Goal: Task Accomplishment & Management: Complete application form

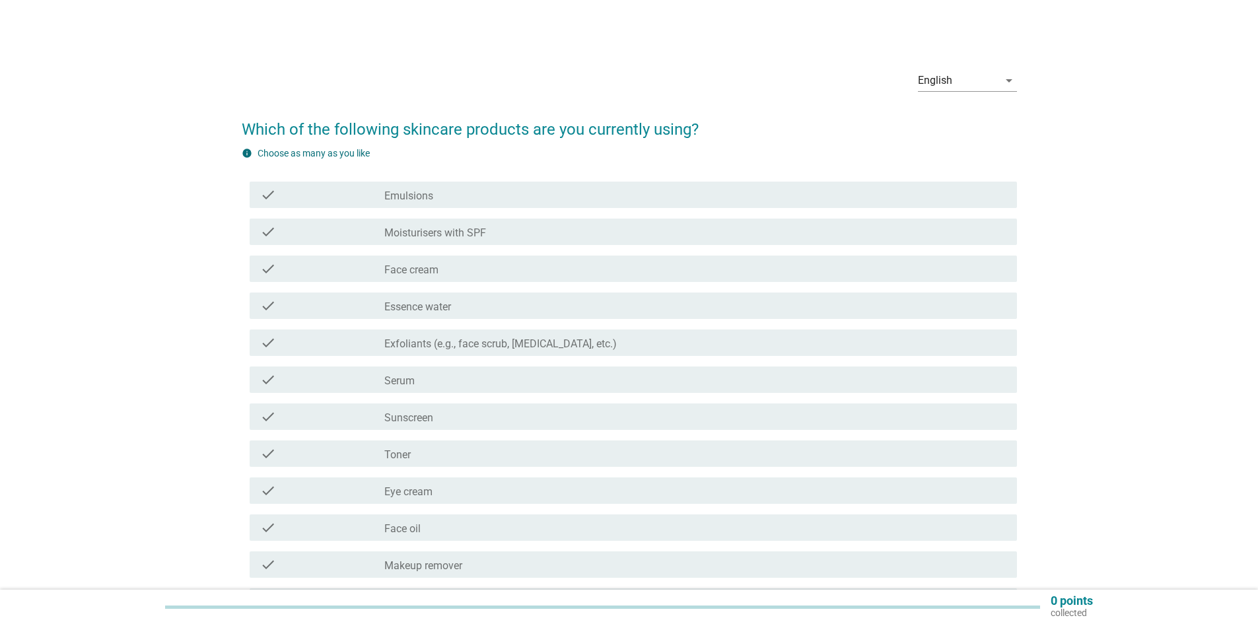
click at [512, 226] on div "check_box_outline_blank Moisturisers with SPF" at bounding box center [695, 232] width 622 height 16
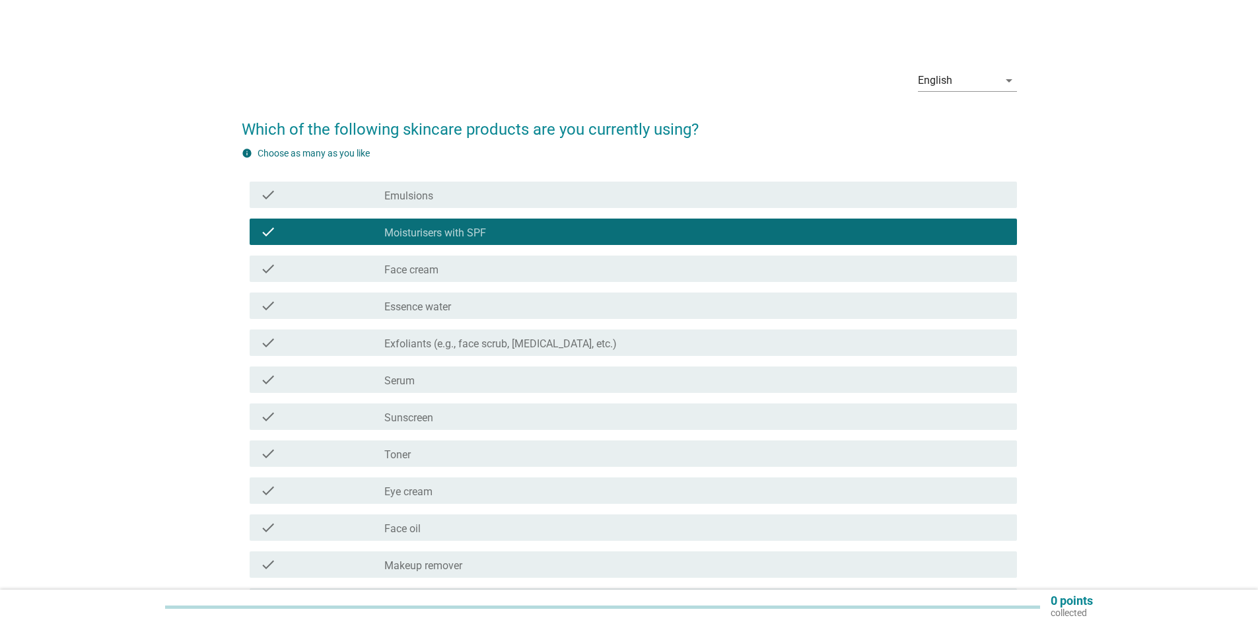
click at [506, 265] on div "check_box_outline_blank Face cream" at bounding box center [695, 269] width 622 height 16
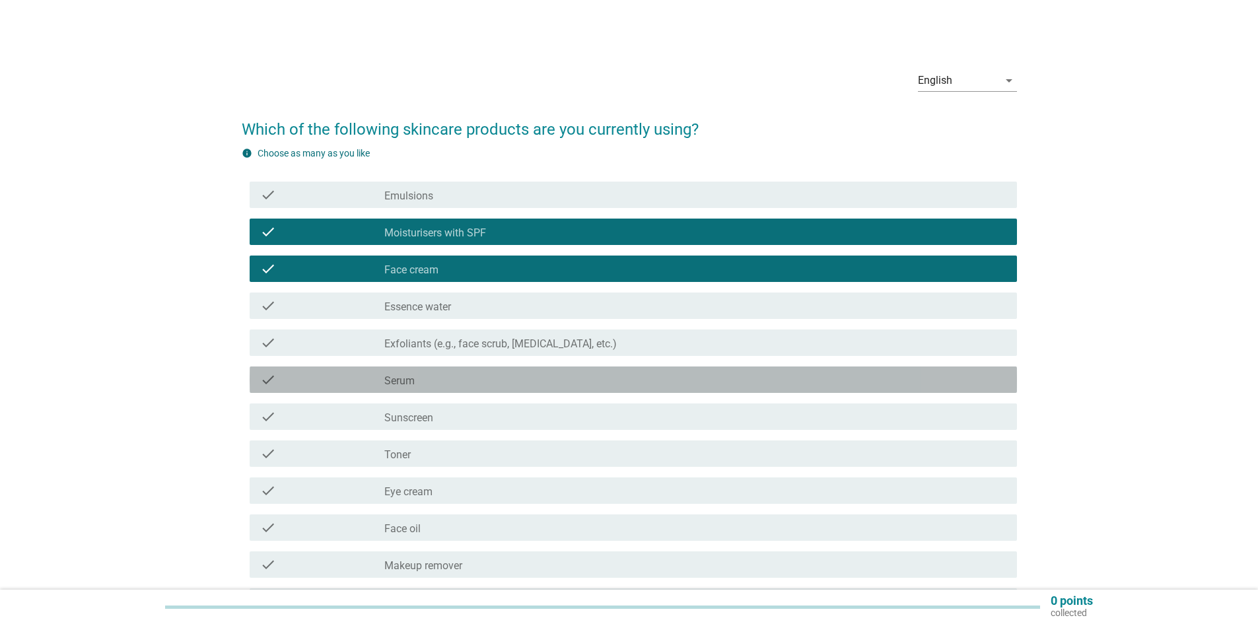
click at [536, 376] on div "check_box_outline_blank Serum" at bounding box center [695, 380] width 622 height 16
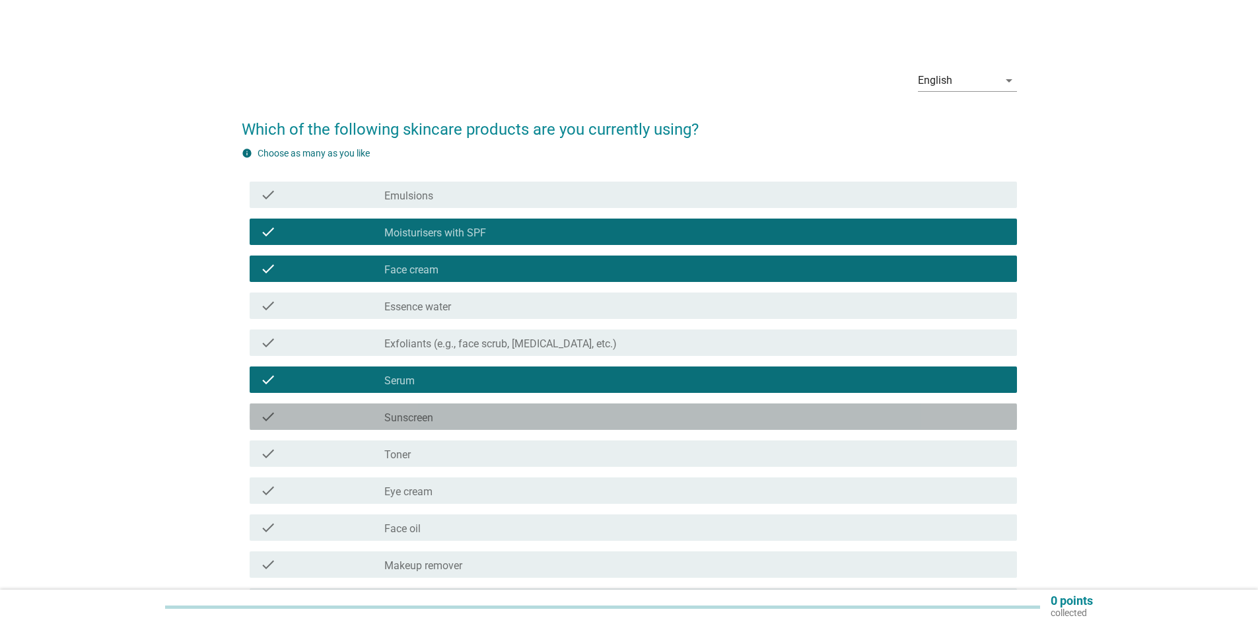
click at [530, 413] on div "check_box_outline_blank Sunscreen" at bounding box center [695, 417] width 622 height 16
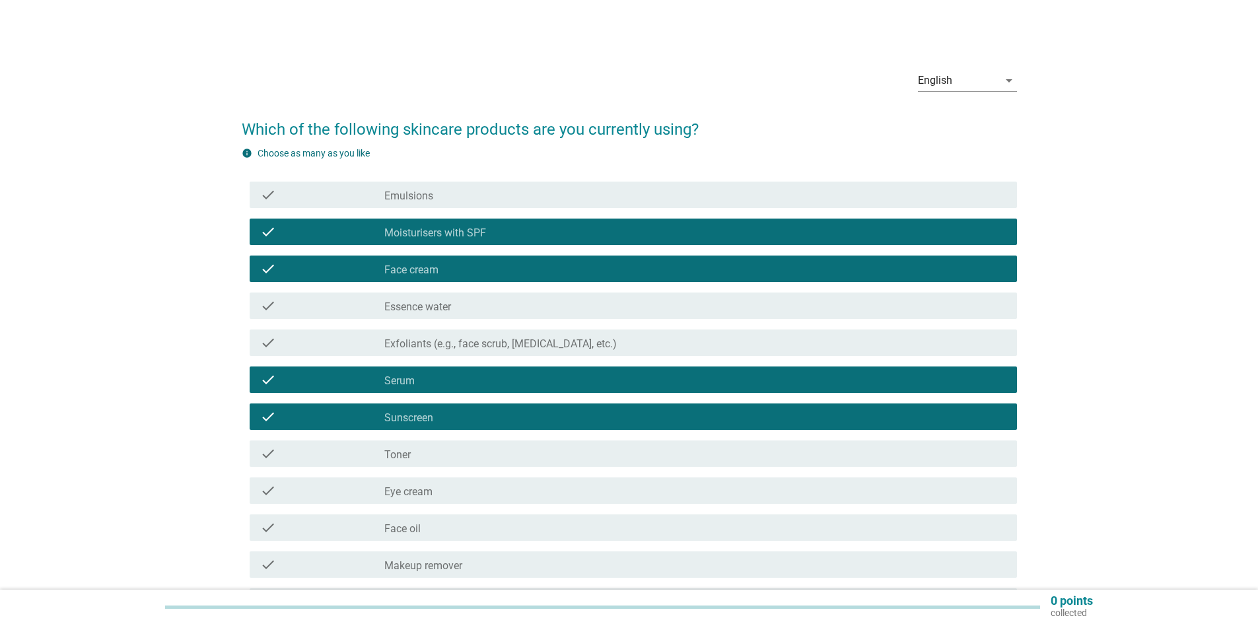
click at [505, 448] on div "check_box_outline_blank Toner" at bounding box center [695, 454] width 622 height 16
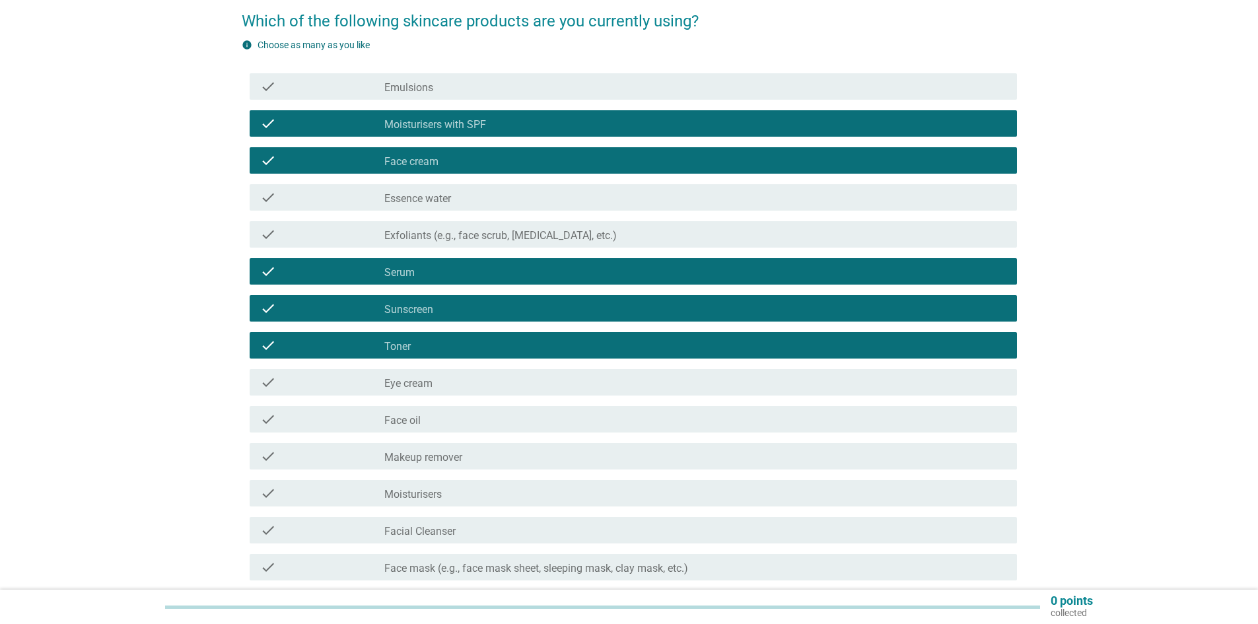
scroll to position [132, 0]
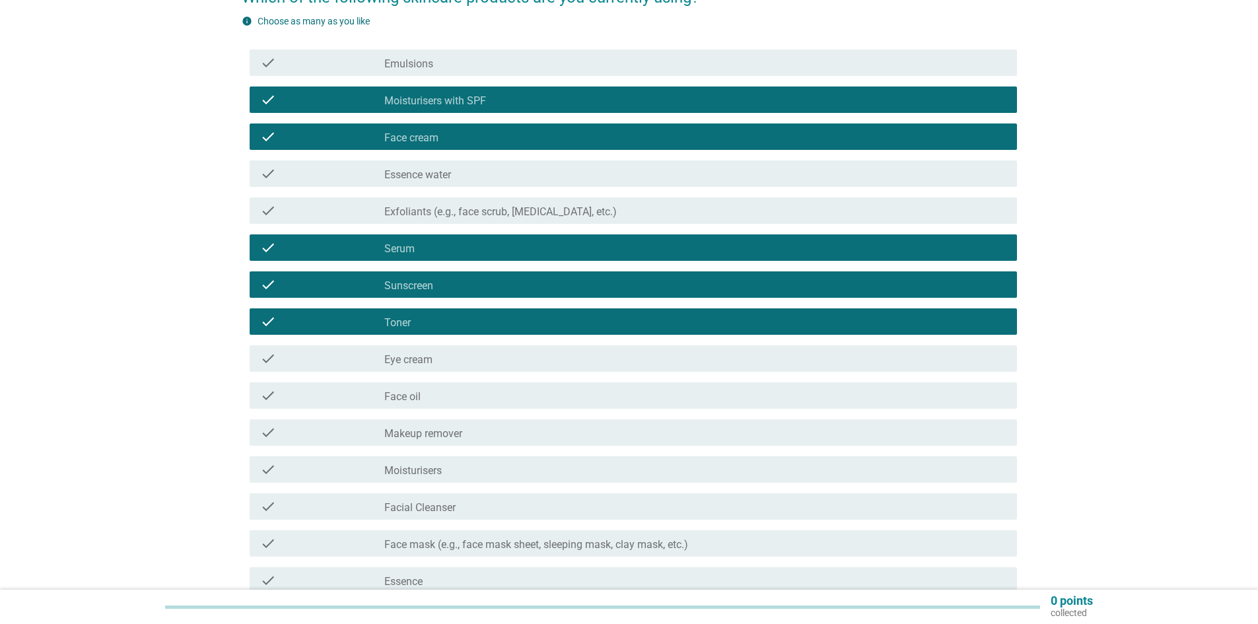
click at [505, 441] on div "check check_box_outline_blank Makeup remover" at bounding box center [633, 432] width 767 height 26
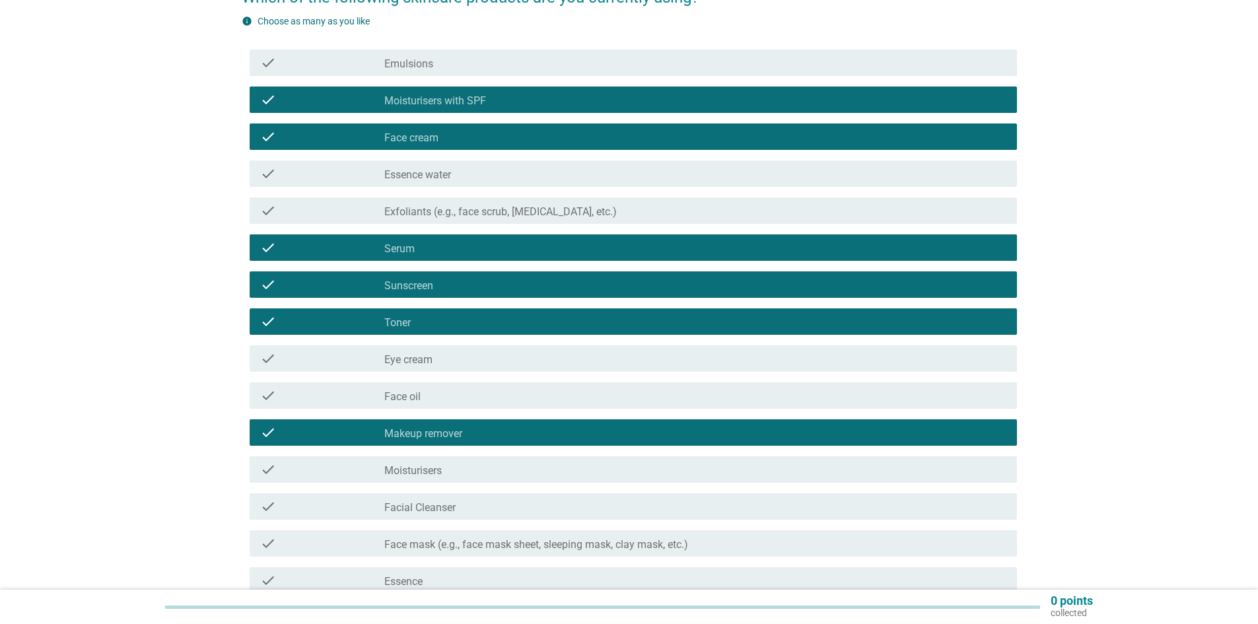
click at [497, 467] on div "check_box_outline_blank Moisturisers" at bounding box center [695, 470] width 622 height 16
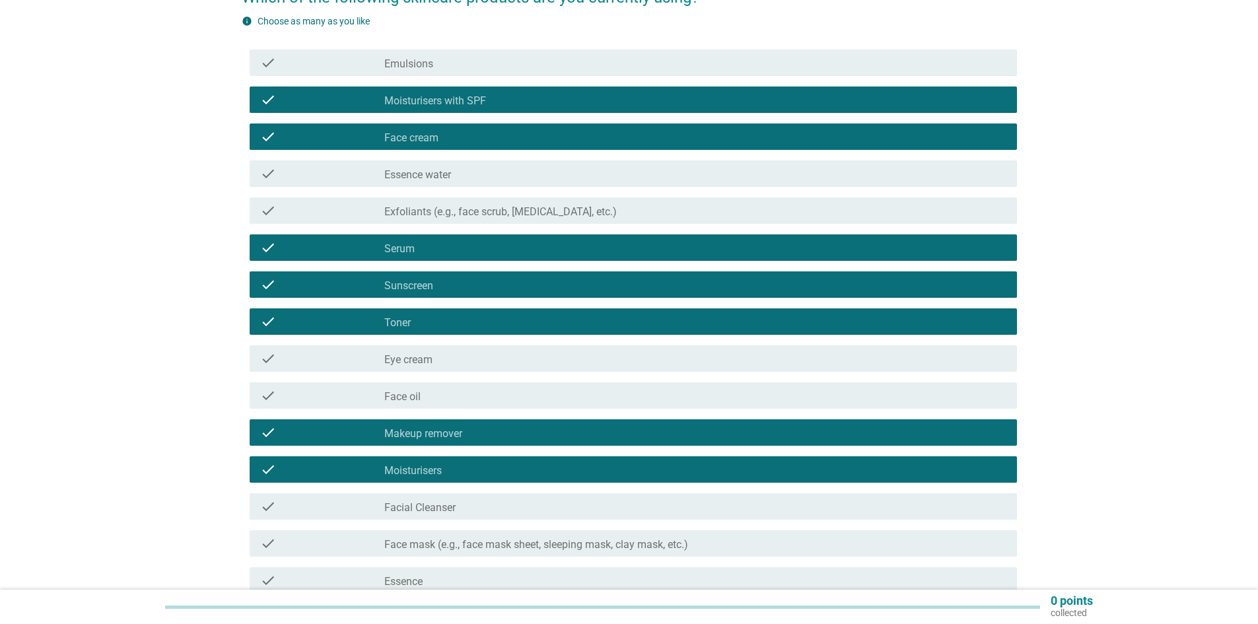
click at [481, 514] on div "check check_box_outline_blank Facial Cleanser" at bounding box center [633, 506] width 767 height 26
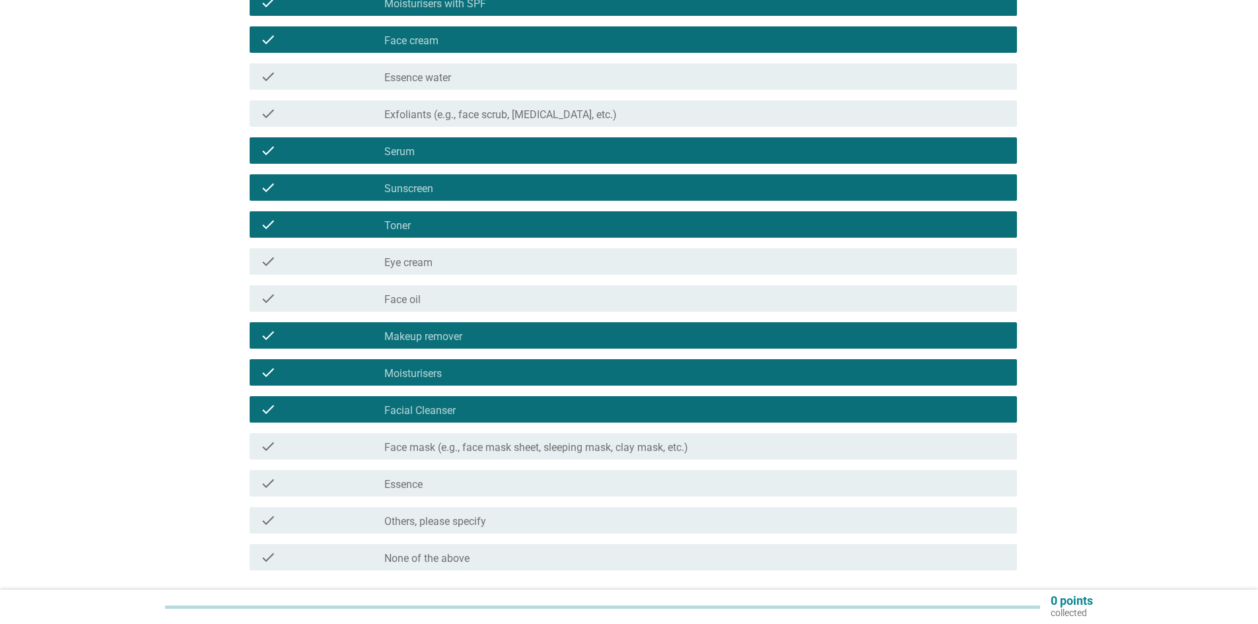
scroll to position [264, 0]
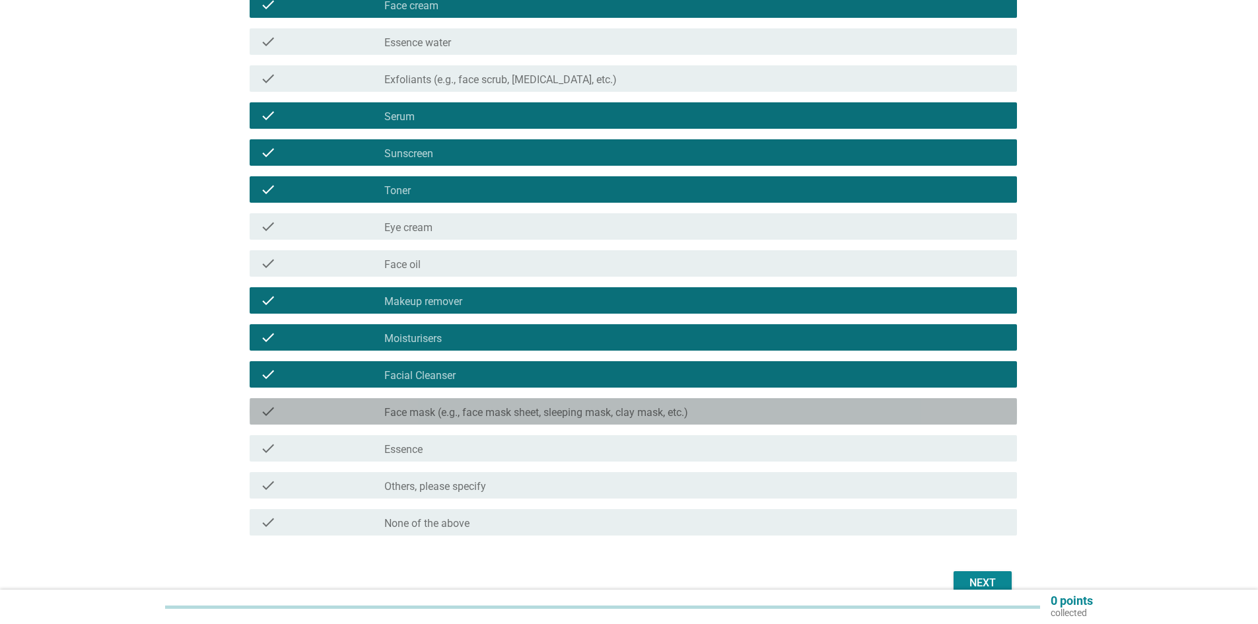
click at [458, 421] on div "check check_box_outline_blank Face mask (e.g., face mask sheet, sleeping mask, …" at bounding box center [633, 411] width 767 height 26
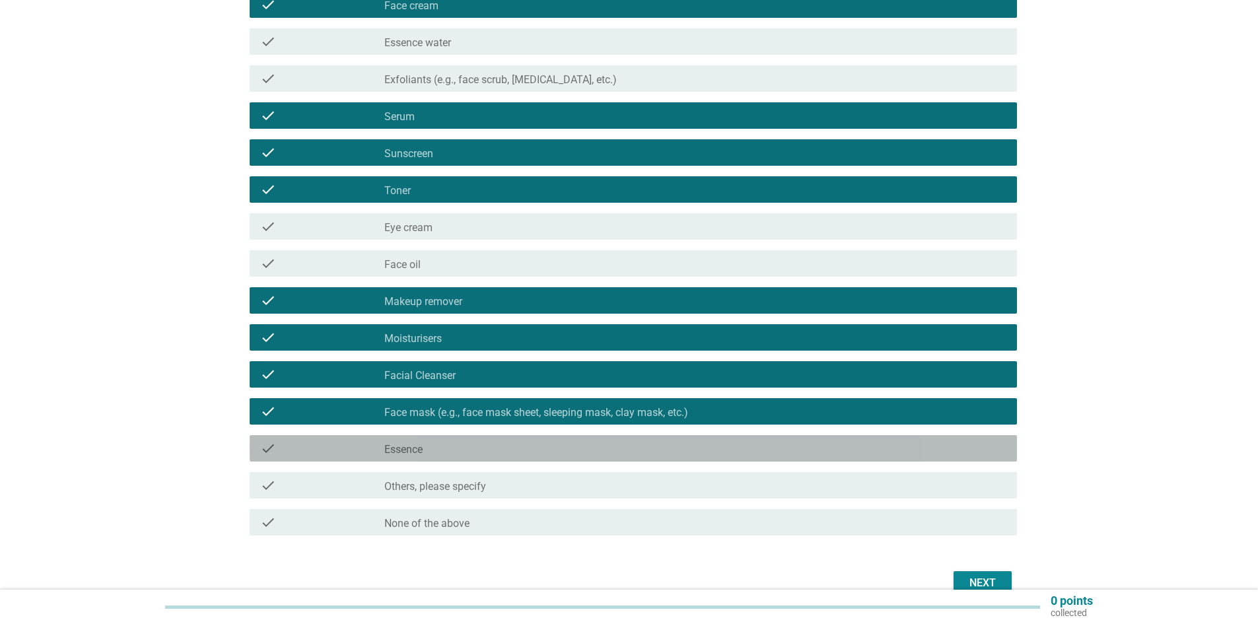
click at [451, 456] on div "check_box_outline_blank Essence" at bounding box center [695, 448] width 622 height 16
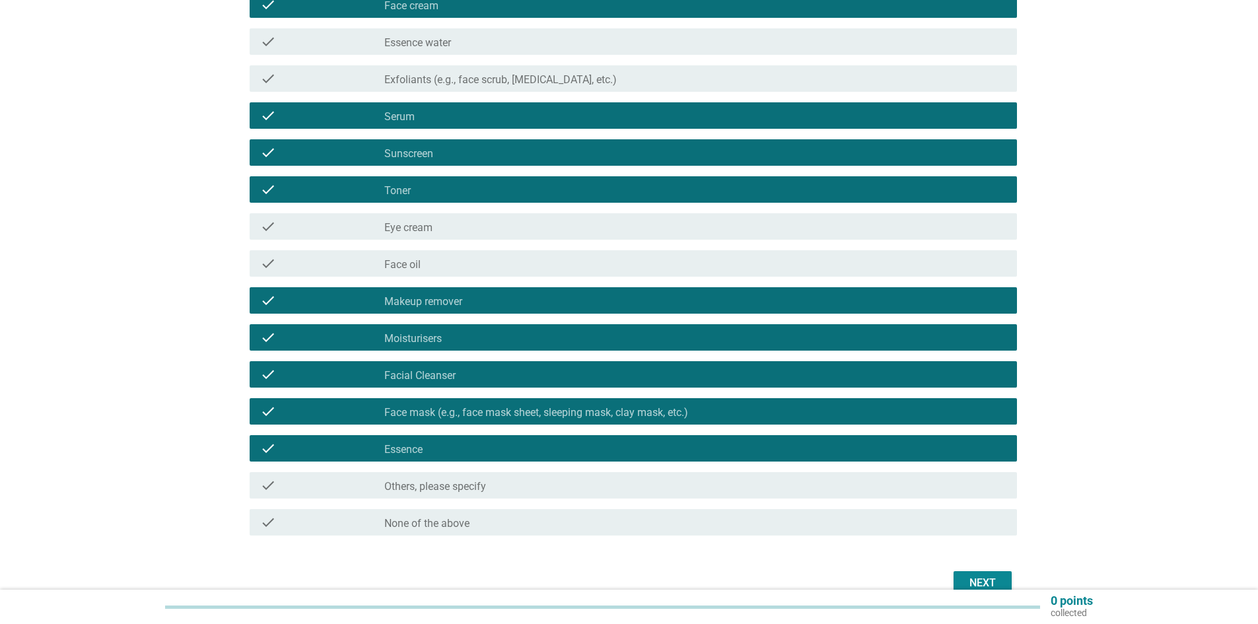
click at [980, 581] on div "Next" at bounding box center [982, 583] width 37 height 16
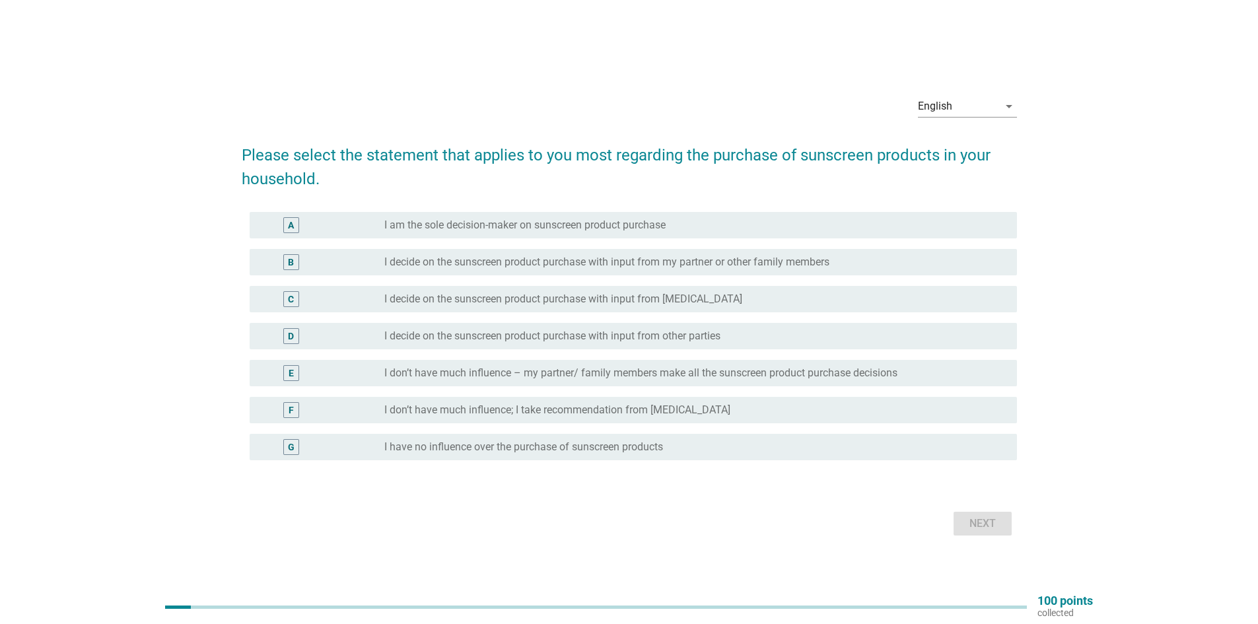
click at [532, 222] on label "I am the sole decision-maker on sunscreen product purchase" at bounding box center [524, 225] width 281 height 13
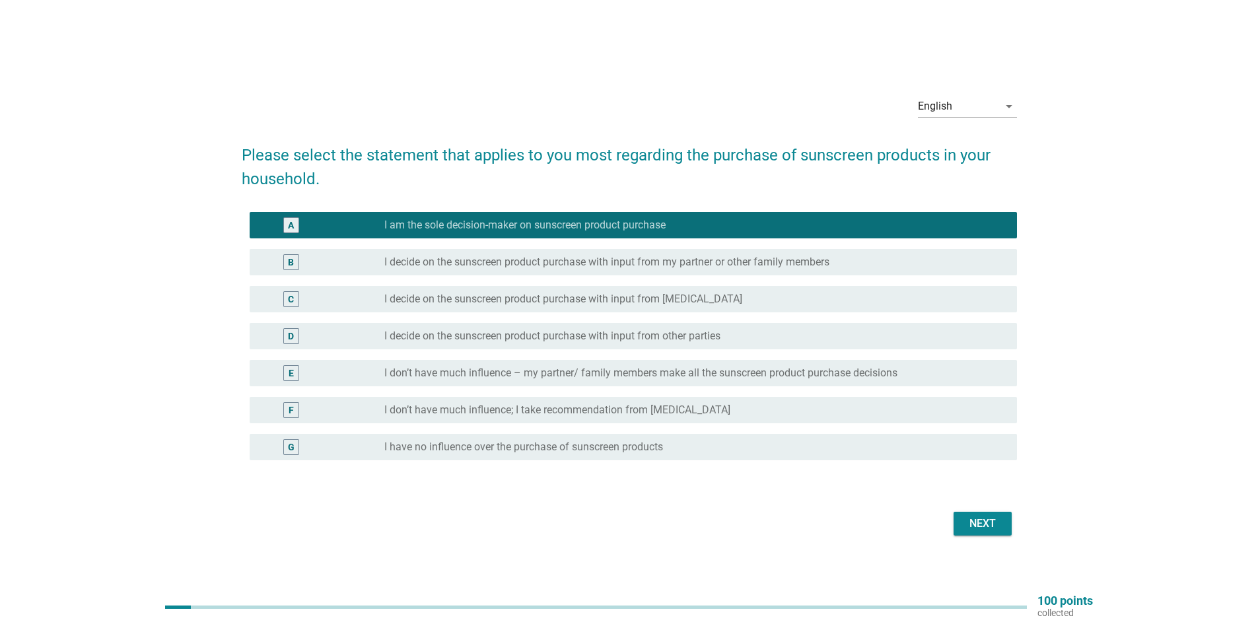
click at [987, 530] on div "Next" at bounding box center [982, 524] width 37 height 16
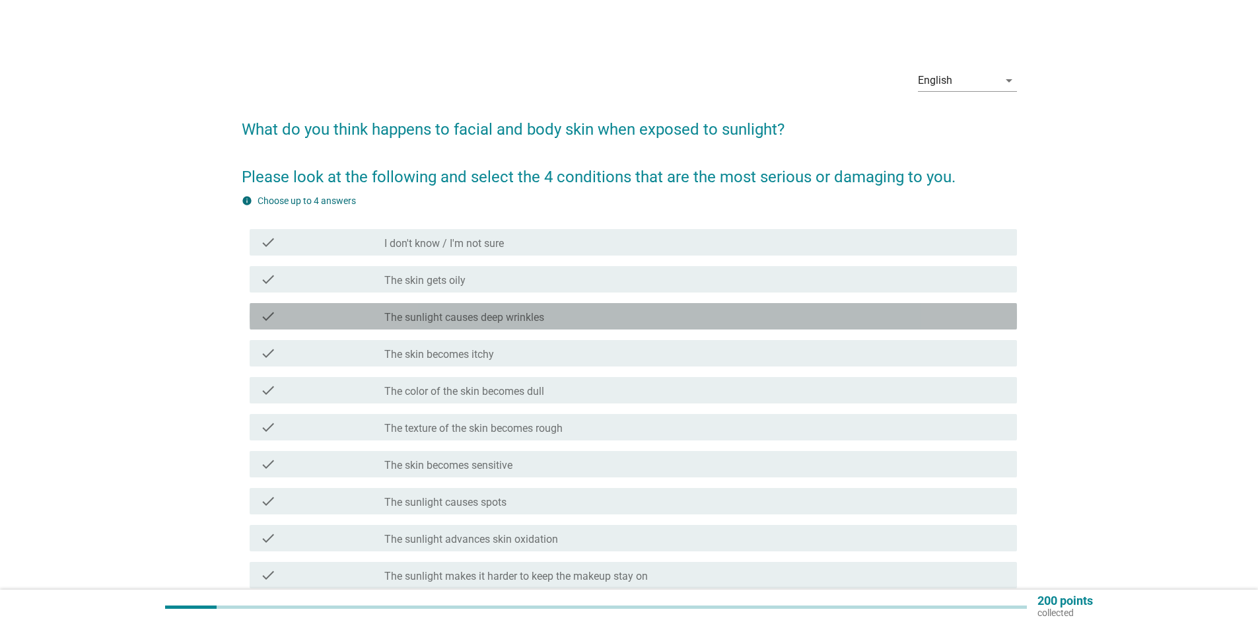
click at [537, 321] on label "The sunlight causes deep wrinkles" at bounding box center [464, 317] width 160 height 13
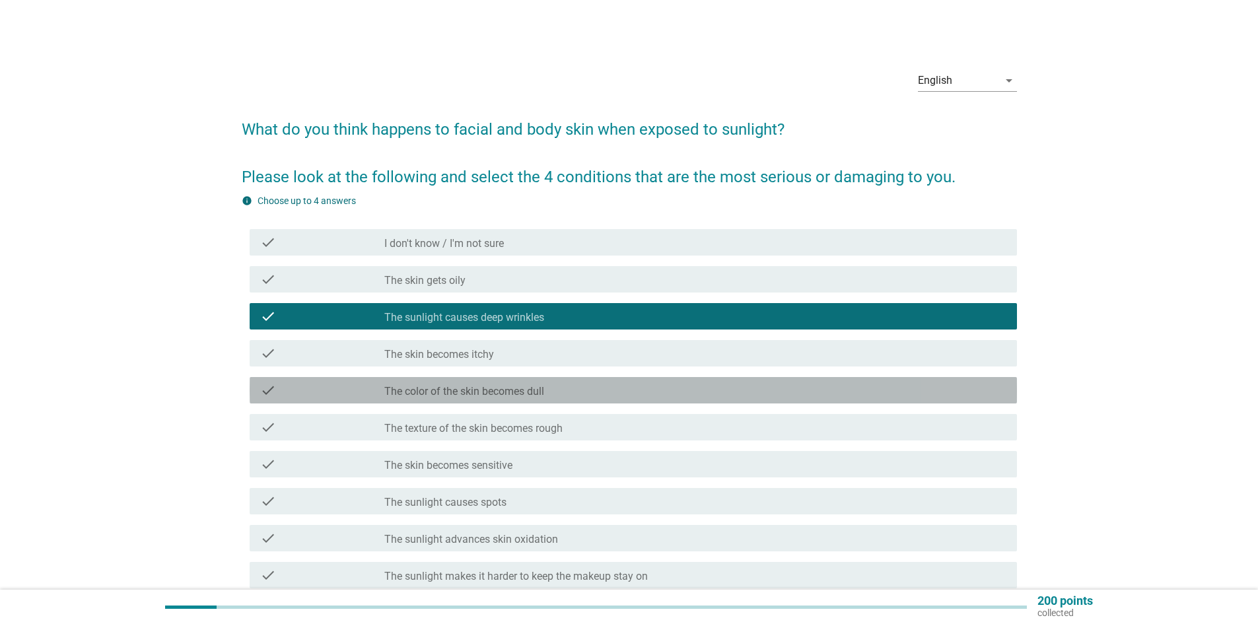
click at [563, 394] on div "check_box_outline_blank The color of the skin becomes dull" at bounding box center [695, 390] width 622 height 16
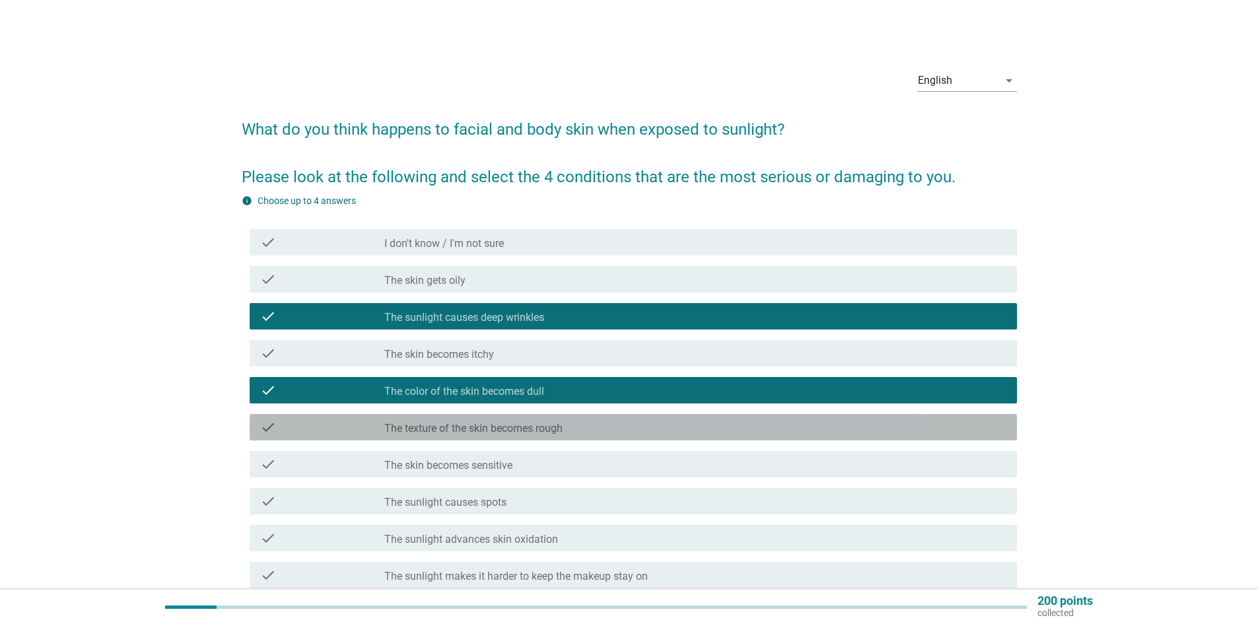
click at [568, 431] on div "check_box_outline_blank The texture of the skin becomes rough" at bounding box center [695, 427] width 622 height 16
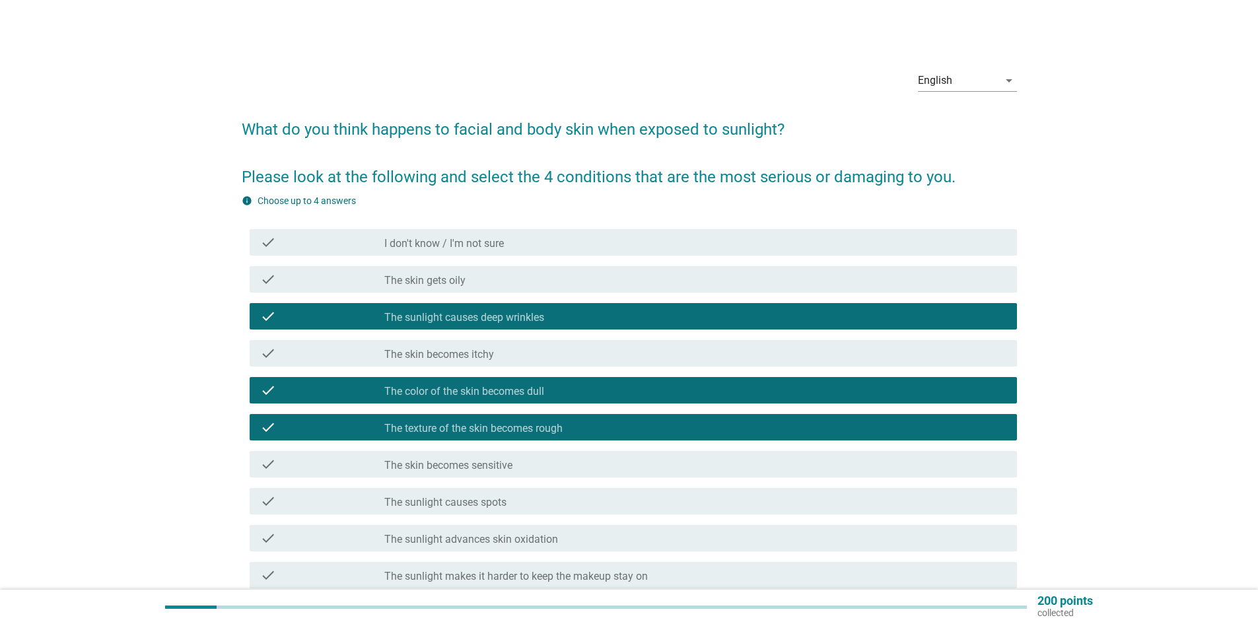
click at [568, 466] on div "check_box_outline_blank The skin becomes sensitive" at bounding box center [695, 464] width 622 height 16
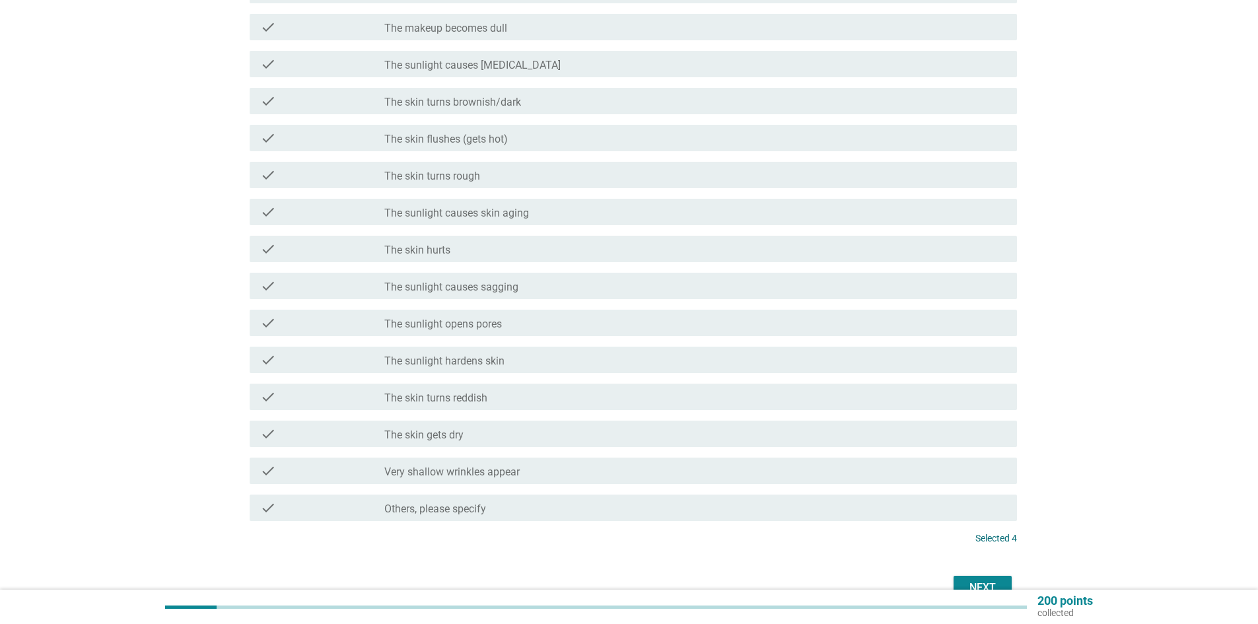
scroll to position [658, 0]
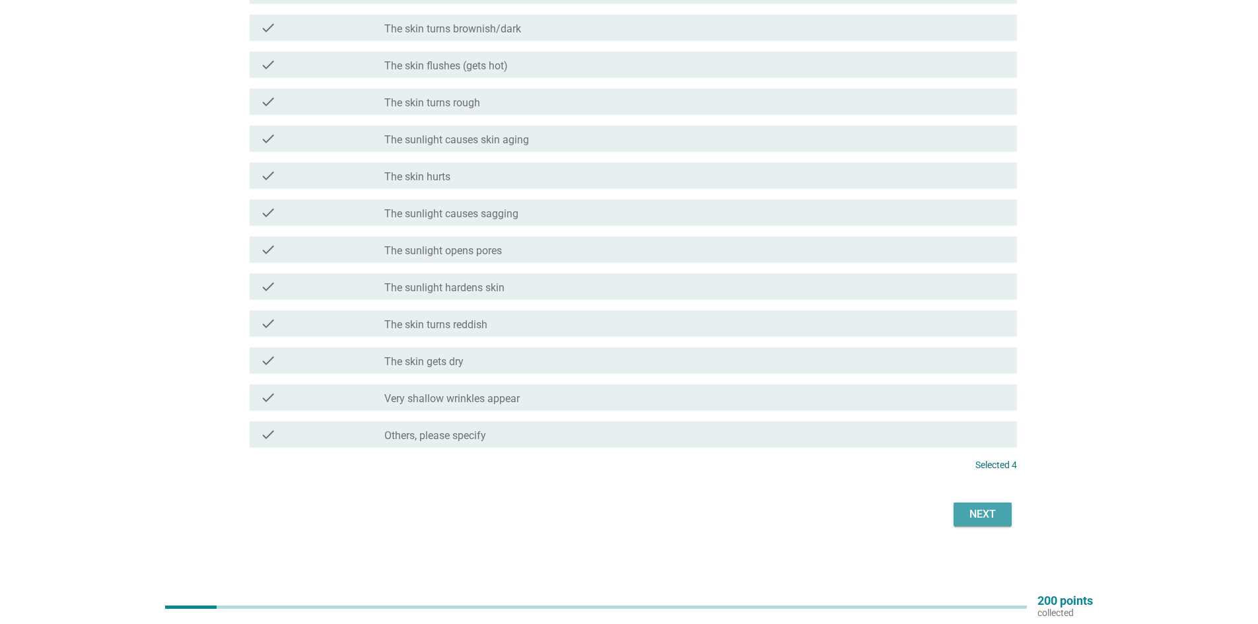
click at [993, 518] on div "Next" at bounding box center [982, 514] width 37 height 16
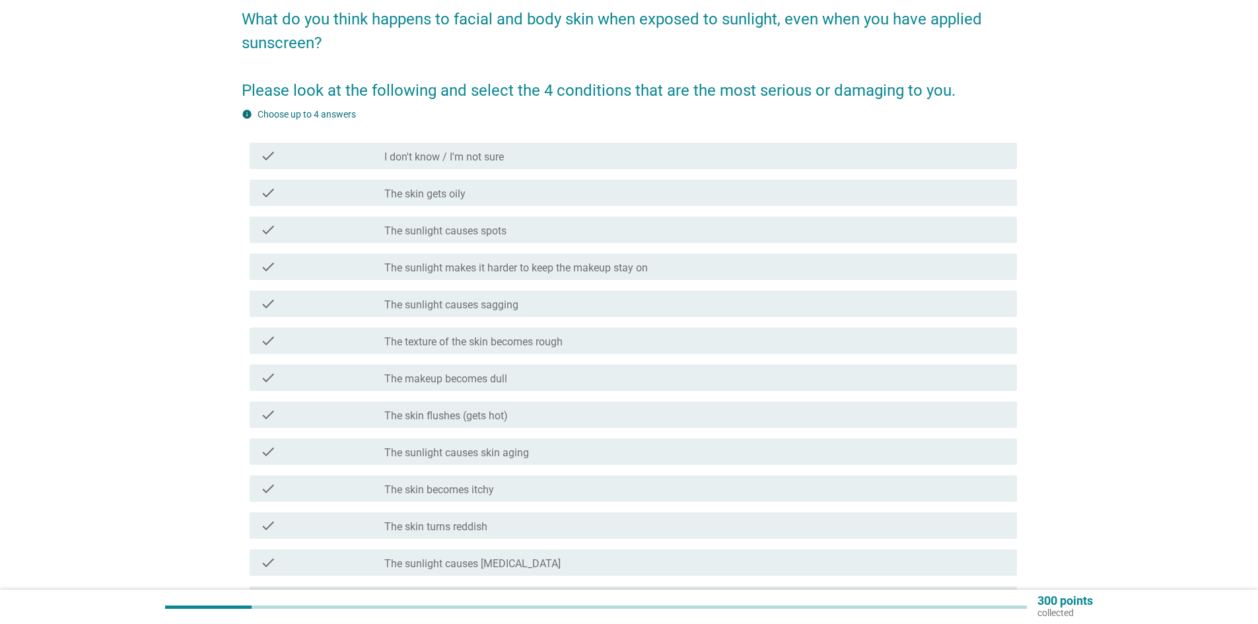
scroll to position [132, 0]
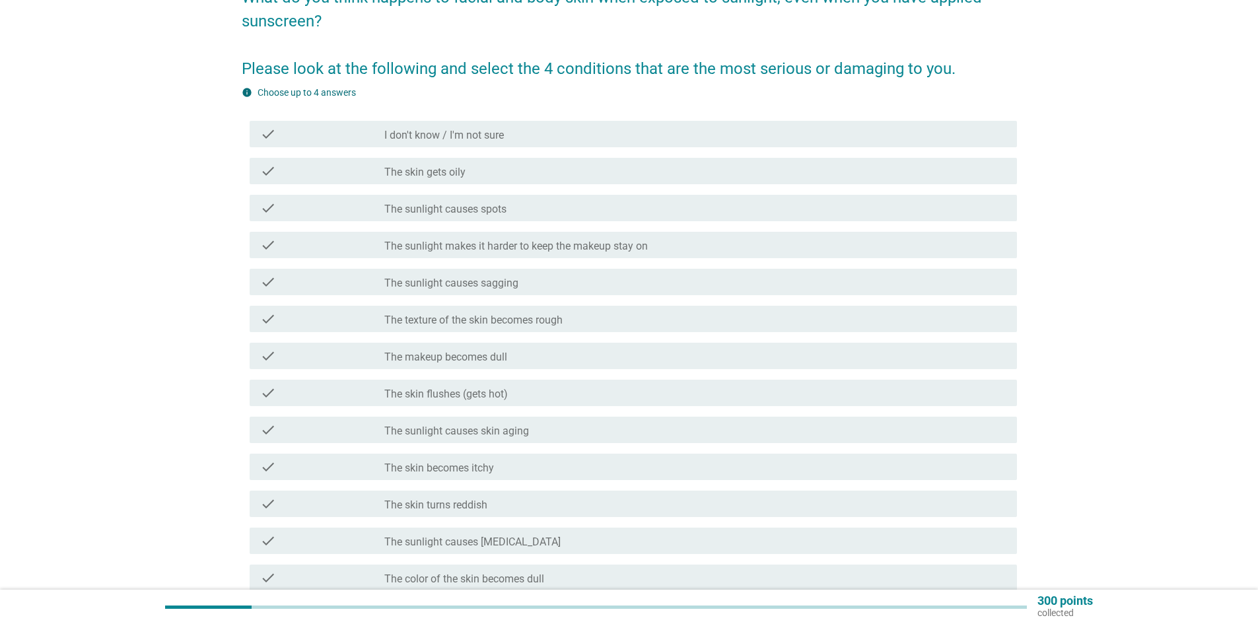
click at [368, 506] on div "check" at bounding box center [322, 504] width 124 height 16
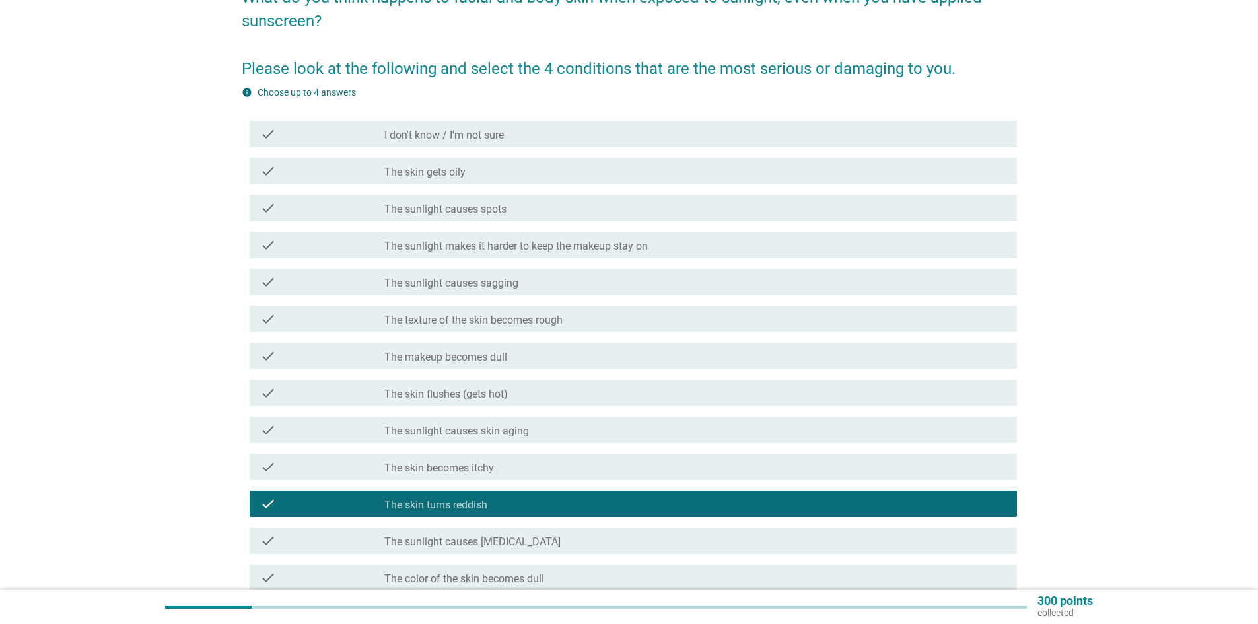
click at [363, 538] on div "check" at bounding box center [322, 541] width 124 height 16
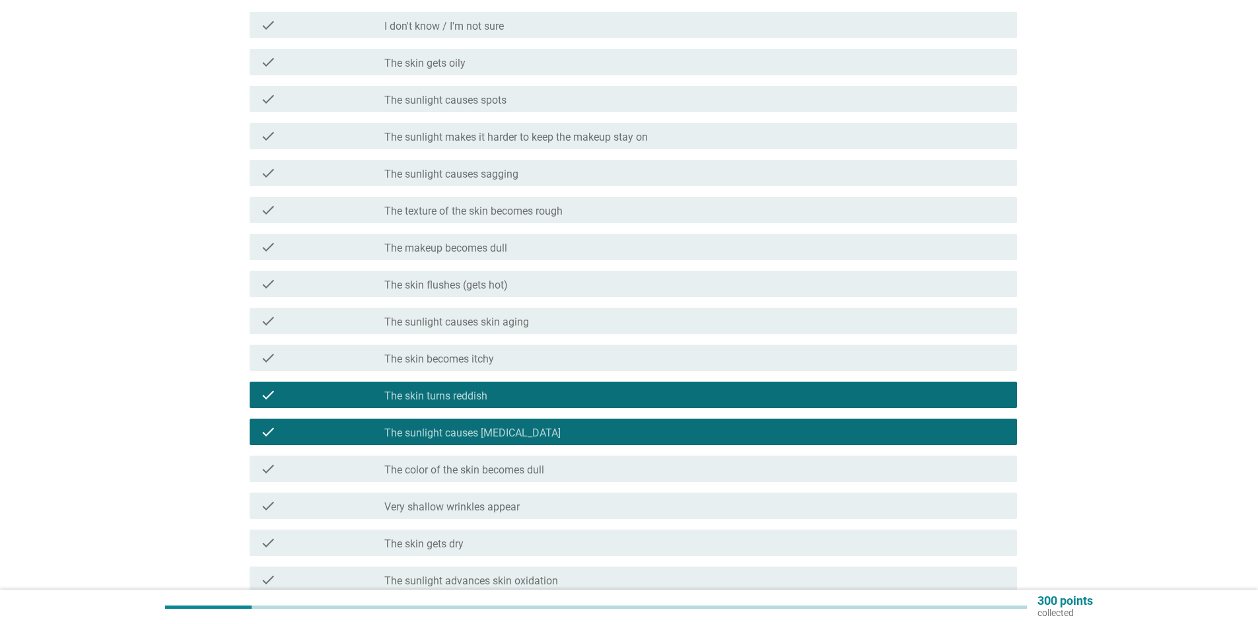
scroll to position [264, 0]
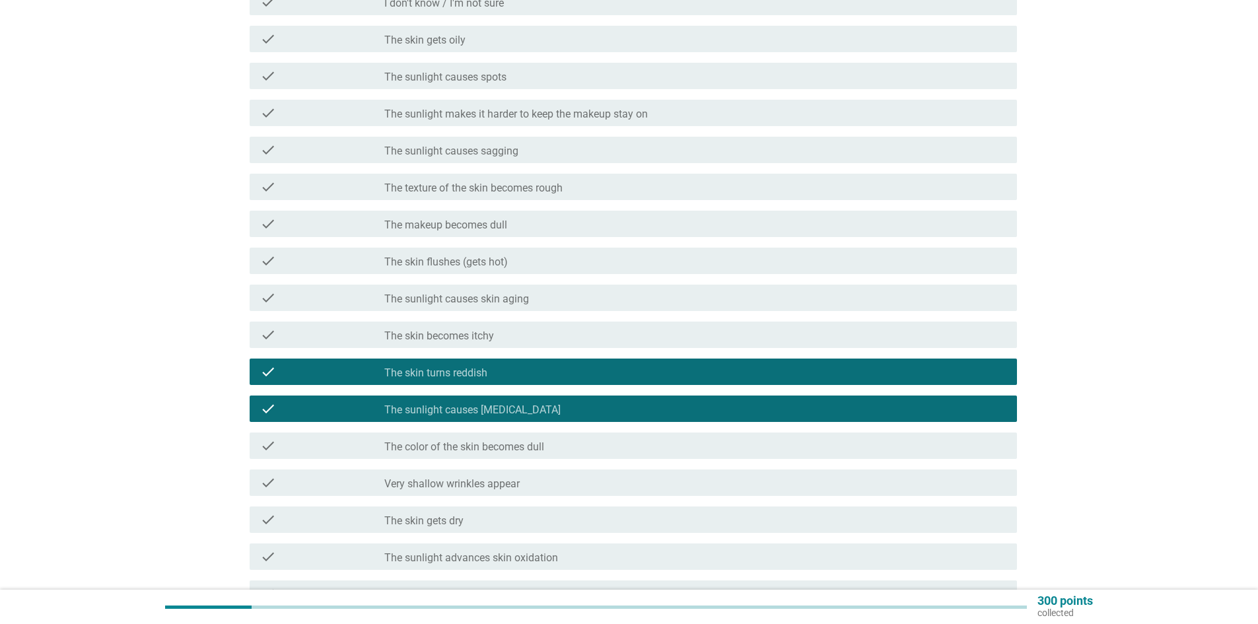
click at [361, 526] on div "check" at bounding box center [322, 520] width 124 height 16
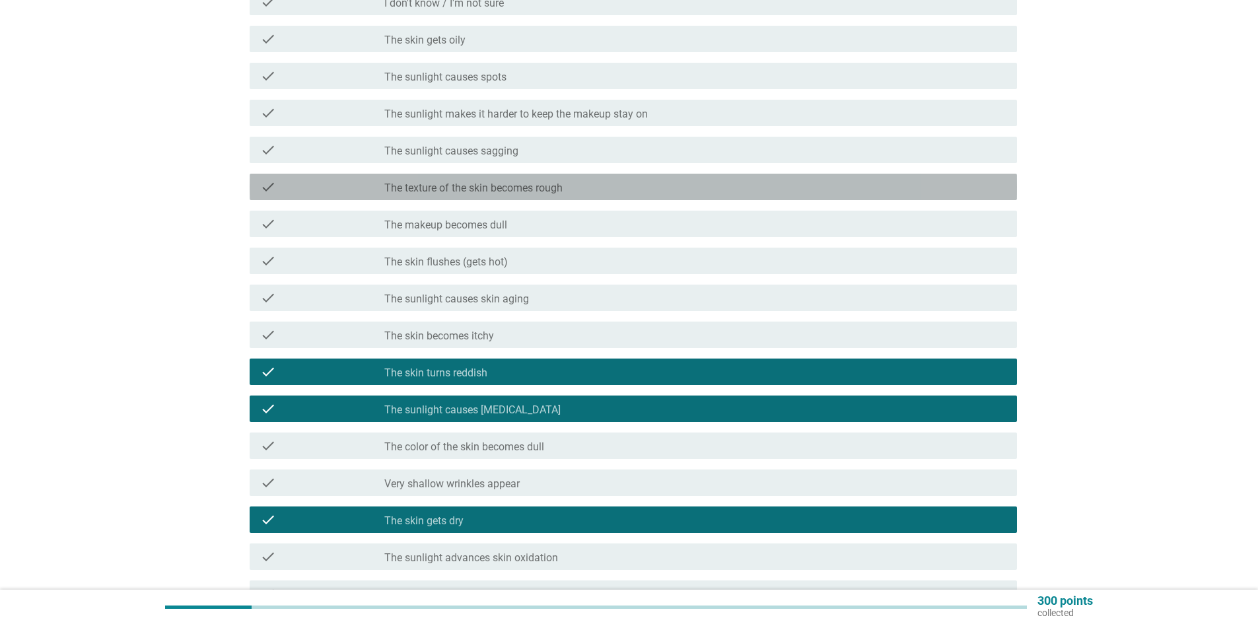
click at [516, 195] on div "check check_box_outline_blank The texture of the skin becomes rough" at bounding box center [633, 187] width 767 height 26
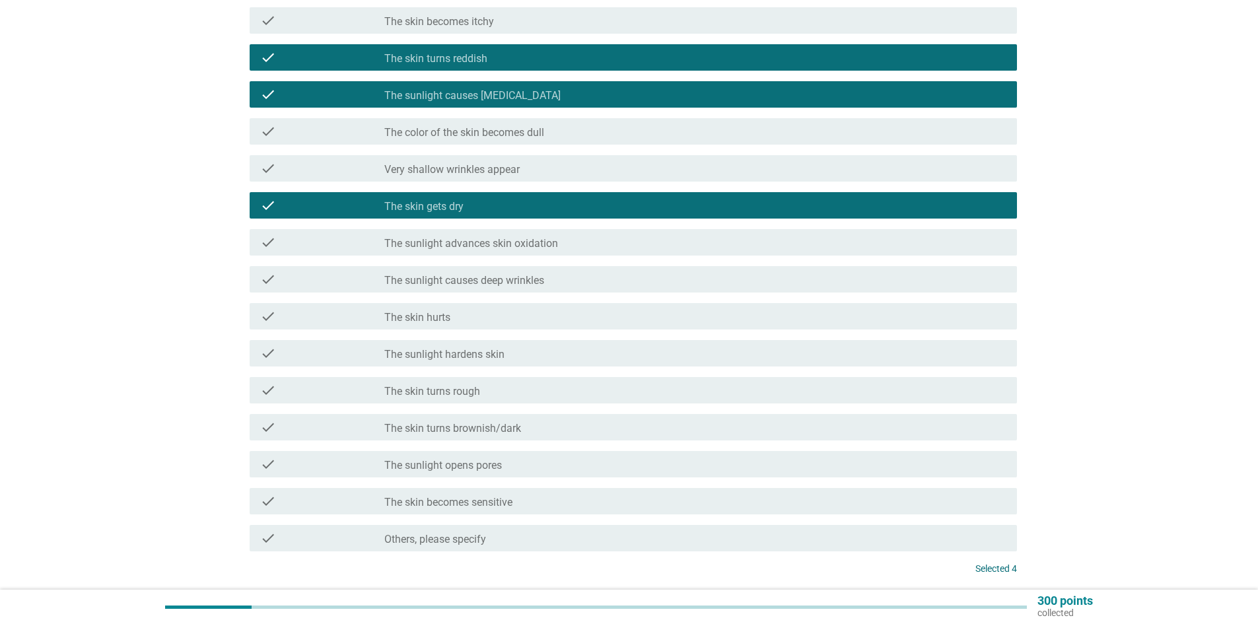
scroll to position [682, 0]
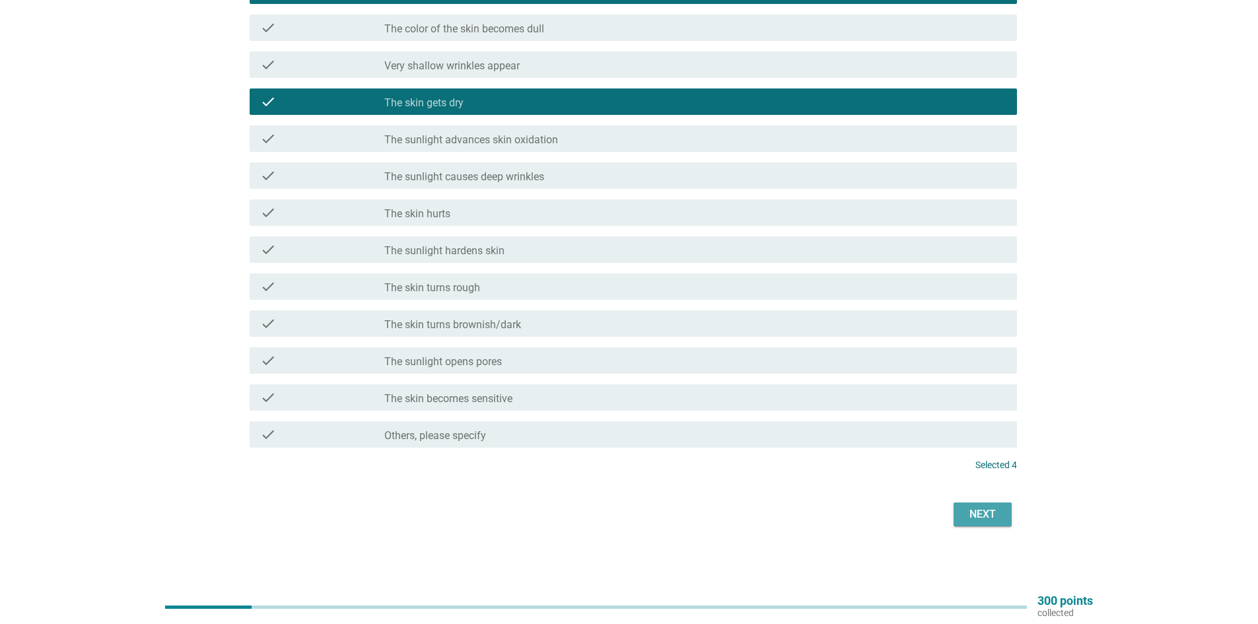
click at [1004, 525] on button "Next" at bounding box center [982, 514] width 58 height 24
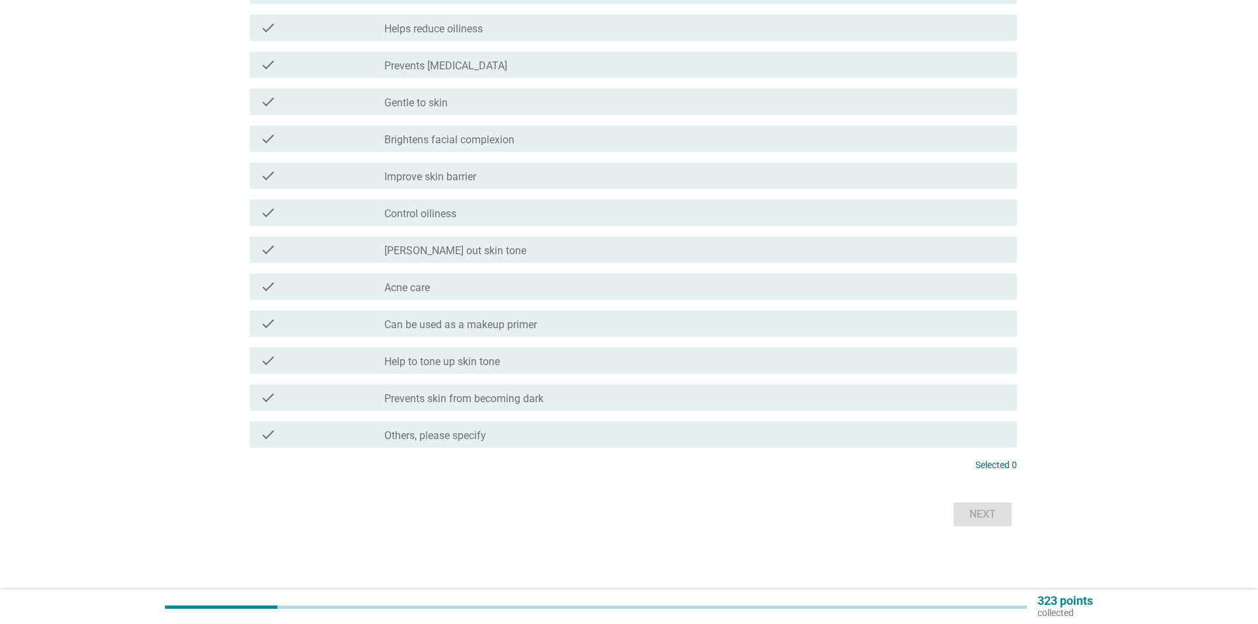
scroll to position [0, 0]
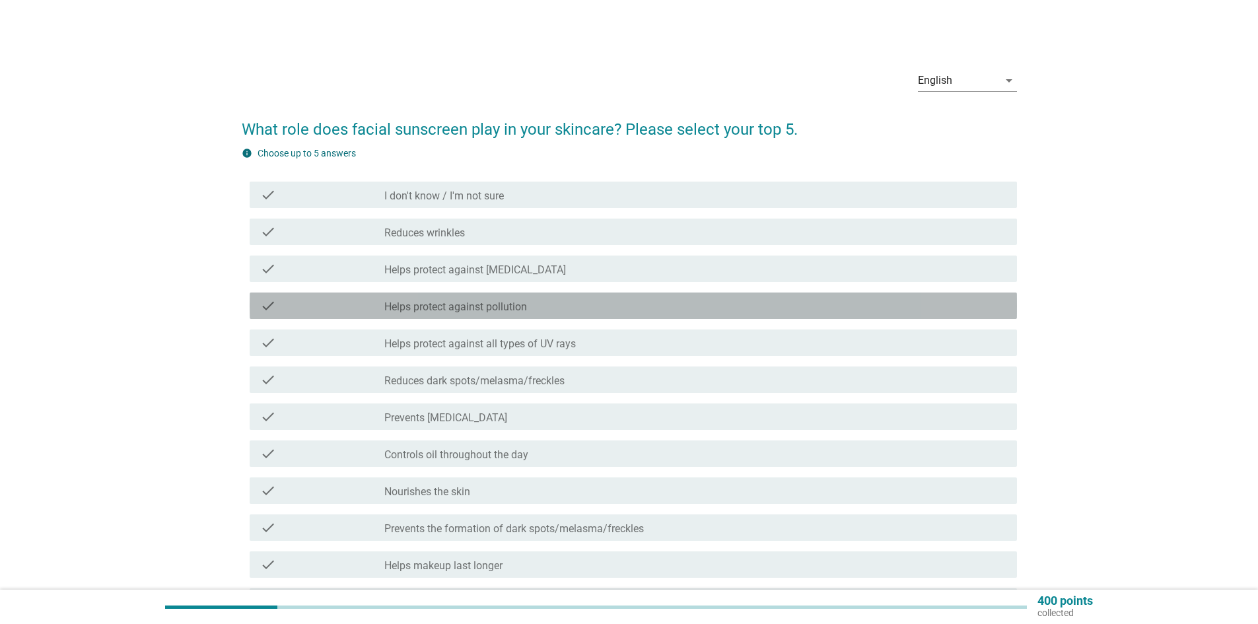
click at [596, 310] on div "check_box_outline_blank Helps protect against pollution" at bounding box center [695, 306] width 622 height 16
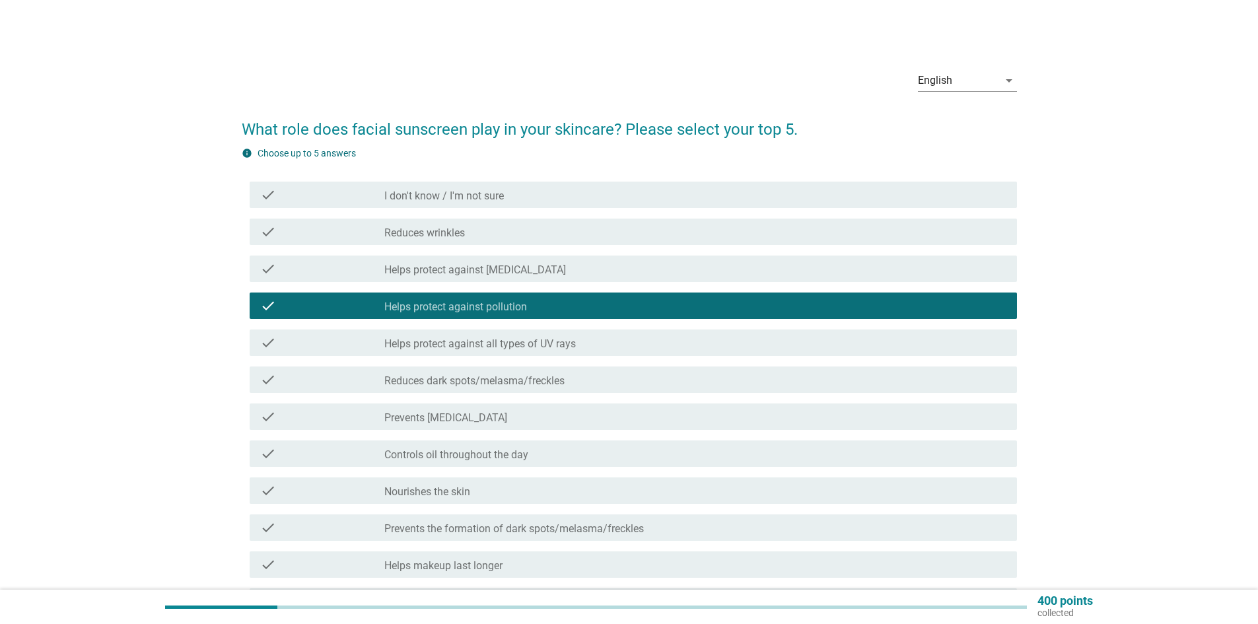
drag, startPoint x: 587, startPoint y: 340, endPoint x: 583, endPoint y: 353, distance: 13.8
click at [583, 353] on div "check check_box_outline_blank Helps protect against all types of UV rays" at bounding box center [633, 342] width 767 height 26
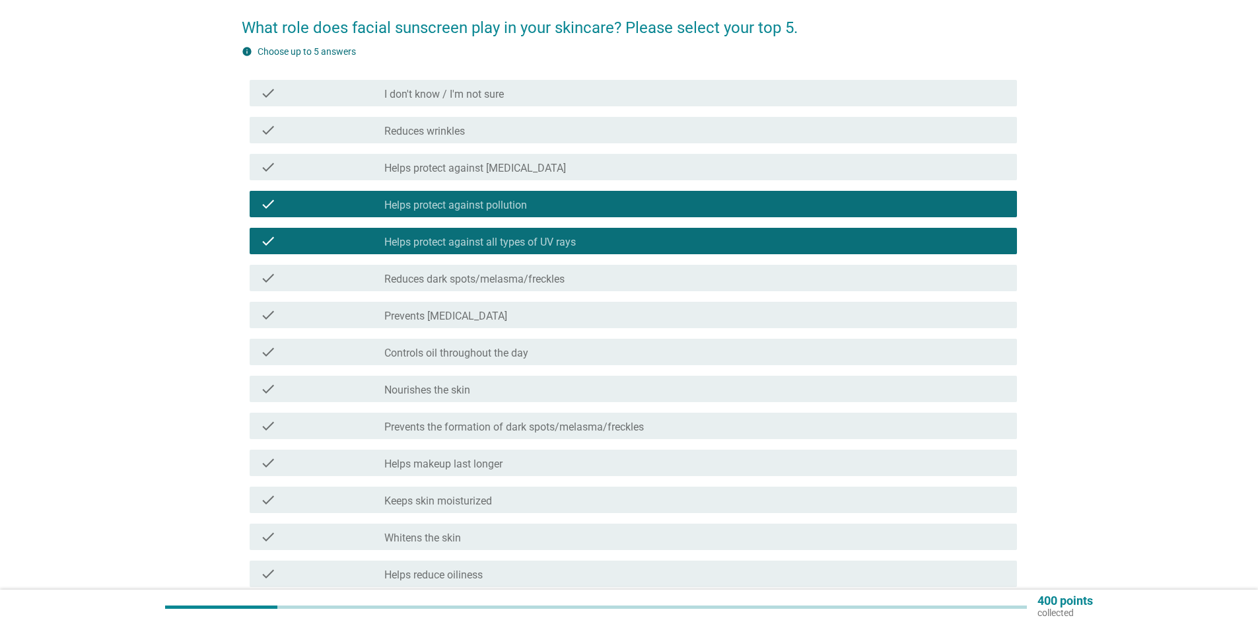
scroll to position [132, 0]
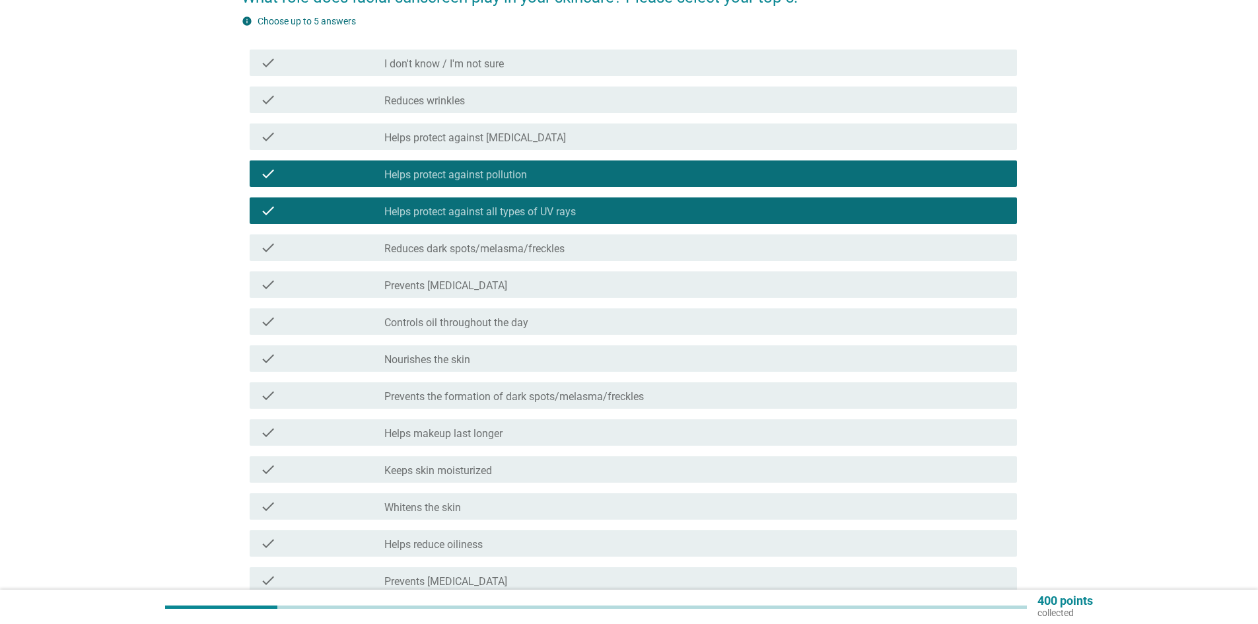
click at [610, 392] on label "Prevents the formation of dark spots/melasma/freckles" at bounding box center [513, 396] width 259 height 13
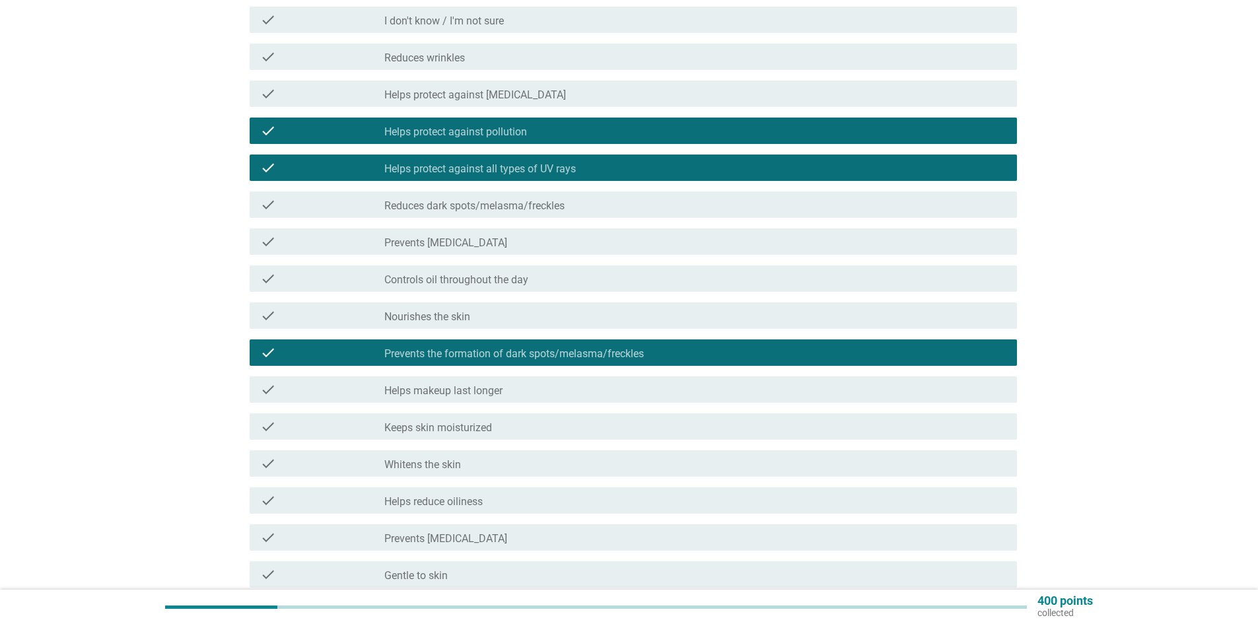
scroll to position [198, 0]
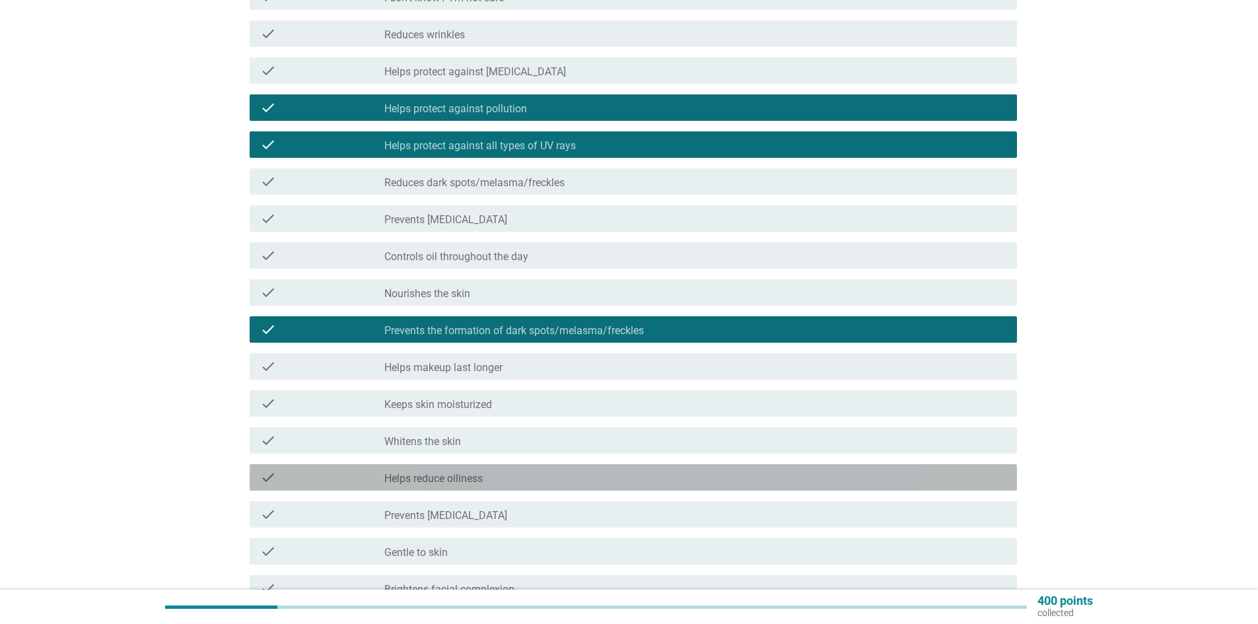
click at [543, 481] on div "check_box_outline_blank Helps reduce oiliness" at bounding box center [695, 477] width 622 height 16
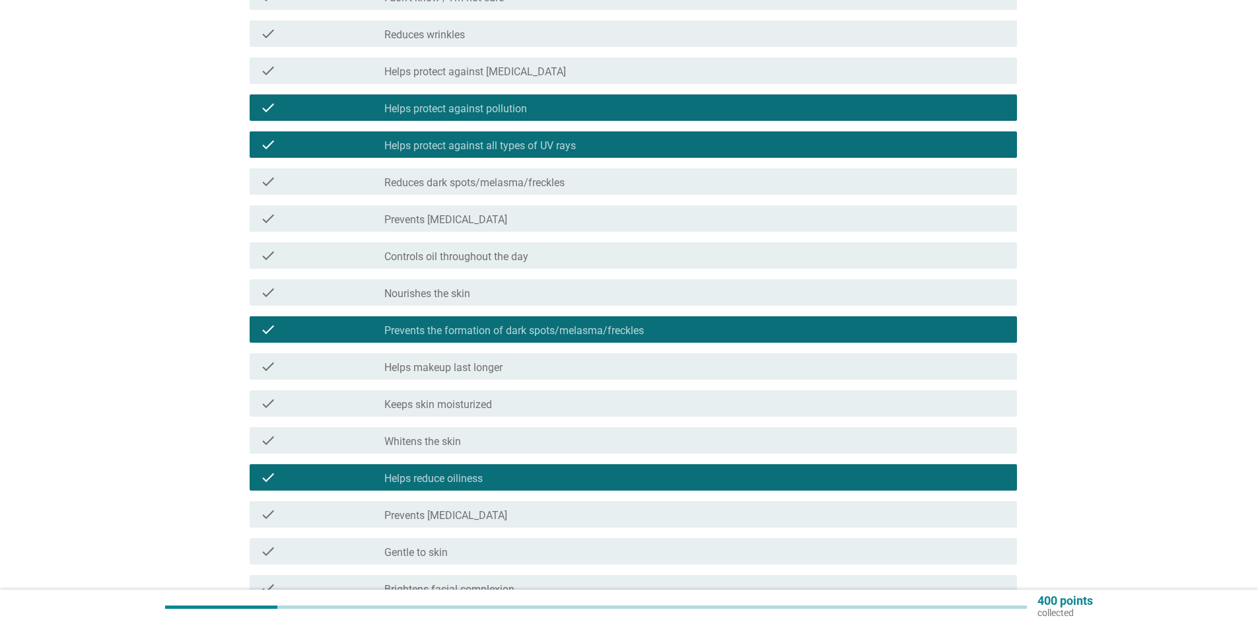
scroll to position [264, 0]
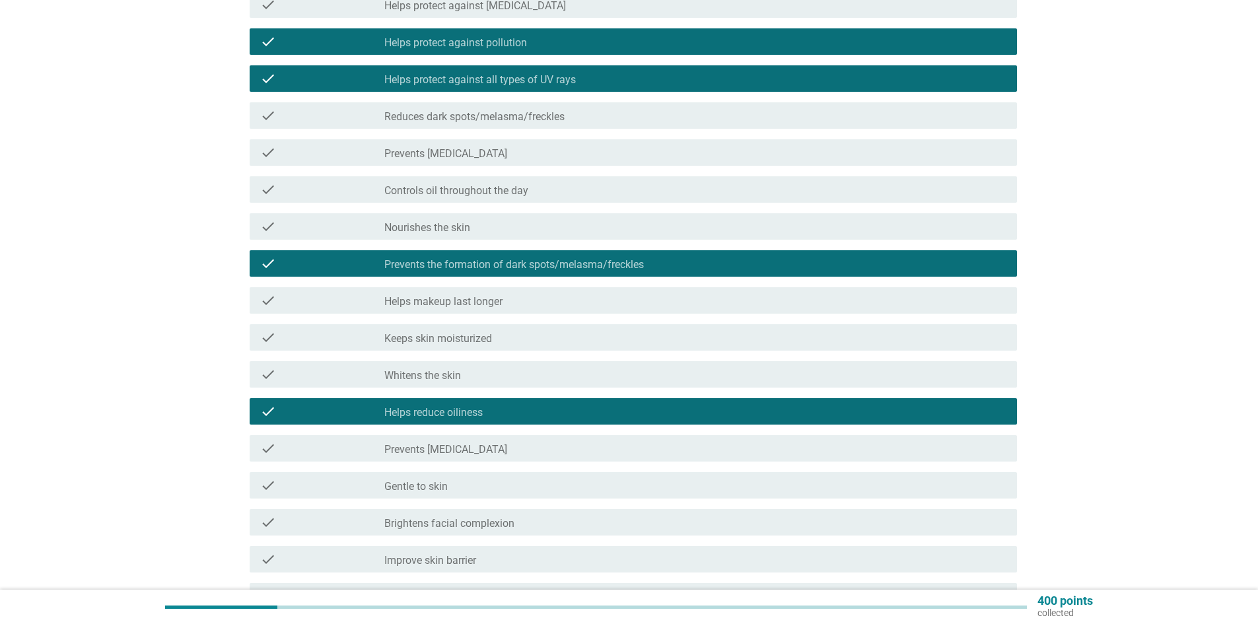
click at [536, 448] on div "check_box_outline_blank Prevents [MEDICAL_DATA]" at bounding box center [695, 448] width 622 height 16
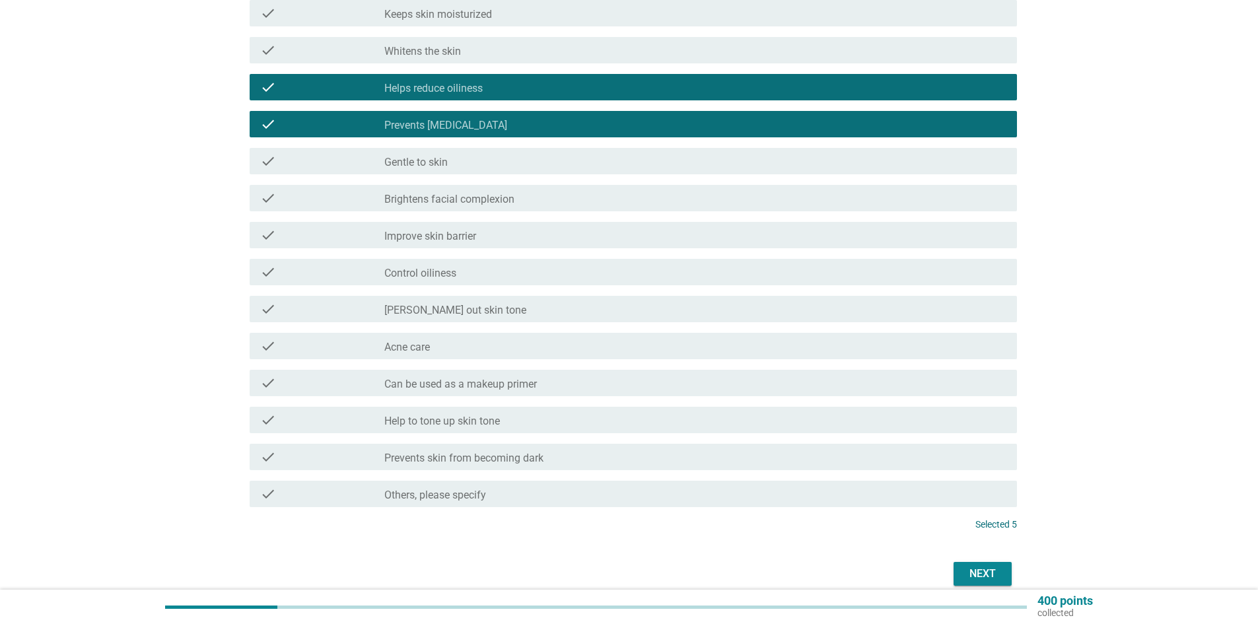
scroll to position [648, 0]
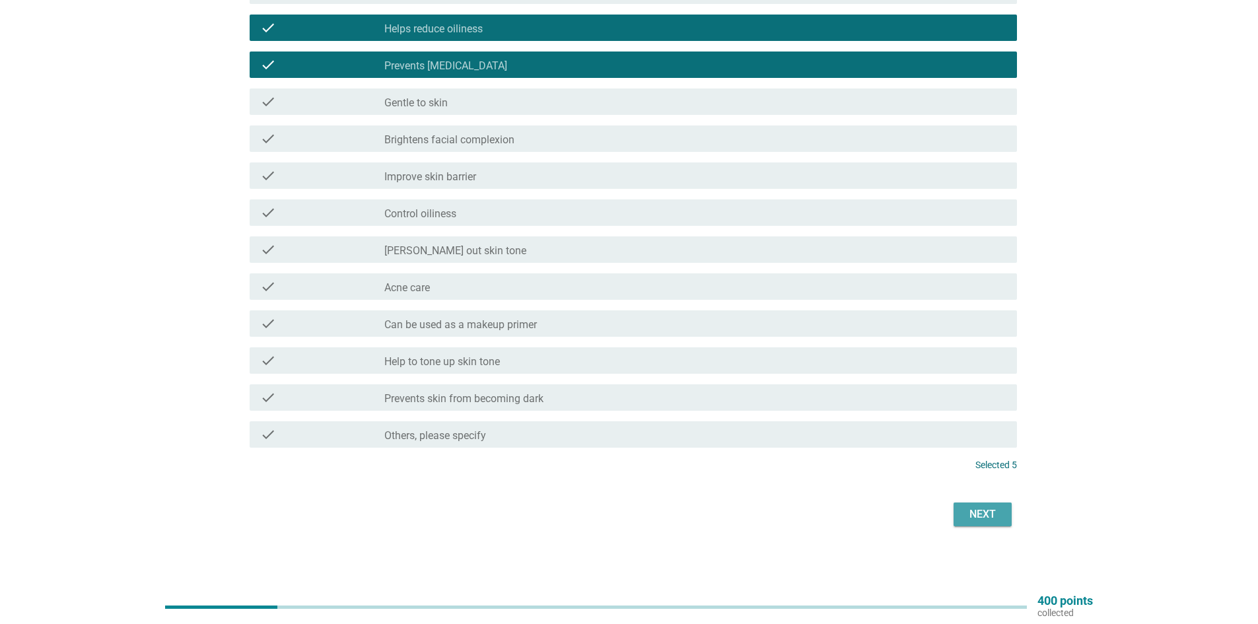
click at [985, 520] on div "Next" at bounding box center [982, 514] width 37 height 16
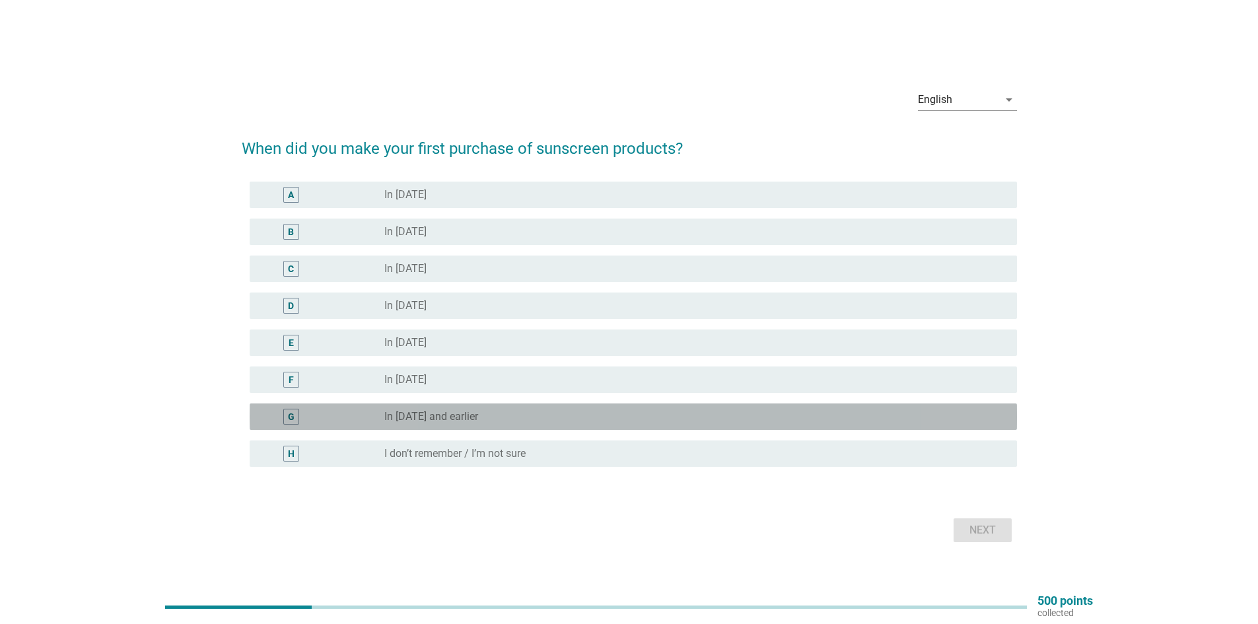
click at [476, 427] on div "G radio_button_unchecked In [DATE] and earlier" at bounding box center [633, 416] width 767 height 26
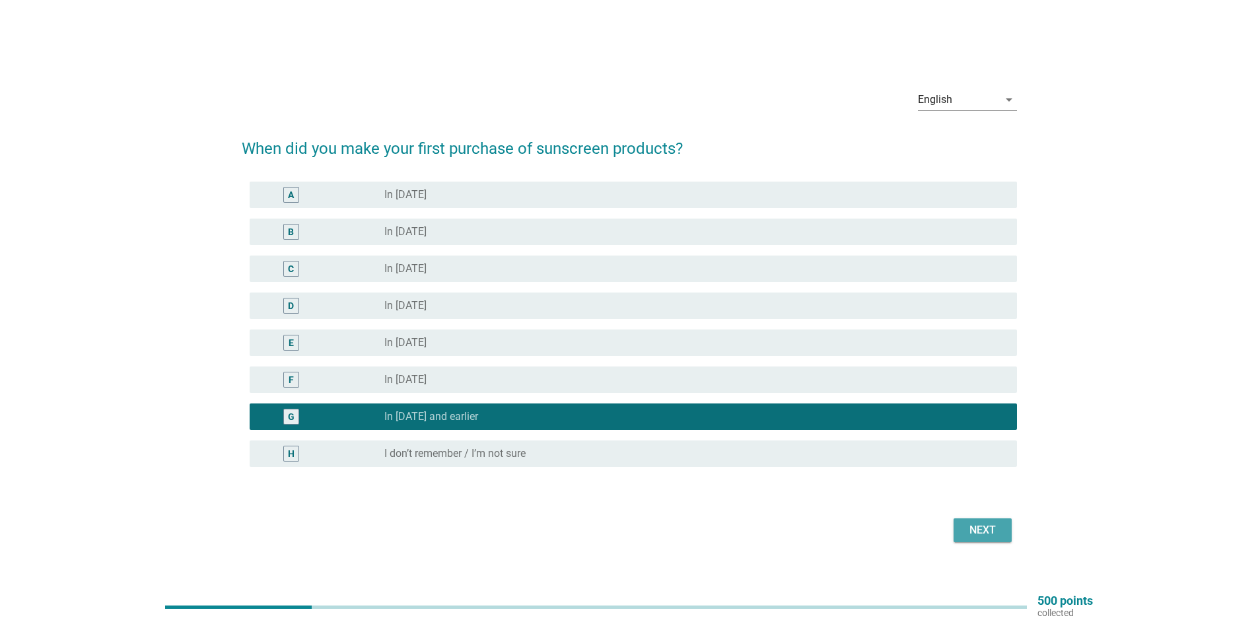
click at [990, 528] on div "Next" at bounding box center [982, 530] width 37 height 16
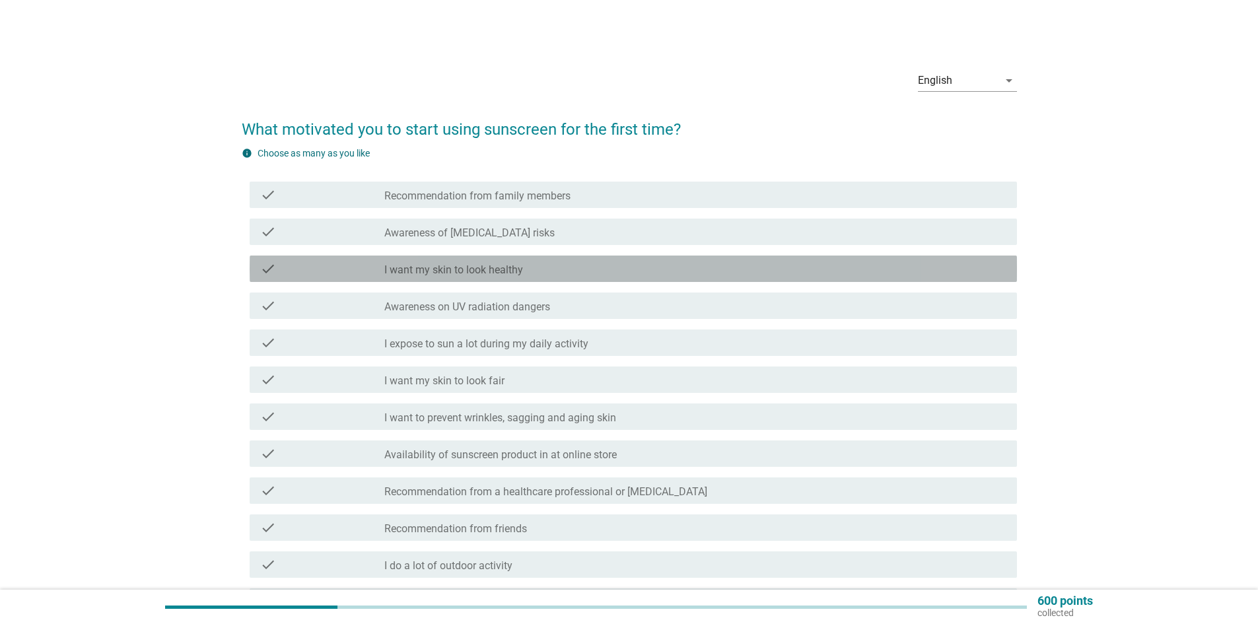
click at [574, 267] on div "check_box_outline_blank I want my skin to look healthy" at bounding box center [695, 269] width 622 height 16
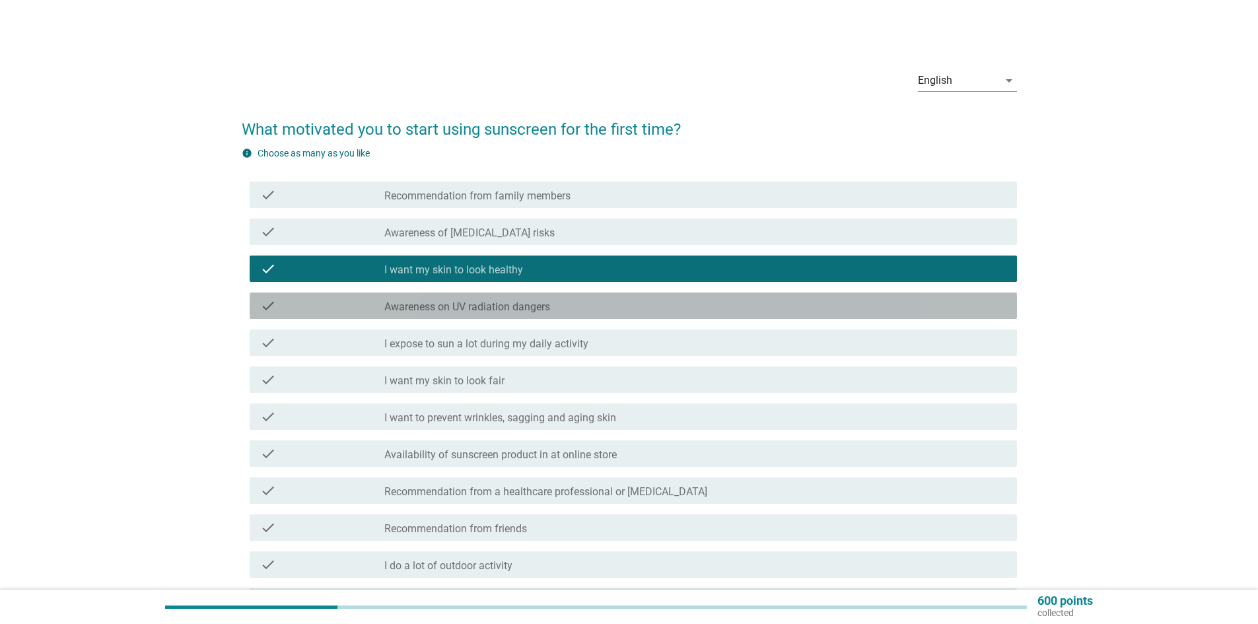
click at [586, 308] on div "check_box_outline_blank Awareness on UV radiation dangers" at bounding box center [695, 306] width 622 height 16
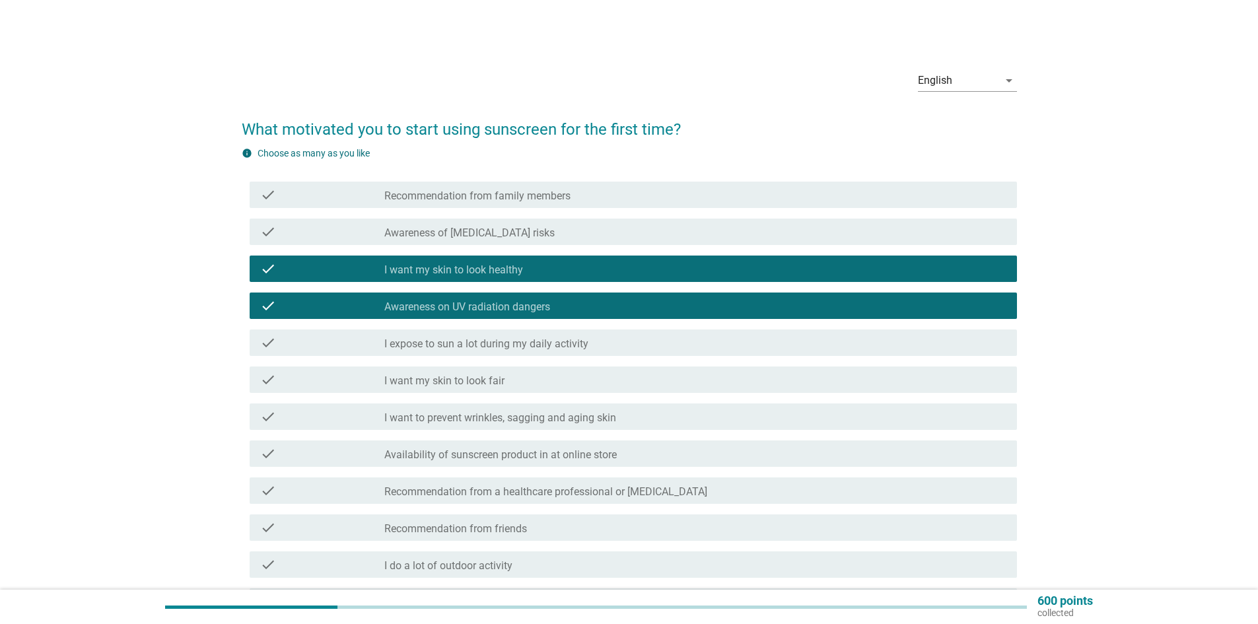
click at [600, 346] on div "check_box_outline_blank I expose to sun a lot during my daily activity" at bounding box center [695, 343] width 622 height 16
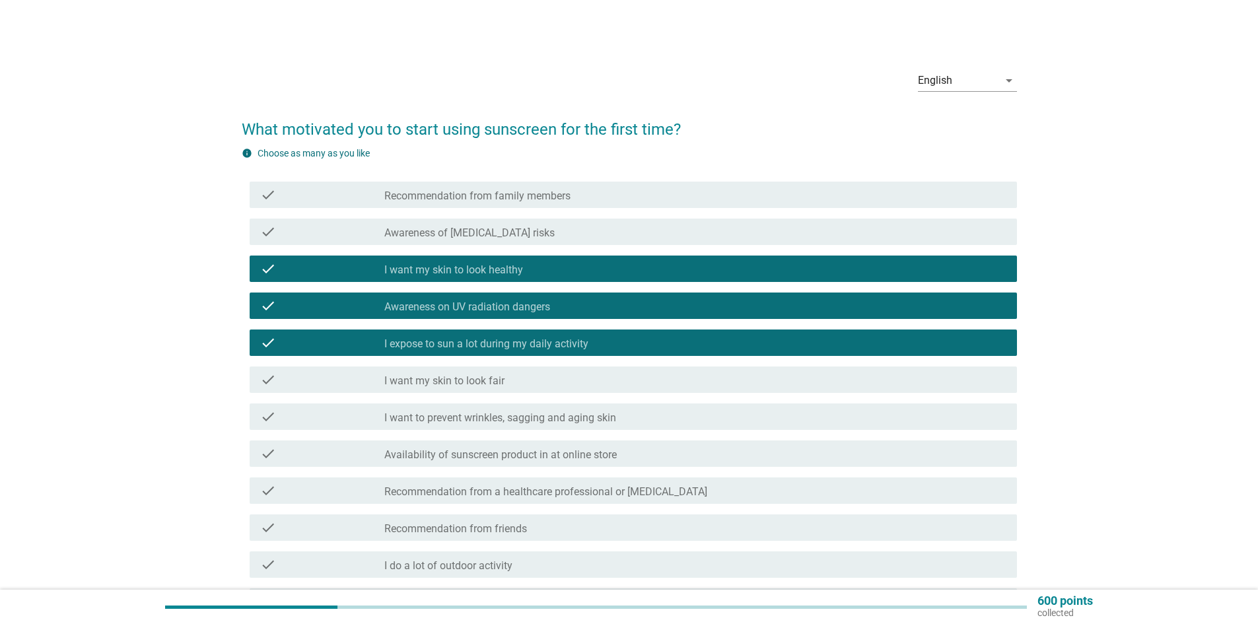
click at [600, 377] on div "check_box_outline_blank I want my skin to look fair" at bounding box center [695, 380] width 622 height 16
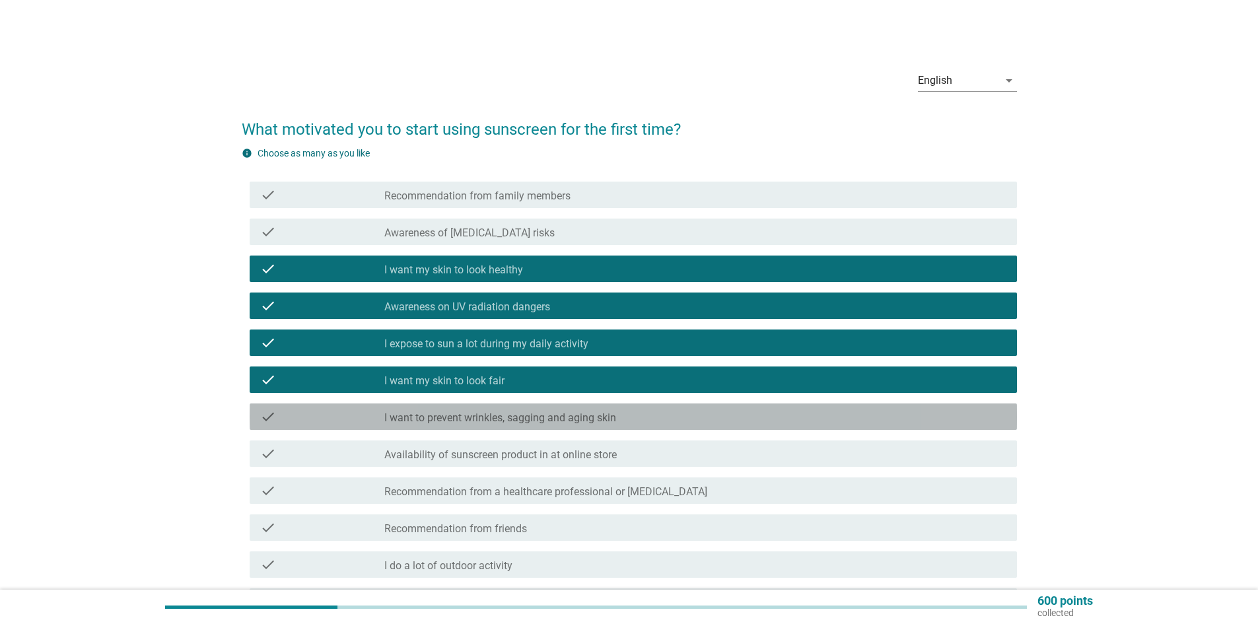
click at [619, 415] on div "check_box_outline_blank I want to prevent wrinkles, sagging and aging skin" at bounding box center [695, 417] width 622 height 16
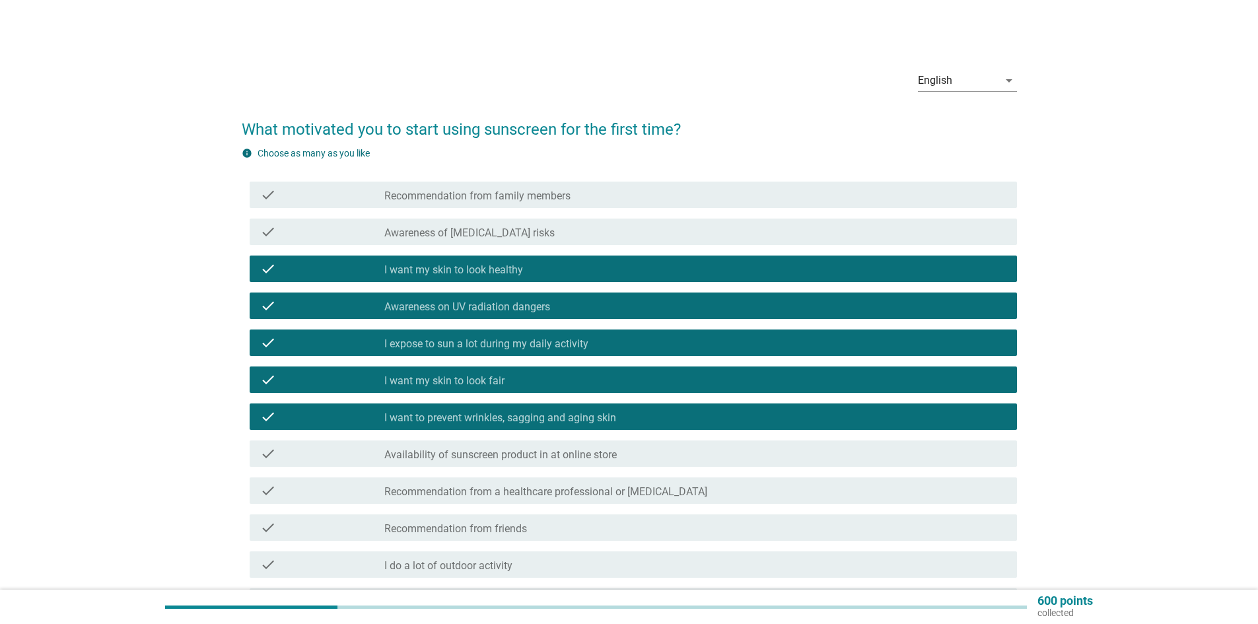
click at [638, 455] on div "check_box_outline_blank Availability of sunscreen product in at online store" at bounding box center [695, 454] width 622 height 16
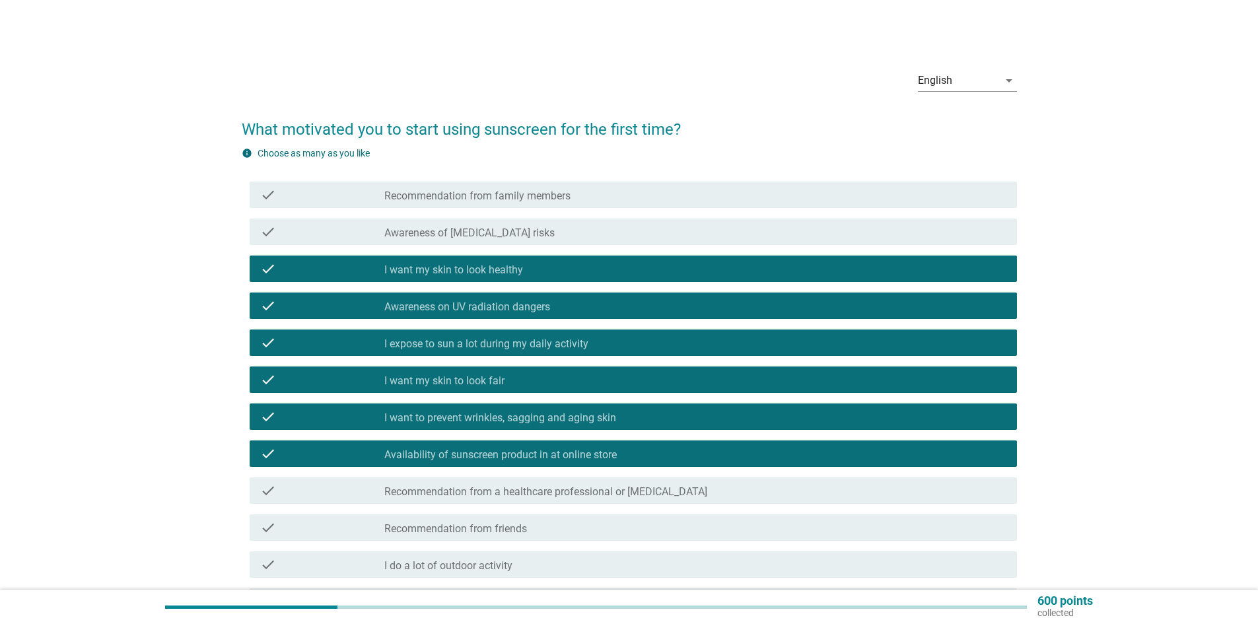
click at [637, 499] on div "check check_box_outline_blank Recommendation from a healthcare professional or …" at bounding box center [633, 490] width 767 height 26
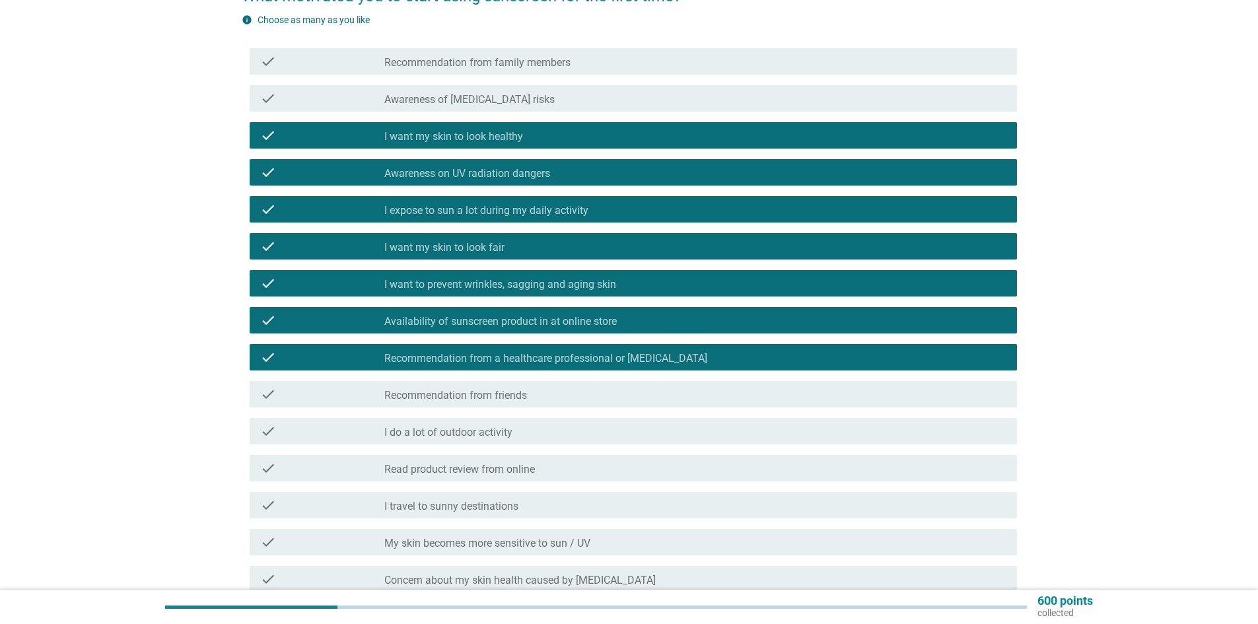
scroll to position [198, 0]
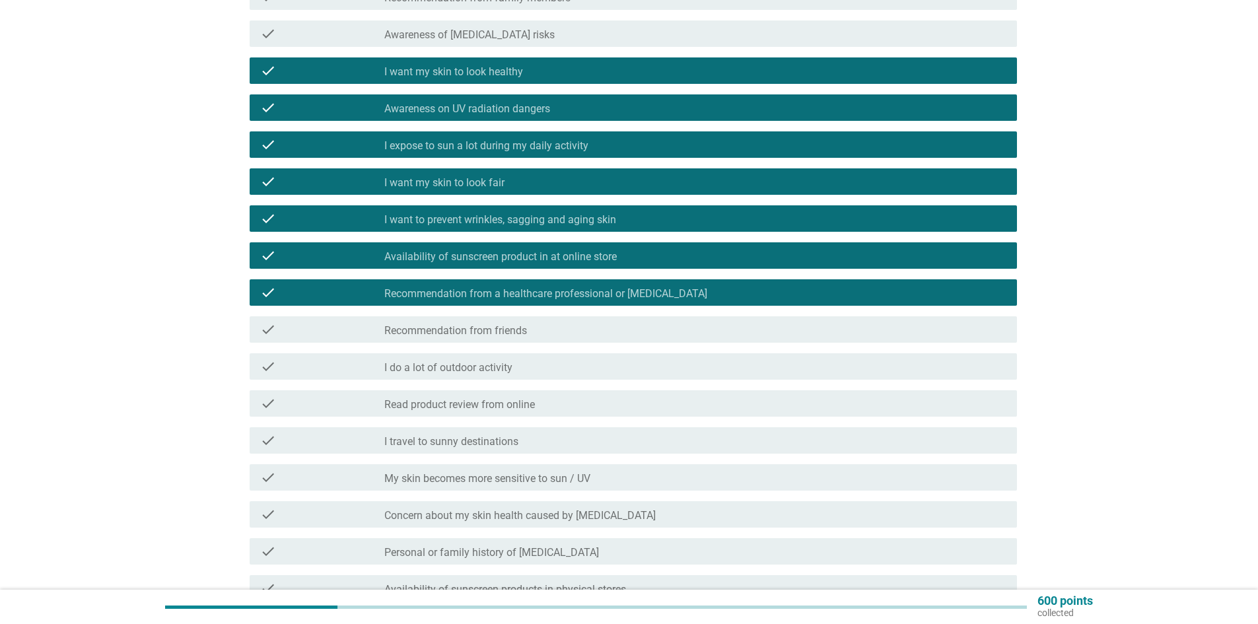
click at [588, 408] on div "check_box_outline_blank Read product review from online" at bounding box center [695, 404] width 622 height 16
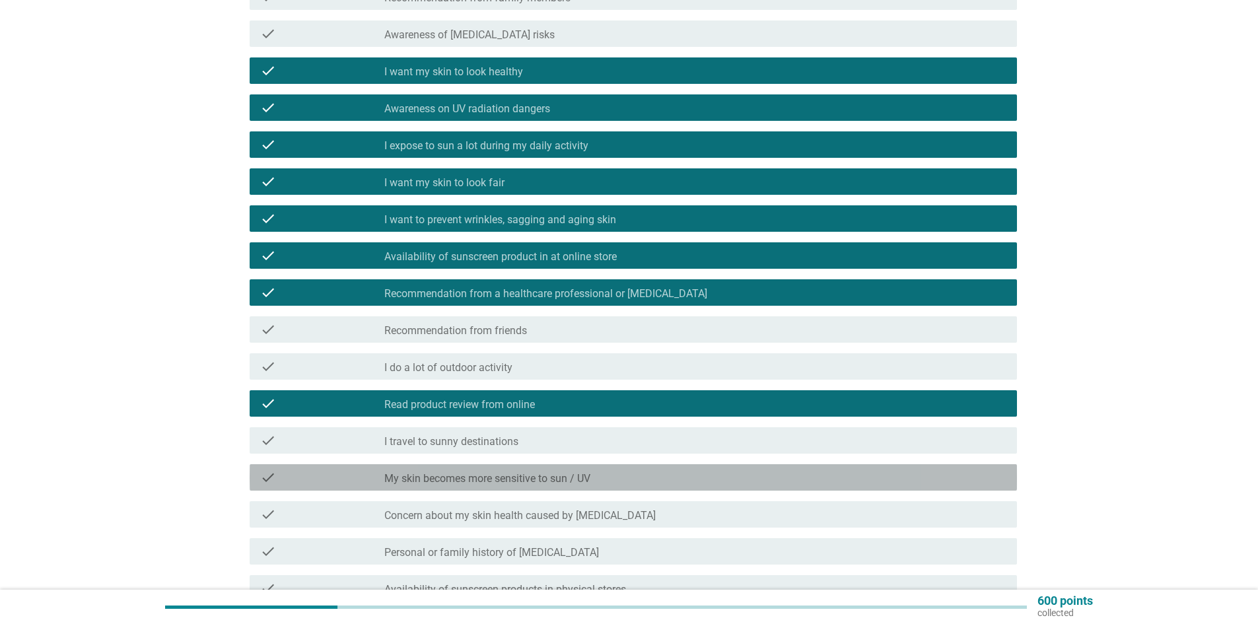
click at [604, 484] on div "check_box_outline_blank My skin becomes more sensitive to sun / UV" at bounding box center [695, 477] width 622 height 16
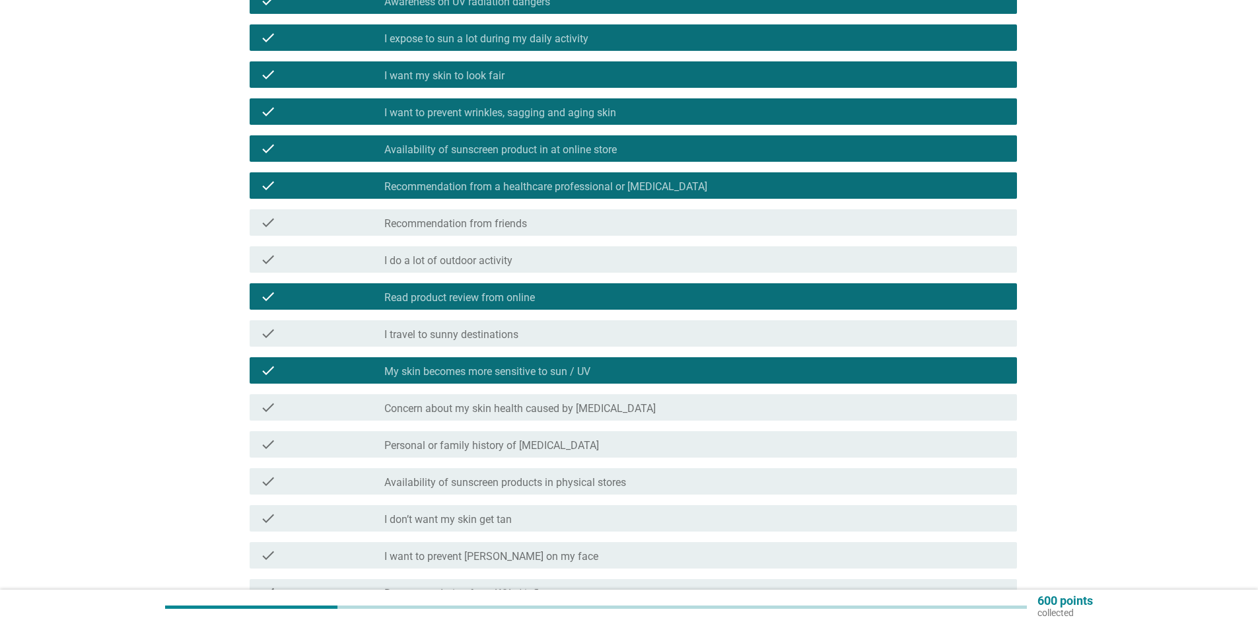
scroll to position [330, 0]
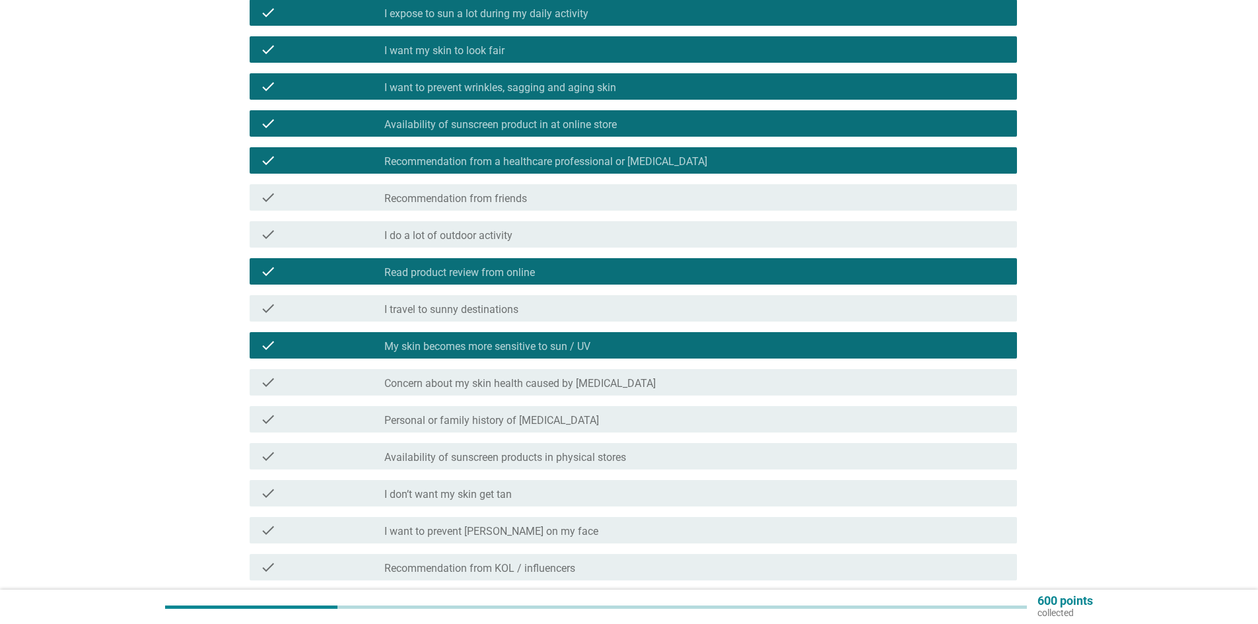
click at [604, 388] on label "Concern about my skin health caused by [MEDICAL_DATA]" at bounding box center [519, 383] width 271 height 13
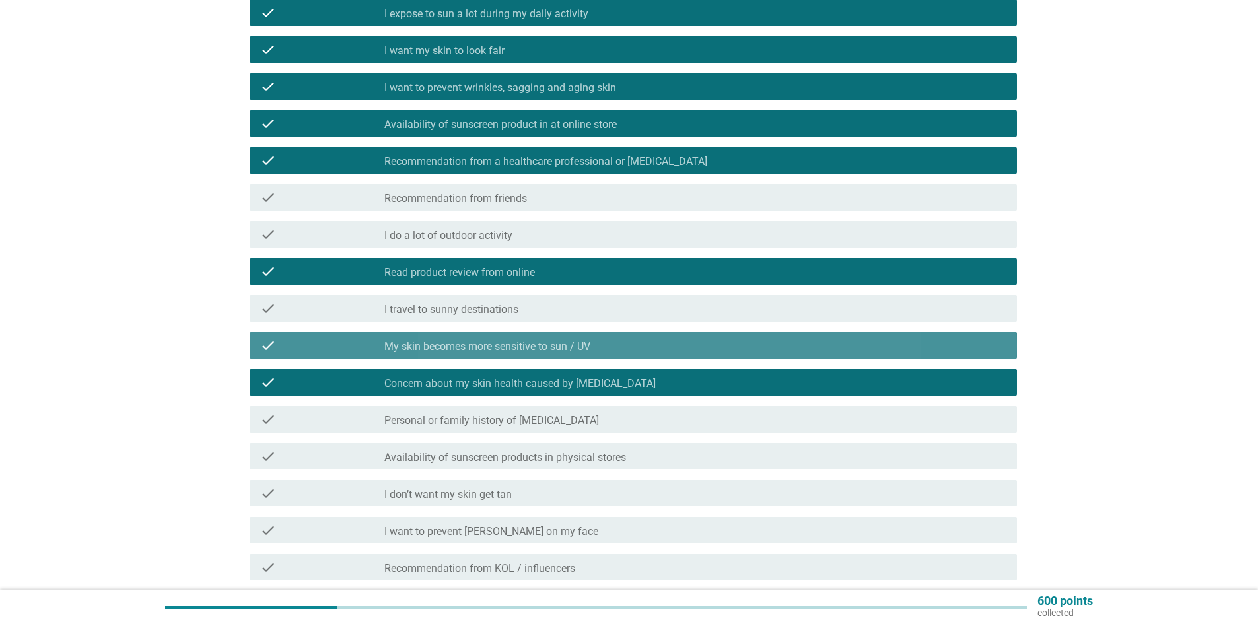
click at [607, 344] on div "check_box_outline_blank My skin becomes more sensitive to sun / UV" at bounding box center [695, 345] width 622 height 16
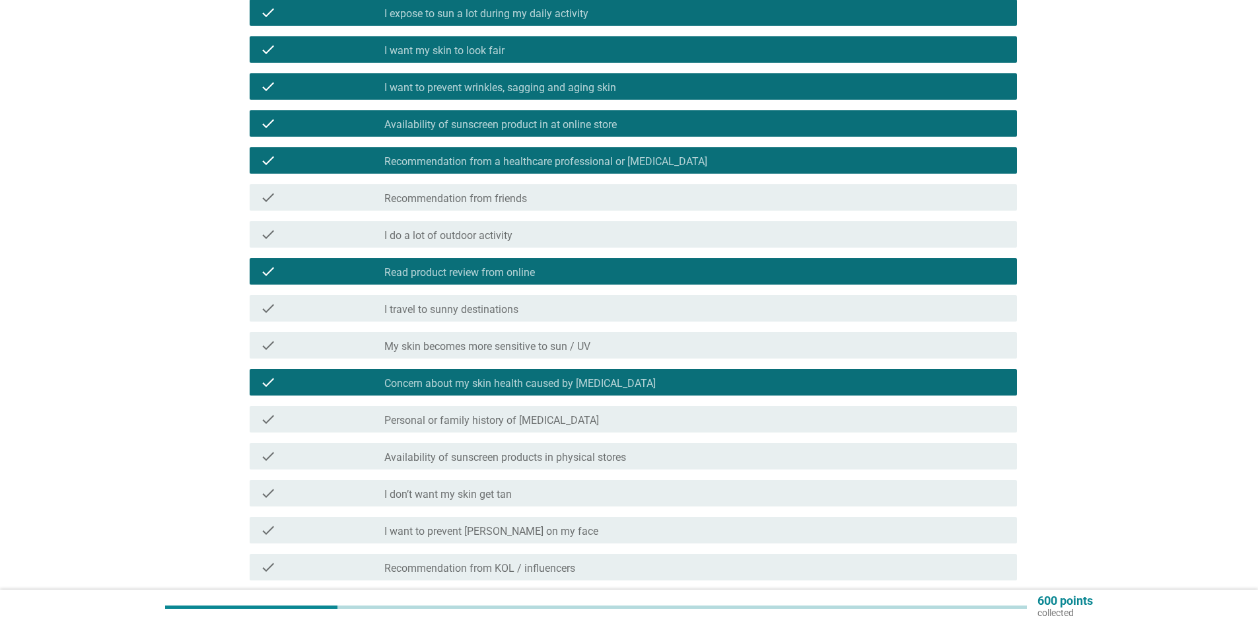
click at [621, 460] on label "Availability of sunscreen products in physical stores" at bounding box center [505, 457] width 242 height 13
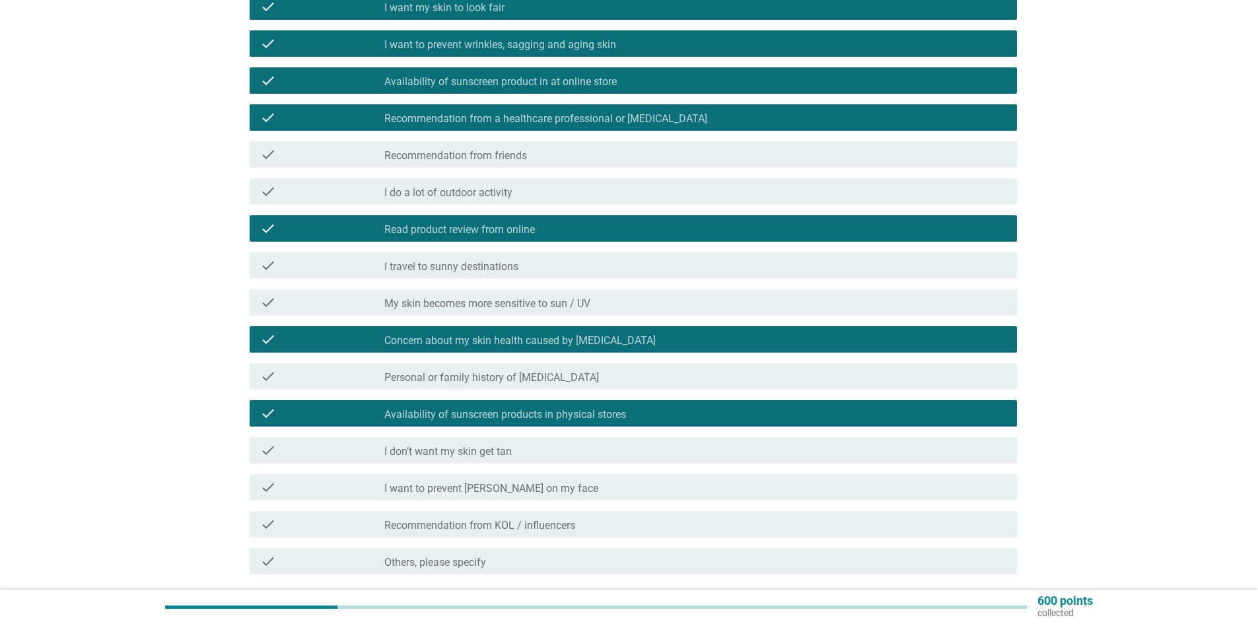
scroll to position [396, 0]
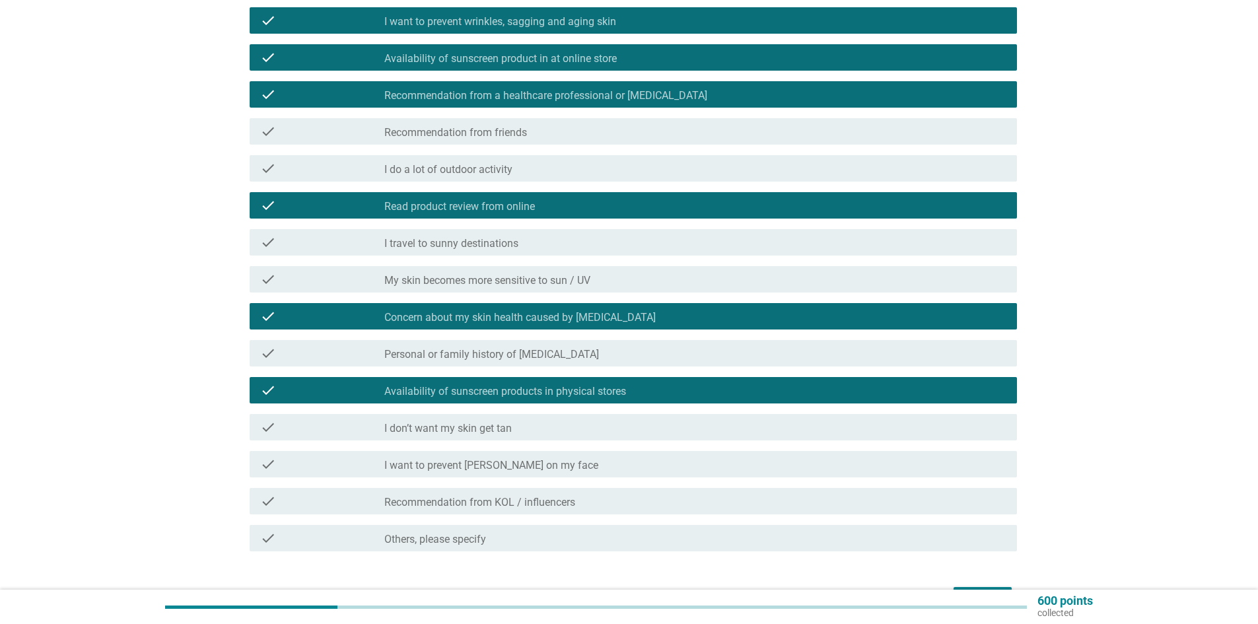
click at [621, 460] on div "check_box_outline_blank I want to prevent freckles on my face" at bounding box center [695, 464] width 622 height 16
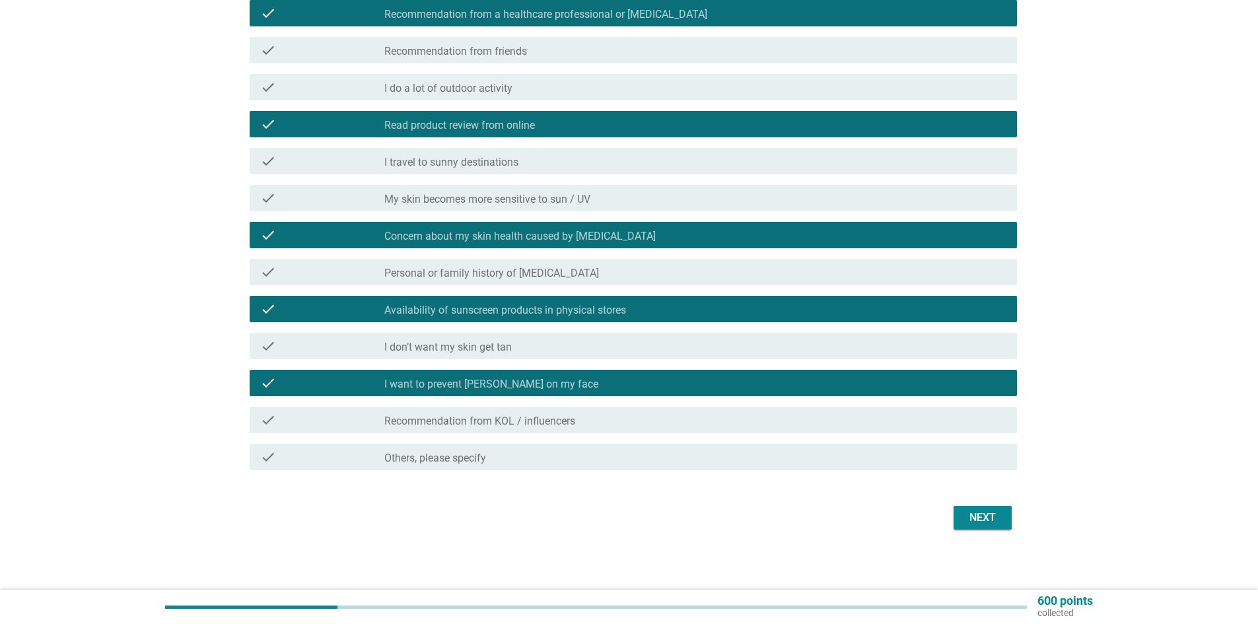
scroll to position [481, 0]
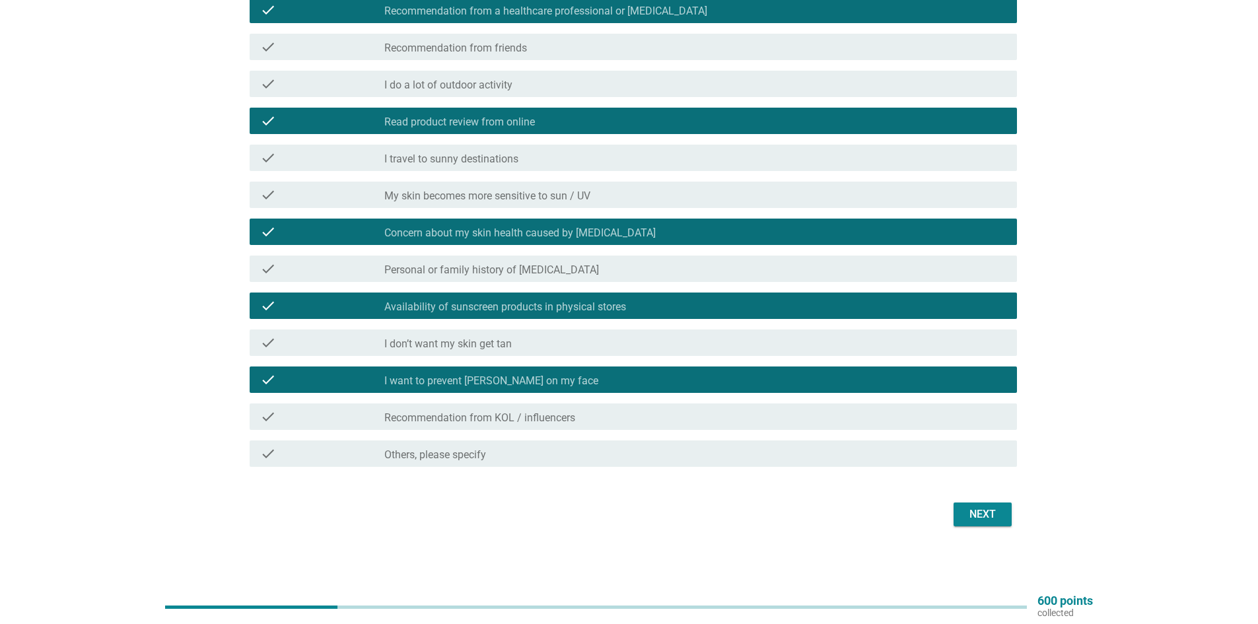
click at [990, 529] on div "Next" at bounding box center [629, 515] width 775 height 32
click at [984, 520] on div "Next" at bounding box center [982, 514] width 37 height 16
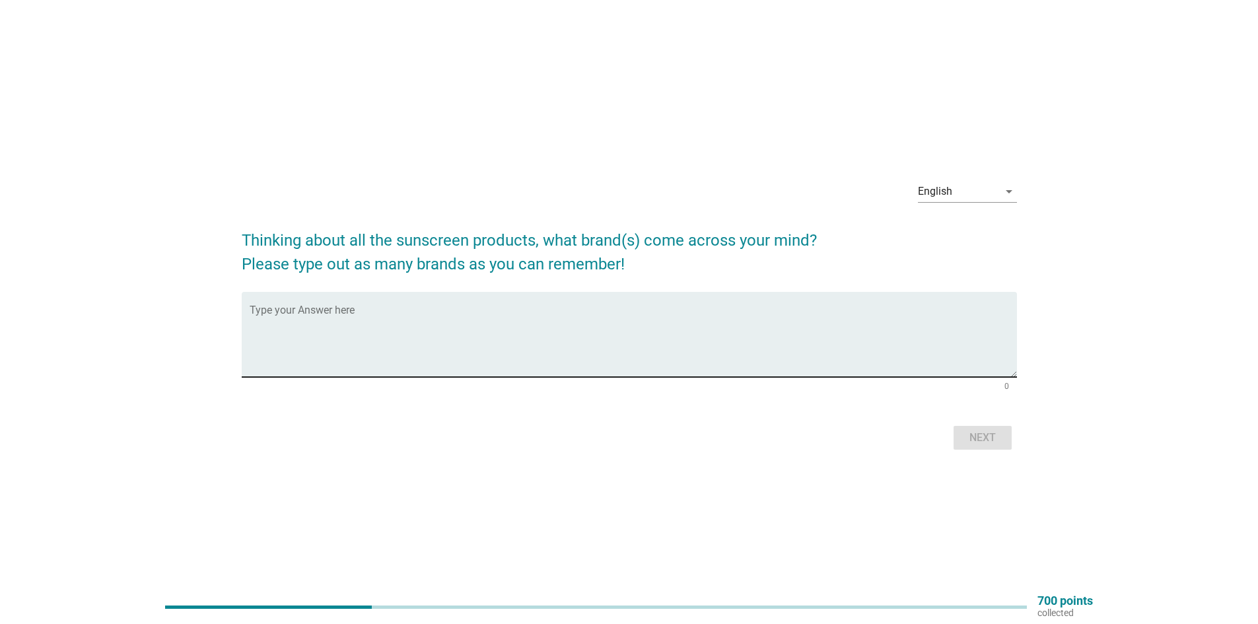
click at [453, 351] on textarea "Type your Answer here" at bounding box center [633, 342] width 767 height 69
type textarea "m"
type textarea "skinfinic,[PERSON_NAME],[PERSON_NAME]"
click at [1001, 442] on button "Next" at bounding box center [982, 438] width 58 height 24
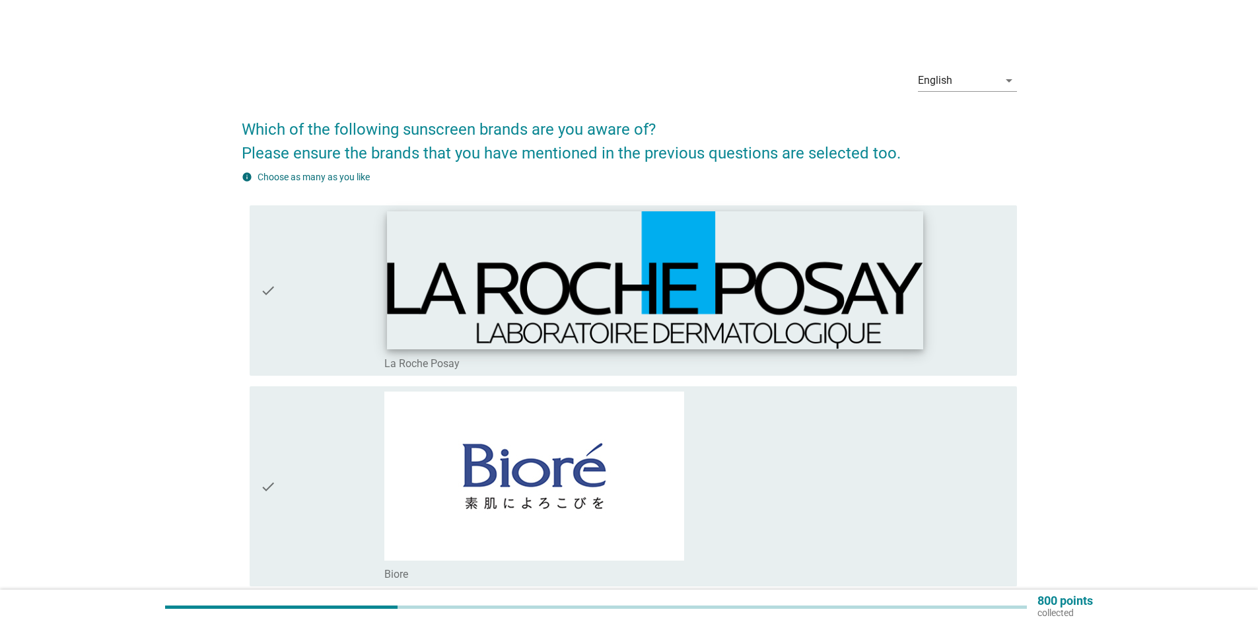
click at [431, 298] on img at bounding box center [655, 280] width 536 height 138
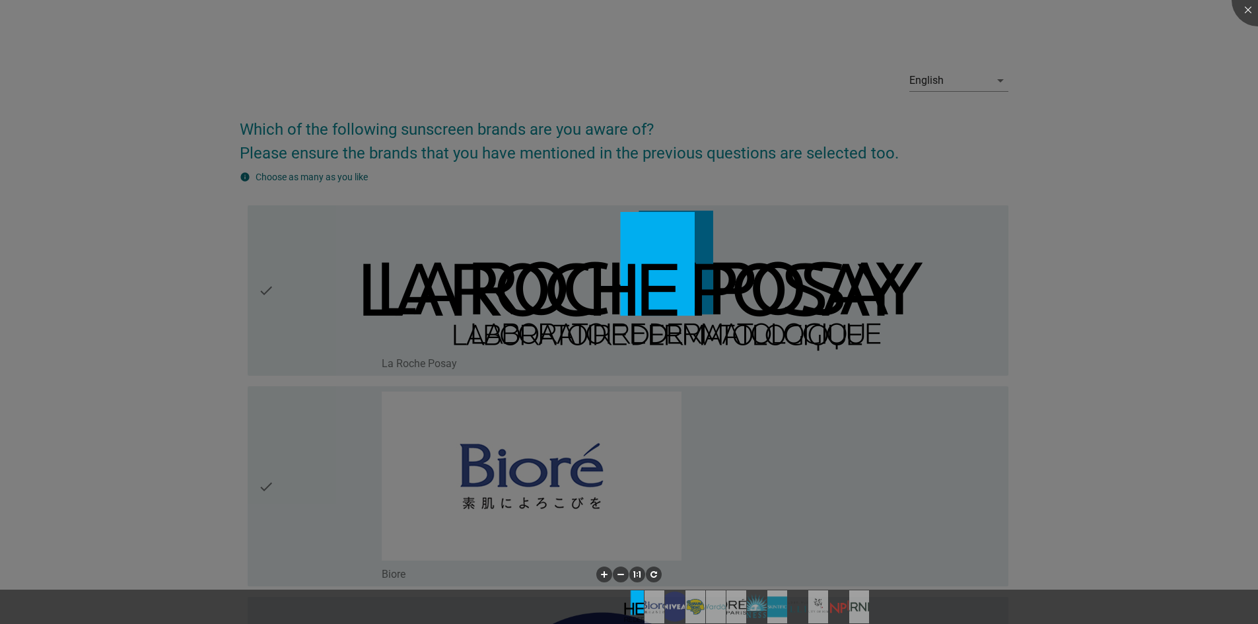
click at [262, 320] on div at bounding box center [629, 312] width 1258 height 624
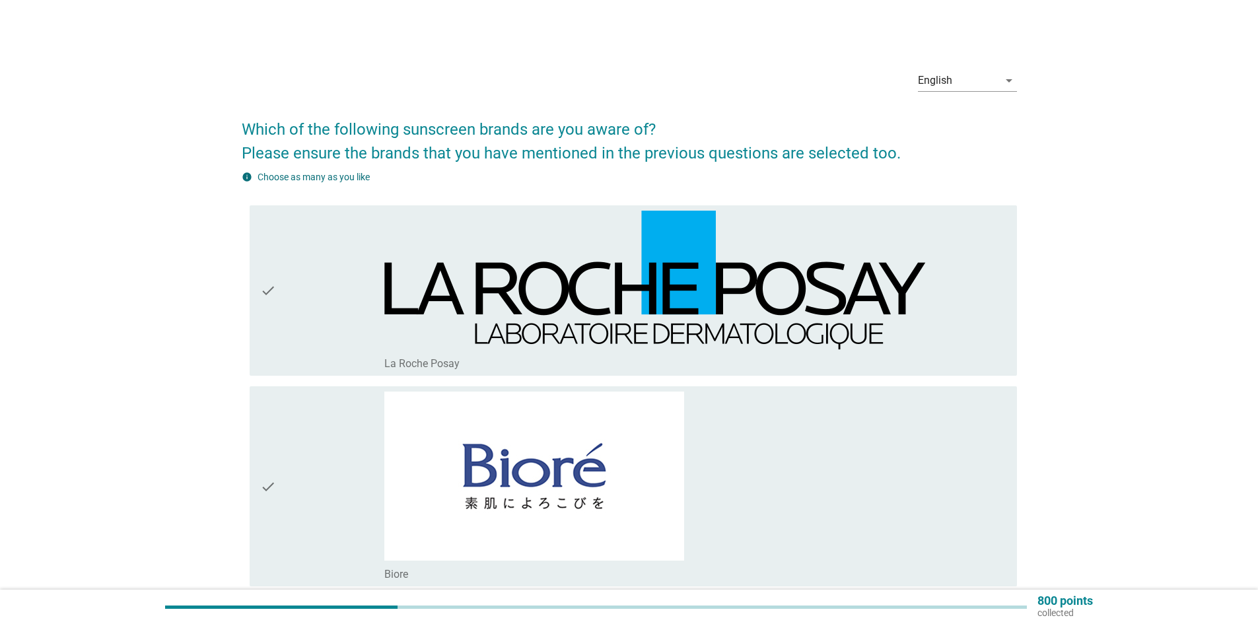
click at [262, 320] on icon "check" at bounding box center [268, 291] width 16 height 160
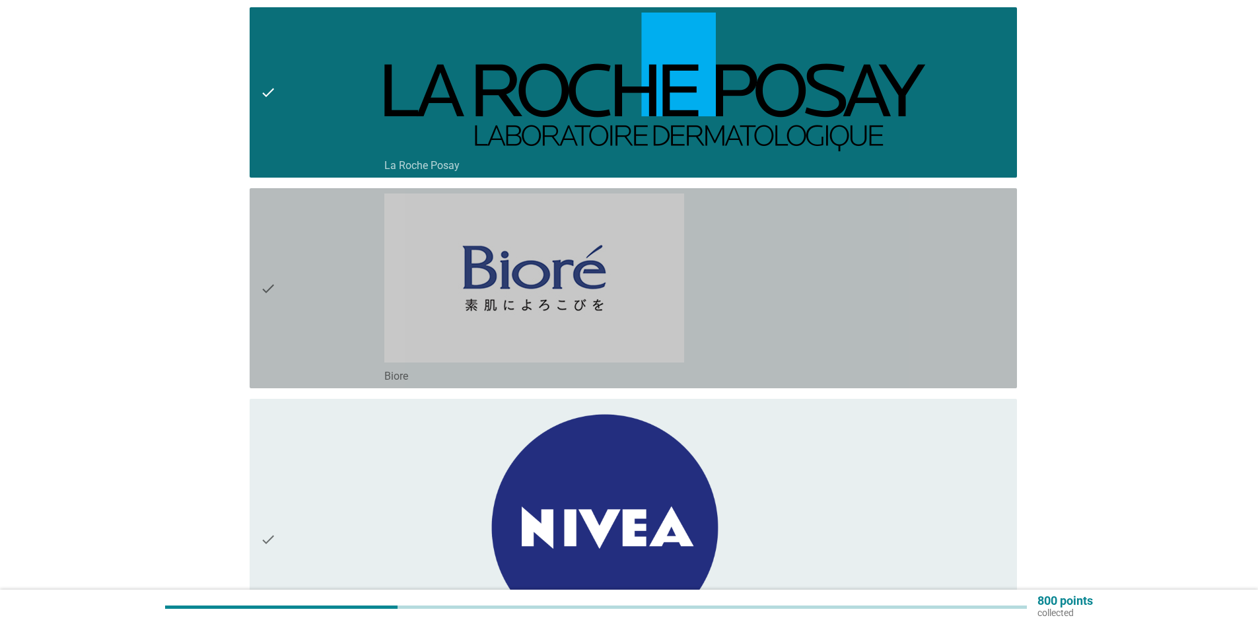
click at [262, 320] on icon "check" at bounding box center [268, 288] width 16 height 190
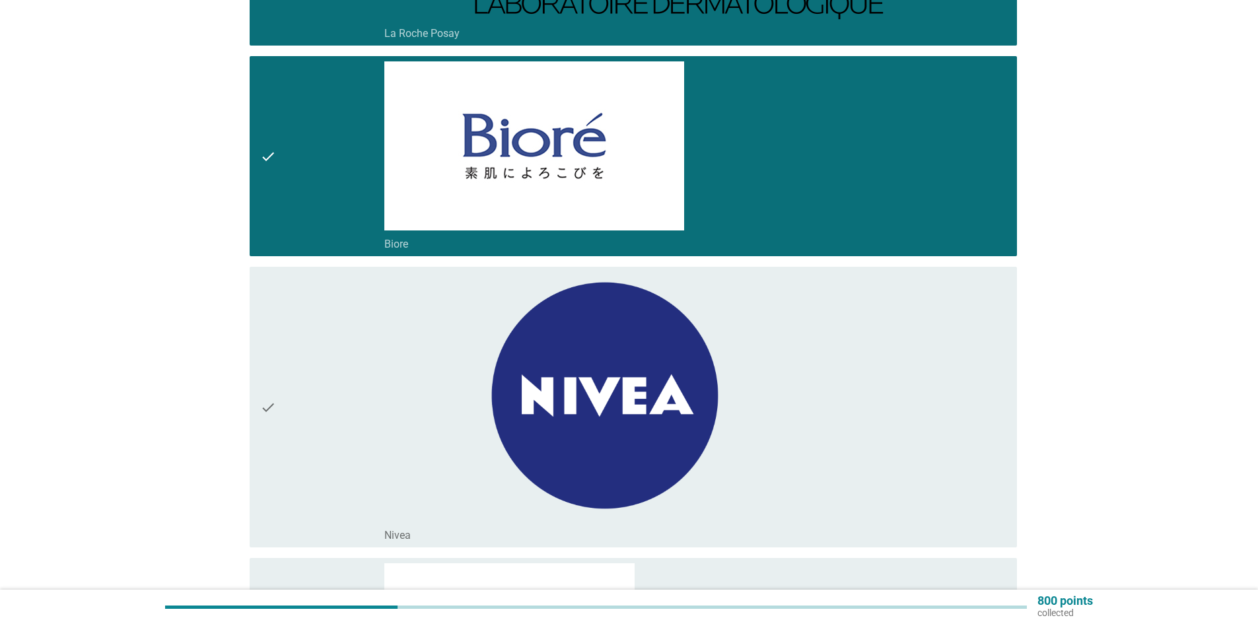
click at [262, 320] on icon "check" at bounding box center [268, 407] width 16 height 270
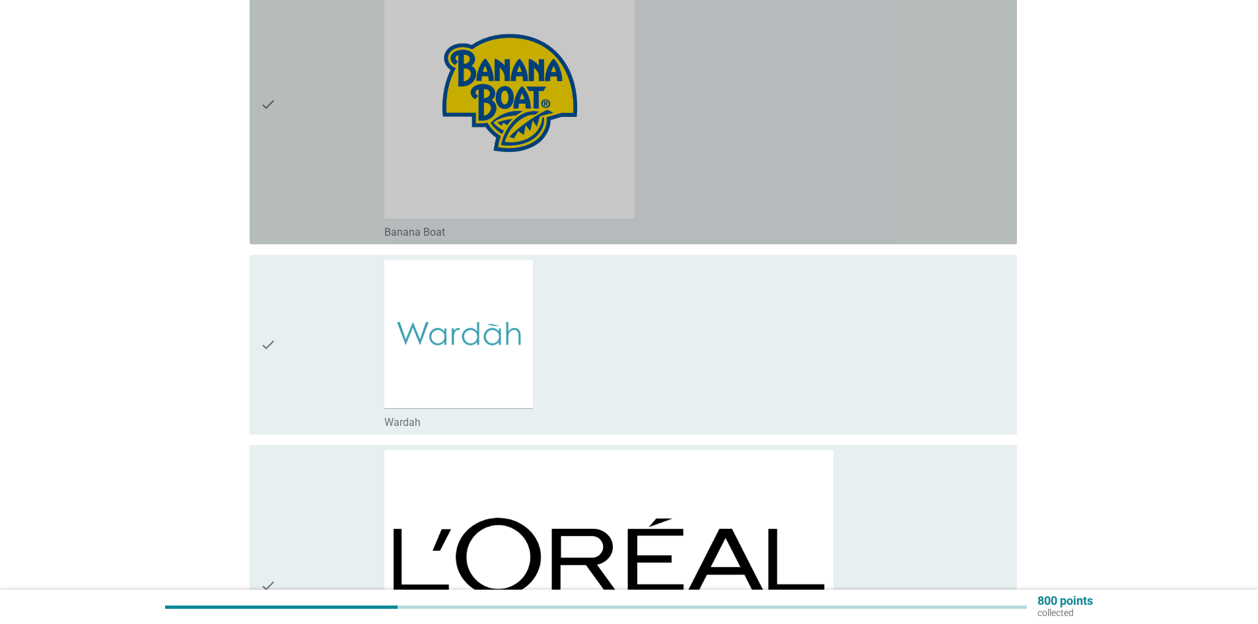
click at [263, 166] on icon "check" at bounding box center [268, 104] width 16 height 270
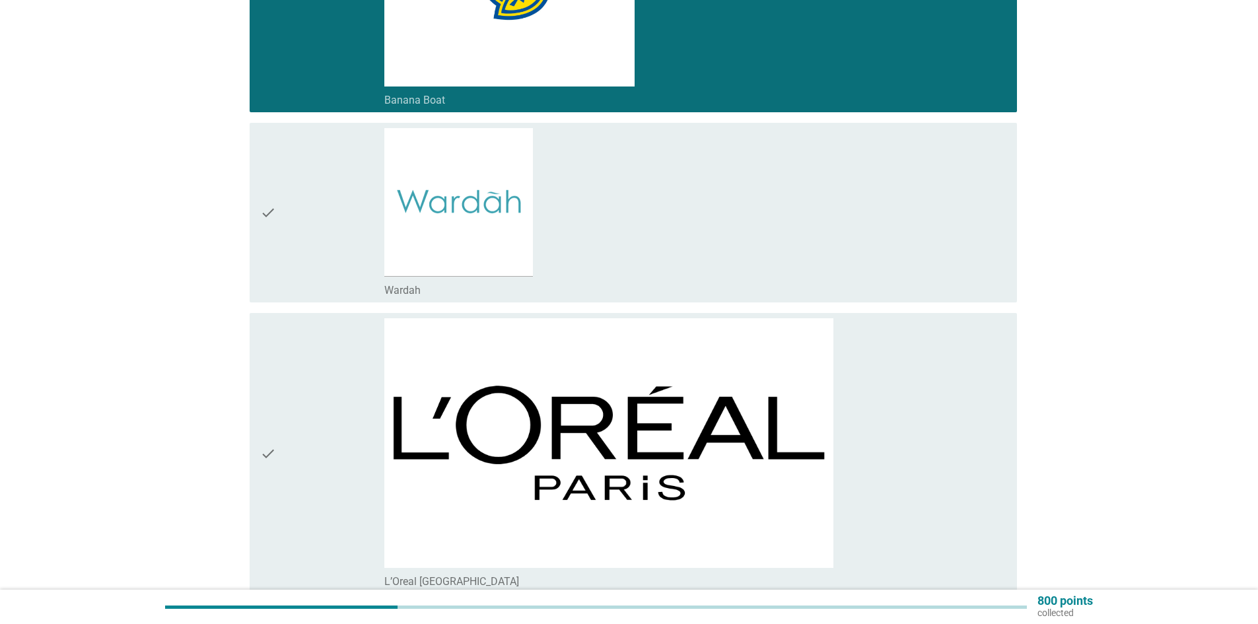
click at [276, 245] on div "check" at bounding box center [322, 212] width 124 height 169
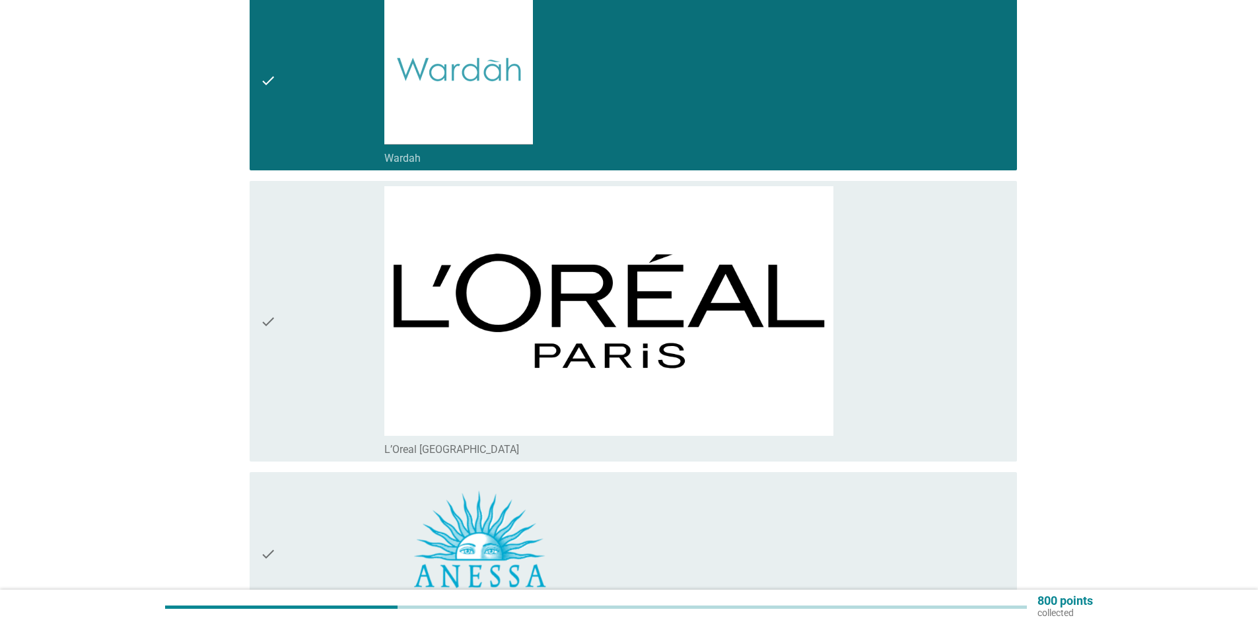
click at [284, 301] on div "check" at bounding box center [322, 321] width 124 height 270
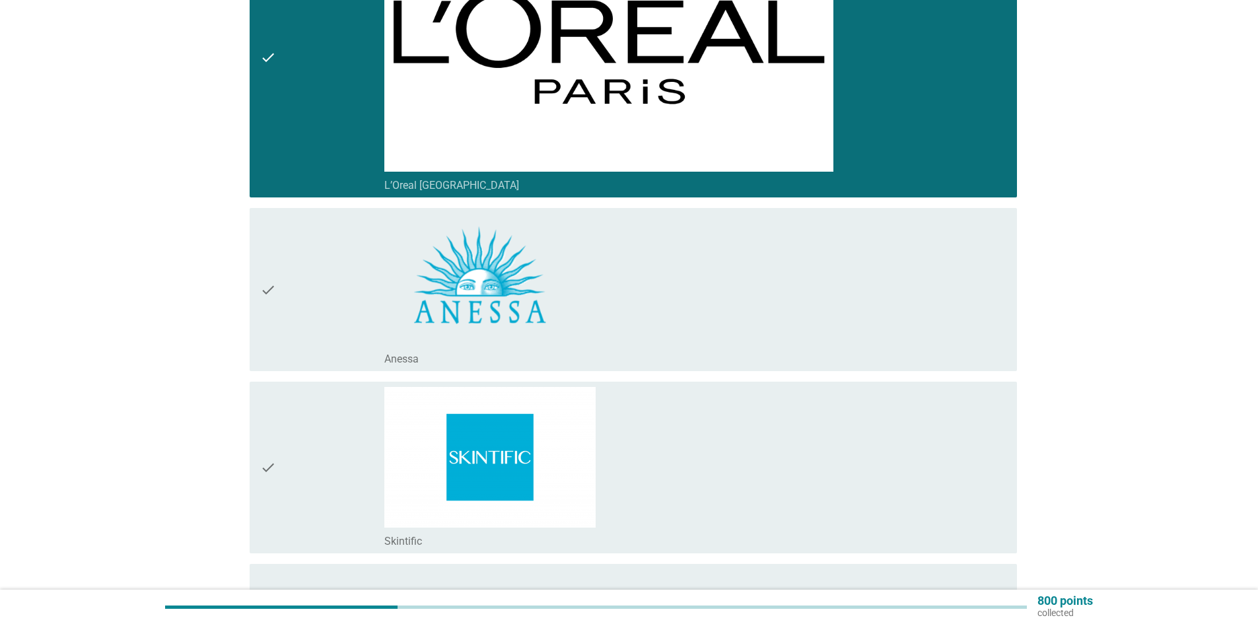
click at [284, 301] on div "check" at bounding box center [322, 289] width 124 height 153
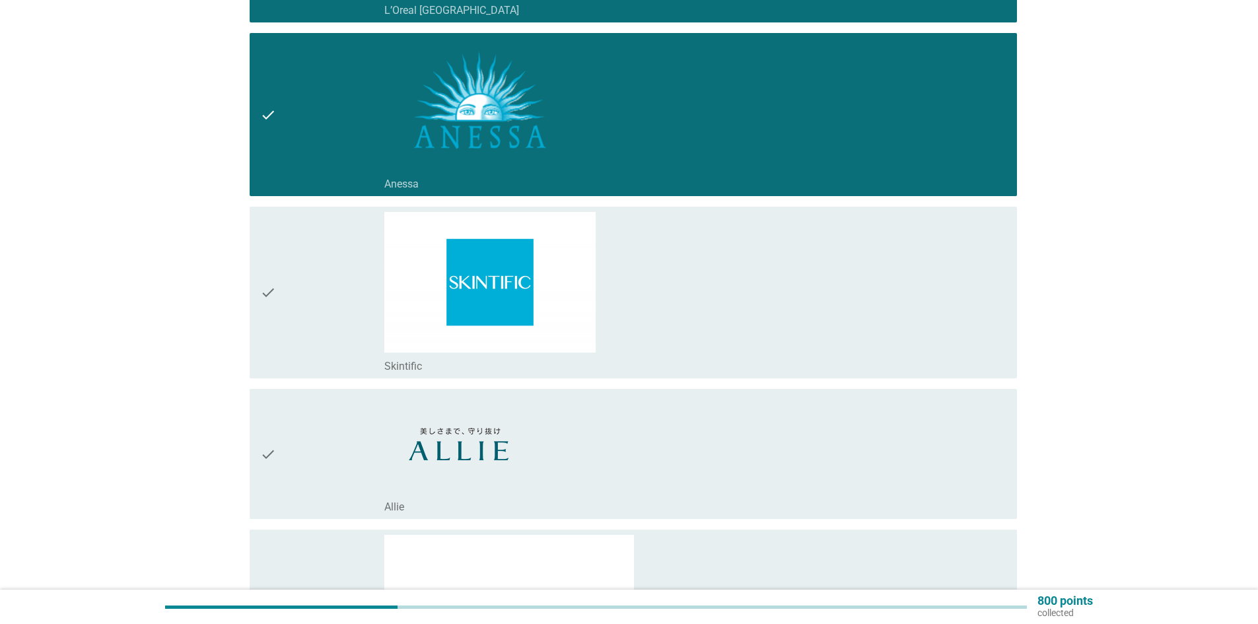
scroll to position [1651, 0]
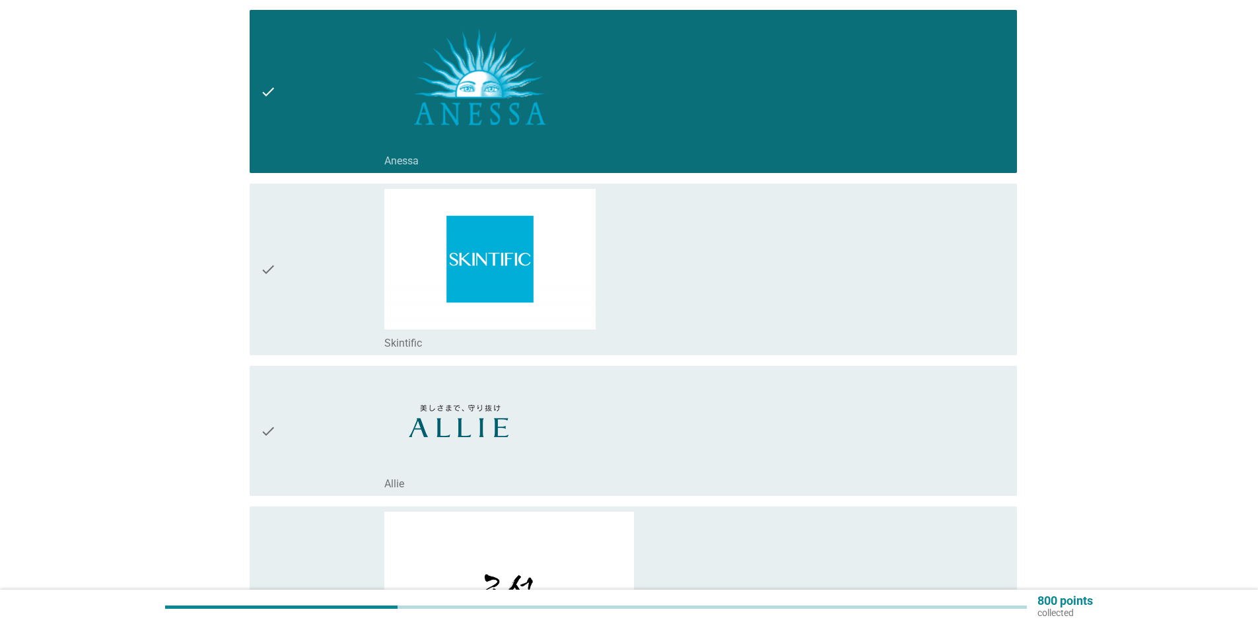
click at [285, 300] on div "check" at bounding box center [322, 269] width 124 height 161
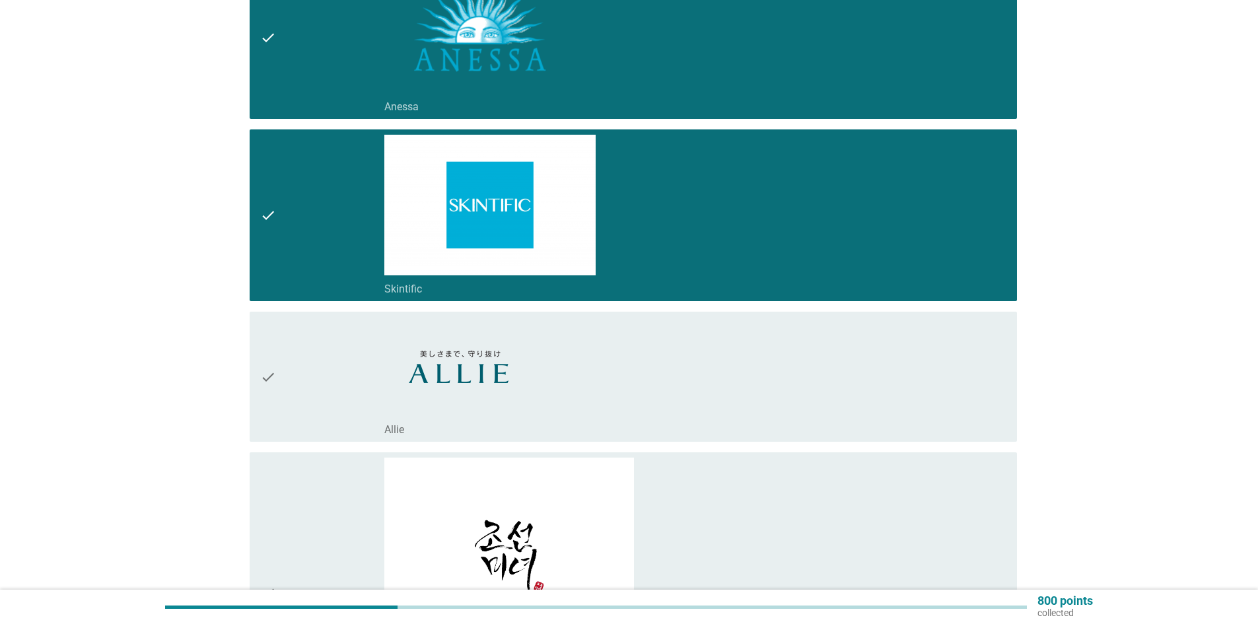
scroll to position [1783, 0]
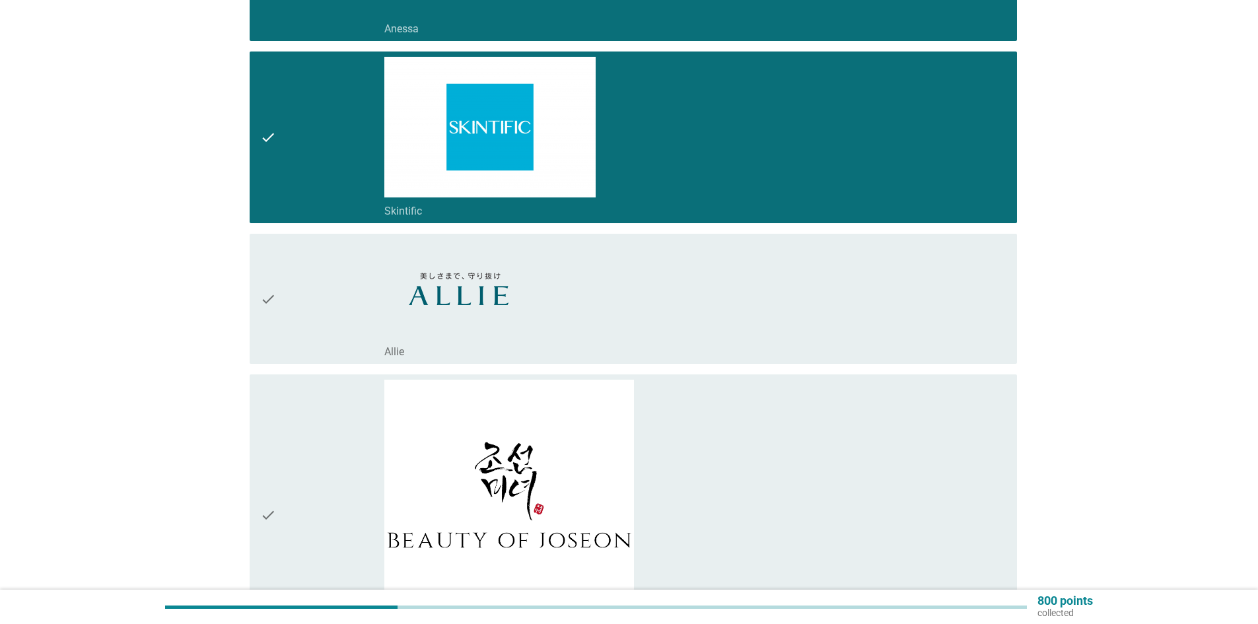
click at [285, 299] on div "check" at bounding box center [322, 299] width 124 height 120
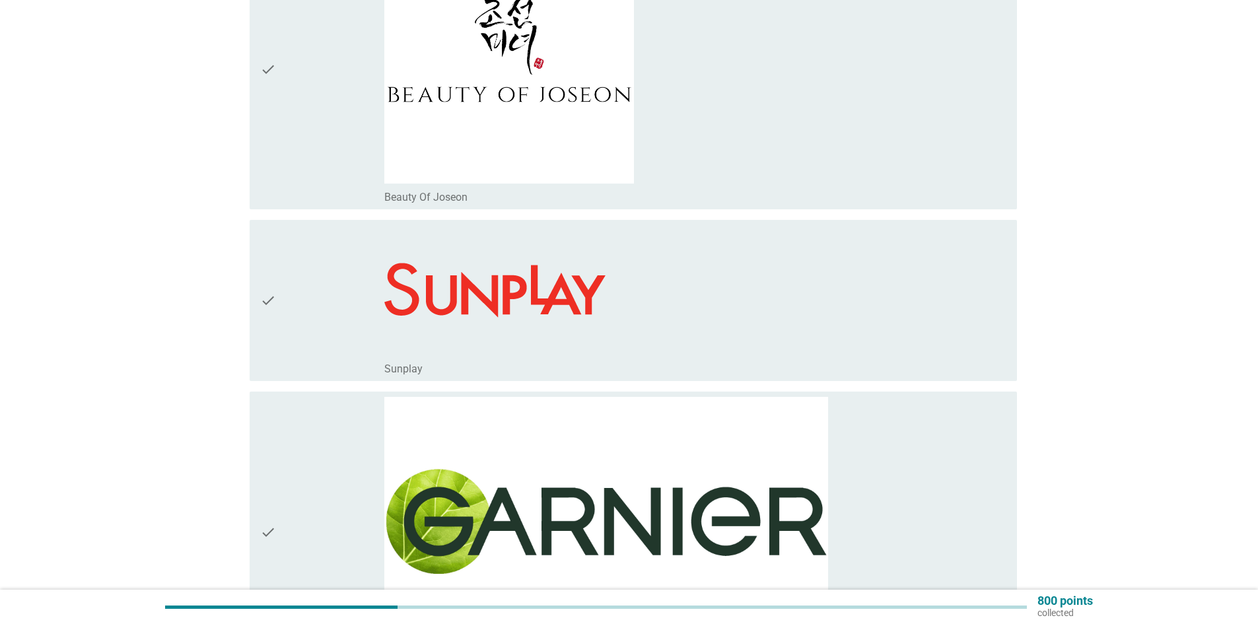
scroll to position [2311, 0]
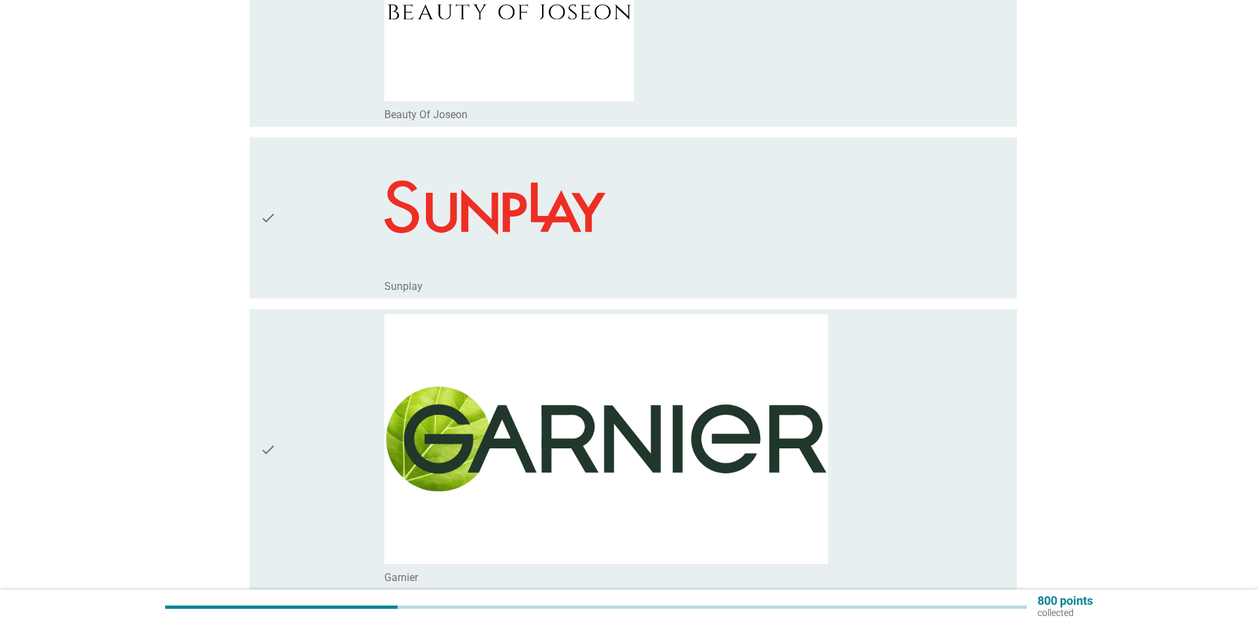
click at [285, 299] on div "check check_box_outline_blank Sunplay" at bounding box center [629, 218] width 775 height 172
click at [285, 293] on div "check" at bounding box center [322, 218] width 124 height 151
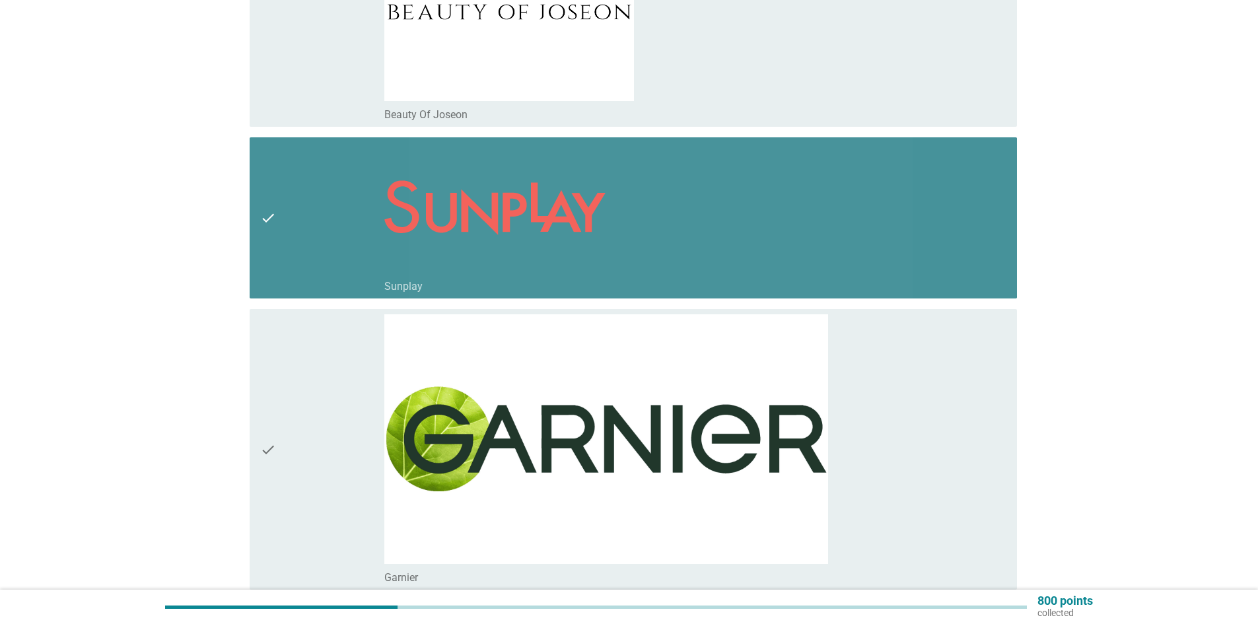
click at [277, 366] on div "check" at bounding box center [322, 449] width 124 height 270
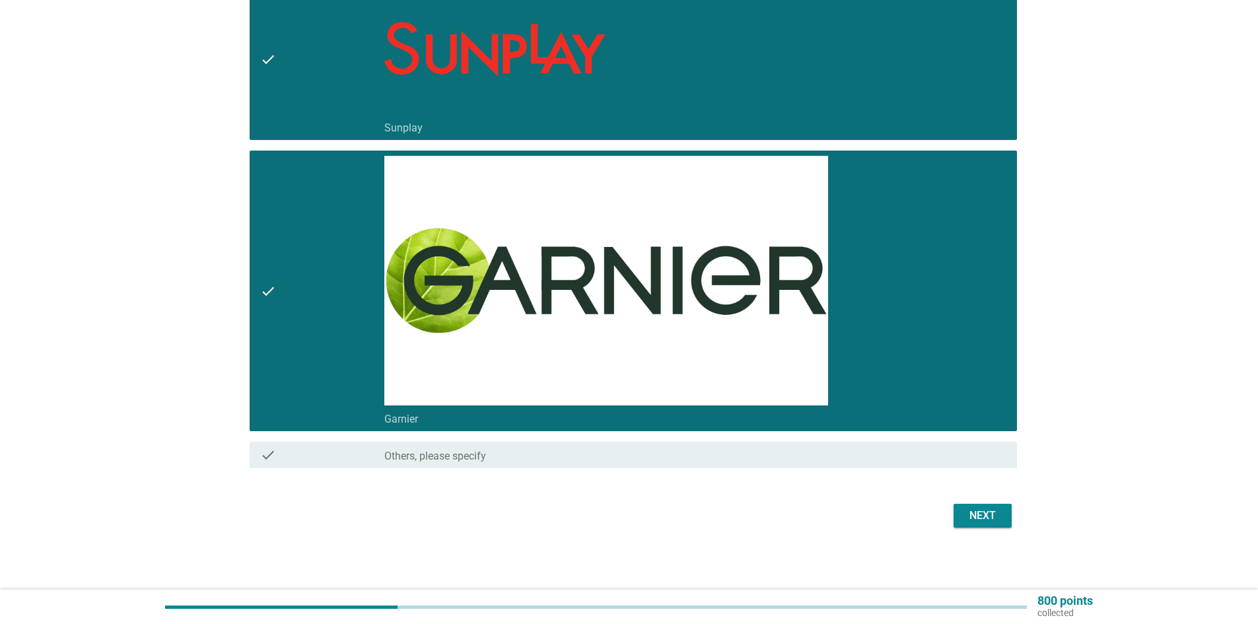
scroll to position [2471, 0]
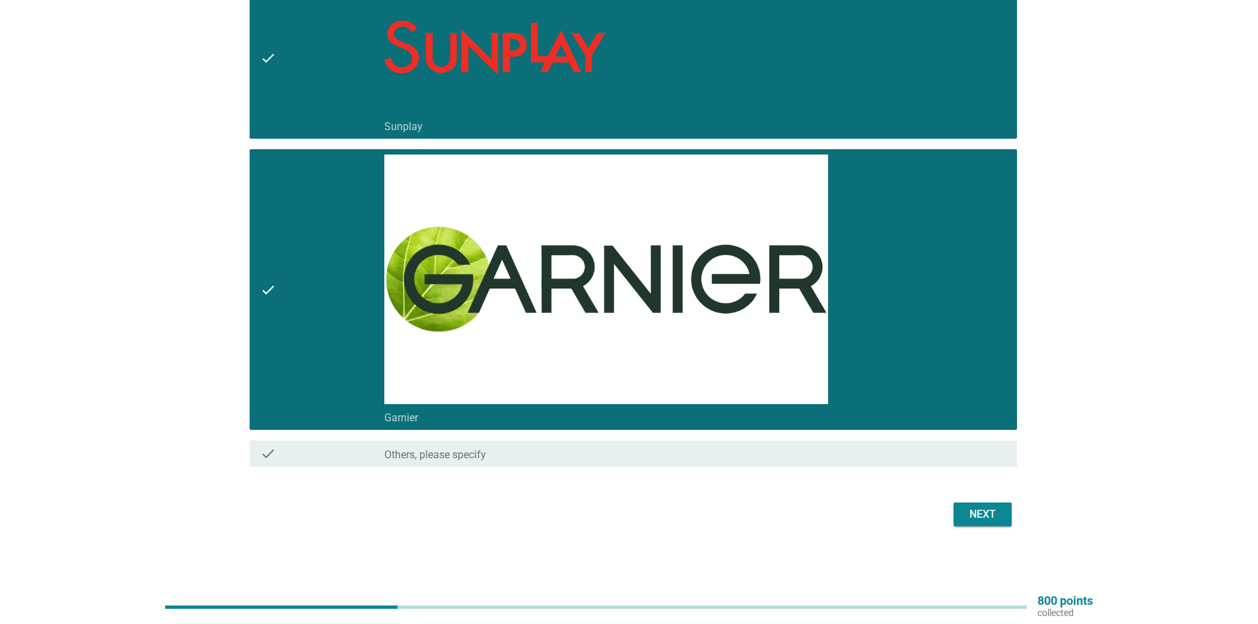
click at [998, 518] on div "Next" at bounding box center [982, 514] width 37 height 16
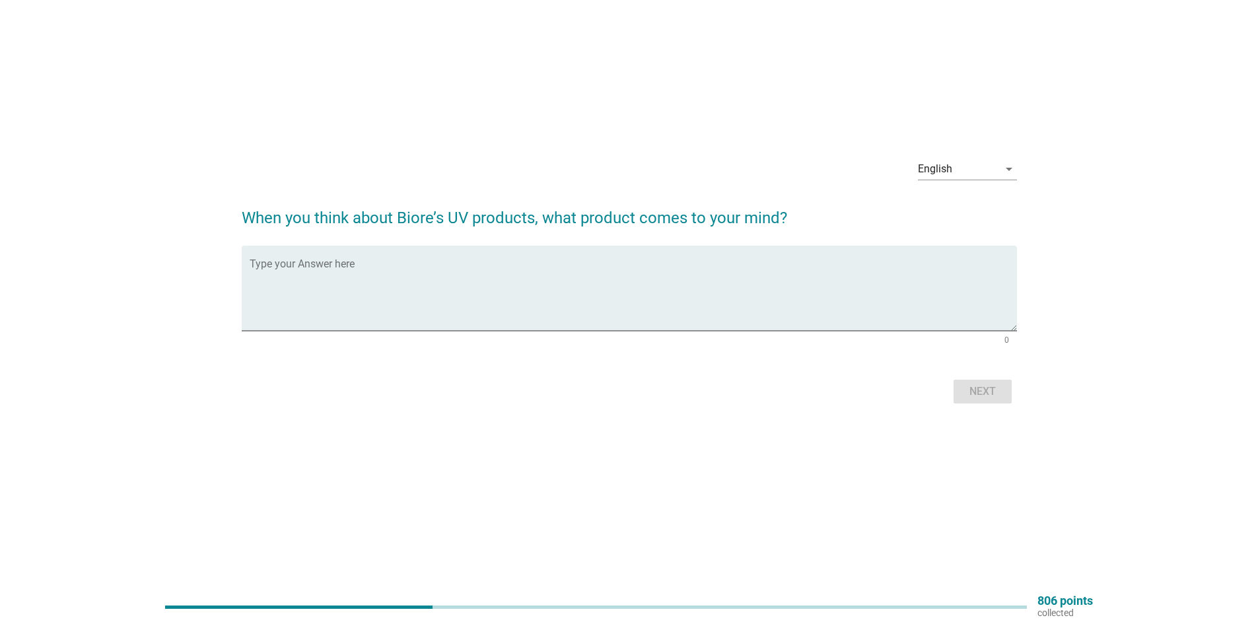
scroll to position [0, 0]
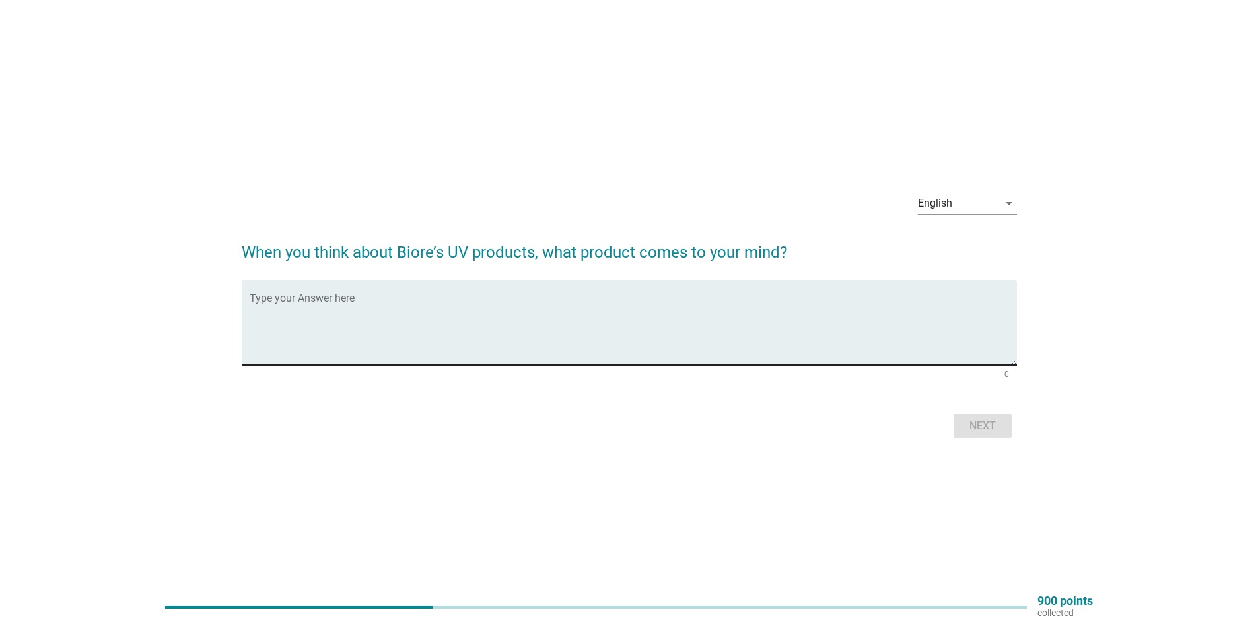
click at [772, 335] on textarea "Type your Answer here" at bounding box center [633, 330] width 767 height 69
type textarea "help prevent skin from uv light"
click at [1006, 436] on button "Next" at bounding box center [982, 426] width 58 height 24
click at [613, 305] on textarea "Type your Answer here" at bounding box center [633, 330] width 767 height 69
type textarea "its modern"
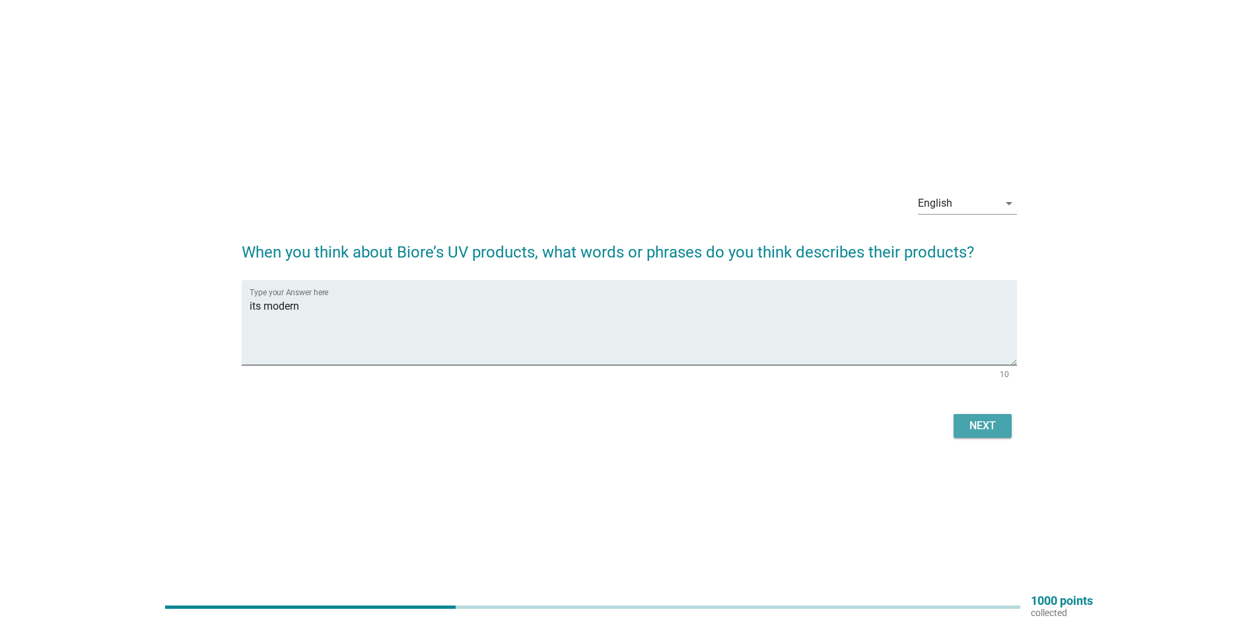
click at [990, 429] on div "Next" at bounding box center [982, 426] width 37 height 16
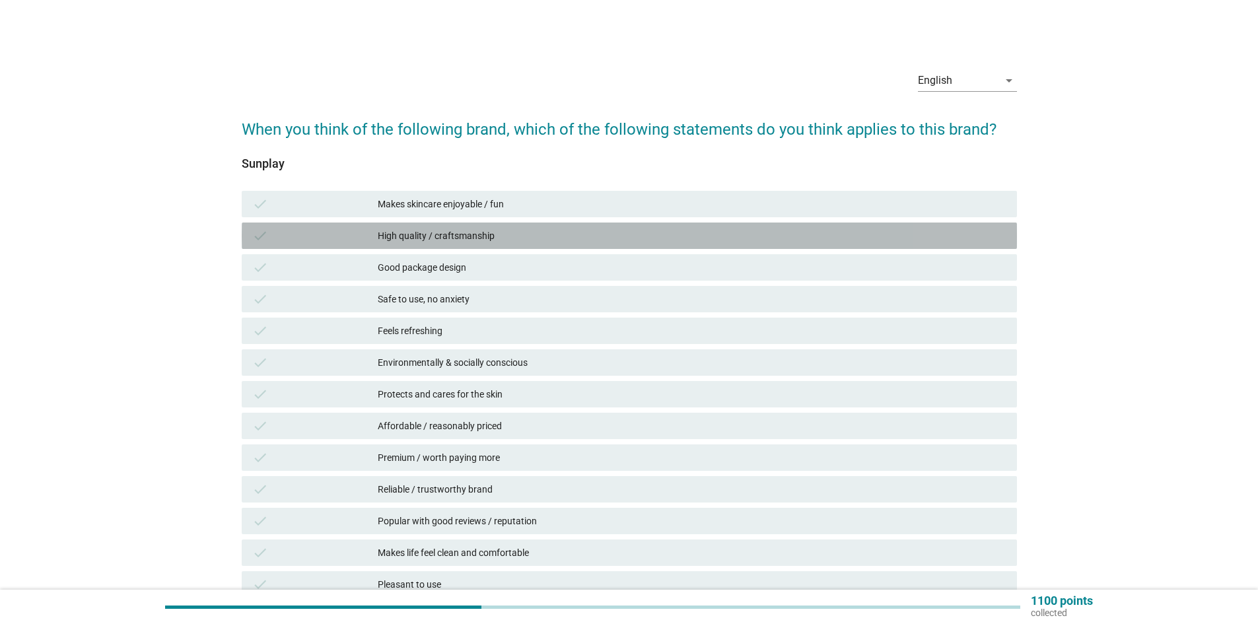
click at [463, 240] on div "High quality / craftsmanship" at bounding box center [692, 236] width 629 height 16
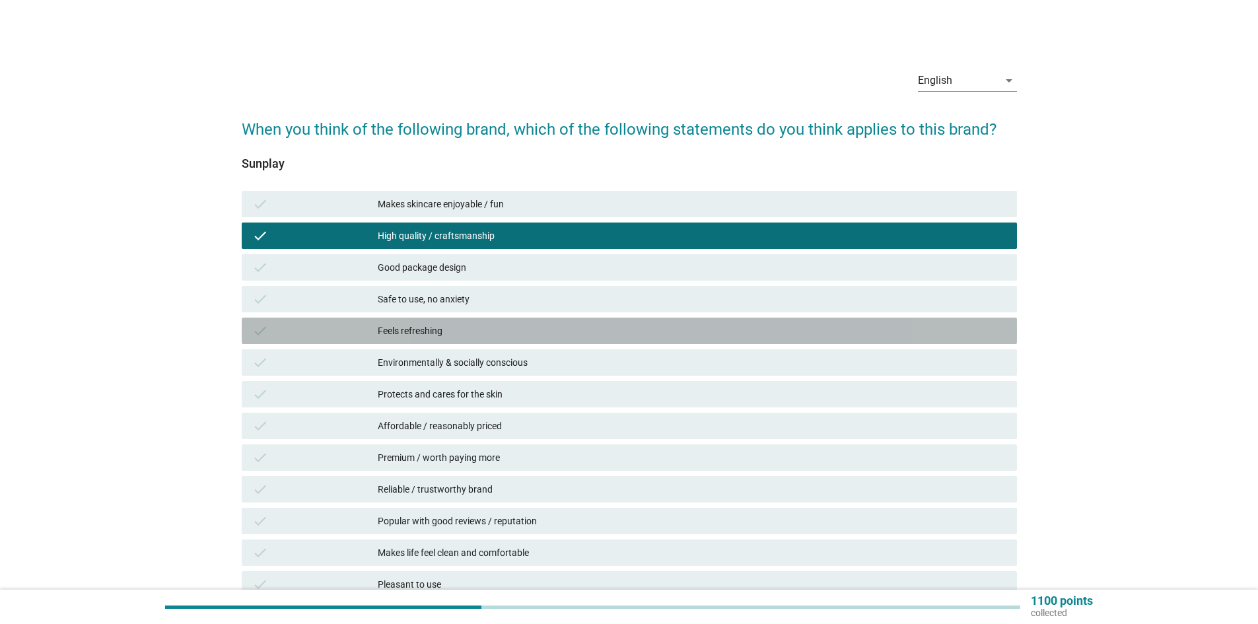
click at [449, 329] on div "Feels refreshing" at bounding box center [692, 331] width 629 height 16
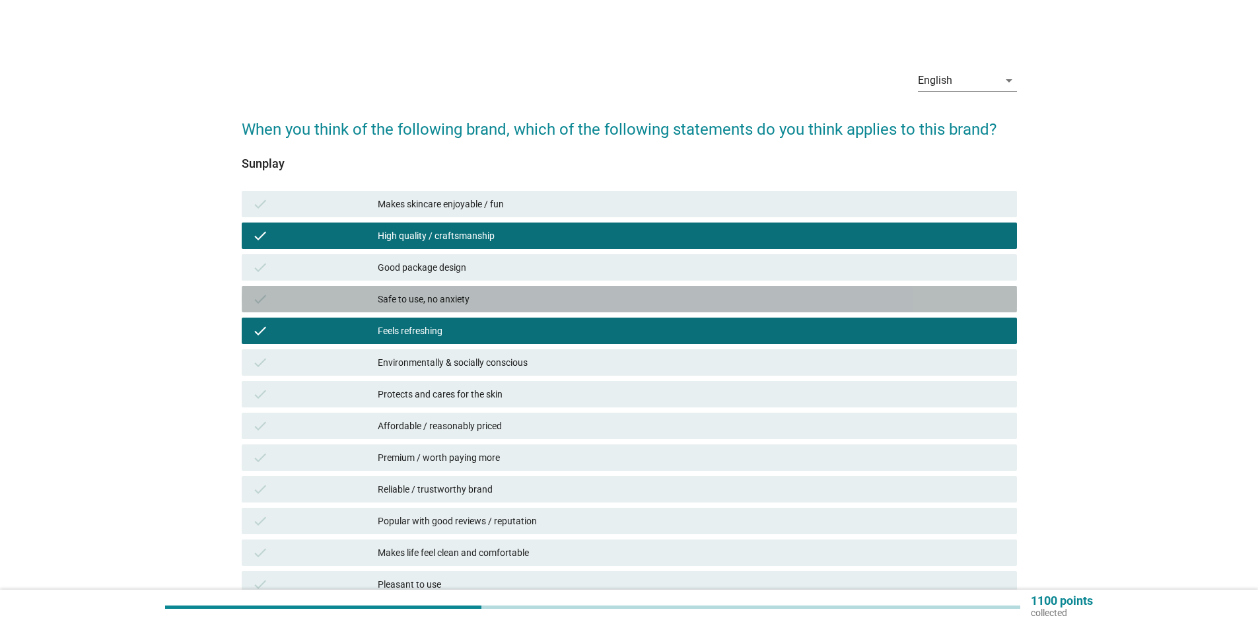
click at [451, 304] on div "Safe to use, no anxiety" at bounding box center [692, 299] width 629 height 16
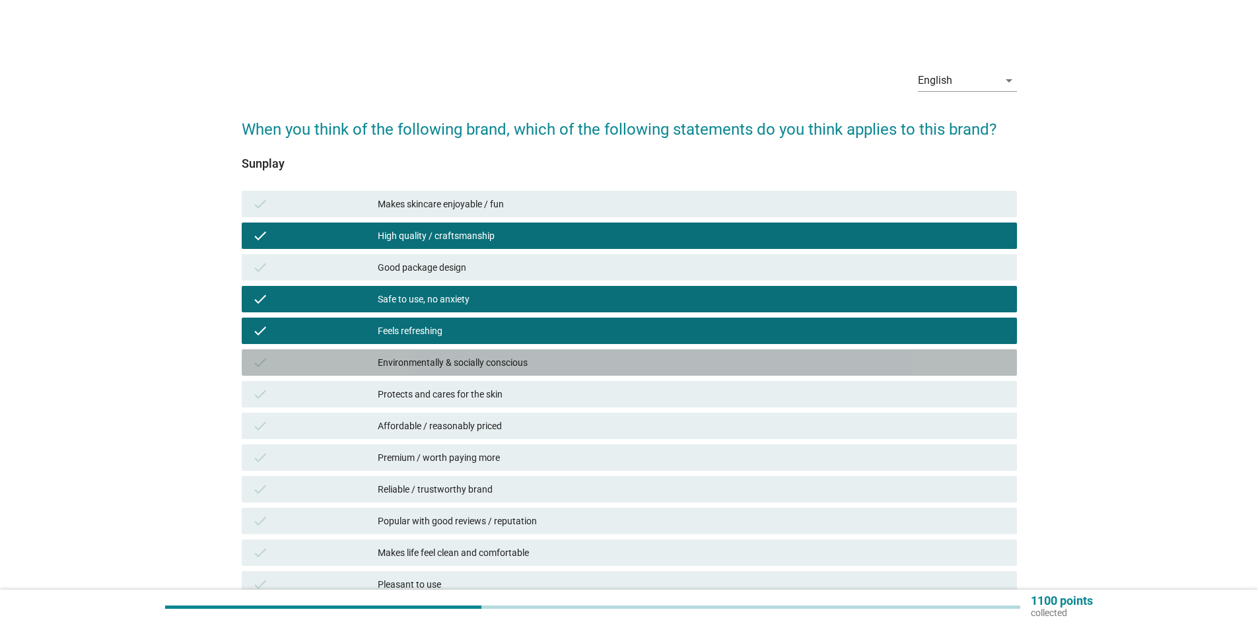
click at [458, 361] on div "Environmentally & socially conscious" at bounding box center [692, 363] width 629 height 16
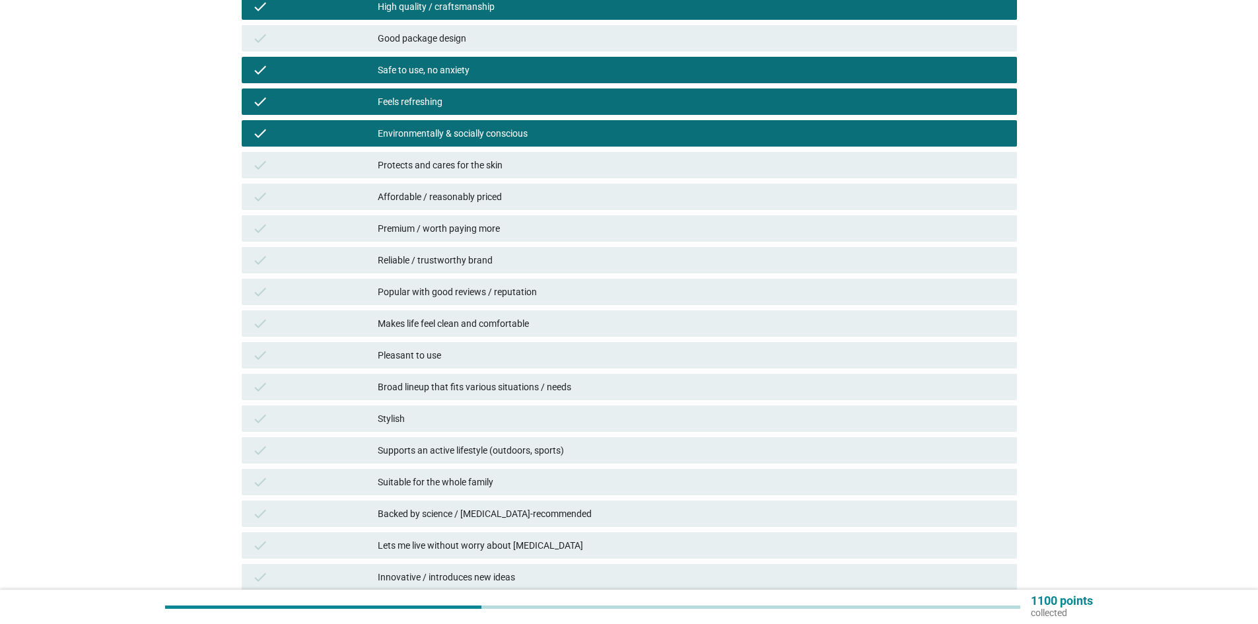
scroll to position [264, 0]
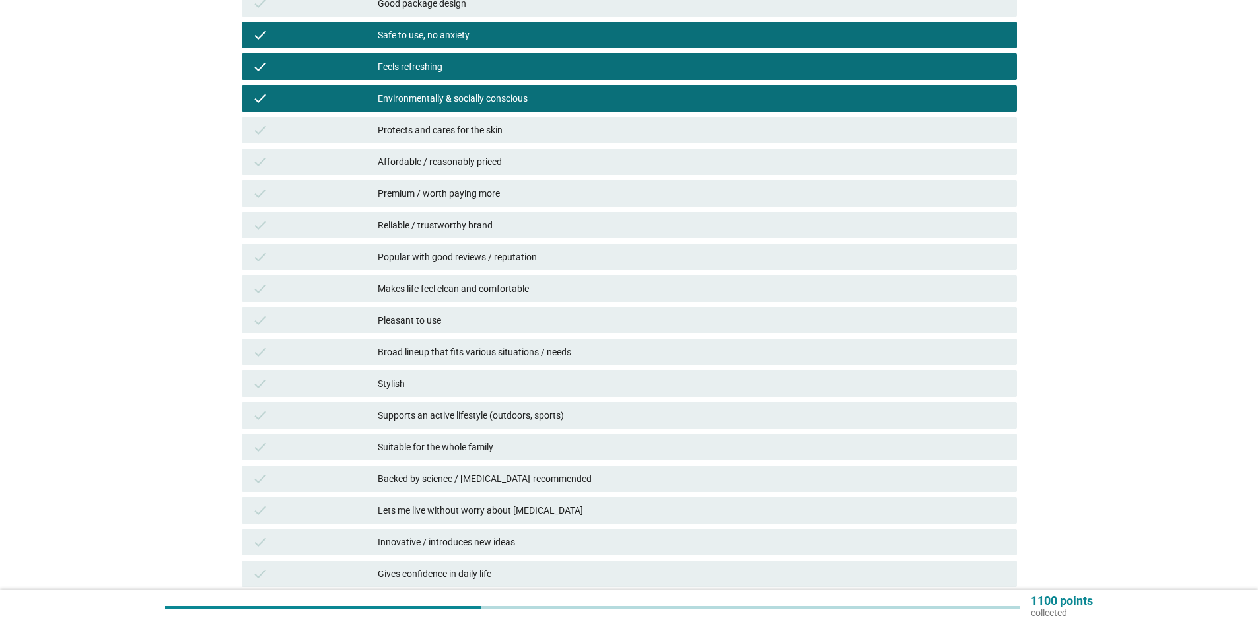
click at [499, 222] on div "Reliable / trustworthy brand" at bounding box center [692, 225] width 629 height 16
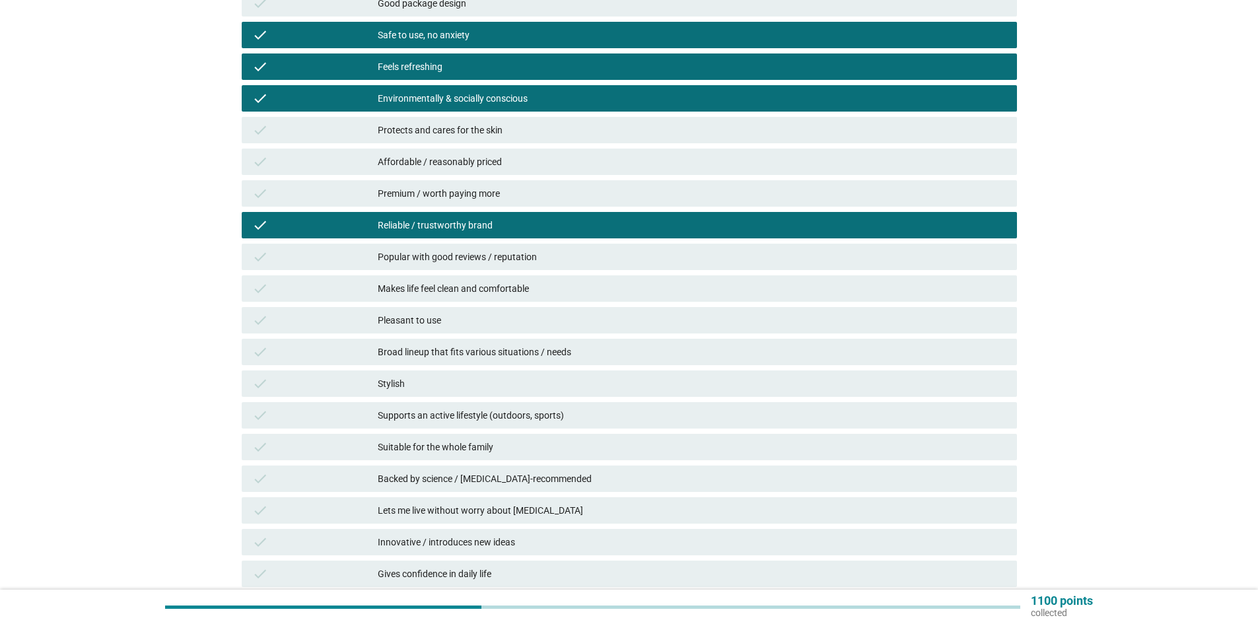
scroll to position [330, 0]
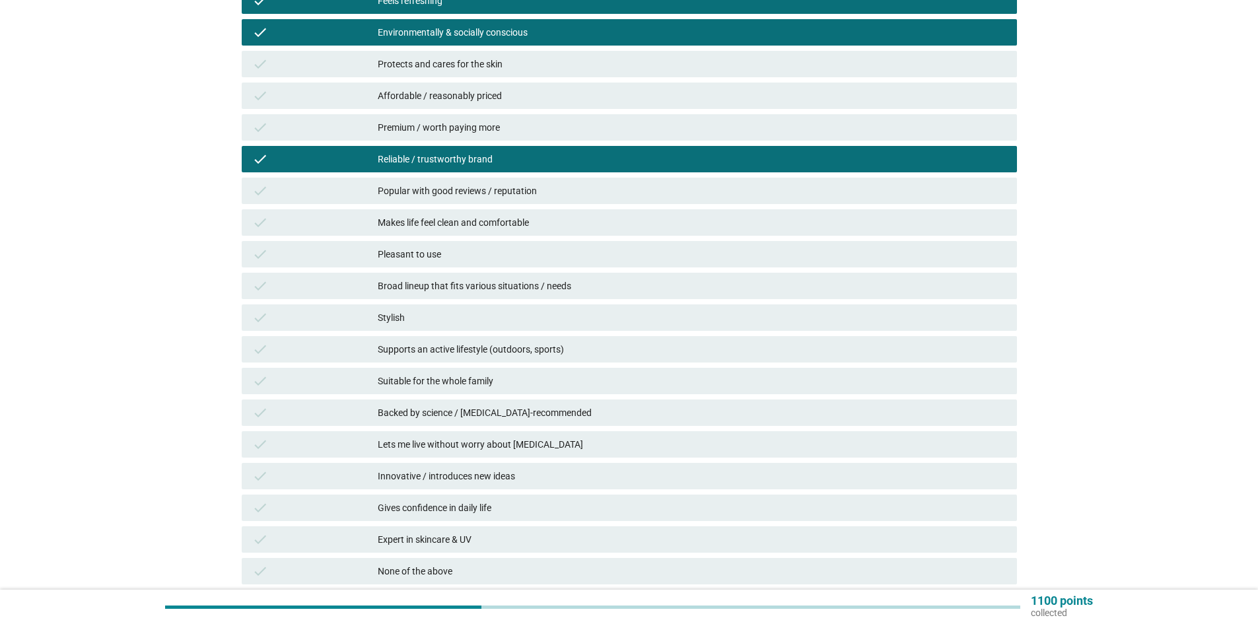
click at [518, 254] on div "Pleasant to use" at bounding box center [692, 254] width 629 height 16
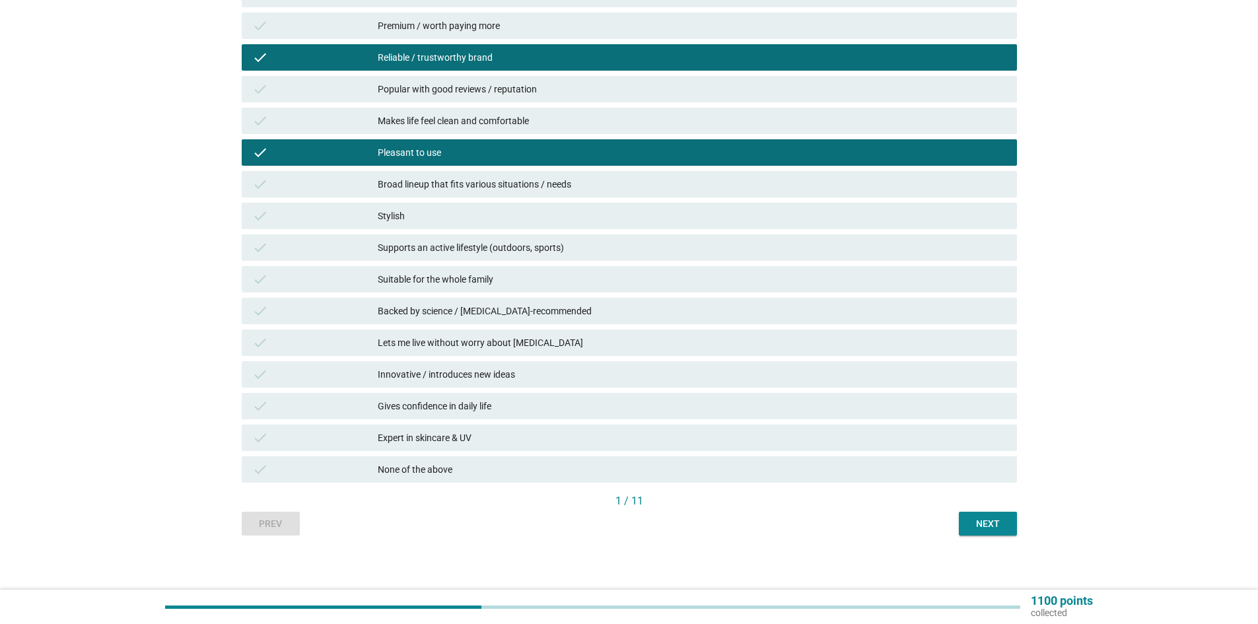
scroll to position [437, 0]
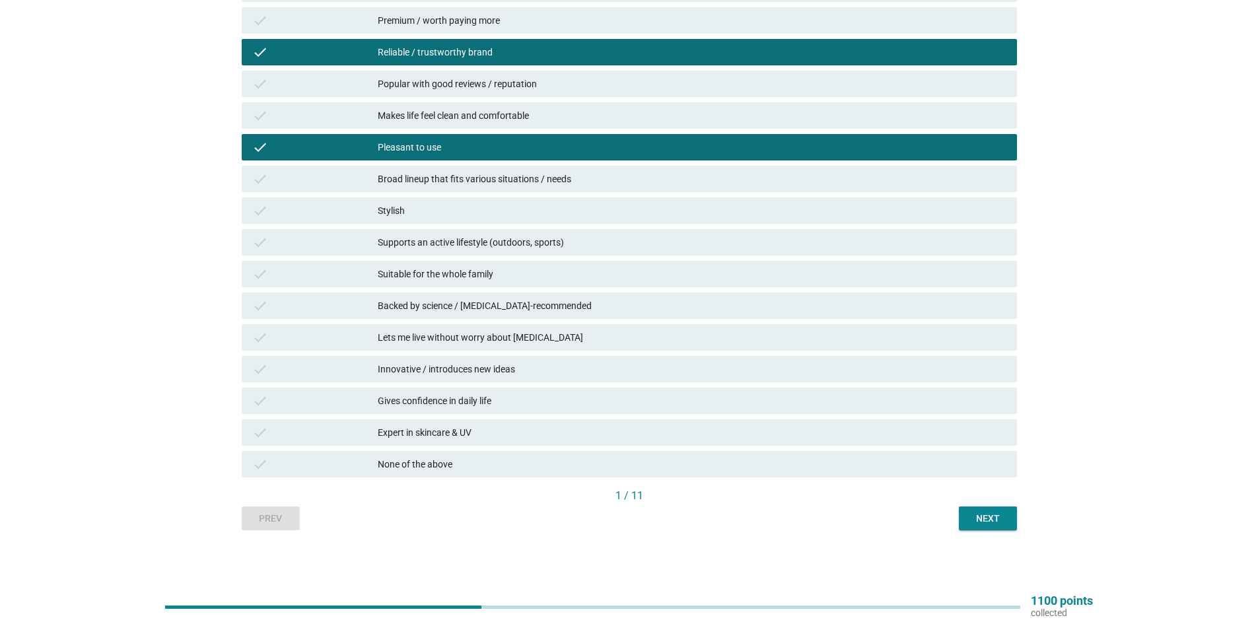
click at [516, 254] on div "check Supports an active lifestyle (outdoors, sports)" at bounding box center [629, 242] width 775 height 26
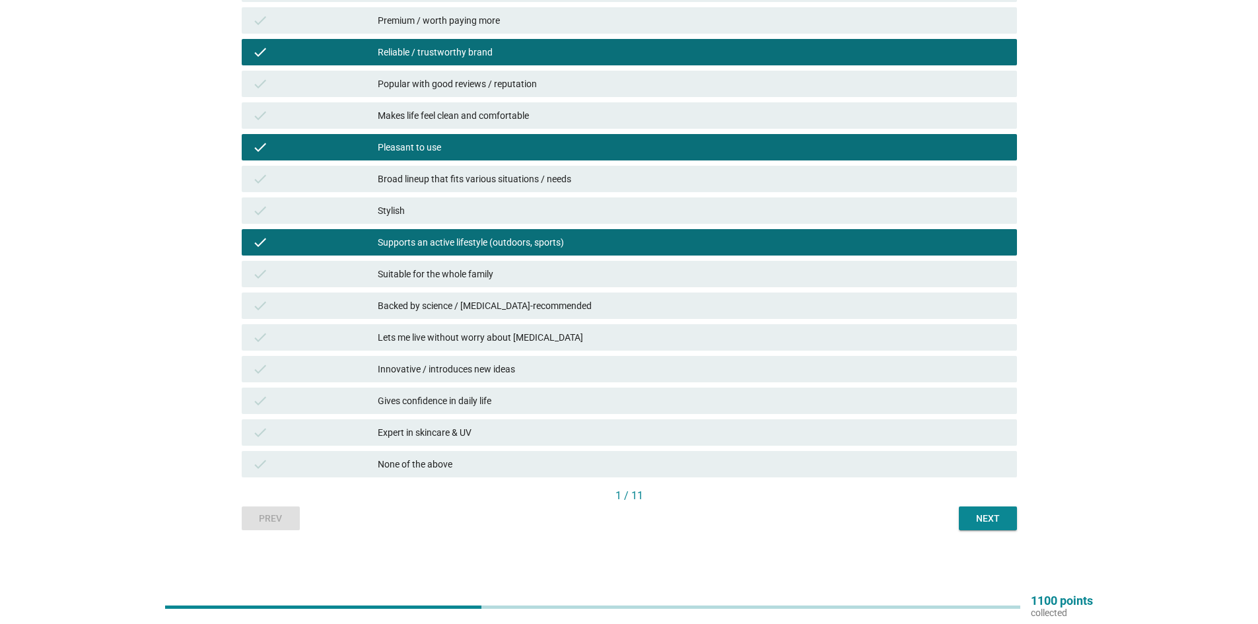
click at [524, 270] on div "Suitable for the whole family" at bounding box center [692, 274] width 629 height 16
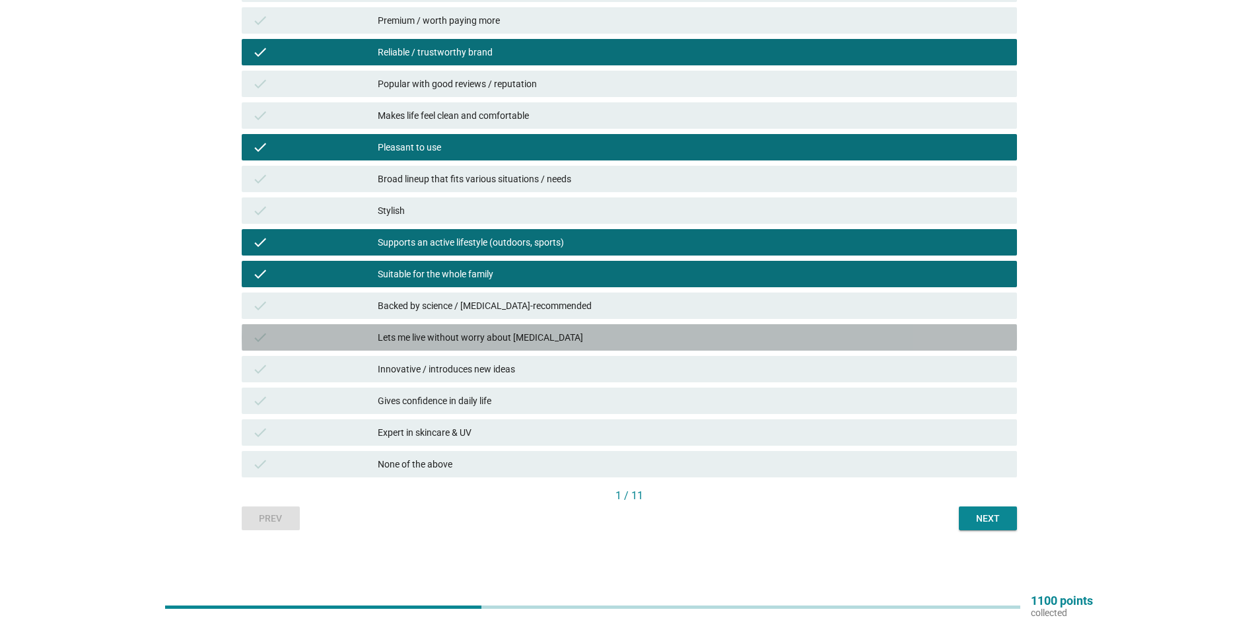
click at [546, 329] on div "Lets me live without worry about [MEDICAL_DATA]" at bounding box center [692, 337] width 629 height 16
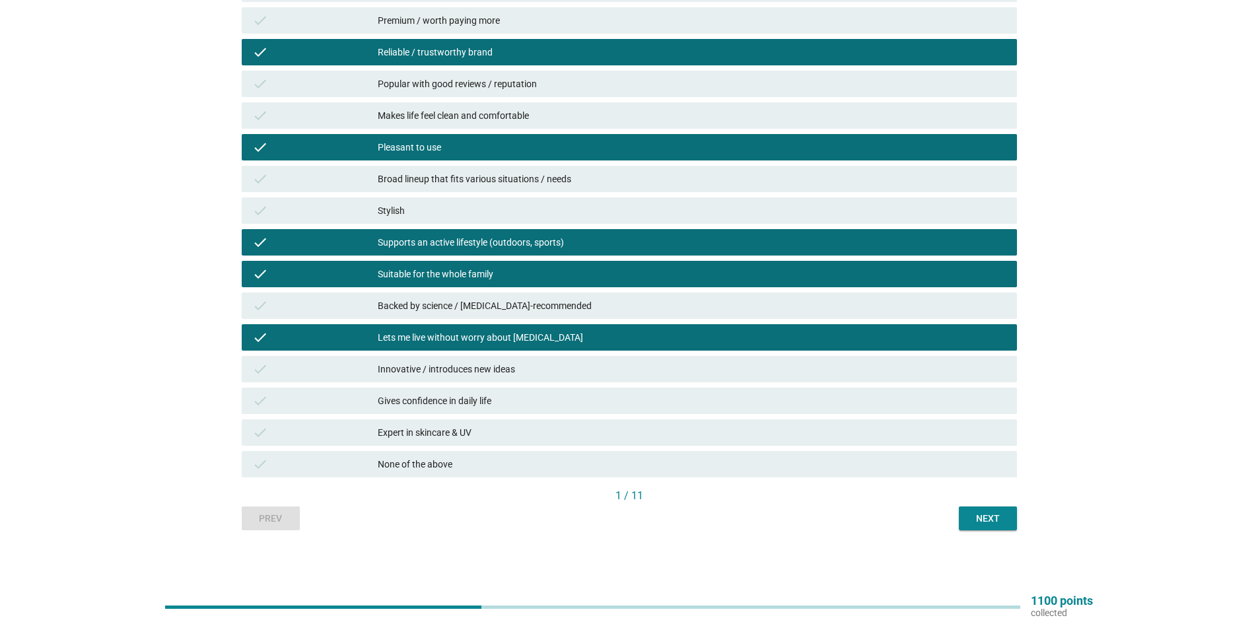
click at [543, 357] on div "check Innovative / introduces new ideas" at bounding box center [629, 369] width 775 height 26
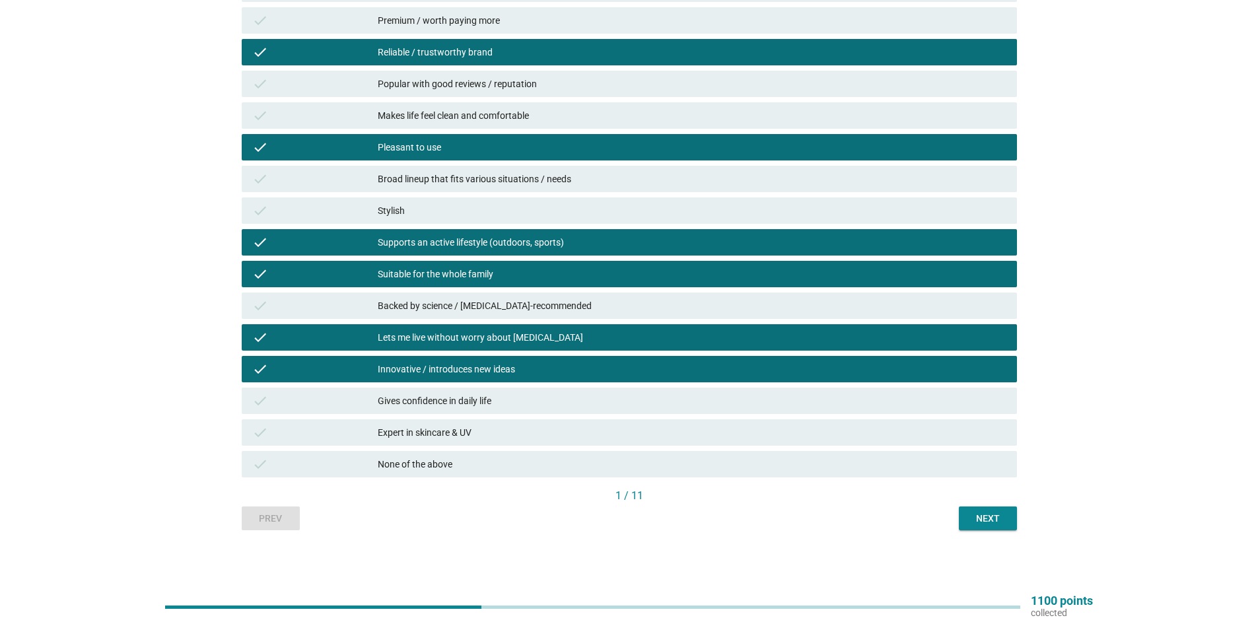
click at [596, 442] on div "check Expert in skincare & UV" at bounding box center [629, 432] width 775 height 26
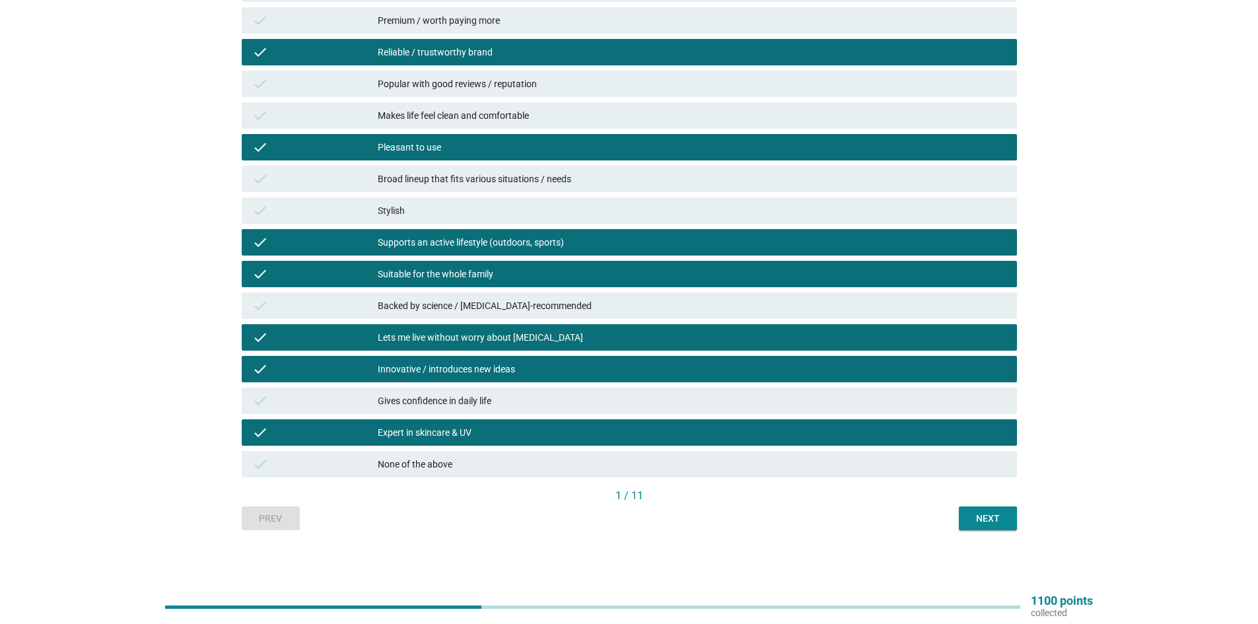
click at [986, 520] on div "Next" at bounding box center [987, 519] width 37 height 14
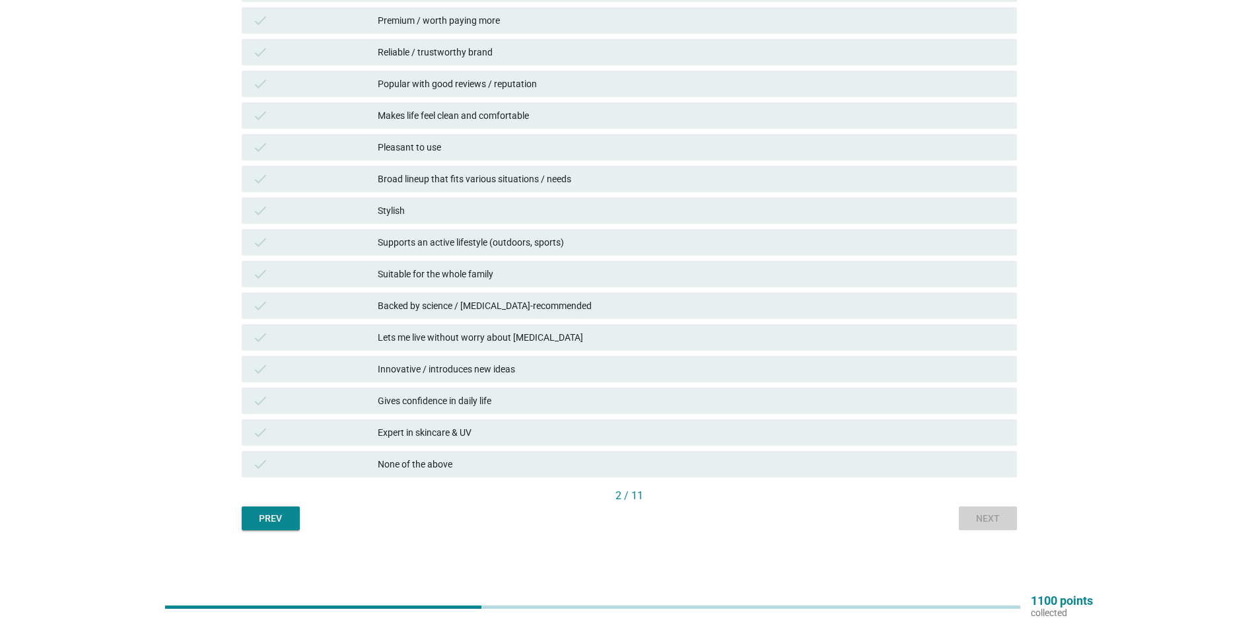
scroll to position [0, 0]
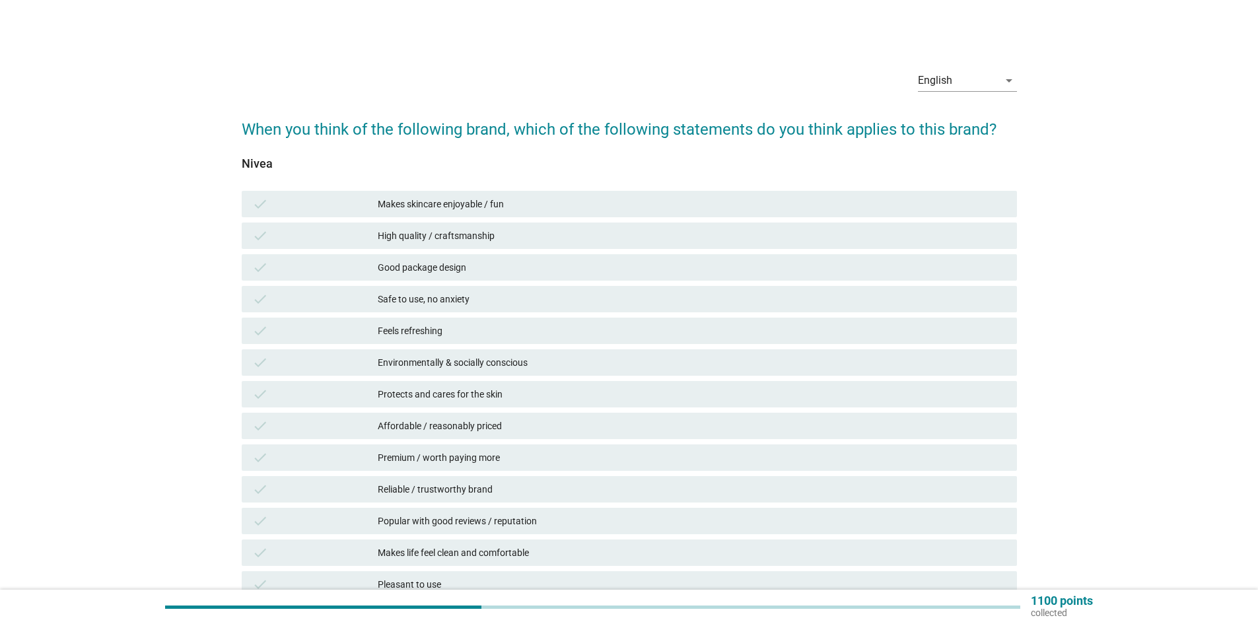
click at [578, 207] on div "Makes skincare enjoyable / fun" at bounding box center [692, 204] width 629 height 16
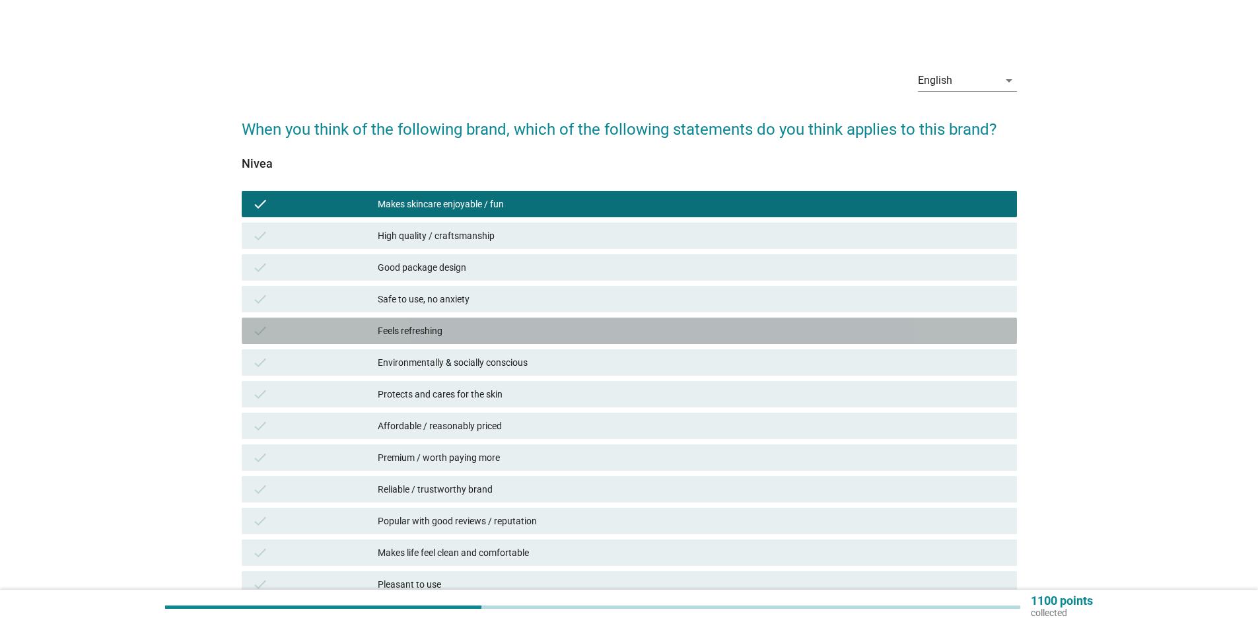
click at [556, 341] on div "check Feels refreshing" at bounding box center [629, 331] width 775 height 26
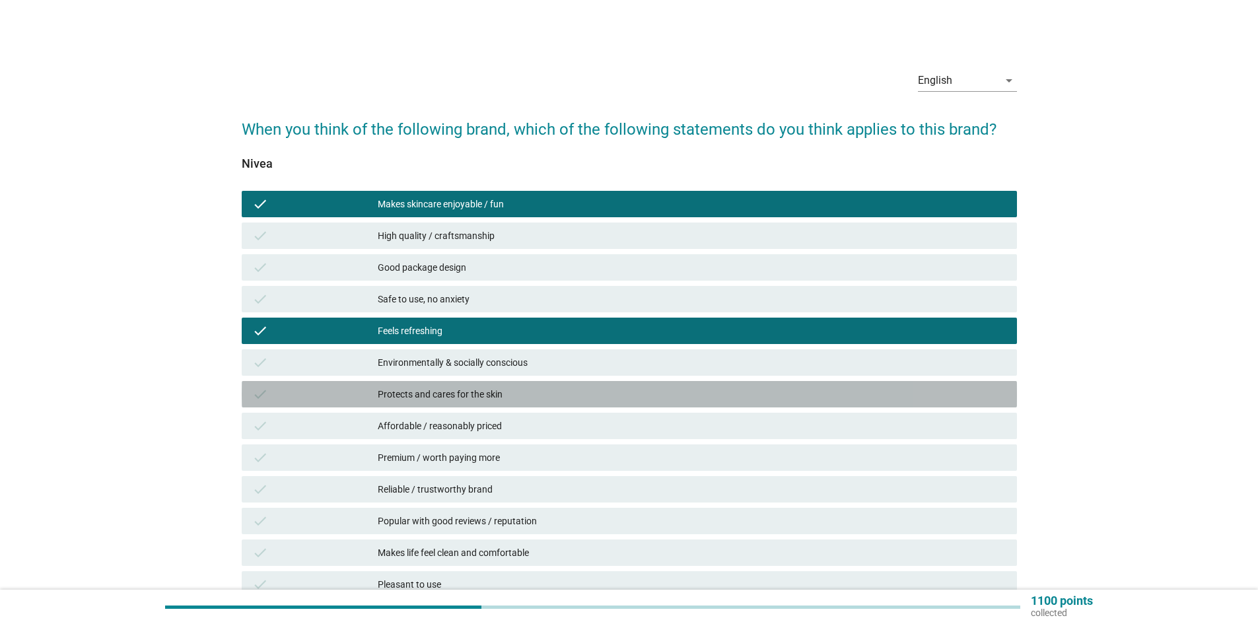
click at [551, 390] on div "Protects and cares for the skin" at bounding box center [692, 394] width 629 height 16
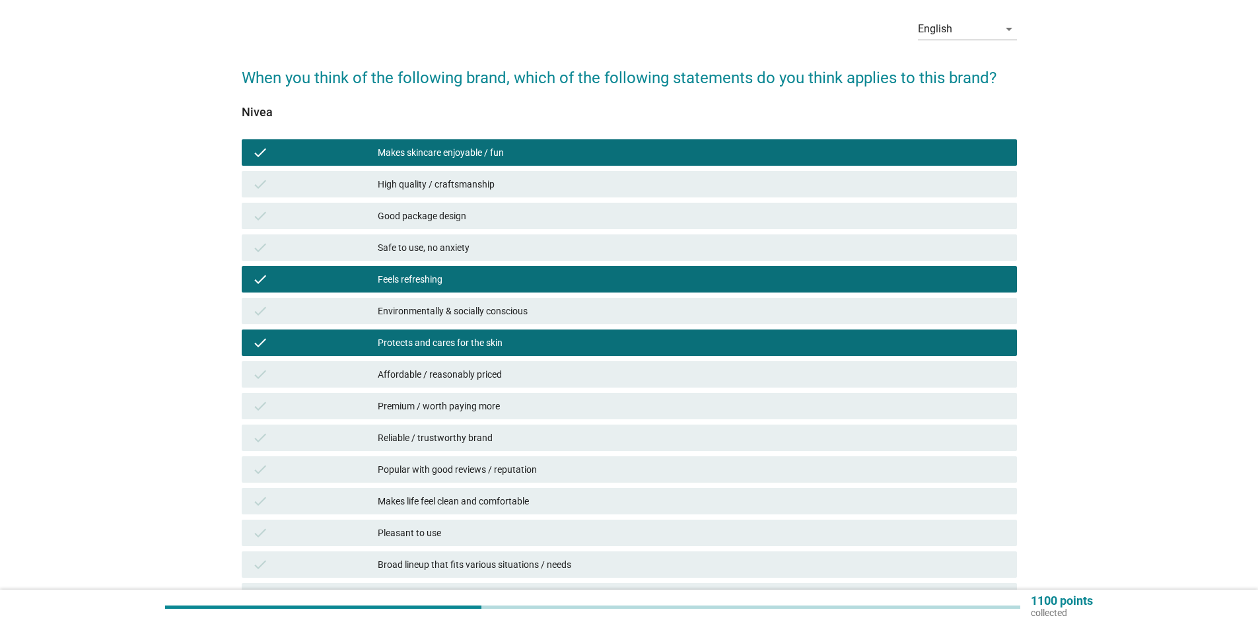
scroll to position [66, 0]
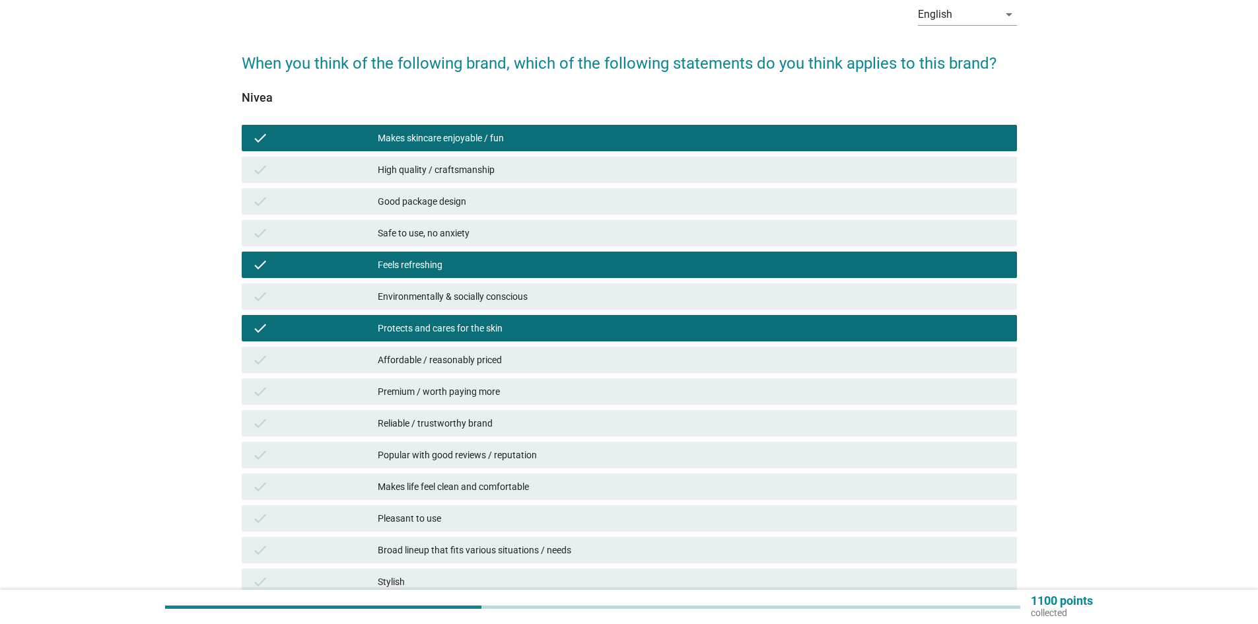
click at [551, 362] on div "Affordable / reasonably priced" at bounding box center [692, 360] width 629 height 16
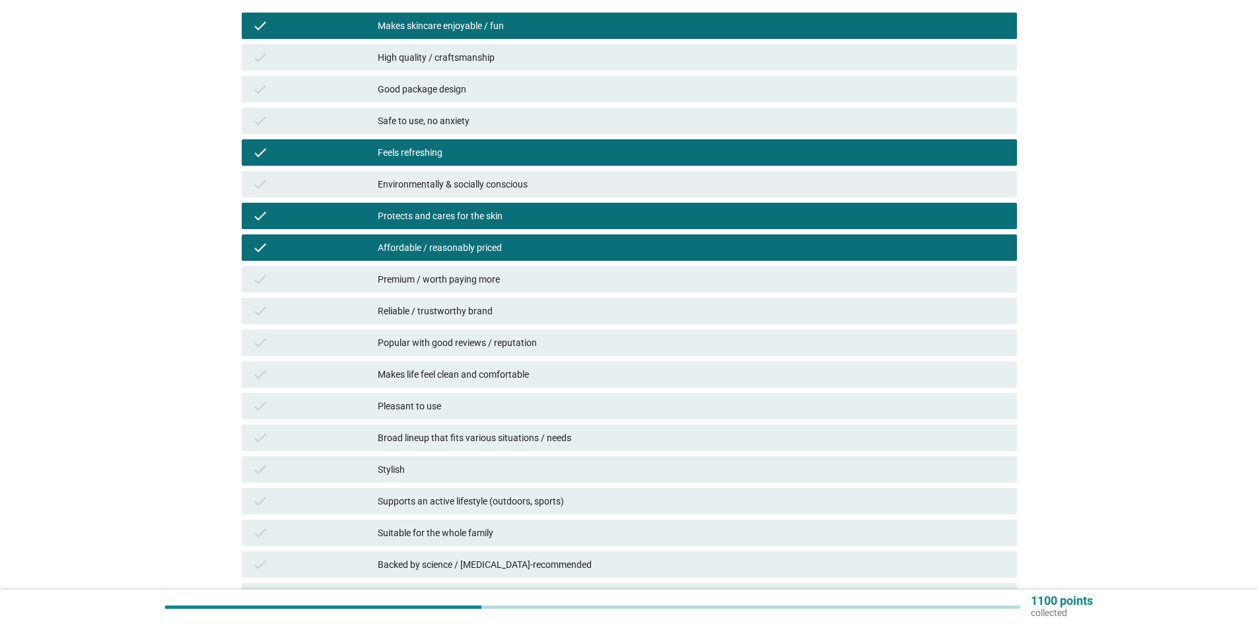
scroll to position [198, 0]
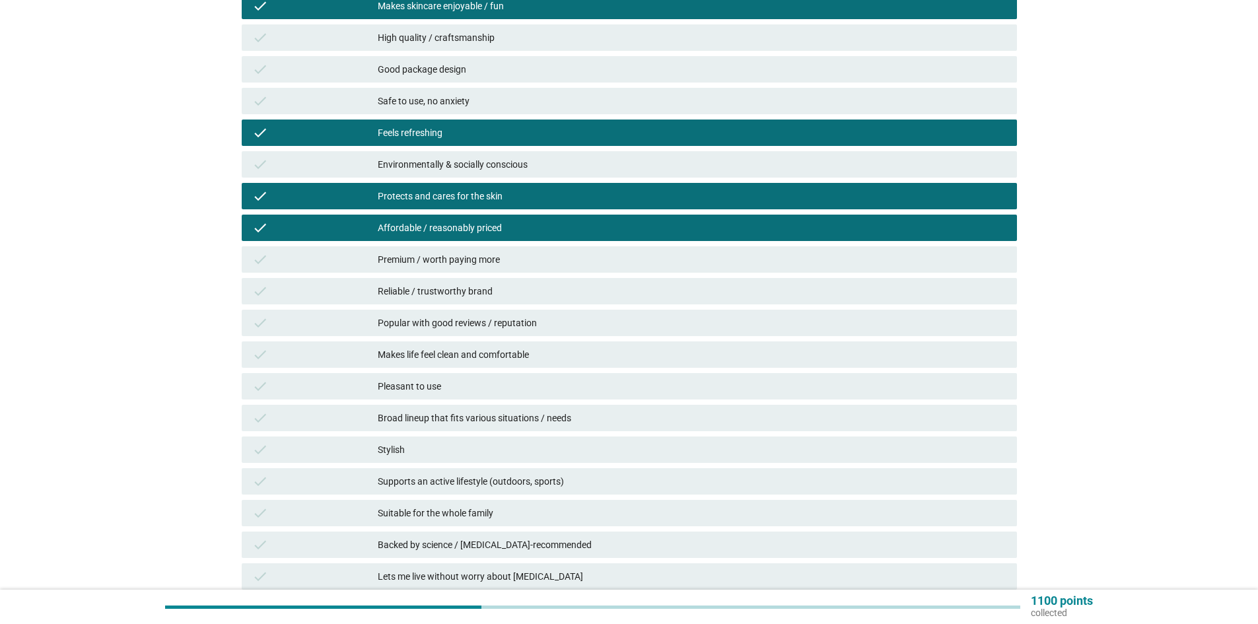
click at [552, 293] on div "Reliable / trustworthy brand" at bounding box center [692, 291] width 629 height 16
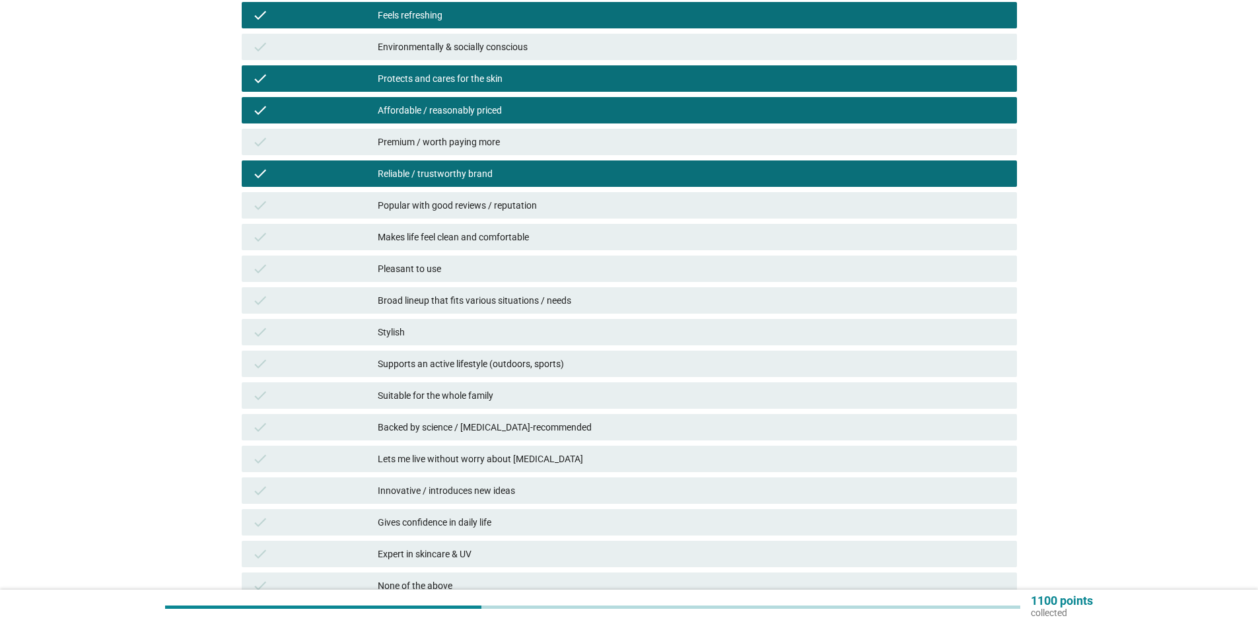
scroll to position [330, 0]
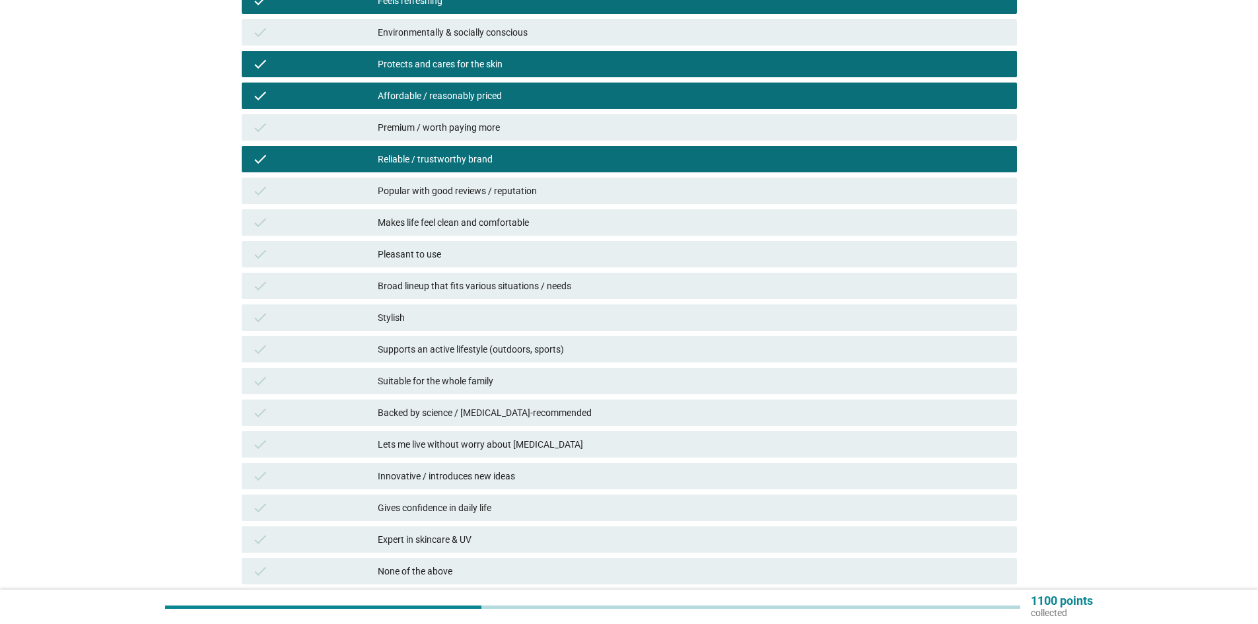
click at [559, 326] on div "check Stylish" at bounding box center [629, 317] width 775 height 26
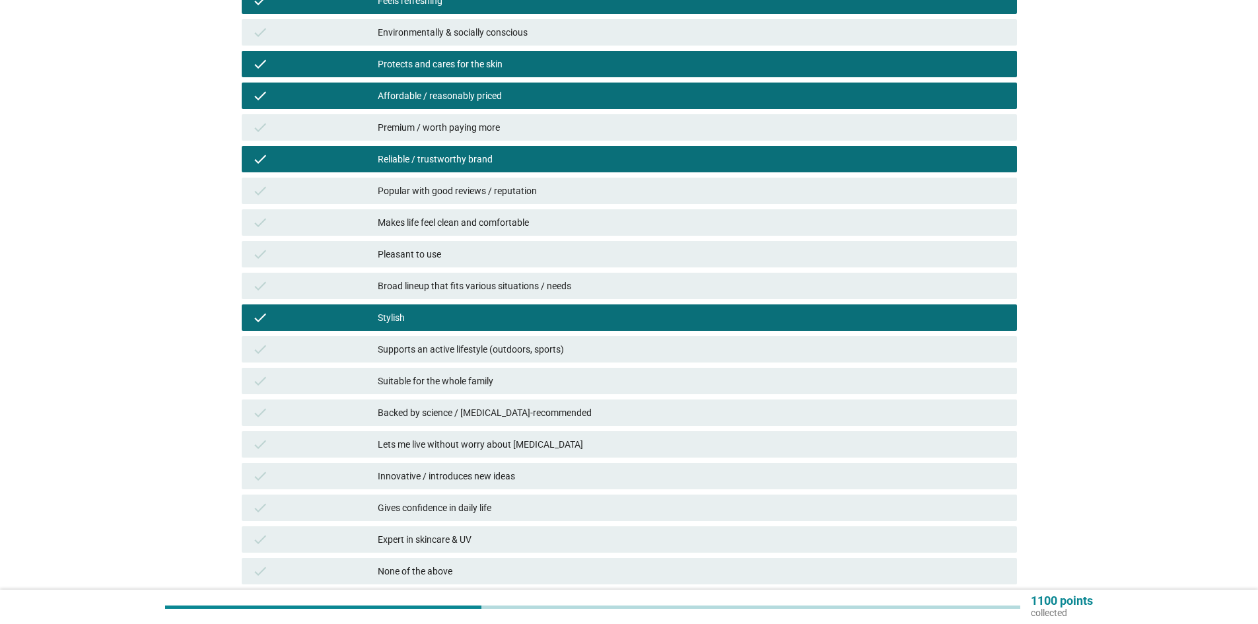
click at [566, 388] on div "Suitable for the whole family" at bounding box center [692, 381] width 629 height 16
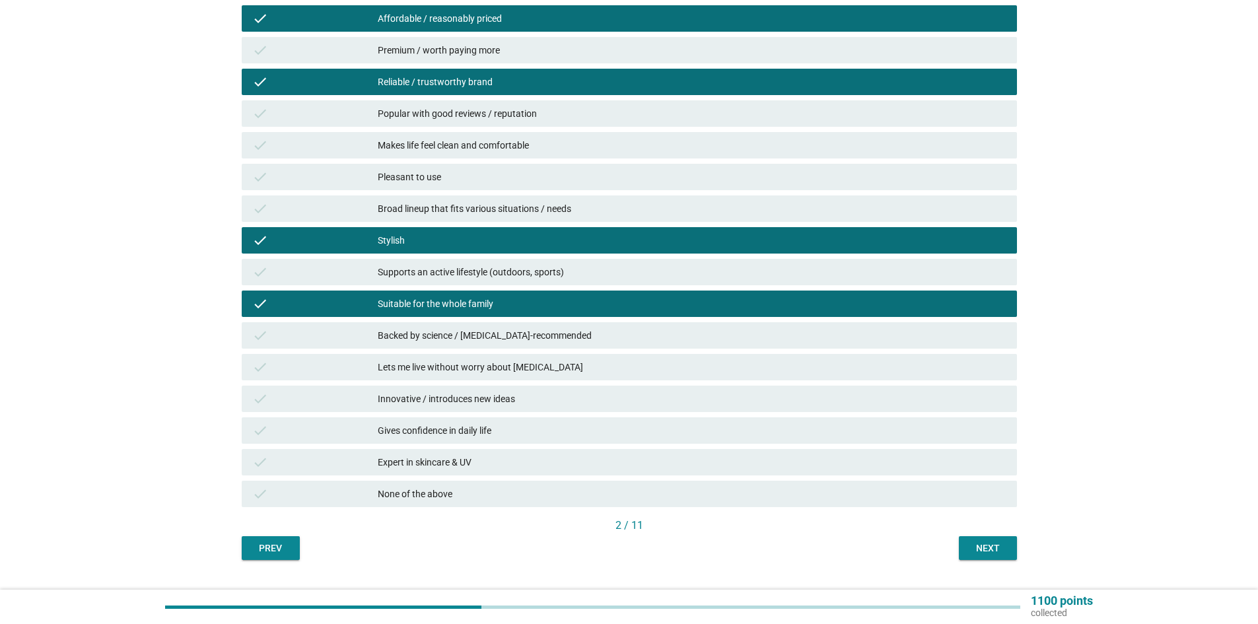
scroll to position [371, 0]
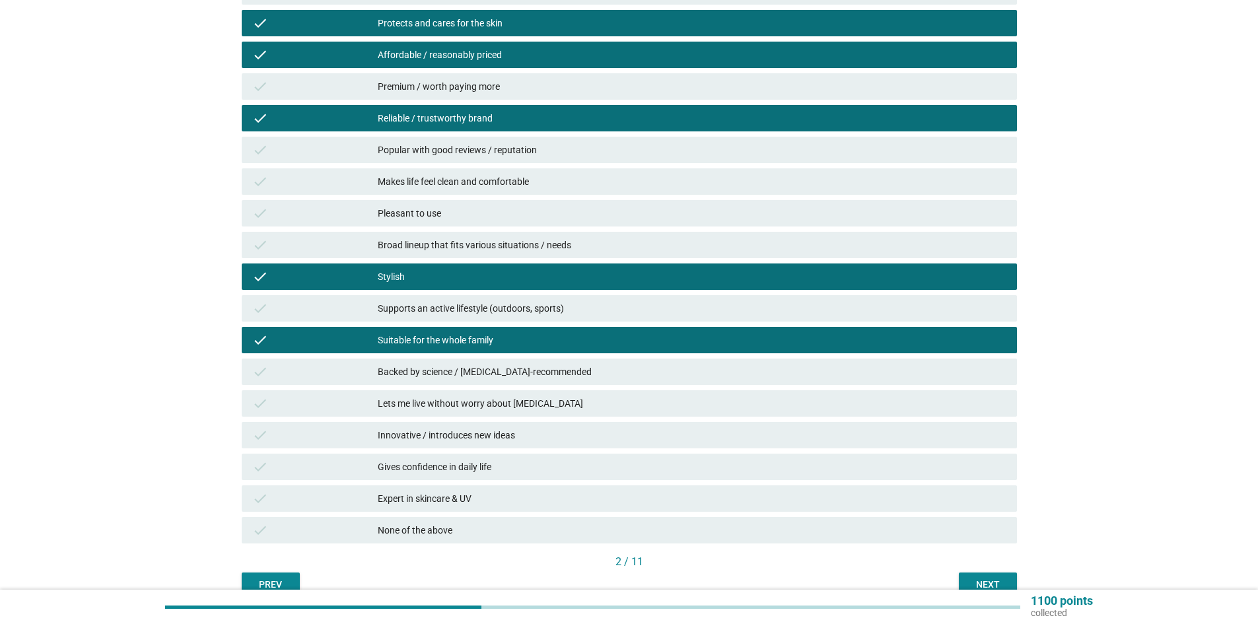
click at [535, 345] on div "Suitable for the whole family" at bounding box center [692, 340] width 629 height 16
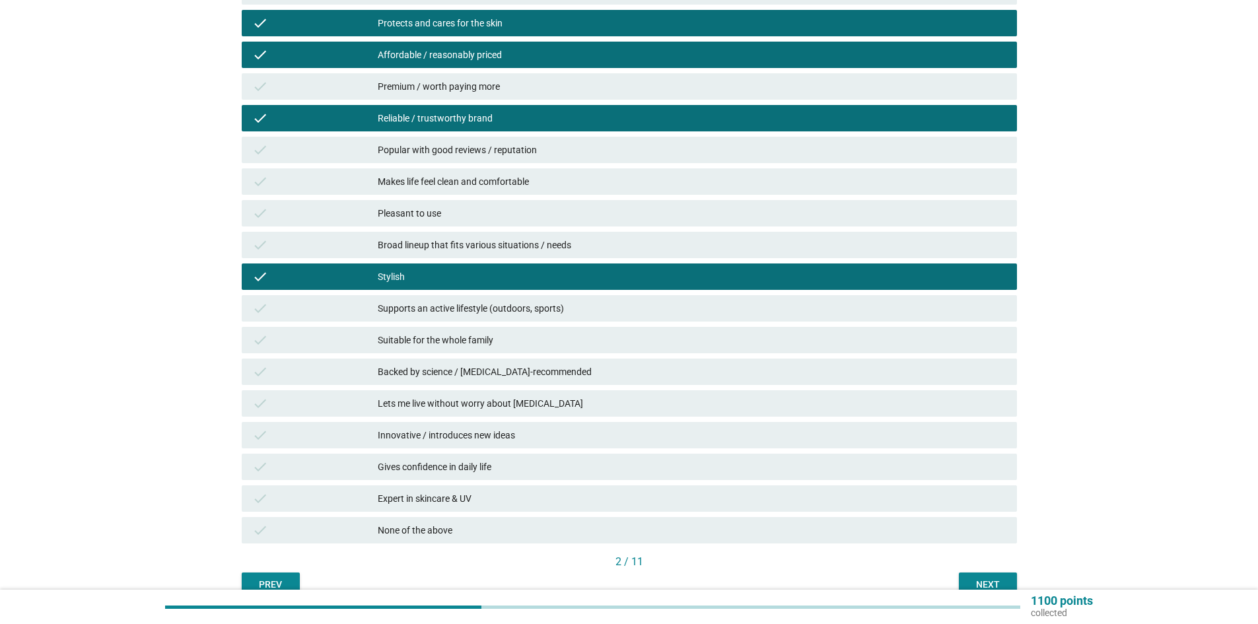
click at [545, 487] on div "check Expert in skincare & UV" at bounding box center [629, 498] width 775 height 26
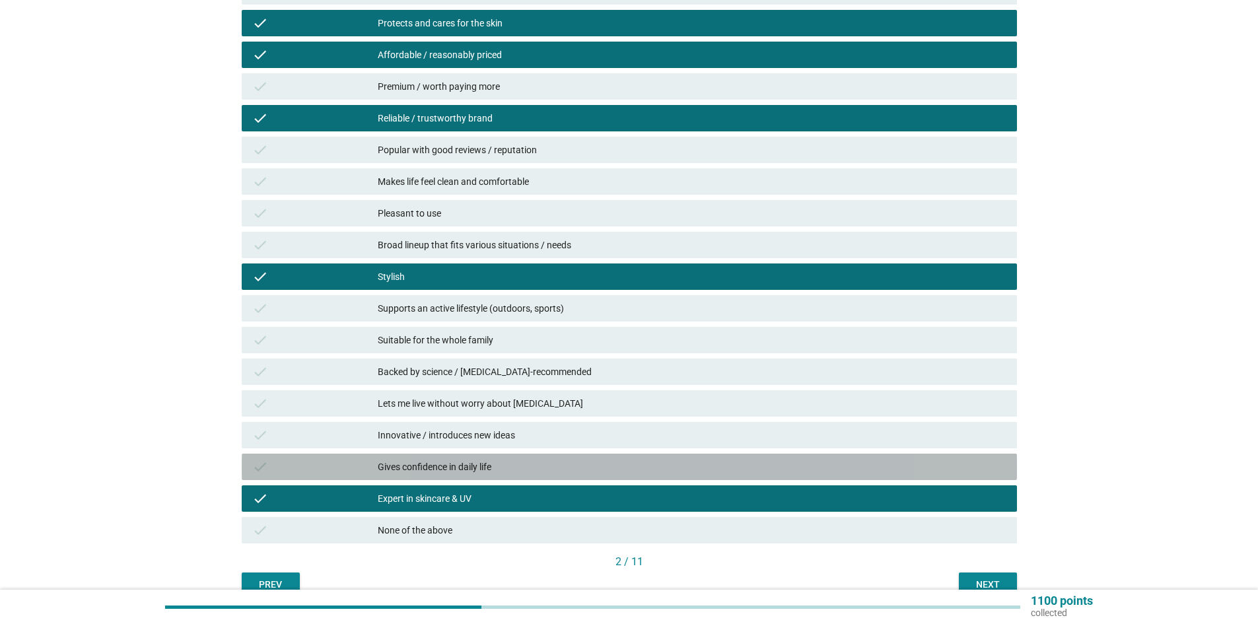
click at [547, 470] on div "Gives confidence in daily life" at bounding box center [692, 467] width 629 height 16
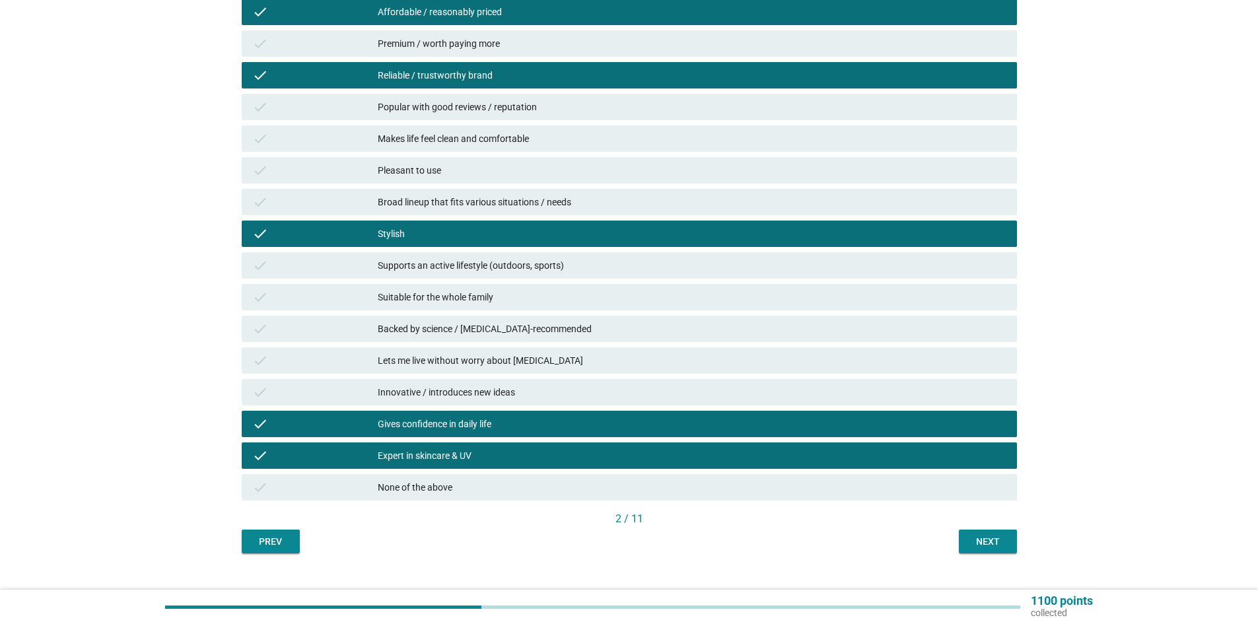
scroll to position [437, 0]
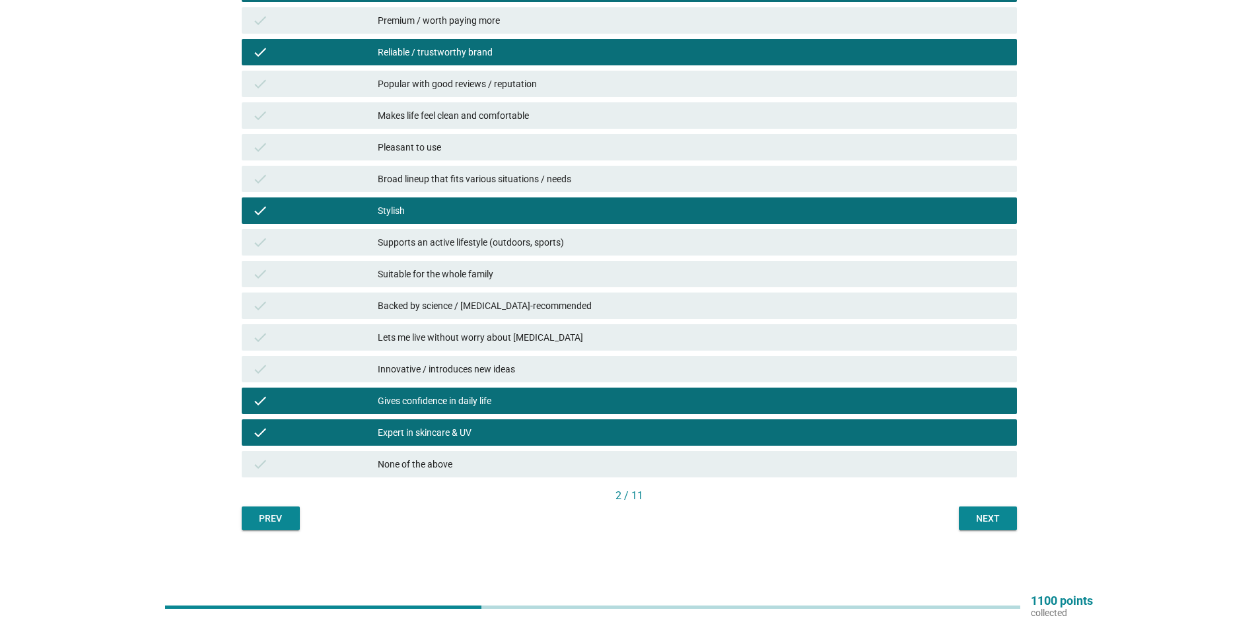
click at [981, 518] on div "Next" at bounding box center [987, 519] width 37 height 14
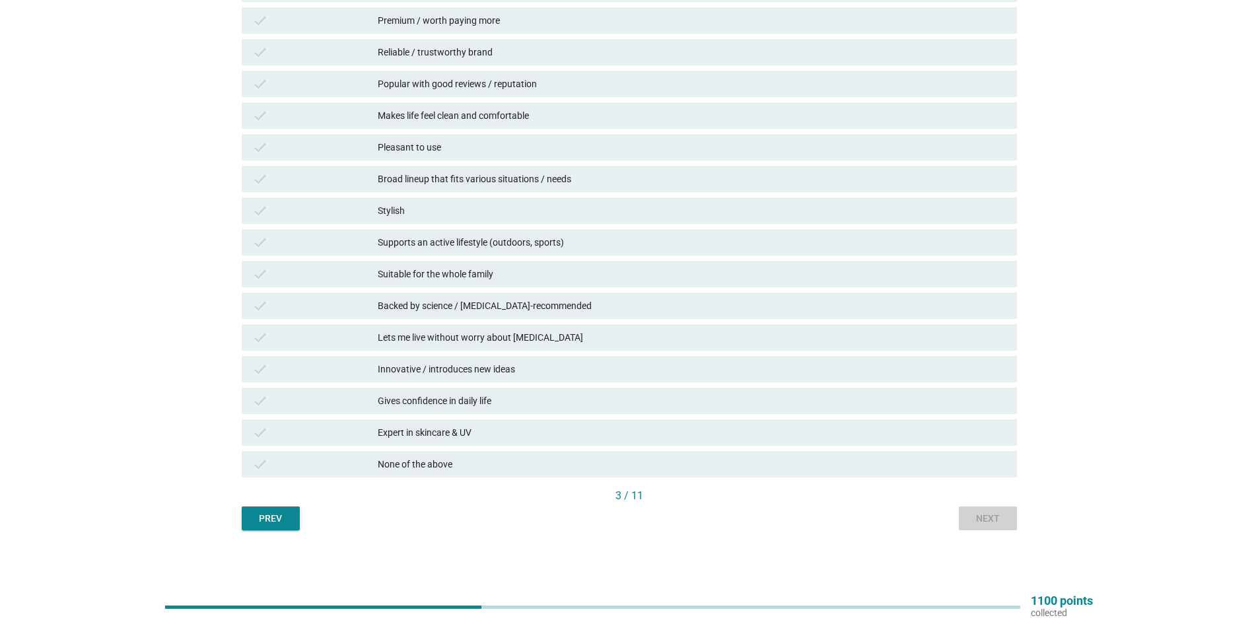
scroll to position [0, 0]
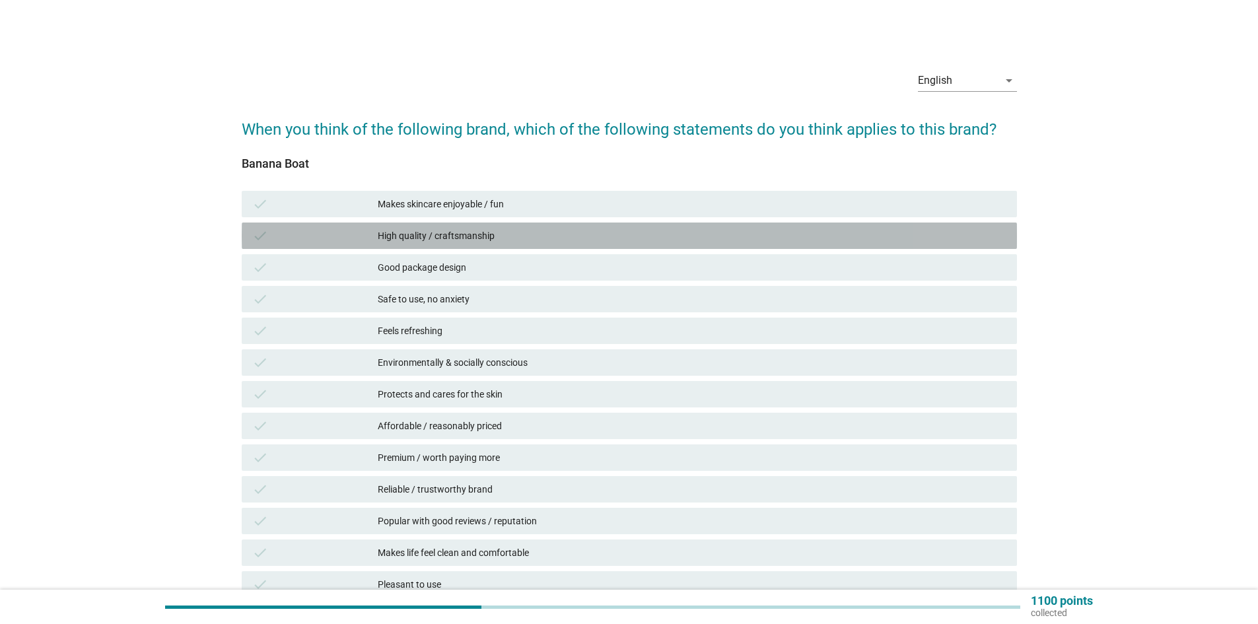
click at [519, 239] on div "High quality / craftsmanship" at bounding box center [692, 236] width 629 height 16
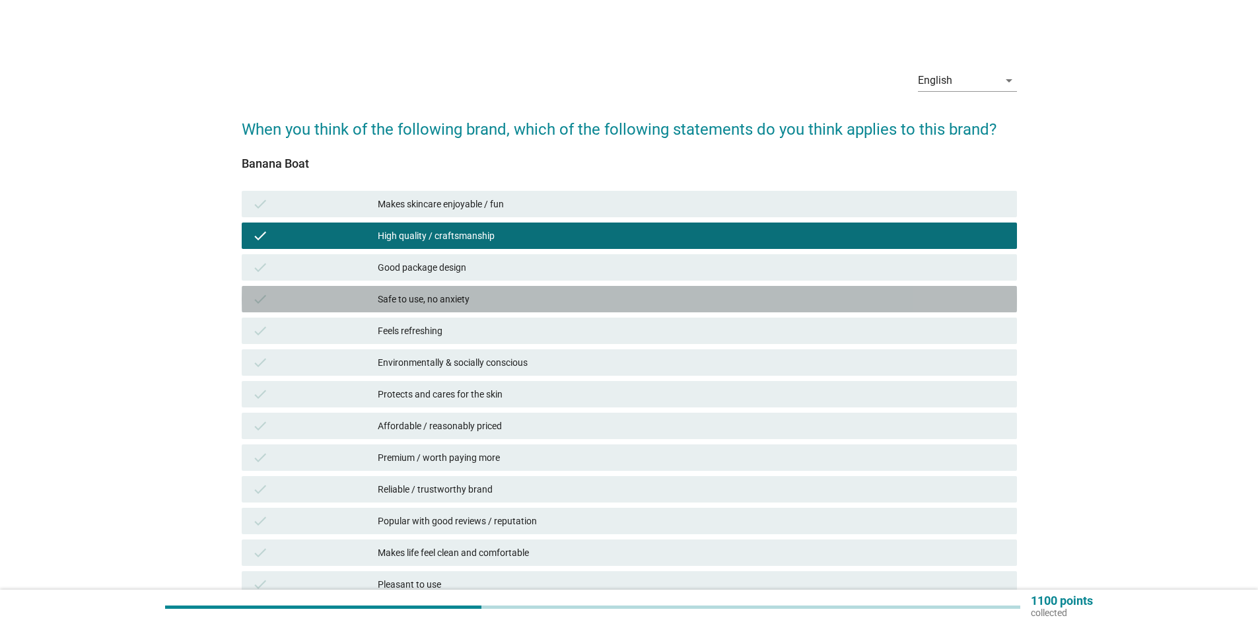
click at [516, 304] on div "Safe to use, no anxiety" at bounding box center [692, 299] width 629 height 16
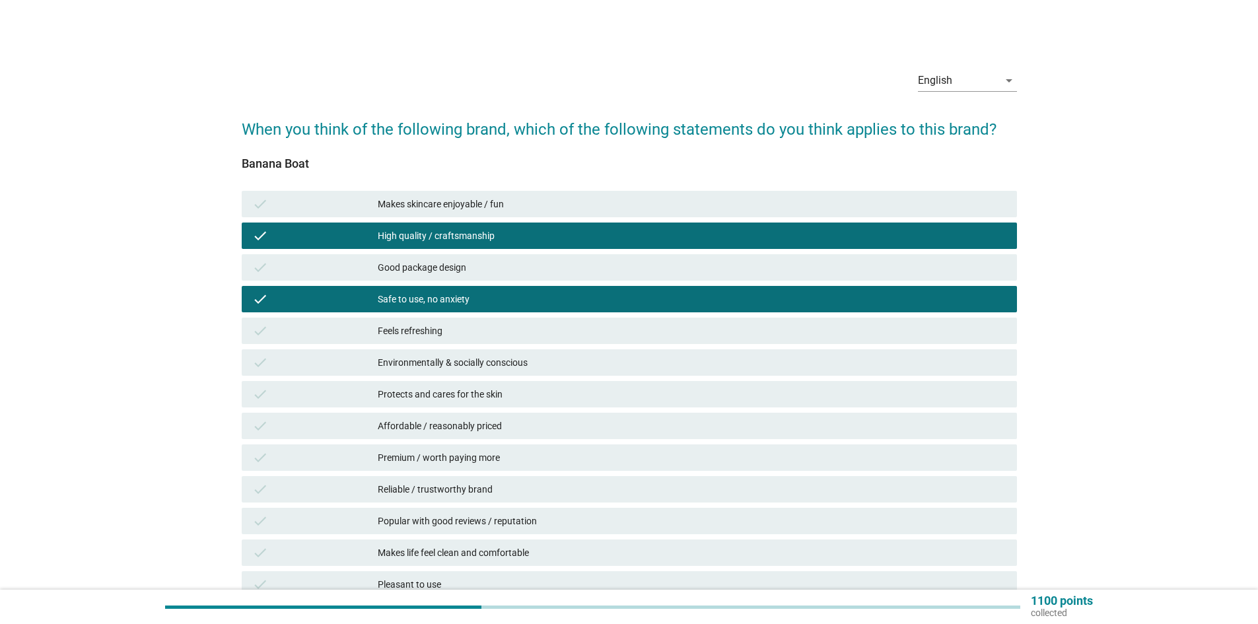
click at [510, 367] on div "Environmentally & socially conscious" at bounding box center [692, 363] width 629 height 16
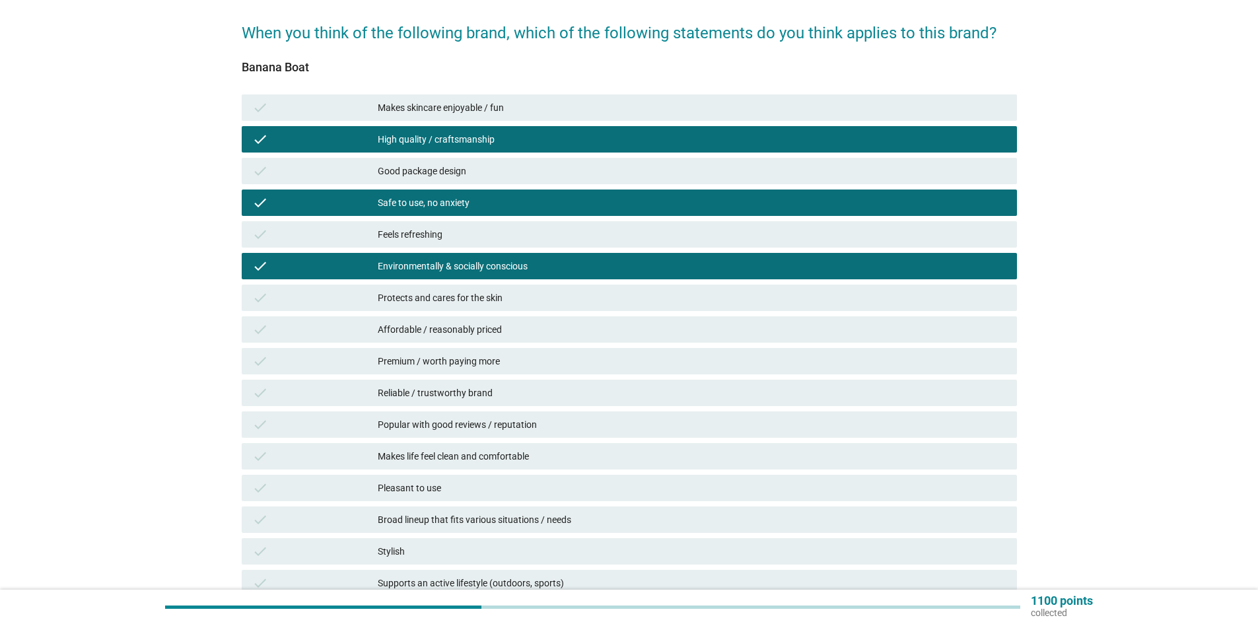
scroll to position [132, 0]
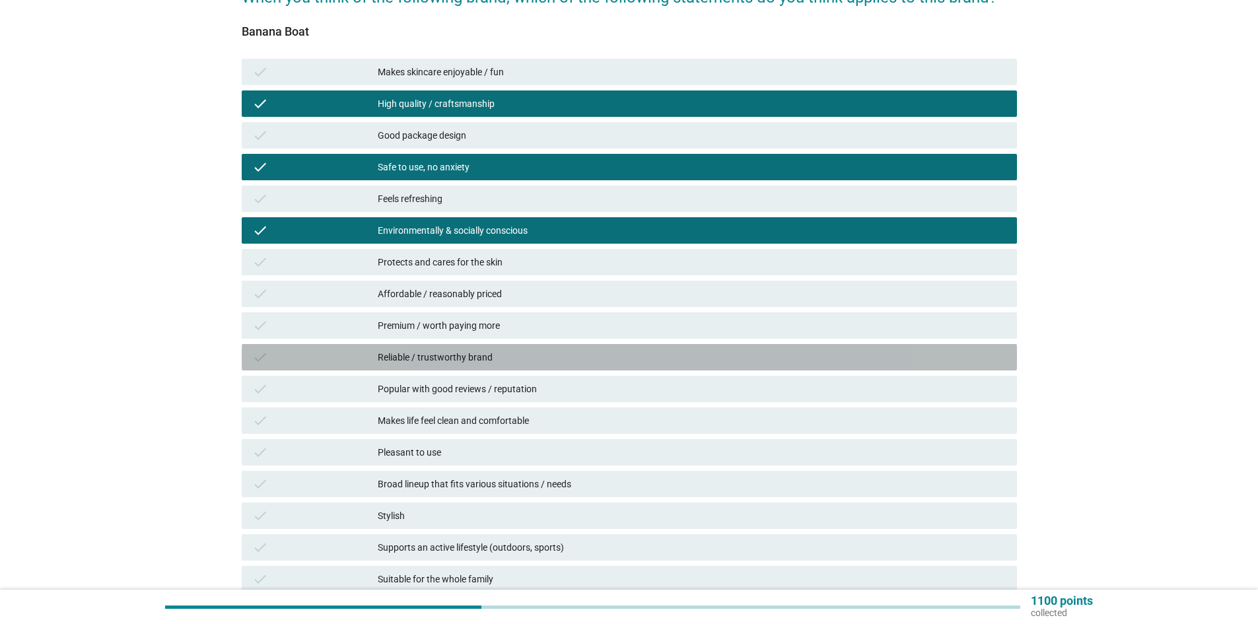
click at [510, 365] on div "check Reliable / trustworthy brand" at bounding box center [629, 357] width 775 height 26
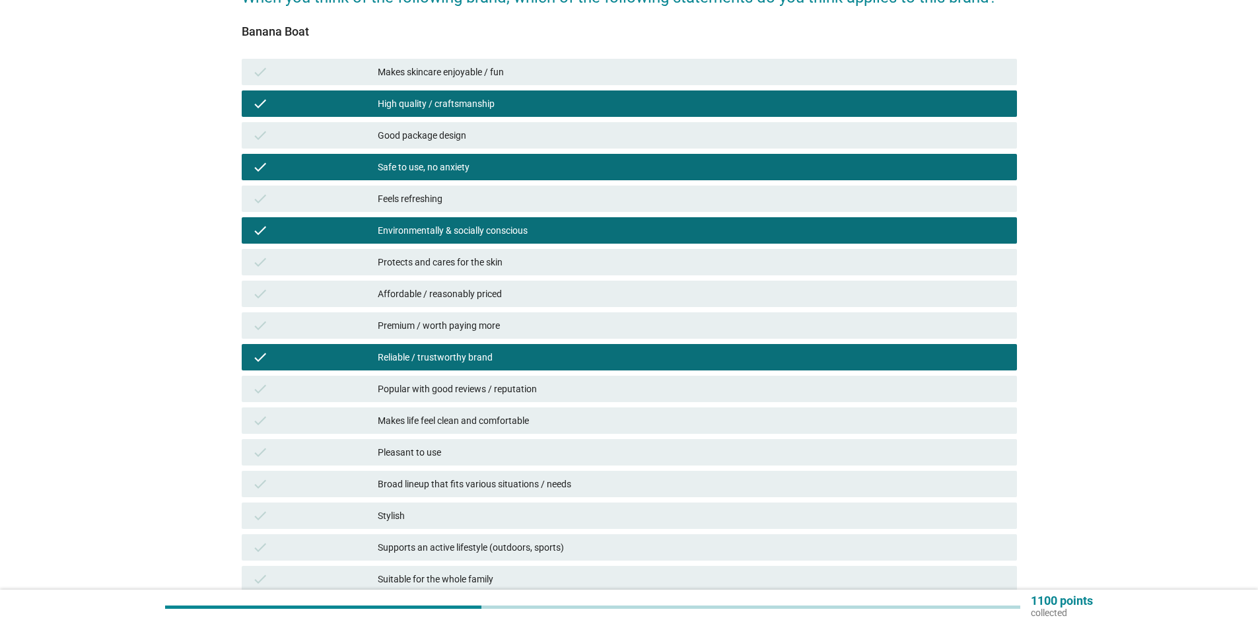
scroll to position [198, 0]
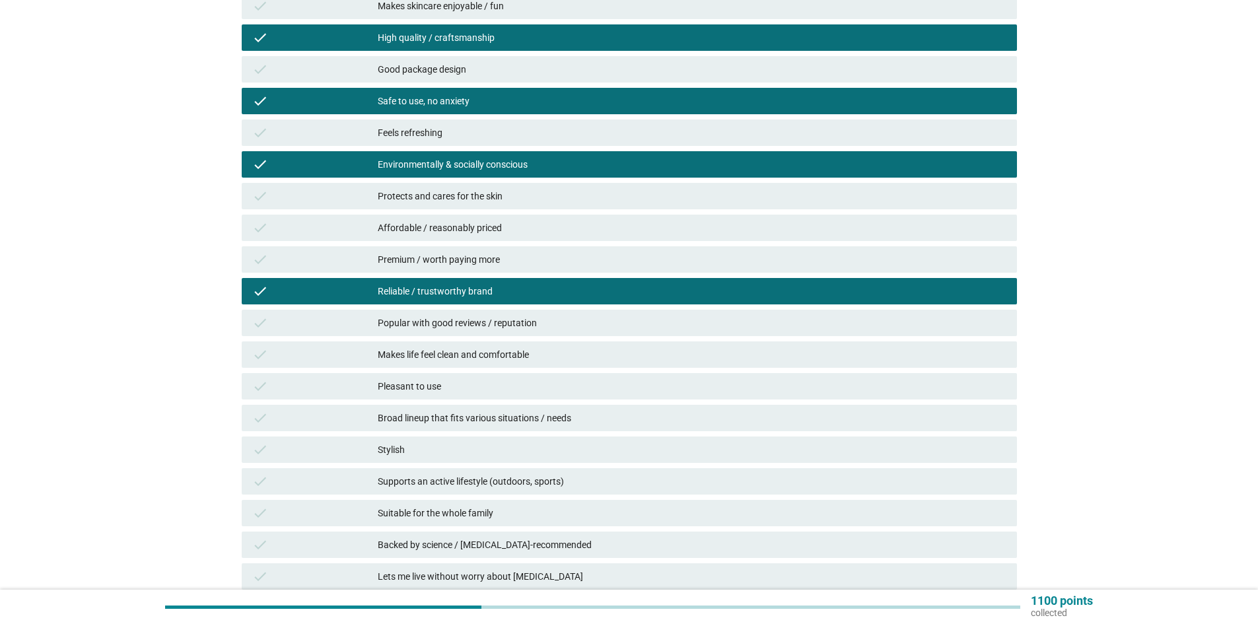
click at [510, 379] on div "Pleasant to use" at bounding box center [692, 386] width 629 height 16
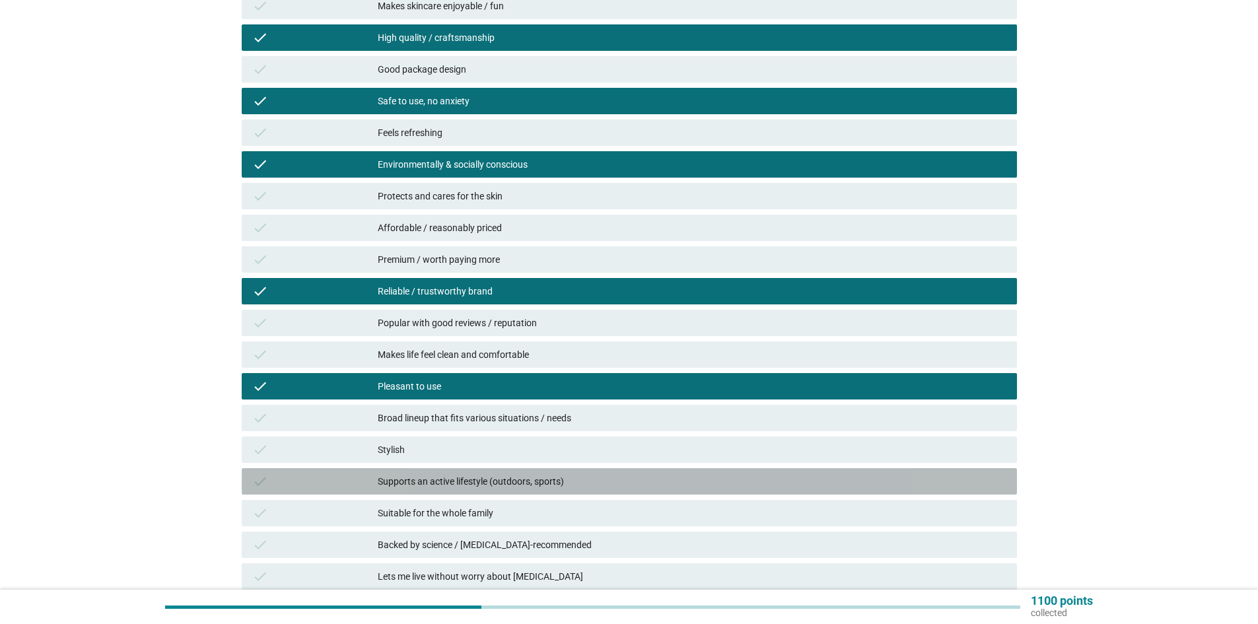
click at [545, 480] on div "Supports an active lifestyle (outdoors, sports)" at bounding box center [692, 481] width 629 height 16
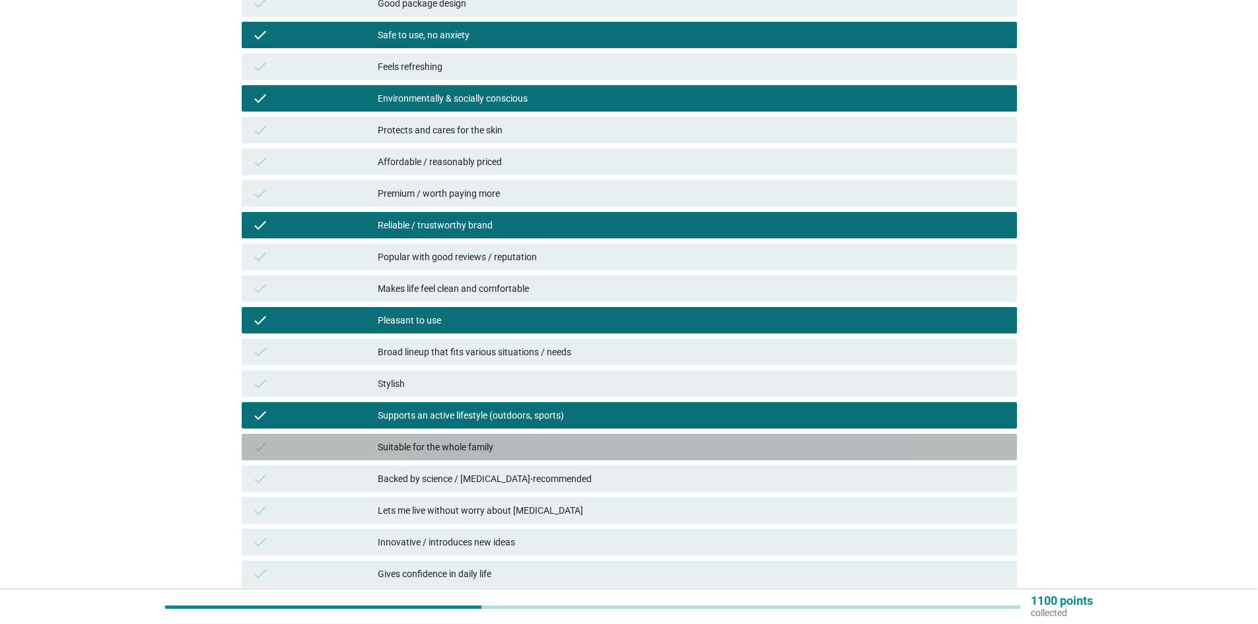
click at [549, 453] on div "Suitable for the whole family" at bounding box center [692, 447] width 629 height 16
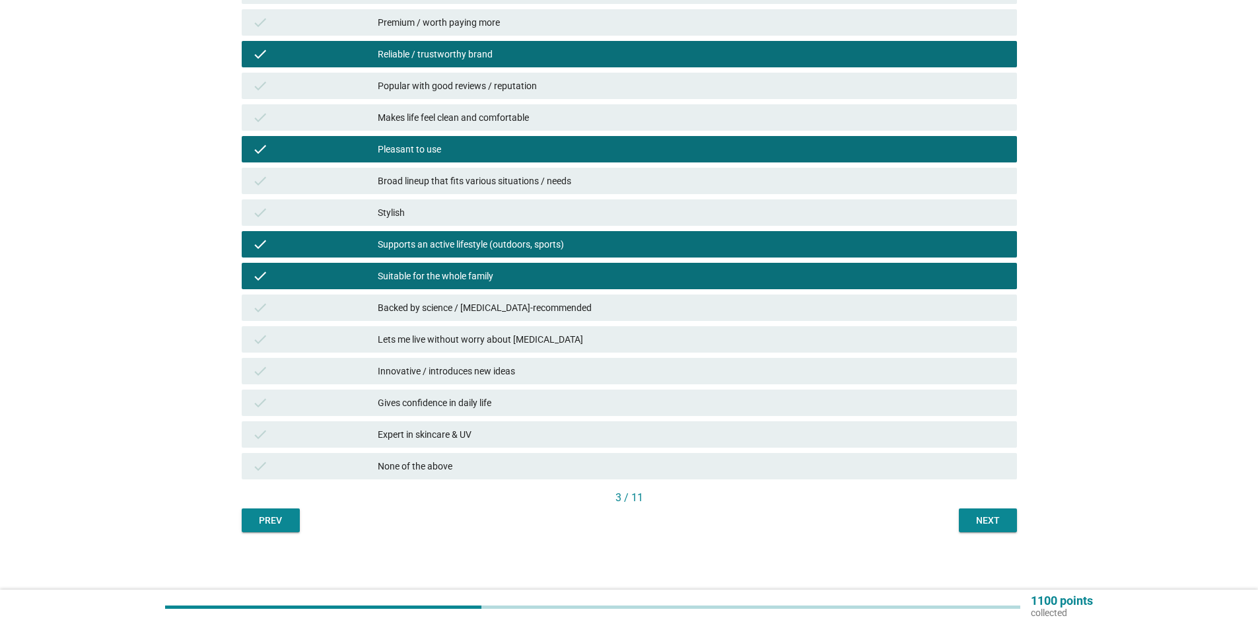
scroll to position [437, 0]
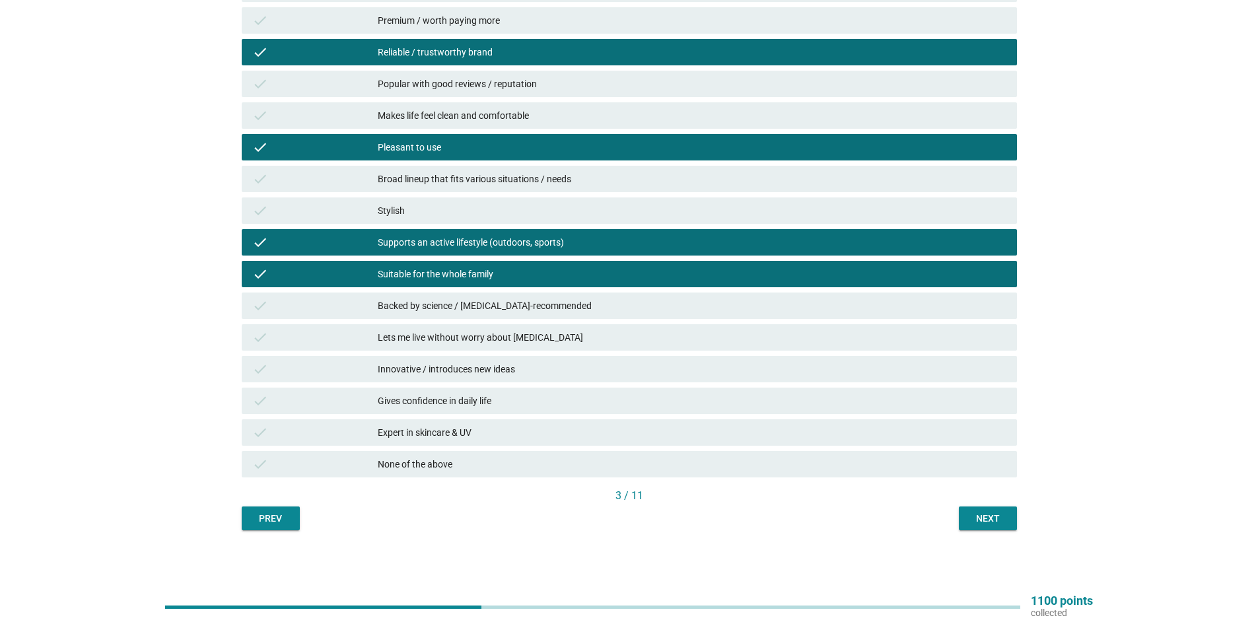
click at [553, 433] on div "Expert in skincare & UV" at bounding box center [692, 433] width 629 height 16
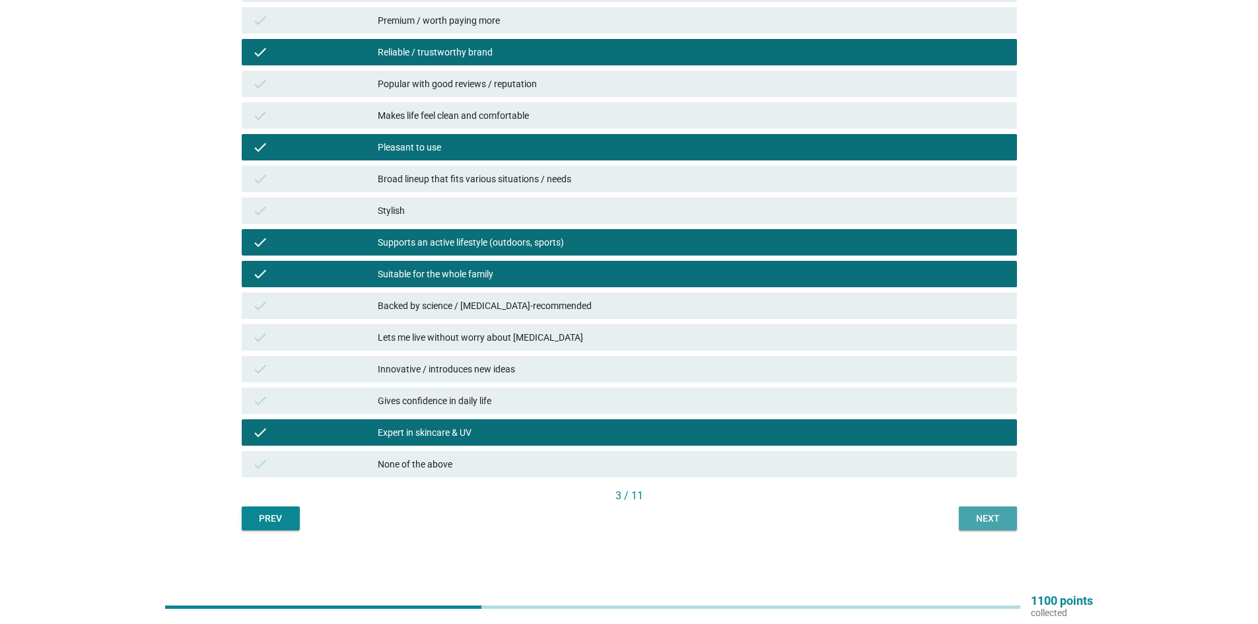
click at [963, 519] on button "Next" at bounding box center [988, 518] width 58 height 24
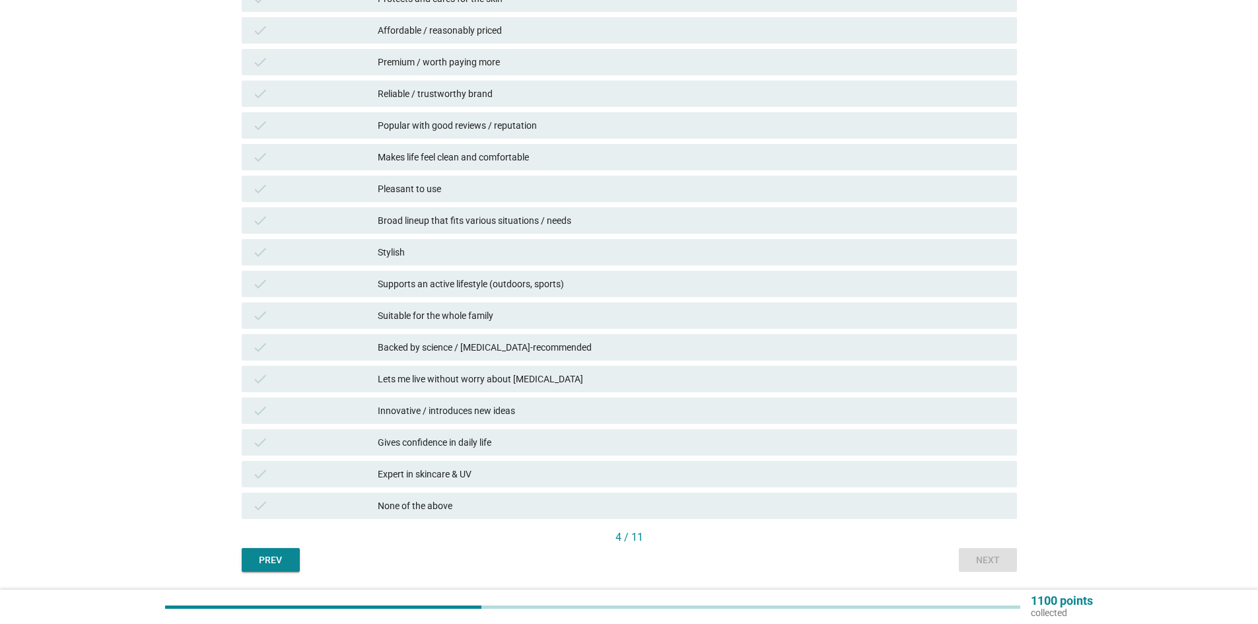
scroll to position [396, 0]
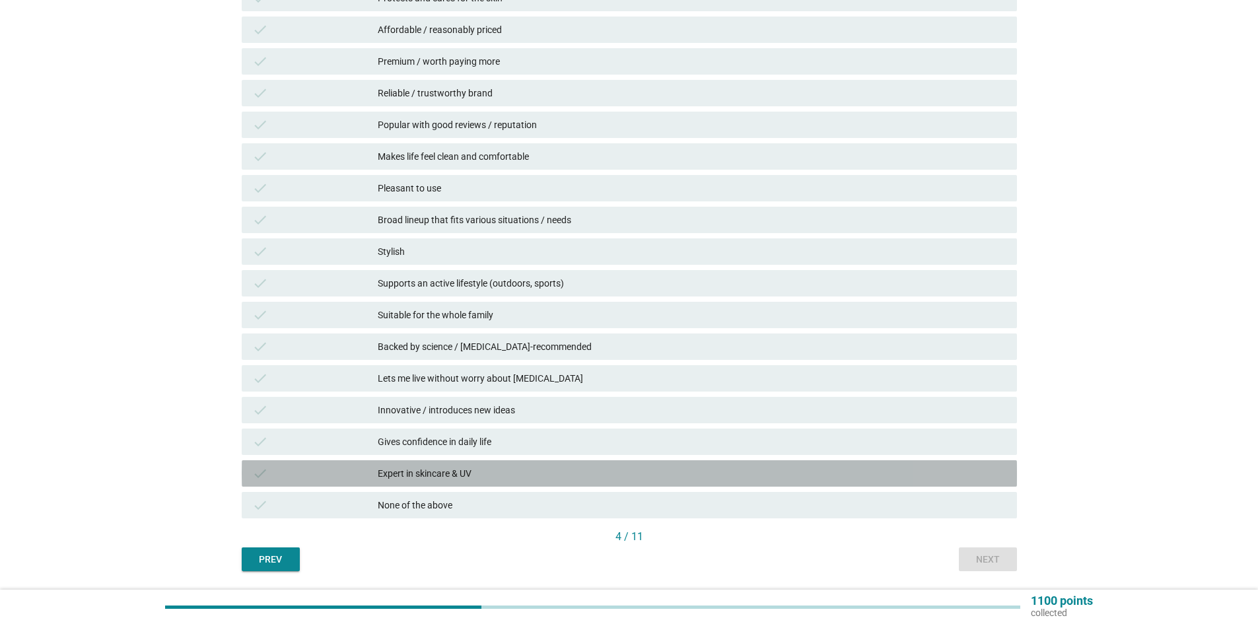
click at [546, 463] on div "check Expert in skincare & UV" at bounding box center [629, 473] width 775 height 26
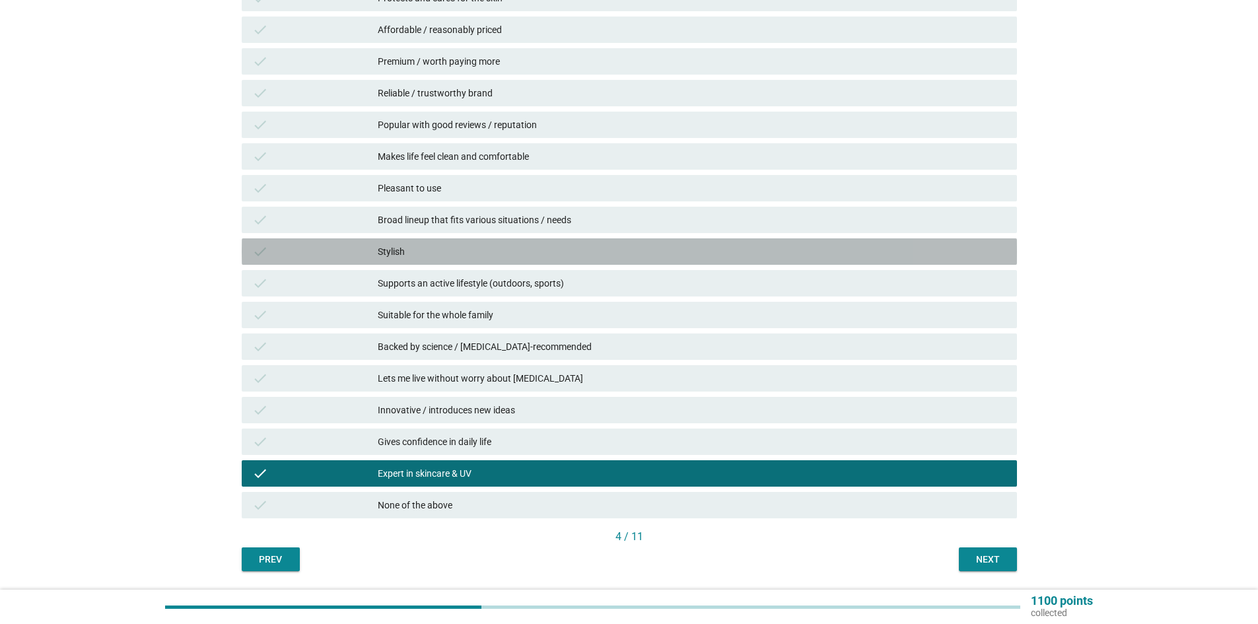
click at [476, 254] on div "Stylish" at bounding box center [692, 252] width 629 height 16
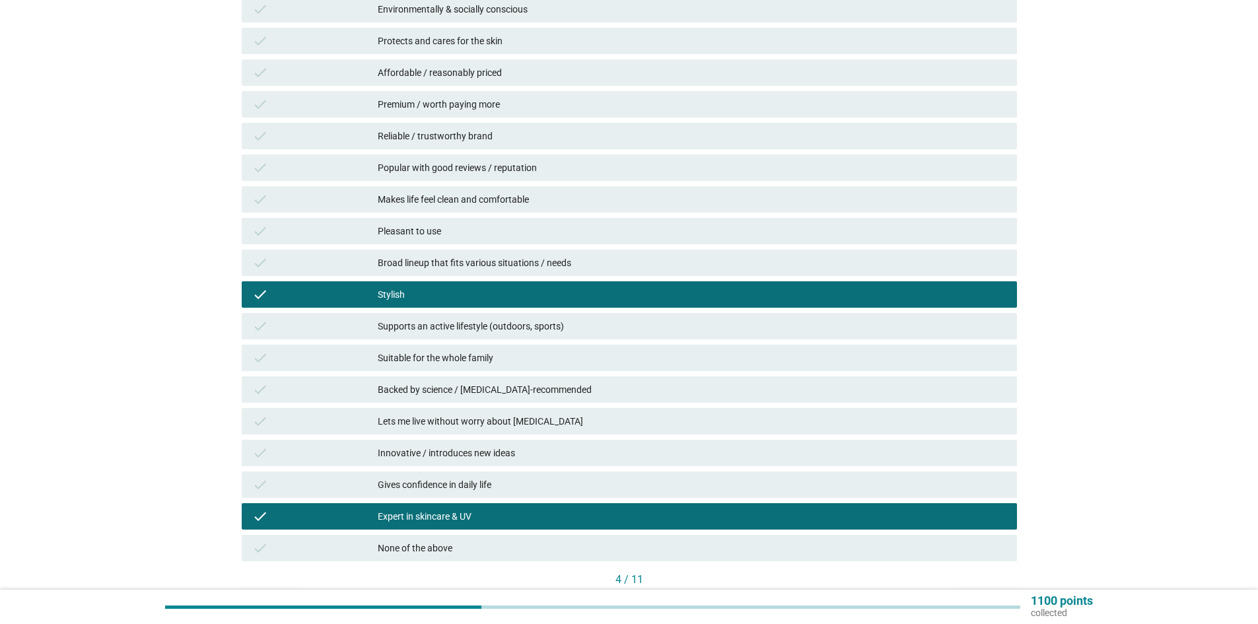
scroll to position [330, 0]
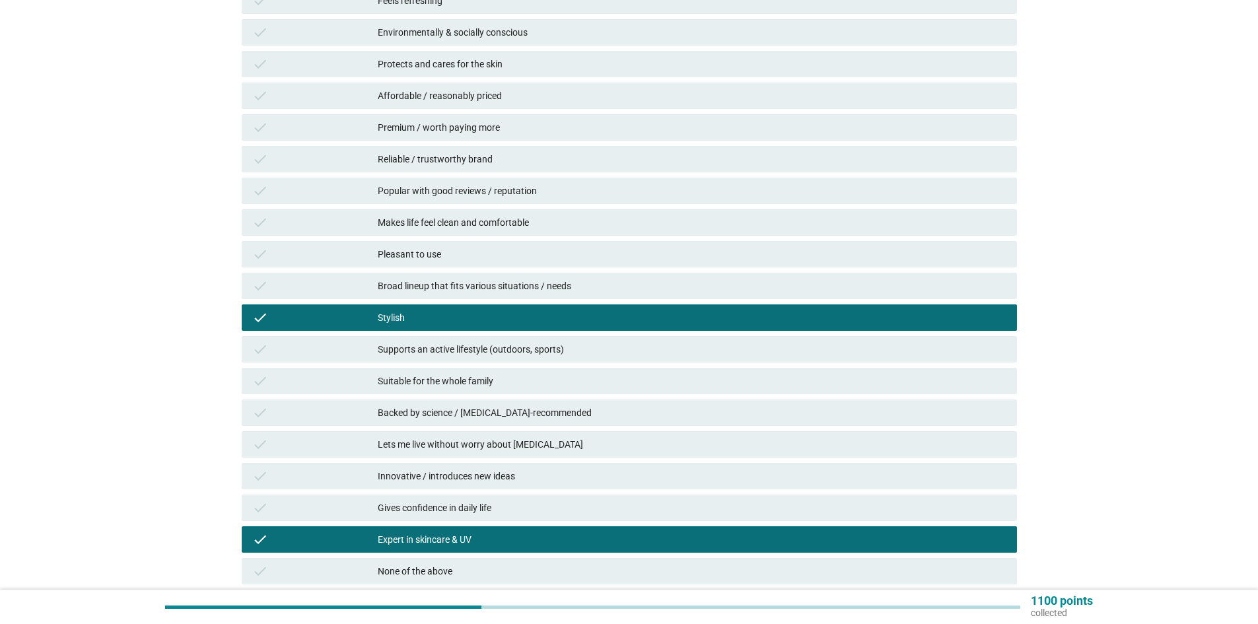
click at [476, 254] on div "Pleasant to use" at bounding box center [692, 254] width 629 height 16
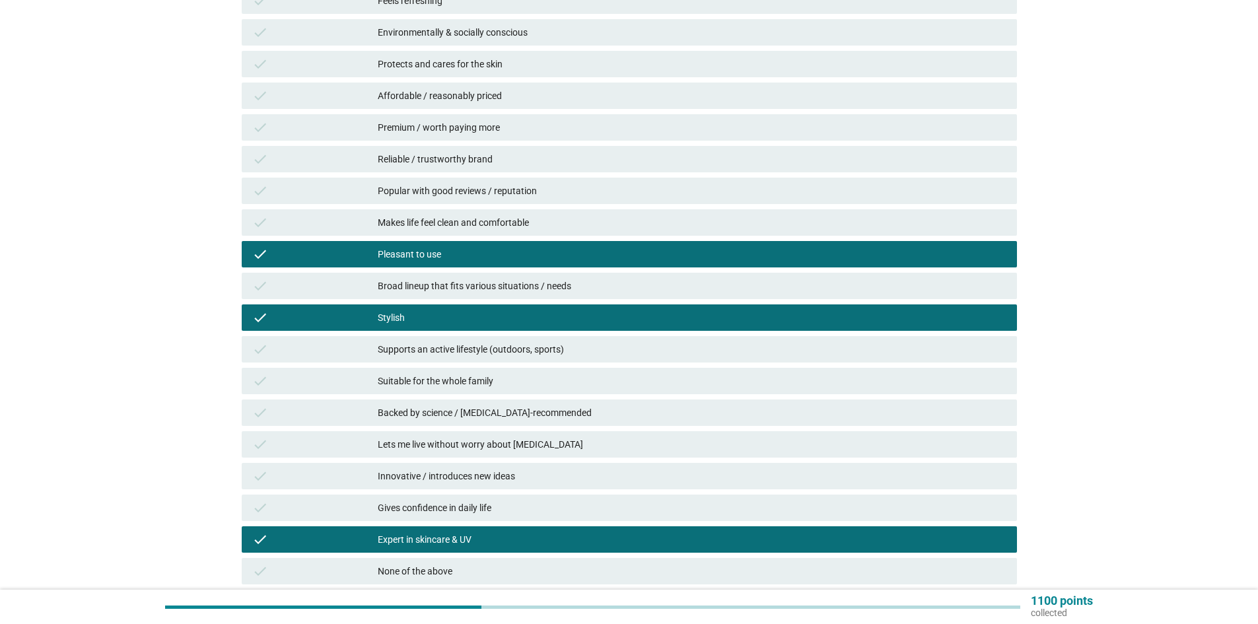
click at [487, 127] on div "Premium / worth paying more" at bounding box center [692, 128] width 629 height 16
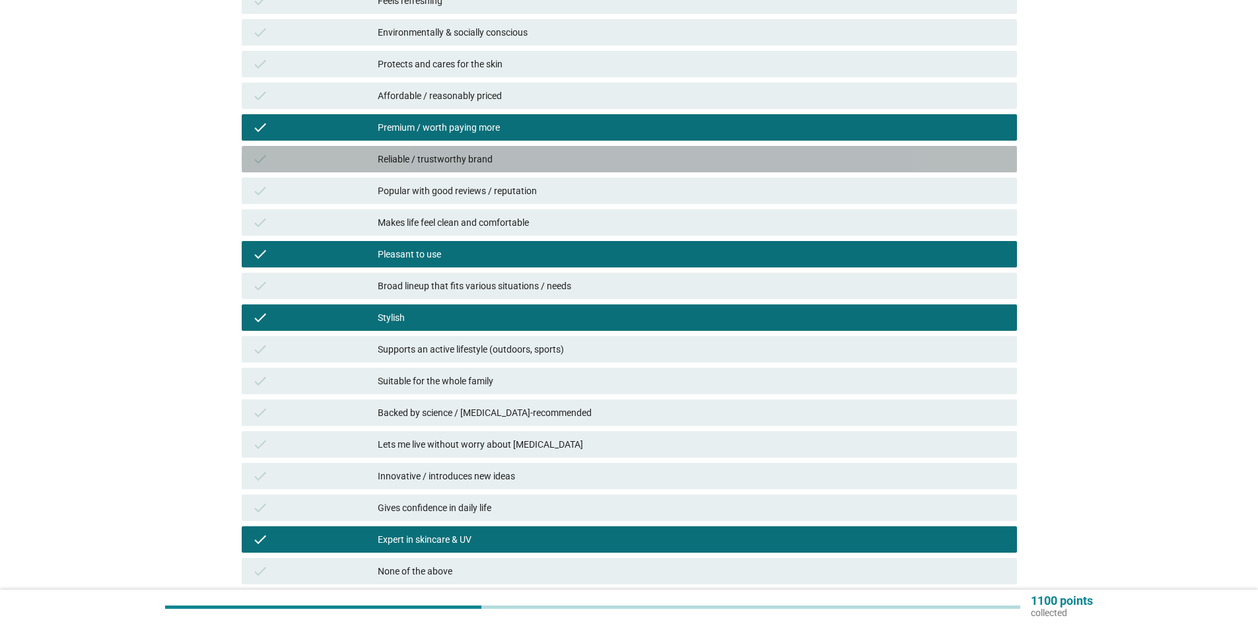
click at [491, 159] on div "Reliable / trustworthy brand" at bounding box center [692, 159] width 629 height 16
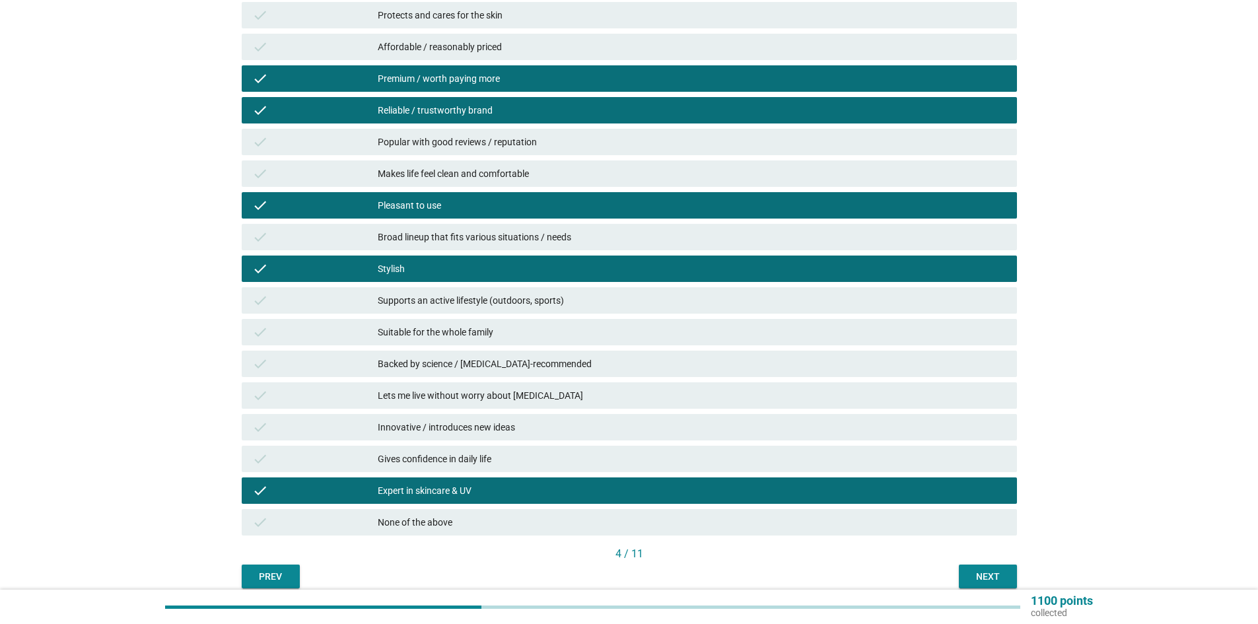
scroll to position [437, 0]
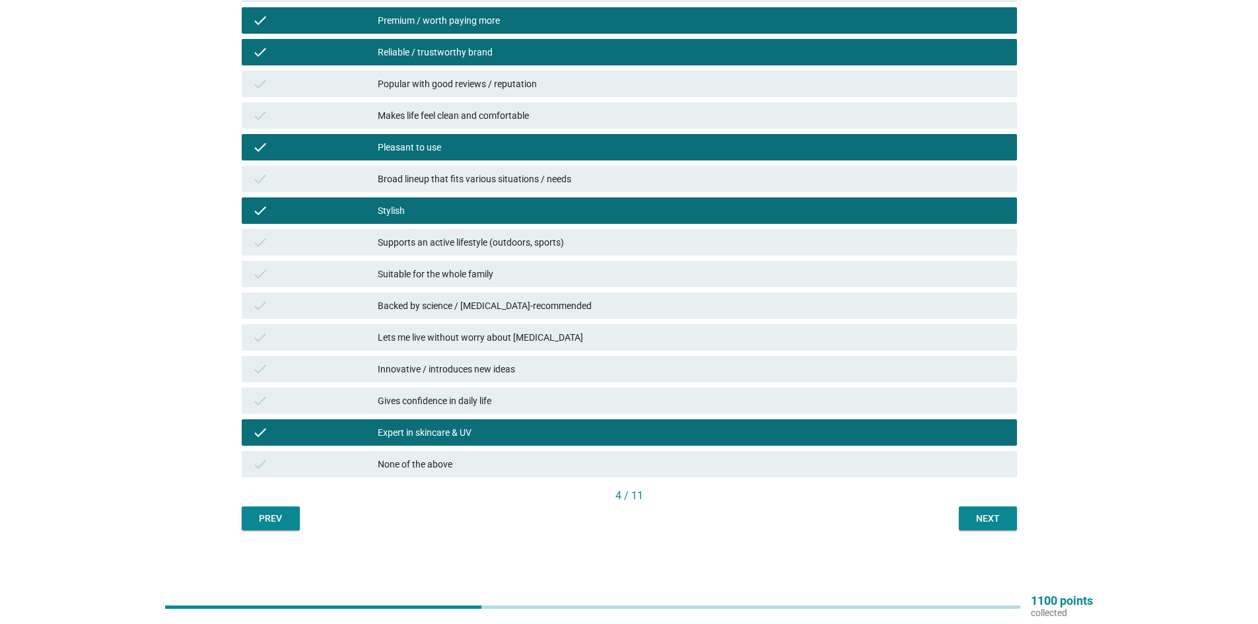
click at [990, 520] on div "Next" at bounding box center [987, 519] width 37 height 14
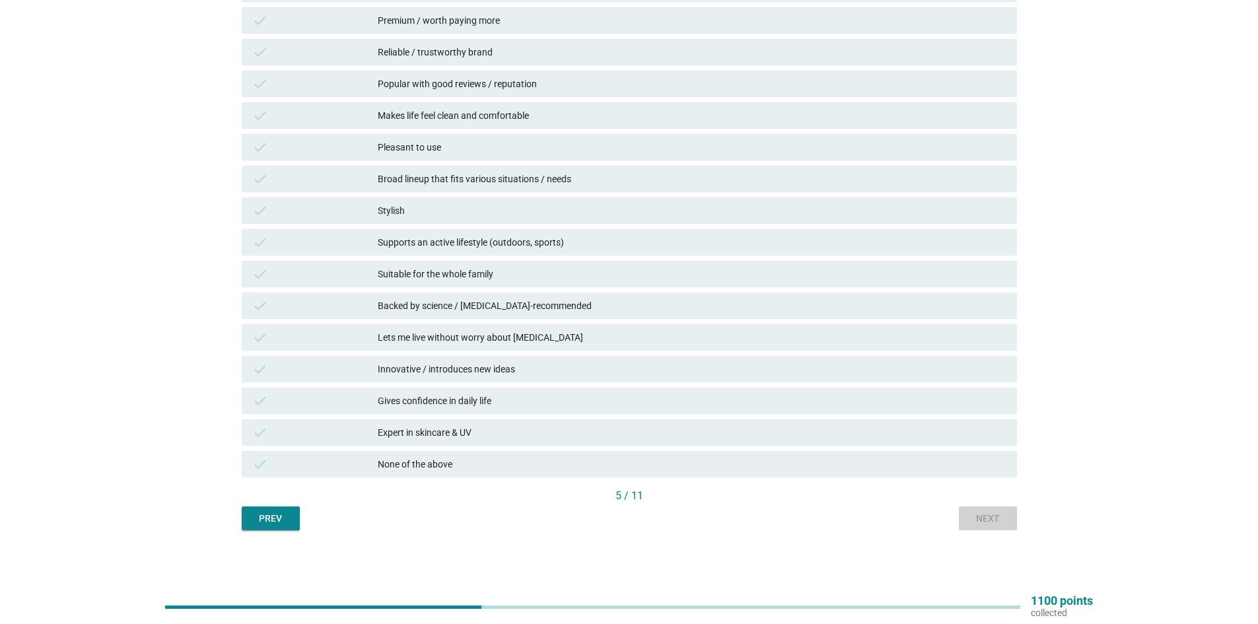
scroll to position [0, 0]
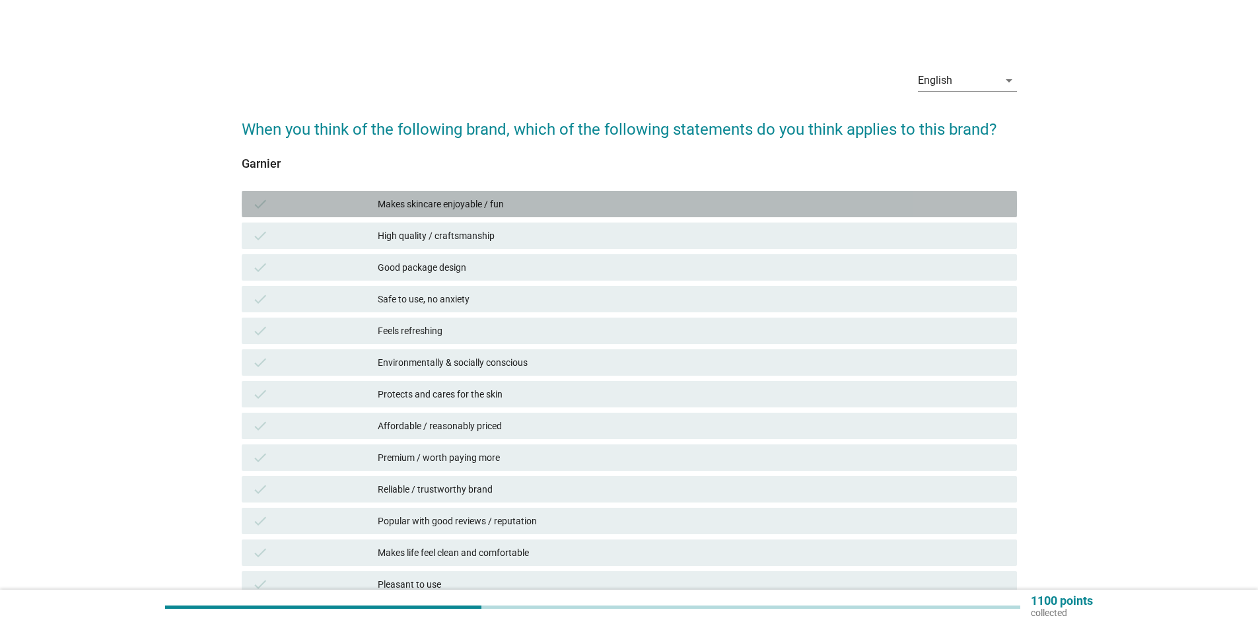
click at [504, 197] on div "Makes skincare enjoyable / fun" at bounding box center [692, 204] width 629 height 16
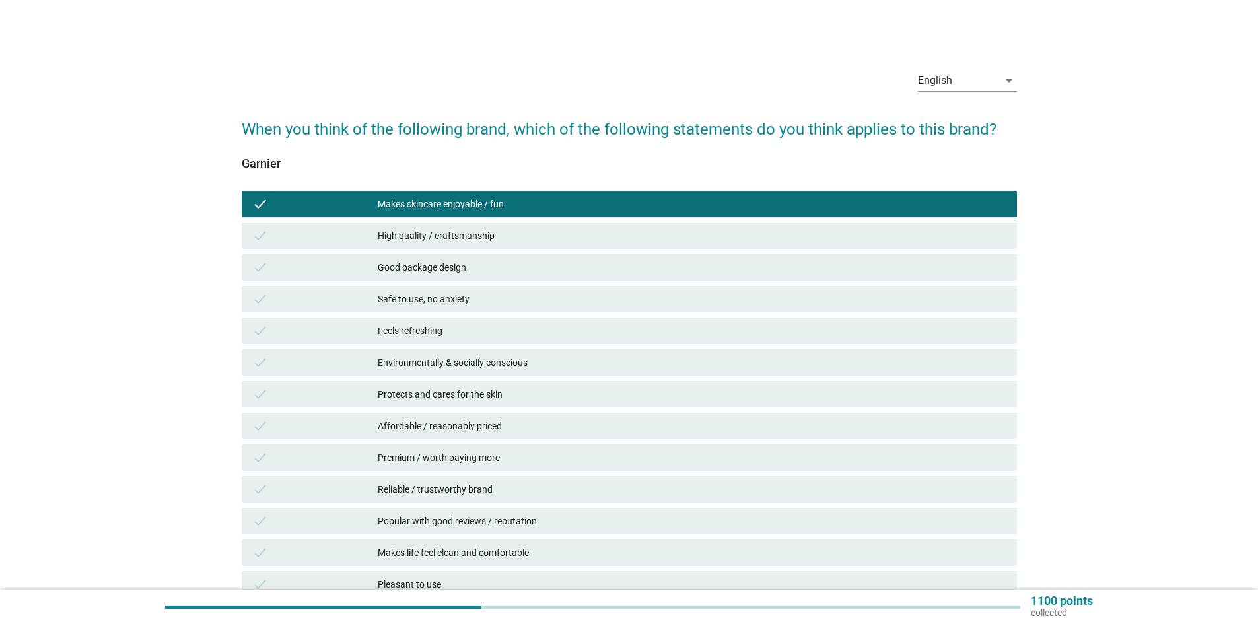
click at [489, 433] on div "Affordable / reasonably priced" at bounding box center [692, 426] width 629 height 16
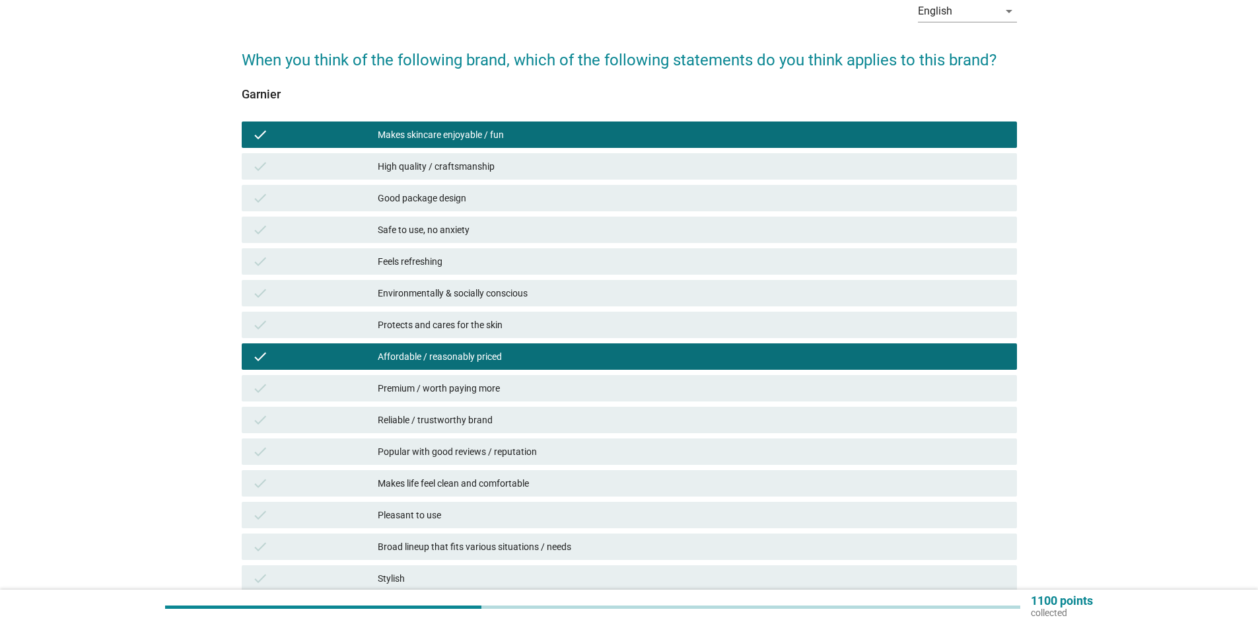
scroll to position [132, 0]
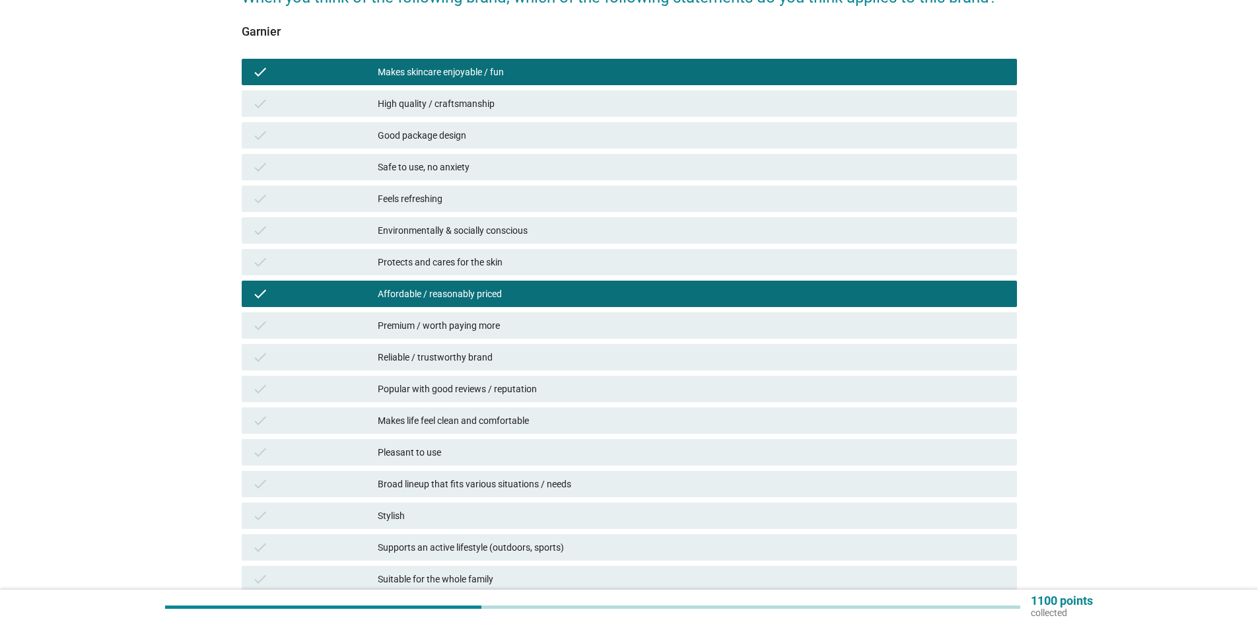
click at [494, 362] on div "Reliable / trustworthy brand" at bounding box center [692, 357] width 629 height 16
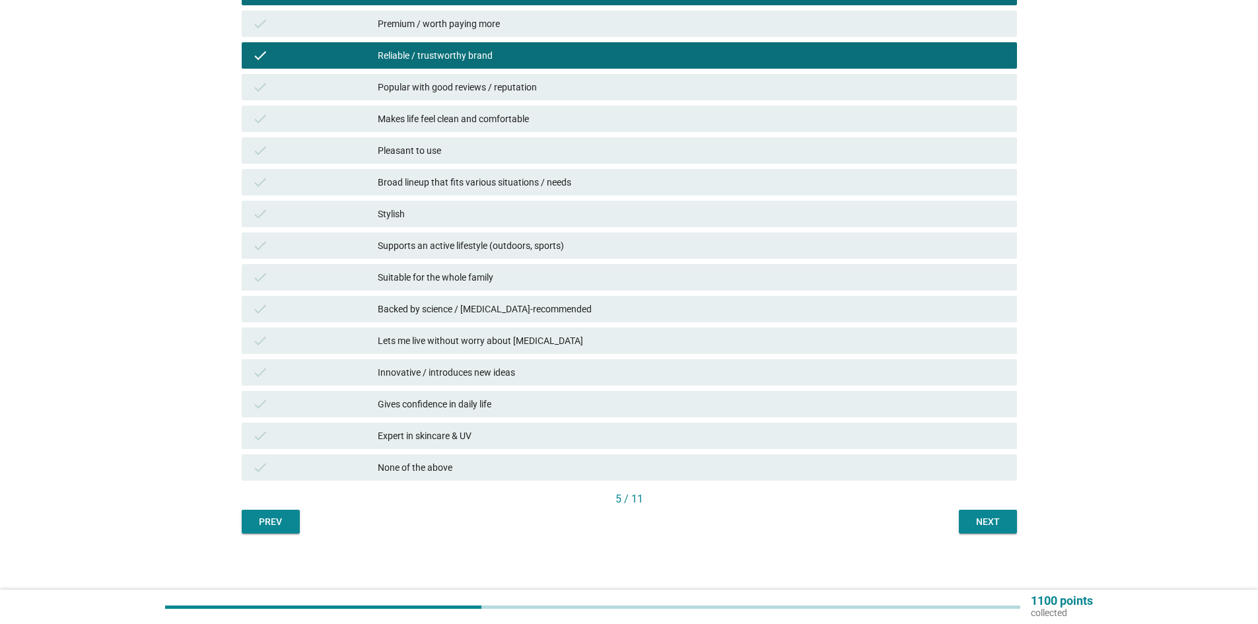
scroll to position [437, 0]
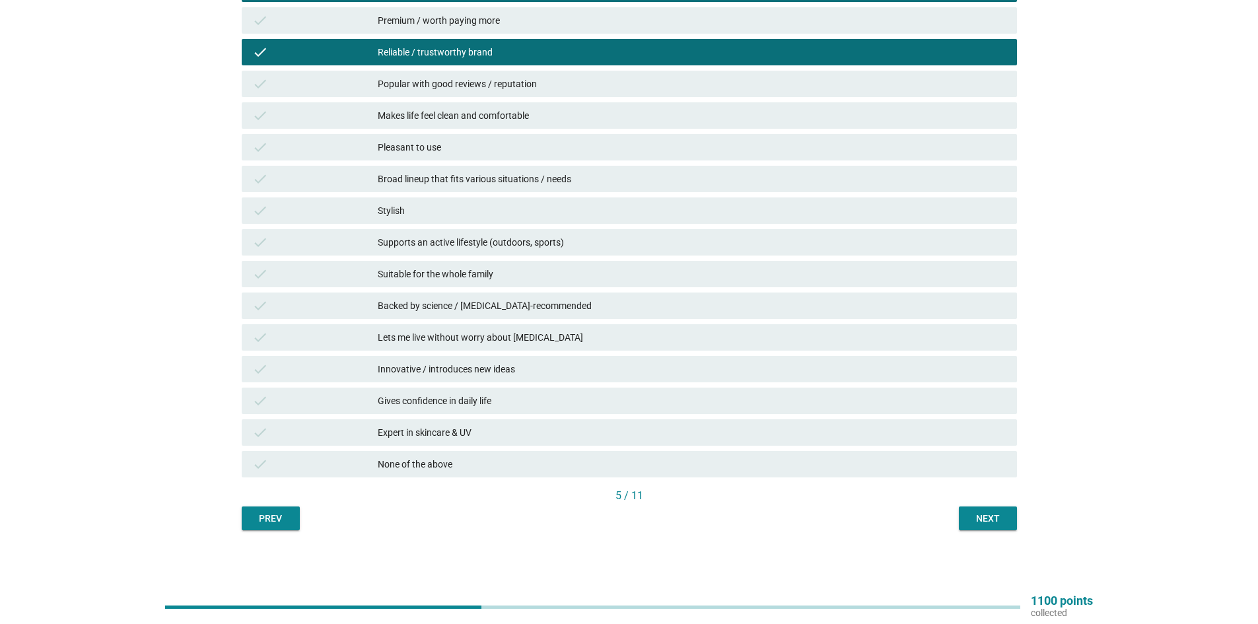
click at [499, 434] on div "Expert in skincare & UV" at bounding box center [692, 433] width 629 height 16
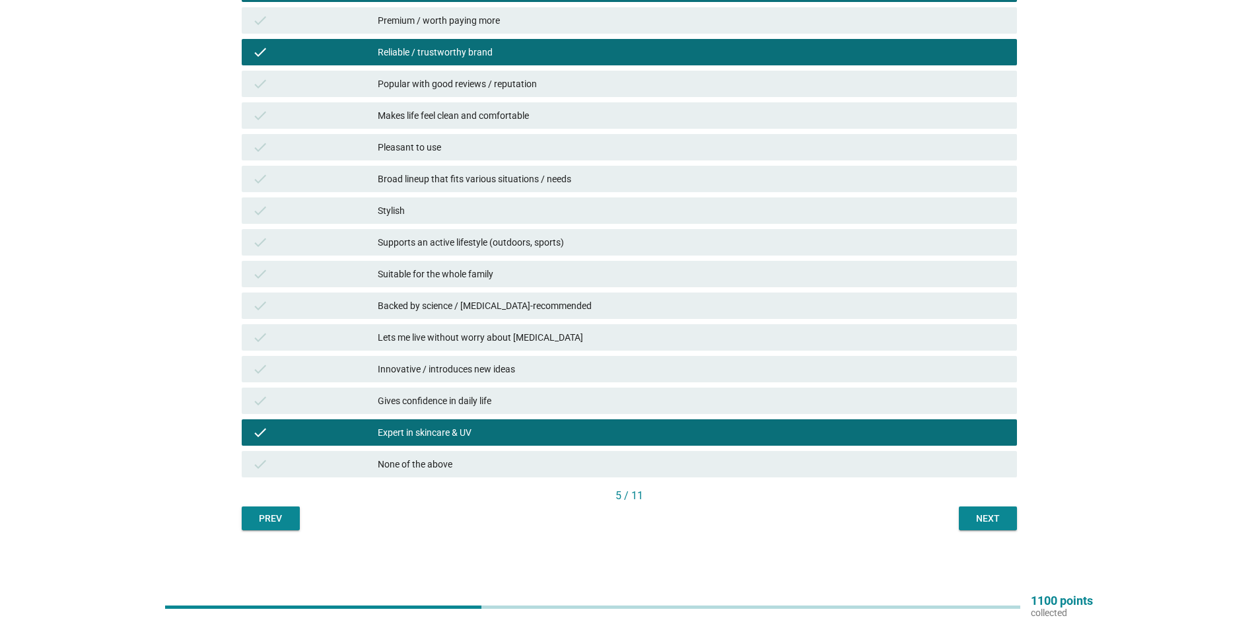
click at [502, 404] on div "Gives confidence in daily life" at bounding box center [692, 401] width 629 height 16
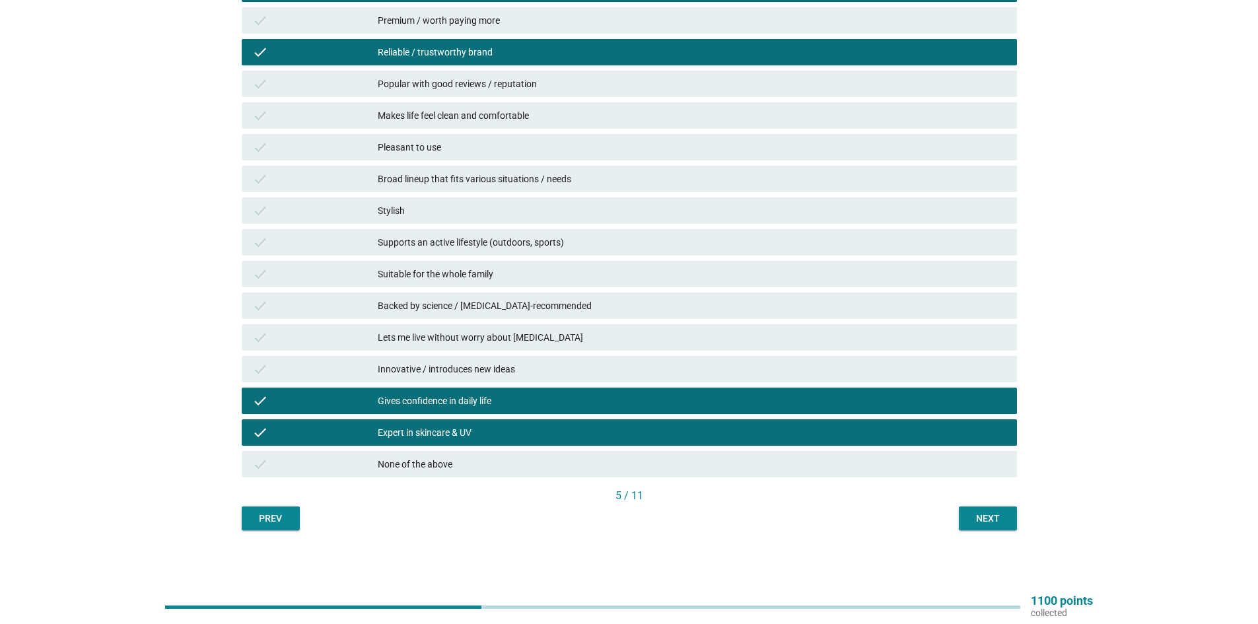
click at [974, 516] on div "Next" at bounding box center [987, 519] width 37 height 14
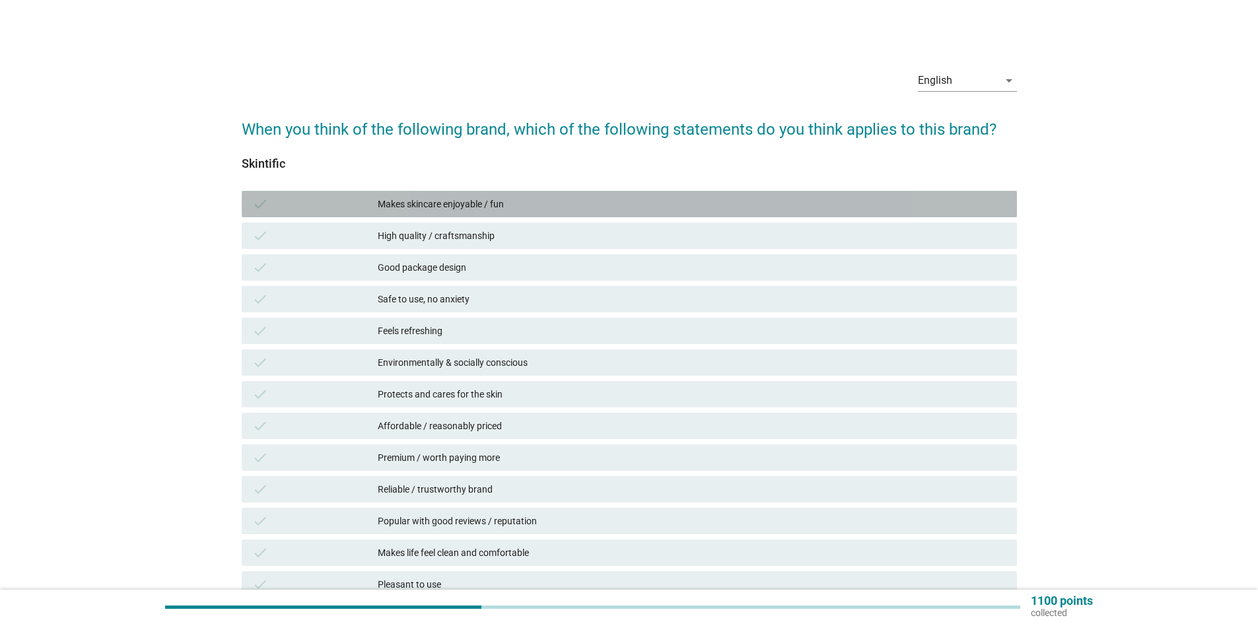
click at [511, 205] on div "Makes skincare enjoyable / fun" at bounding box center [692, 204] width 629 height 16
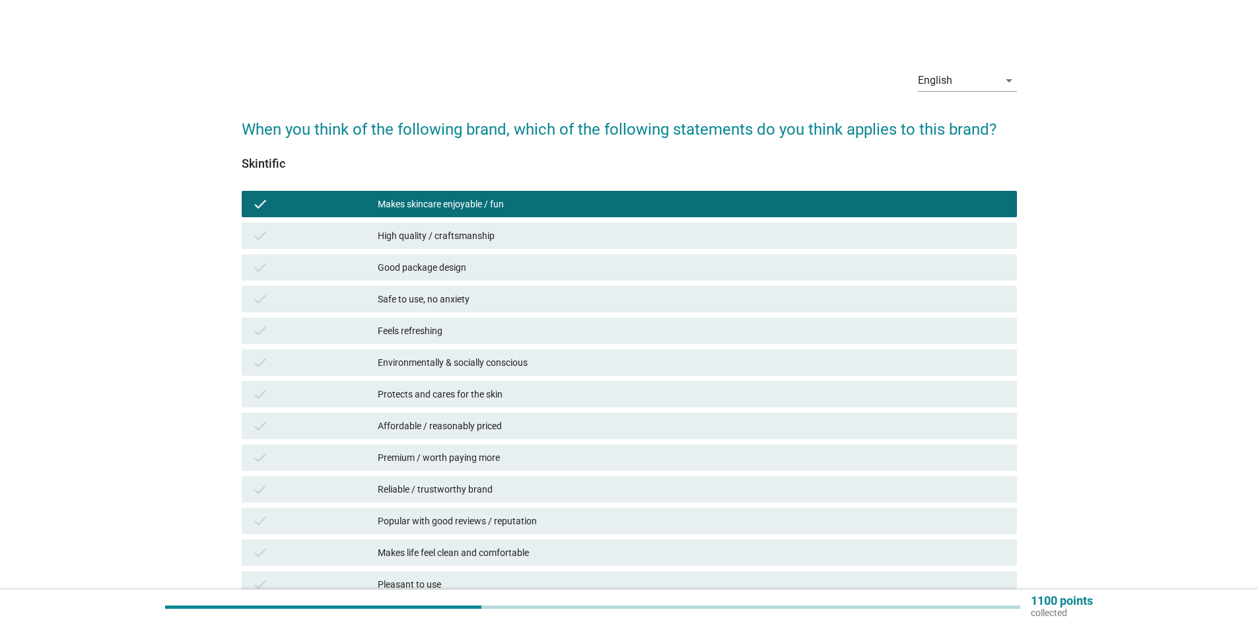
click at [522, 296] on div "Safe to use, no anxiety" at bounding box center [692, 299] width 629 height 16
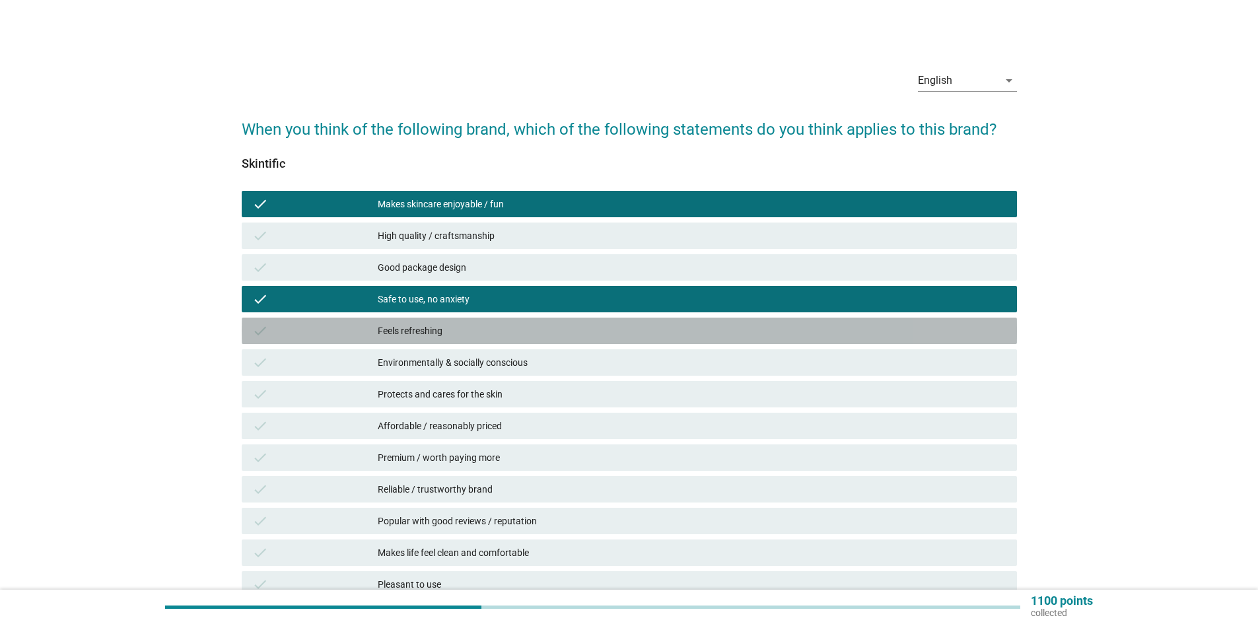
click at [524, 333] on div "Feels refreshing" at bounding box center [692, 331] width 629 height 16
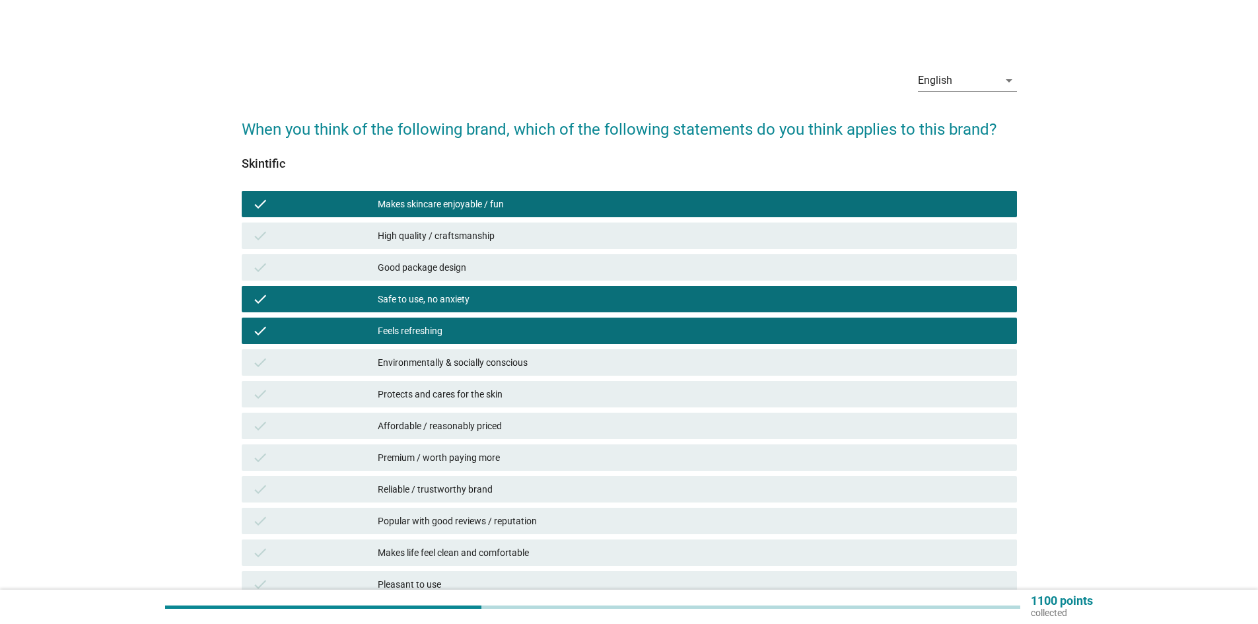
scroll to position [66, 0]
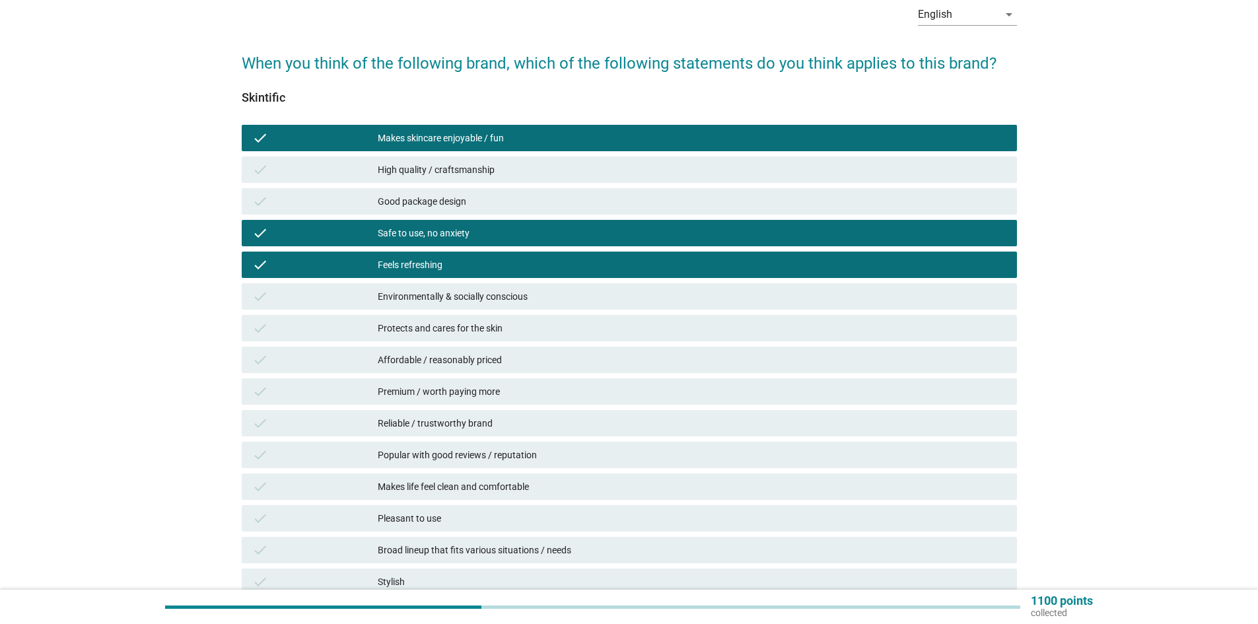
click at [528, 360] on div "Affordable / reasonably priced" at bounding box center [692, 360] width 629 height 16
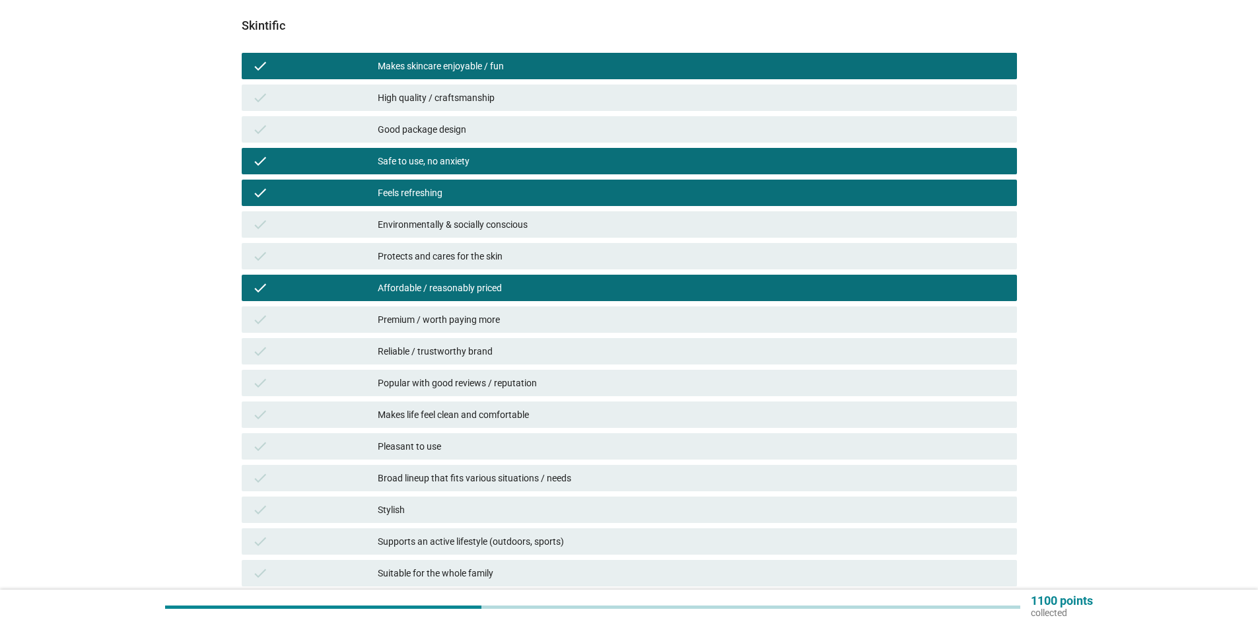
scroll to position [198, 0]
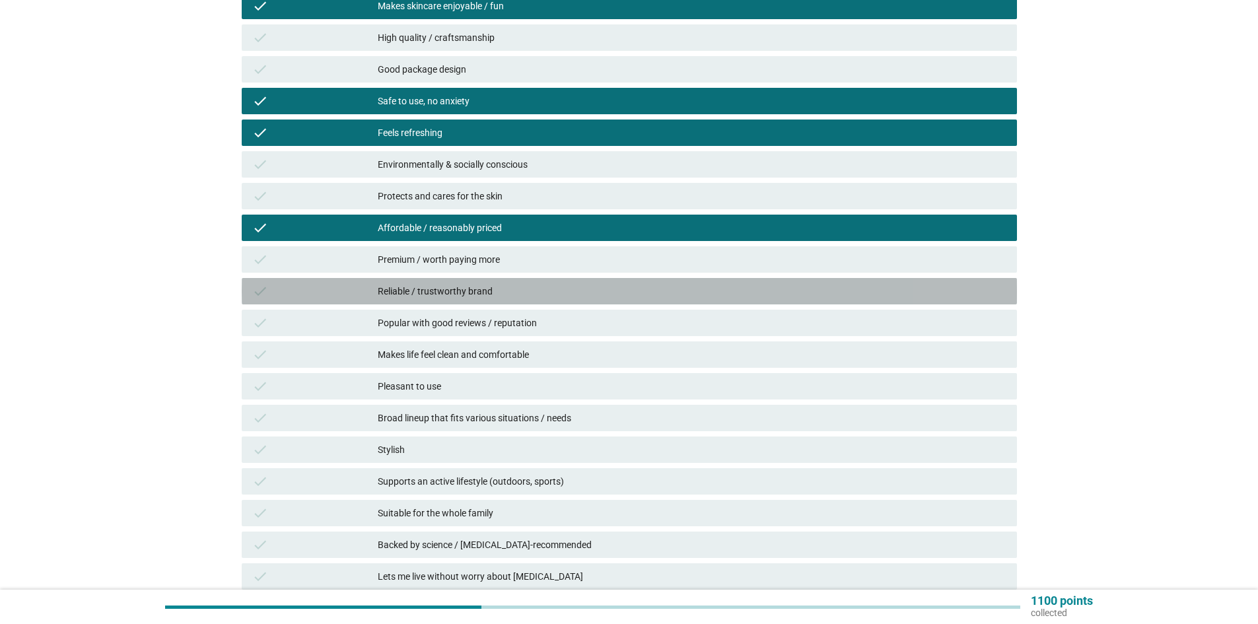
click at [512, 290] on div "Reliable / trustworthy brand" at bounding box center [692, 291] width 629 height 16
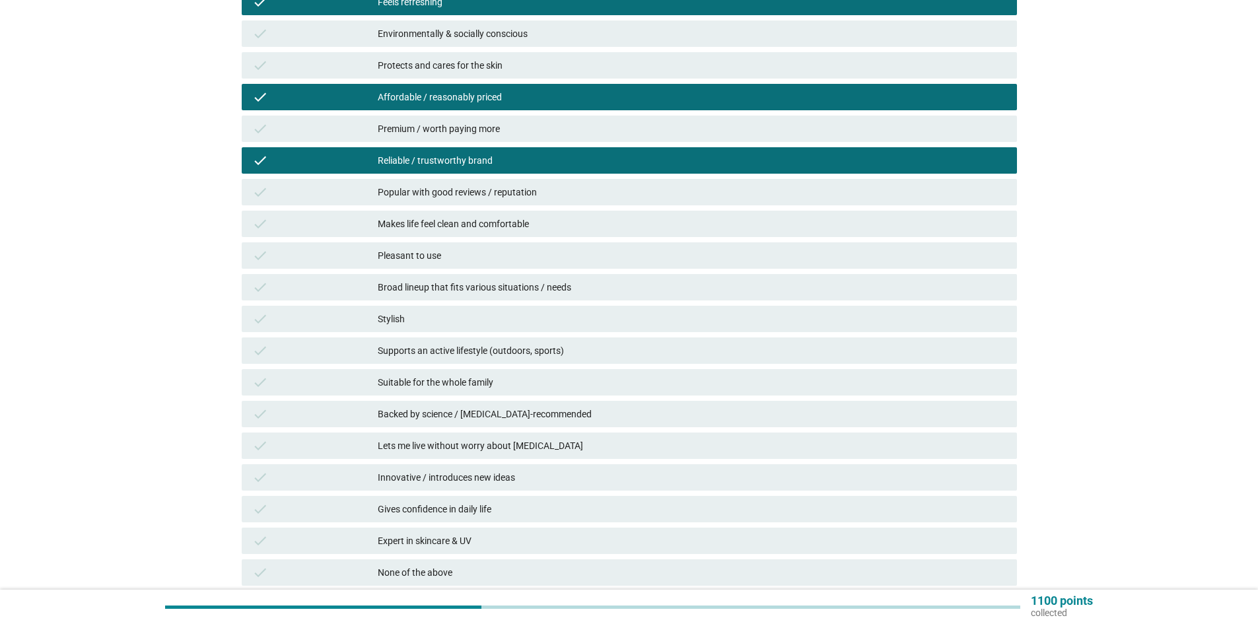
scroll to position [330, 0]
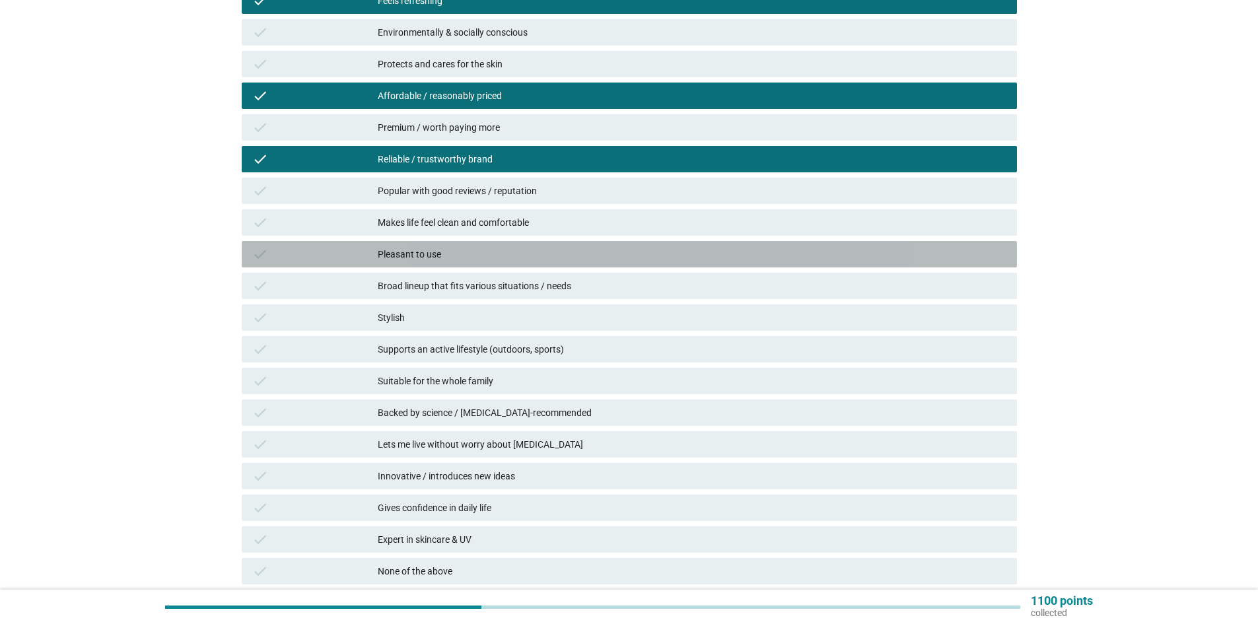
click at [496, 259] on div "Pleasant to use" at bounding box center [692, 254] width 629 height 16
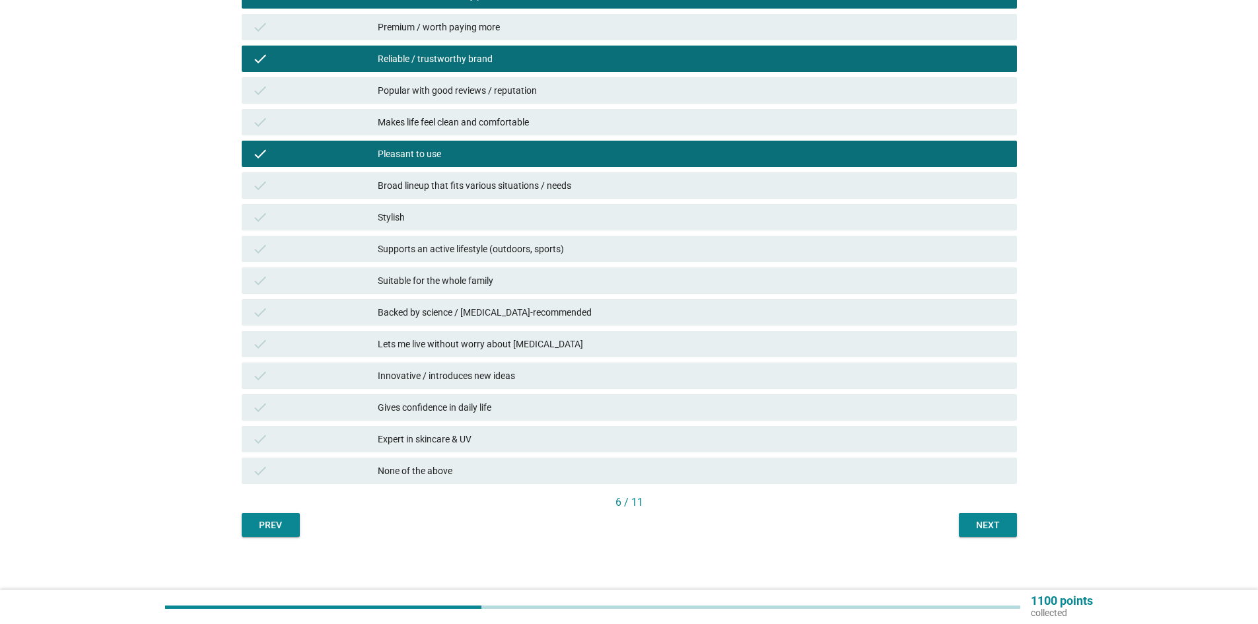
scroll to position [437, 0]
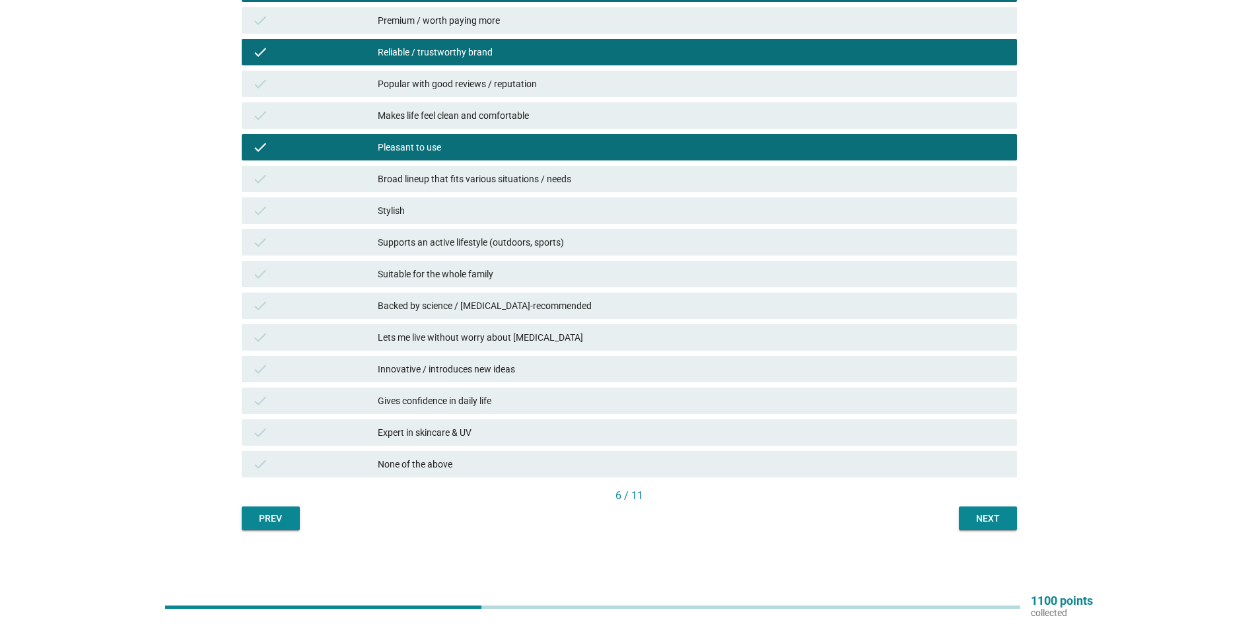
click at [537, 429] on div "Expert in skincare & UV" at bounding box center [692, 433] width 629 height 16
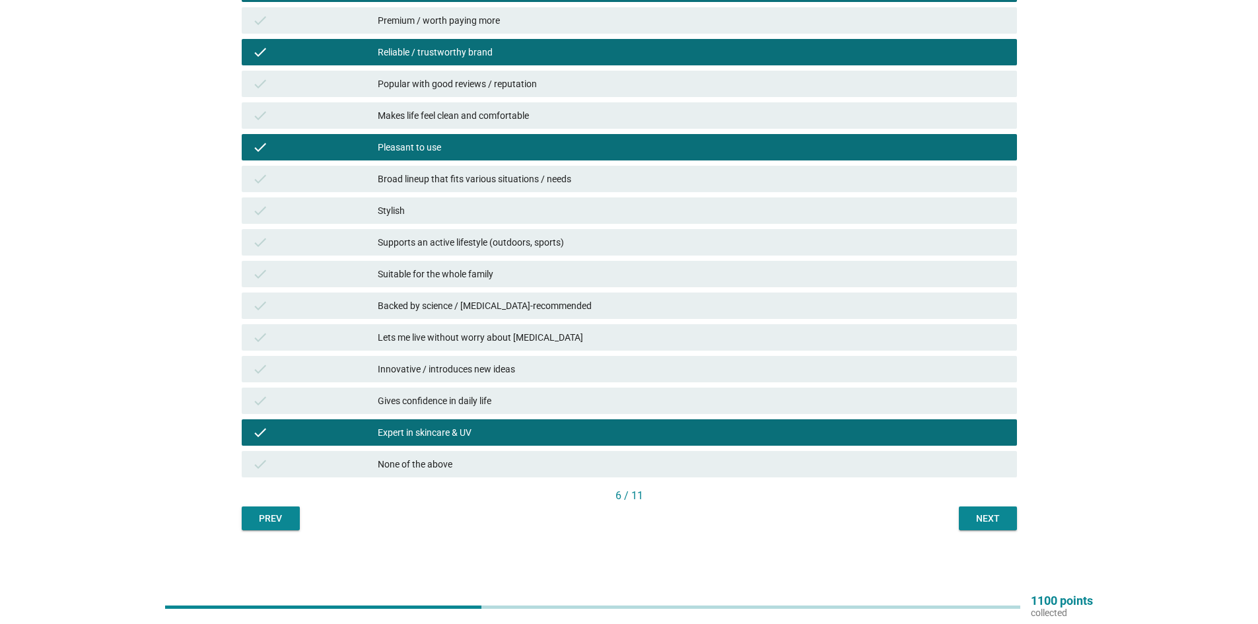
click at [995, 527] on button "Next" at bounding box center [988, 518] width 58 height 24
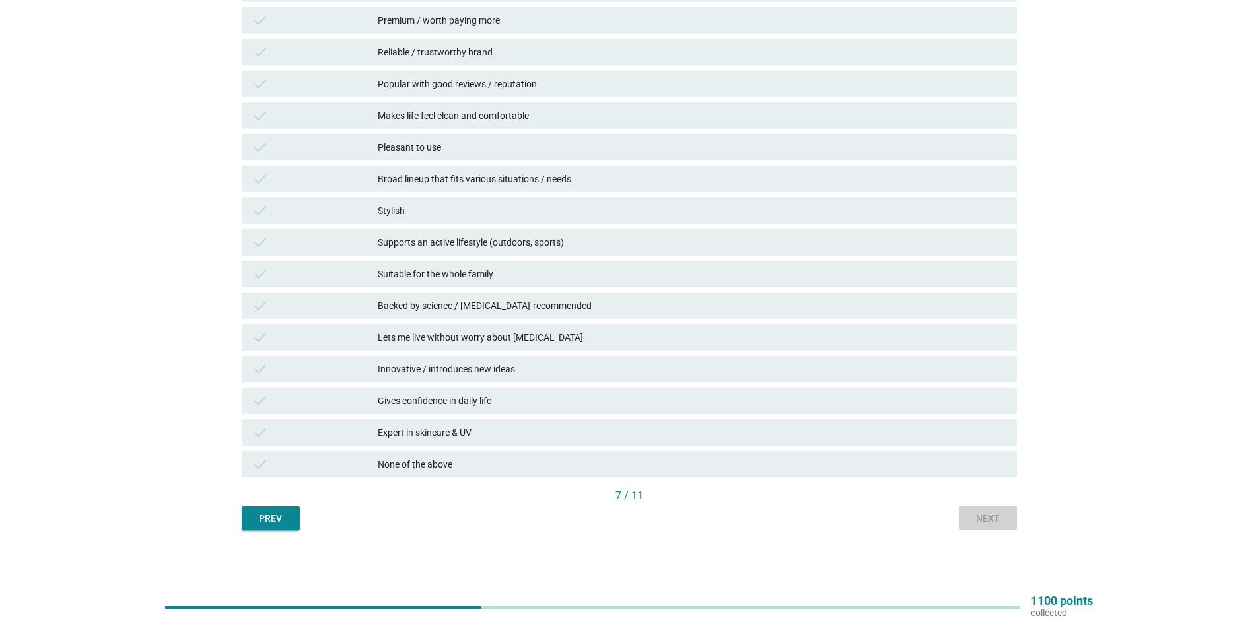
scroll to position [0, 0]
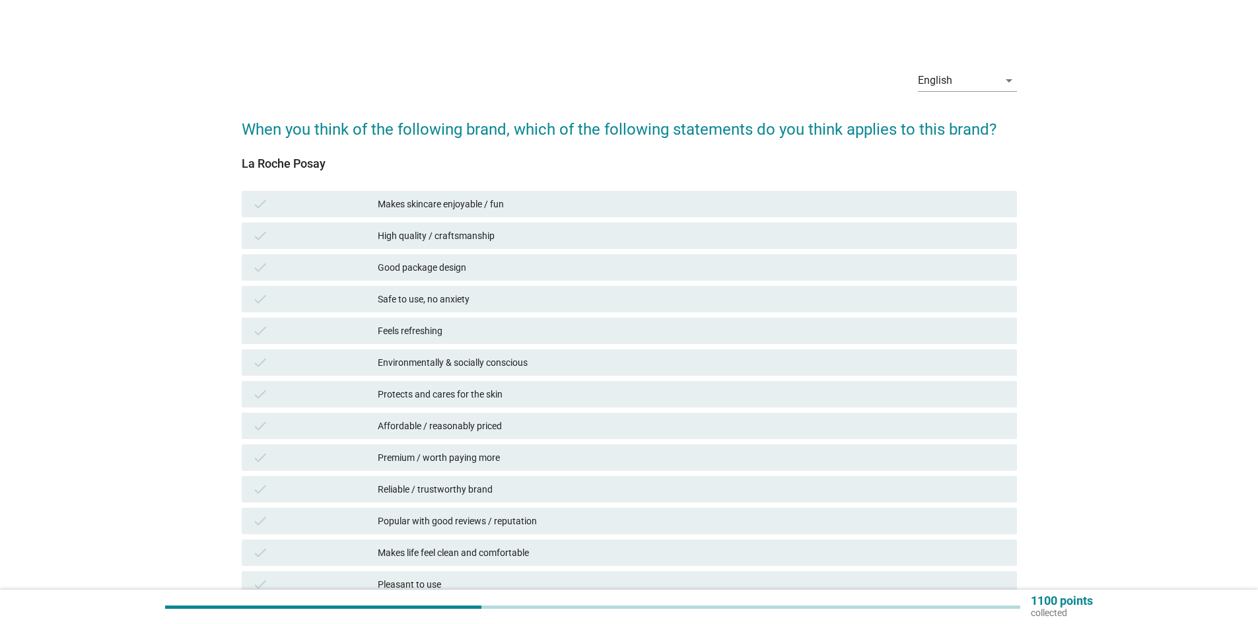
click at [525, 234] on div "High quality / craftsmanship" at bounding box center [692, 236] width 629 height 16
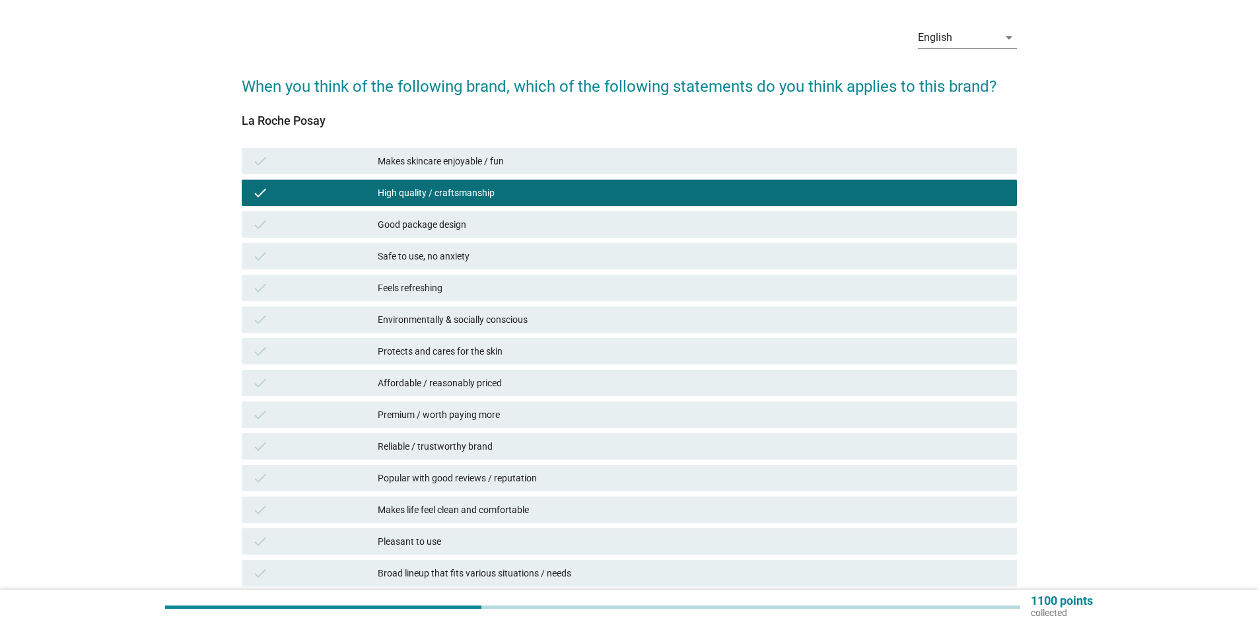
scroll to position [66, 0]
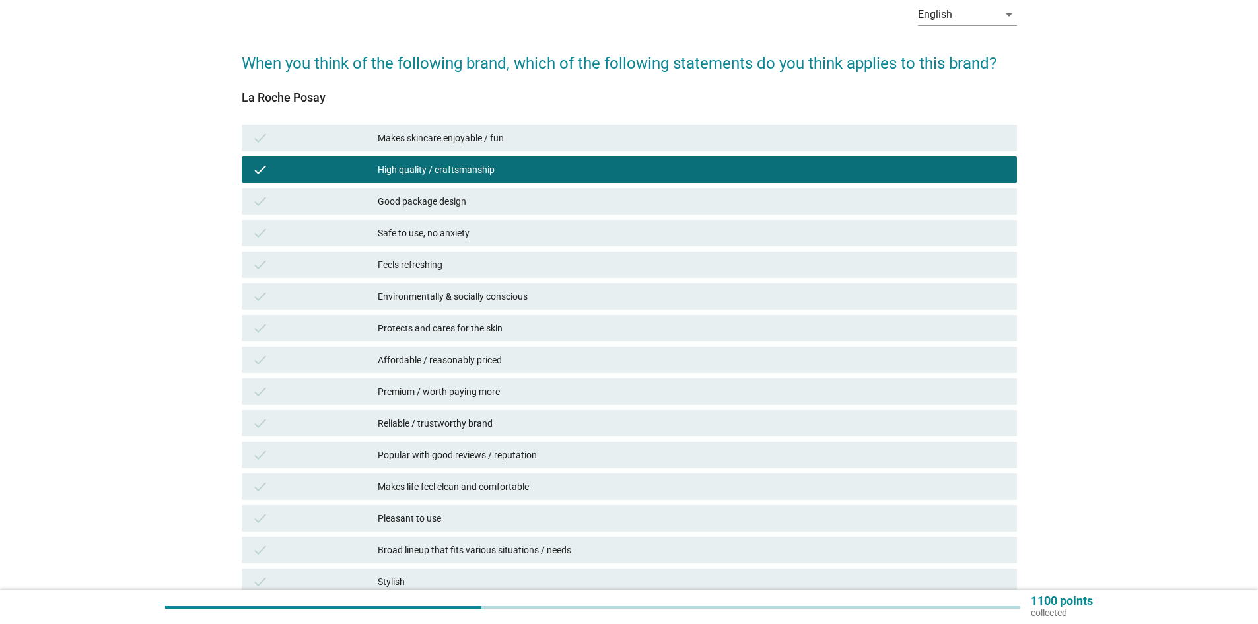
click at [506, 271] on div "Feels refreshing" at bounding box center [692, 265] width 629 height 16
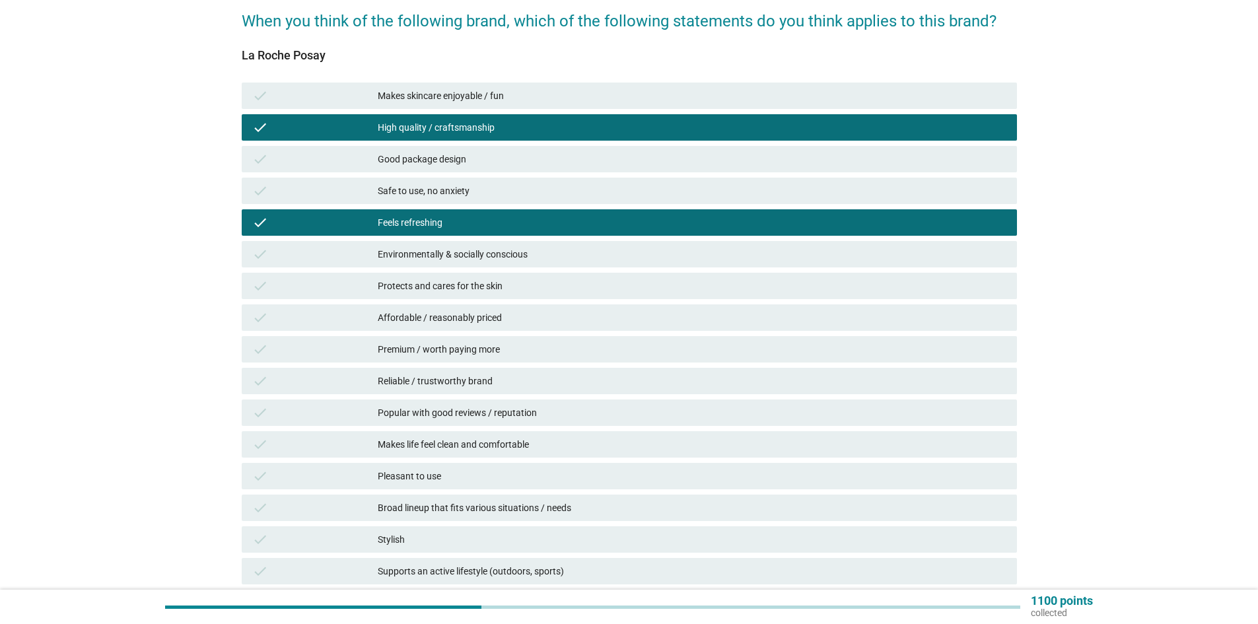
scroll to position [132, 0]
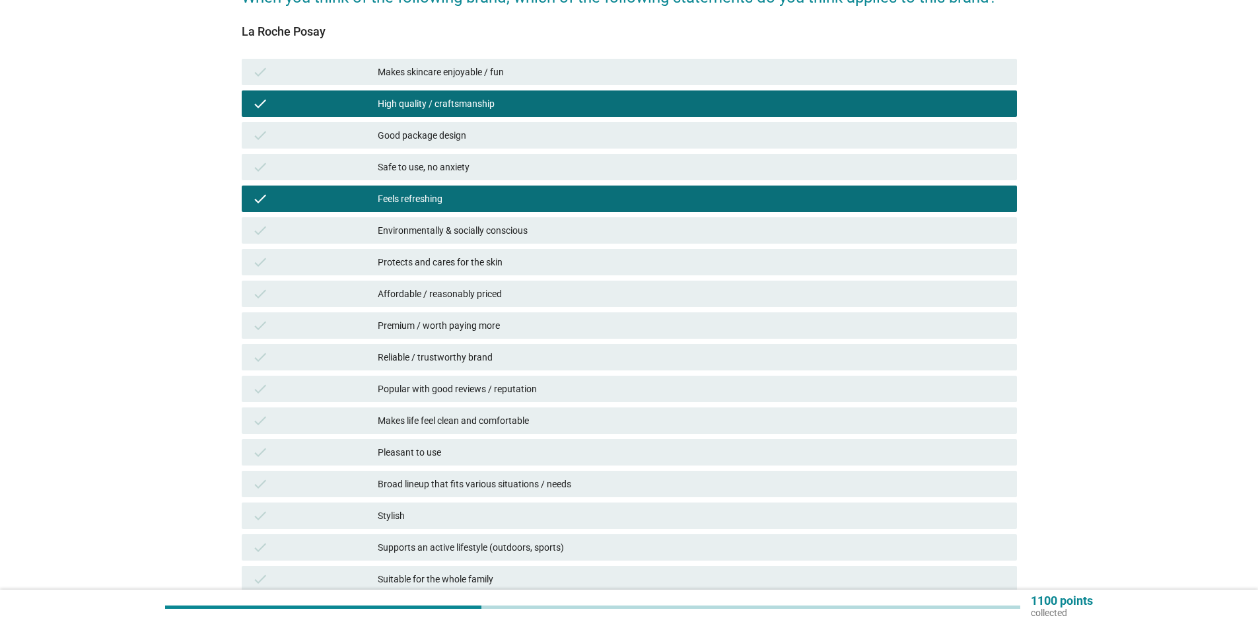
click at [528, 323] on div "Premium / worth paying more" at bounding box center [692, 326] width 629 height 16
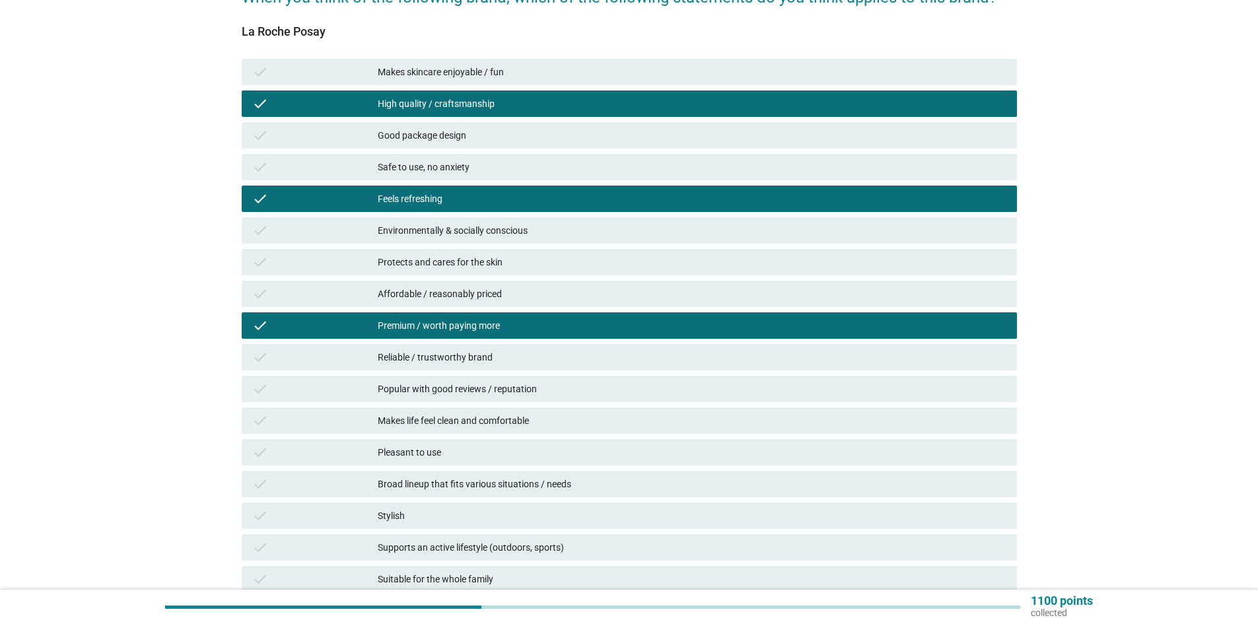
scroll to position [198, 0]
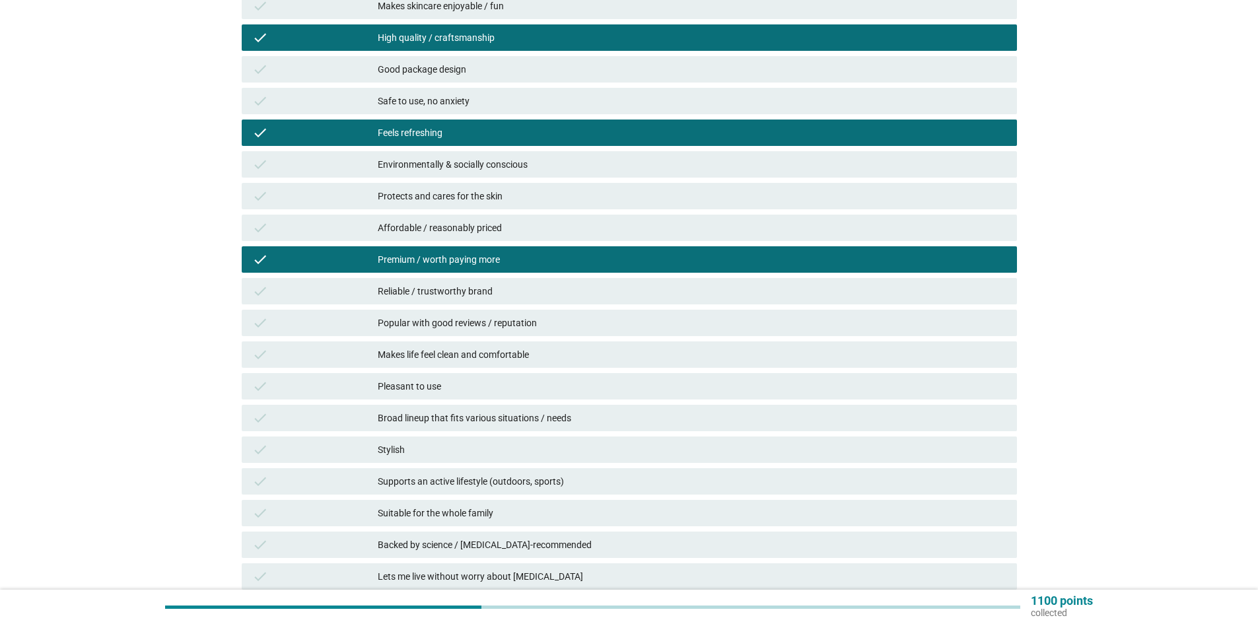
click at [522, 293] on div "Reliable / trustworthy brand" at bounding box center [692, 291] width 629 height 16
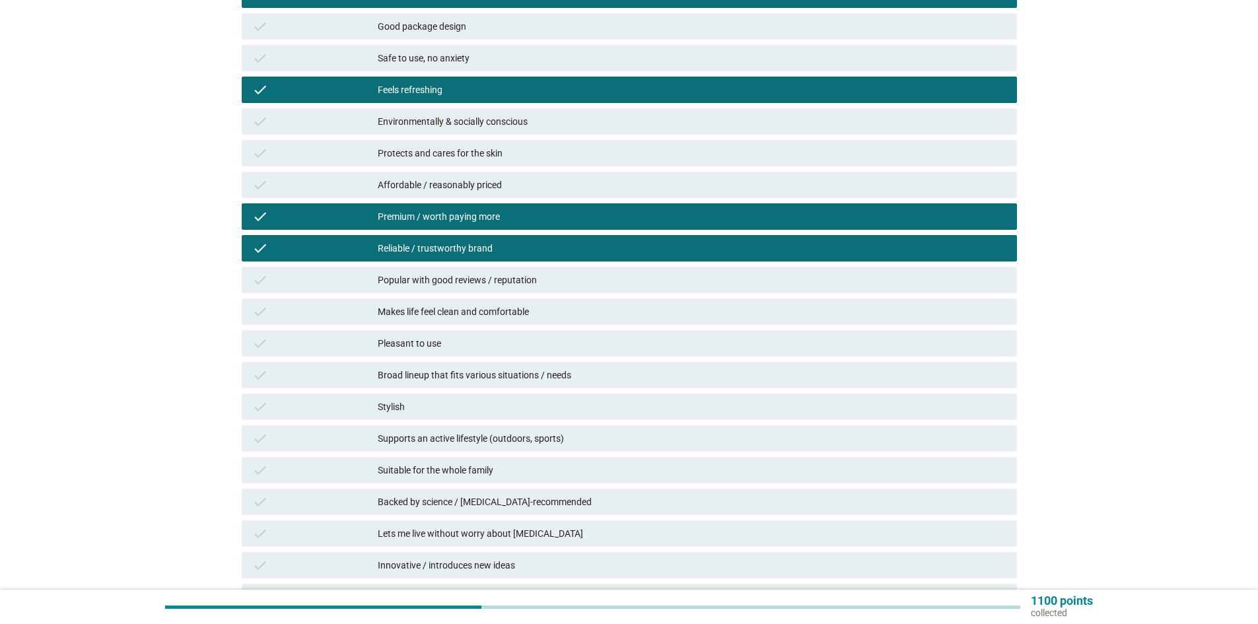
scroll to position [264, 0]
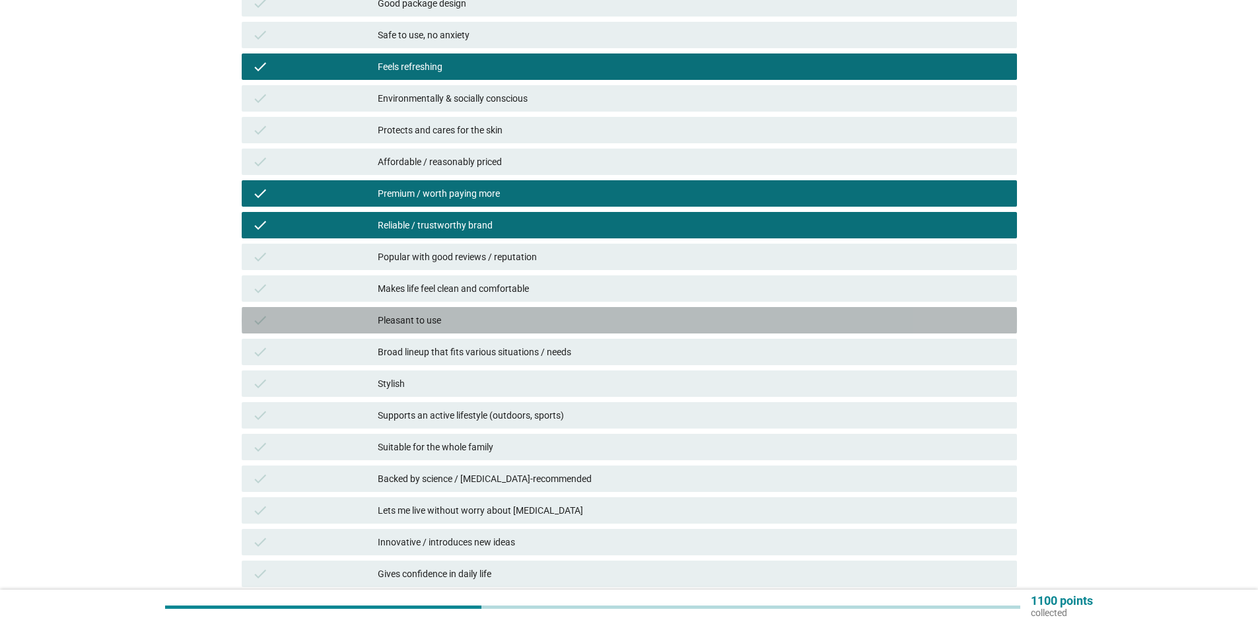
click at [519, 314] on div "Pleasant to use" at bounding box center [692, 320] width 629 height 16
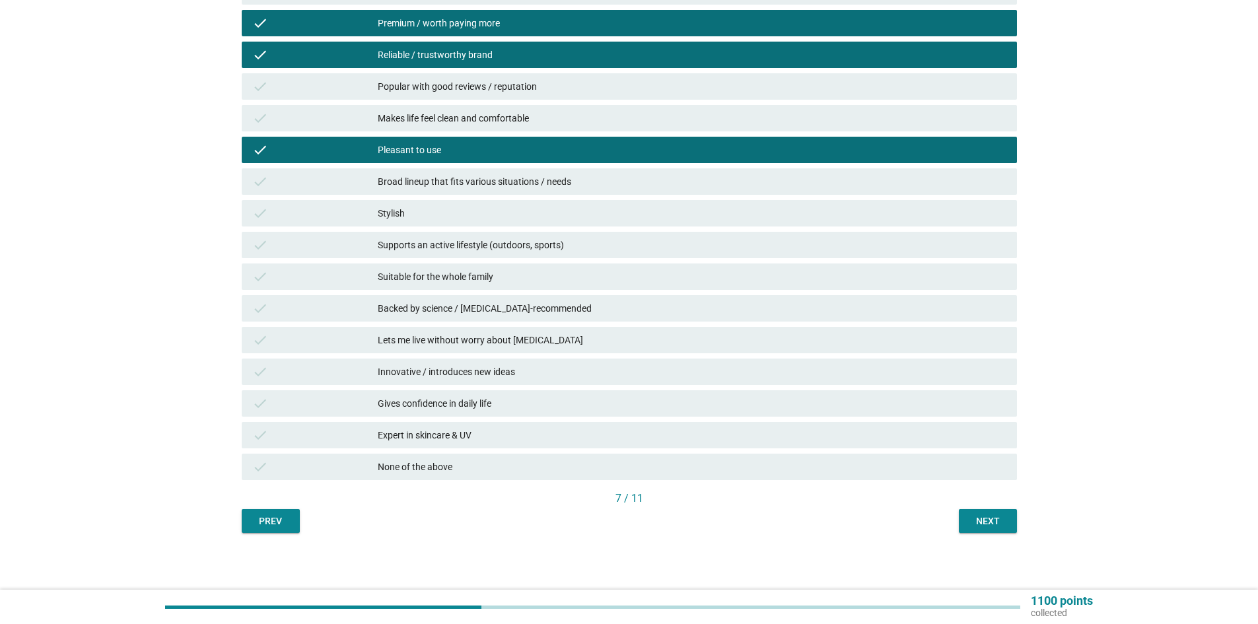
scroll to position [437, 0]
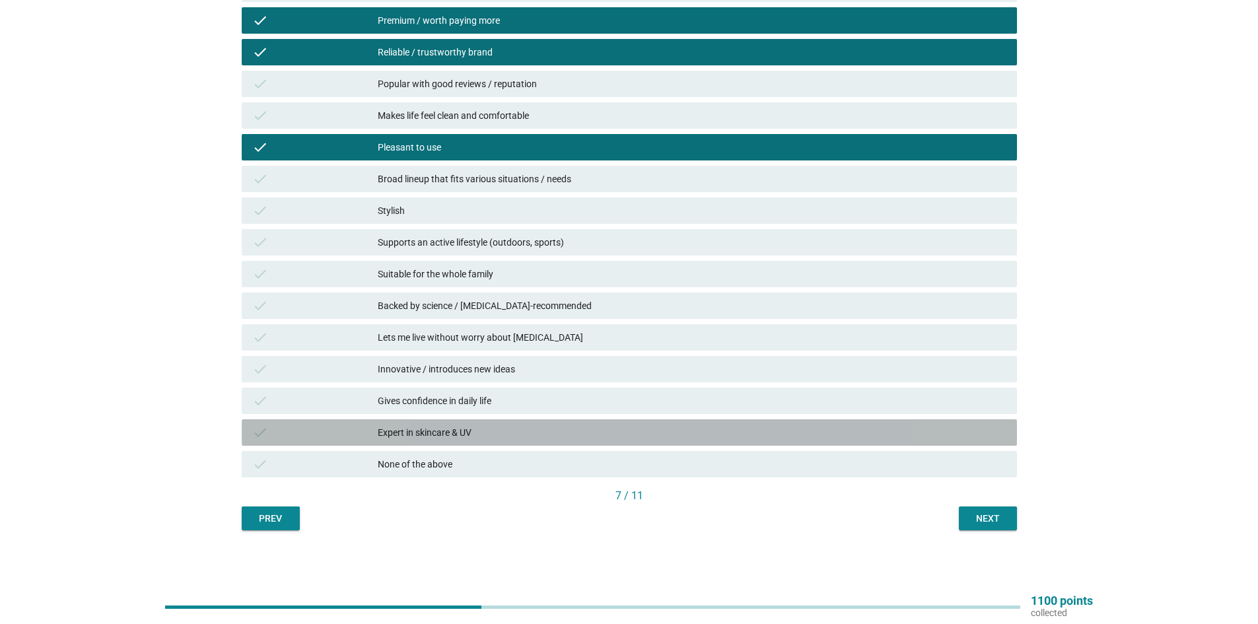
click at [508, 423] on div "check Expert in skincare & UV" at bounding box center [629, 432] width 775 height 26
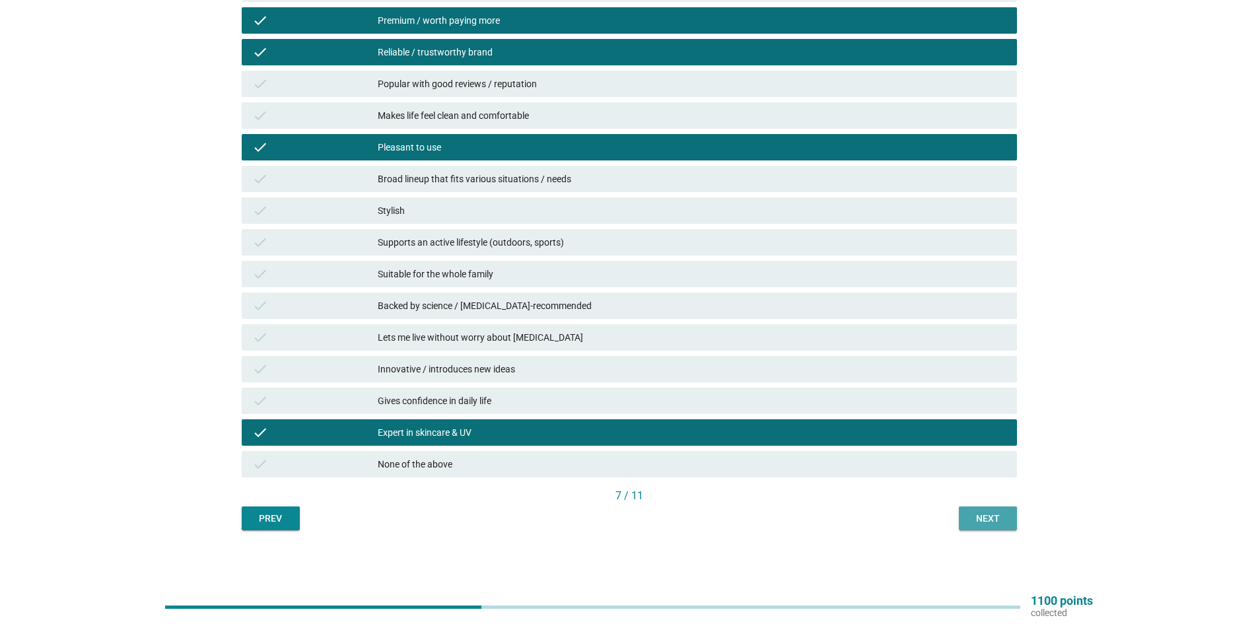
click at [984, 530] on button "Next" at bounding box center [988, 518] width 58 height 24
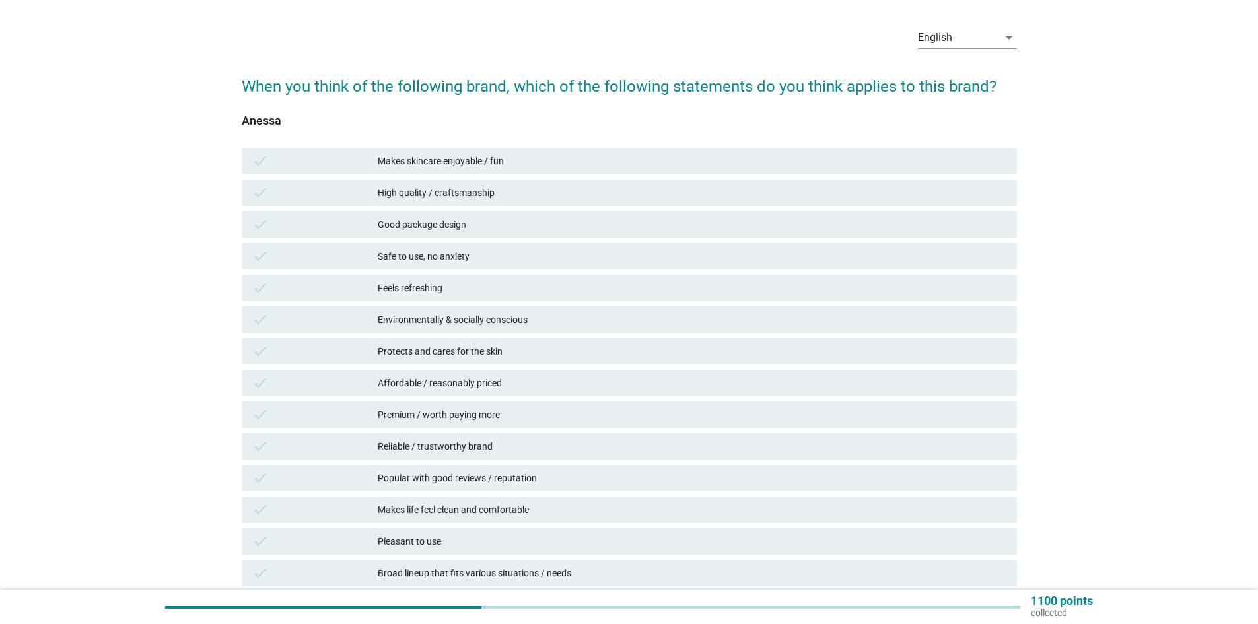
scroll to position [66, 0]
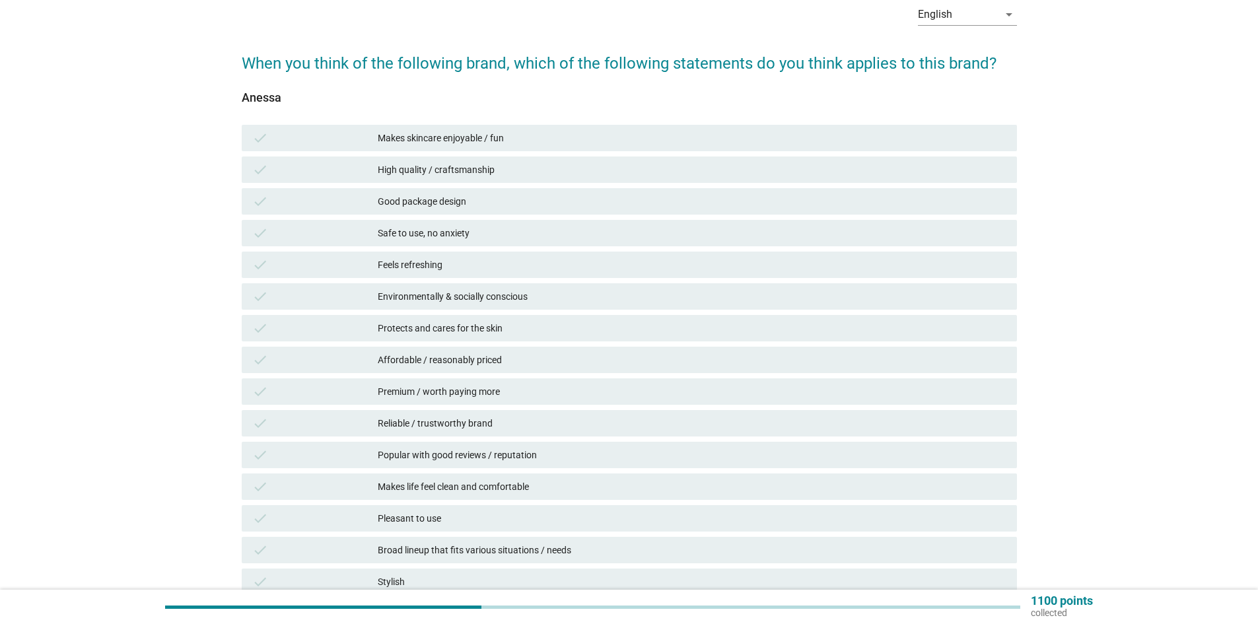
click at [617, 390] on div "Premium / worth paying more" at bounding box center [692, 392] width 629 height 16
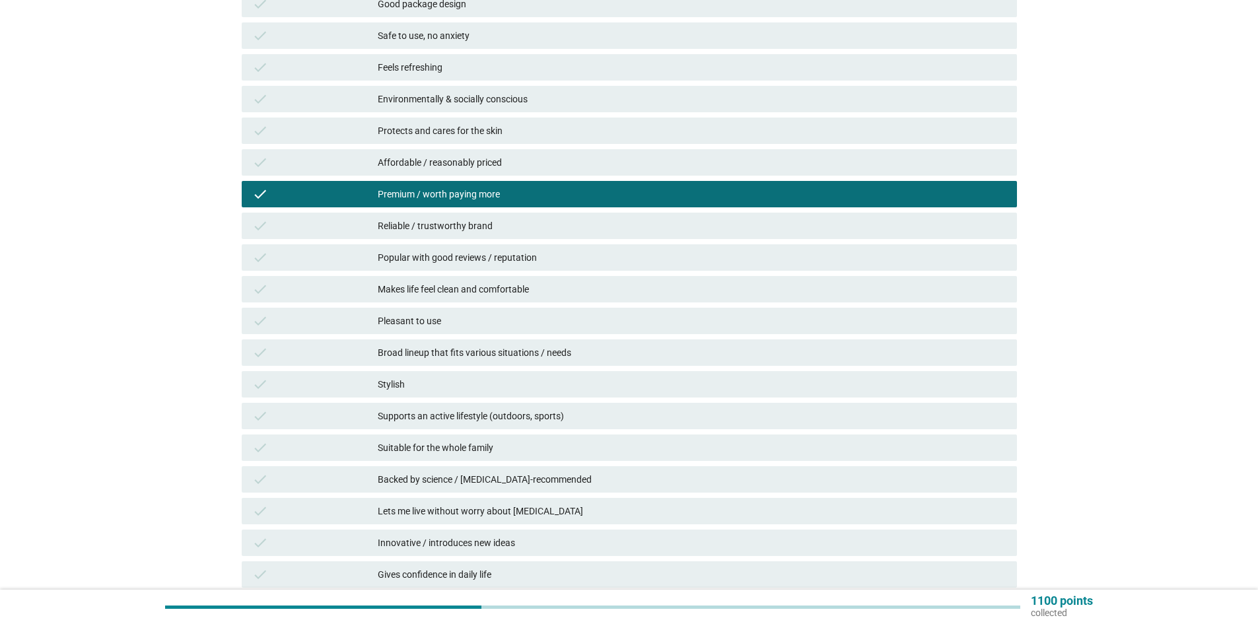
scroll to position [264, 0]
click at [562, 227] on div "Reliable / trustworthy brand" at bounding box center [692, 225] width 629 height 16
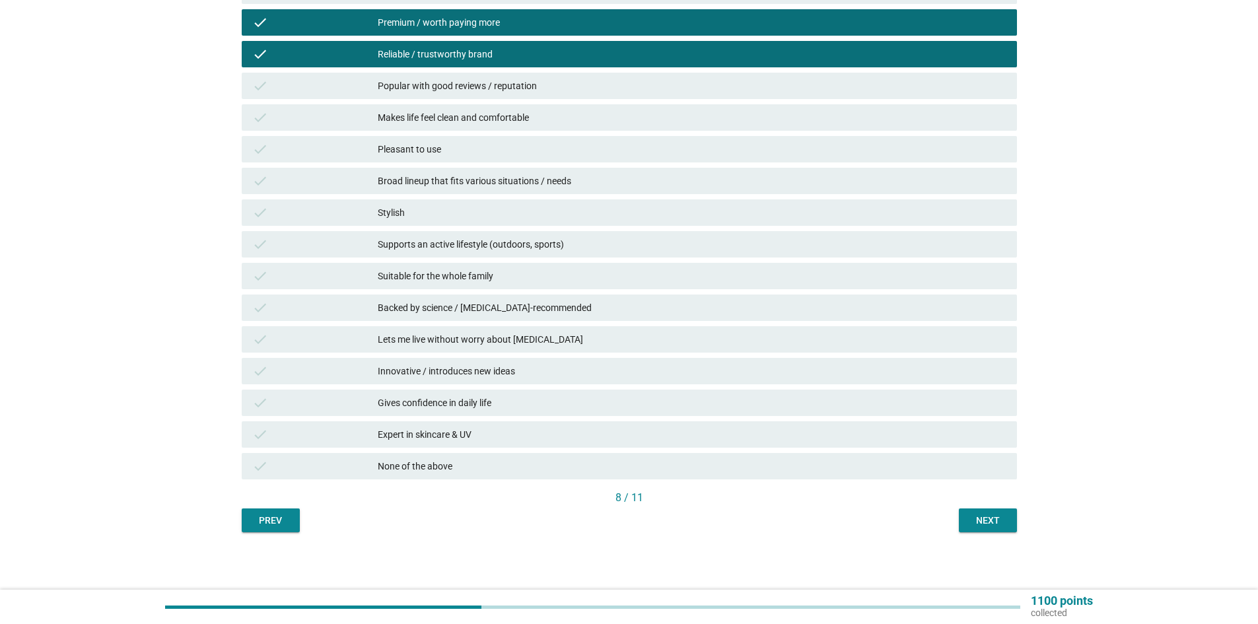
scroll to position [437, 0]
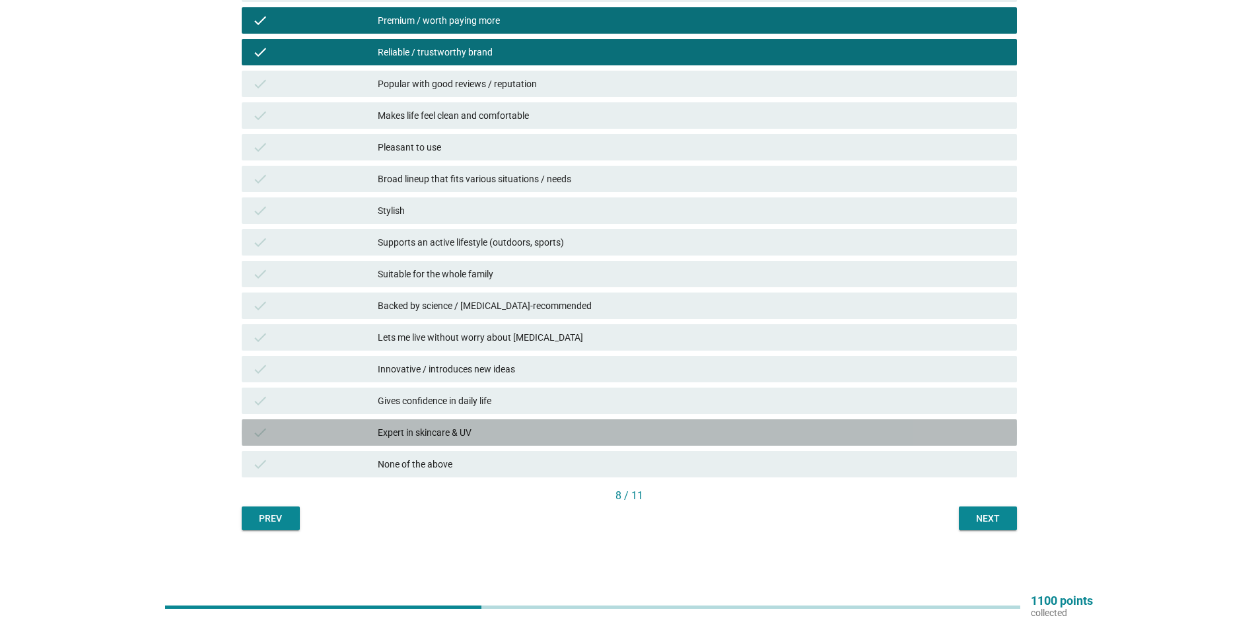
click at [518, 440] on div "check Expert in skincare & UV" at bounding box center [629, 432] width 775 height 26
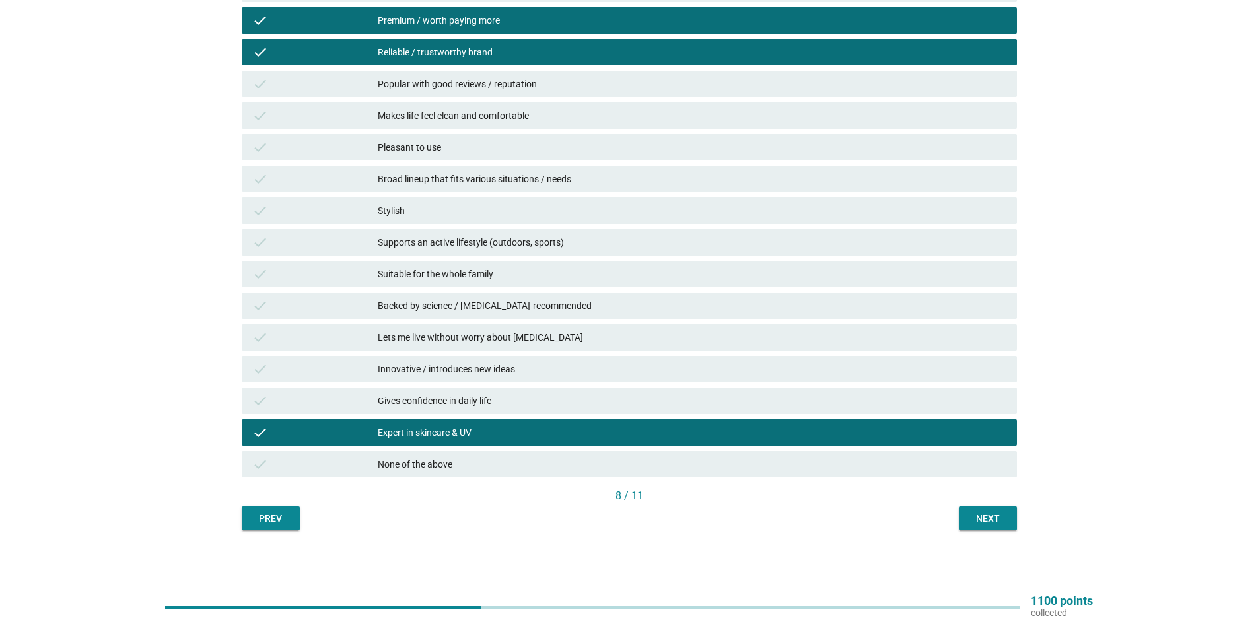
click at [841, 387] on div "check Gives confidence in daily life" at bounding box center [629, 401] width 780 height 32
click at [855, 399] on div "Gives confidence in daily life" at bounding box center [692, 401] width 629 height 16
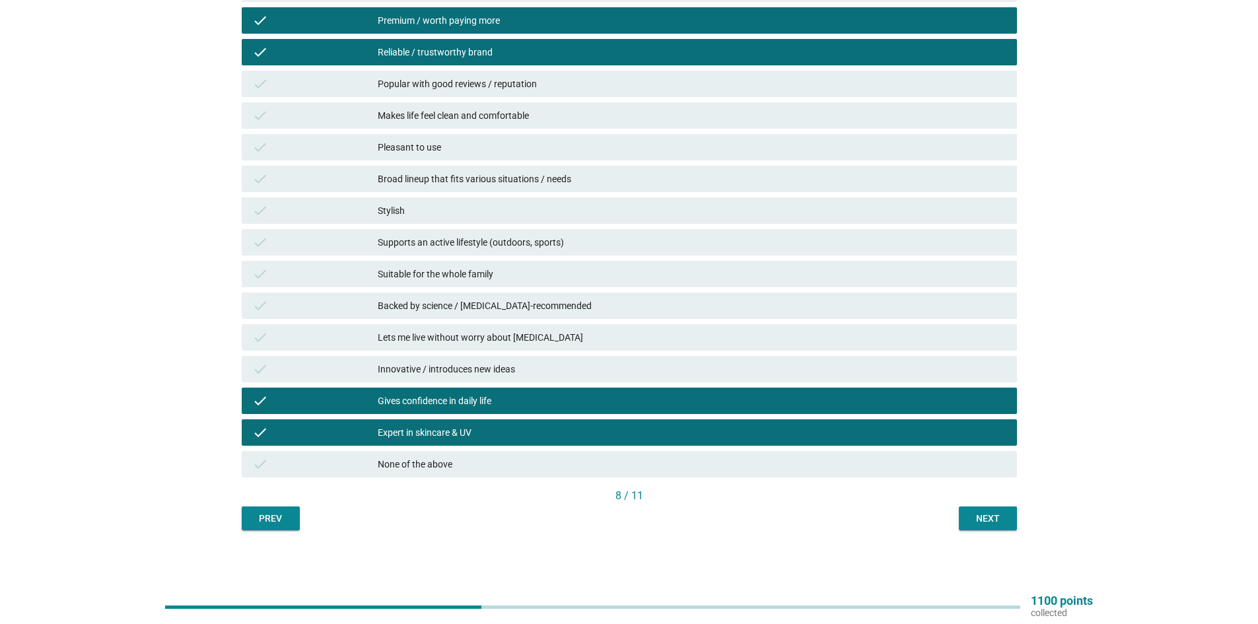
click at [976, 508] on button "Next" at bounding box center [988, 518] width 58 height 24
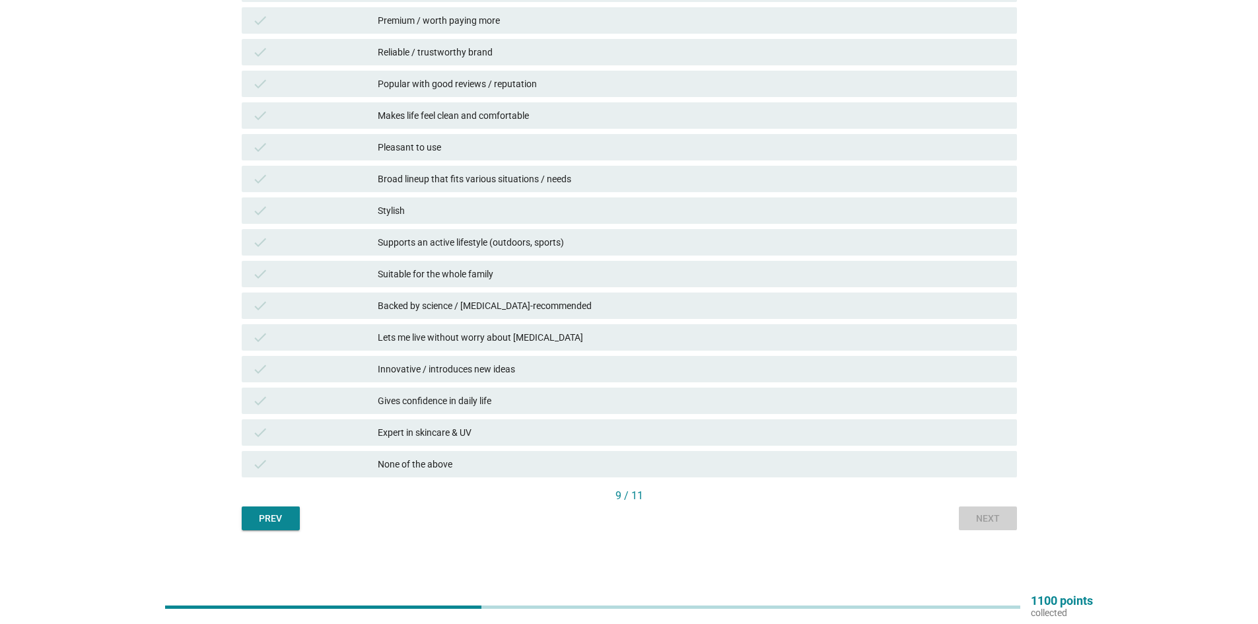
scroll to position [0, 0]
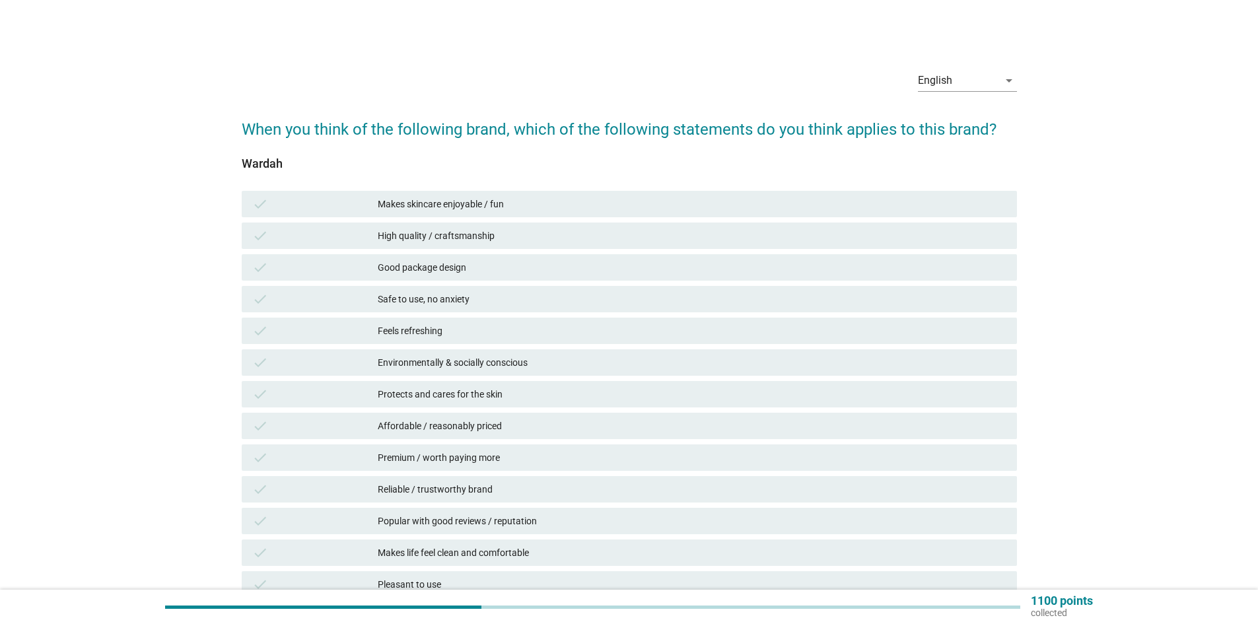
click at [463, 434] on div "check Affordable / reasonably priced" at bounding box center [629, 426] width 775 height 26
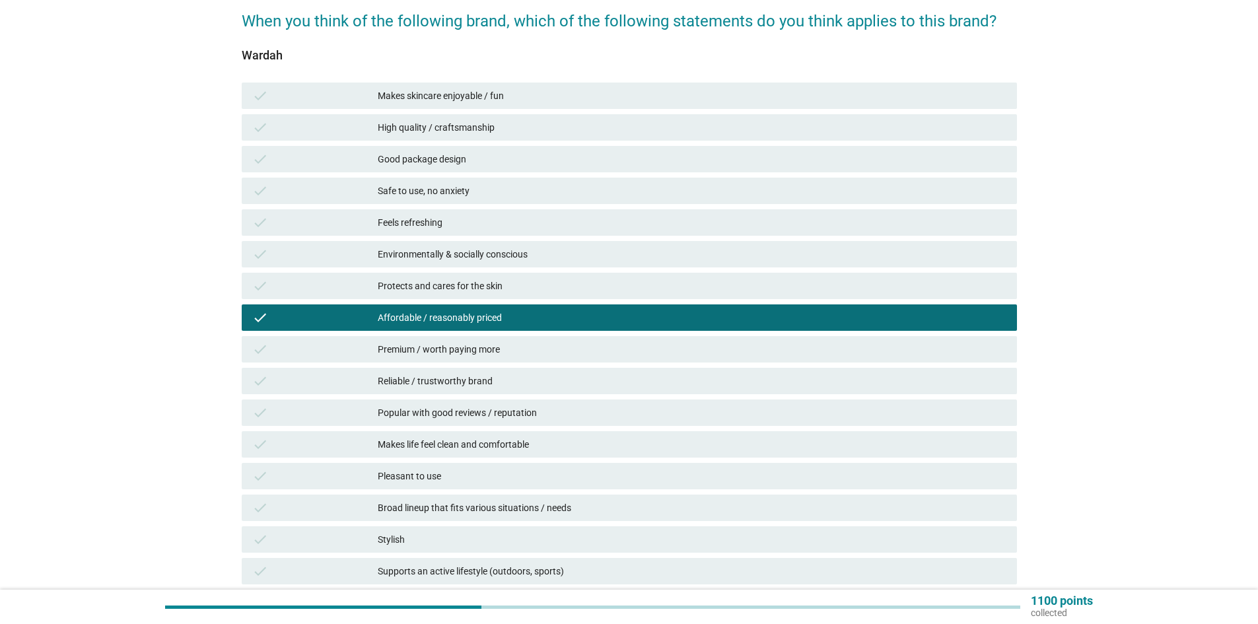
scroll to position [132, 0]
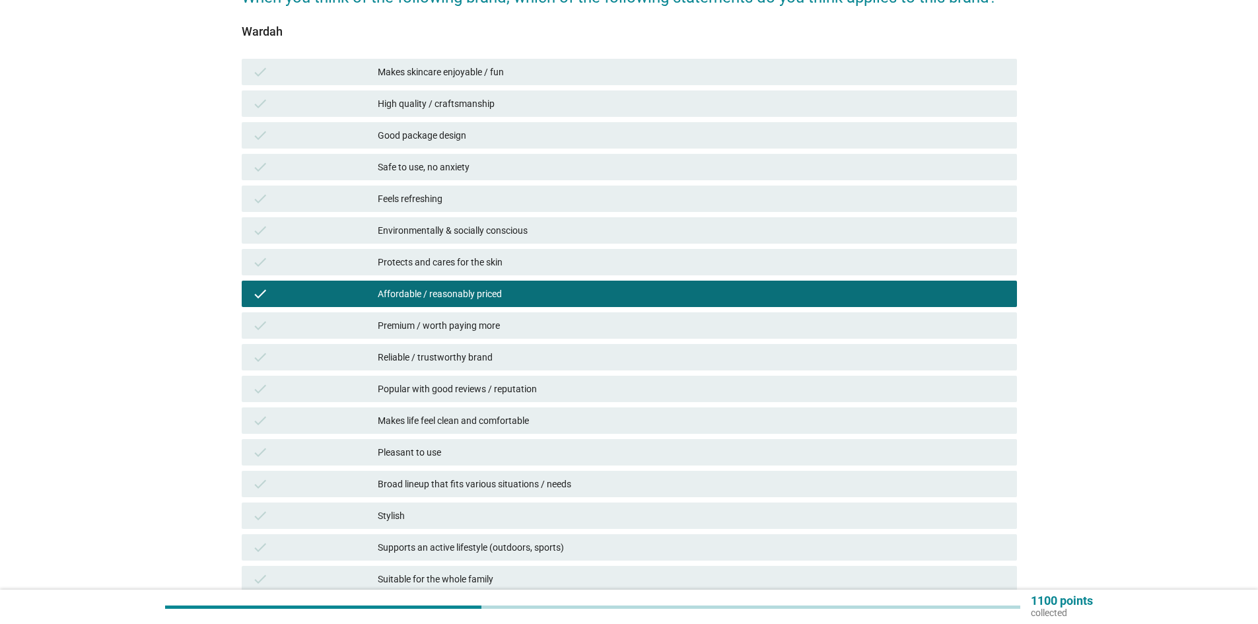
click at [432, 363] on div "Reliable / trustworthy brand" at bounding box center [692, 357] width 629 height 16
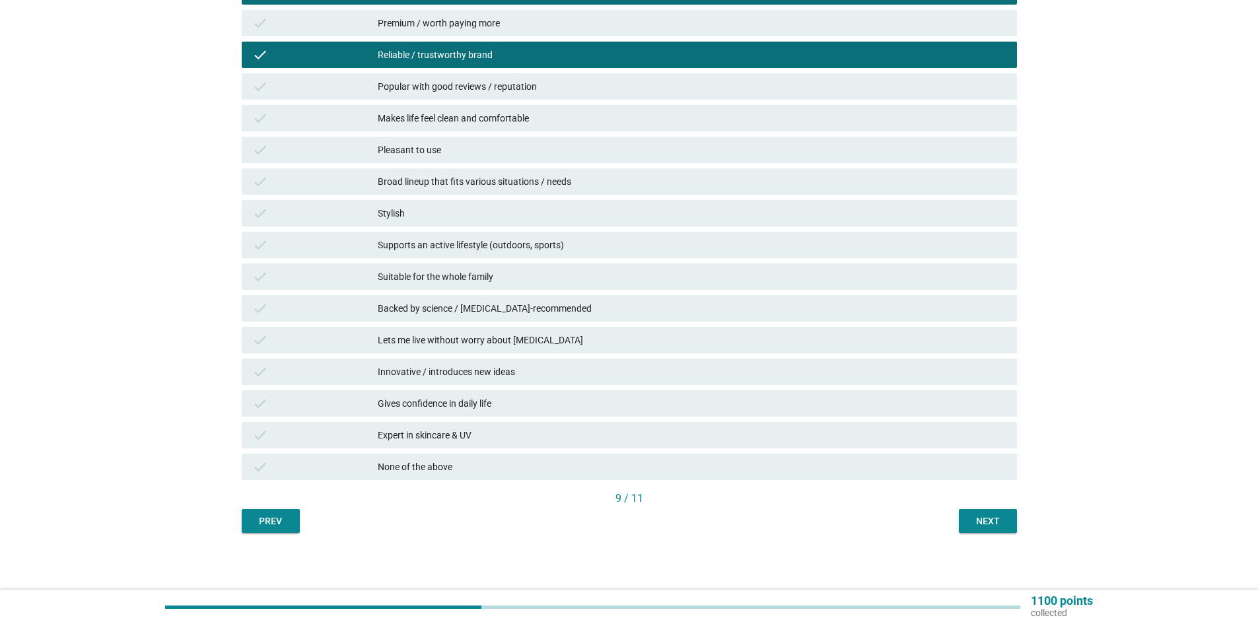
scroll to position [437, 0]
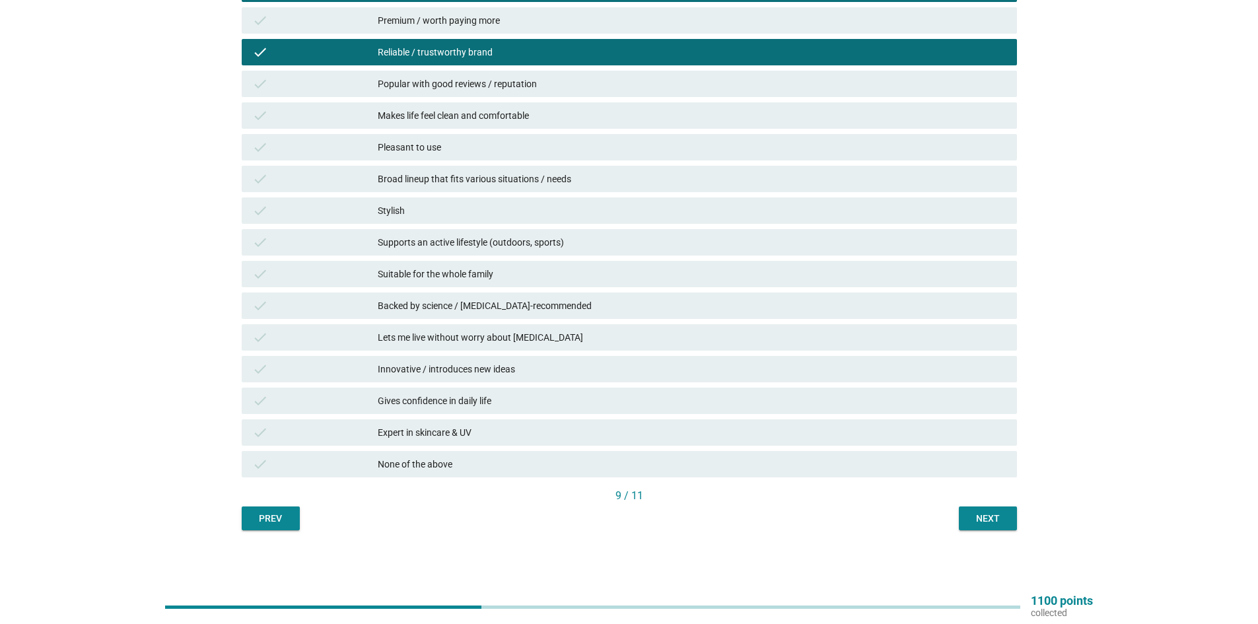
click at [454, 442] on div "check Expert in skincare & UV" at bounding box center [629, 432] width 775 height 26
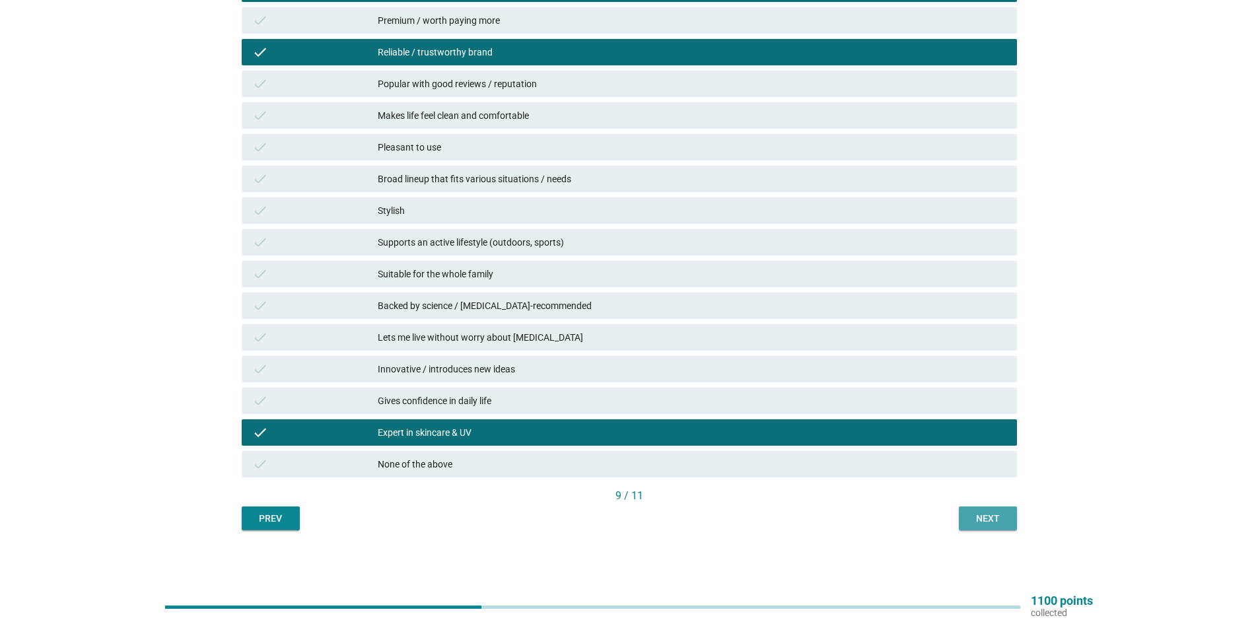
click at [969, 511] on button "Next" at bounding box center [988, 518] width 58 height 24
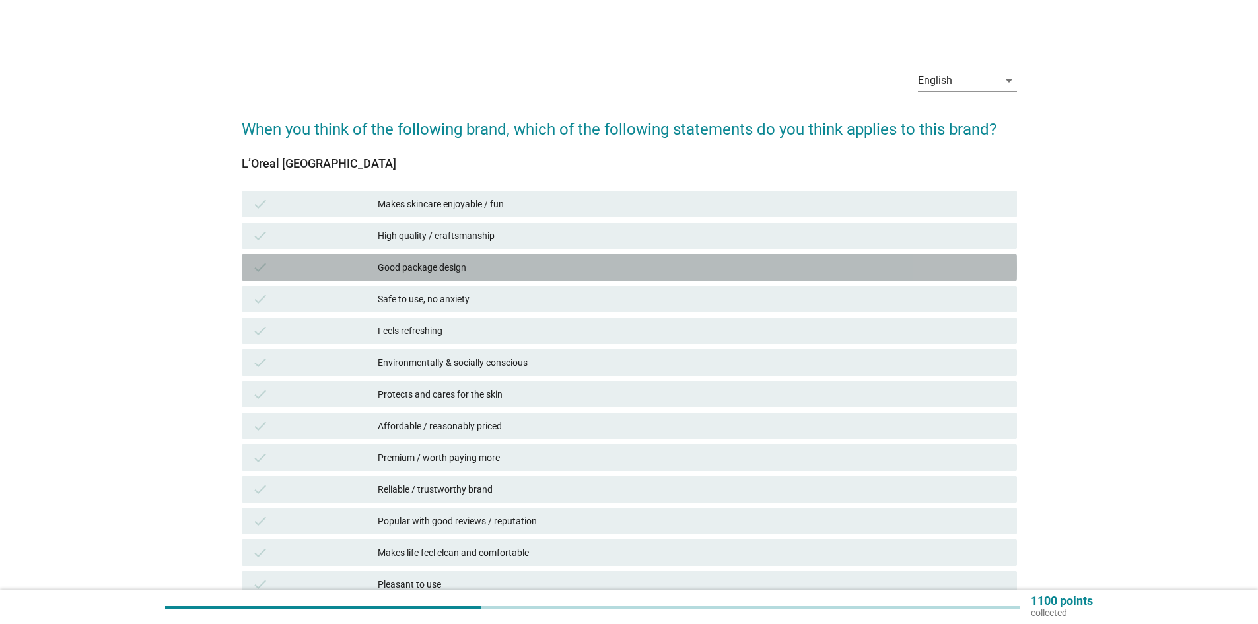
click at [558, 263] on div "Good package design" at bounding box center [692, 267] width 629 height 16
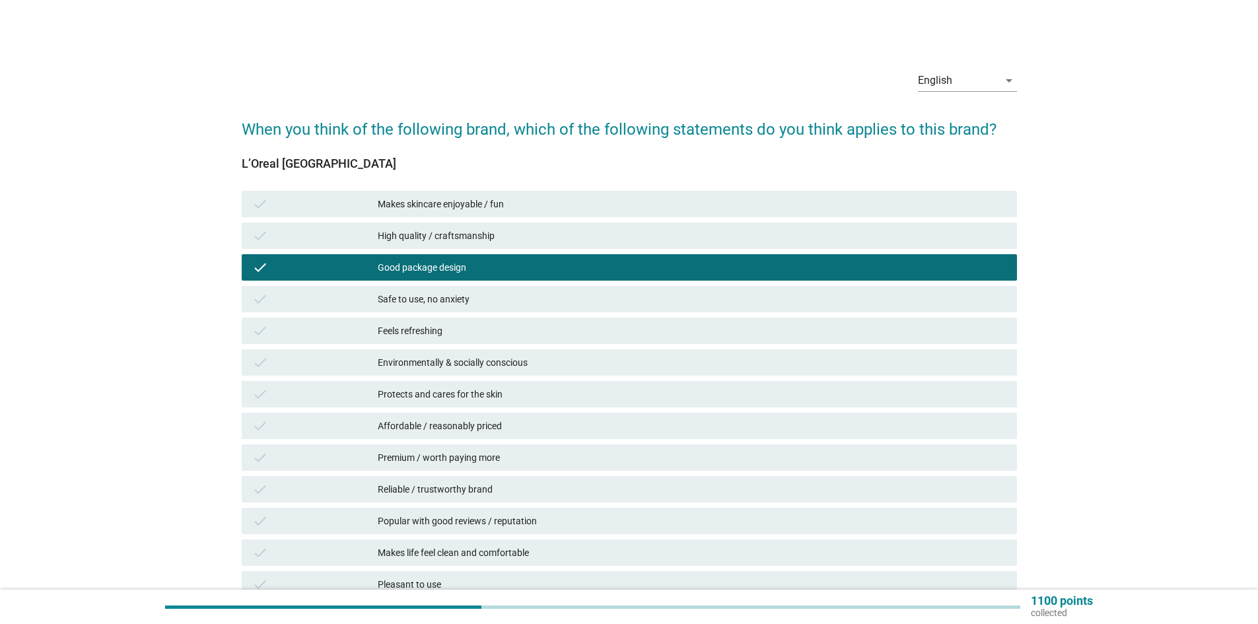
click at [557, 325] on div "Feels refreshing" at bounding box center [692, 331] width 629 height 16
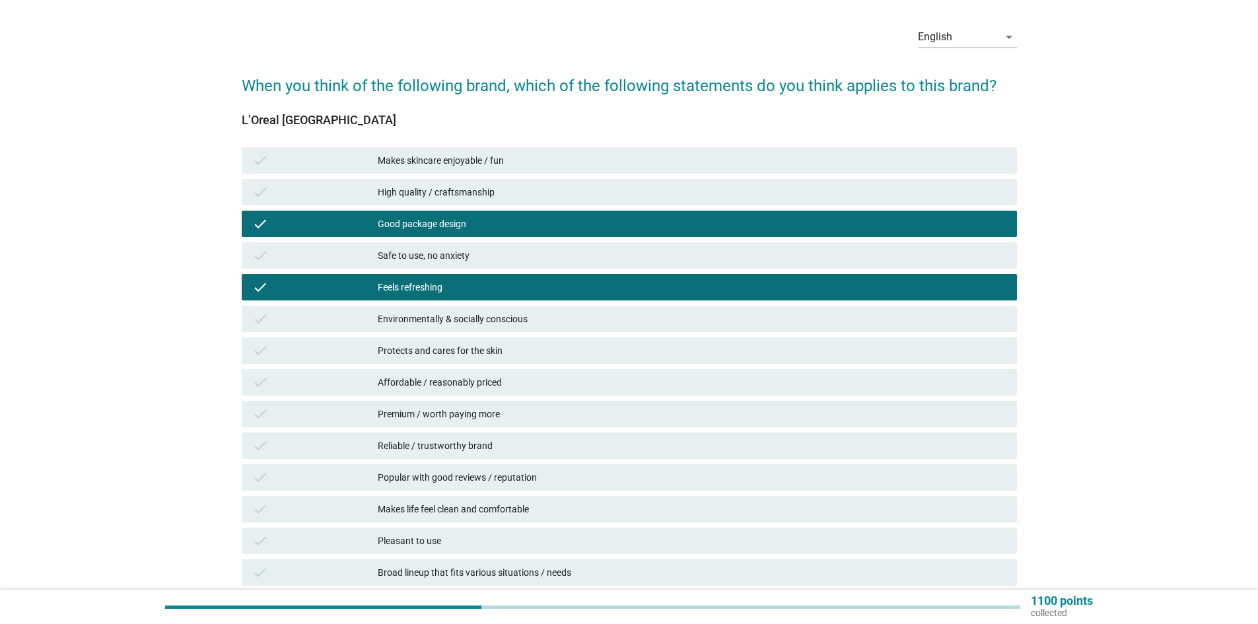
scroll to position [132, 0]
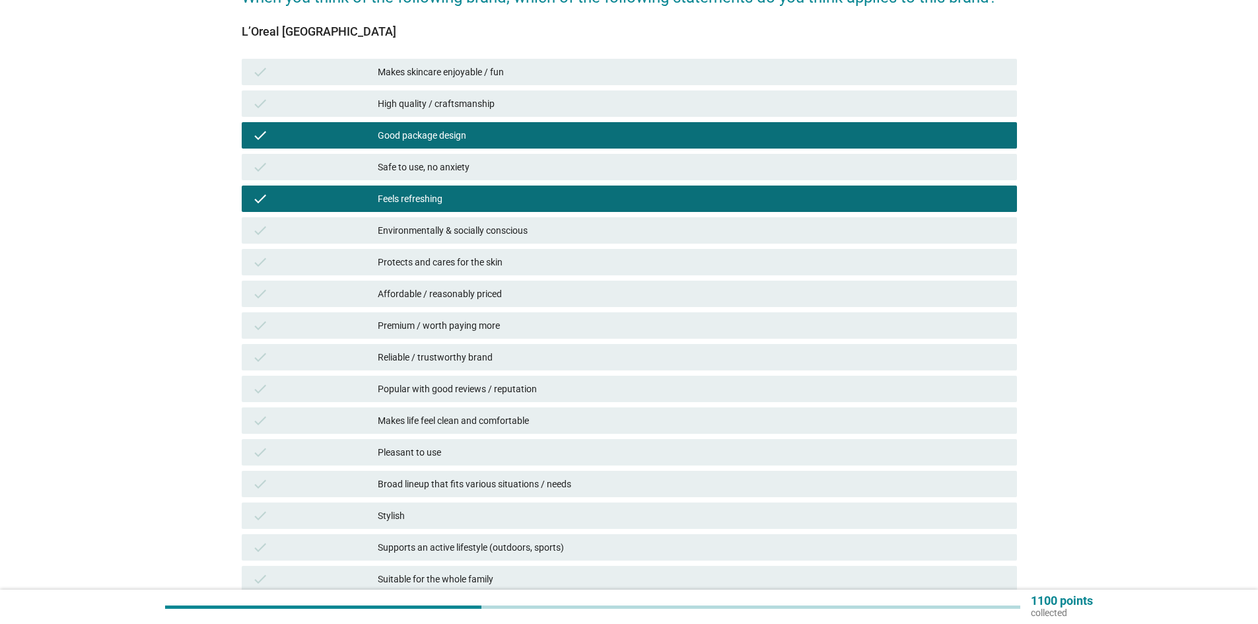
click at [540, 291] on div "Affordable / reasonably priced" at bounding box center [692, 294] width 629 height 16
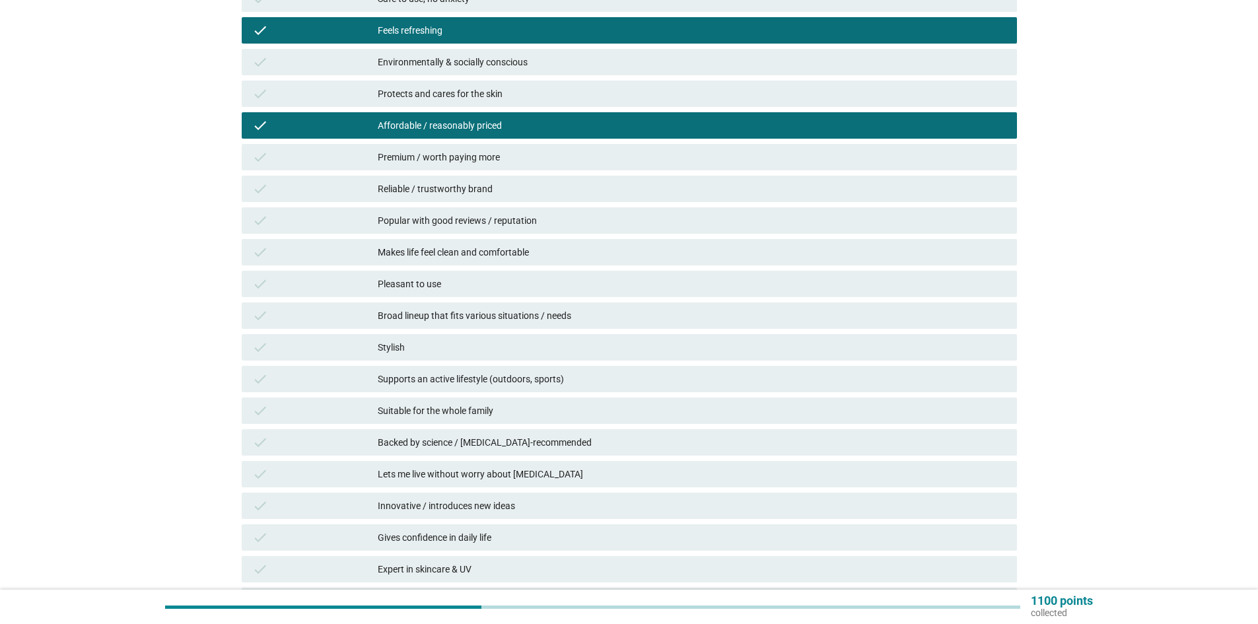
scroll to position [396, 0]
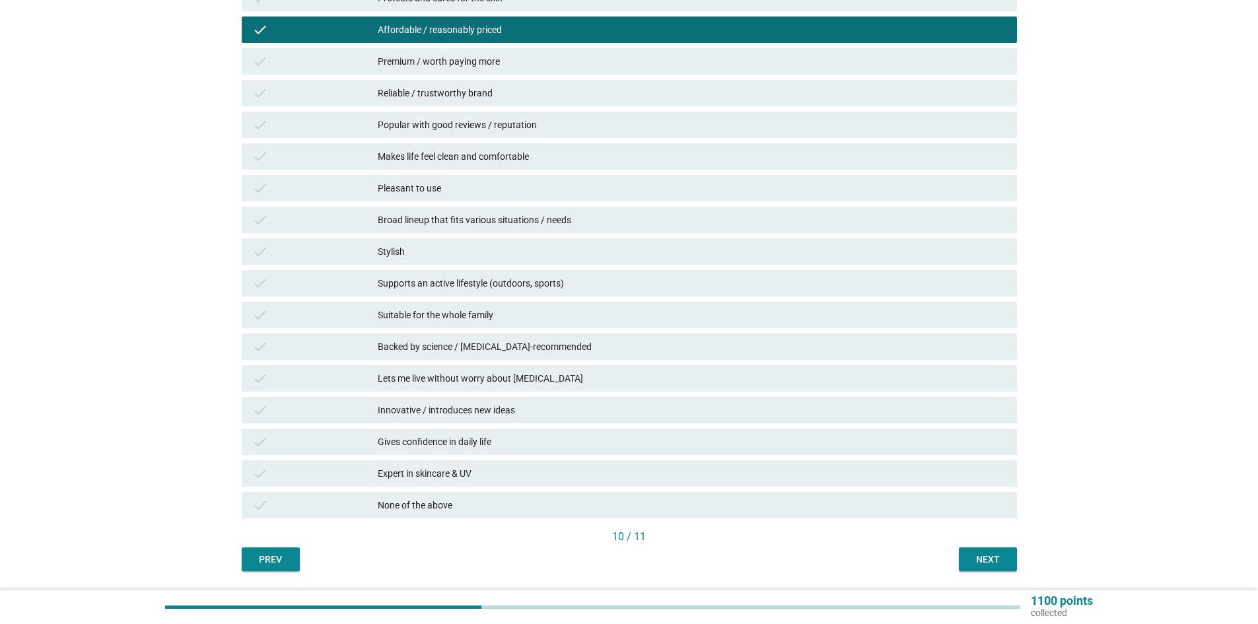
click at [505, 467] on div "Expert in skincare & UV" at bounding box center [692, 474] width 629 height 16
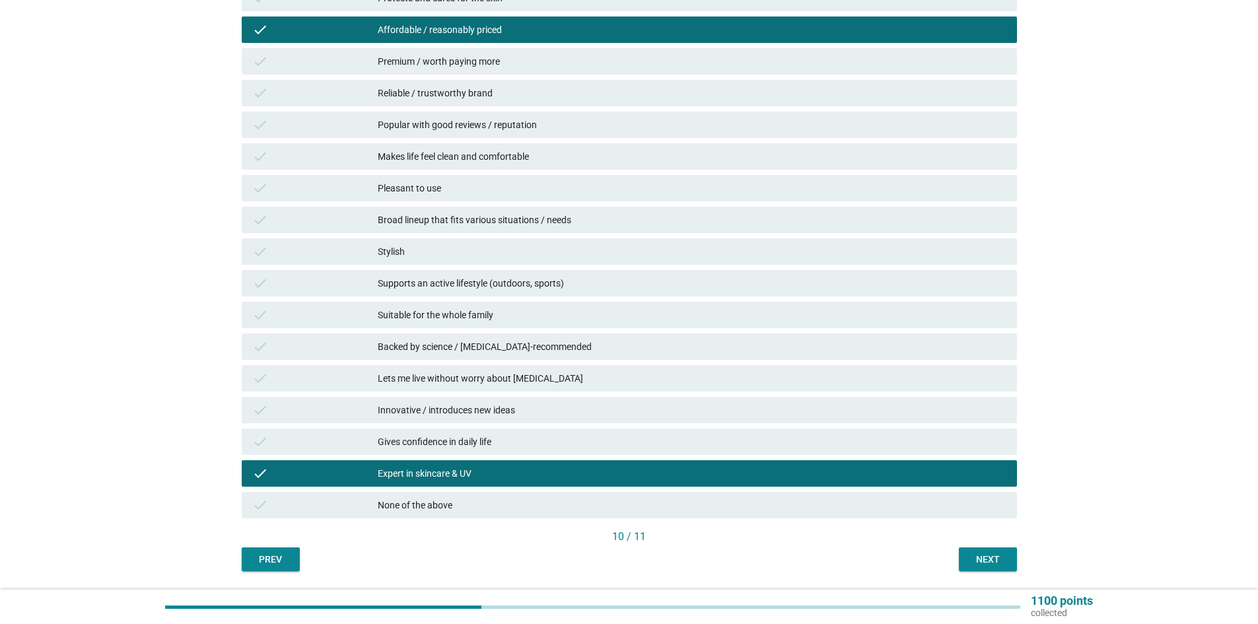
click at [488, 412] on div "Innovative / introduces new ideas" at bounding box center [692, 410] width 629 height 16
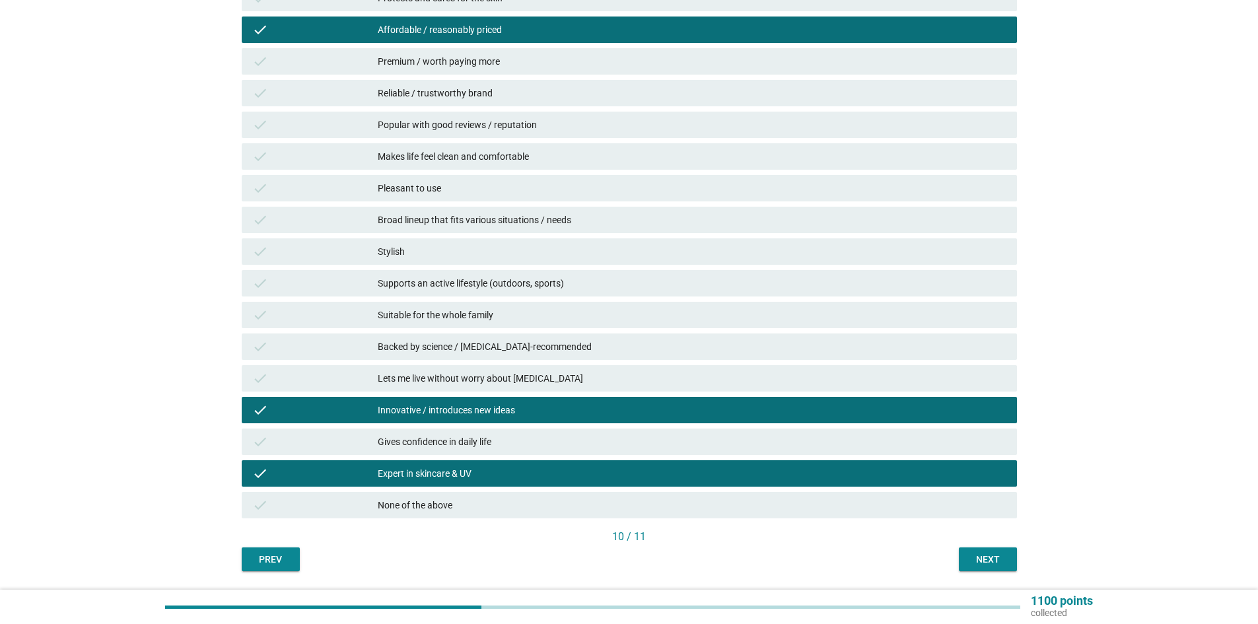
click at [982, 561] on div "Next" at bounding box center [987, 560] width 37 height 14
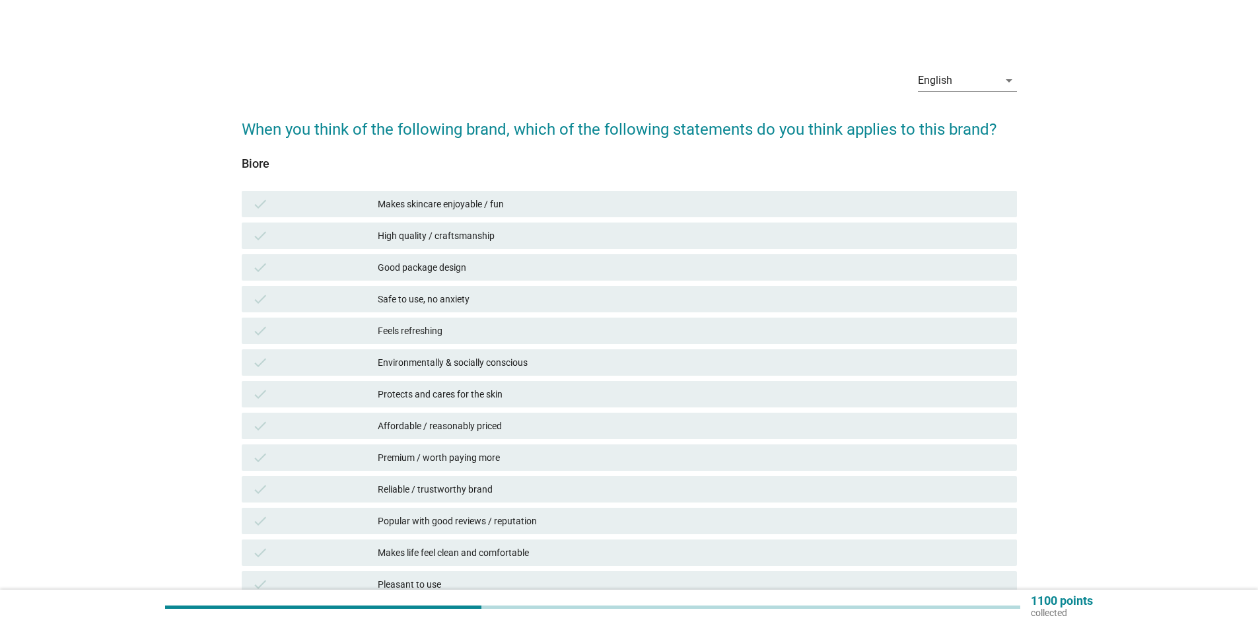
click at [471, 302] on div "Safe to use, no anxiety" at bounding box center [692, 299] width 629 height 16
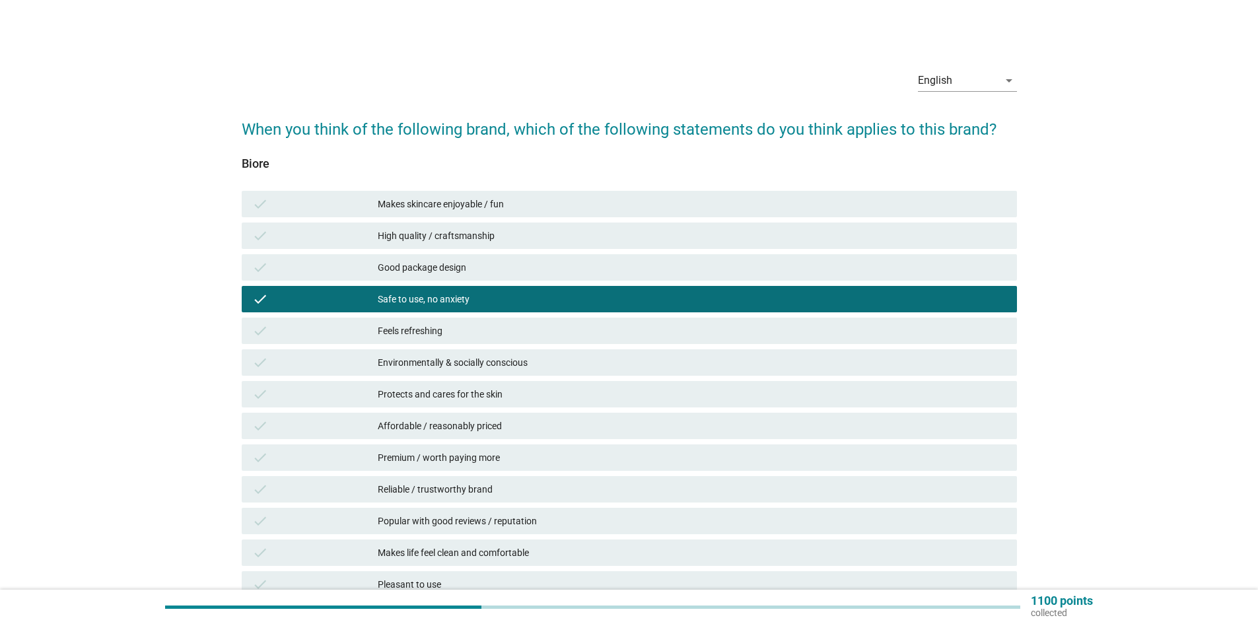
click at [475, 336] on div "Feels refreshing" at bounding box center [692, 331] width 629 height 16
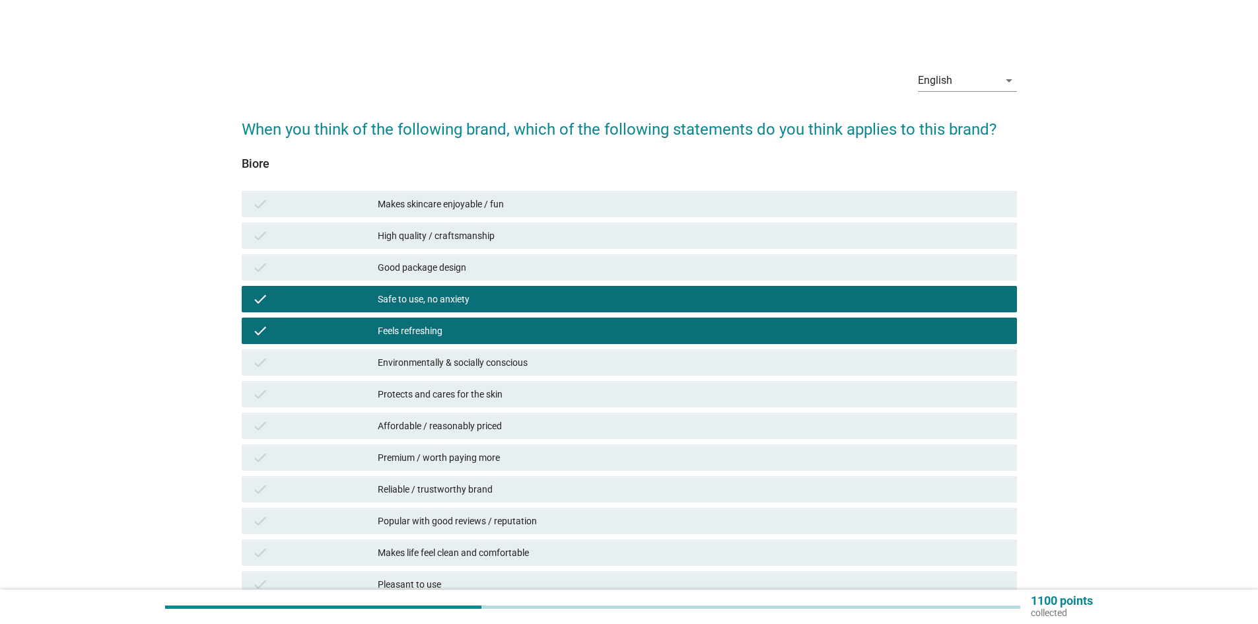
click at [496, 432] on div "Affordable / reasonably priced" at bounding box center [692, 426] width 629 height 16
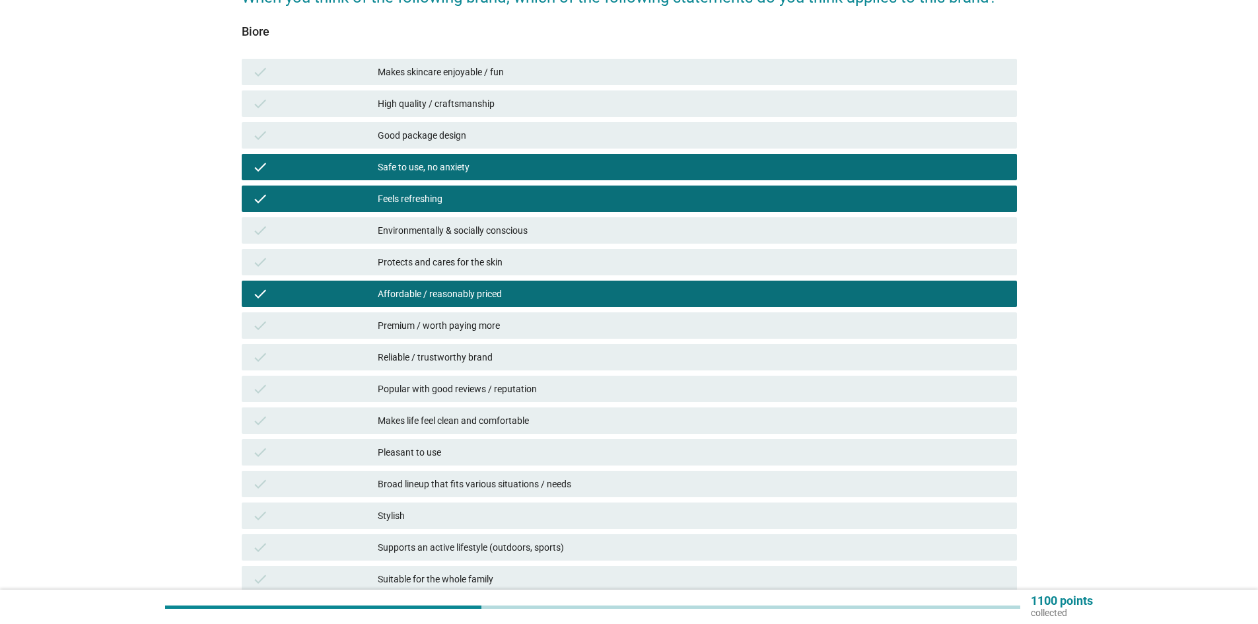
click at [486, 362] on div "Reliable / trustworthy brand" at bounding box center [692, 357] width 629 height 16
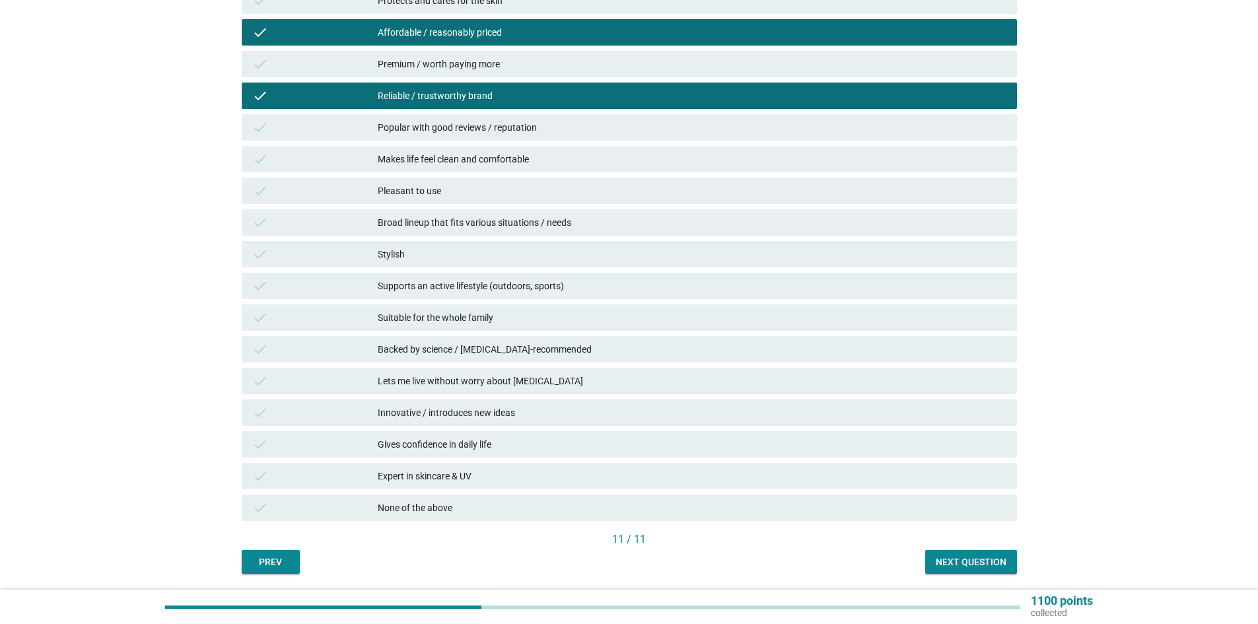
scroll to position [396, 0]
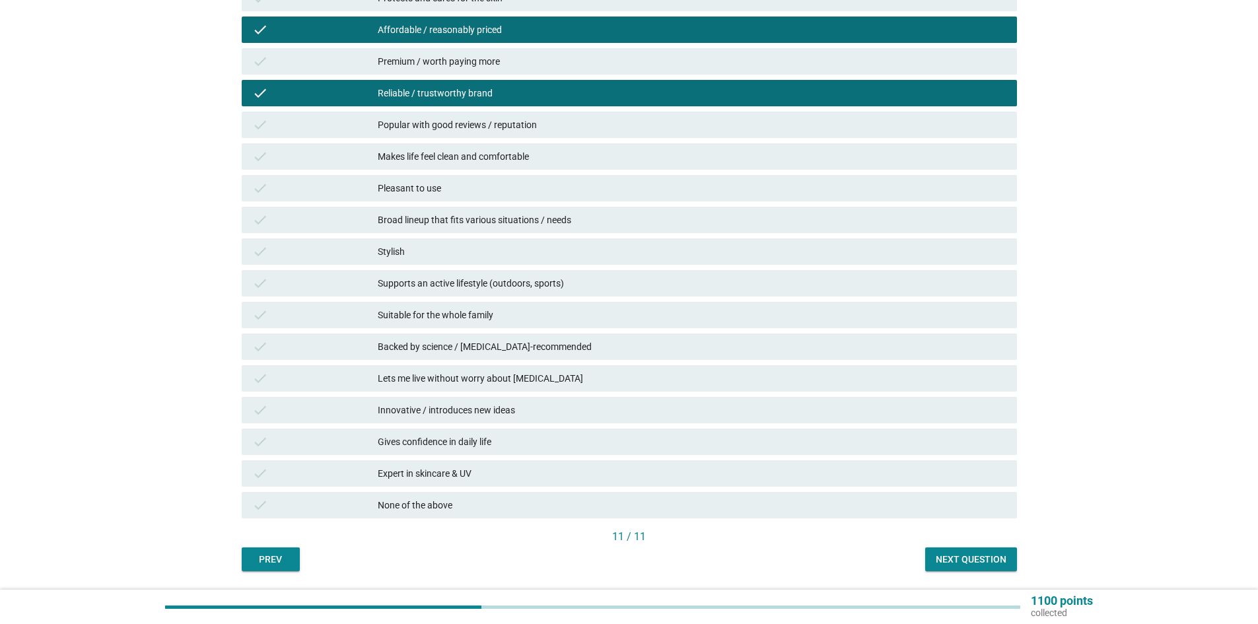
click at [493, 468] on div "Expert in skincare & UV" at bounding box center [692, 474] width 629 height 16
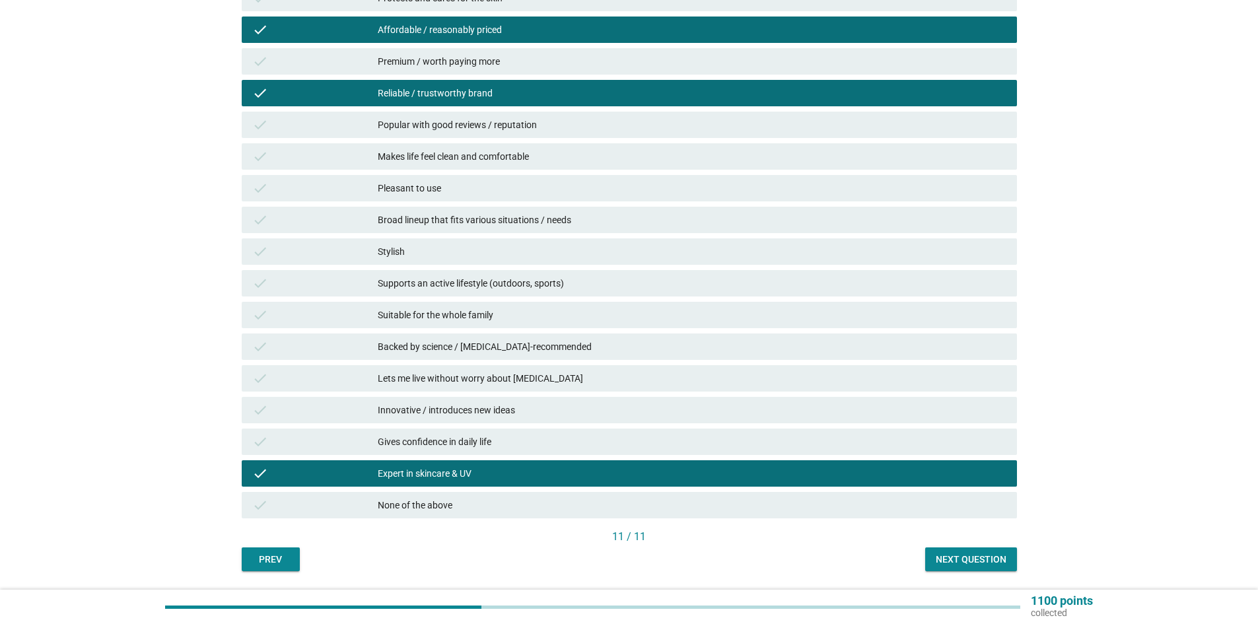
click at [477, 411] on div "Innovative / introduces new ideas" at bounding box center [692, 410] width 629 height 16
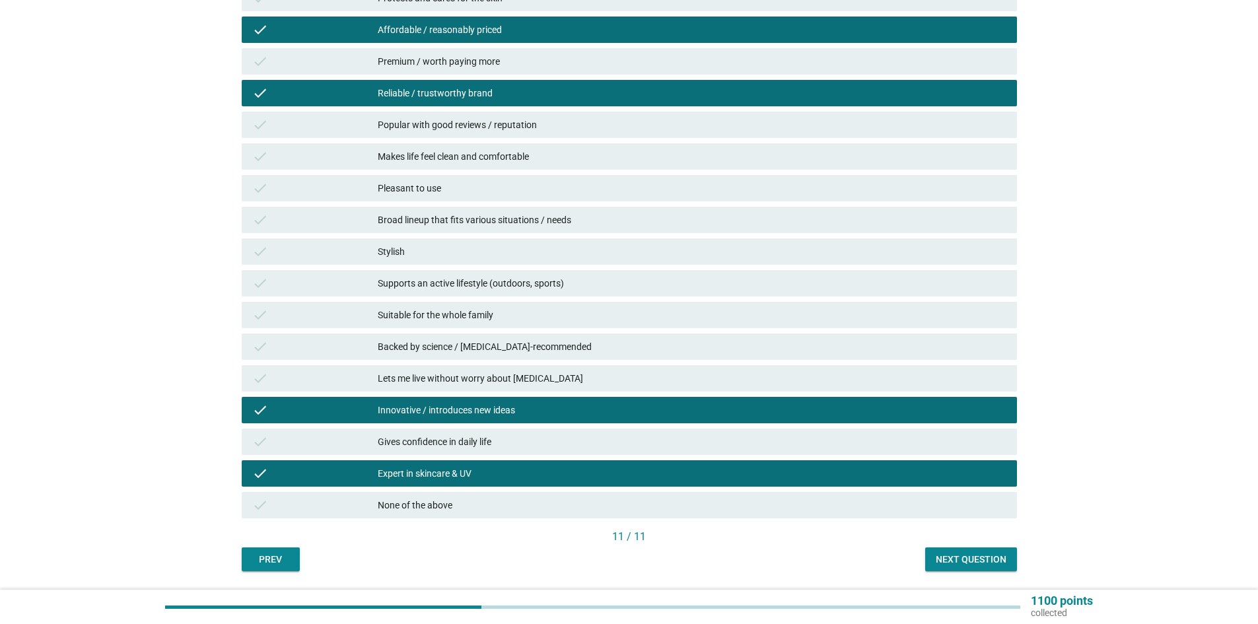
click at [521, 411] on div "Innovative / introduces new ideas" at bounding box center [692, 410] width 629 height 16
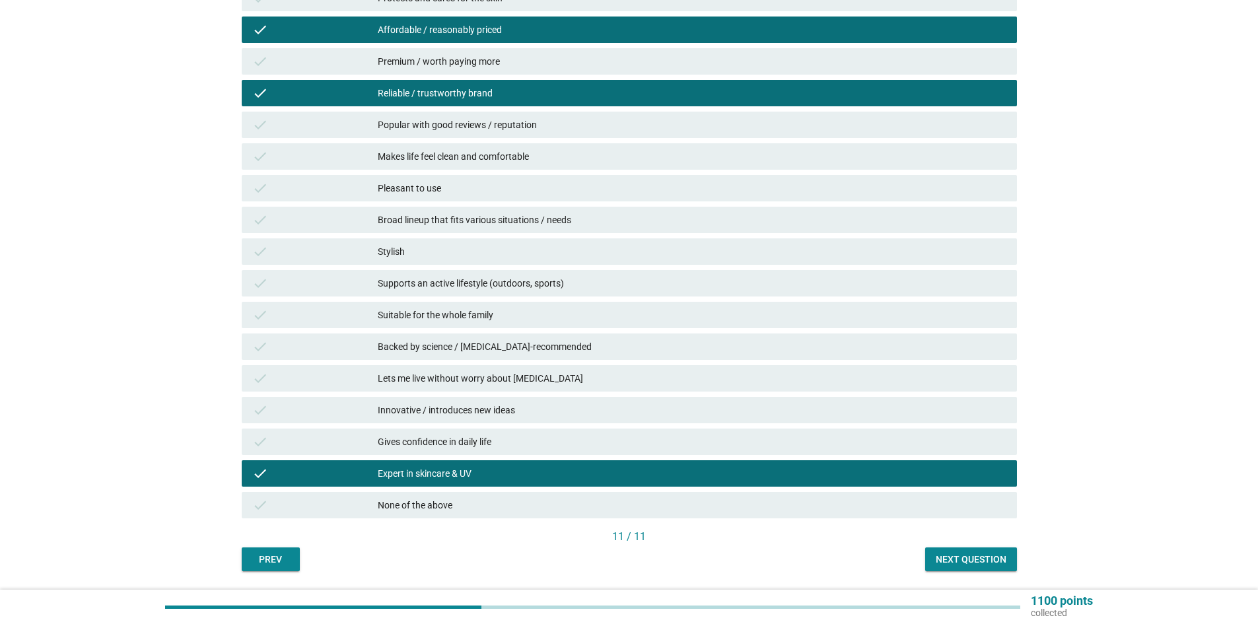
click at [940, 561] on div "Next question" at bounding box center [971, 560] width 71 height 14
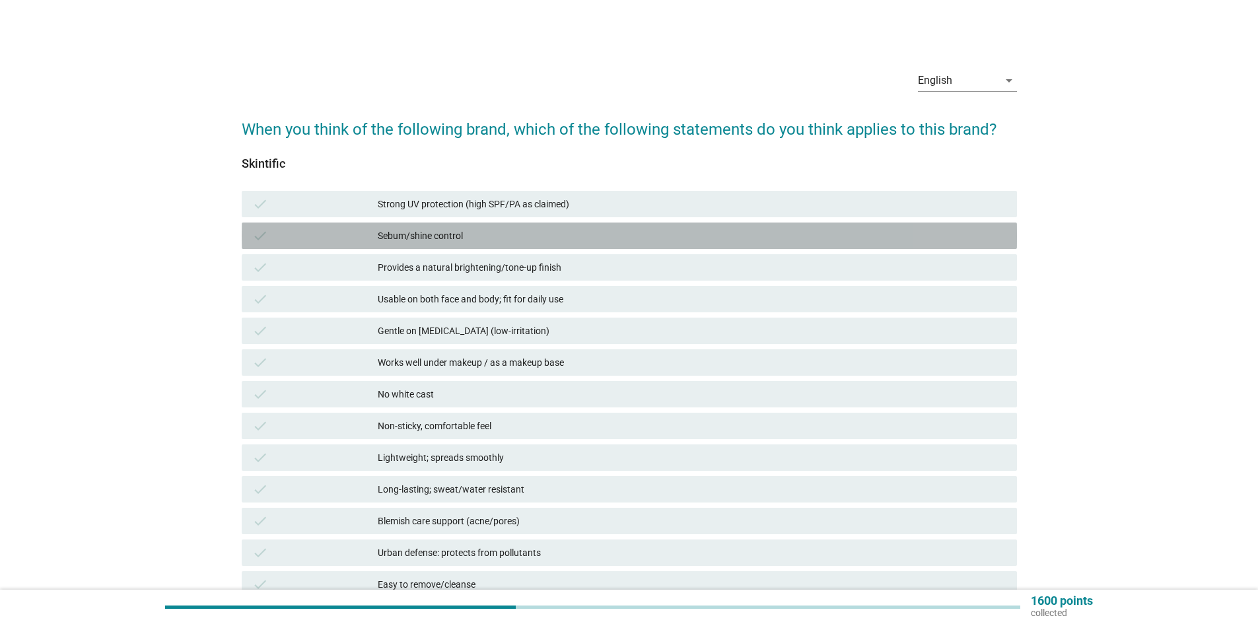
click at [575, 236] on div "Sebum/shine control" at bounding box center [692, 236] width 629 height 16
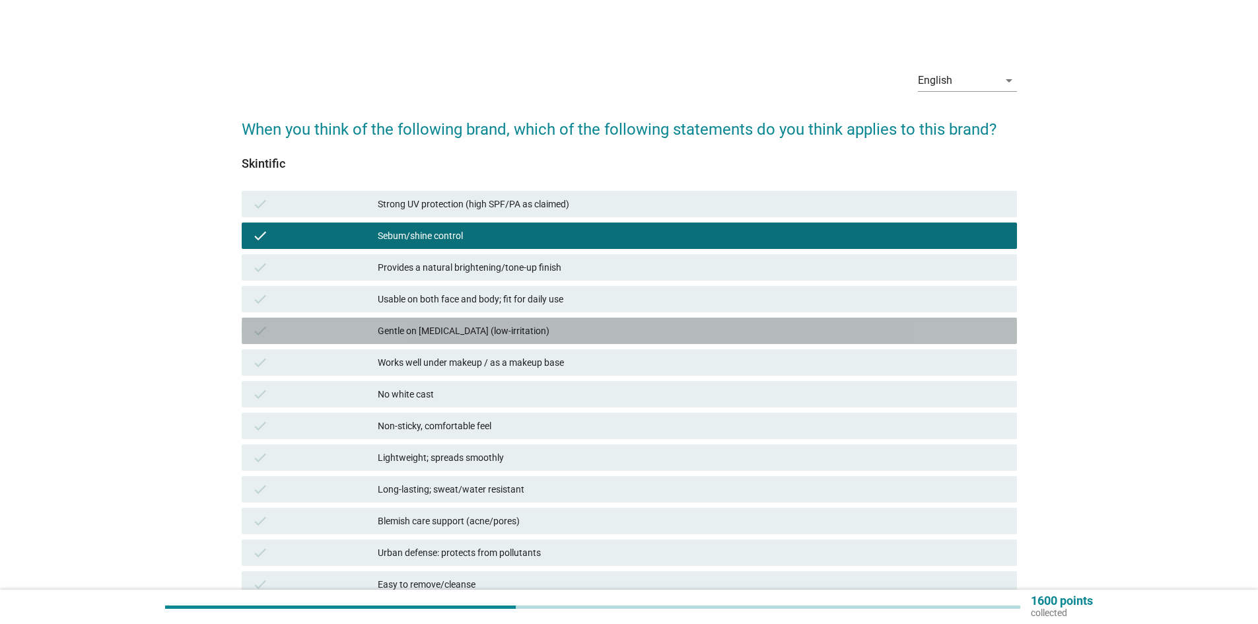
click at [595, 323] on div "Gentle on [MEDICAL_DATA] (low-irritation)" at bounding box center [692, 331] width 629 height 16
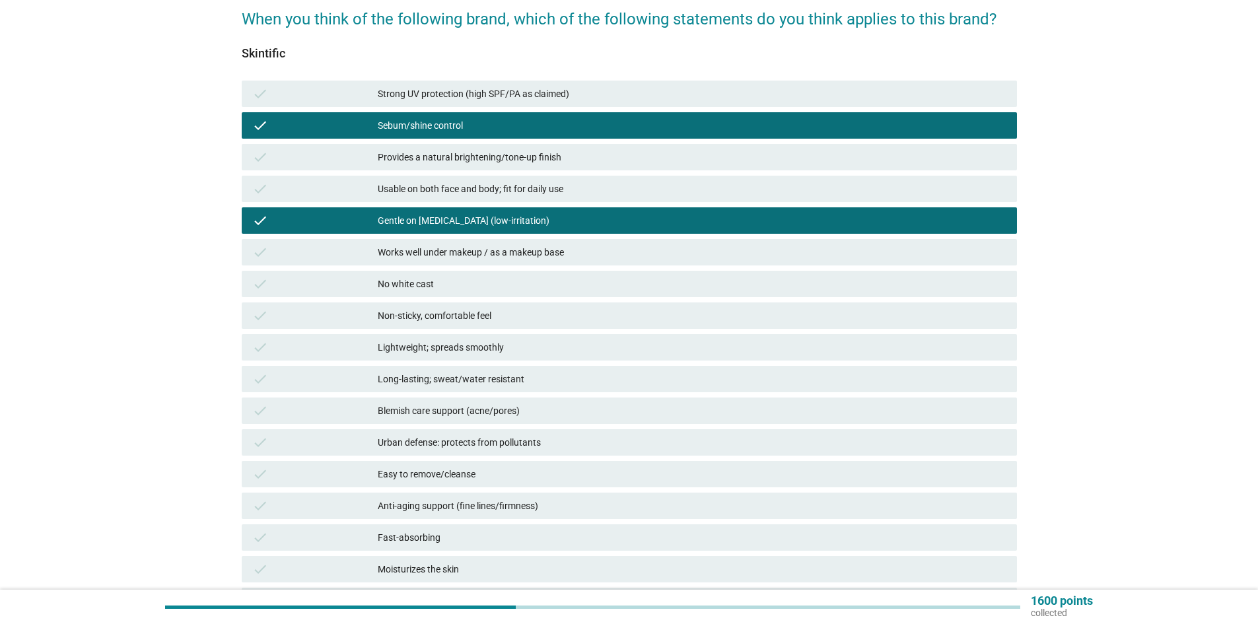
scroll to position [132, 0]
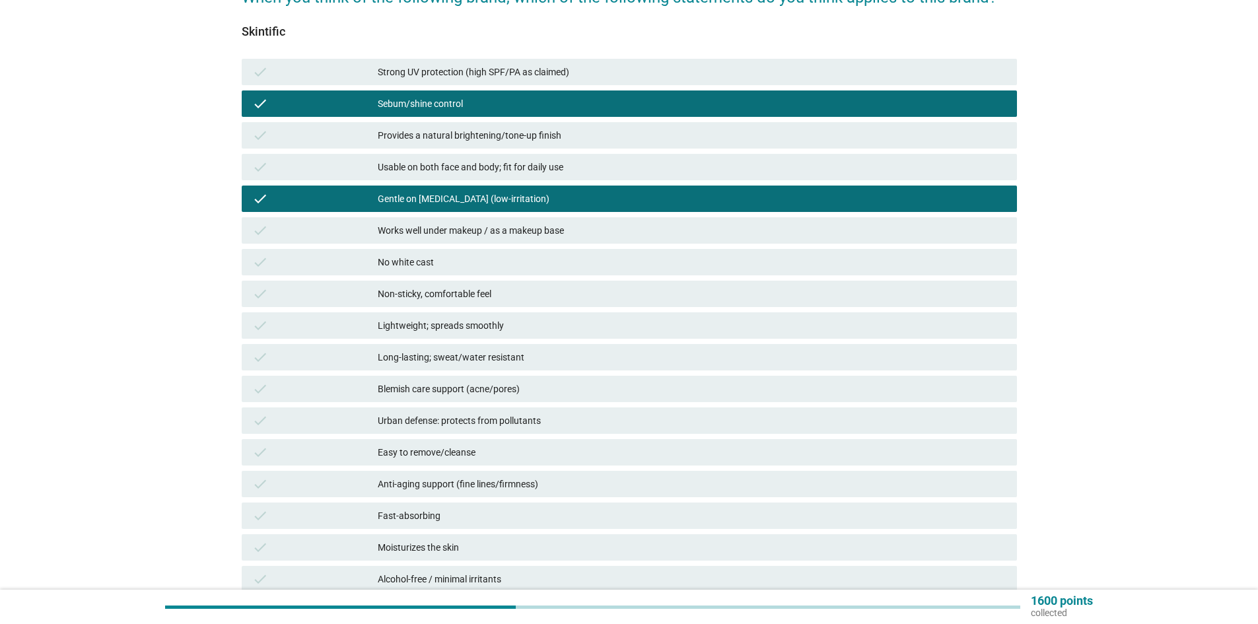
click at [545, 267] on div "No white cast" at bounding box center [692, 262] width 629 height 16
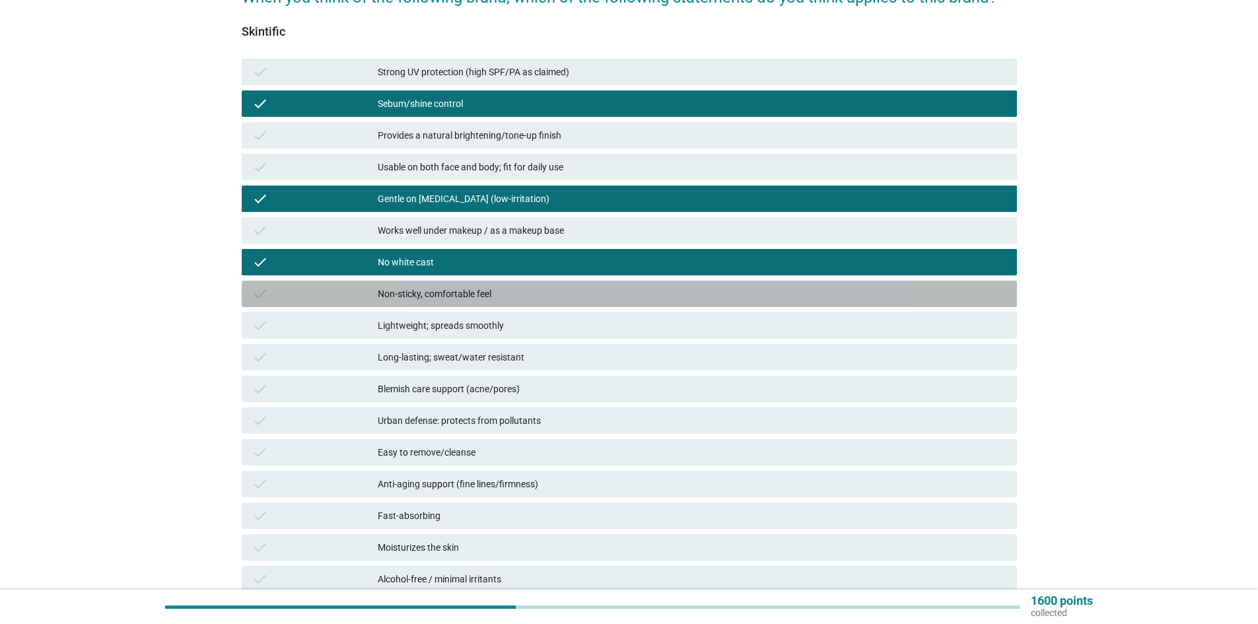
click at [544, 292] on div "Non-sticky, comfortable feel" at bounding box center [692, 294] width 629 height 16
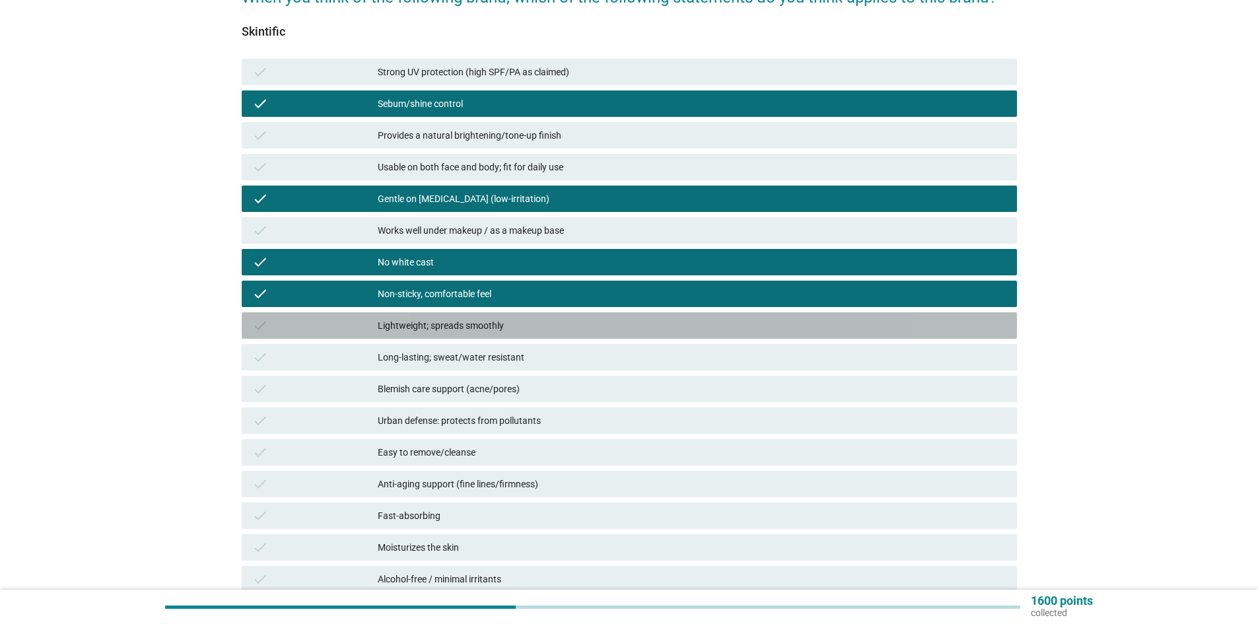
click at [554, 324] on div "Lightweight; spreads smoothly" at bounding box center [692, 326] width 629 height 16
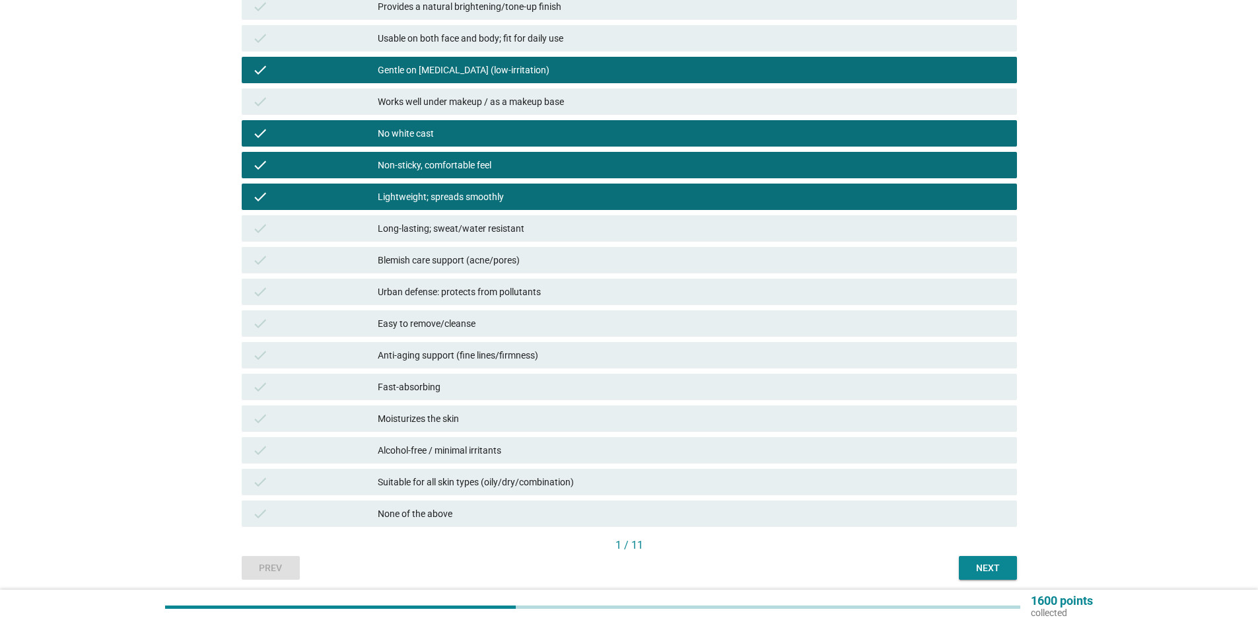
scroll to position [264, 0]
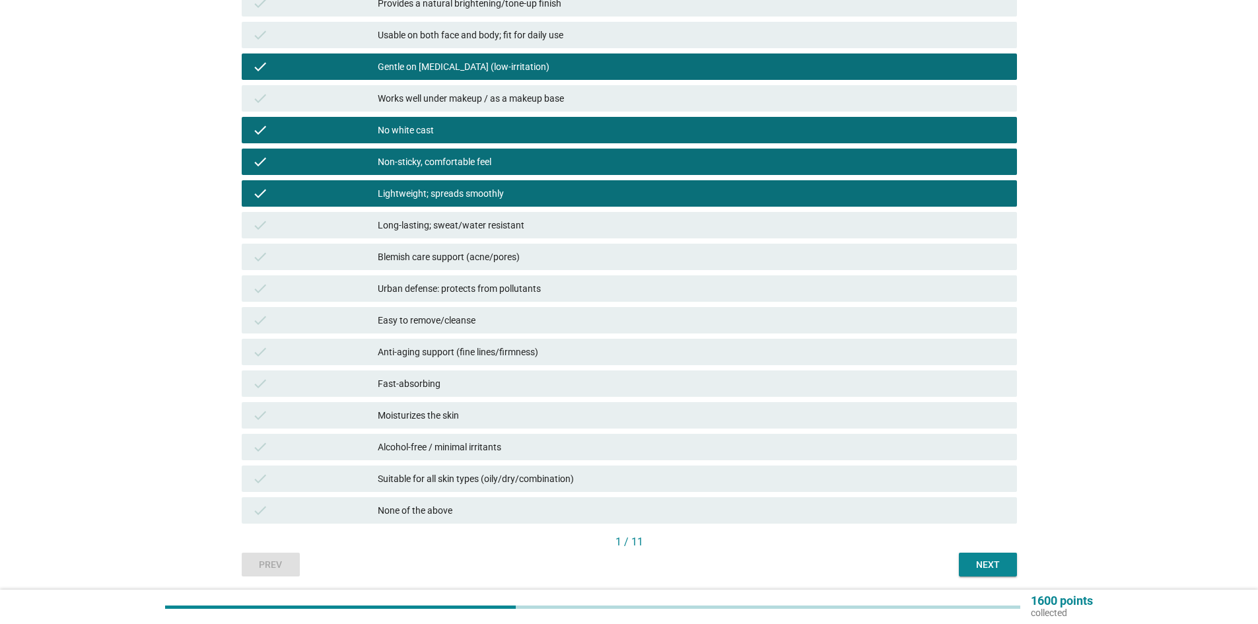
click at [545, 260] on div "Blemish care support (acne/pores)" at bounding box center [692, 257] width 629 height 16
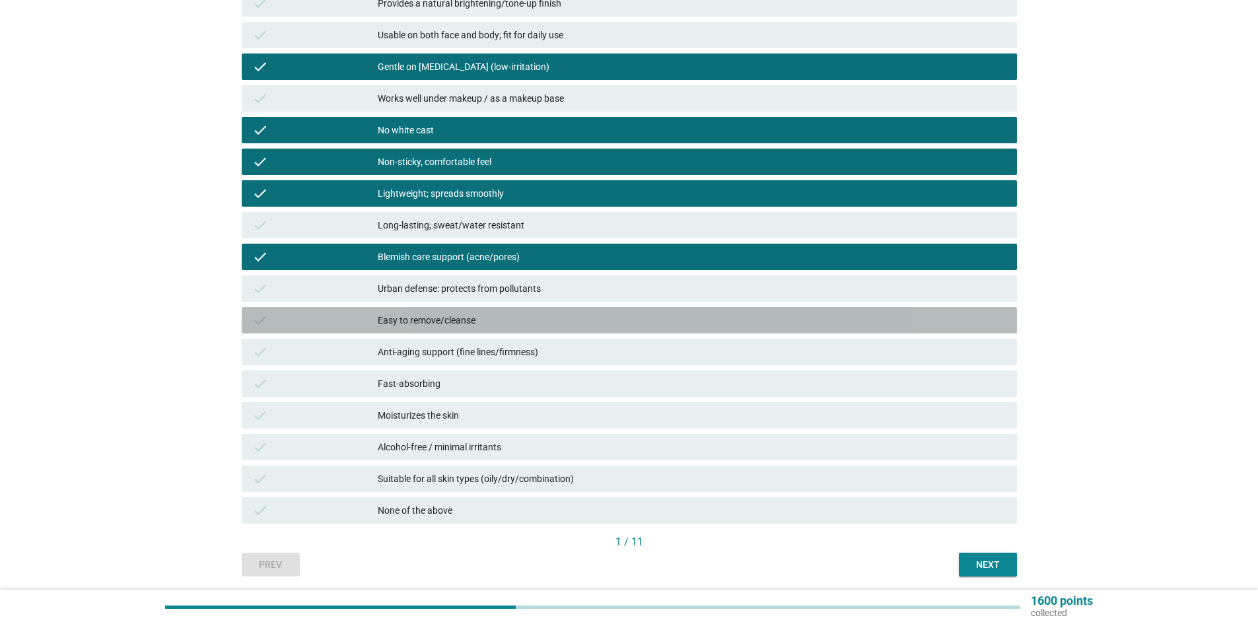
click at [528, 320] on div "Easy to remove/cleanse" at bounding box center [692, 320] width 629 height 16
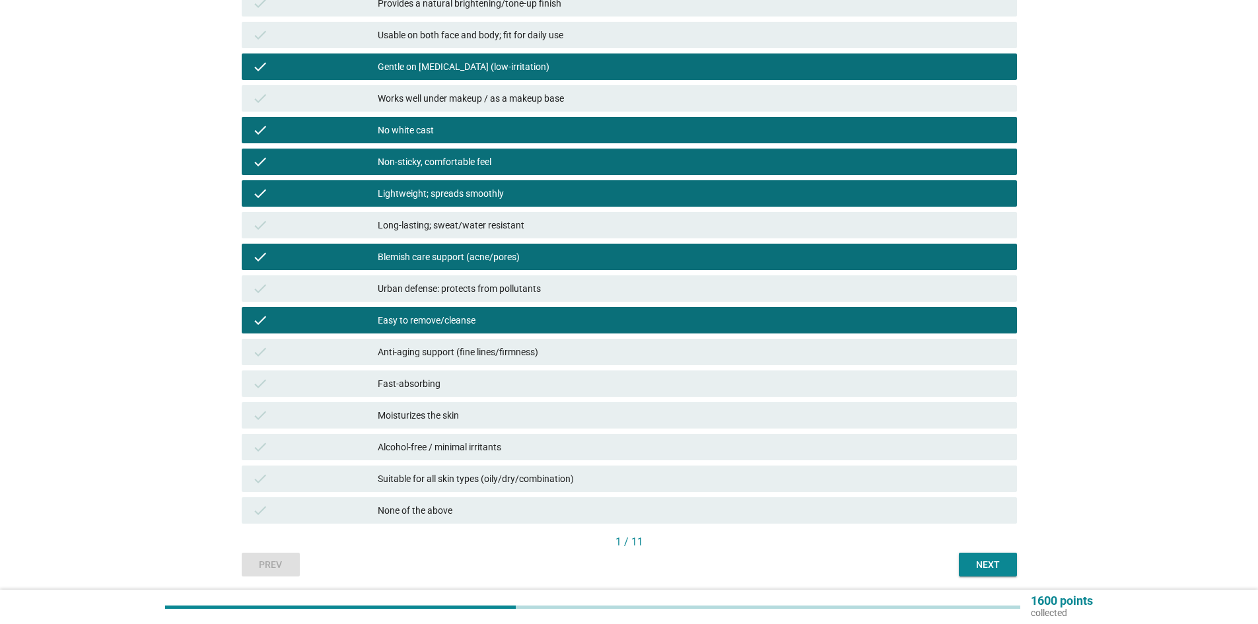
click at [514, 415] on div "Moisturizes the skin" at bounding box center [692, 415] width 629 height 16
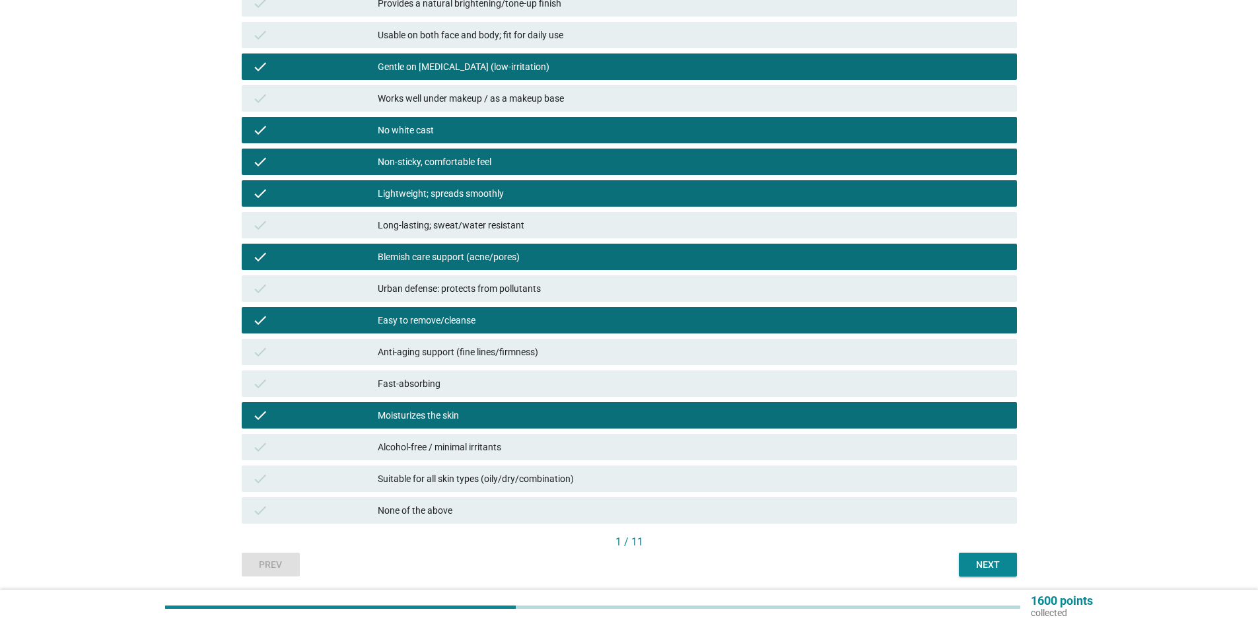
click at [518, 444] on div "Alcohol-free / minimal irritants" at bounding box center [692, 447] width 629 height 16
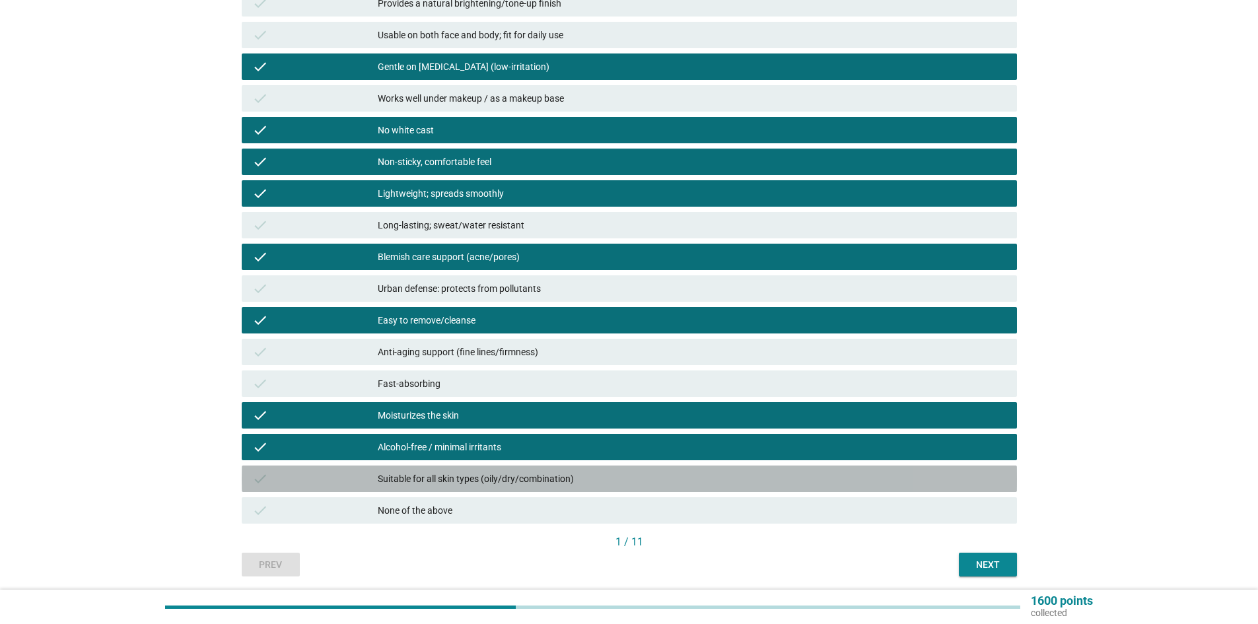
click at [589, 481] on div "Suitable for all skin types (oily/dry/combination)" at bounding box center [692, 479] width 629 height 16
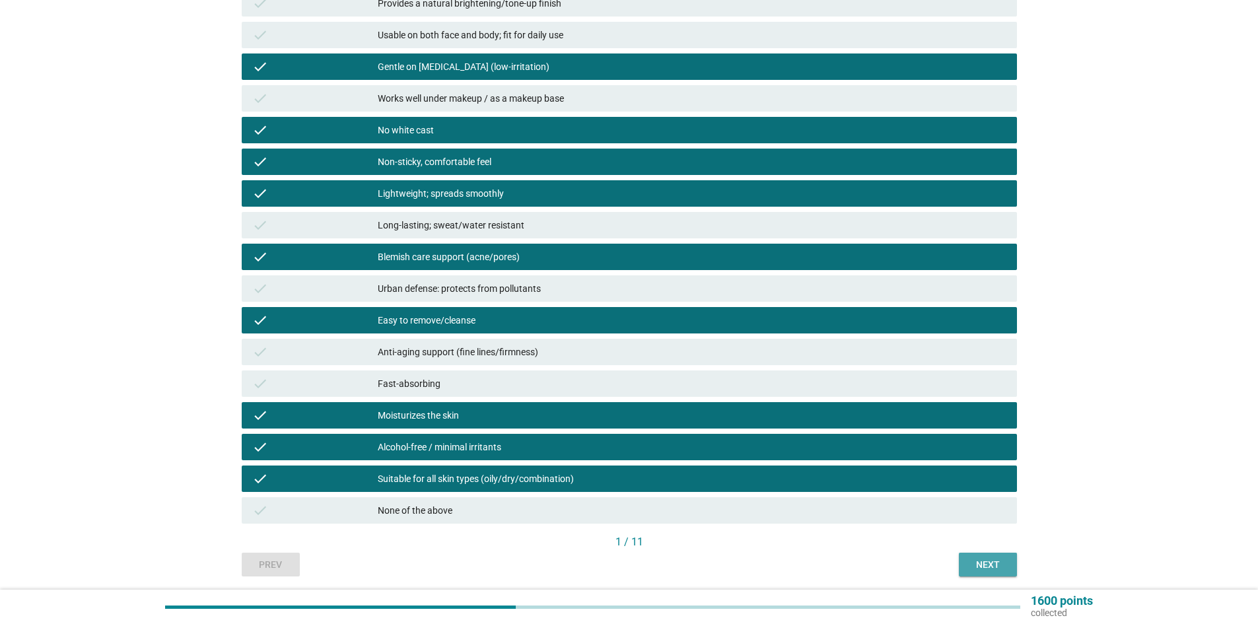
click at [967, 568] on button "Next" at bounding box center [988, 565] width 58 height 24
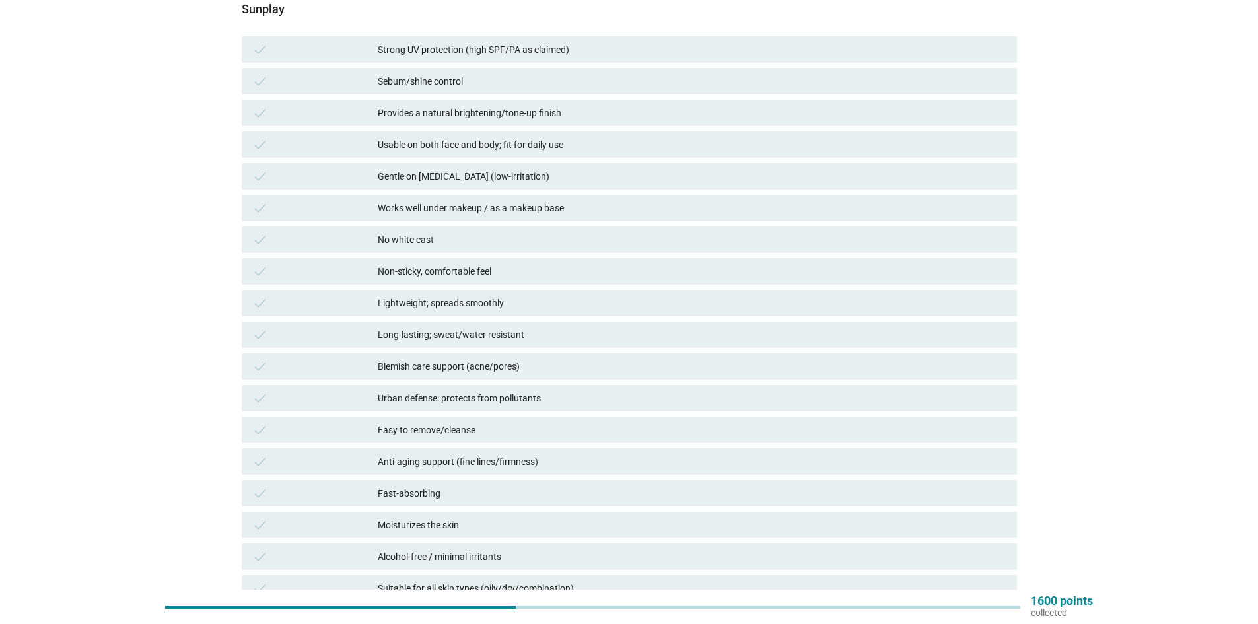
scroll to position [0, 0]
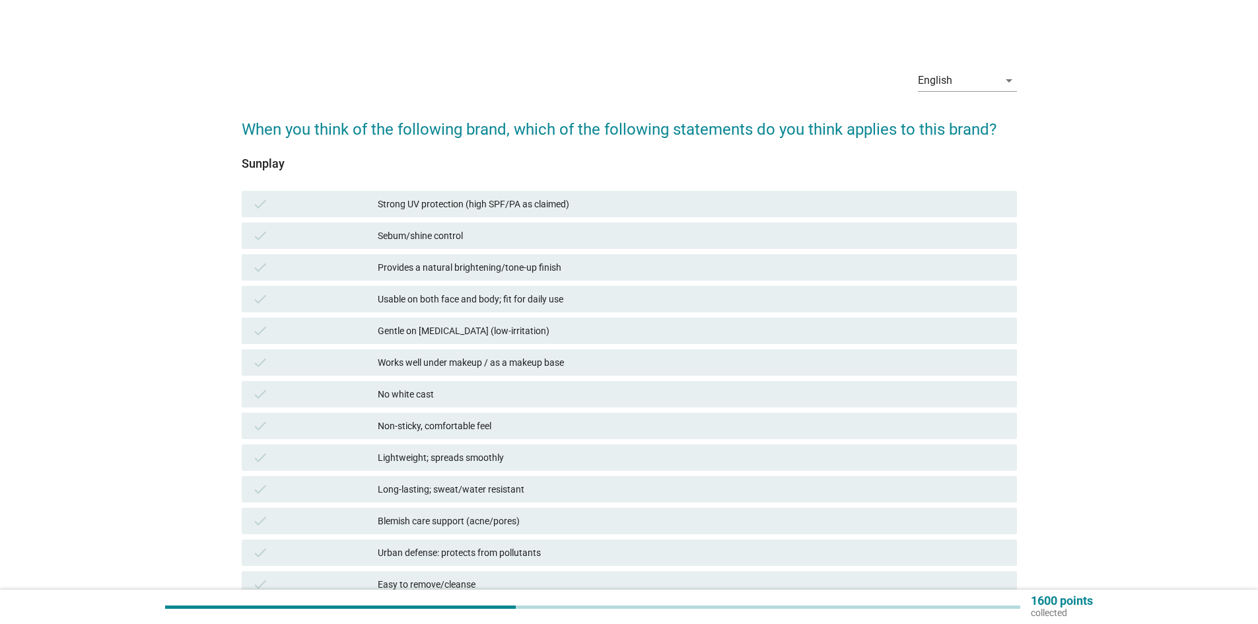
click at [324, 207] on div "check" at bounding box center [314, 204] width 125 height 16
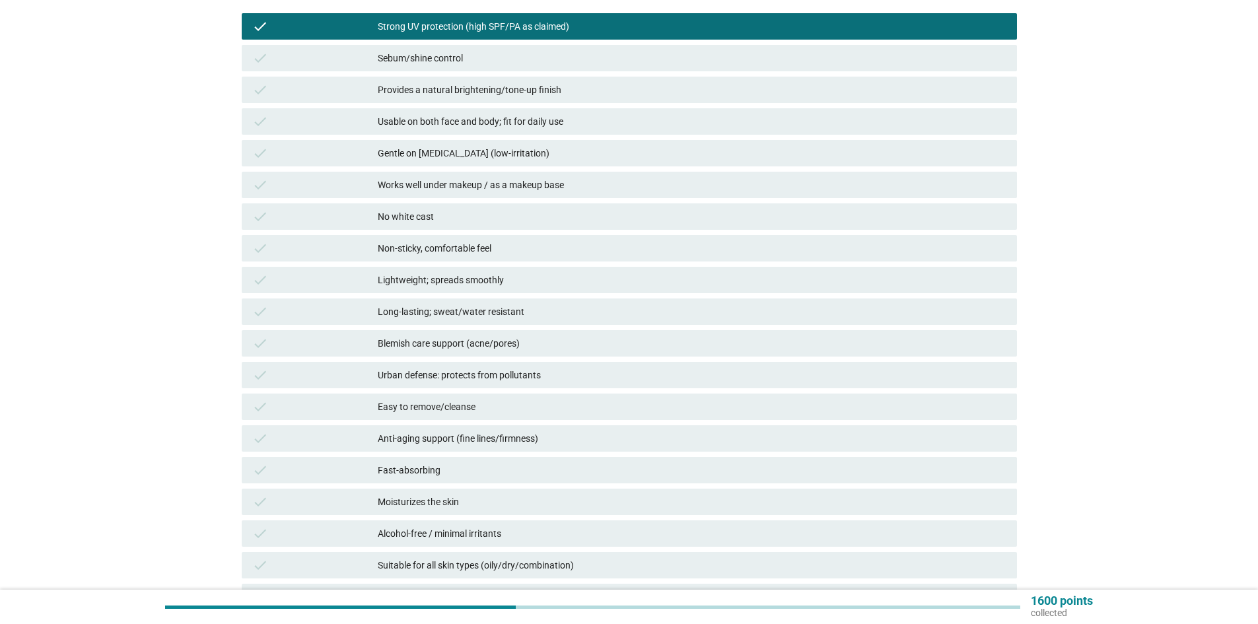
scroll to position [198, 0]
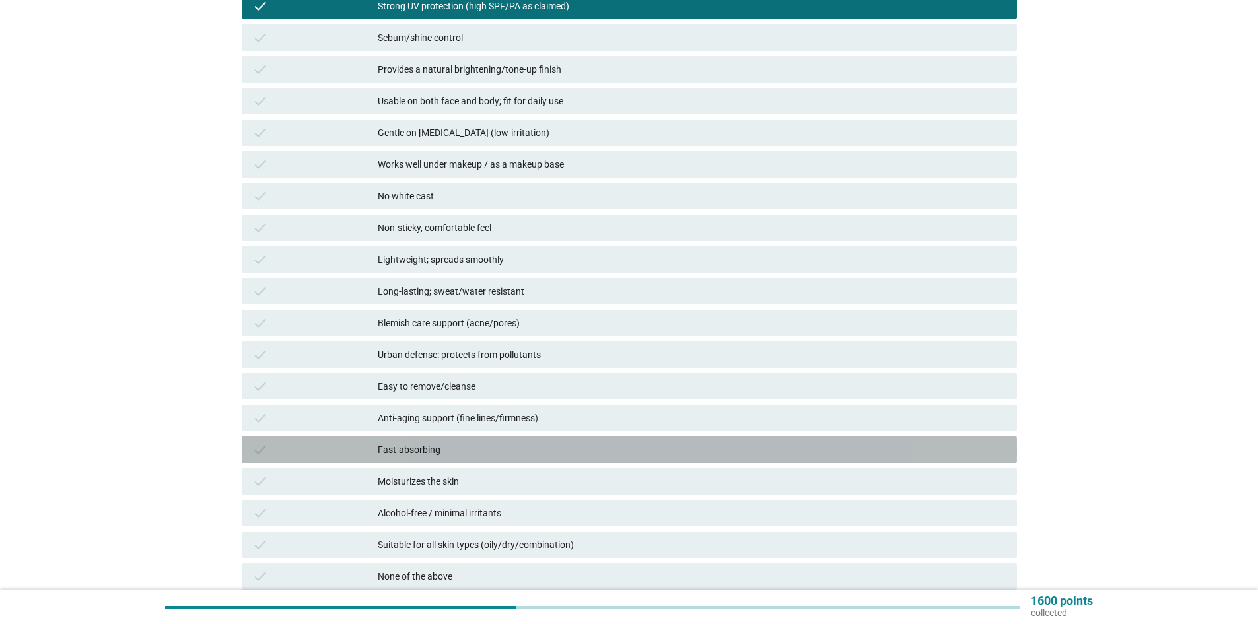
click at [347, 452] on div "check" at bounding box center [314, 450] width 125 height 16
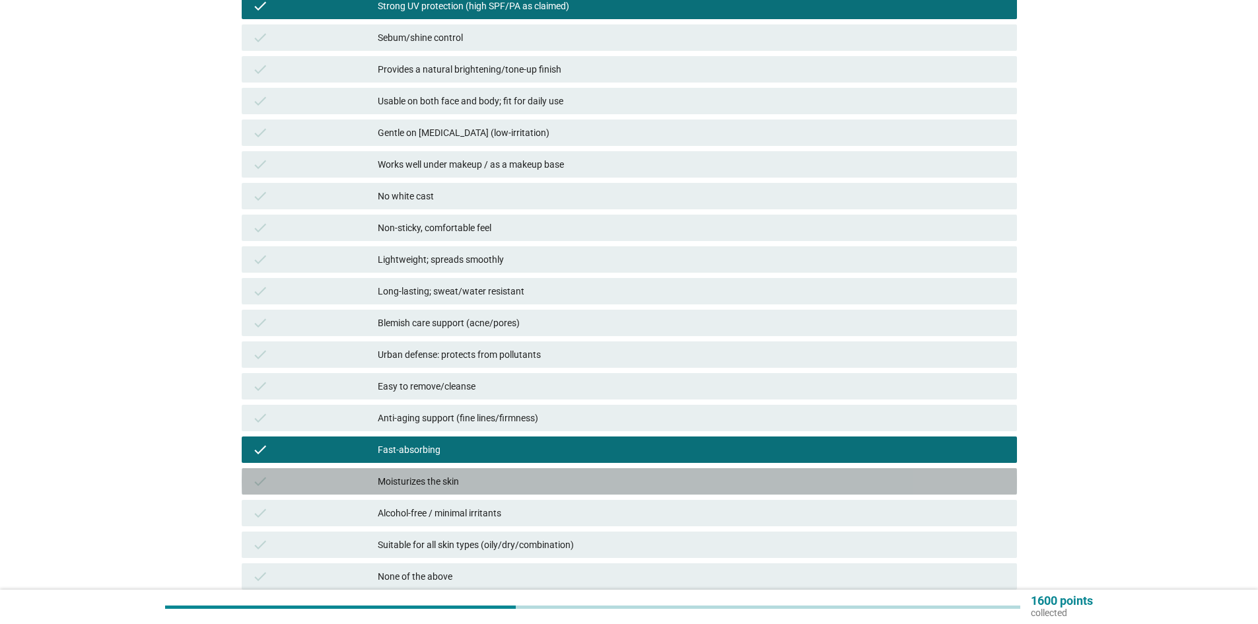
click at [347, 477] on div "check" at bounding box center [314, 481] width 125 height 16
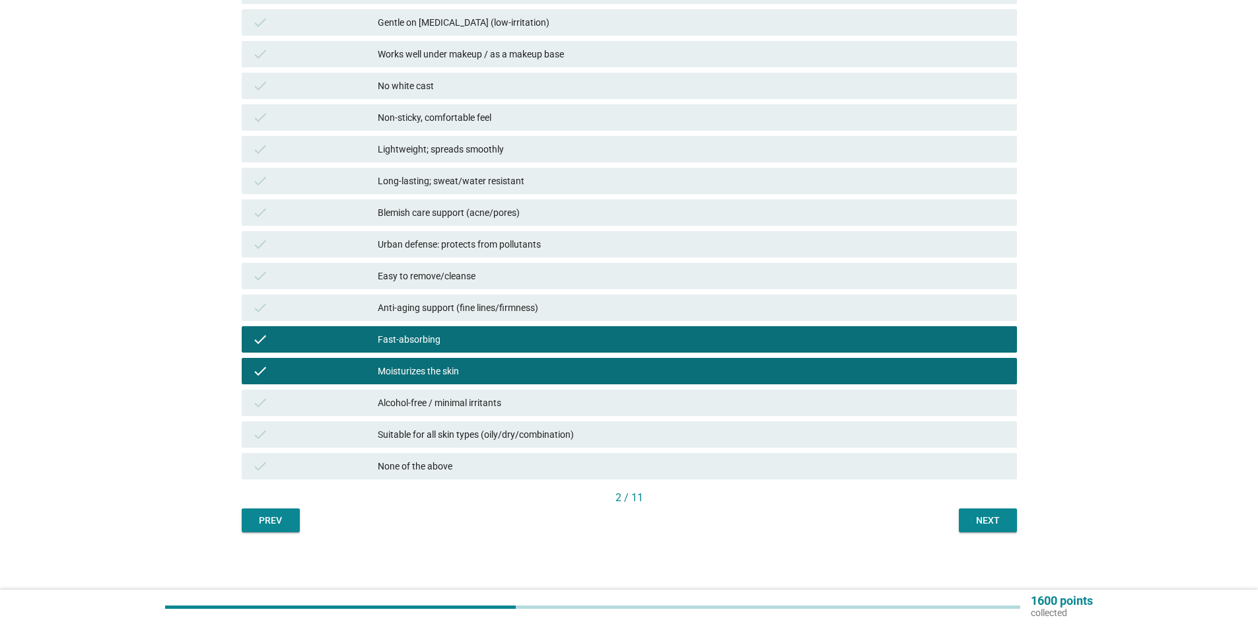
scroll to position [310, 0]
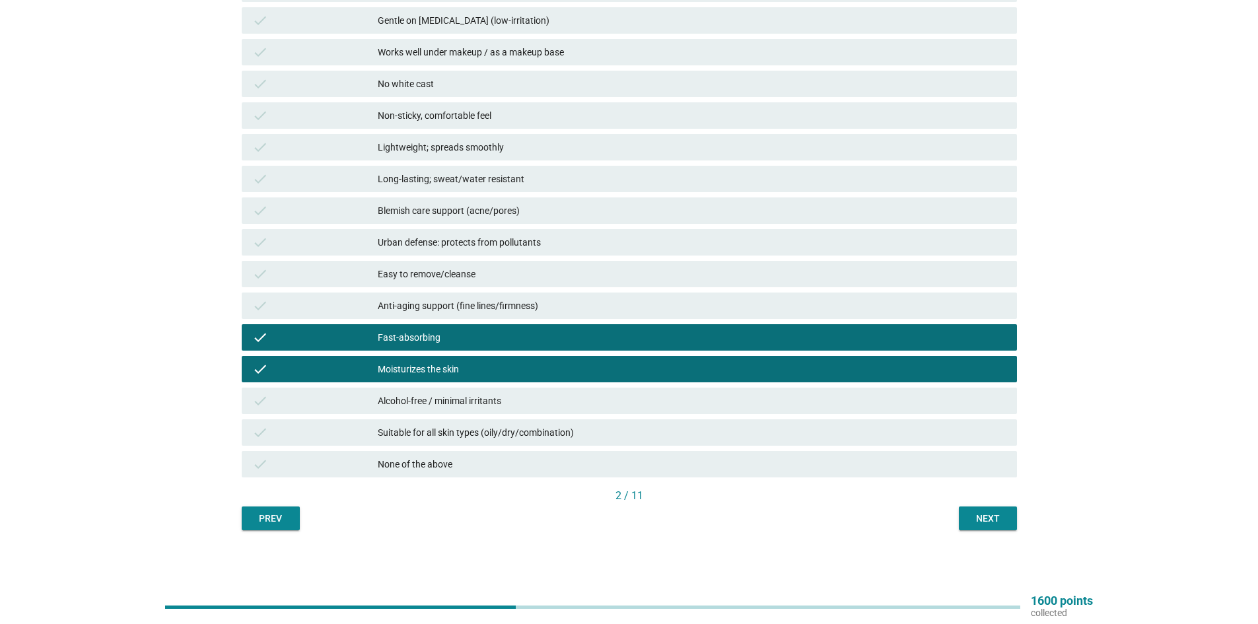
click at [367, 401] on div "check" at bounding box center [314, 401] width 125 height 16
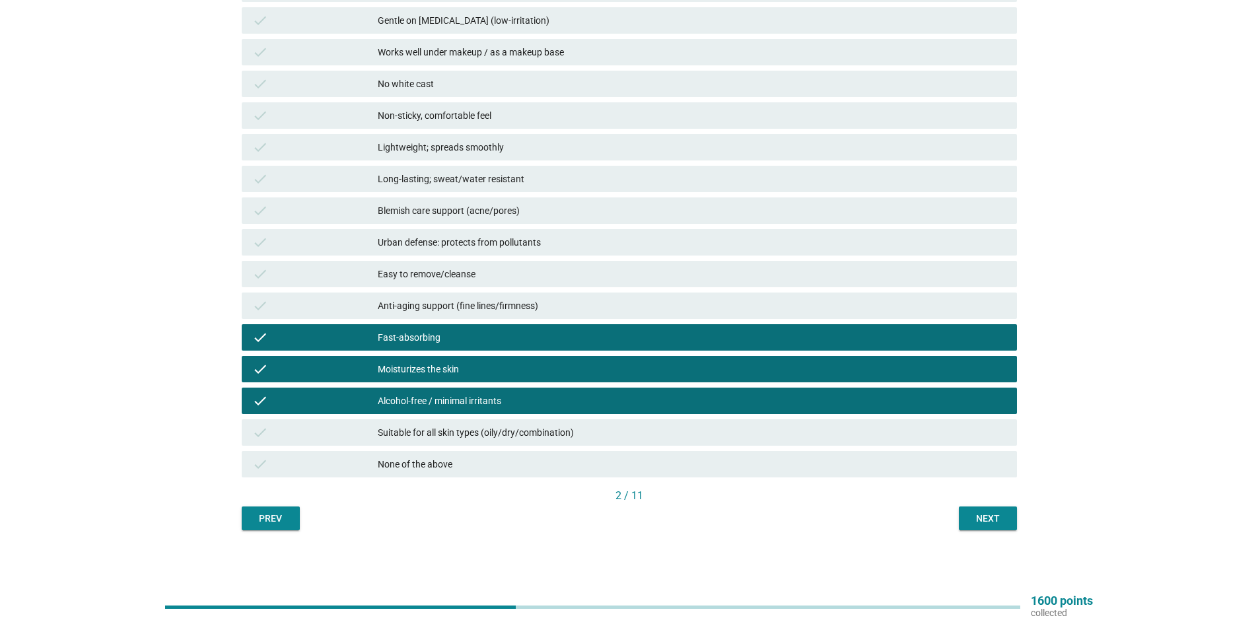
click at [370, 425] on div "check" at bounding box center [314, 433] width 125 height 16
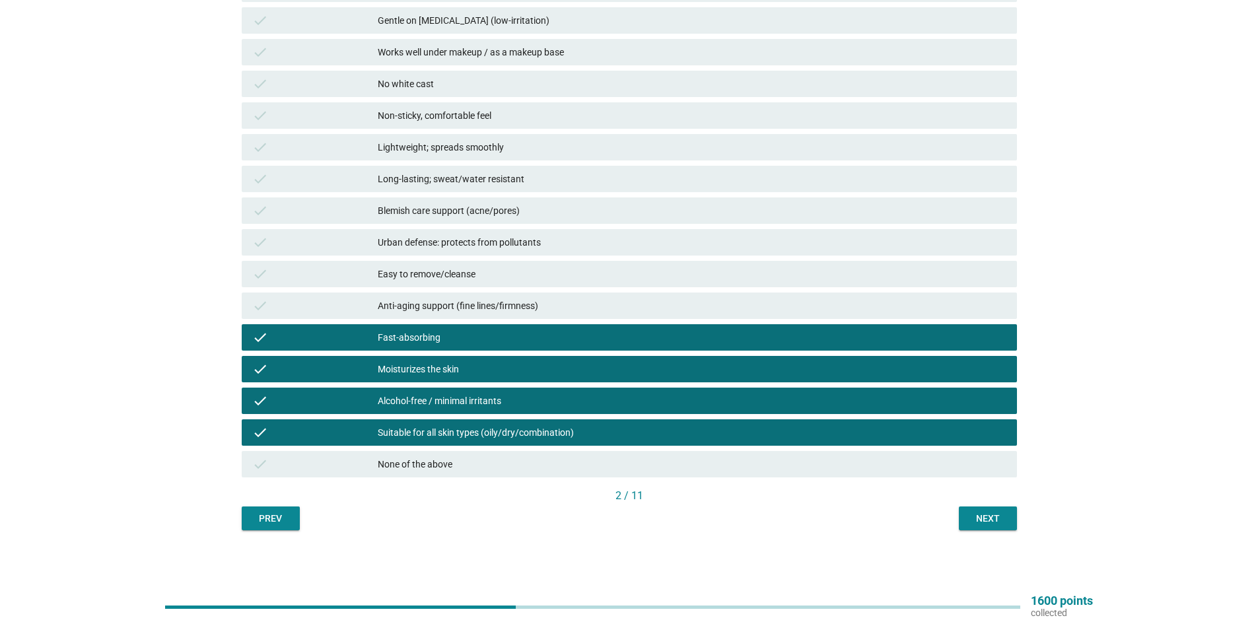
click at [969, 520] on div "Next" at bounding box center [987, 519] width 37 height 14
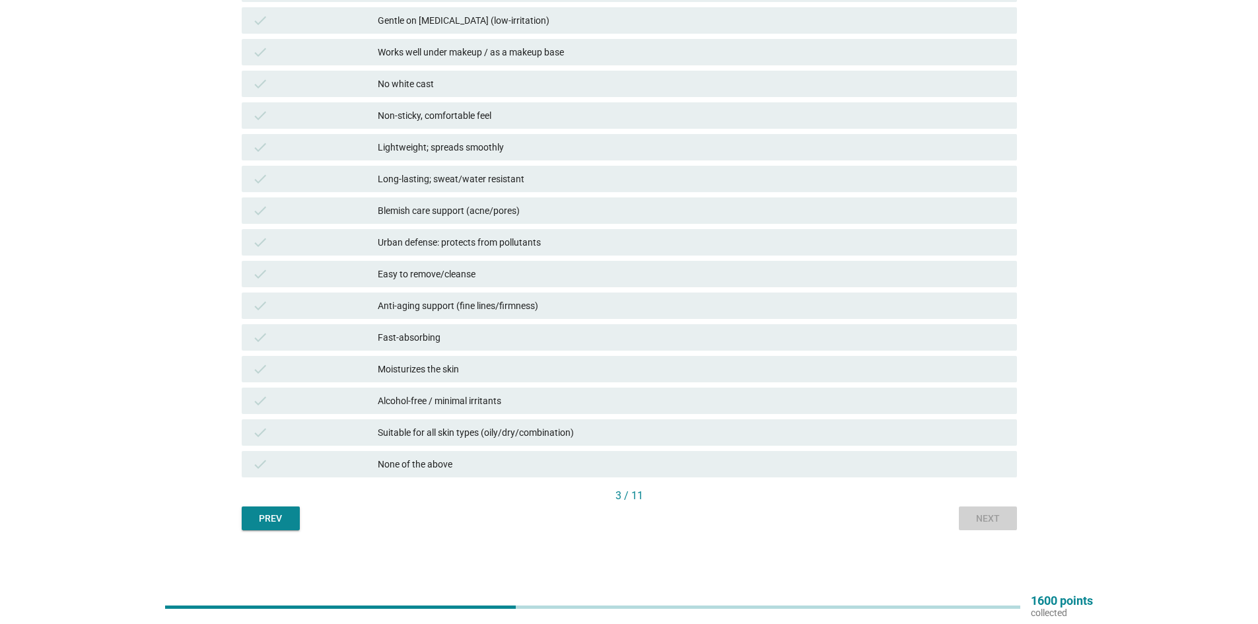
scroll to position [0, 0]
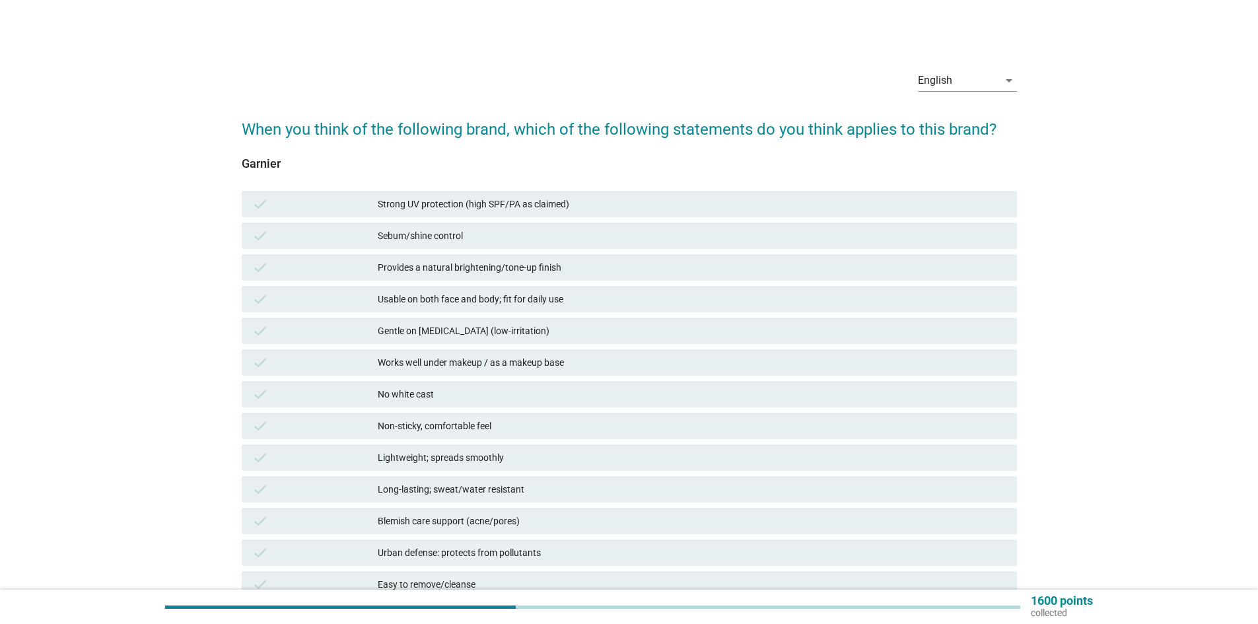
click at [580, 243] on div "Sebum/shine control" at bounding box center [692, 236] width 629 height 16
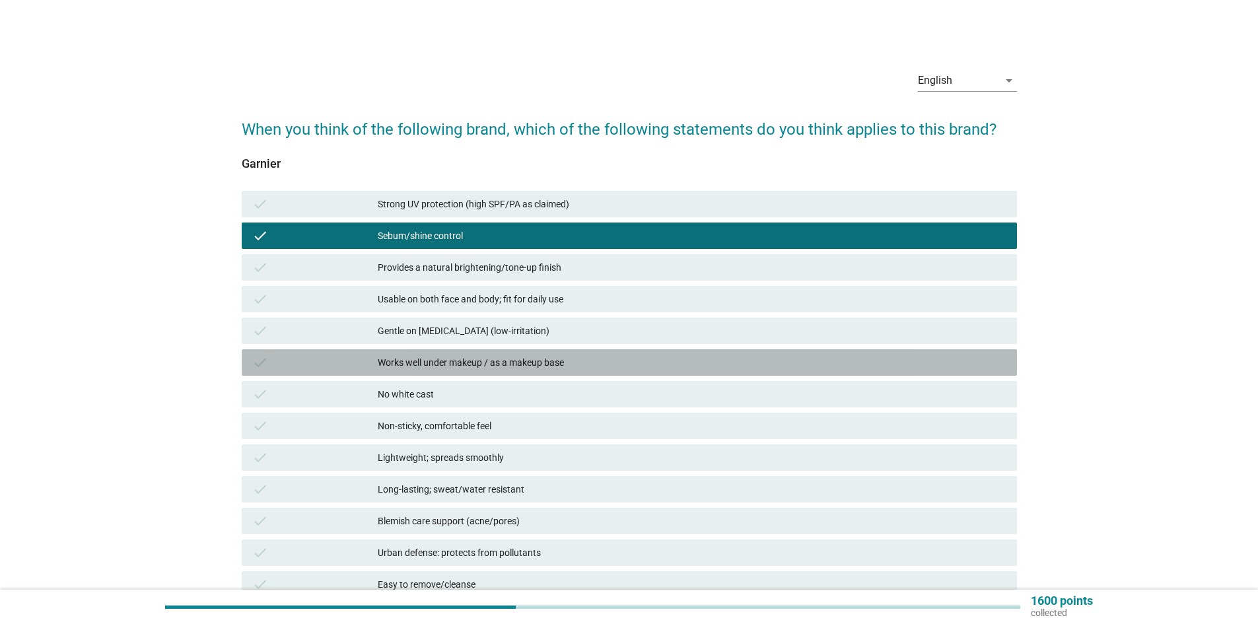
click at [557, 355] on div "Works well under makeup / as a makeup base" at bounding box center [692, 363] width 629 height 16
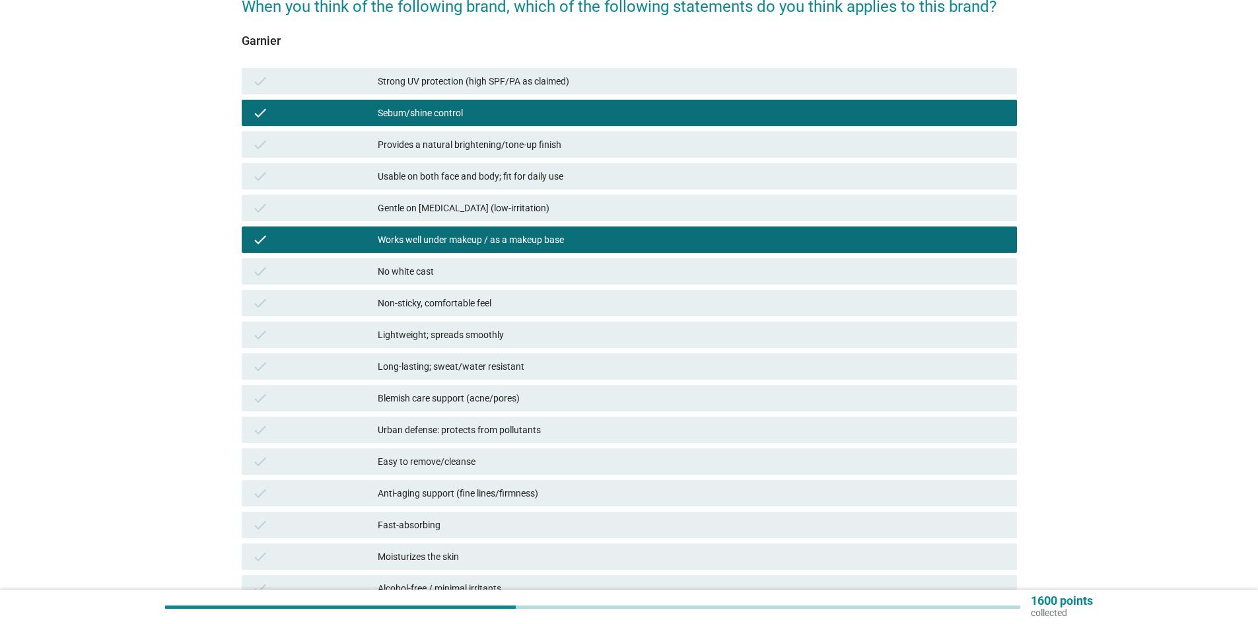
scroll to position [132, 0]
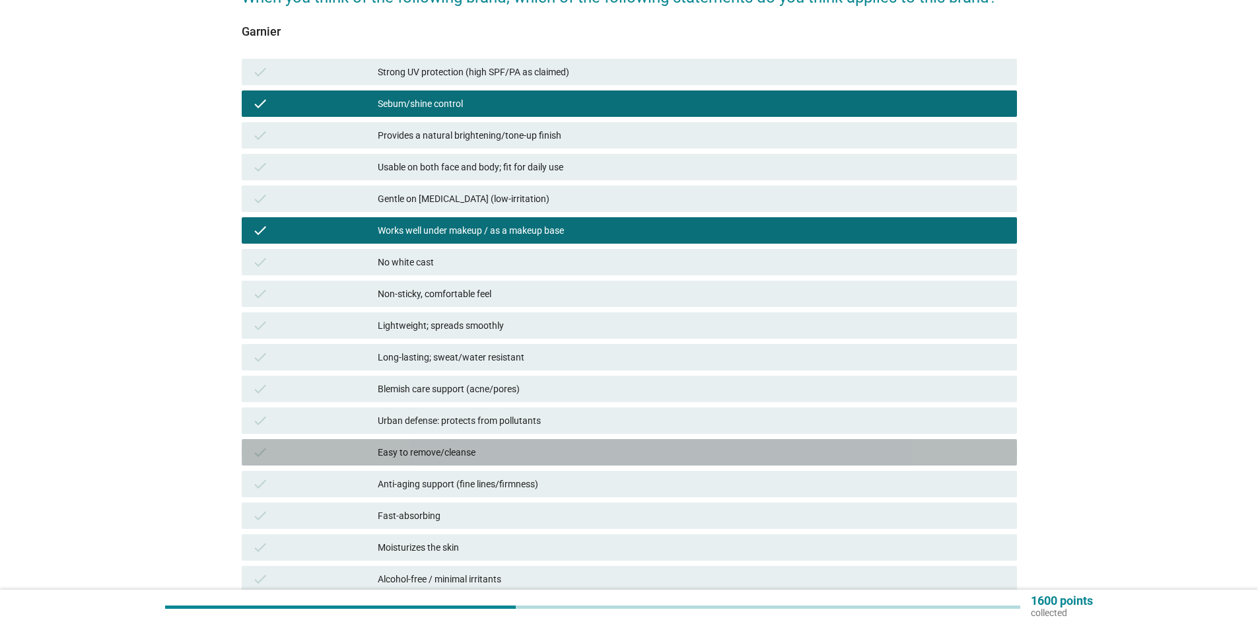
click at [539, 442] on div "check Easy to remove/cleanse" at bounding box center [629, 452] width 775 height 26
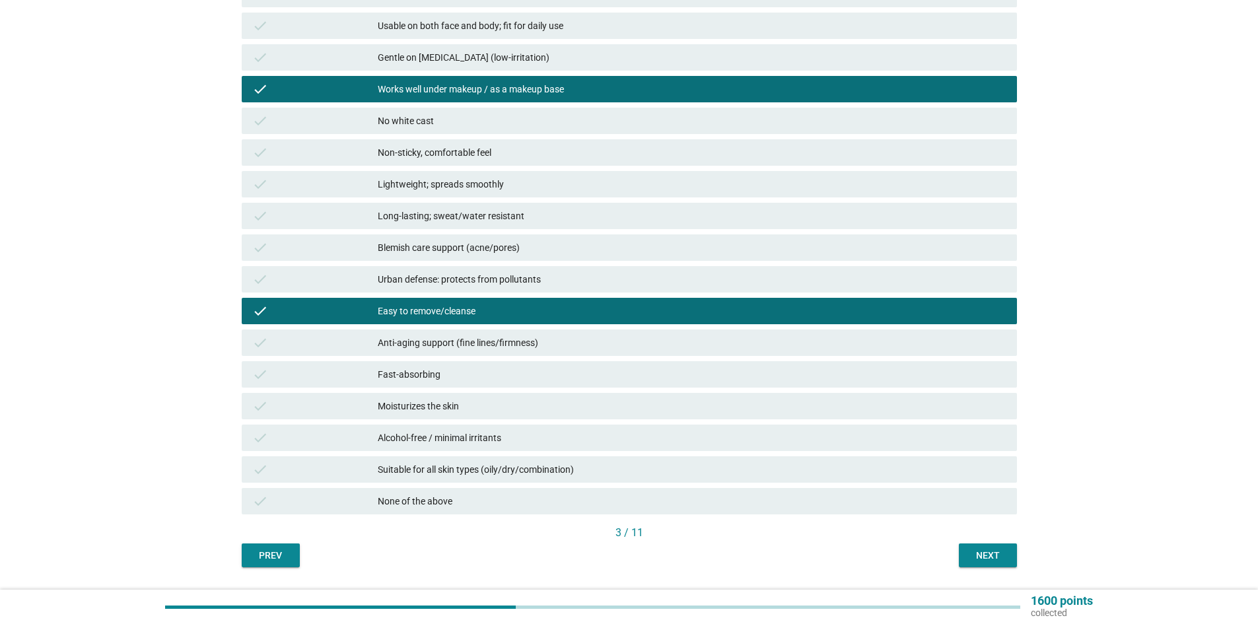
scroll to position [310, 0]
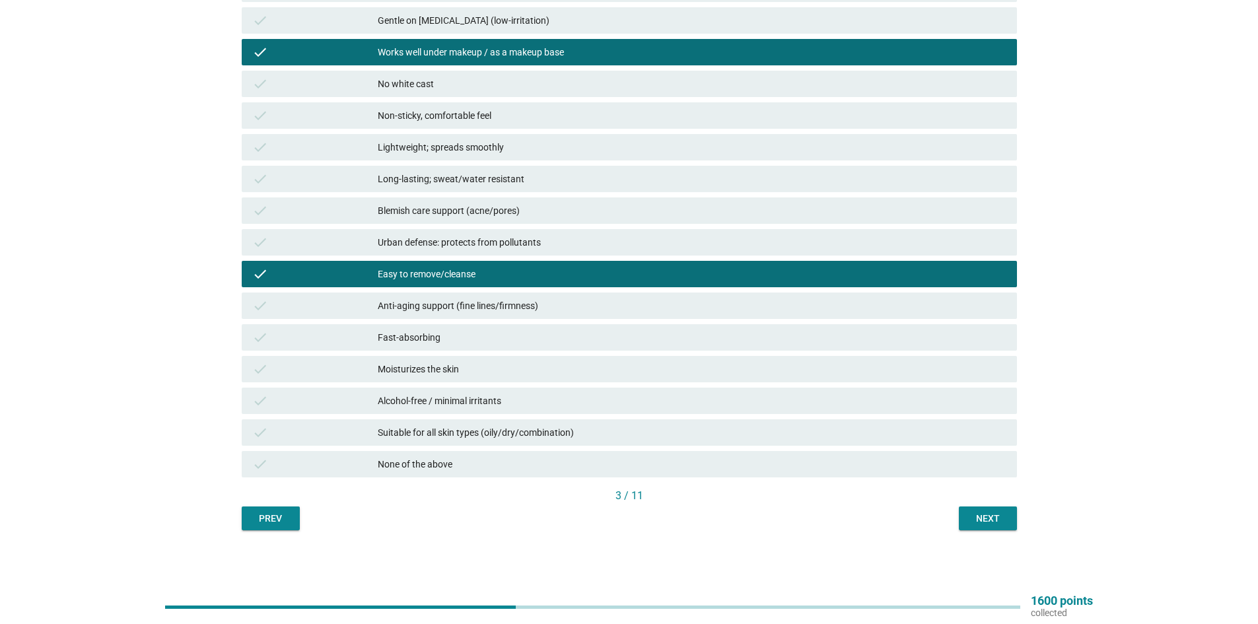
click at [524, 372] on div "Moisturizes the skin" at bounding box center [692, 369] width 629 height 16
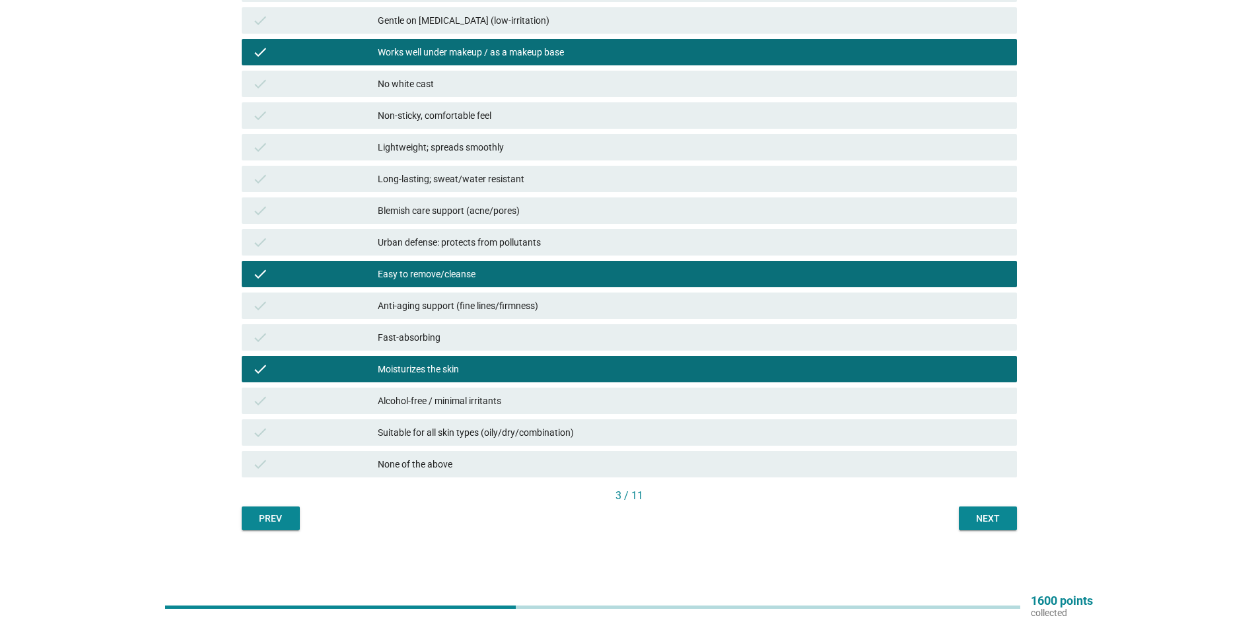
click at [963, 509] on button "Next" at bounding box center [988, 518] width 58 height 24
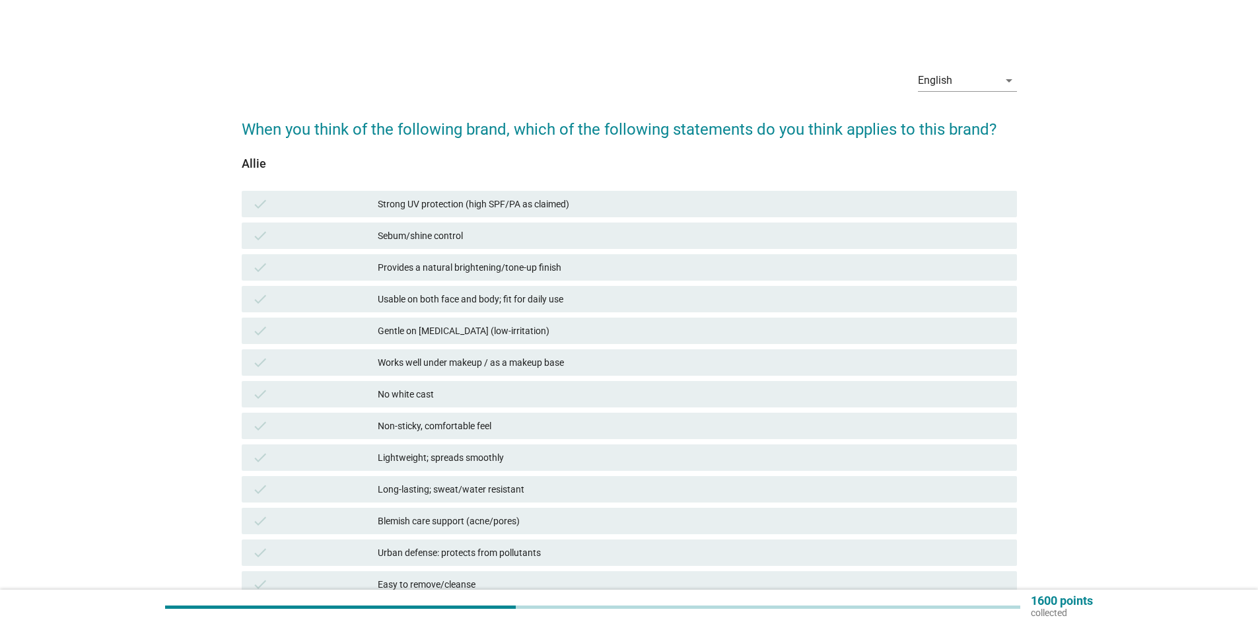
click at [561, 237] on div "Sebum/shine control" at bounding box center [692, 236] width 629 height 16
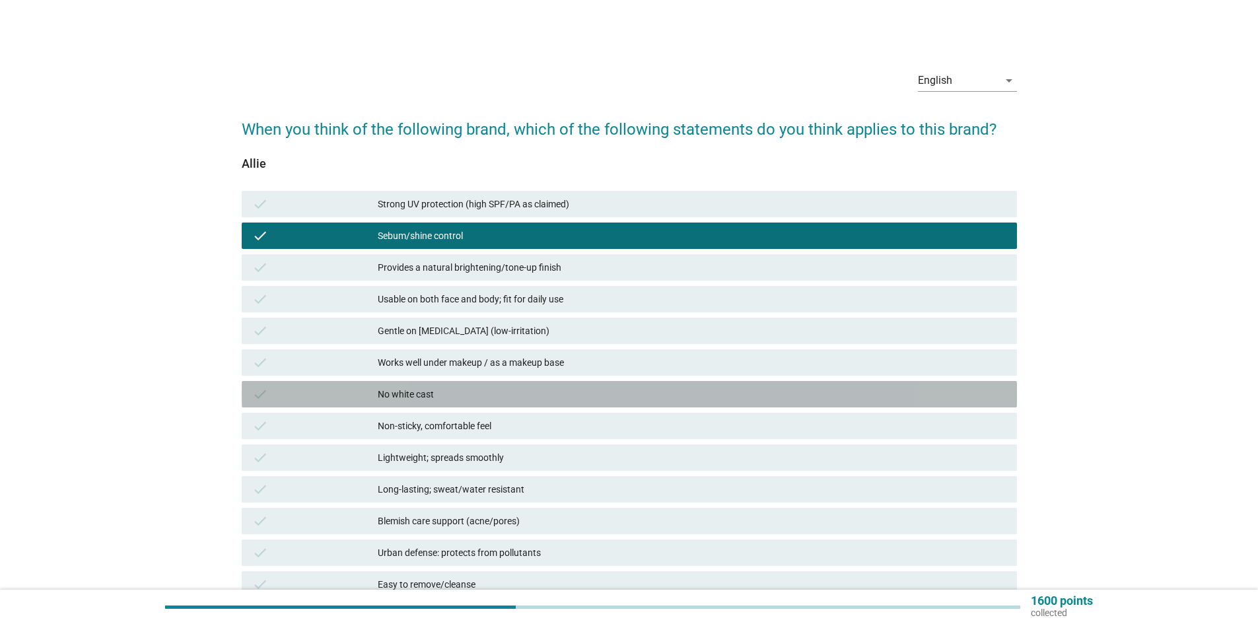
click at [525, 396] on div "No white cast" at bounding box center [692, 394] width 629 height 16
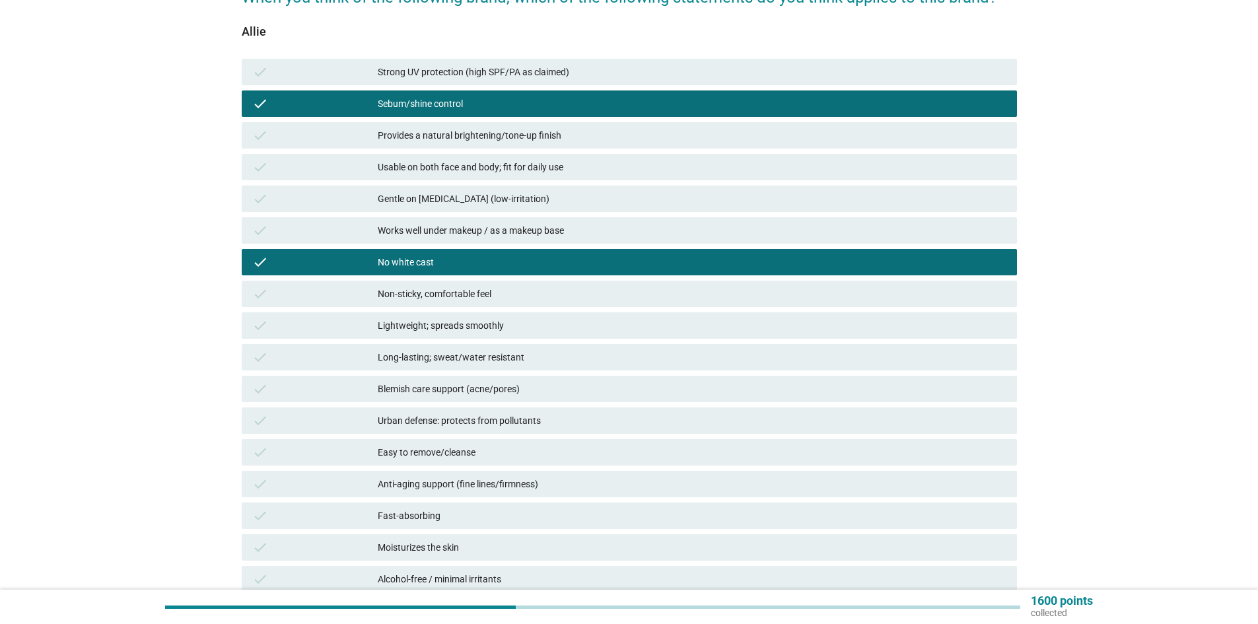
click at [519, 359] on div "Long-lasting; sweat/water resistant" at bounding box center [692, 357] width 629 height 16
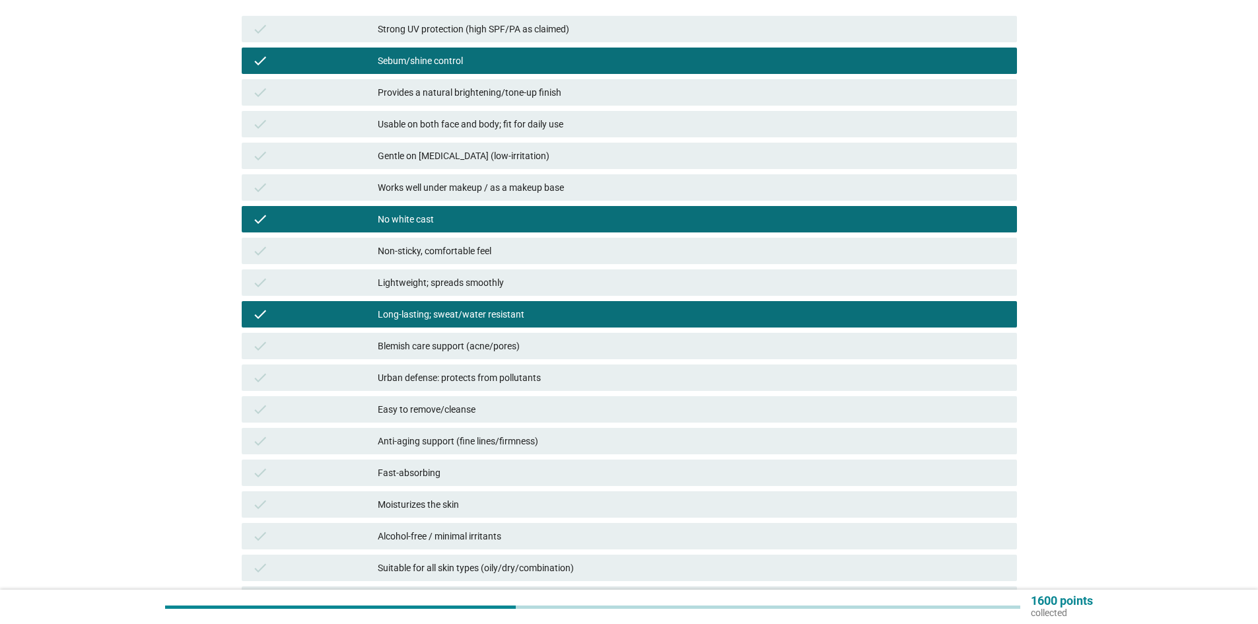
scroll to position [198, 0]
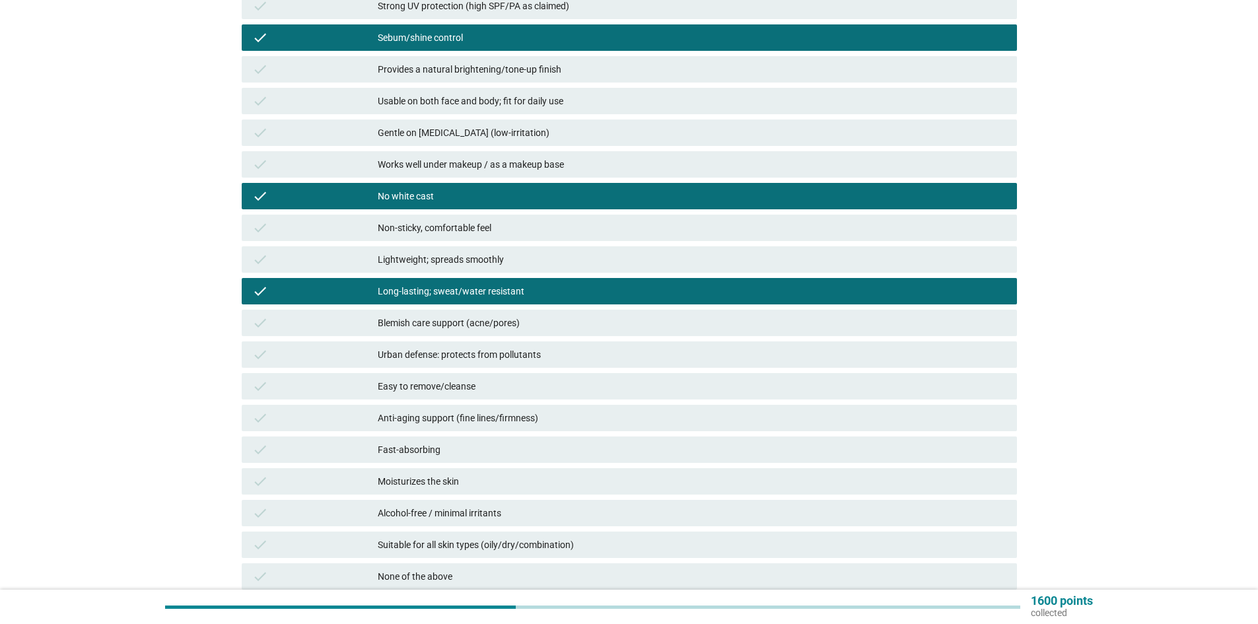
click at [524, 391] on div "Easy to remove/cleanse" at bounding box center [692, 386] width 629 height 16
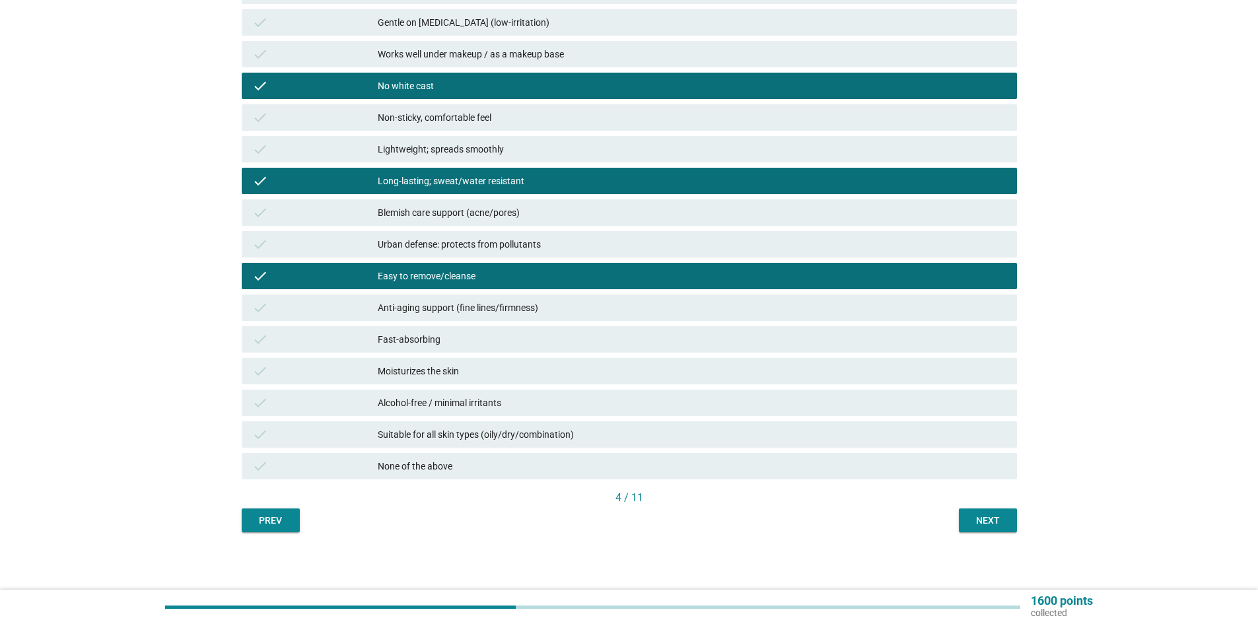
scroll to position [310, 0]
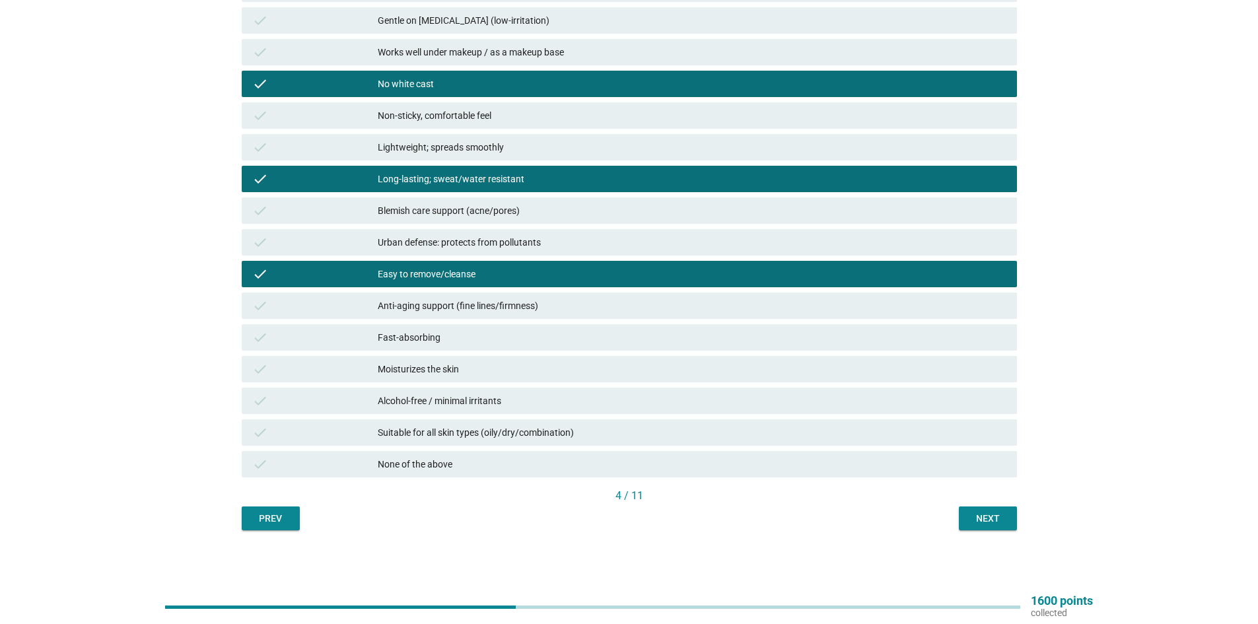
click at [524, 433] on div "Suitable for all skin types (oily/dry/combination)" at bounding box center [692, 433] width 629 height 16
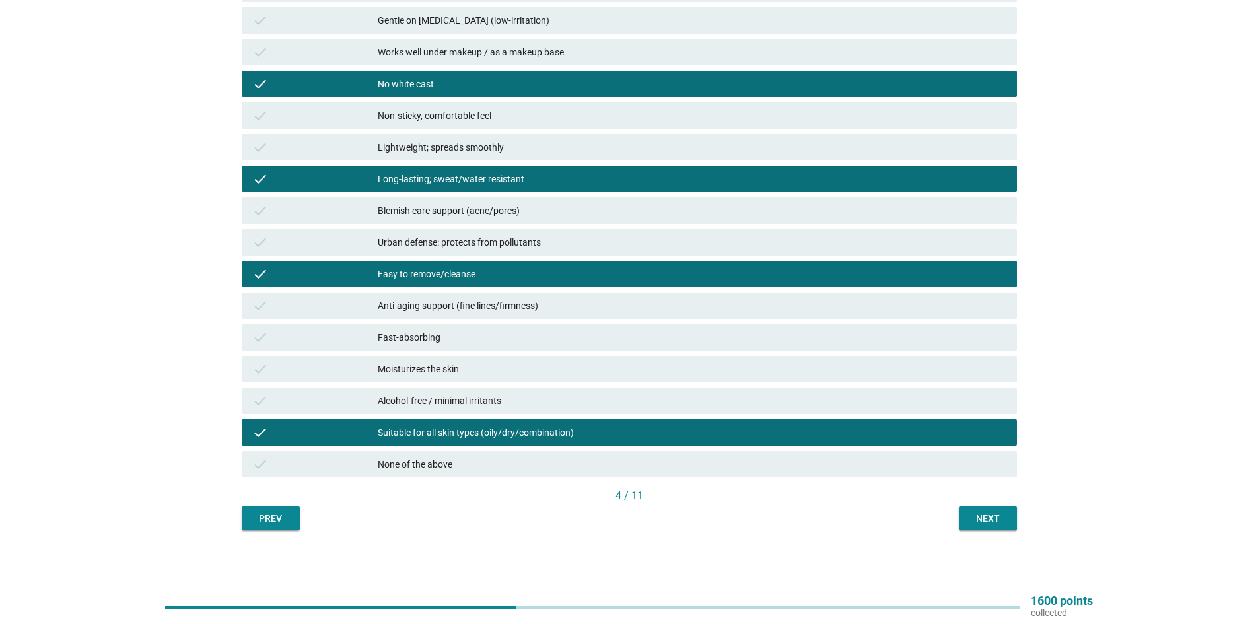
click at [985, 517] on div "Next" at bounding box center [987, 519] width 37 height 14
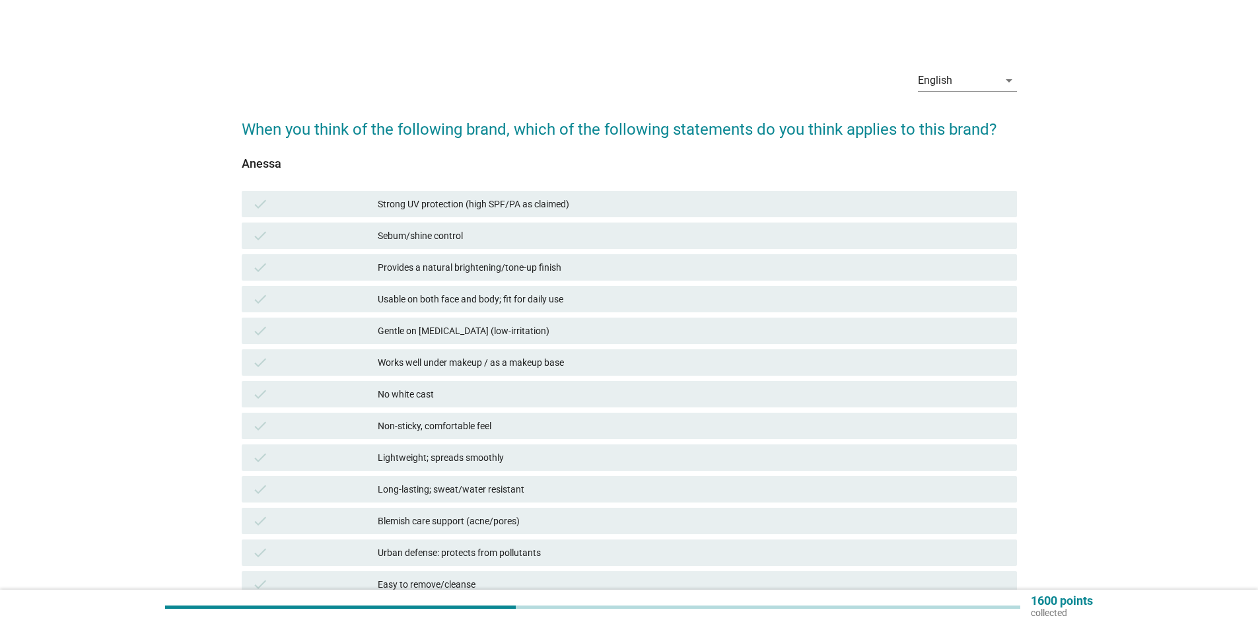
click at [421, 201] on div "Strong UV protection (high SPF/PA as claimed)" at bounding box center [692, 204] width 629 height 16
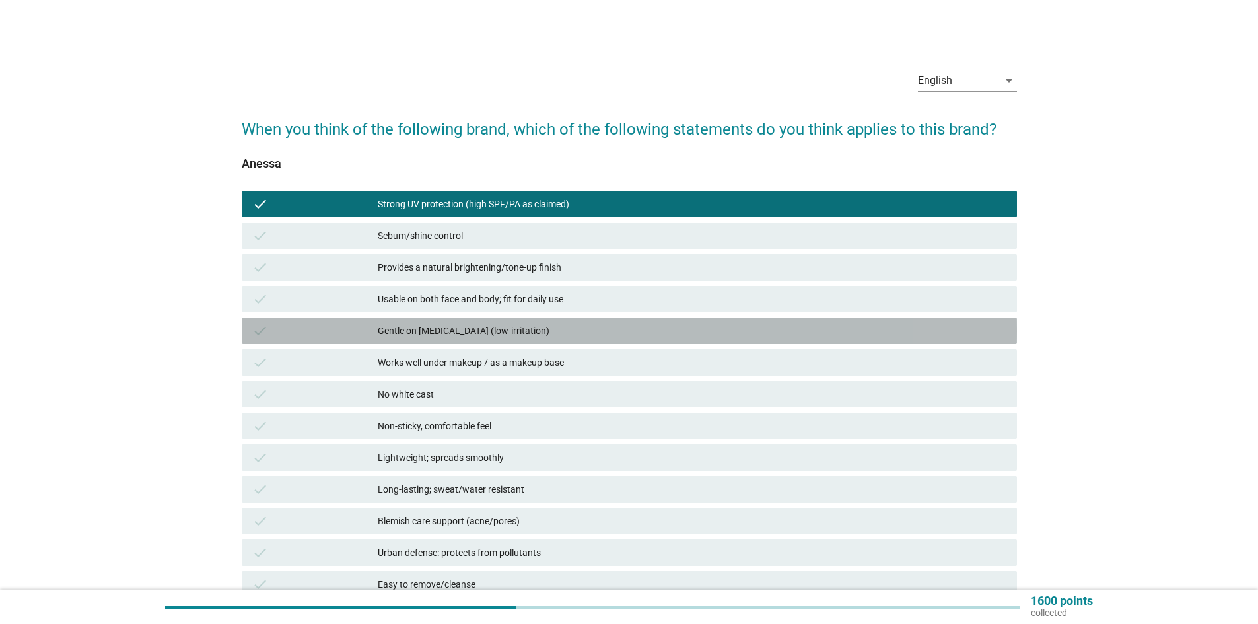
click at [425, 334] on div "Gentle on [MEDICAL_DATA] (low-irritation)" at bounding box center [692, 331] width 629 height 16
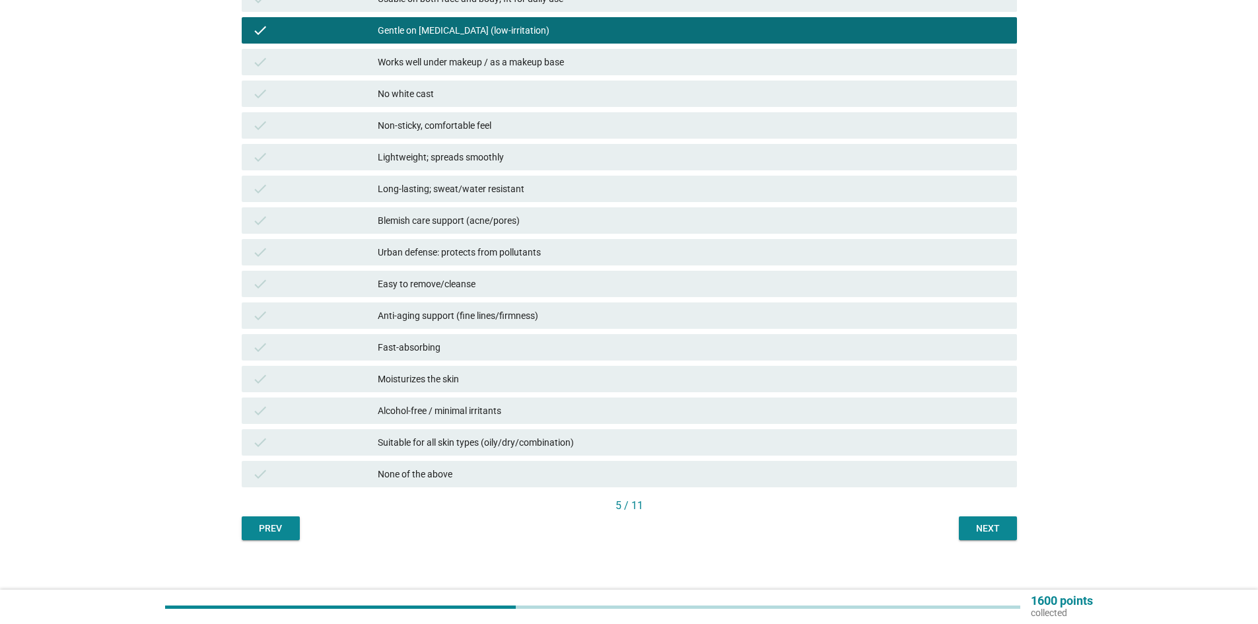
scroll to position [310, 0]
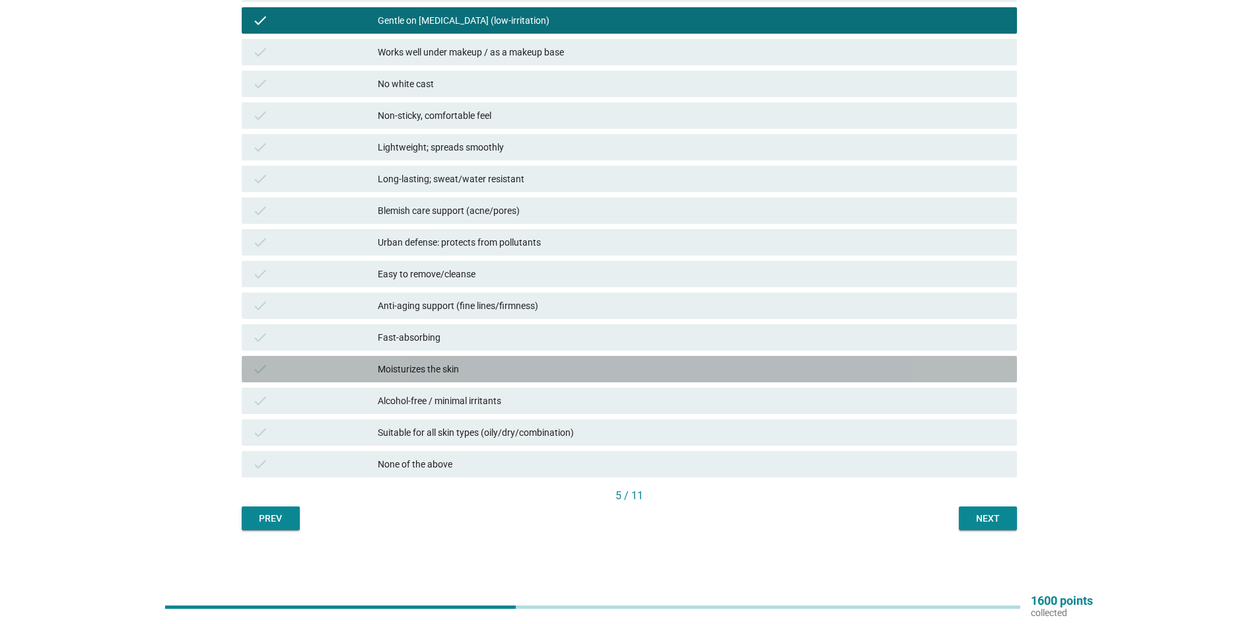
click at [452, 370] on div "Moisturizes the skin" at bounding box center [692, 369] width 629 height 16
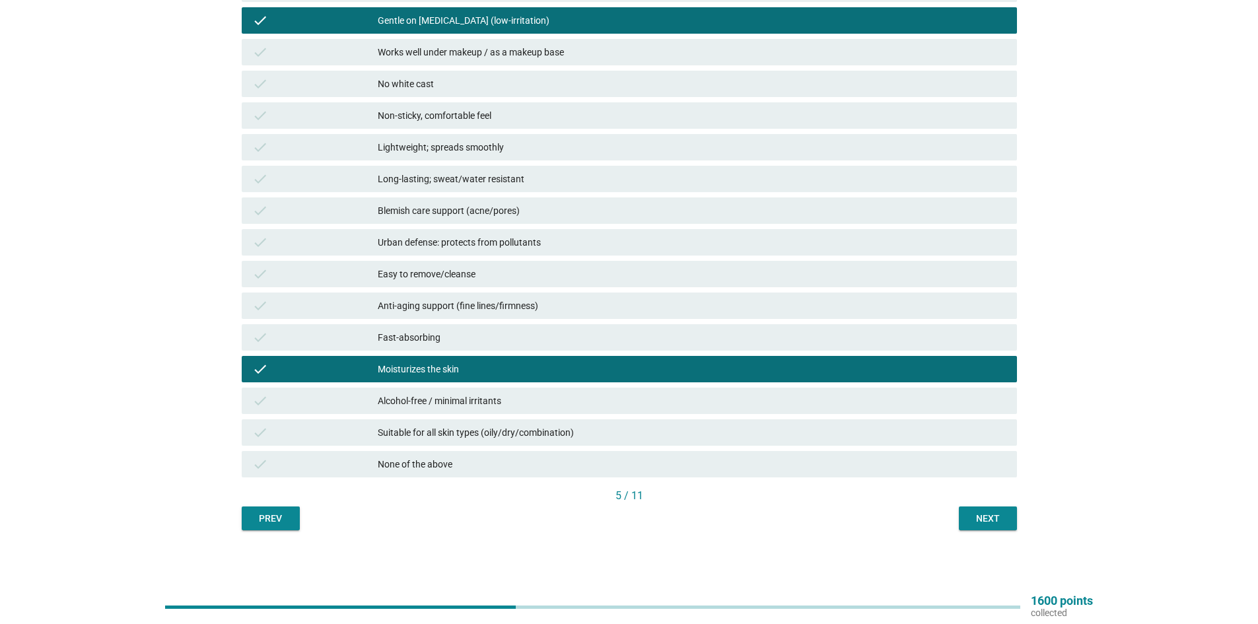
click at [467, 436] on div "Suitable for all skin types (oily/dry/combination)" at bounding box center [692, 433] width 629 height 16
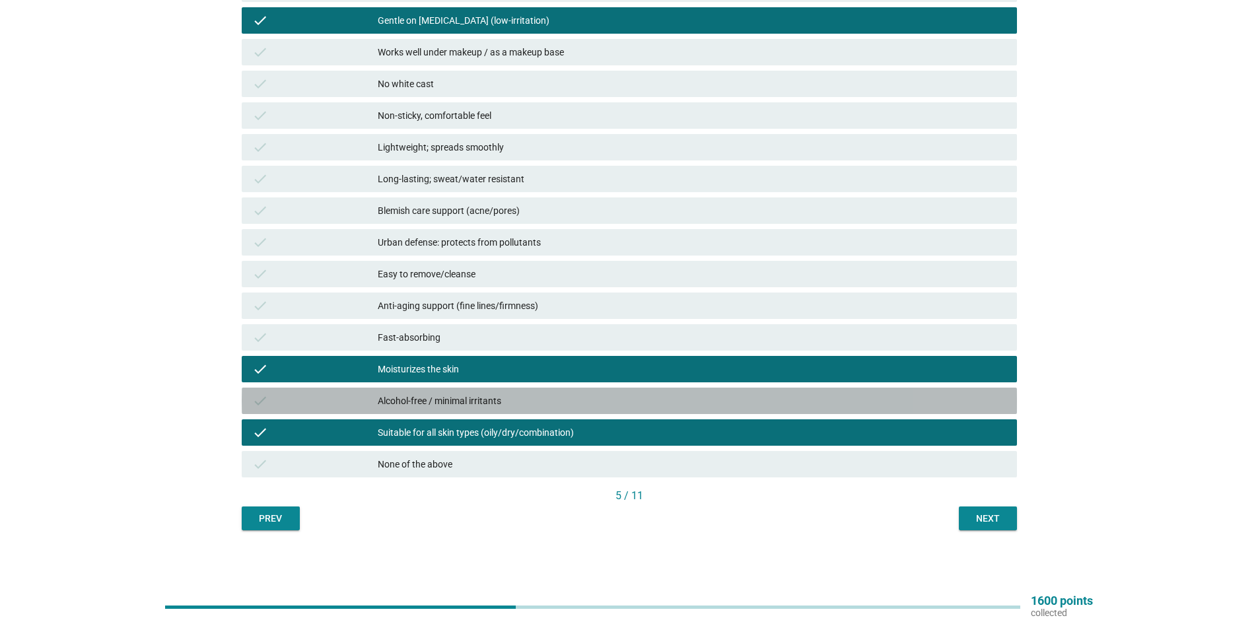
click at [469, 411] on div "check Alcohol-free / minimal irritants" at bounding box center [629, 401] width 775 height 26
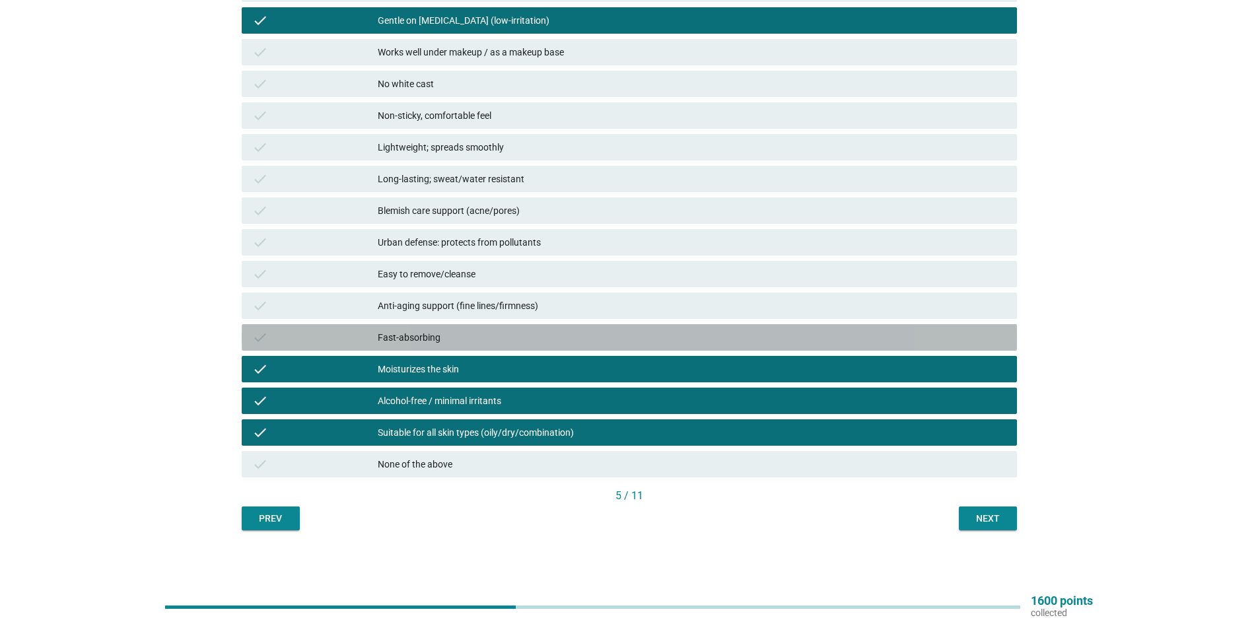
drag, startPoint x: 840, startPoint y: 329, endPoint x: 848, endPoint y: 345, distance: 18.0
click at [840, 328] on div "check Fast-absorbing" at bounding box center [629, 337] width 775 height 26
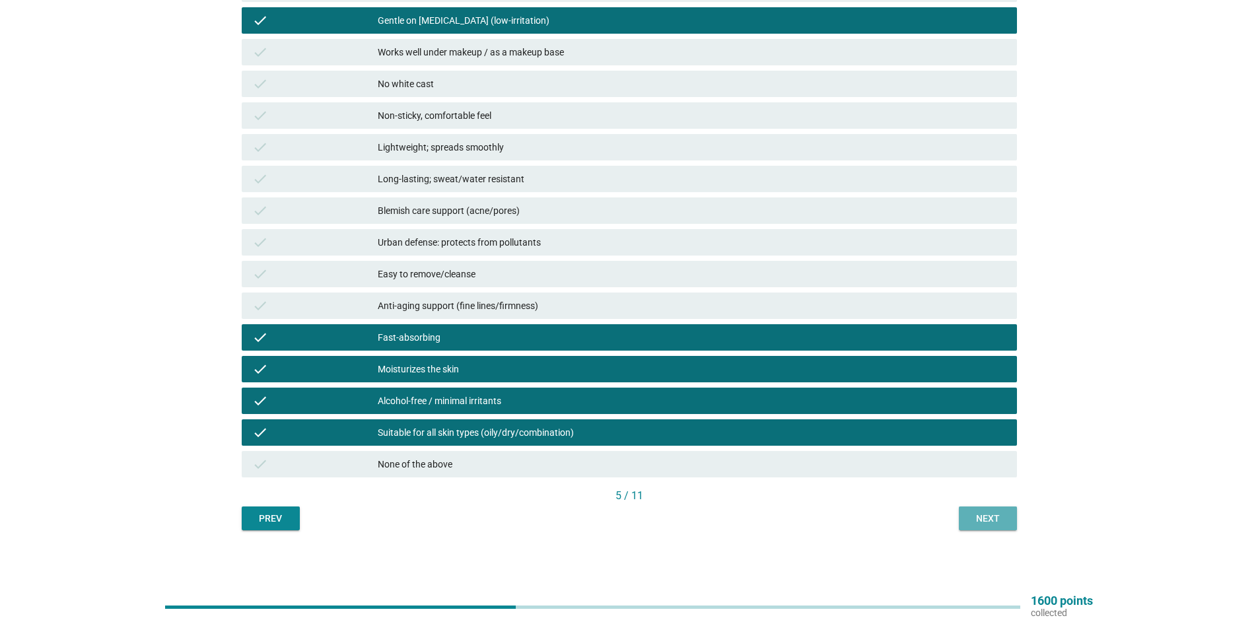
click at [994, 518] on div "Next" at bounding box center [987, 519] width 37 height 14
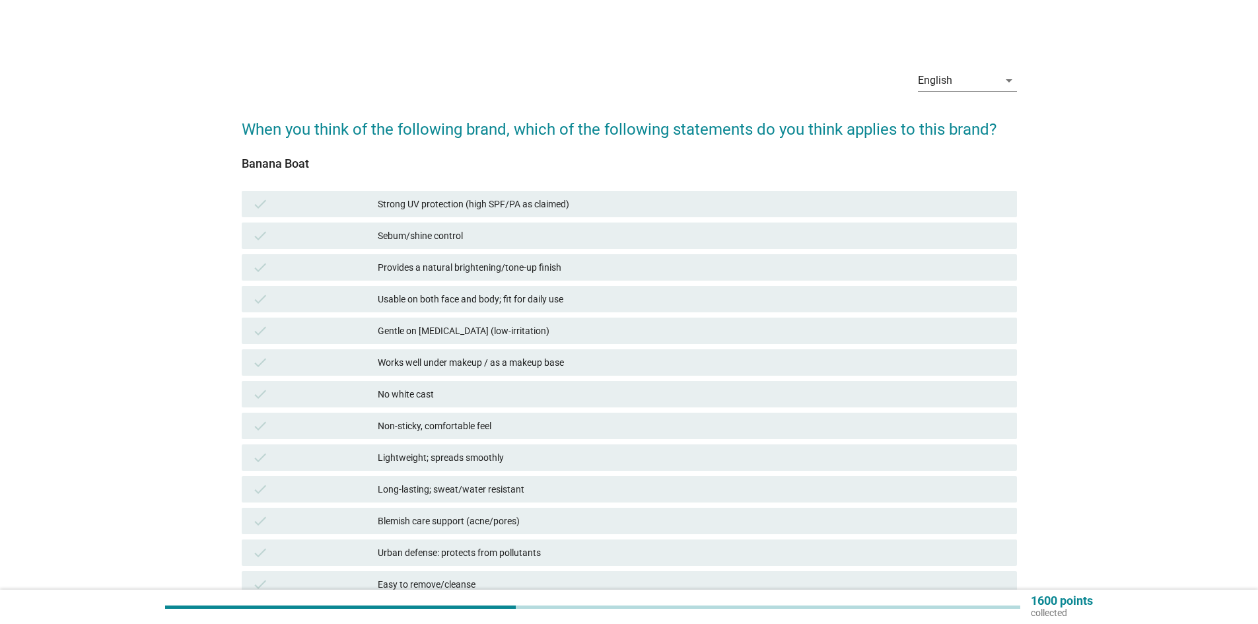
click at [452, 211] on div "Strong UV protection (high SPF/PA as claimed)" at bounding box center [692, 204] width 629 height 16
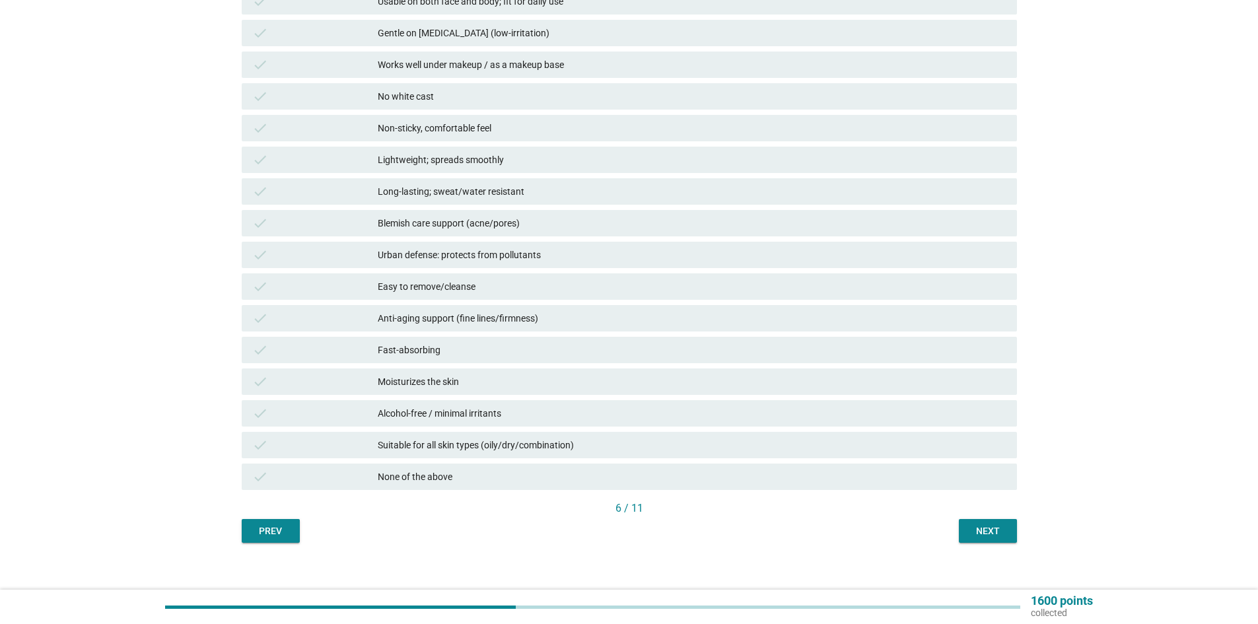
scroll to position [310, 0]
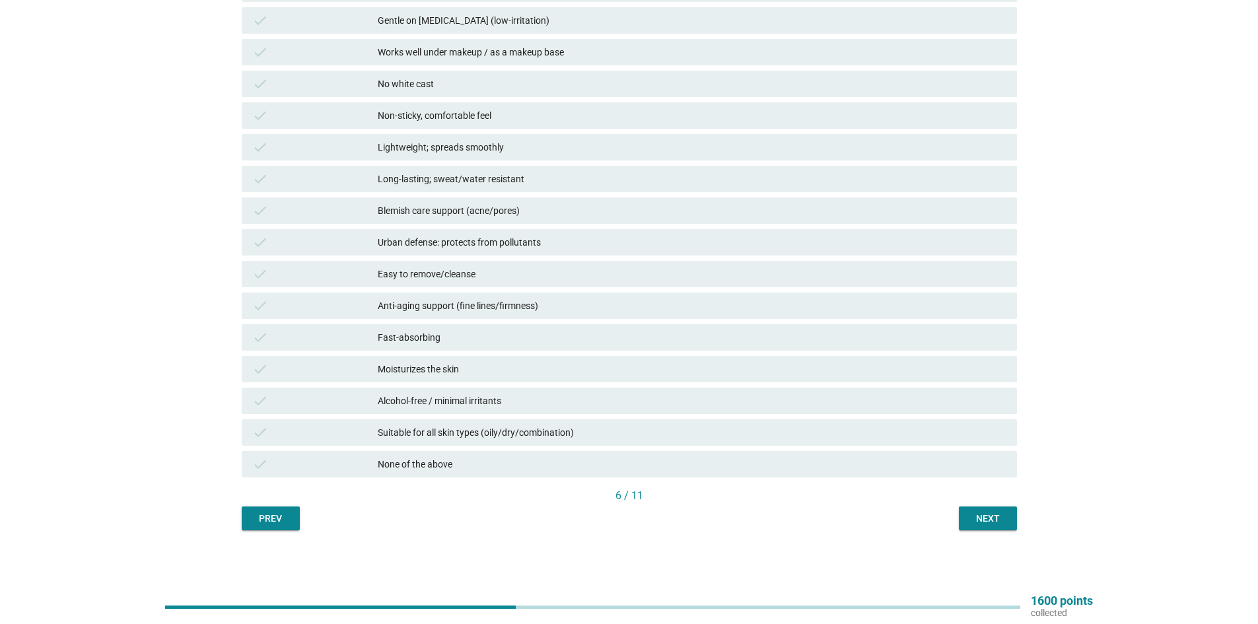
click at [471, 435] on div "Suitable for all skin types (oily/dry/combination)" at bounding box center [692, 433] width 629 height 16
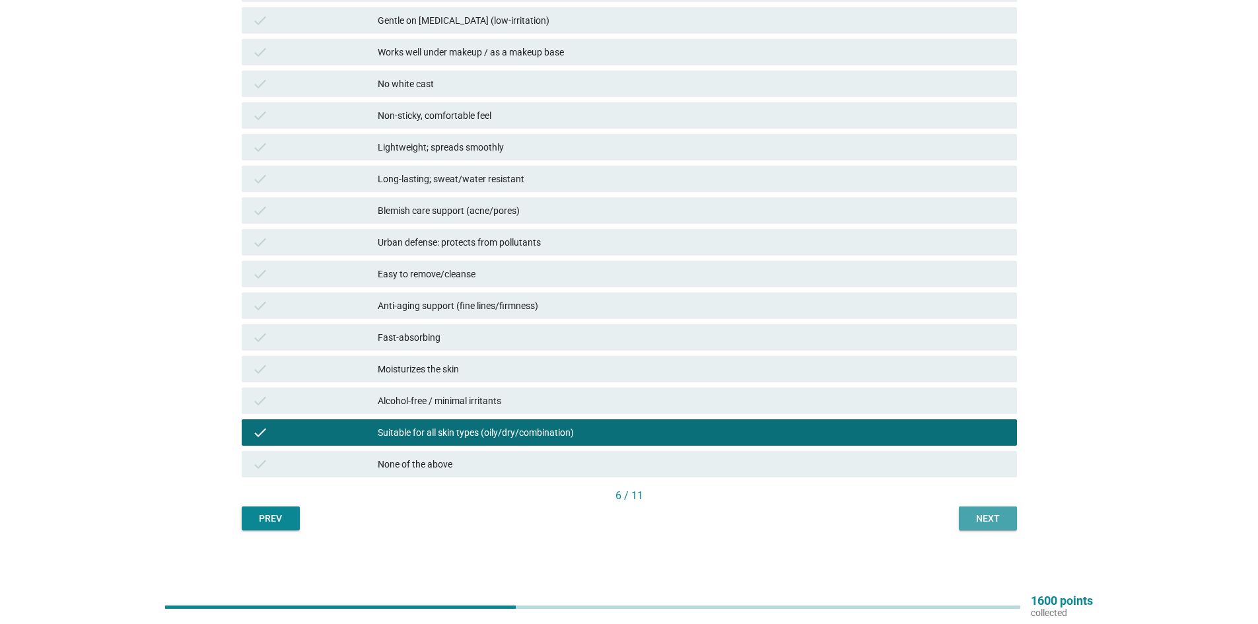
click at [977, 524] on div "Next" at bounding box center [987, 519] width 37 height 14
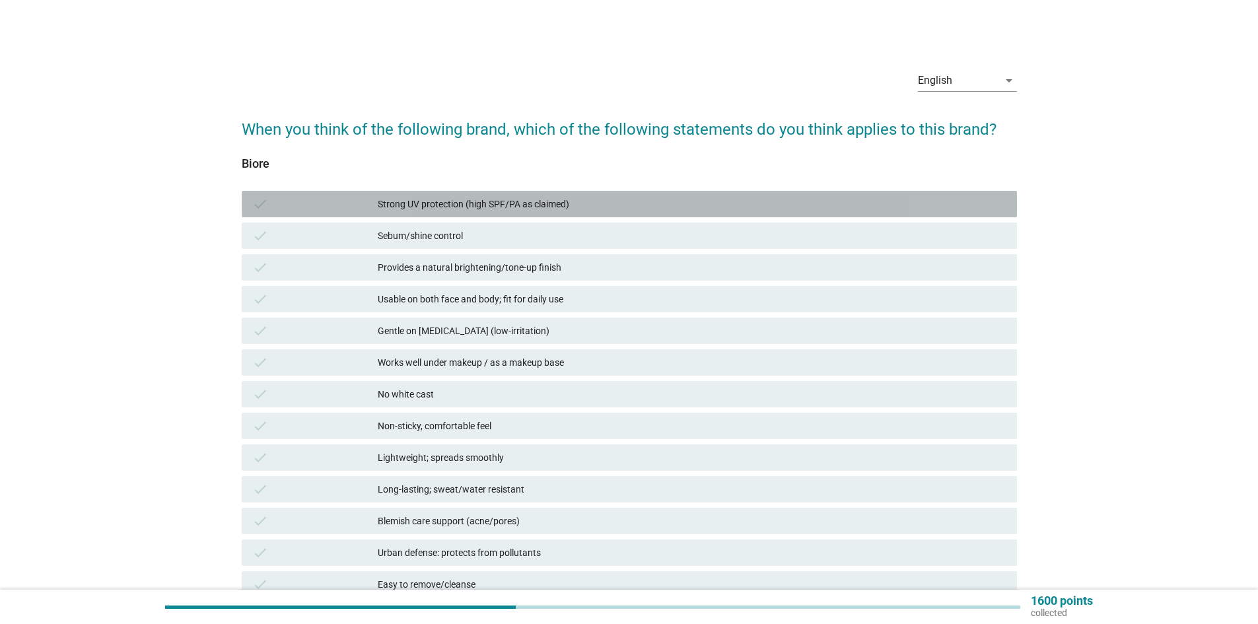
click at [599, 200] on div "Strong UV protection (high SPF/PA as claimed)" at bounding box center [692, 204] width 629 height 16
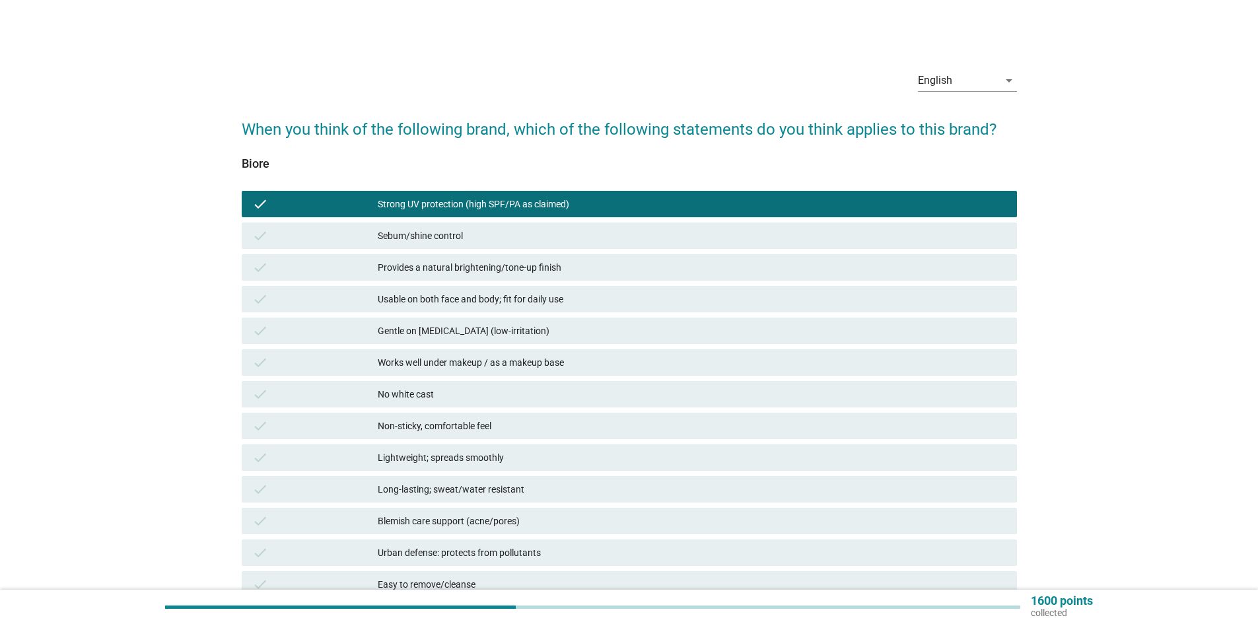
click at [566, 242] on div "Sebum/shine control" at bounding box center [692, 236] width 629 height 16
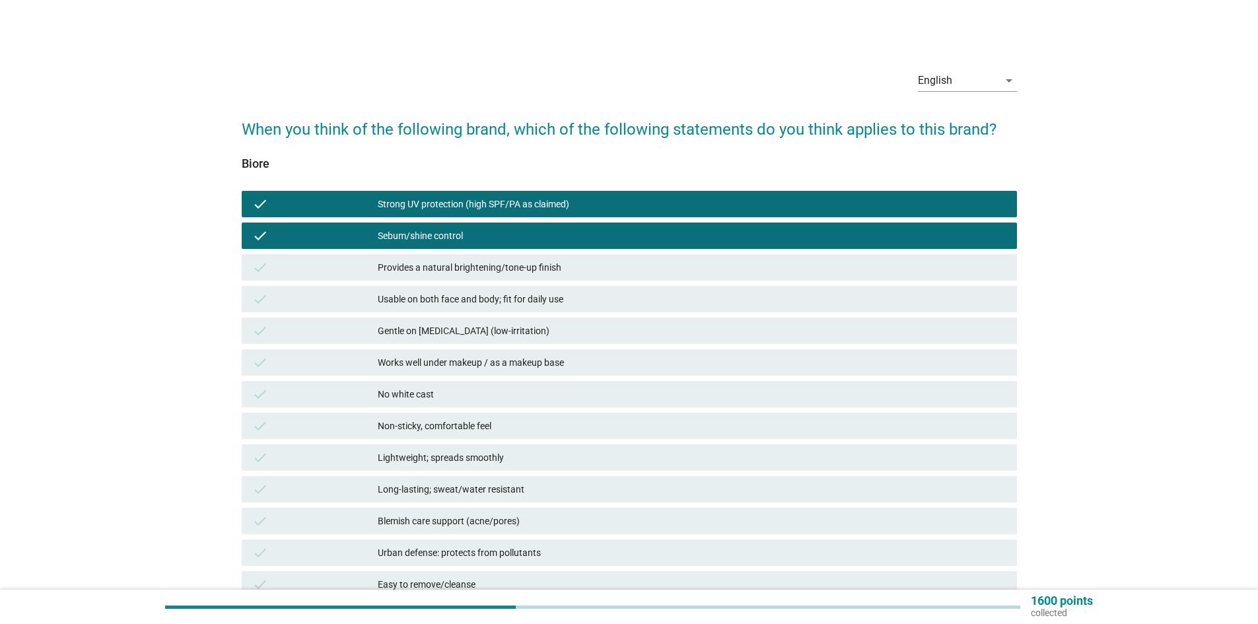
click at [554, 328] on div "Gentle on [MEDICAL_DATA] (low-irritation)" at bounding box center [692, 331] width 629 height 16
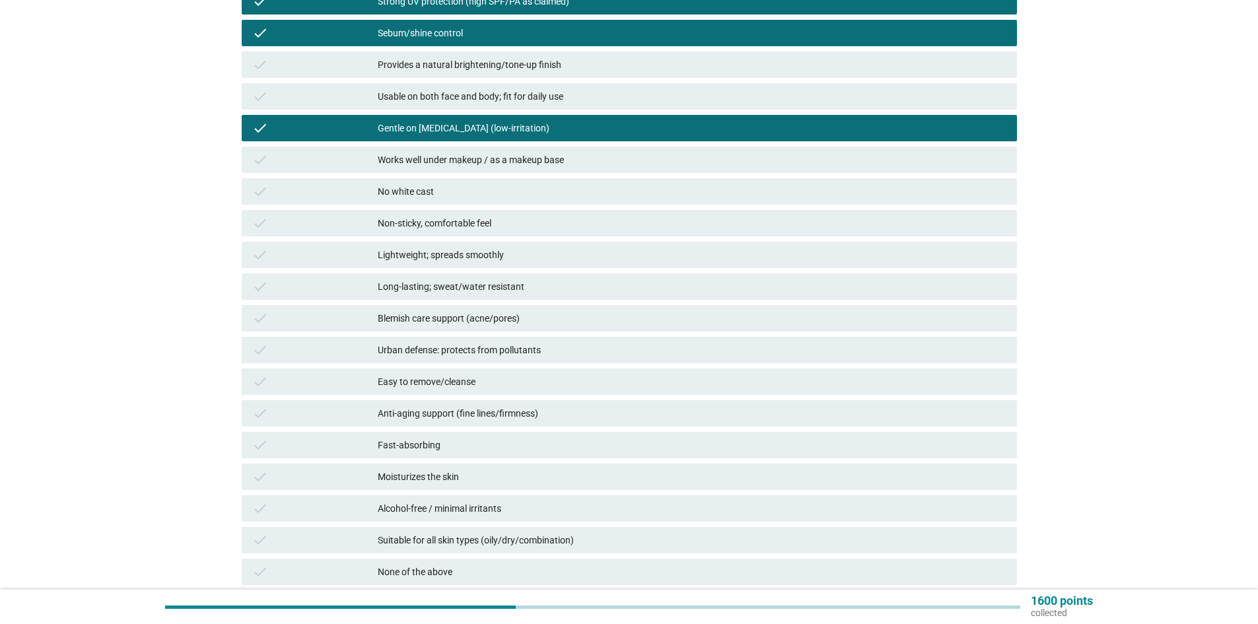
scroll to position [264, 0]
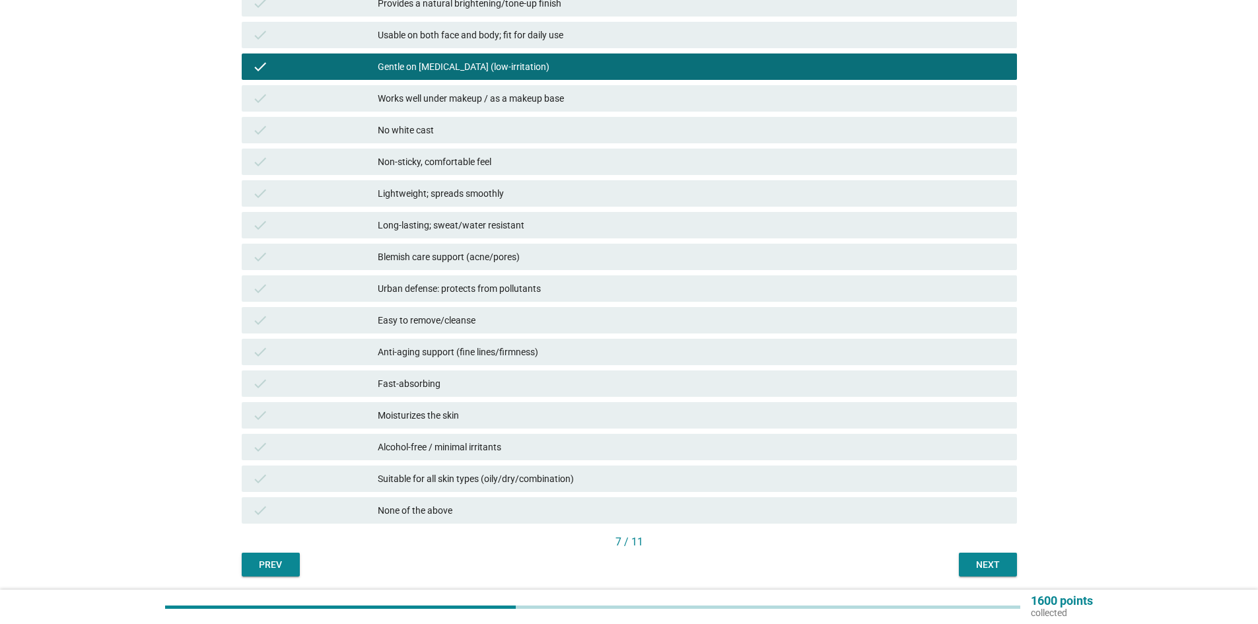
click at [464, 384] on div "Fast-absorbing" at bounding box center [692, 384] width 629 height 16
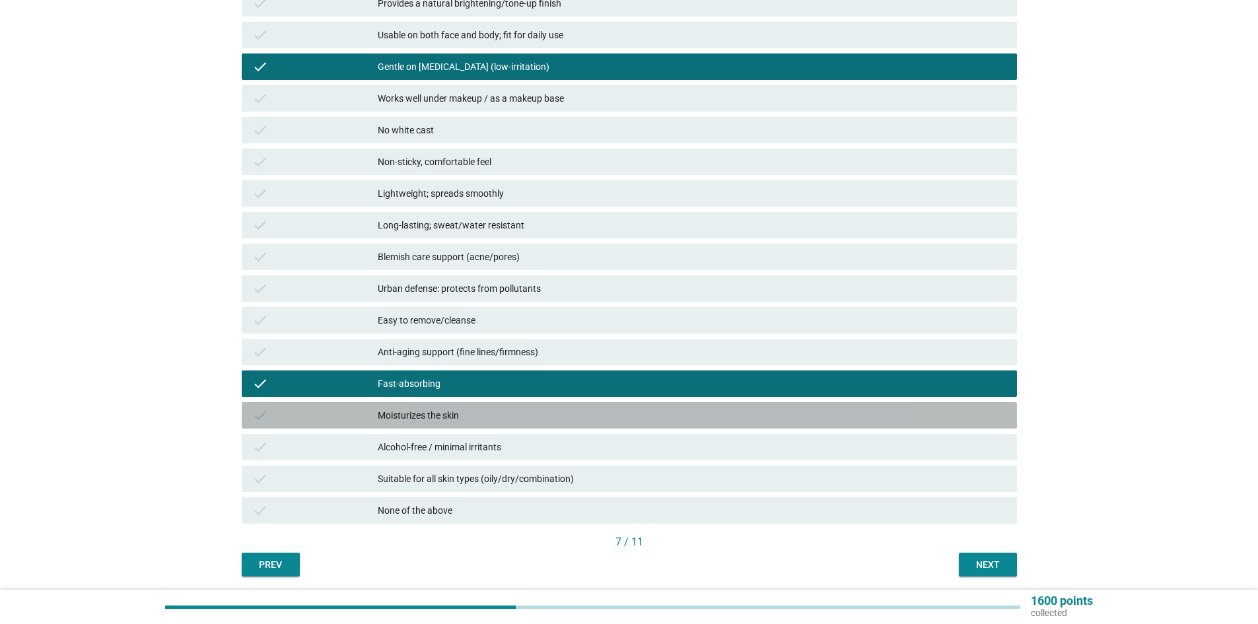
click at [457, 419] on div "Moisturizes the skin" at bounding box center [692, 415] width 629 height 16
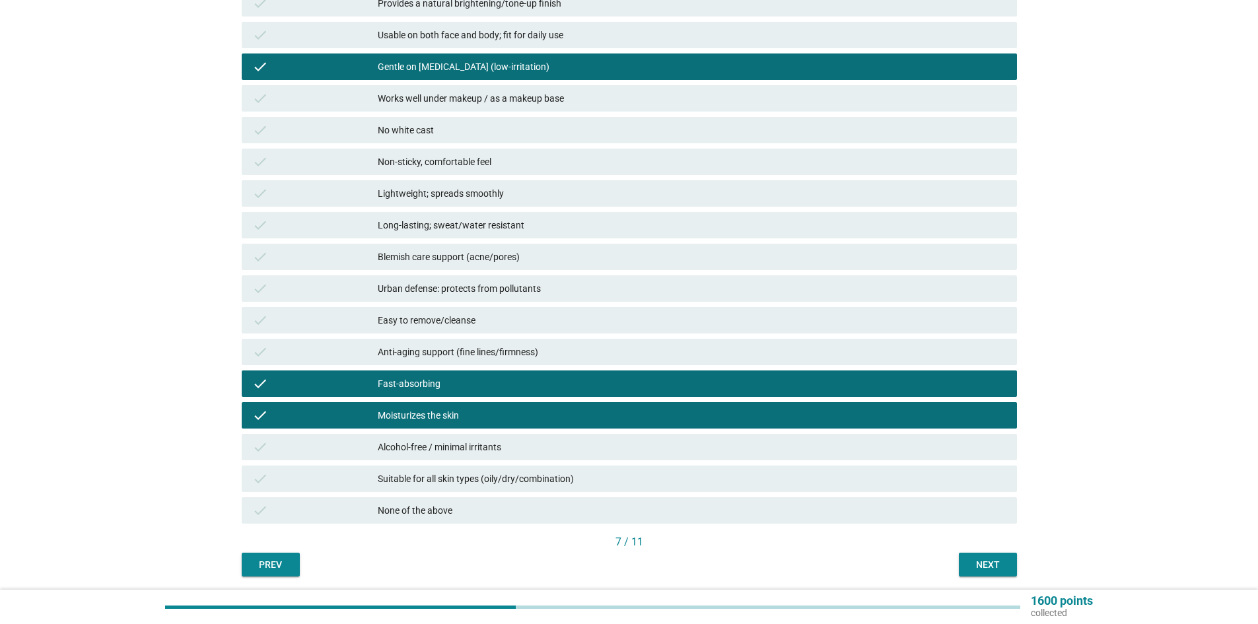
click at [458, 469] on div "check Suitable for all skin types (oily/dry/combination)" at bounding box center [629, 479] width 775 height 26
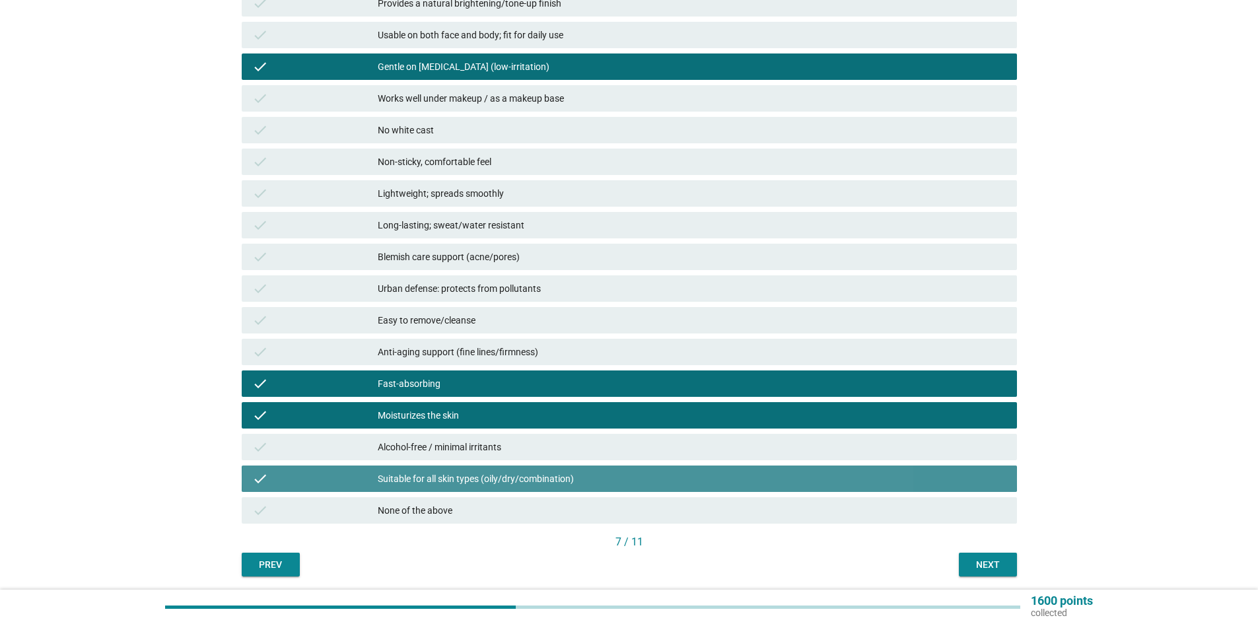
click at [460, 454] on div "Alcohol-free / minimal irritants" at bounding box center [692, 447] width 629 height 16
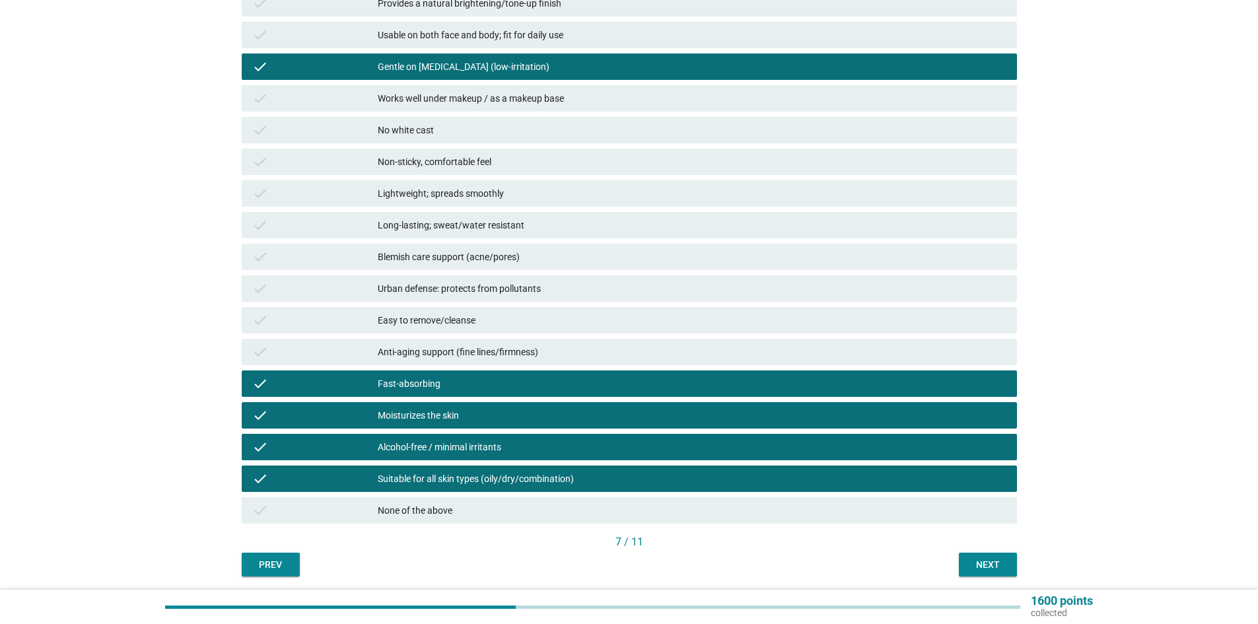
click at [964, 567] on button "Next" at bounding box center [988, 565] width 58 height 24
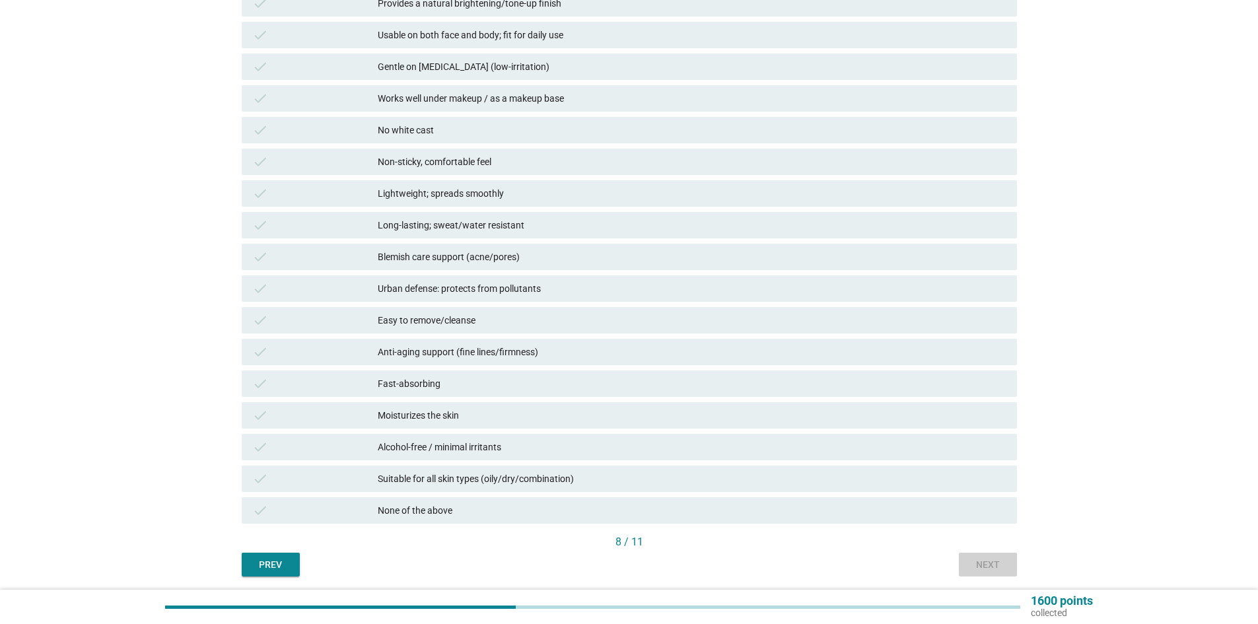
scroll to position [0, 0]
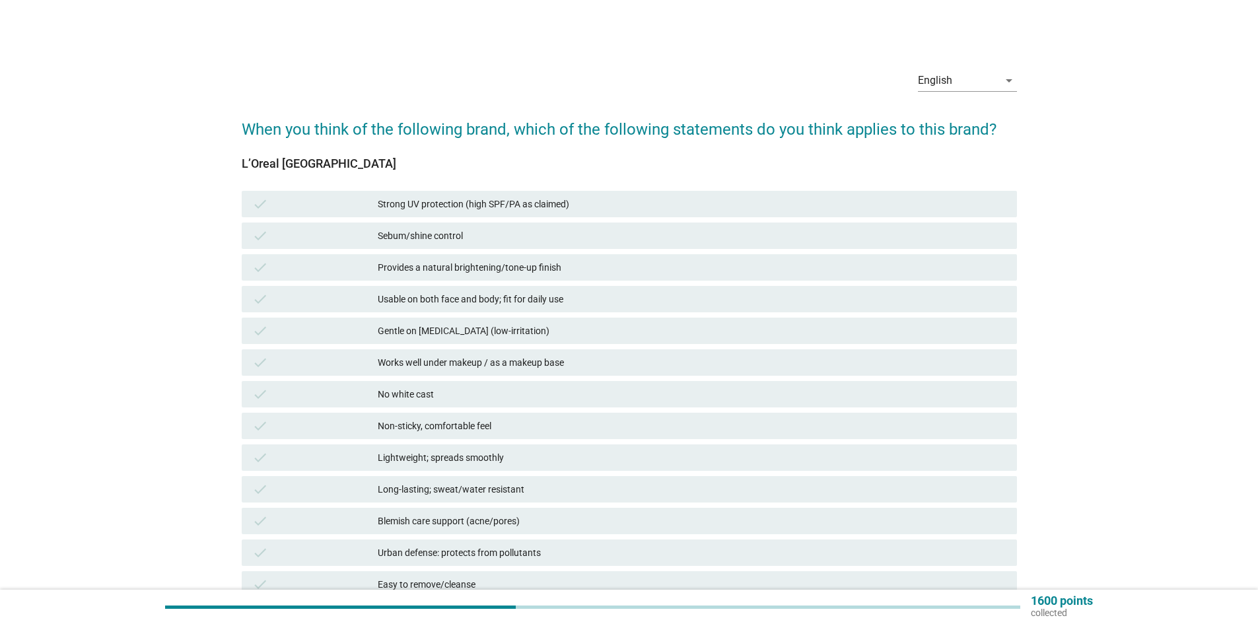
click at [472, 206] on div "Strong UV protection (high SPF/PA as claimed)" at bounding box center [692, 204] width 629 height 16
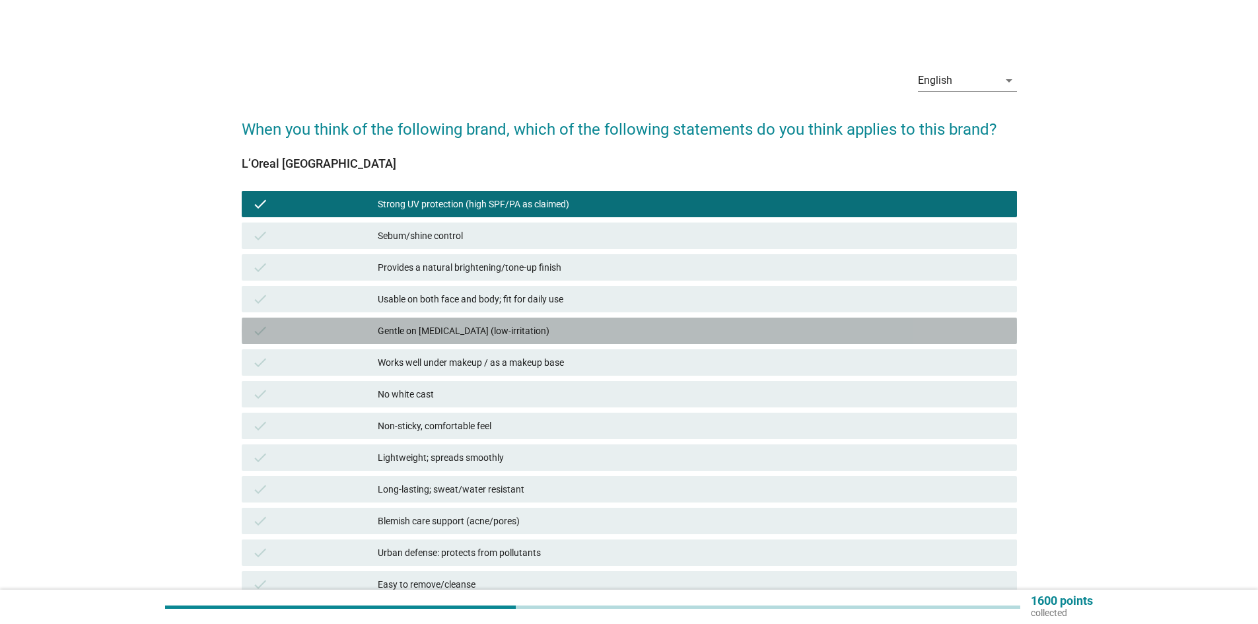
click at [444, 331] on div "Gentle on [MEDICAL_DATA] (low-irritation)" at bounding box center [692, 331] width 629 height 16
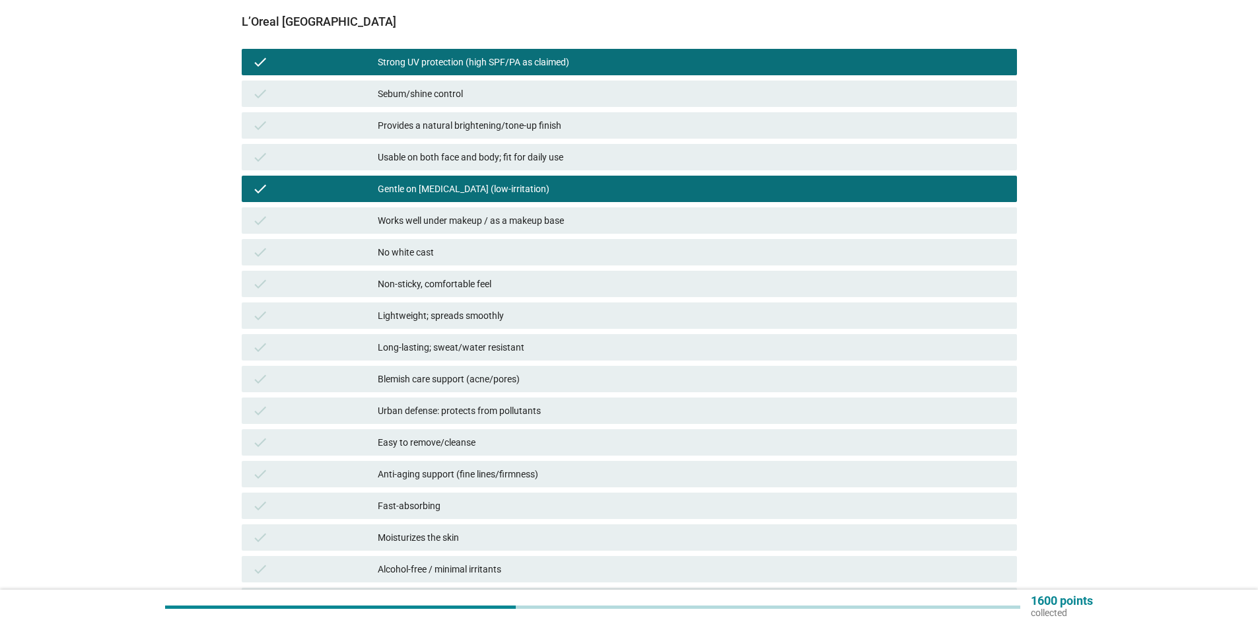
scroll to position [264, 0]
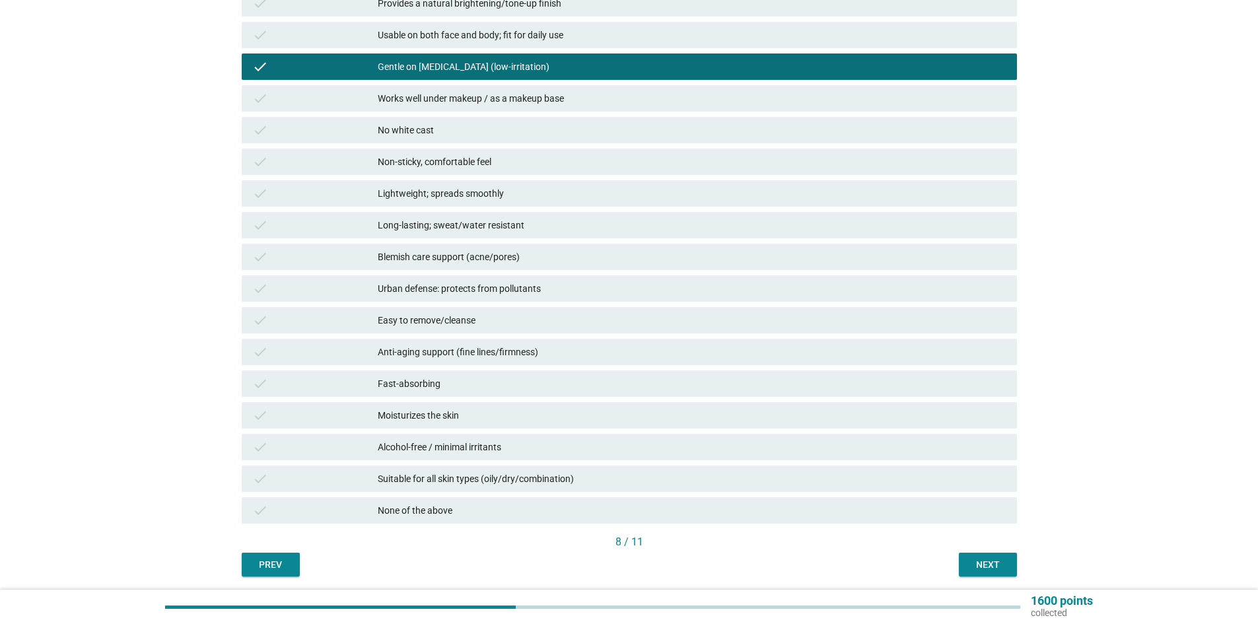
click at [442, 326] on div "Easy to remove/cleanse" at bounding box center [692, 320] width 629 height 16
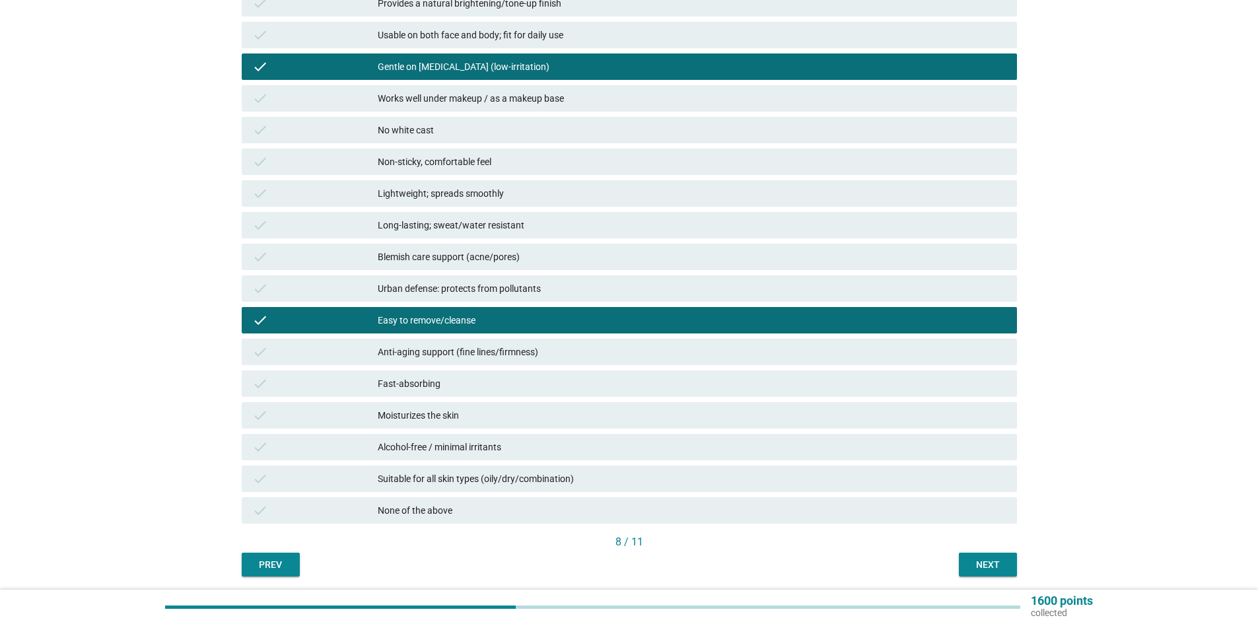
click at [414, 384] on div "Fast-absorbing" at bounding box center [692, 384] width 629 height 16
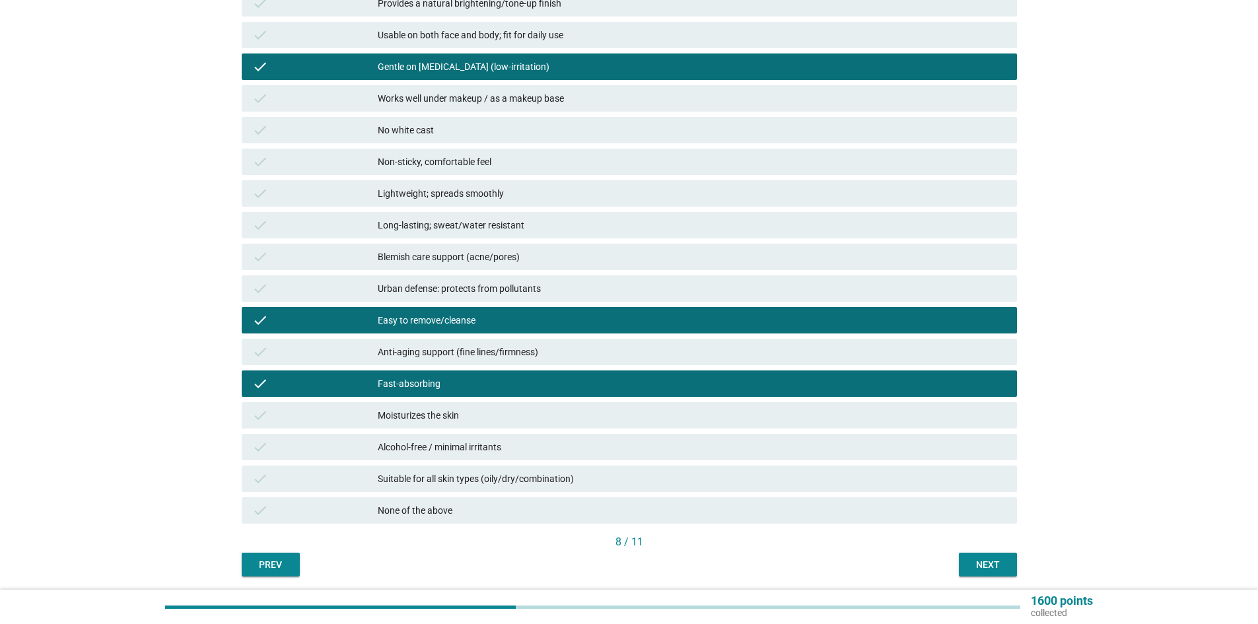
click at [423, 427] on div "check Moisturizes the skin" at bounding box center [629, 415] width 775 height 26
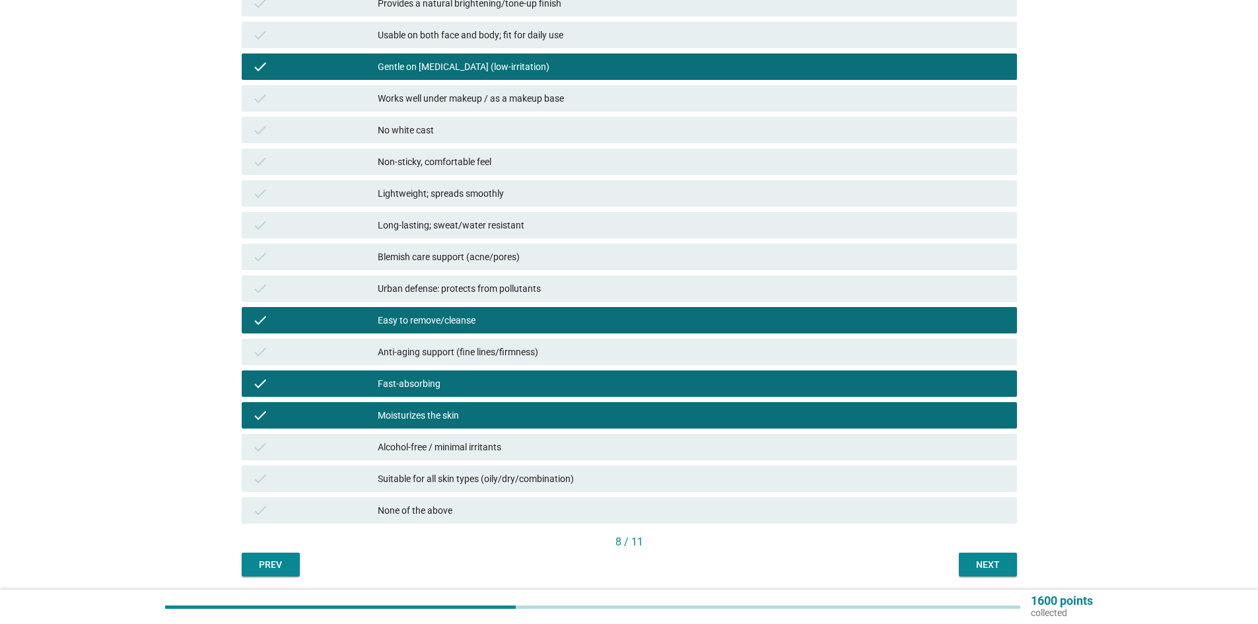
click at [425, 450] on div "Alcohol-free / minimal irritants" at bounding box center [692, 447] width 629 height 16
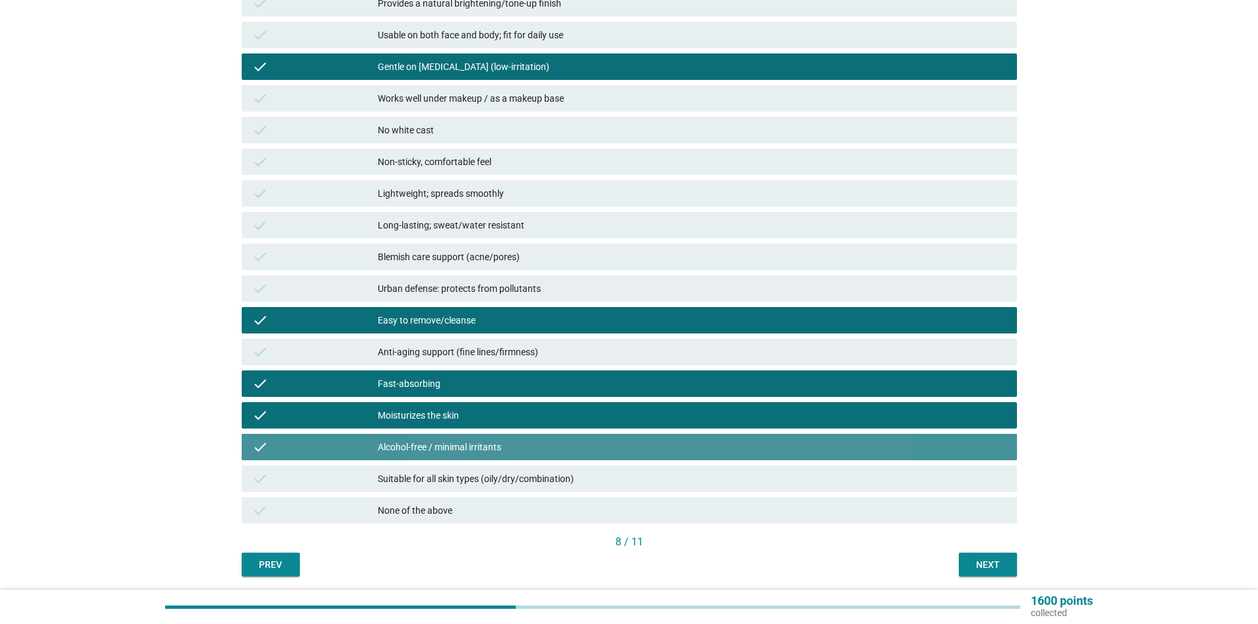
drag, startPoint x: 431, startPoint y: 476, endPoint x: 452, endPoint y: 485, distance: 22.2
click at [438, 481] on div "Suitable for all skin types (oily/dry/combination)" at bounding box center [692, 479] width 629 height 16
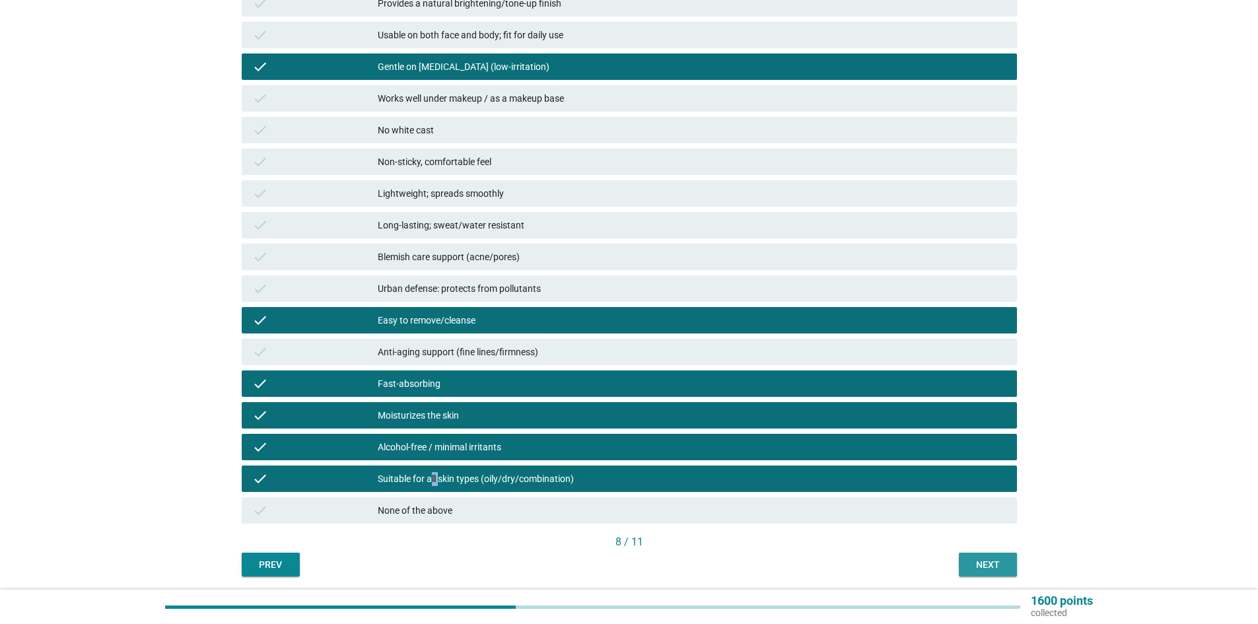
click at [1004, 559] on button "Next" at bounding box center [988, 565] width 58 height 24
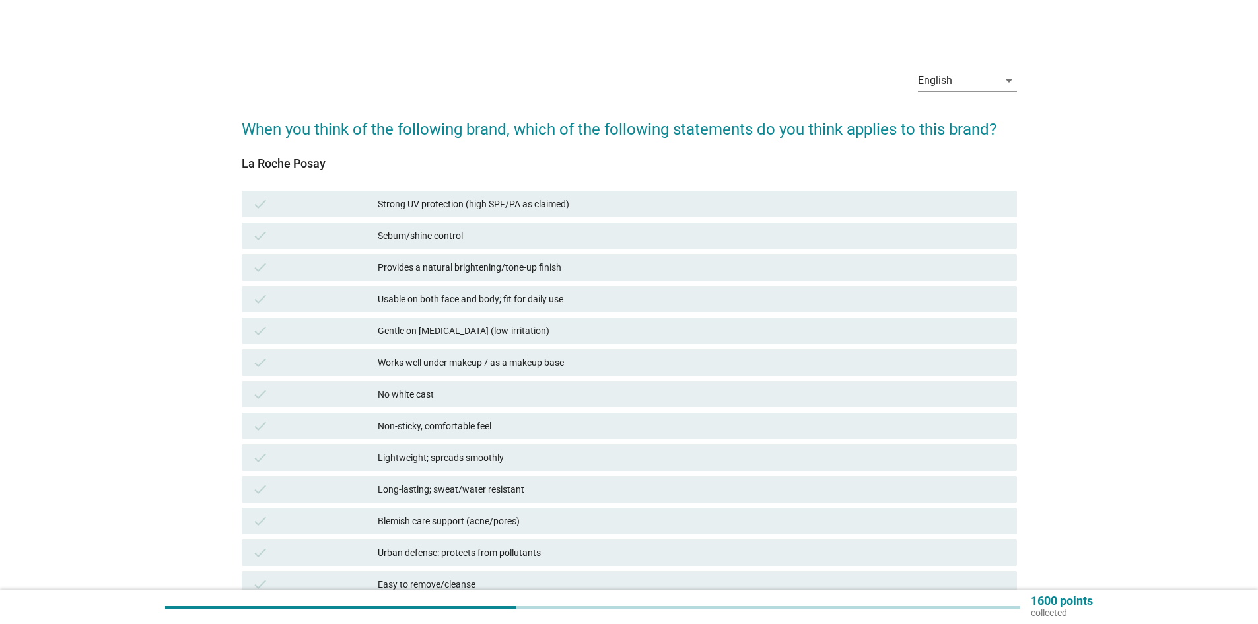
click at [423, 202] on div "Strong UV protection (high SPF/PA as claimed)" at bounding box center [692, 204] width 629 height 16
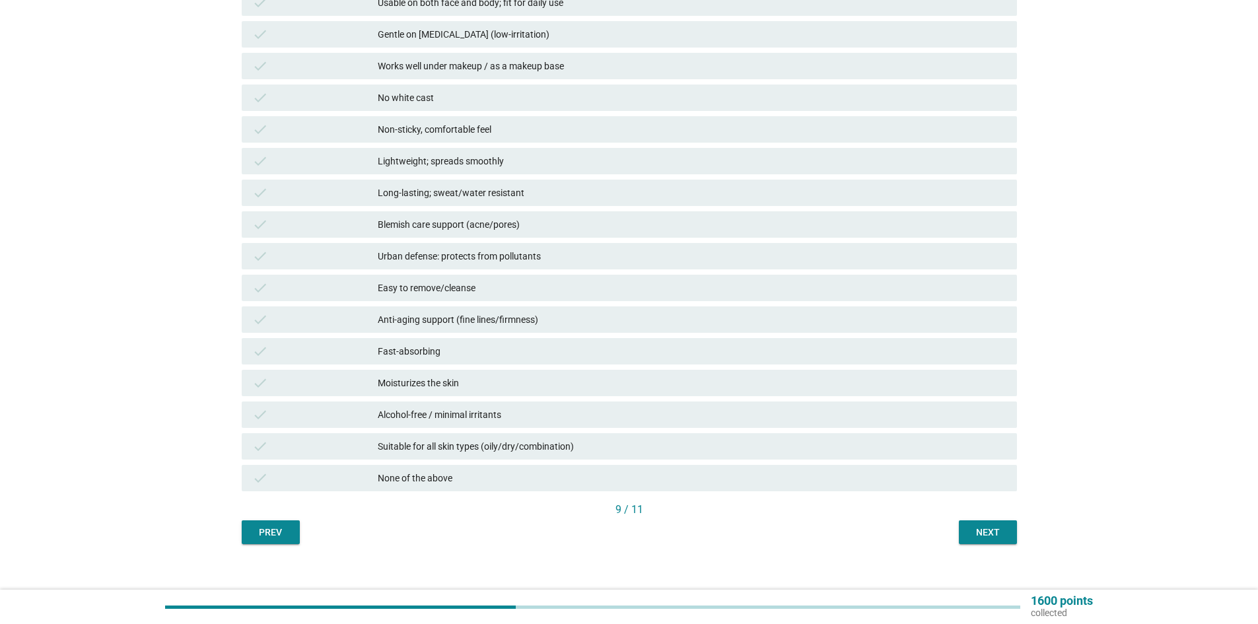
scroll to position [310, 0]
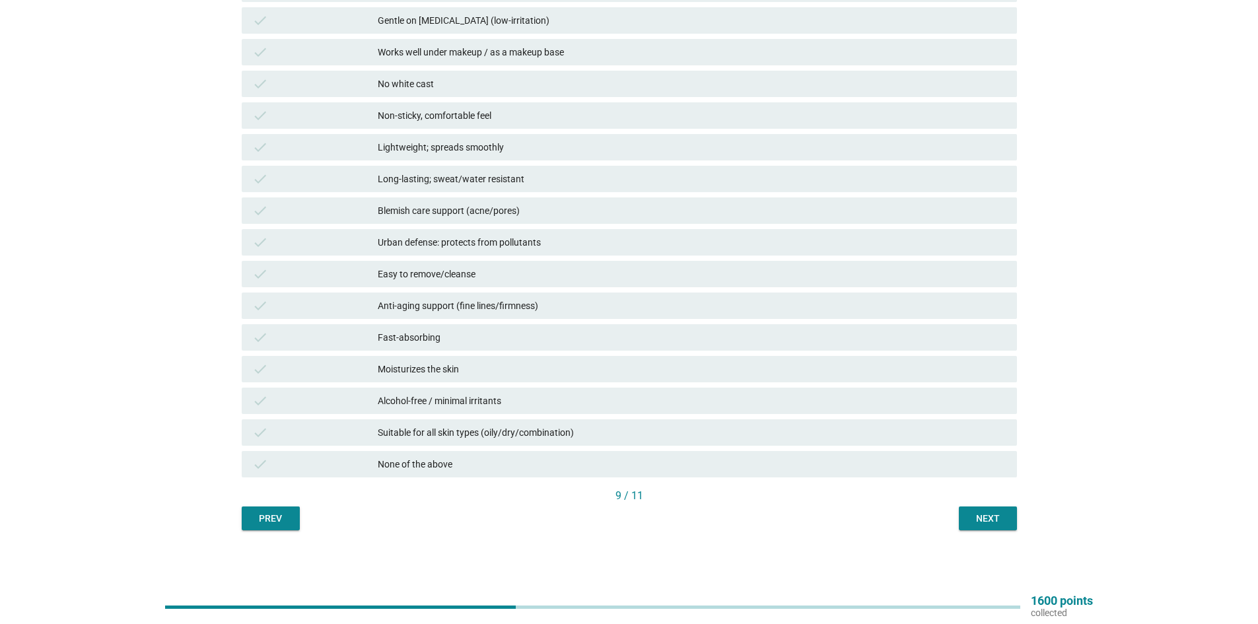
click at [427, 438] on div "Suitable for all skin types (oily/dry/combination)" at bounding box center [692, 433] width 629 height 16
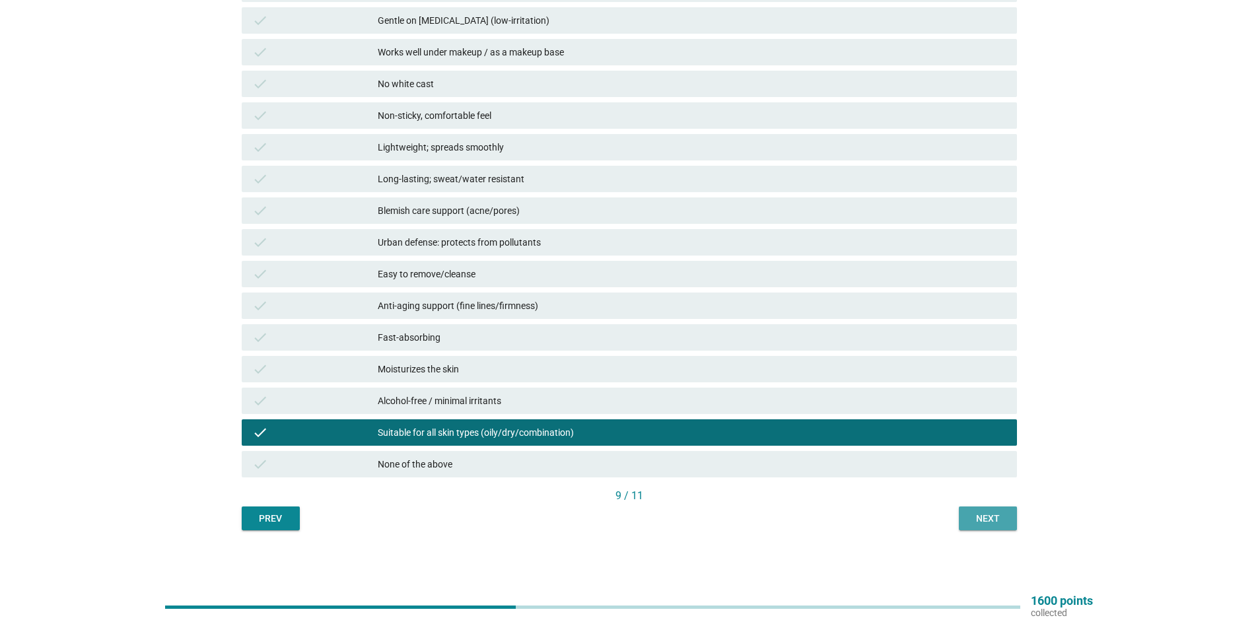
click at [979, 522] on div "Next" at bounding box center [987, 519] width 37 height 14
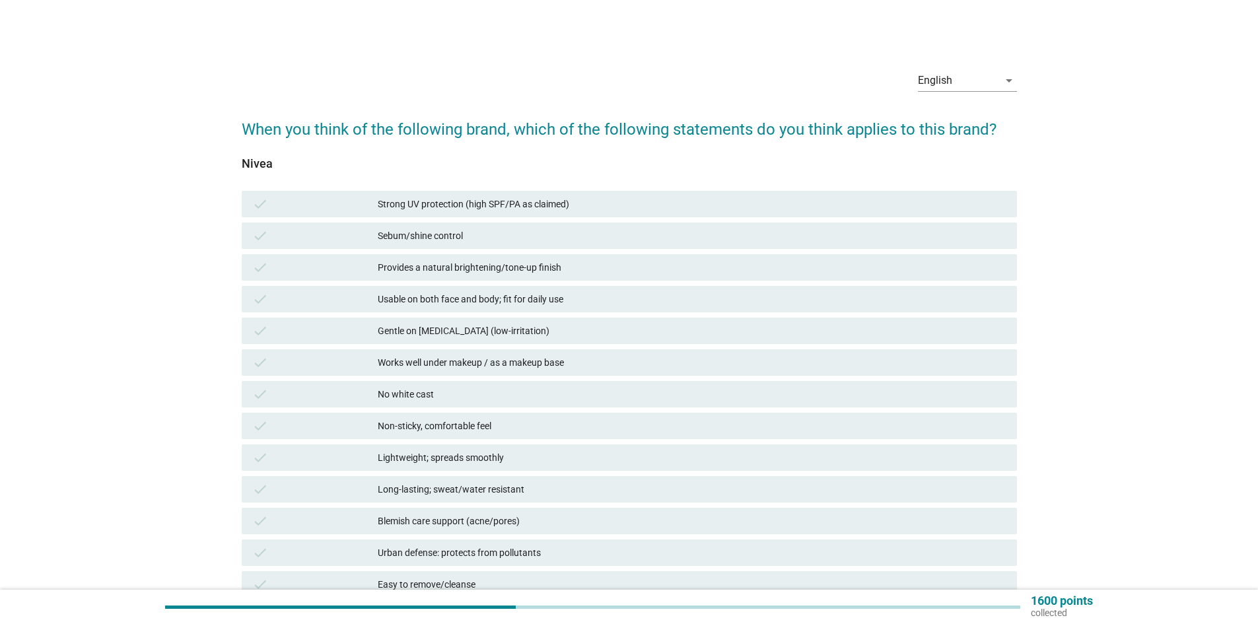
click at [464, 194] on div "check Strong UV protection (high SPF/PA as claimed)" at bounding box center [629, 204] width 775 height 26
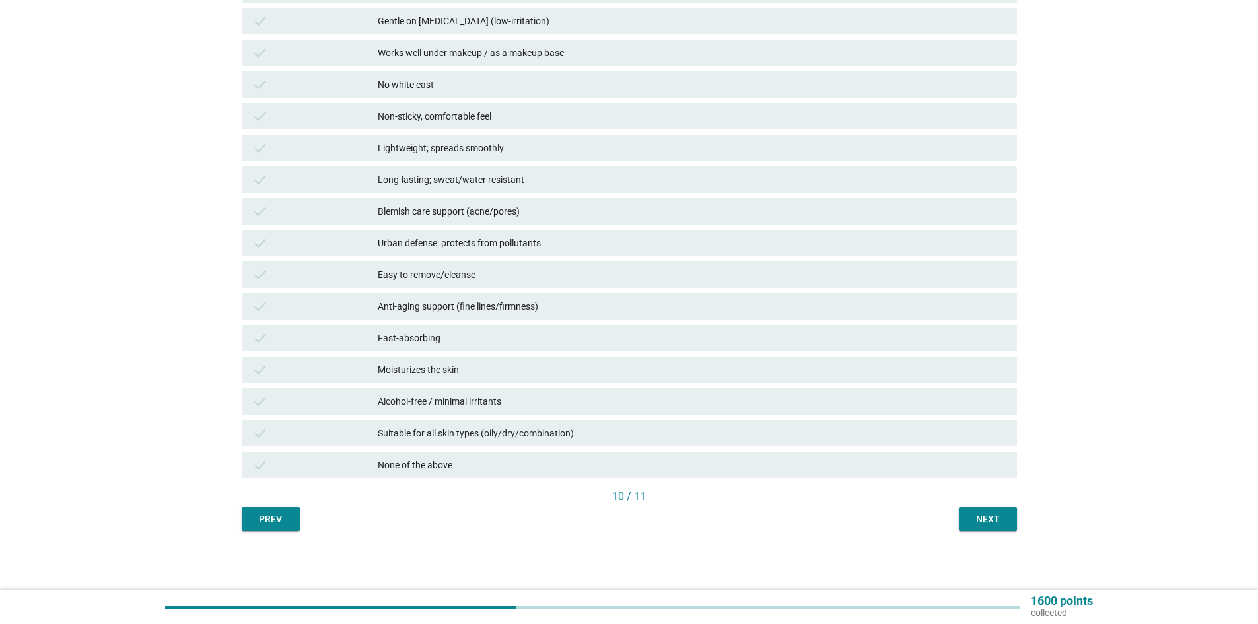
scroll to position [310, 0]
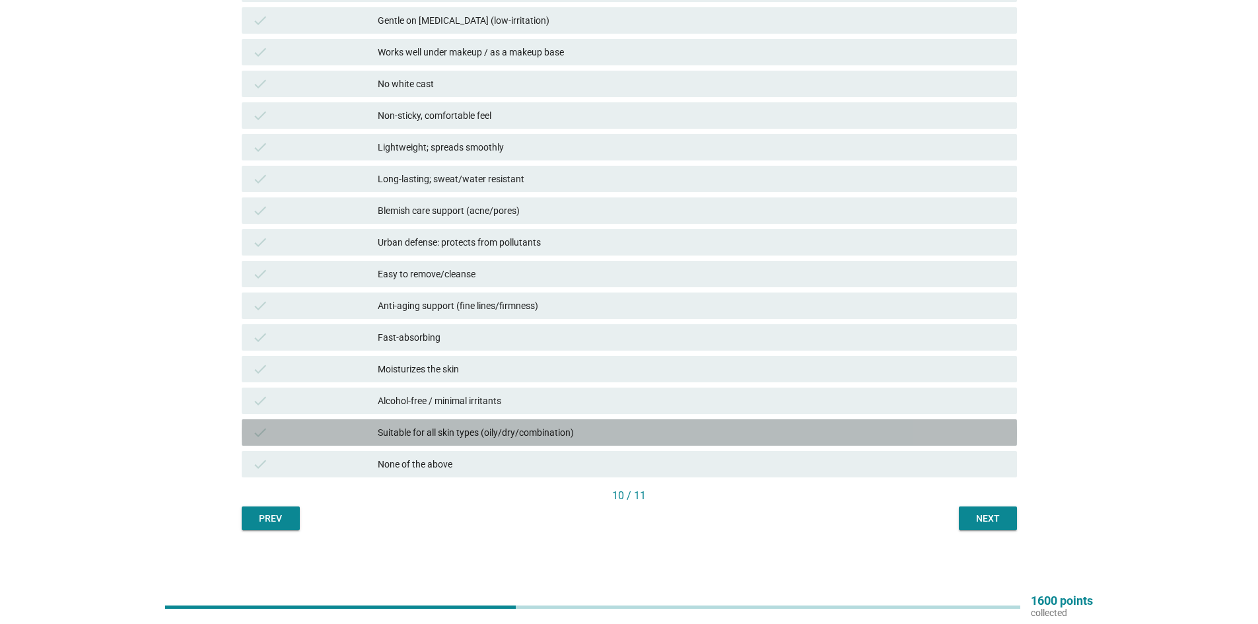
click at [458, 423] on div "check Suitable for all skin types (oily/dry/combination)" at bounding box center [629, 432] width 775 height 26
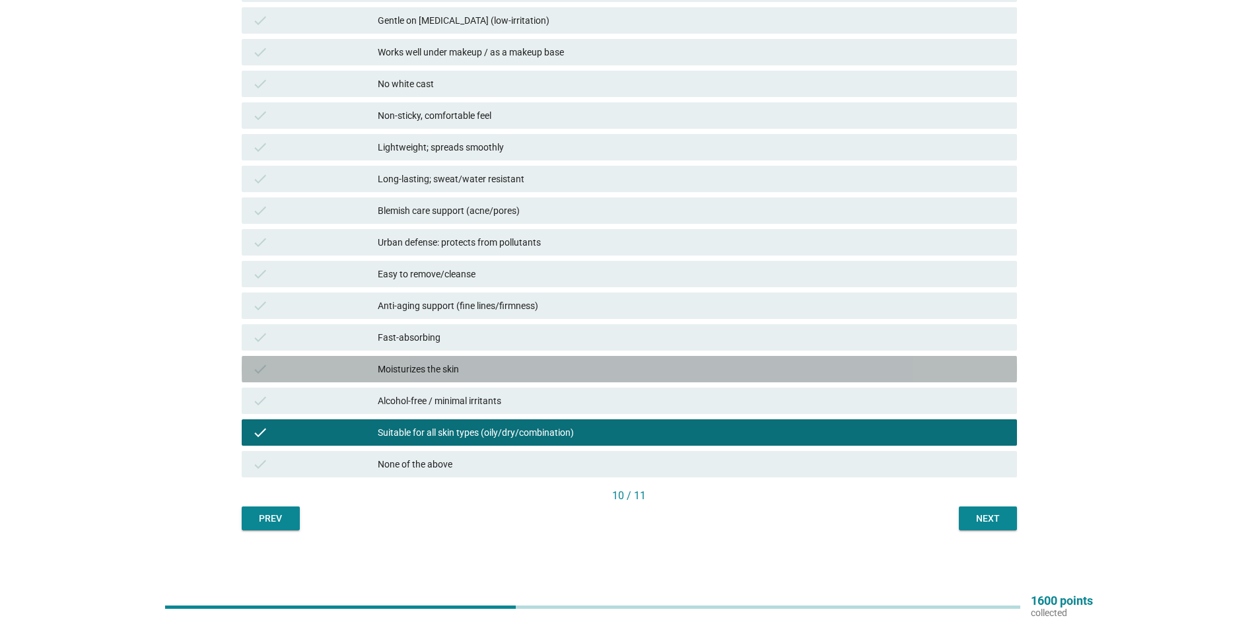
click at [450, 366] on div "Moisturizes the skin" at bounding box center [692, 369] width 629 height 16
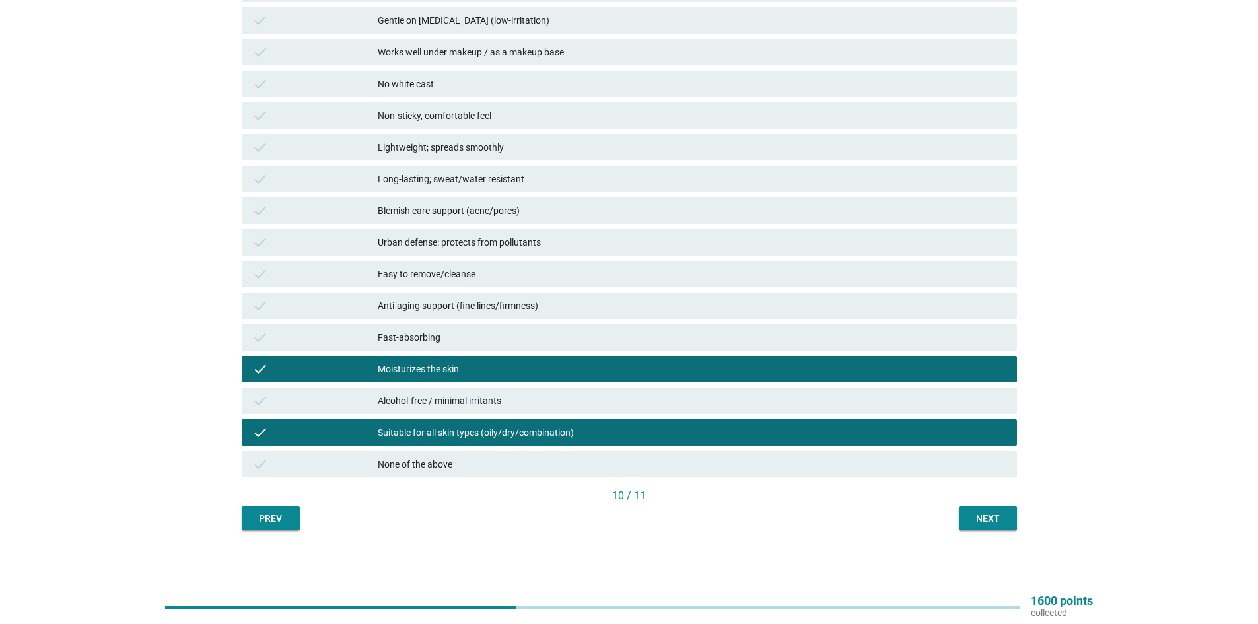
drag, startPoint x: 463, startPoint y: 401, endPoint x: 478, endPoint y: 402, distance: 15.2
click at [464, 403] on div "Alcohol-free / minimal irritants" at bounding box center [692, 401] width 629 height 16
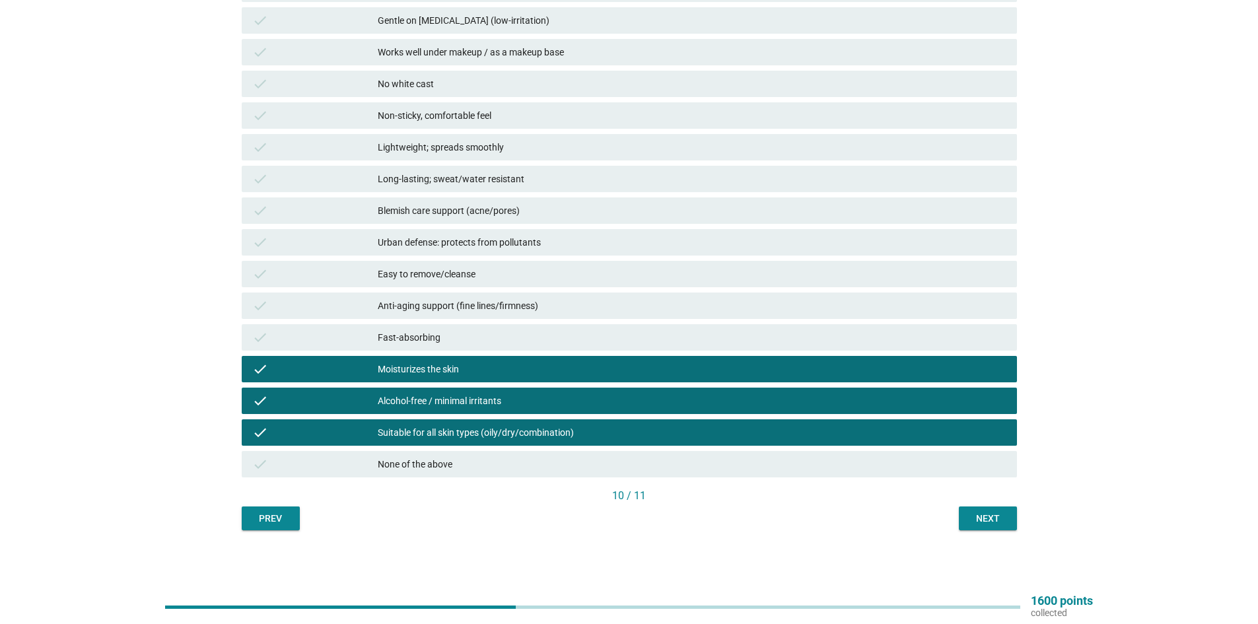
click at [963, 520] on button "Next" at bounding box center [988, 518] width 58 height 24
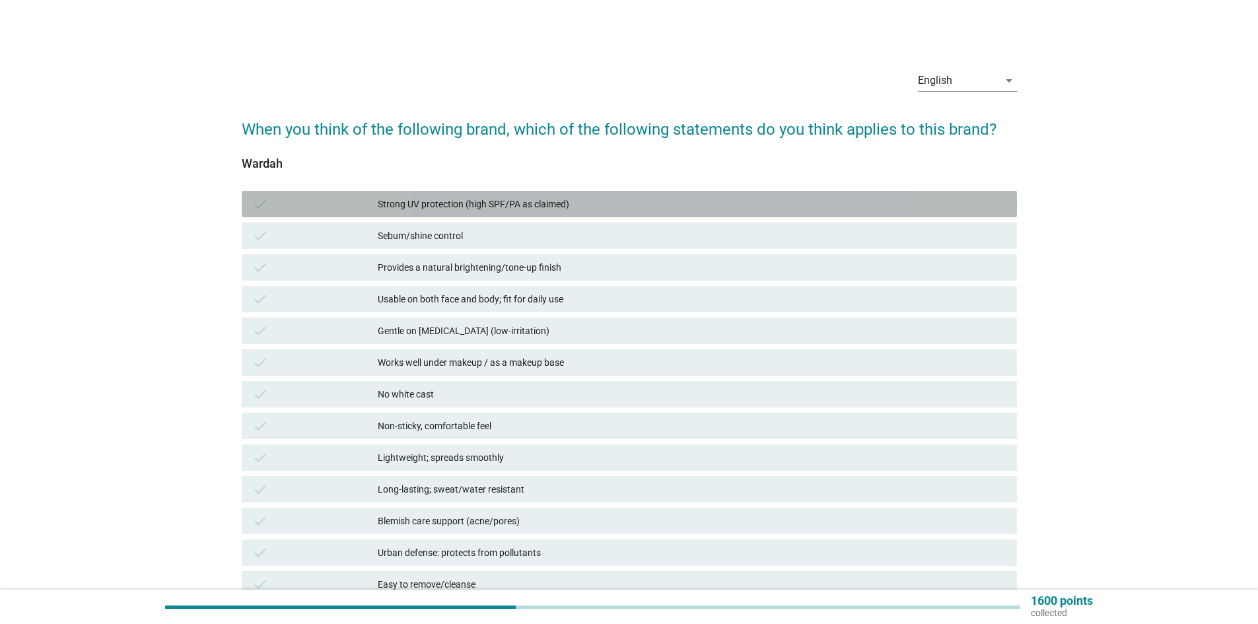
click at [478, 205] on div "Strong UV protection (high SPF/PA as claimed)" at bounding box center [692, 204] width 629 height 16
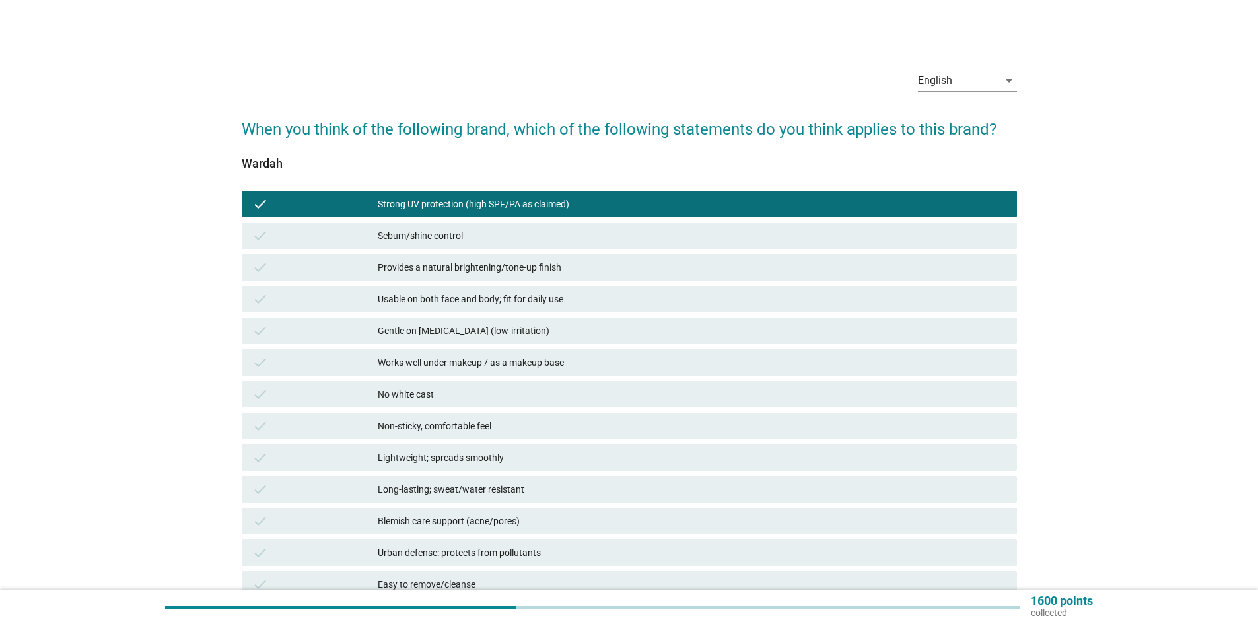
click at [475, 329] on div "Gentle on [MEDICAL_DATA] (low-irritation)" at bounding box center [692, 331] width 629 height 16
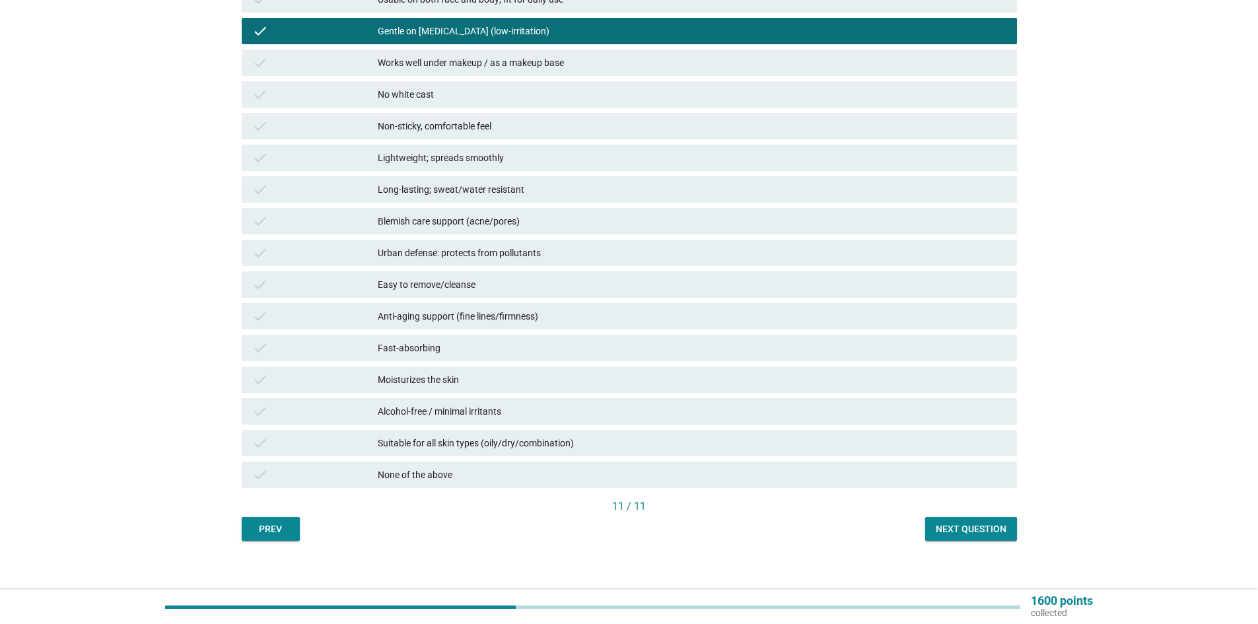
scroll to position [310, 0]
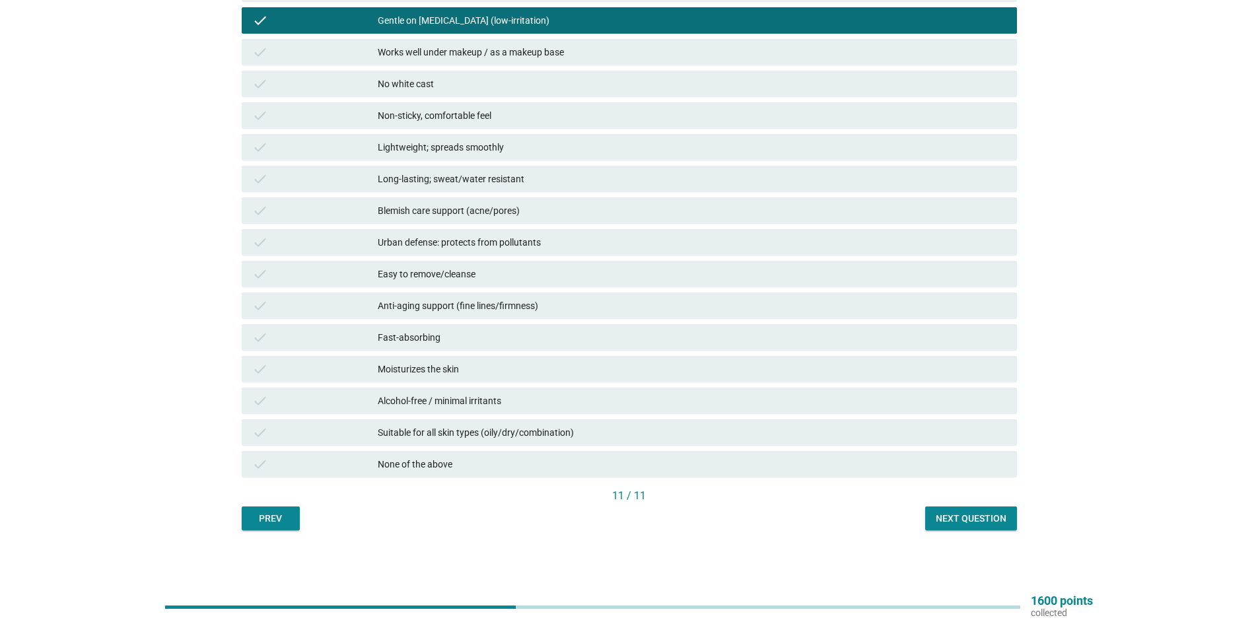
click at [459, 374] on div "Moisturizes the skin" at bounding box center [692, 369] width 629 height 16
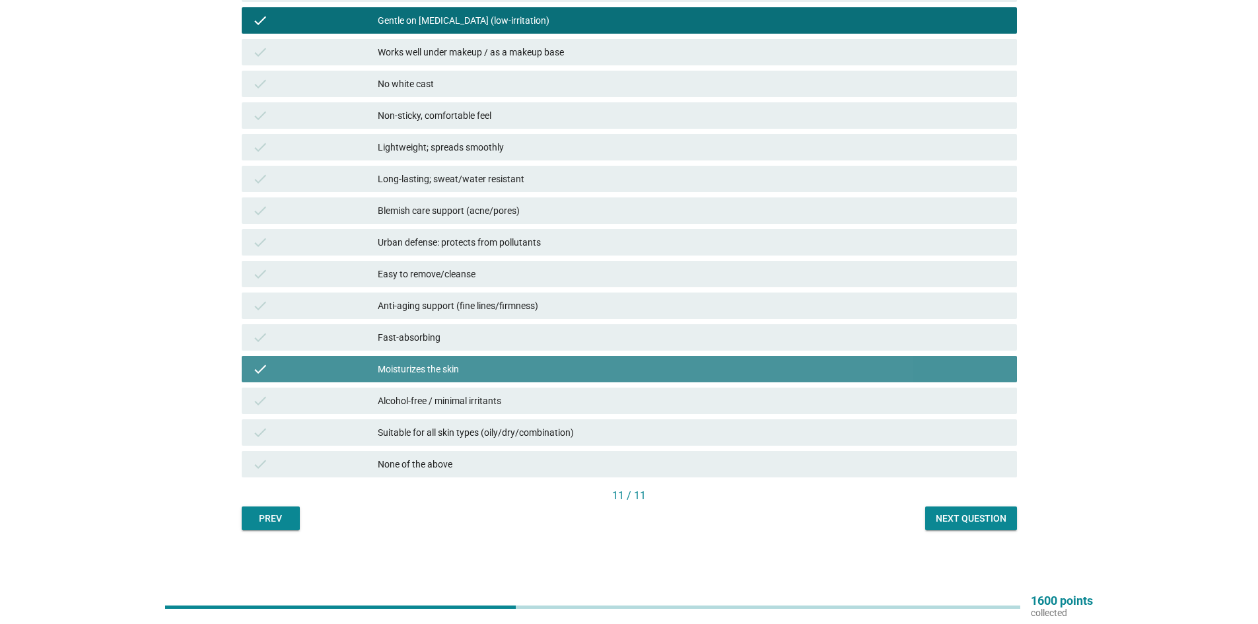
click at [467, 402] on div "Alcohol-free / minimal irritants" at bounding box center [692, 401] width 629 height 16
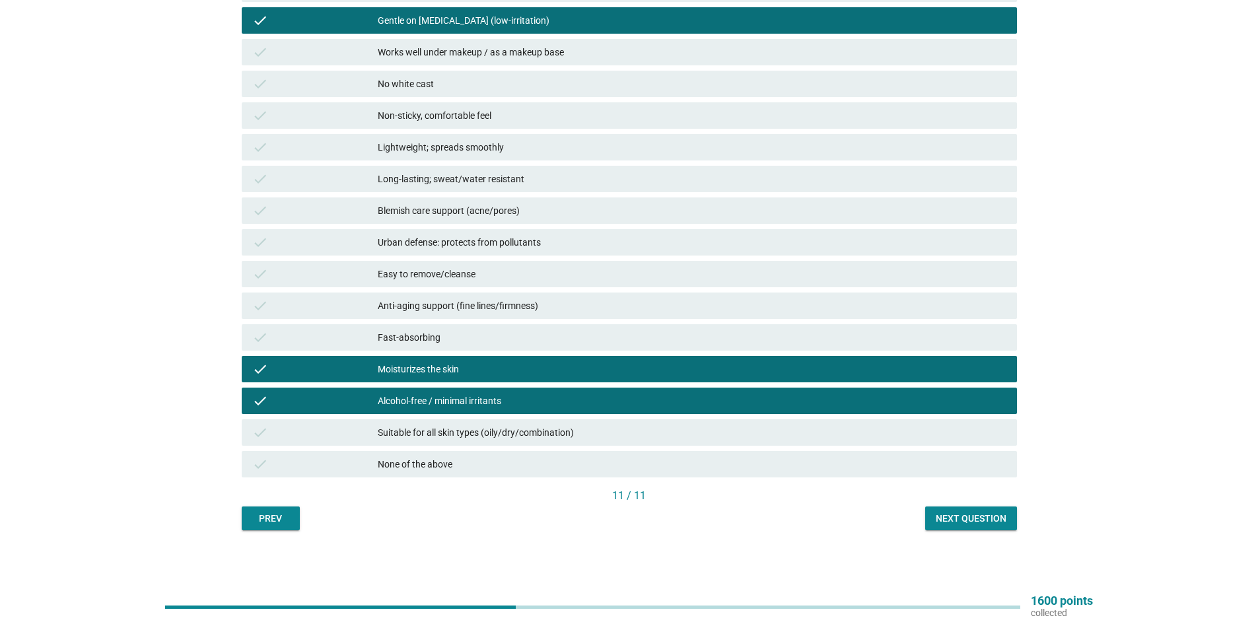
click at [491, 440] on div "check Suitable for all skin types (oily/dry/combination)" at bounding box center [629, 432] width 775 height 26
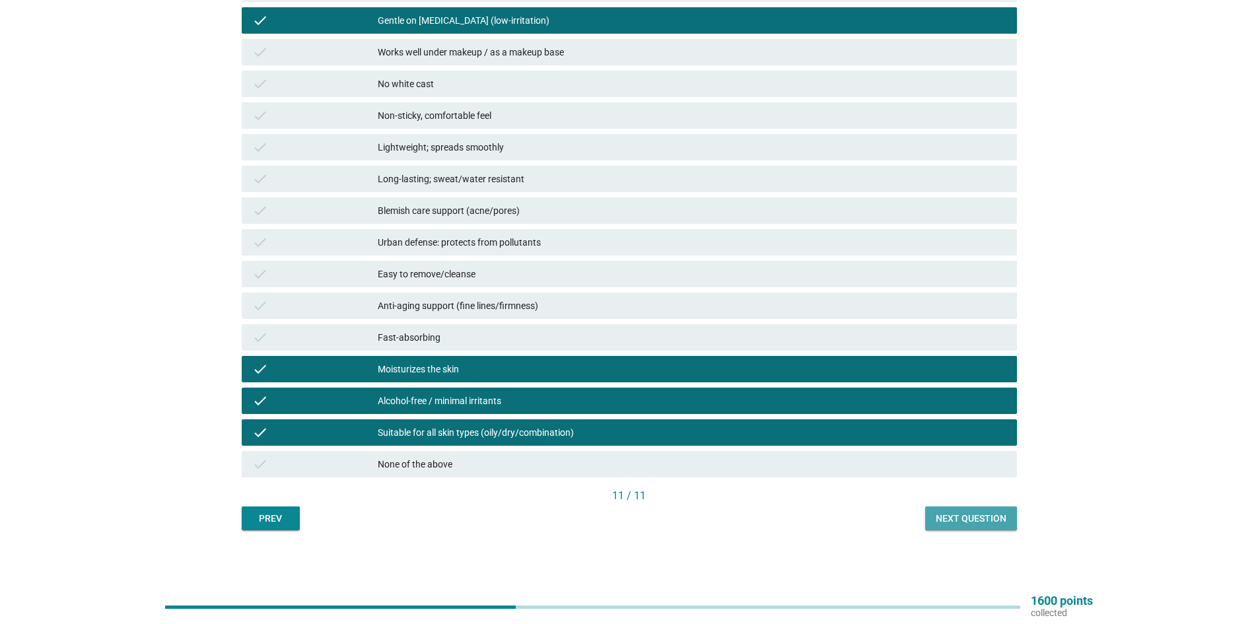
click at [968, 524] on div "Next question" at bounding box center [971, 519] width 71 height 14
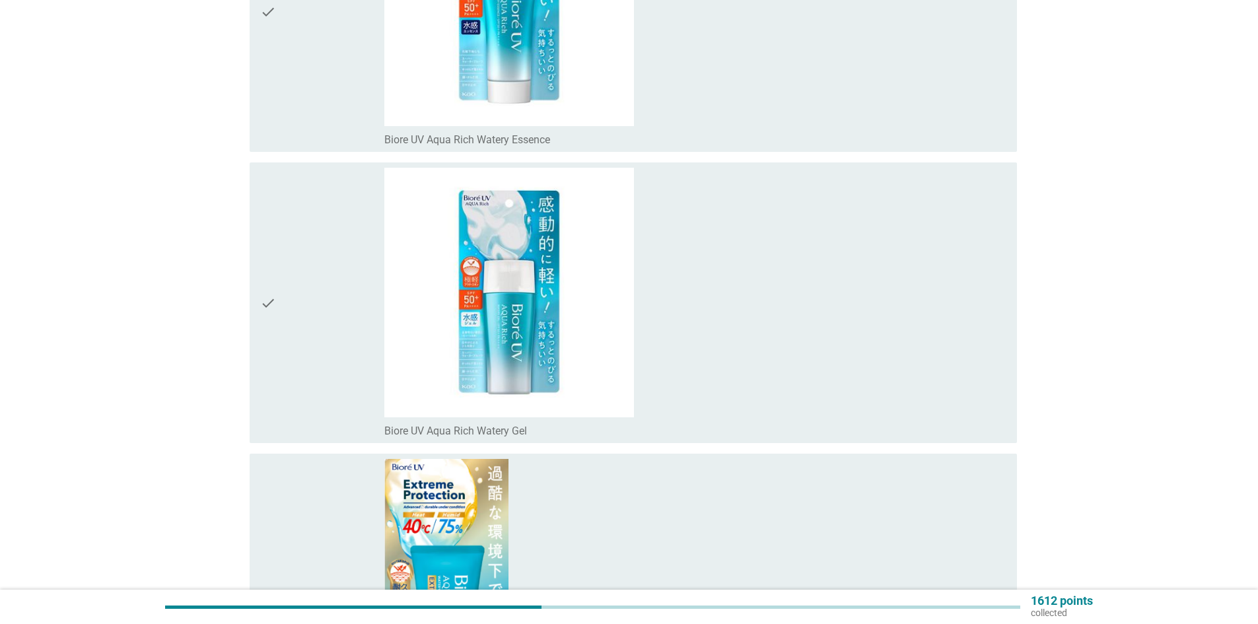
scroll to position [0, 0]
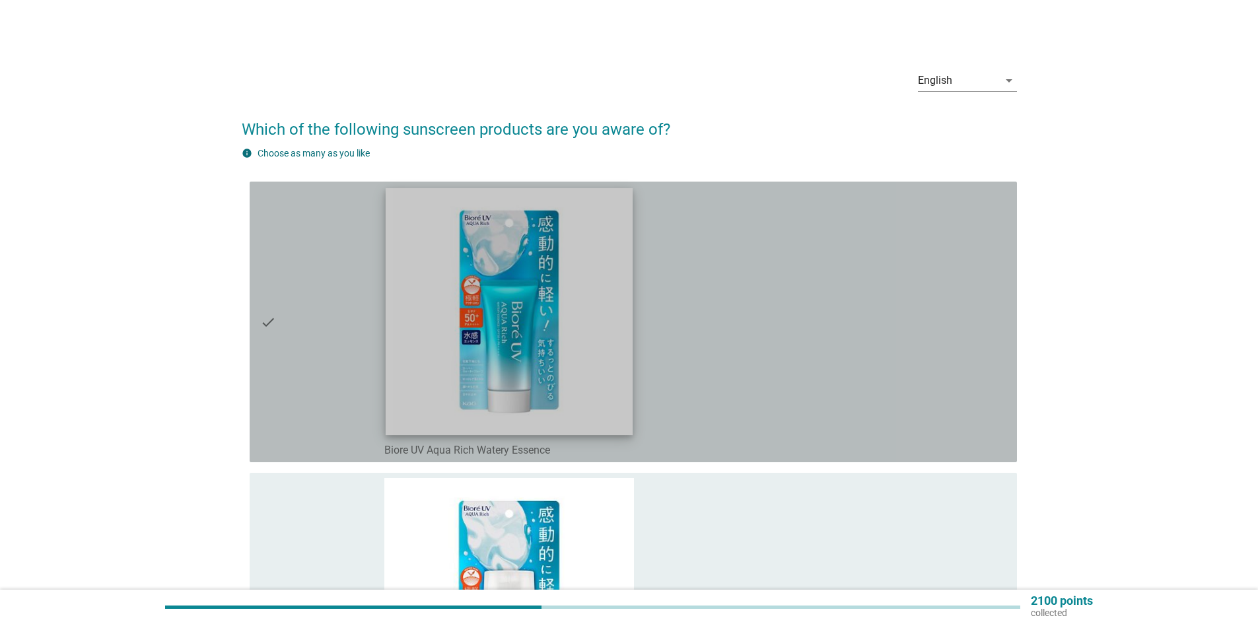
click at [582, 324] on img at bounding box center [509, 311] width 247 height 247
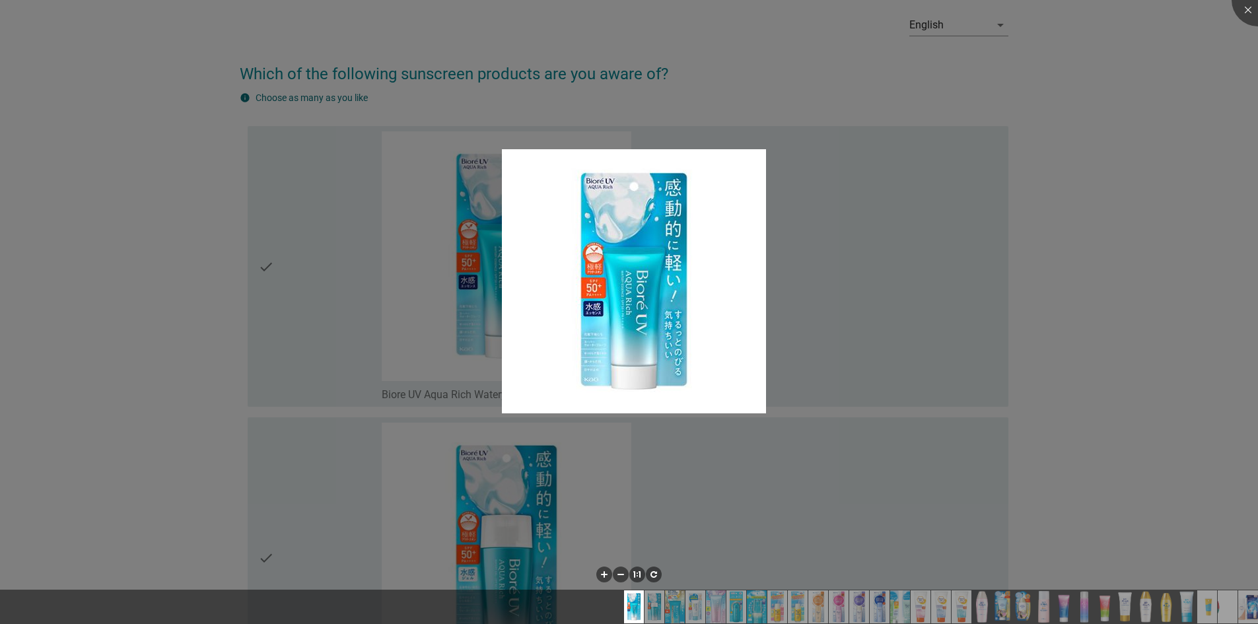
scroll to position [198, 0]
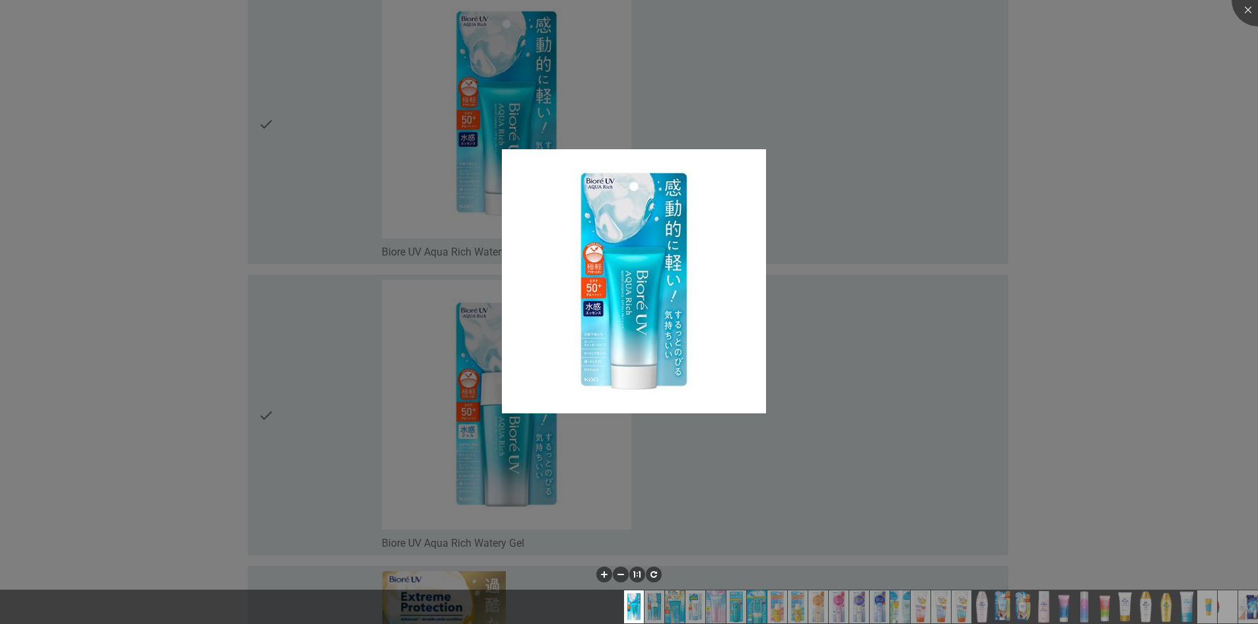
click at [1108, 407] on div at bounding box center [629, 312] width 1258 height 624
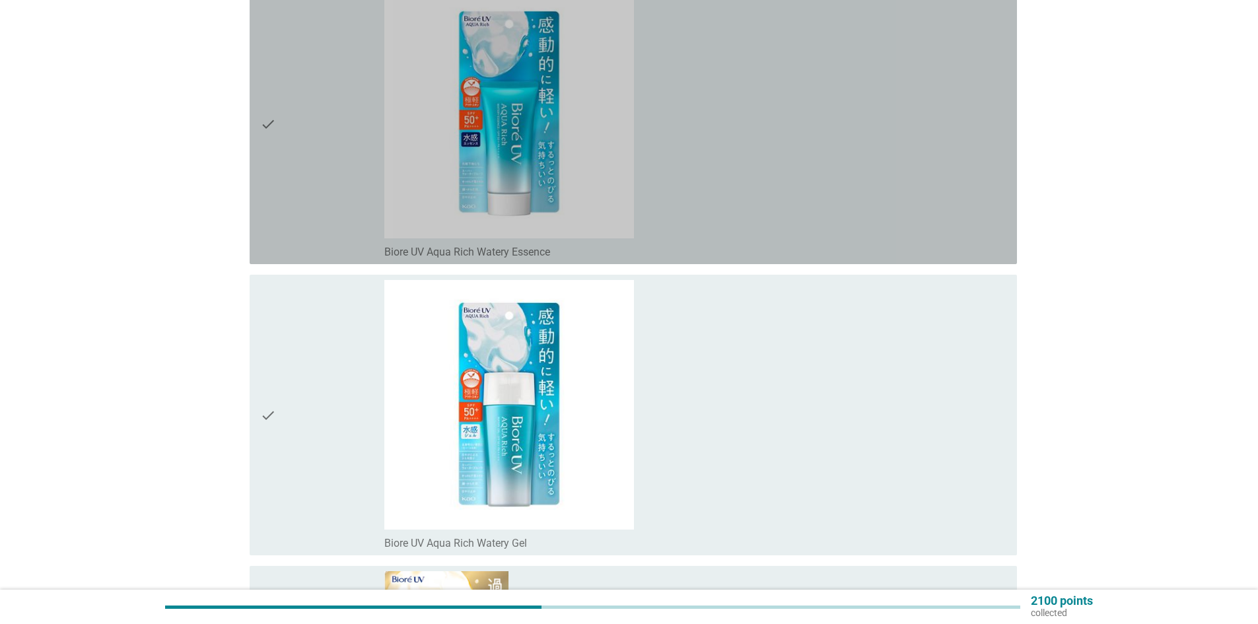
click at [281, 168] on div "check" at bounding box center [322, 124] width 124 height 270
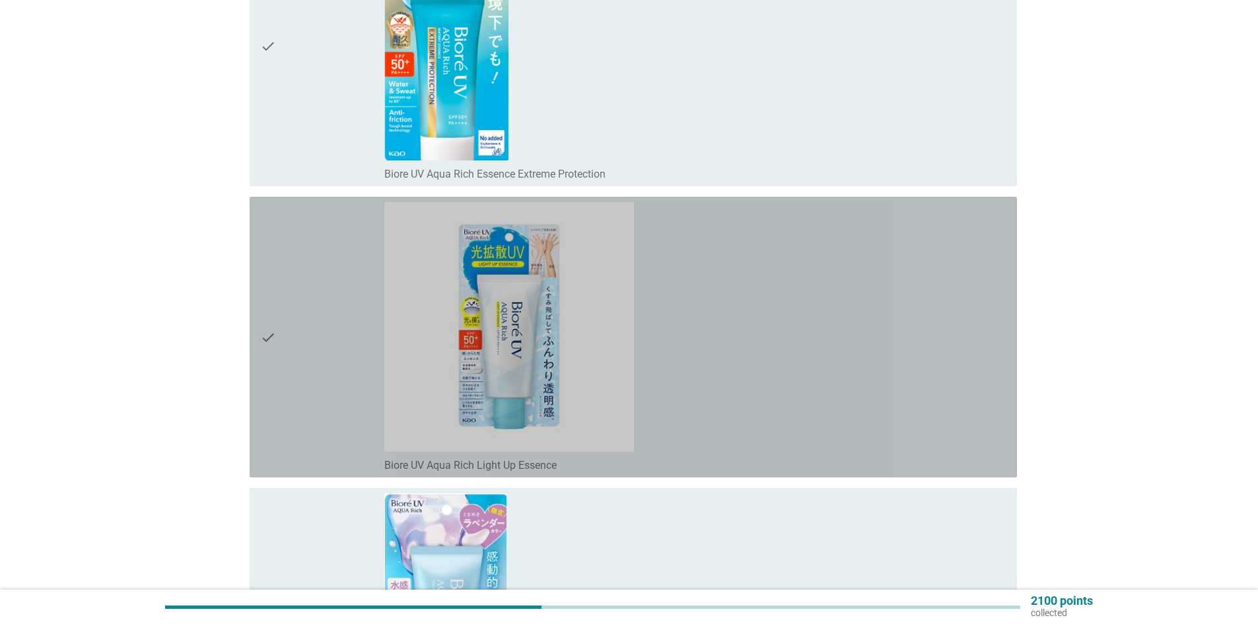
click at [285, 372] on div "check" at bounding box center [322, 337] width 124 height 270
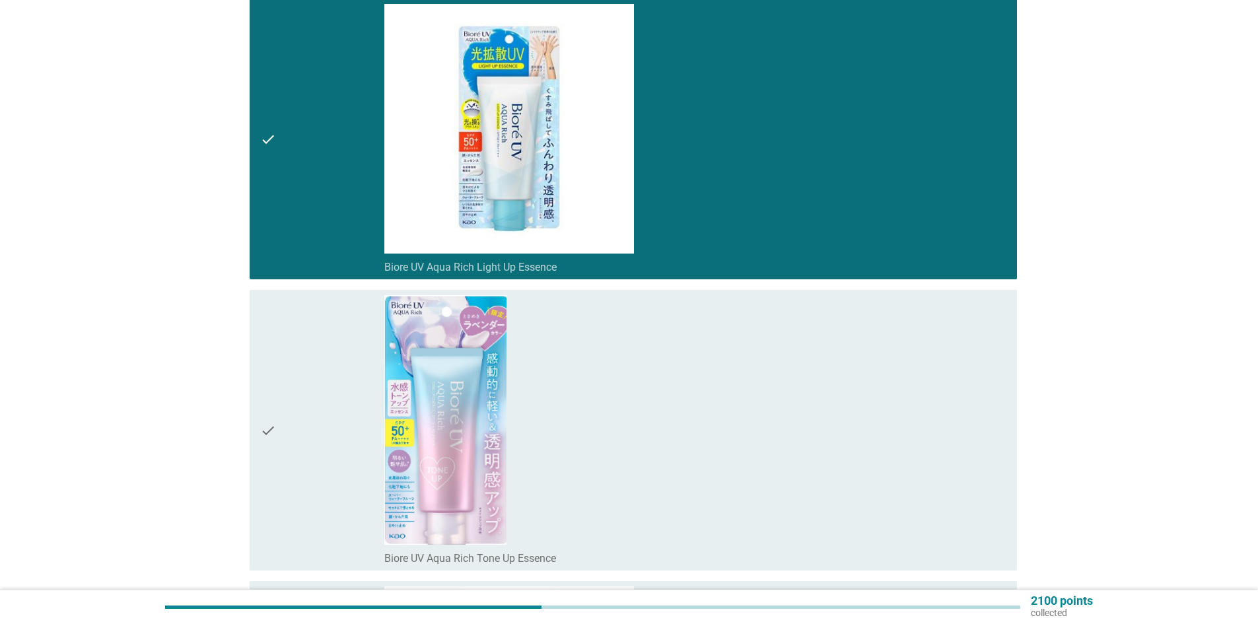
click at [286, 370] on div "check" at bounding box center [322, 430] width 124 height 270
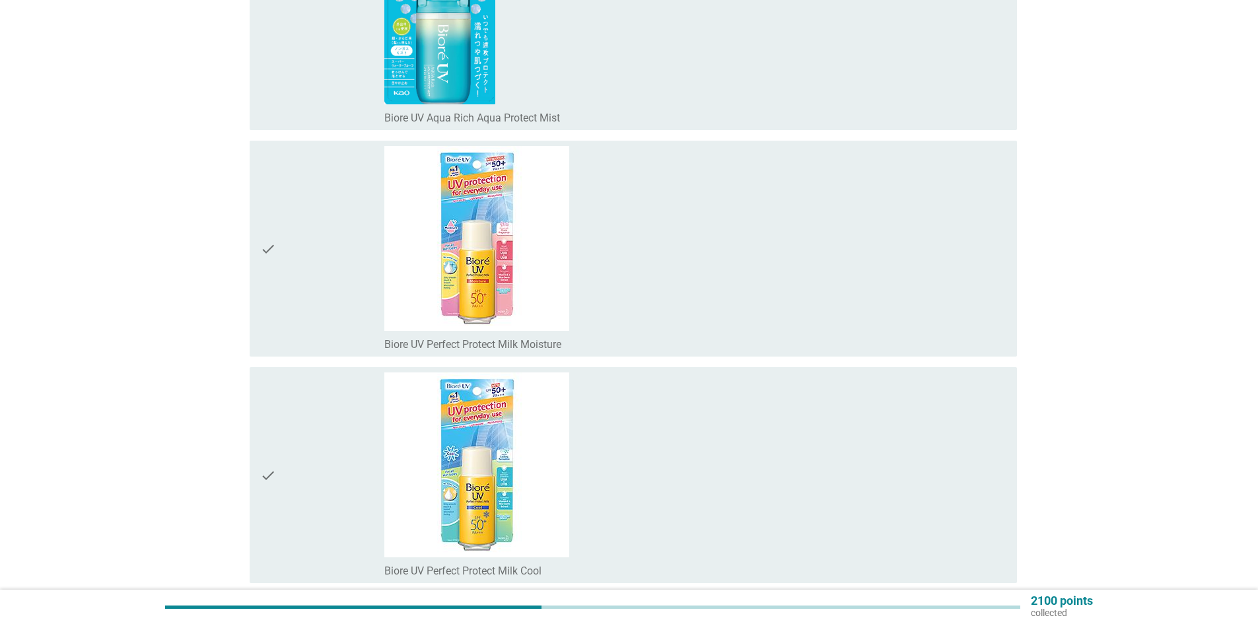
scroll to position [2179, 0]
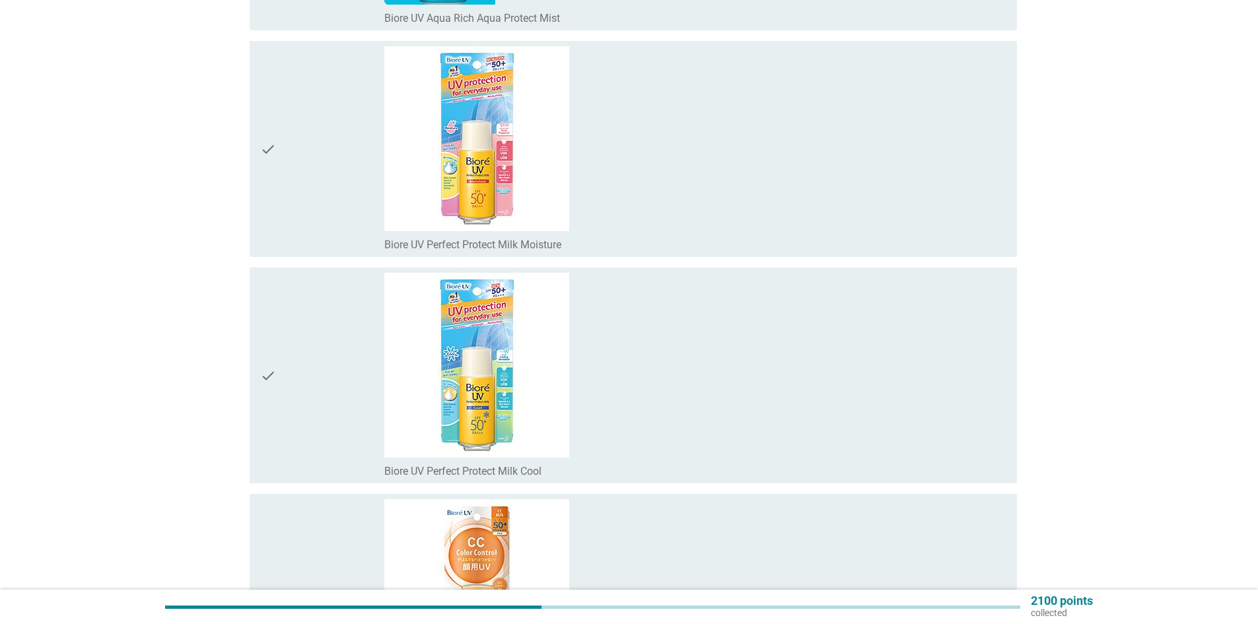
click at [304, 245] on div "check" at bounding box center [322, 148] width 124 height 205
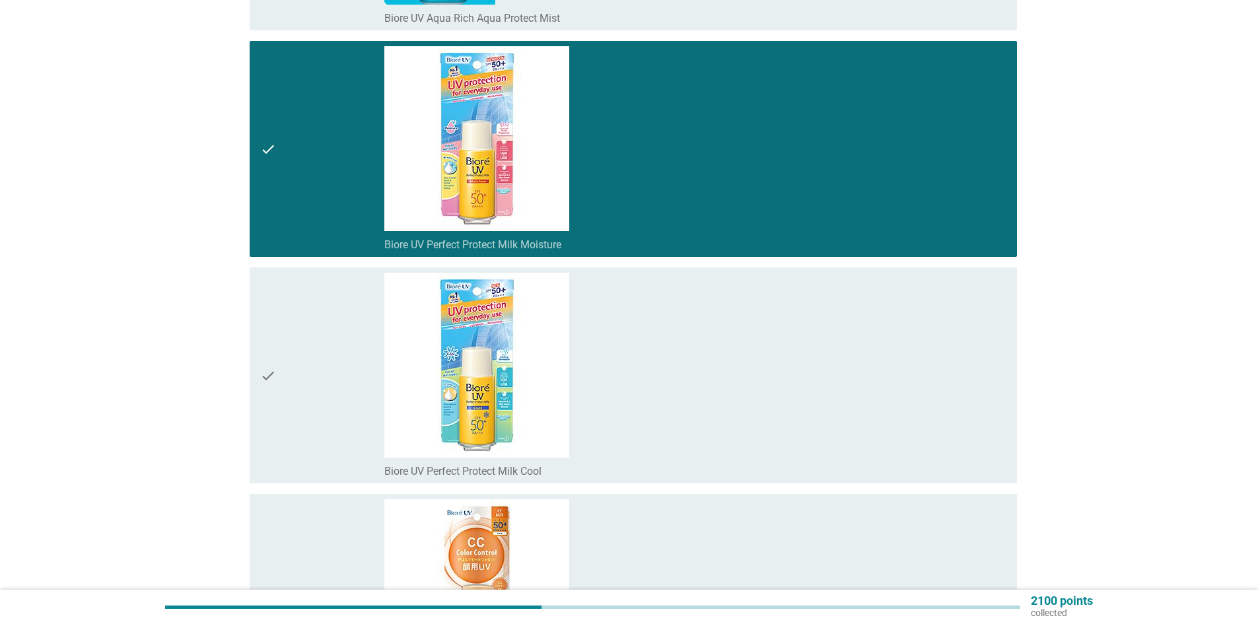
click at [308, 334] on div "check" at bounding box center [322, 375] width 124 height 205
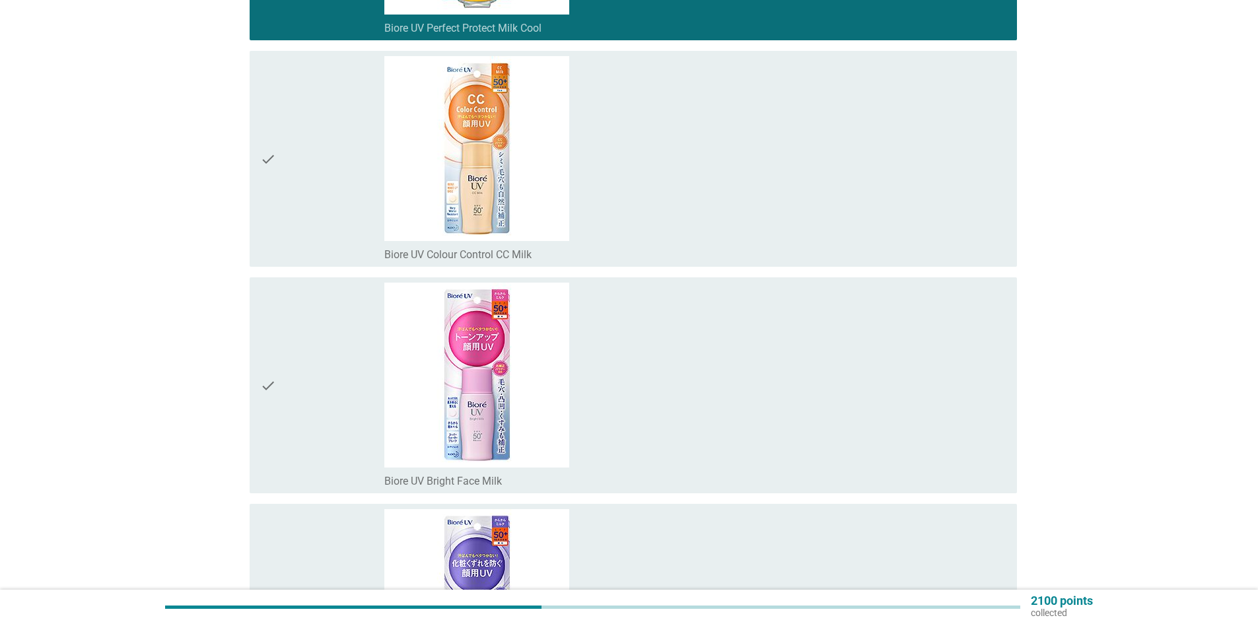
scroll to position [2641, 0]
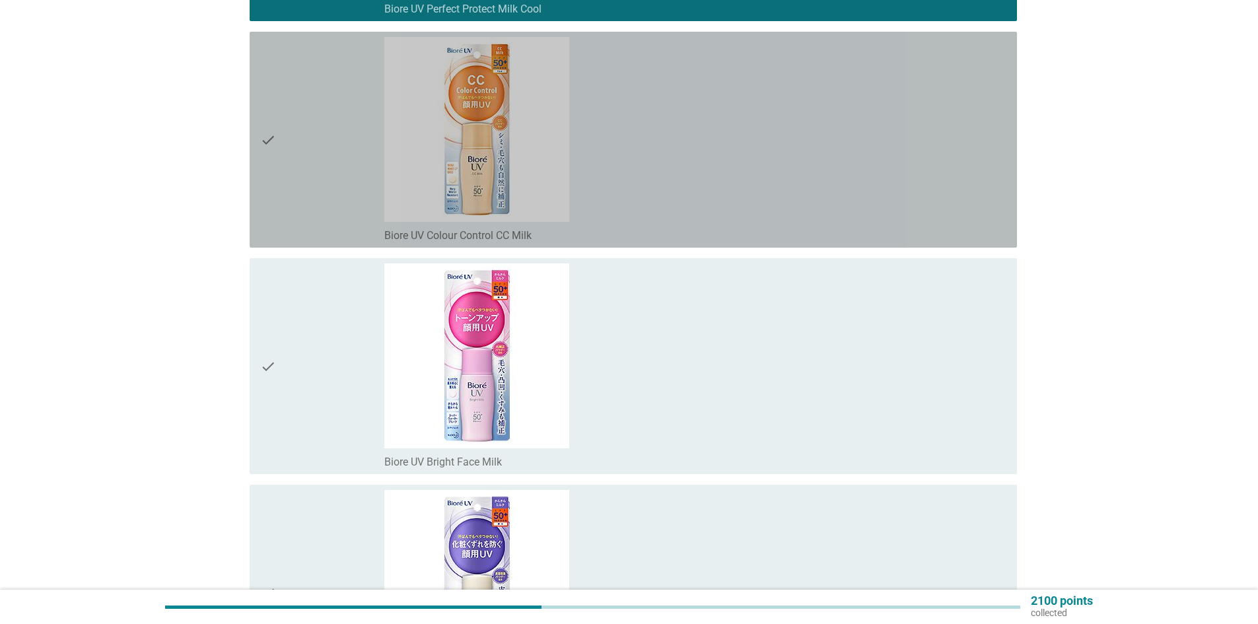
click at [312, 207] on div "check" at bounding box center [322, 139] width 124 height 205
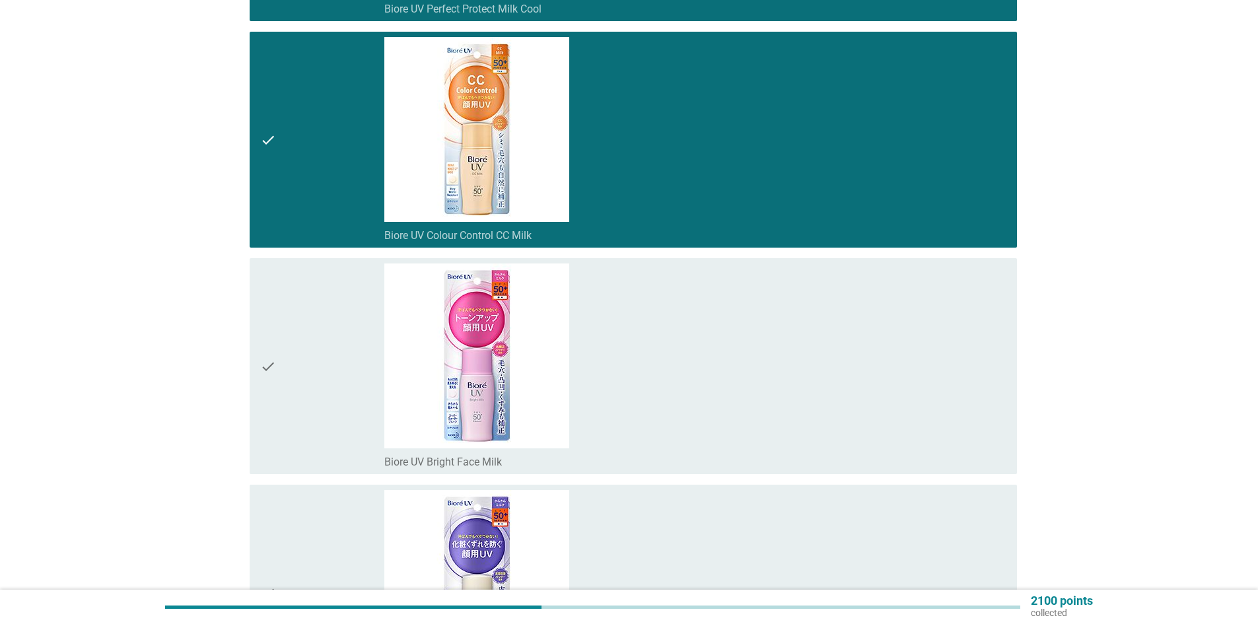
click at [316, 356] on div "check" at bounding box center [322, 365] width 124 height 205
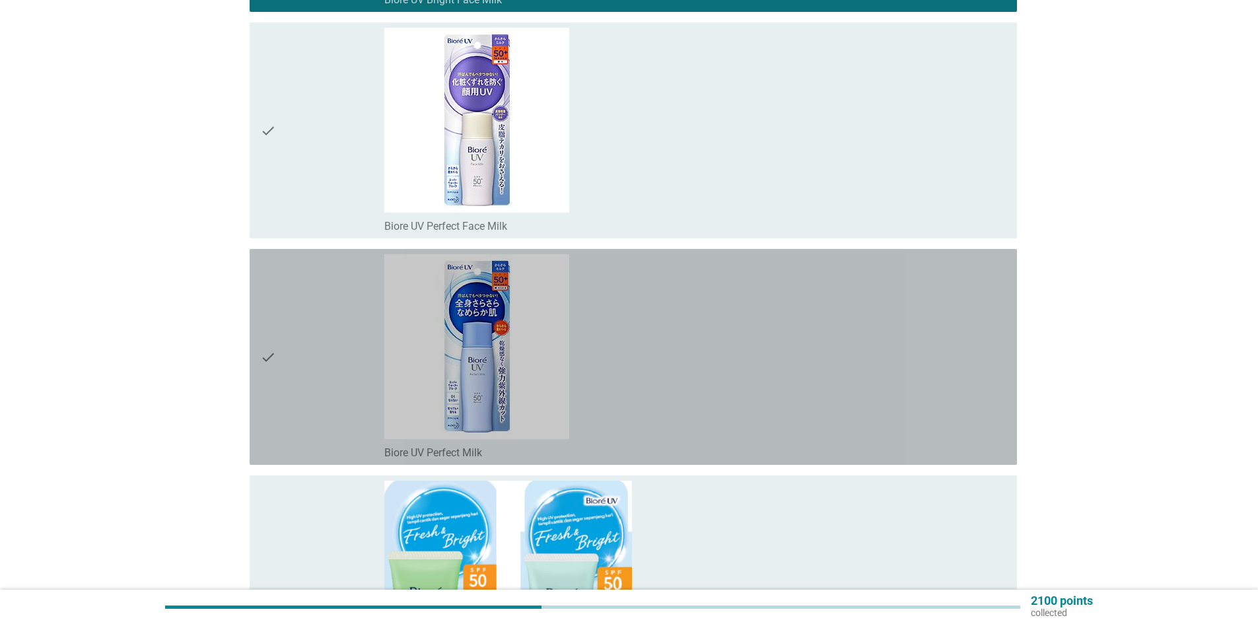
click at [316, 356] on div "check" at bounding box center [322, 356] width 124 height 205
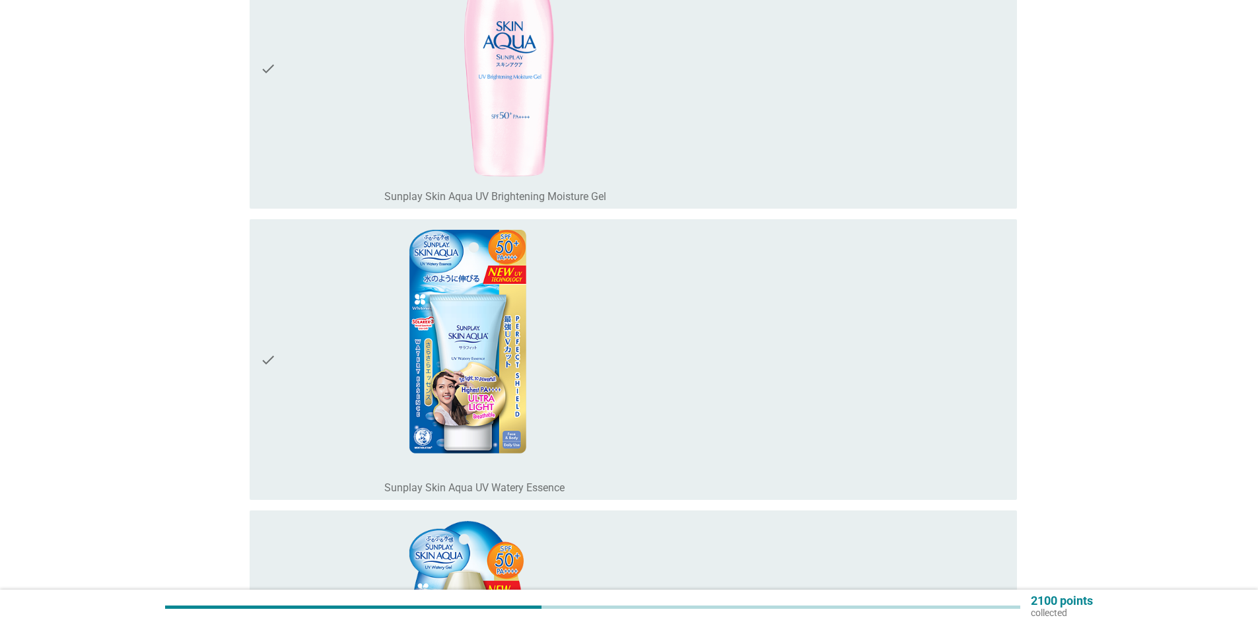
scroll to position [4622, 0]
click at [339, 170] on div "check" at bounding box center [322, 68] width 124 height 270
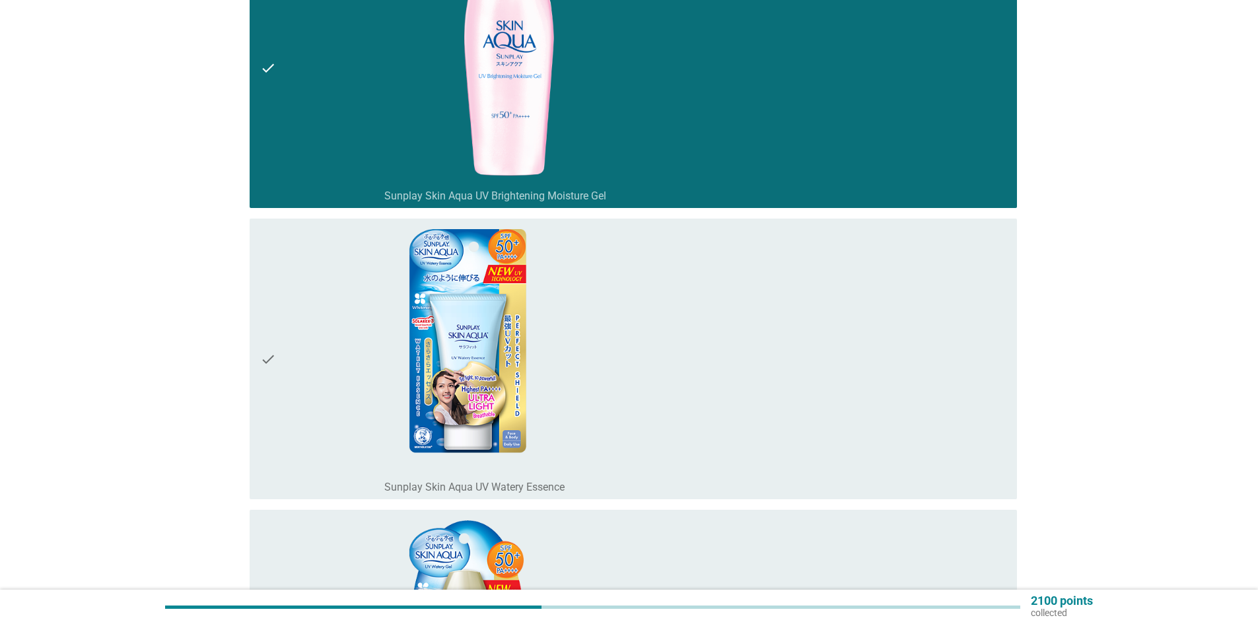
click at [329, 317] on div "check" at bounding box center [322, 359] width 124 height 270
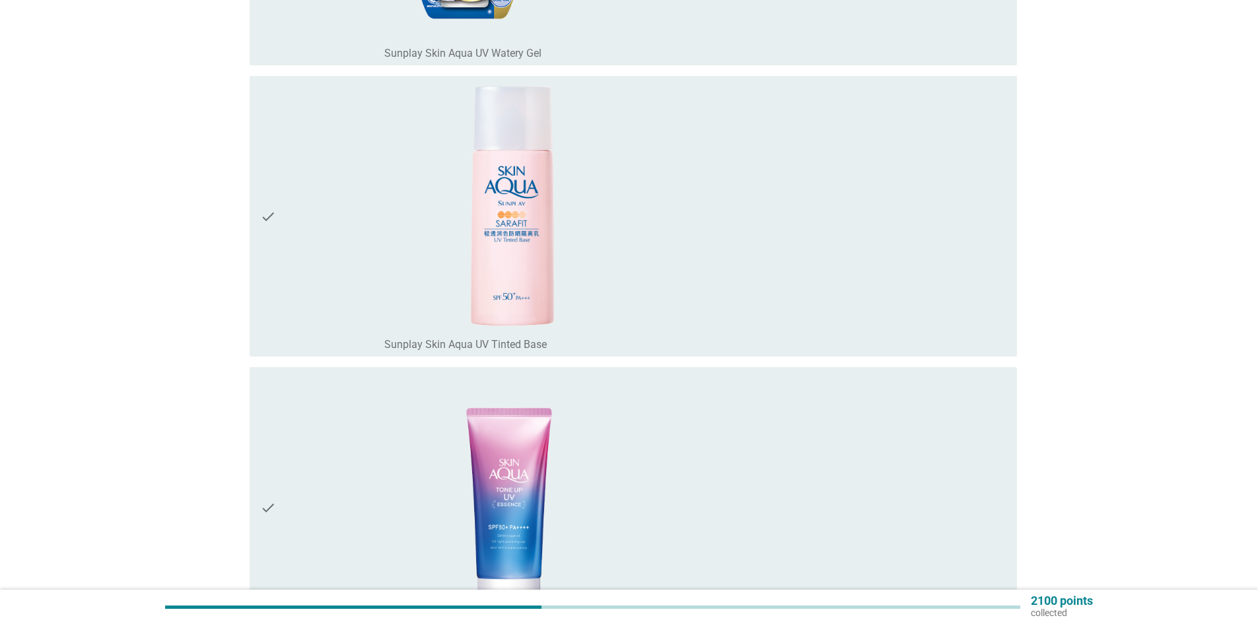
scroll to position [5546, 0]
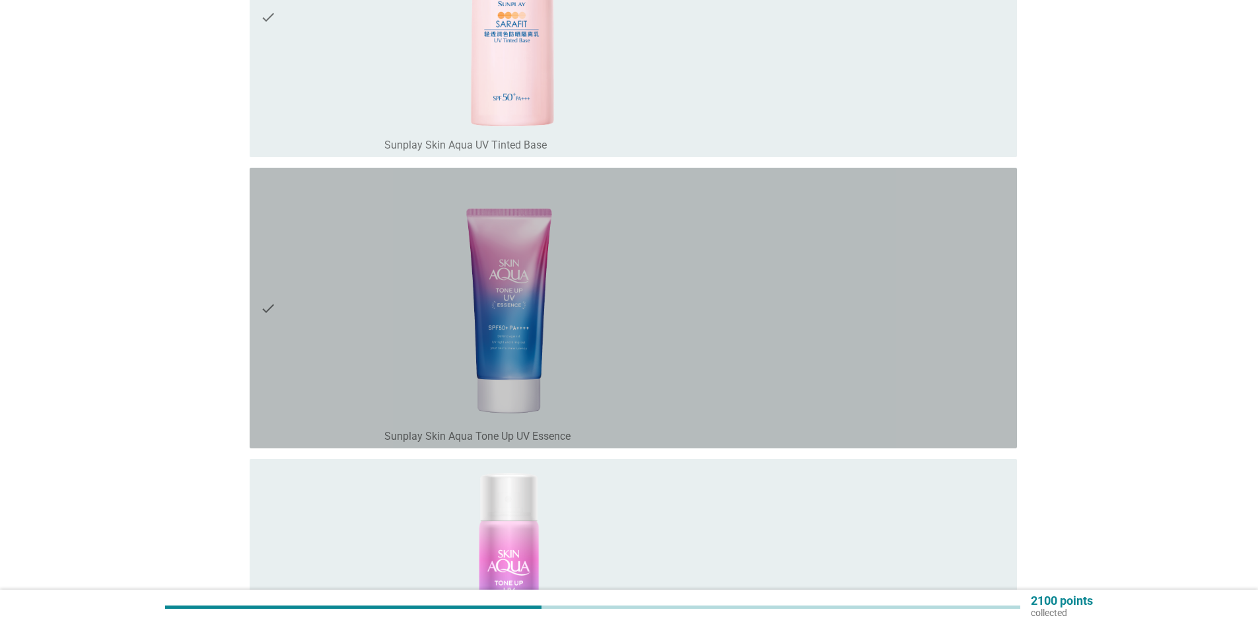
click at [332, 372] on div "check" at bounding box center [322, 308] width 124 height 270
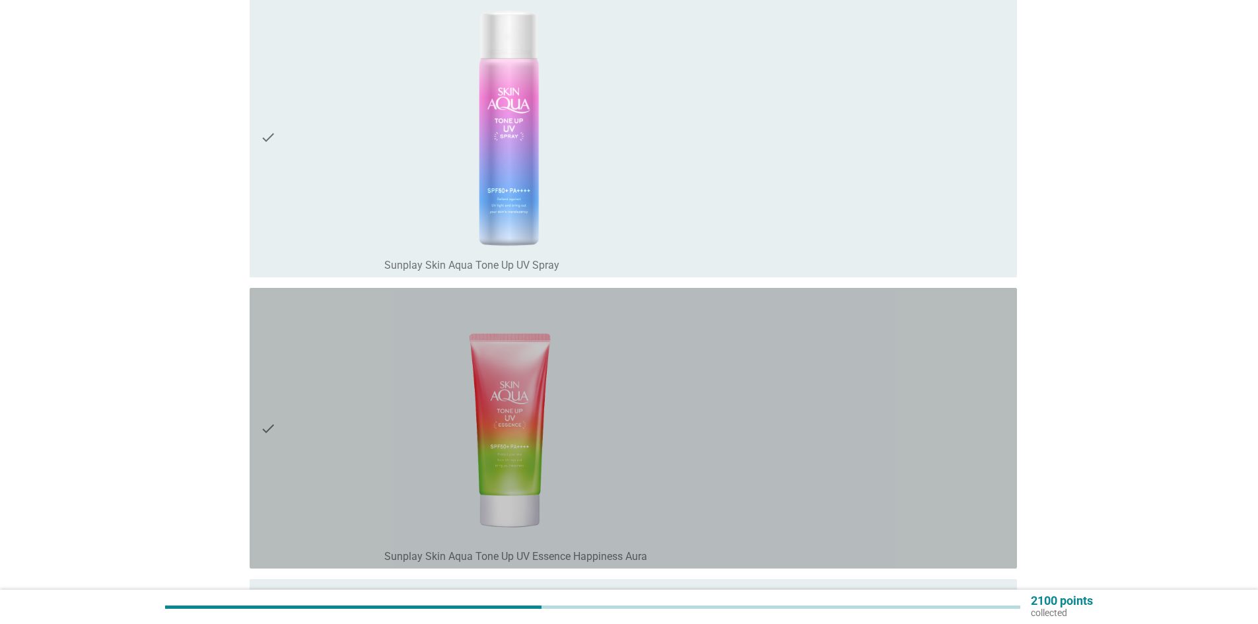
click at [332, 372] on div "check" at bounding box center [322, 428] width 124 height 270
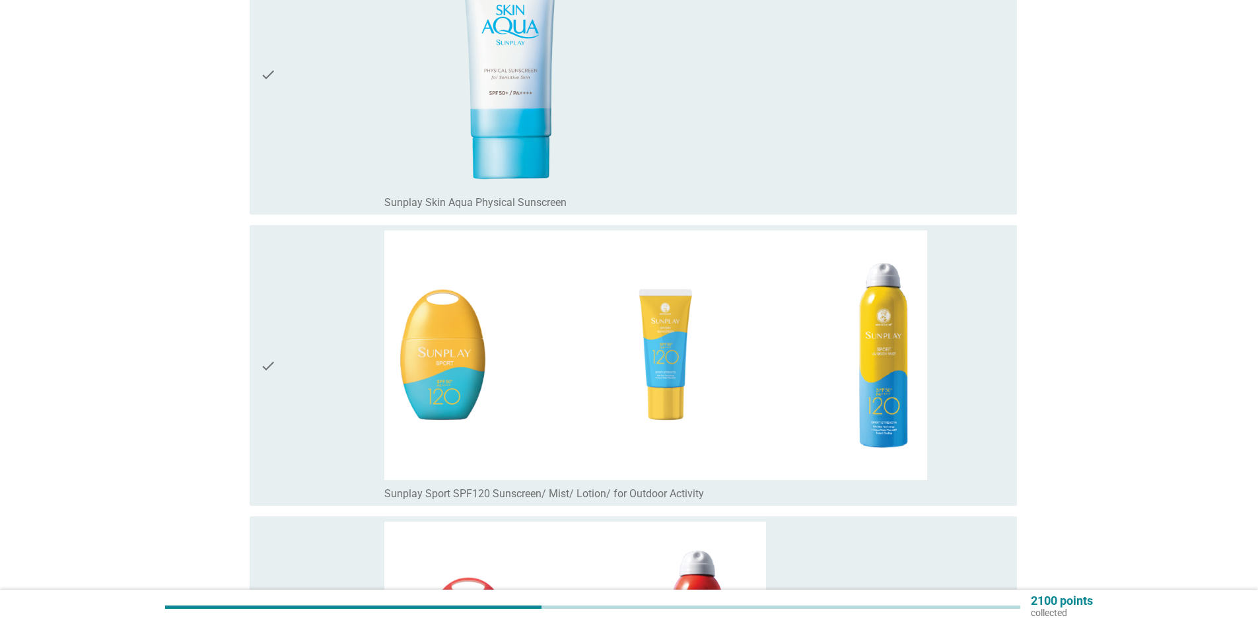
scroll to position [7792, 0]
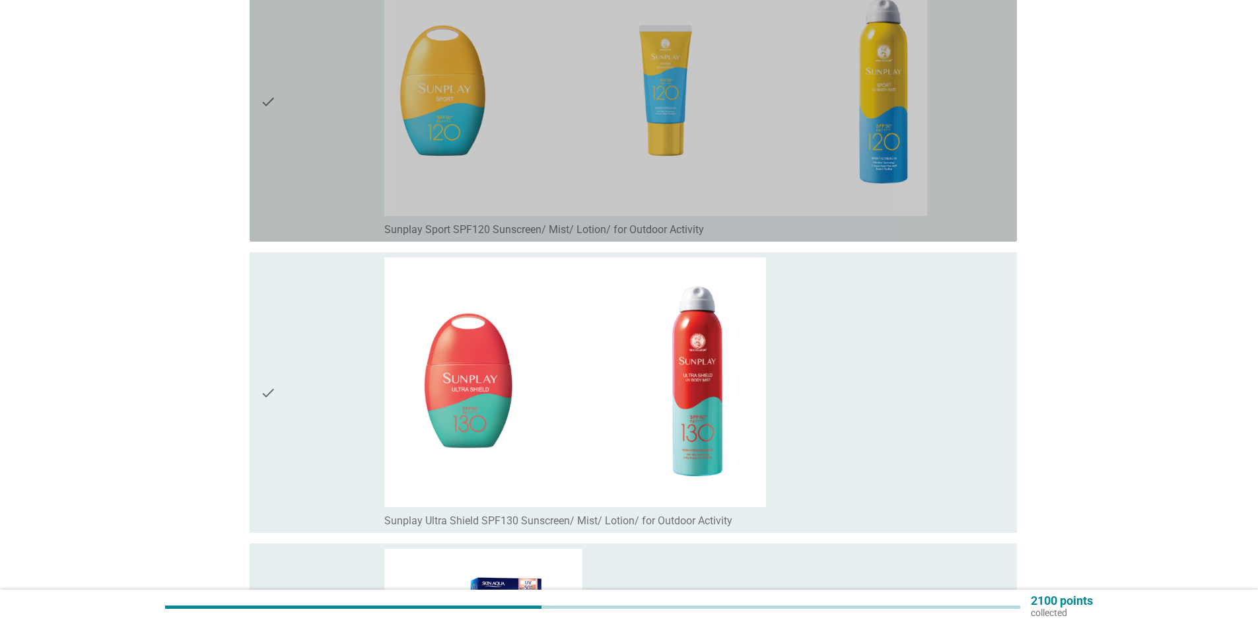
click at [335, 190] on div "check" at bounding box center [322, 101] width 124 height 270
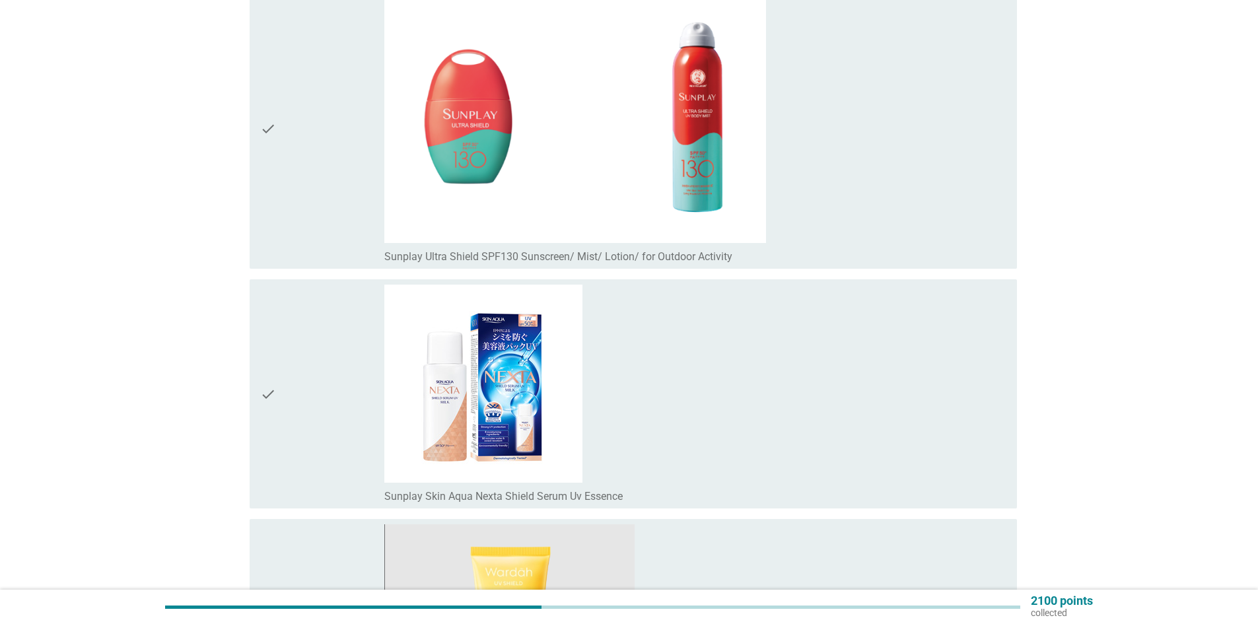
click at [329, 240] on div "check" at bounding box center [322, 128] width 124 height 270
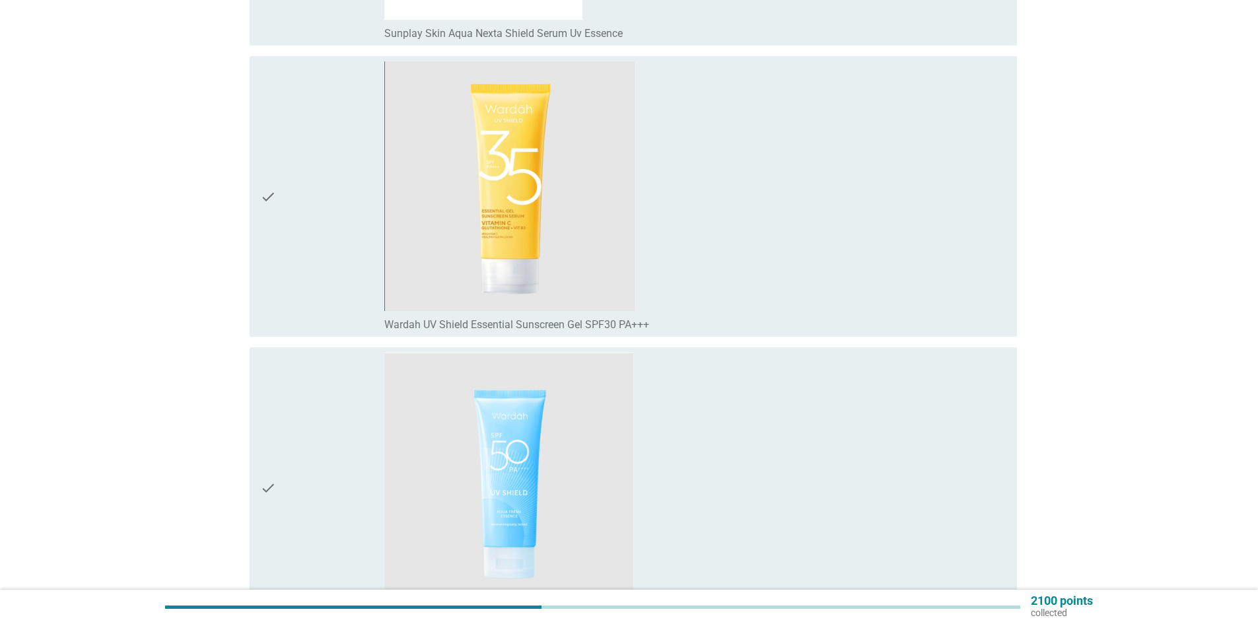
scroll to position [8584, 0]
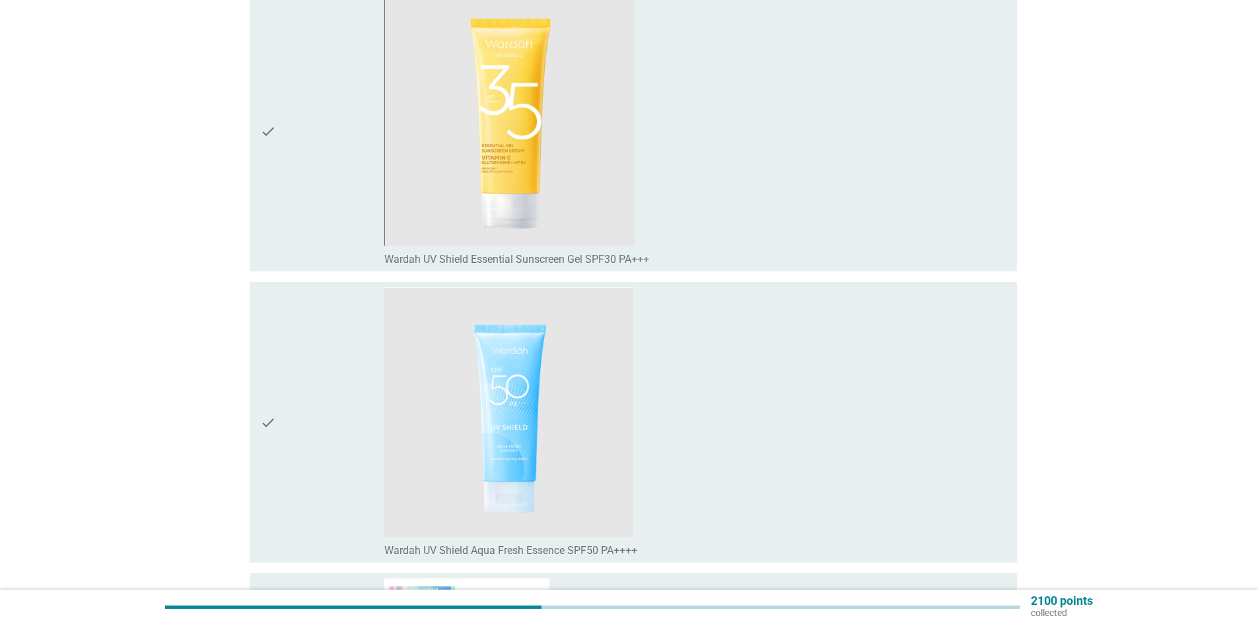
click at [329, 197] on div "check" at bounding box center [322, 131] width 124 height 270
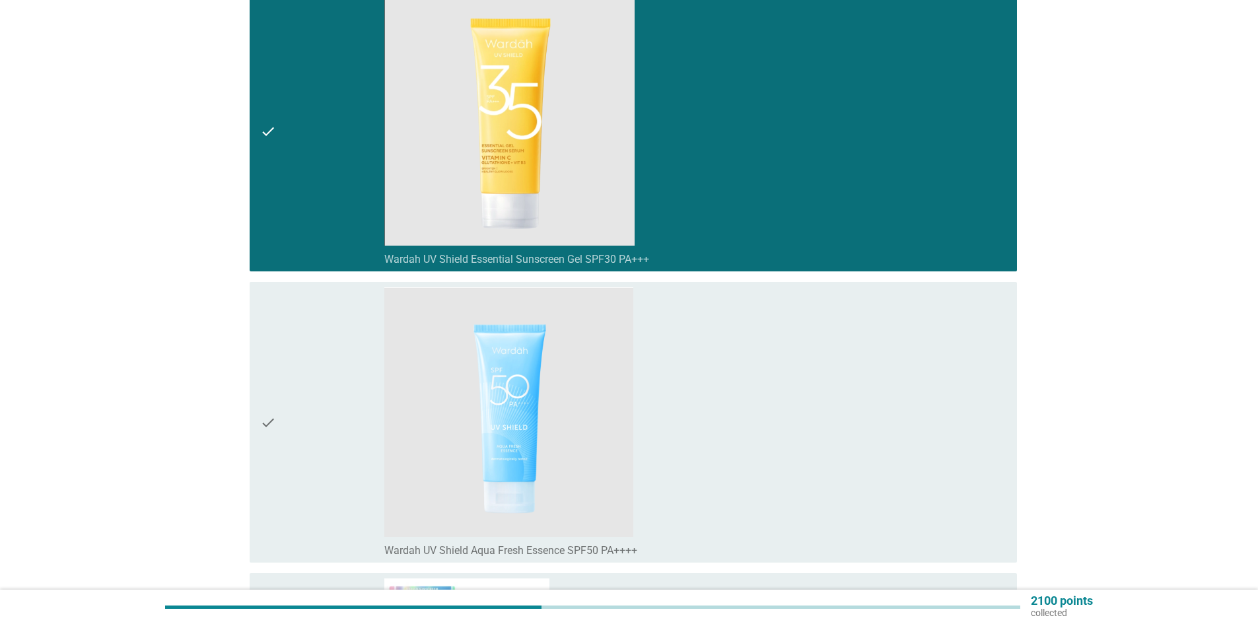
click at [326, 322] on div "check" at bounding box center [322, 422] width 124 height 270
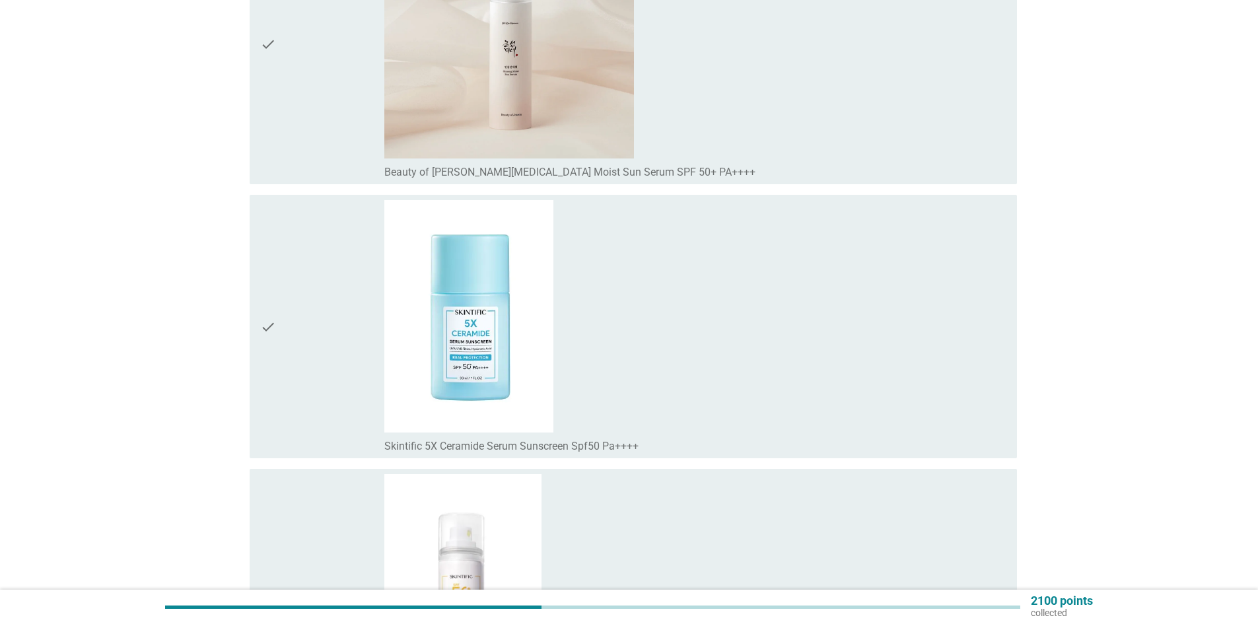
scroll to position [10433, 0]
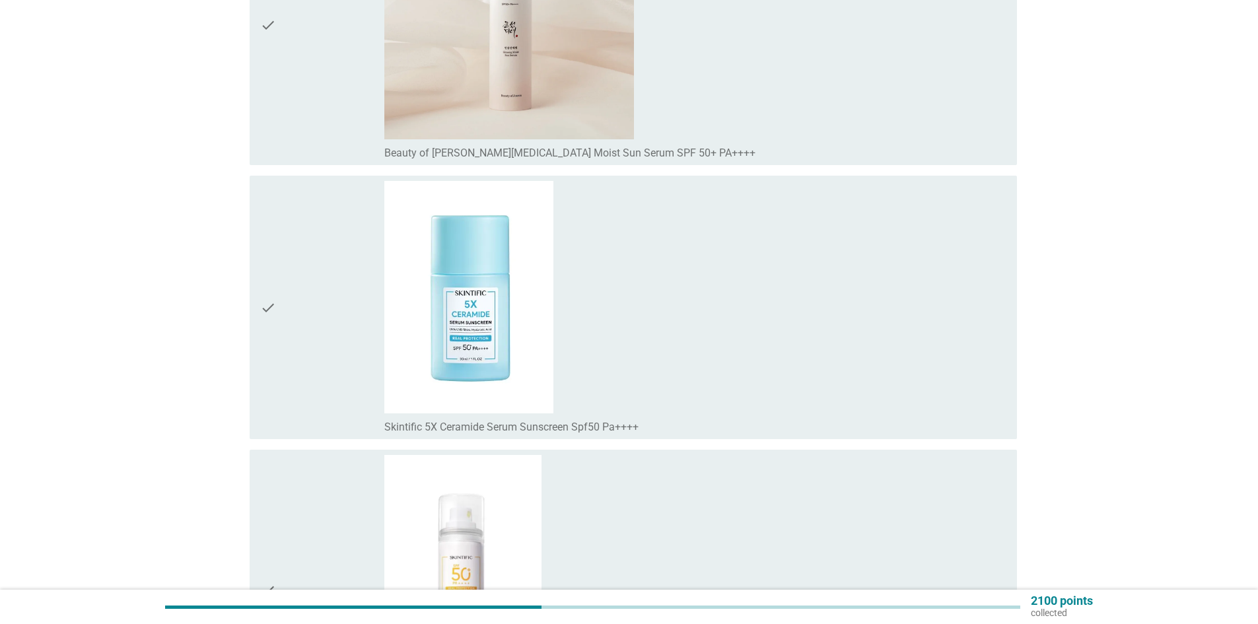
click at [326, 316] on div "check" at bounding box center [322, 307] width 124 height 253
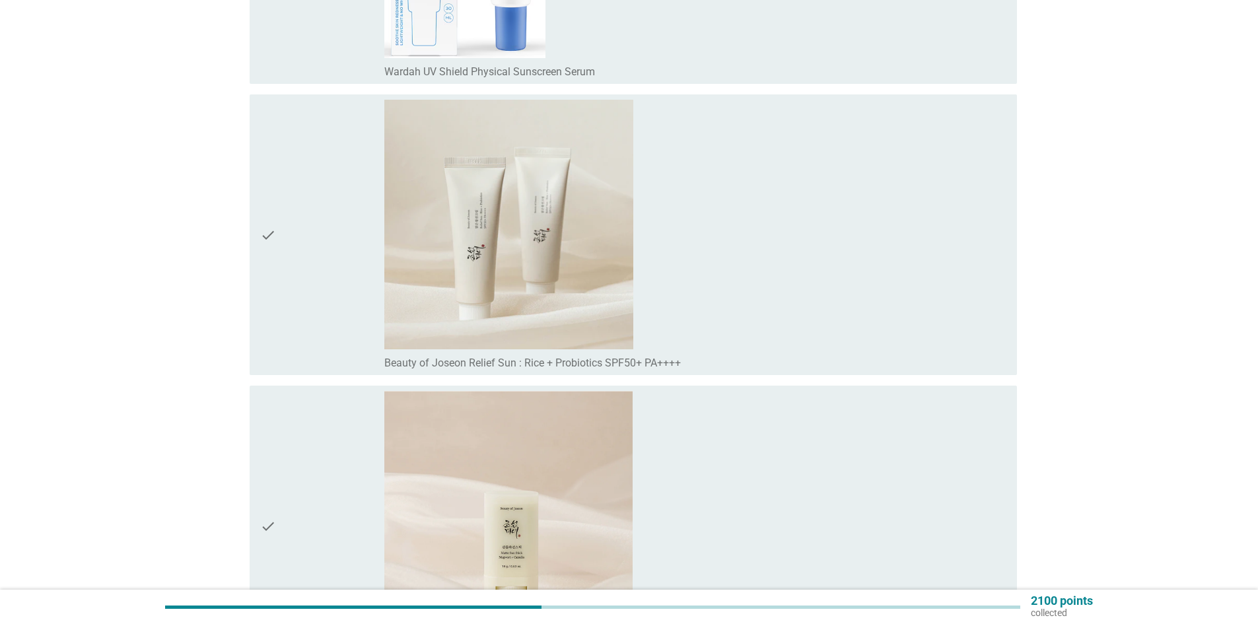
click at [326, 316] on div "check" at bounding box center [322, 235] width 124 height 270
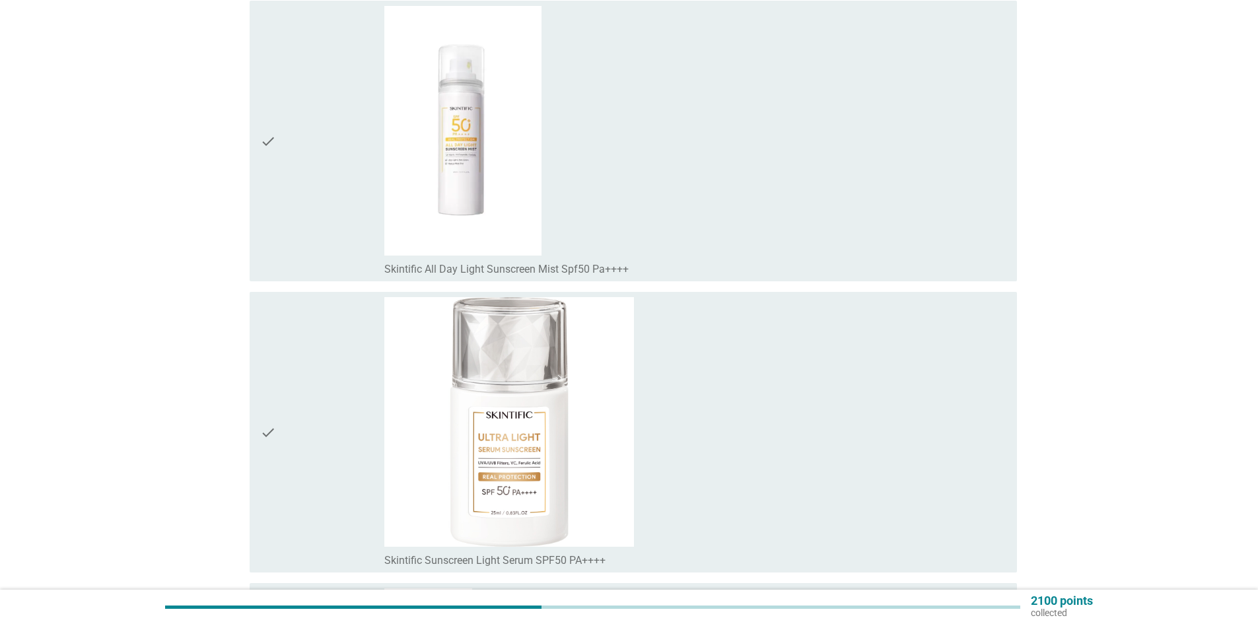
scroll to position [10961, 0]
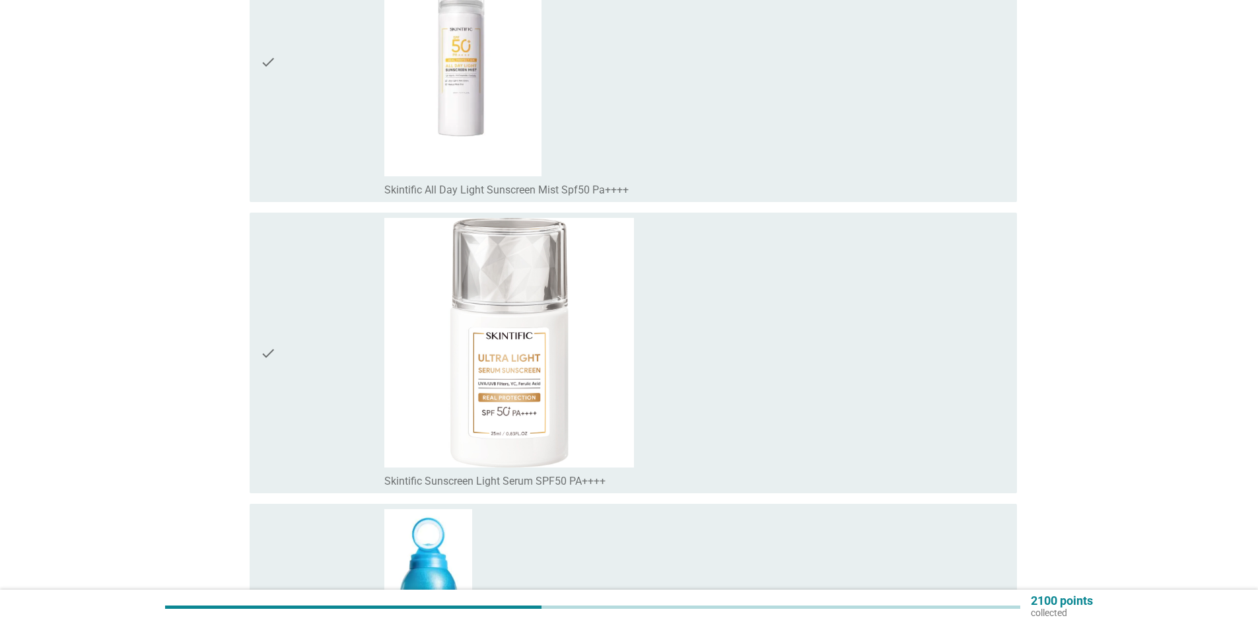
click at [333, 162] on div "check" at bounding box center [322, 62] width 124 height 270
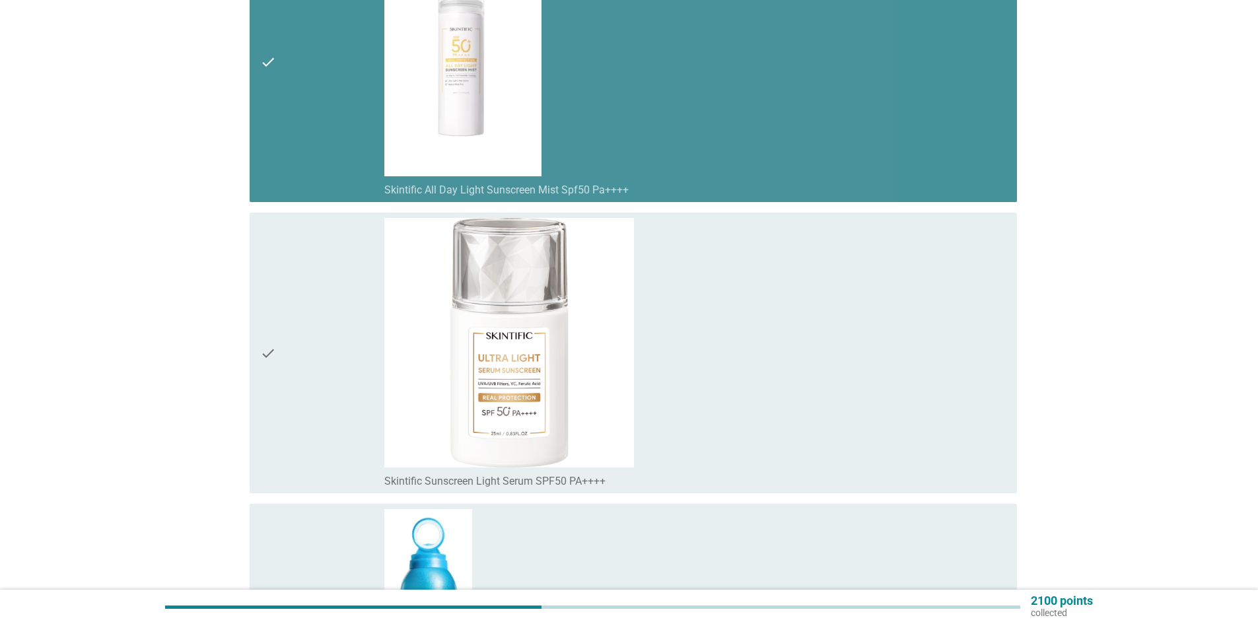
click at [328, 285] on div "check" at bounding box center [322, 353] width 124 height 270
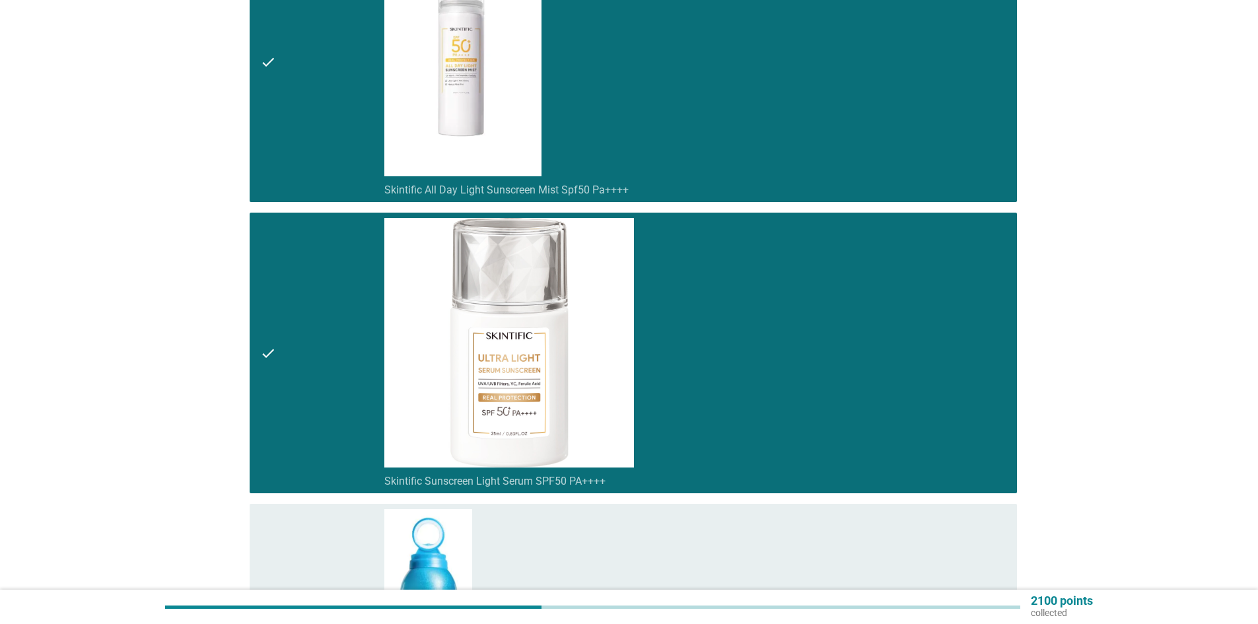
scroll to position [11291, 0]
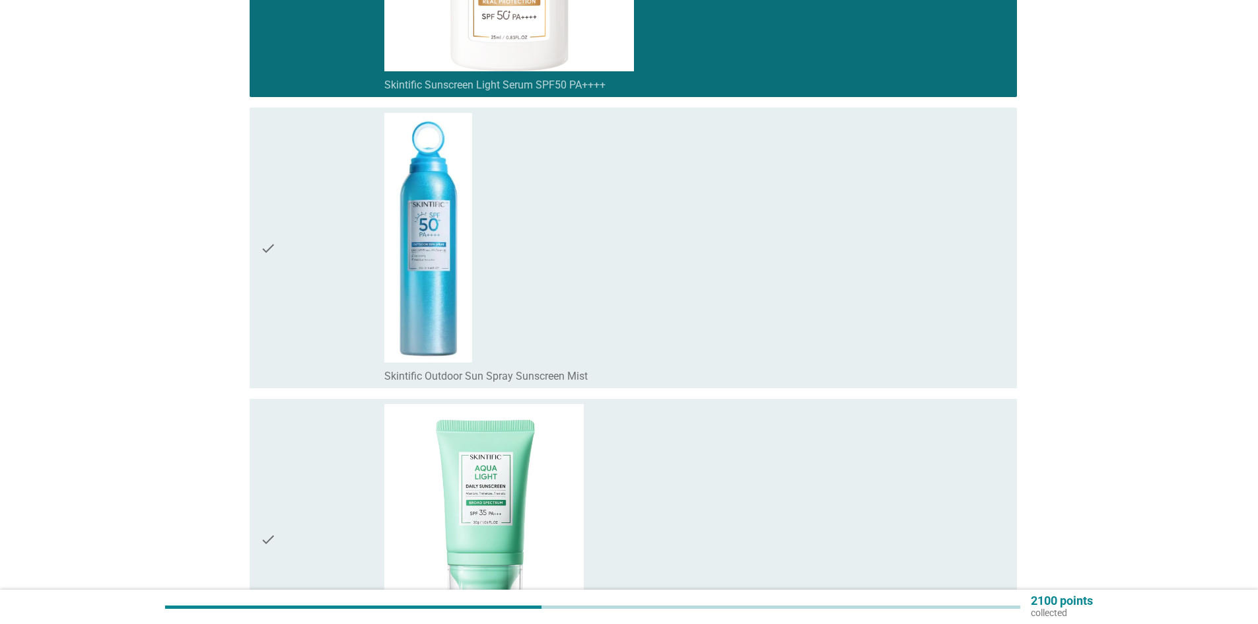
click at [328, 285] on div "check" at bounding box center [322, 248] width 124 height 270
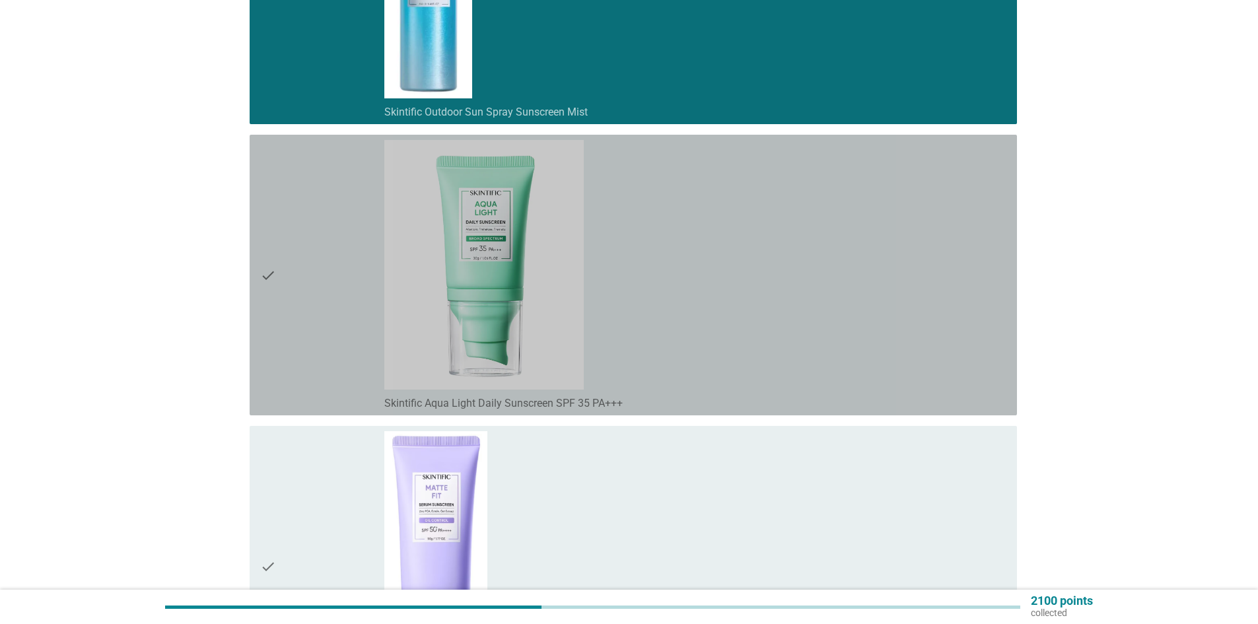
click at [322, 336] on div "check" at bounding box center [322, 275] width 124 height 270
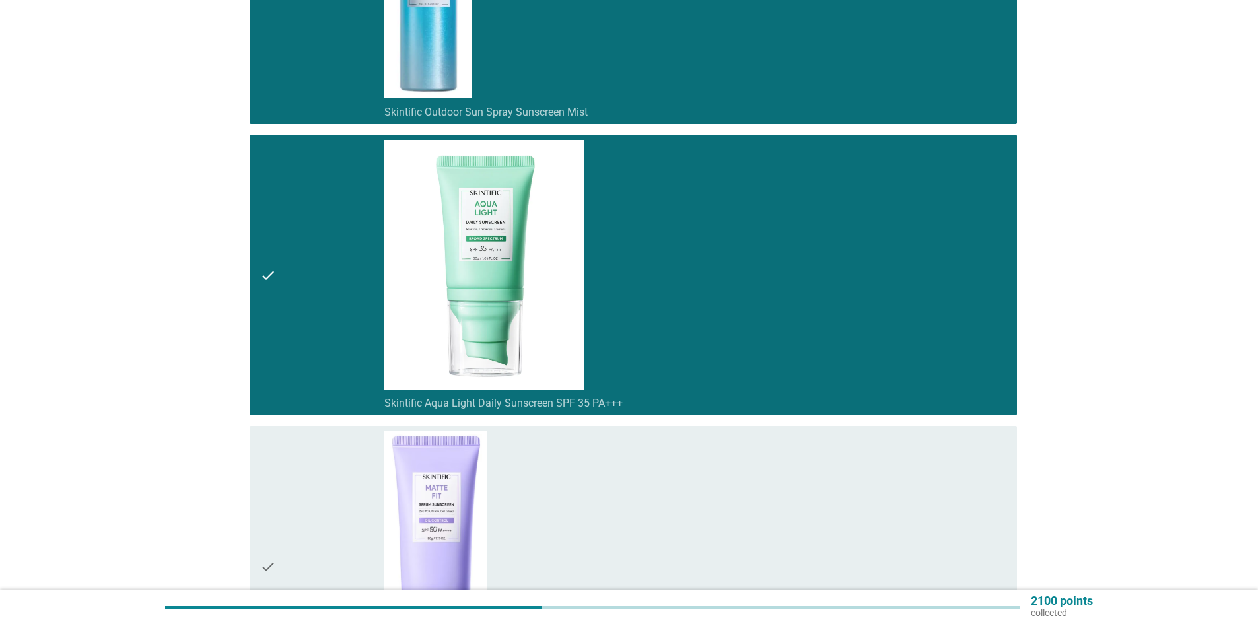
click at [339, 432] on div "check" at bounding box center [322, 566] width 124 height 270
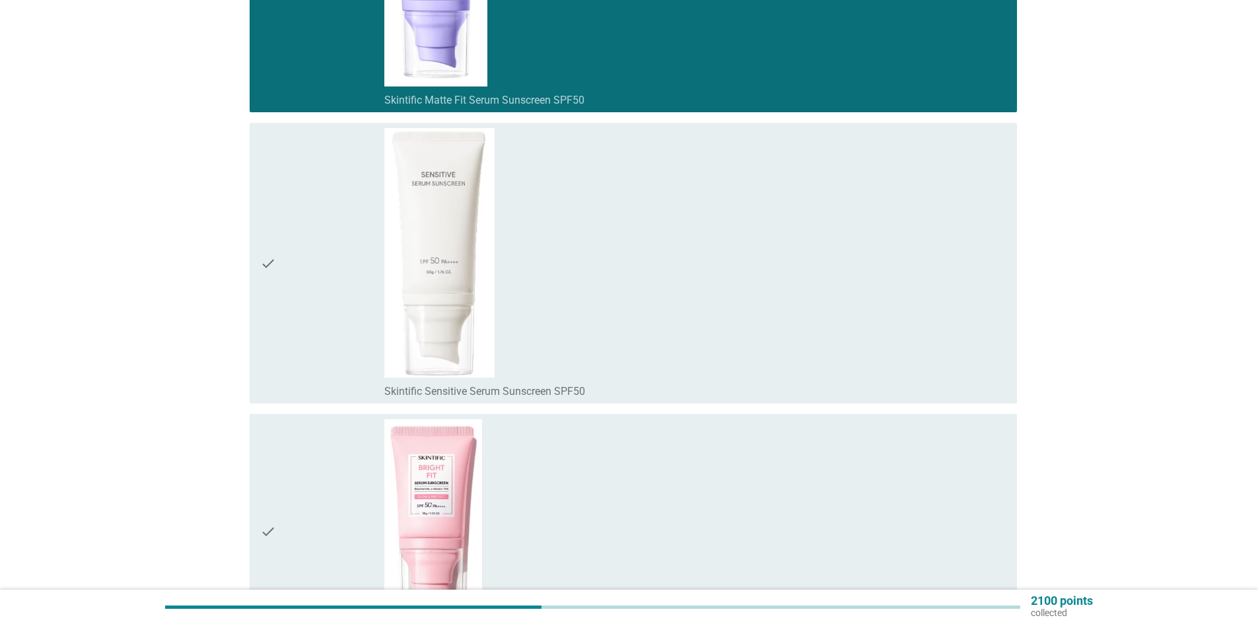
click at [340, 305] on div "check" at bounding box center [322, 263] width 124 height 270
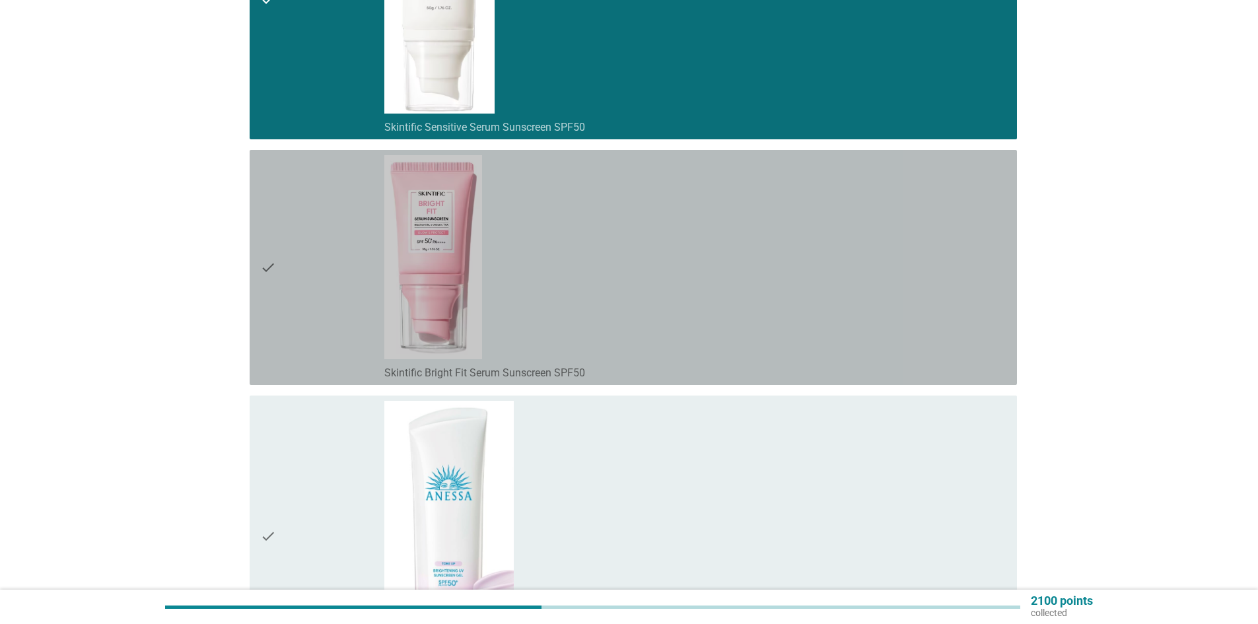
click at [336, 333] on div "check" at bounding box center [322, 267] width 124 height 225
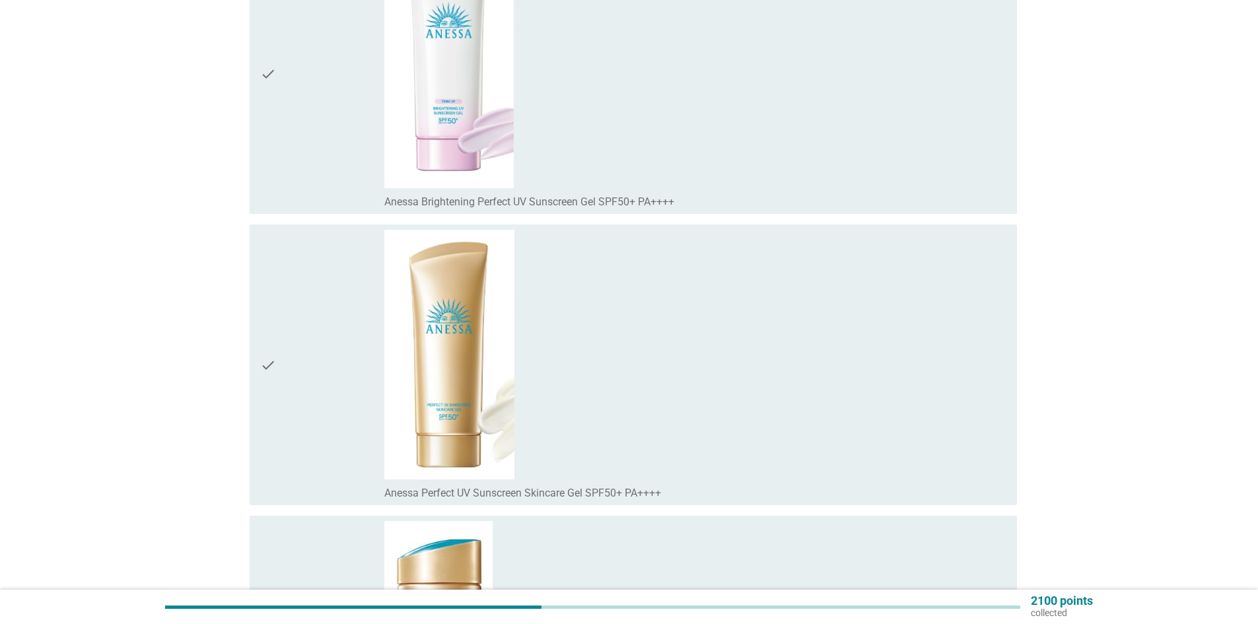
click at [333, 388] on div "check" at bounding box center [322, 365] width 124 height 270
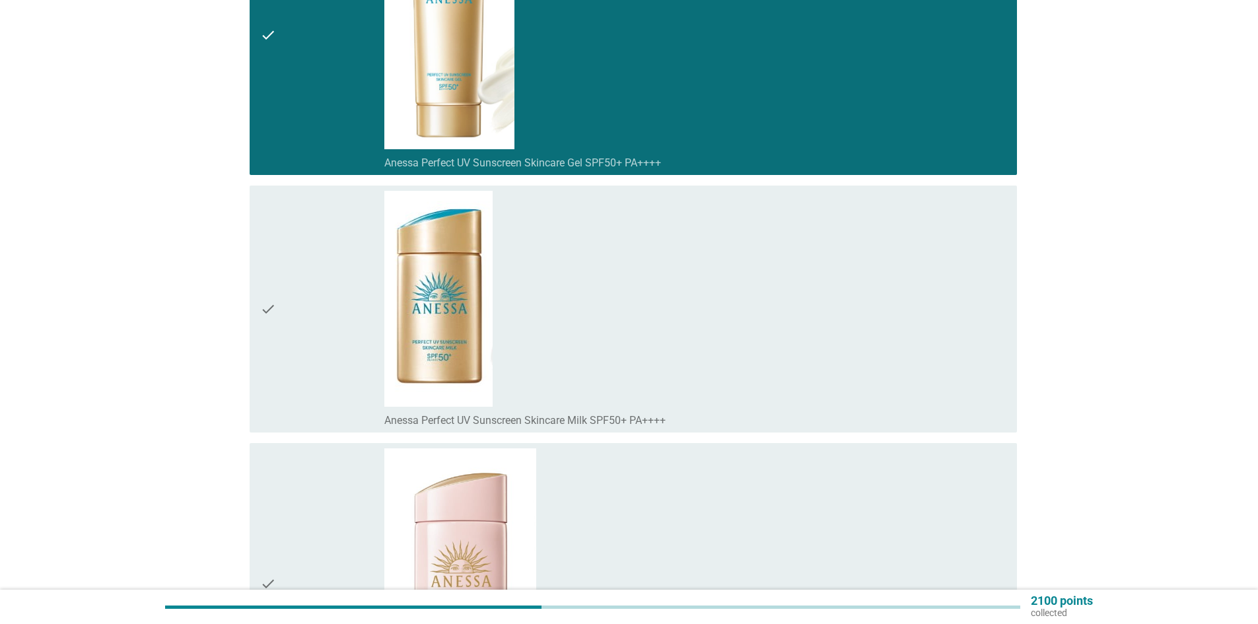
click at [333, 388] on div "check" at bounding box center [322, 309] width 124 height 236
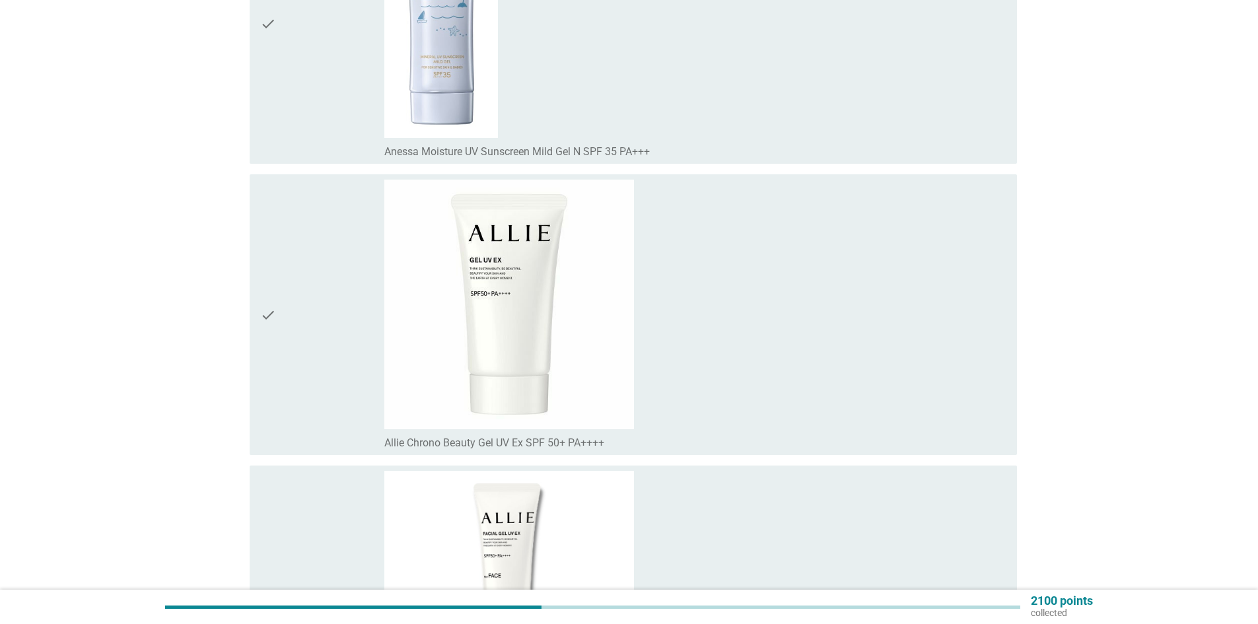
scroll to position [14460, 0]
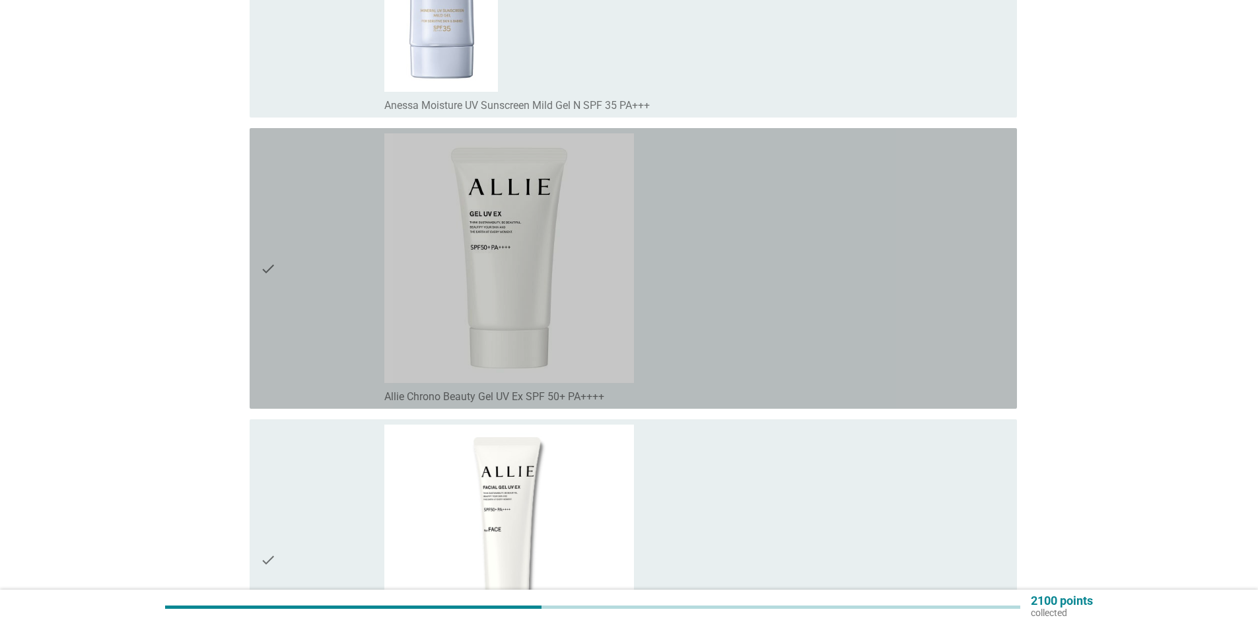
click at [332, 354] on div "check" at bounding box center [322, 268] width 124 height 270
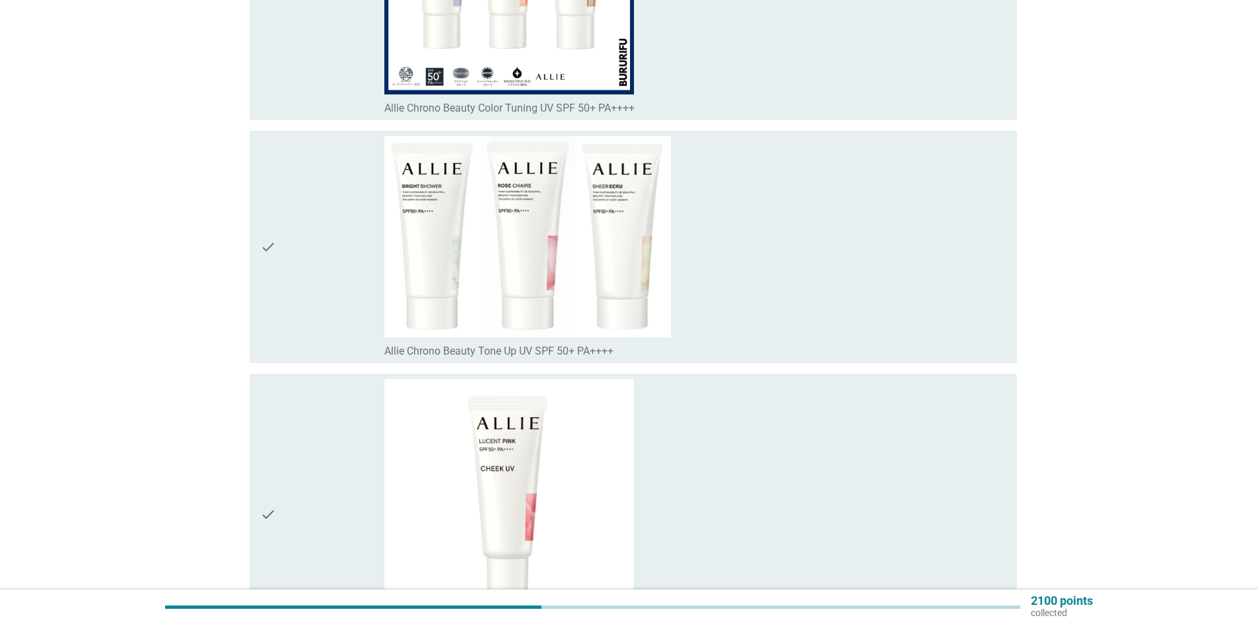
scroll to position [15649, 0]
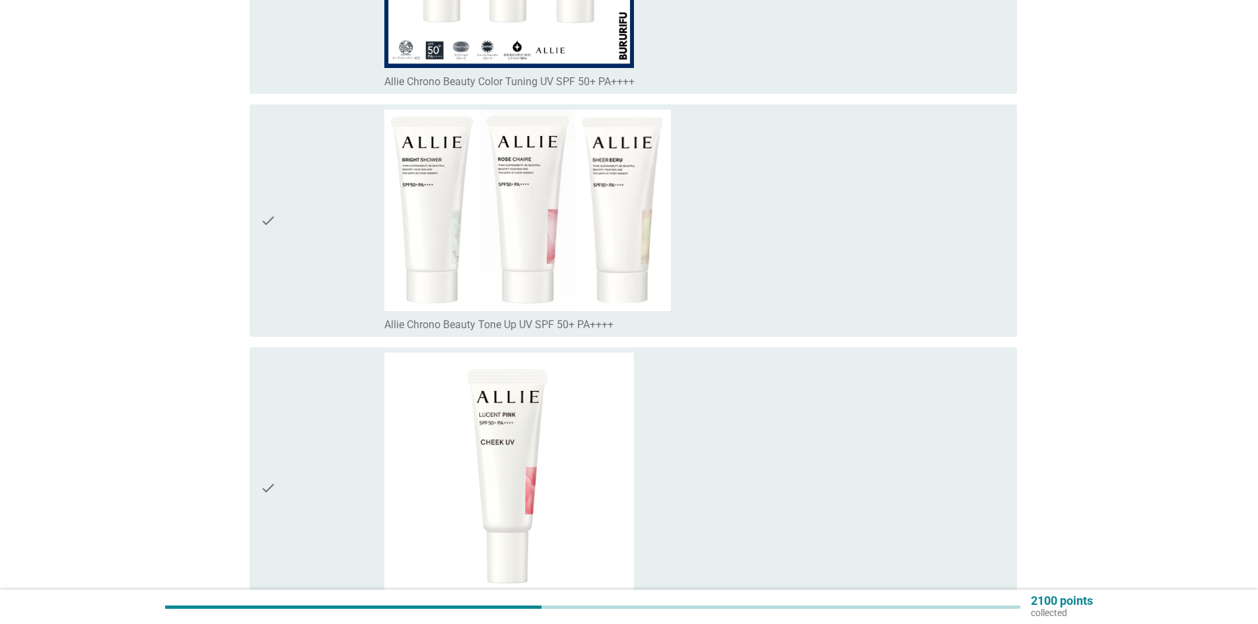
click at [323, 272] on div "check" at bounding box center [322, 221] width 124 height 222
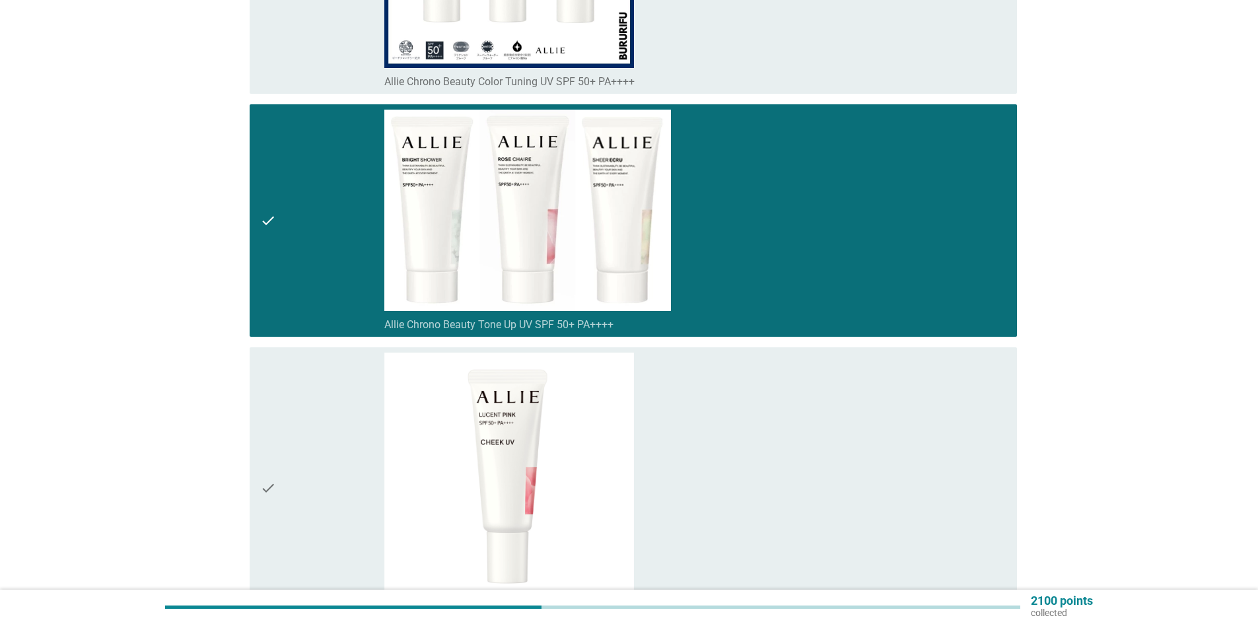
click at [316, 403] on div "check" at bounding box center [322, 488] width 124 height 270
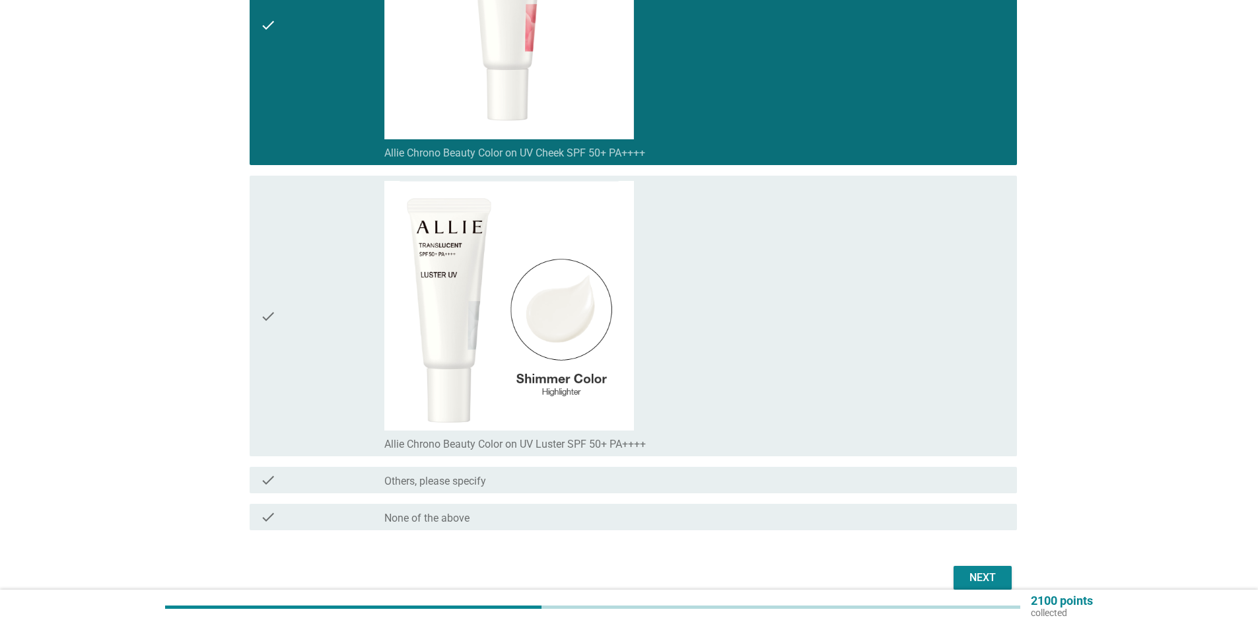
scroll to position [16175, 0]
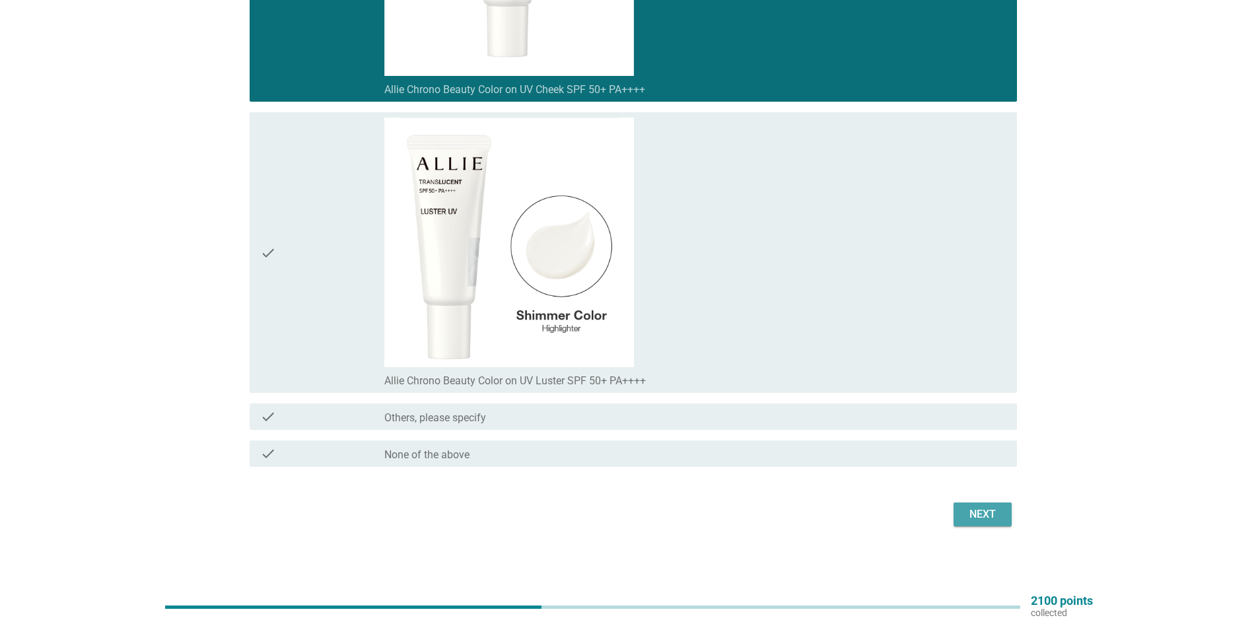
click at [1010, 522] on button "Next" at bounding box center [982, 514] width 58 height 24
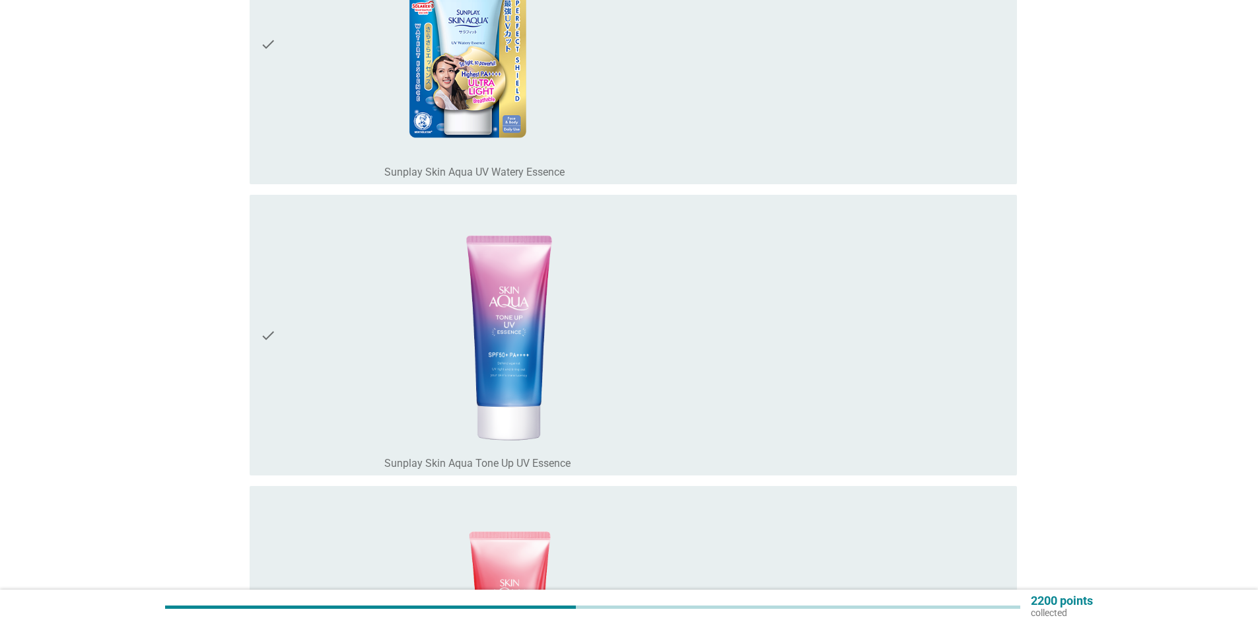
click at [866, 282] on div "check_box_outline_blank Sunplay Skin Aqua Tone Up UV Essence" at bounding box center [695, 335] width 622 height 270
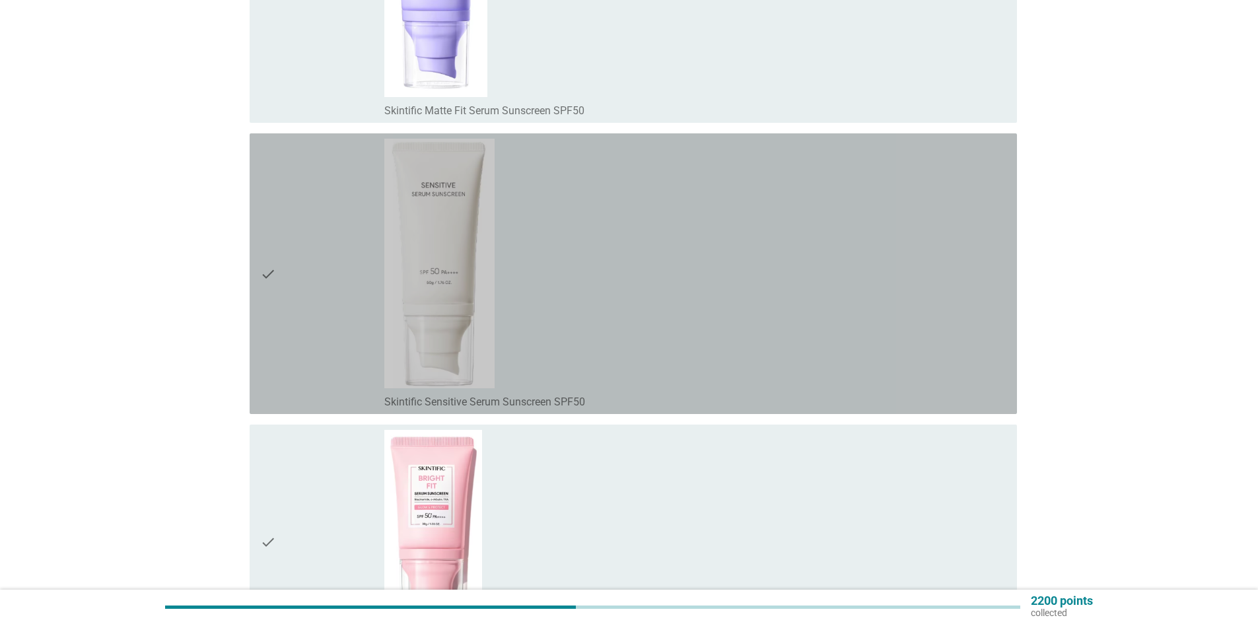
click at [866, 282] on div "check_box_outline_blank Skintific Sensitive Serum Sunscreen SPF50" at bounding box center [695, 274] width 622 height 270
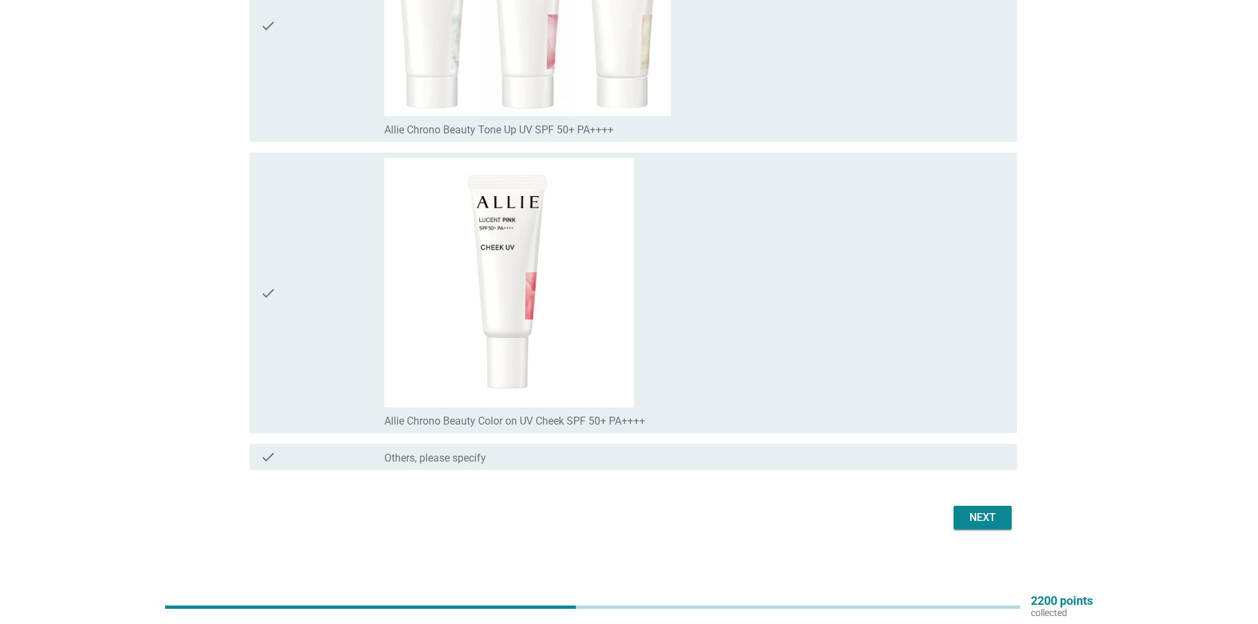
scroll to position [8009, 0]
click at [973, 525] on button "Next" at bounding box center [982, 514] width 58 height 24
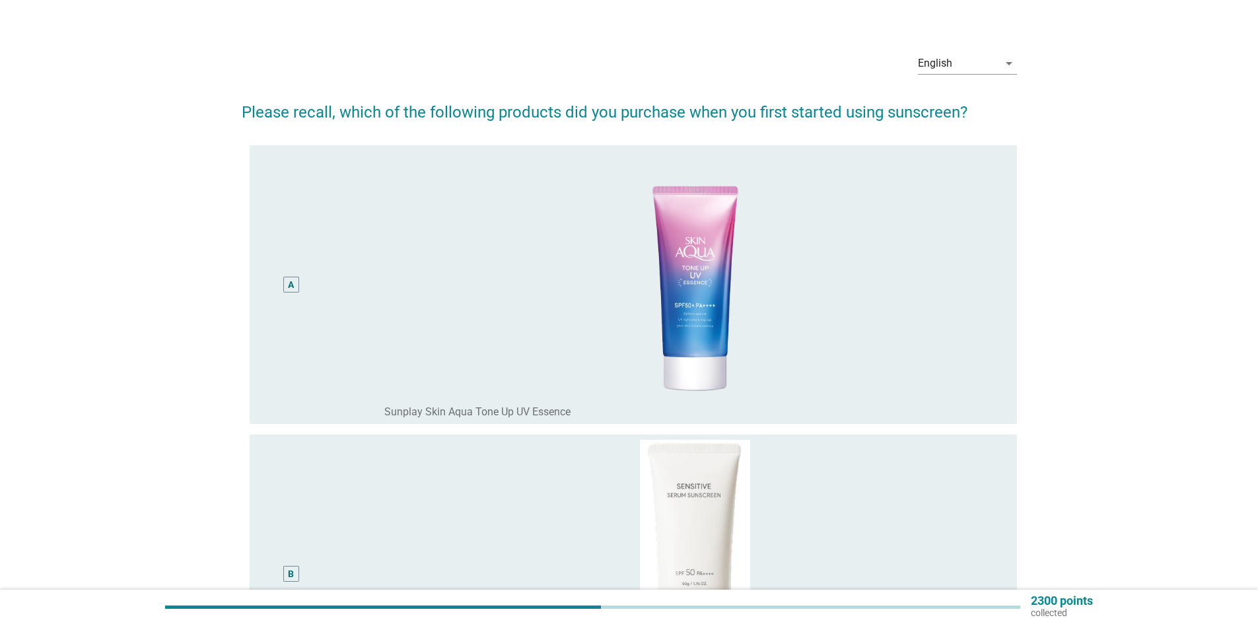
scroll to position [198, 0]
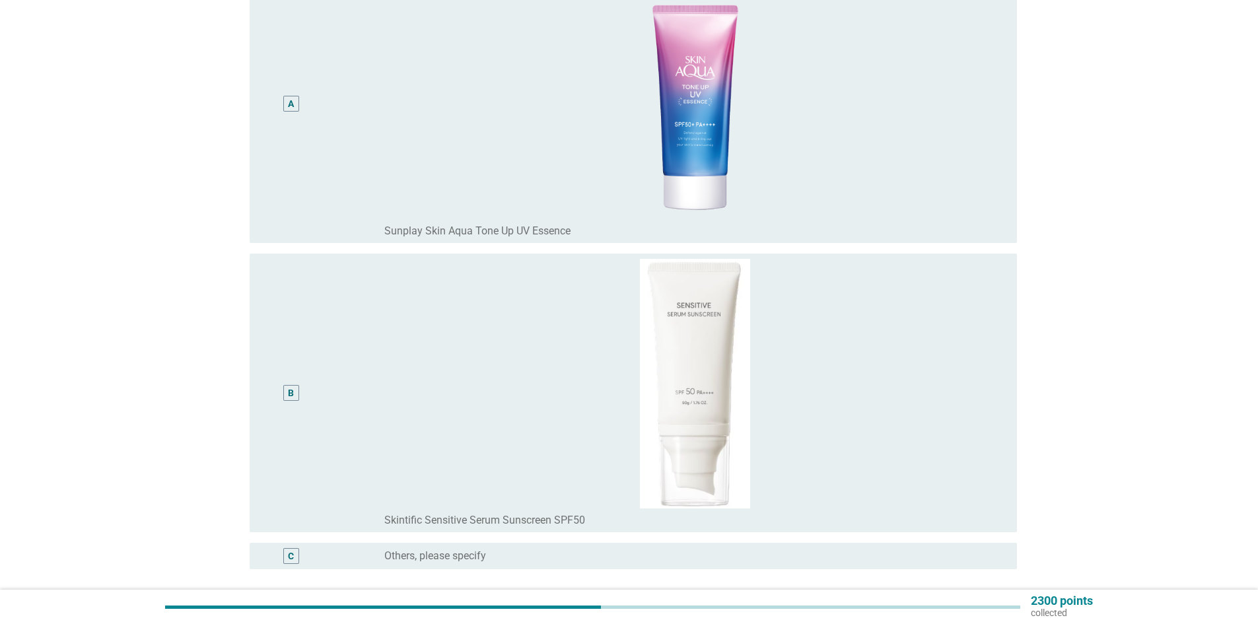
click at [335, 421] on div "B" at bounding box center [322, 393] width 124 height 268
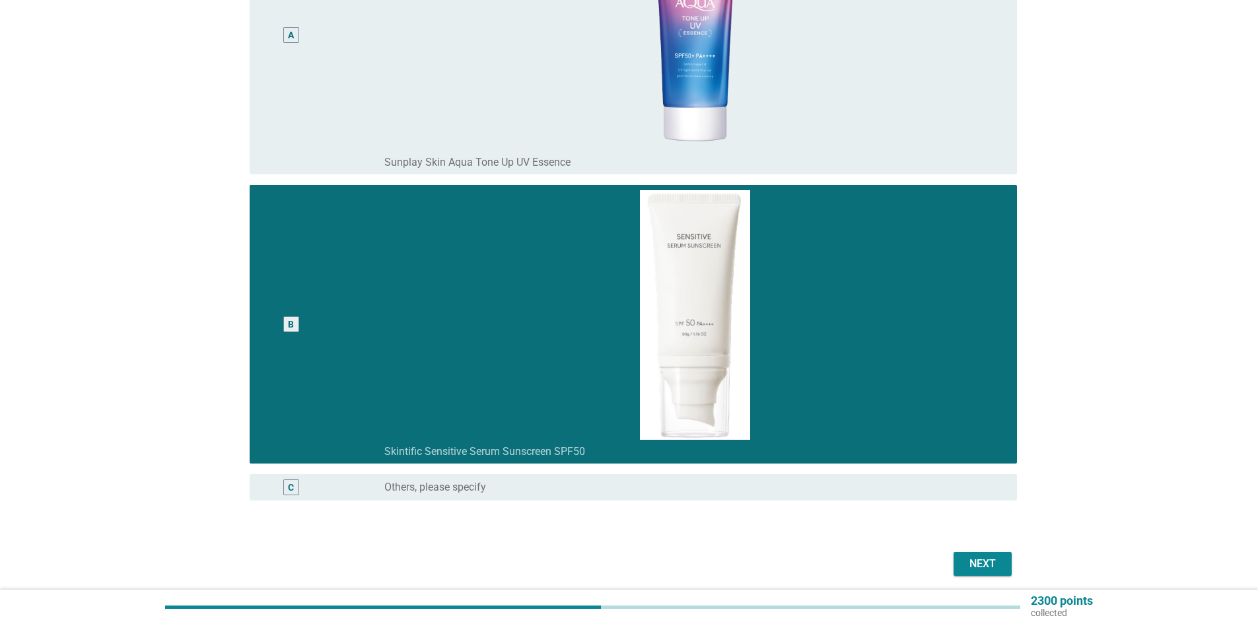
scroll to position [316, 0]
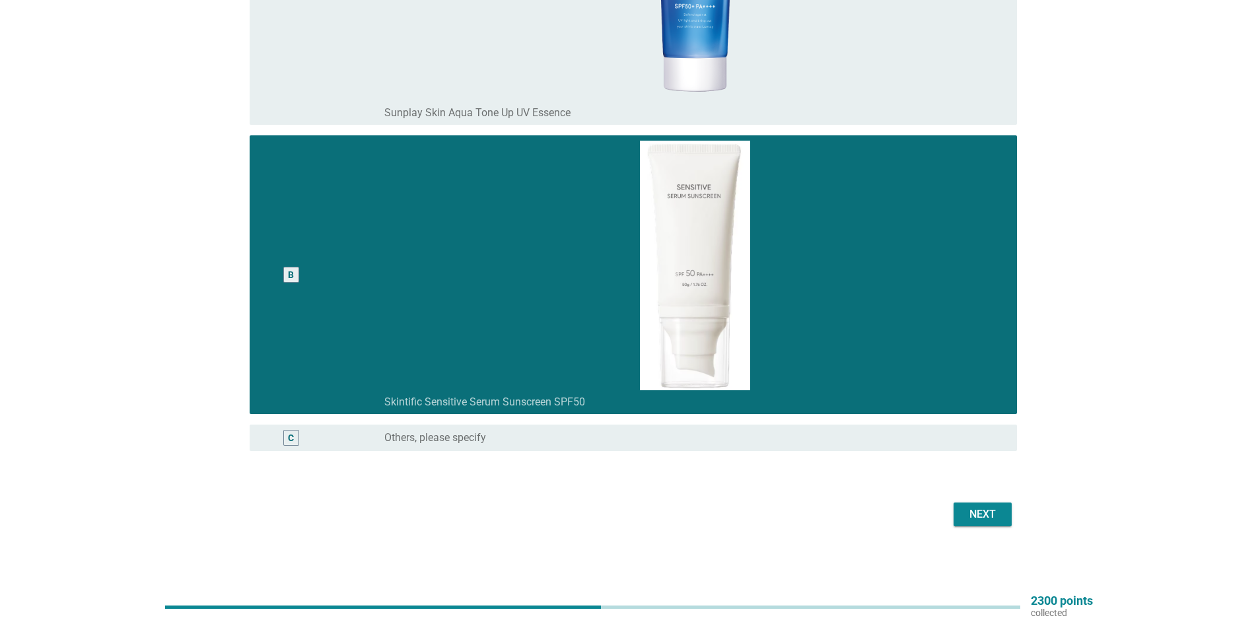
click at [993, 527] on div "Next" at bounding box center [629, 515] width 775 height 32
click at [990, 516] on div "Next" at bounding box center [982, 514] width 37 height 16
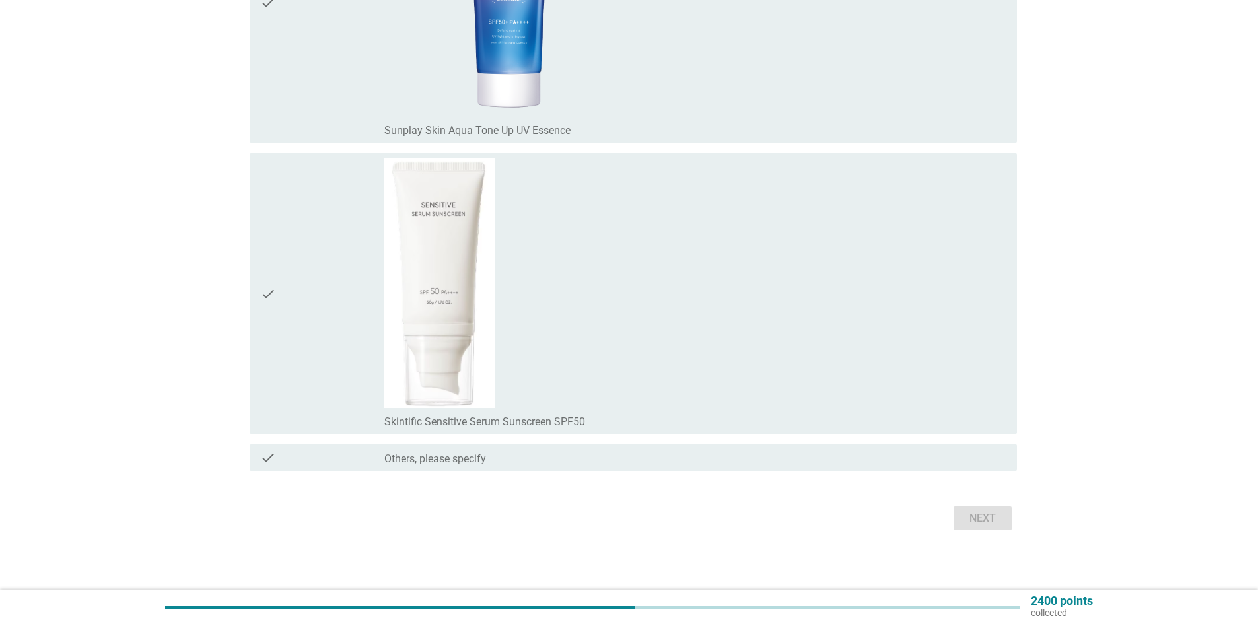
scroll to position [324, 0]
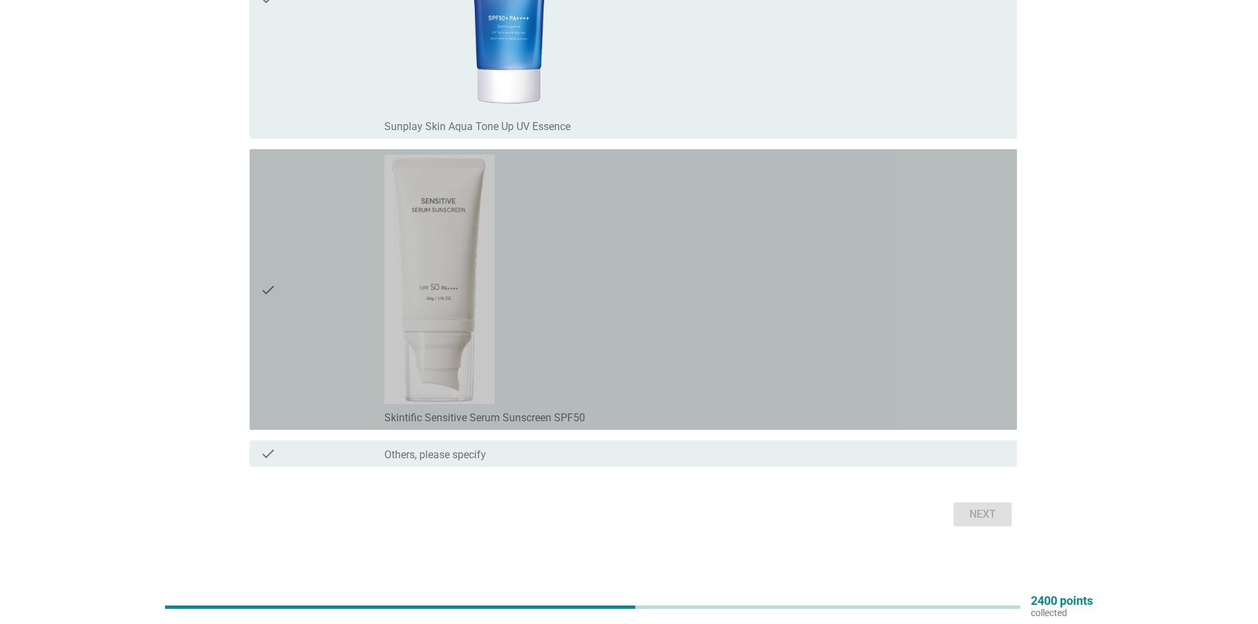
click at [771, 341] on div "check_box_outline_blank Skintific Sensitive Serum Sunscreen SPF50" at bounding box center [695, 290] width 622 height 270
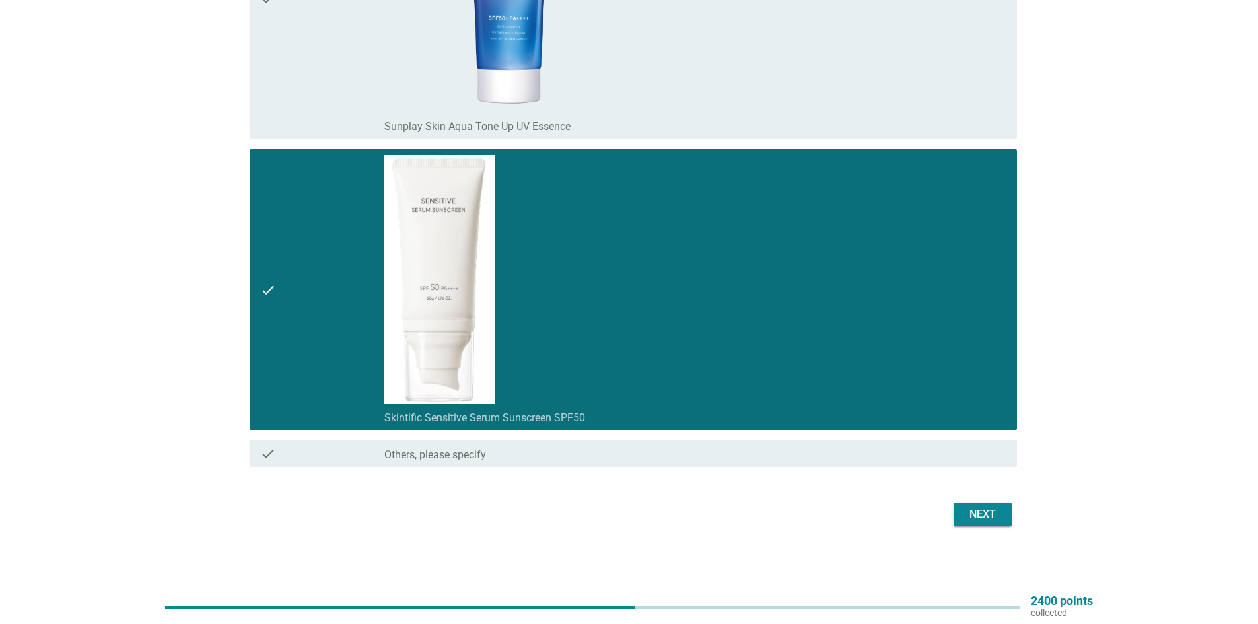
click at [993, 518] on div "Next" at bounding box center [982, 514] width 37 height 16
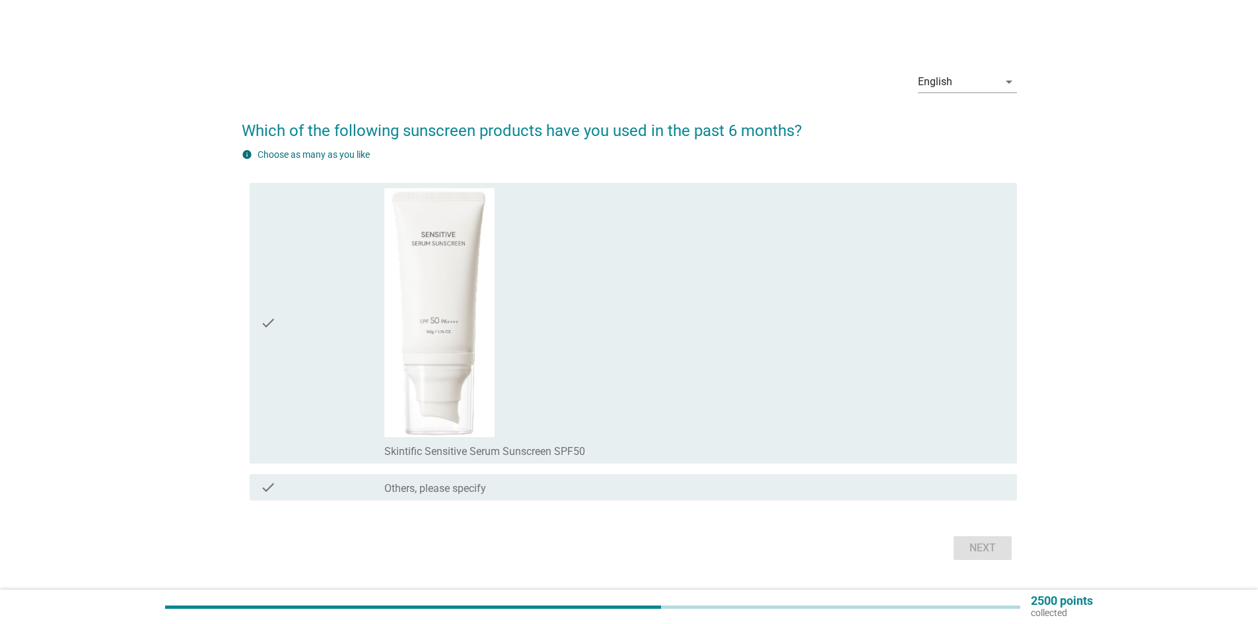
click at [729, 343] on div "check_box Skintific Sensitive Serum Sunscreen SPF50" at bounding box center [695, 323] width 622 height 270
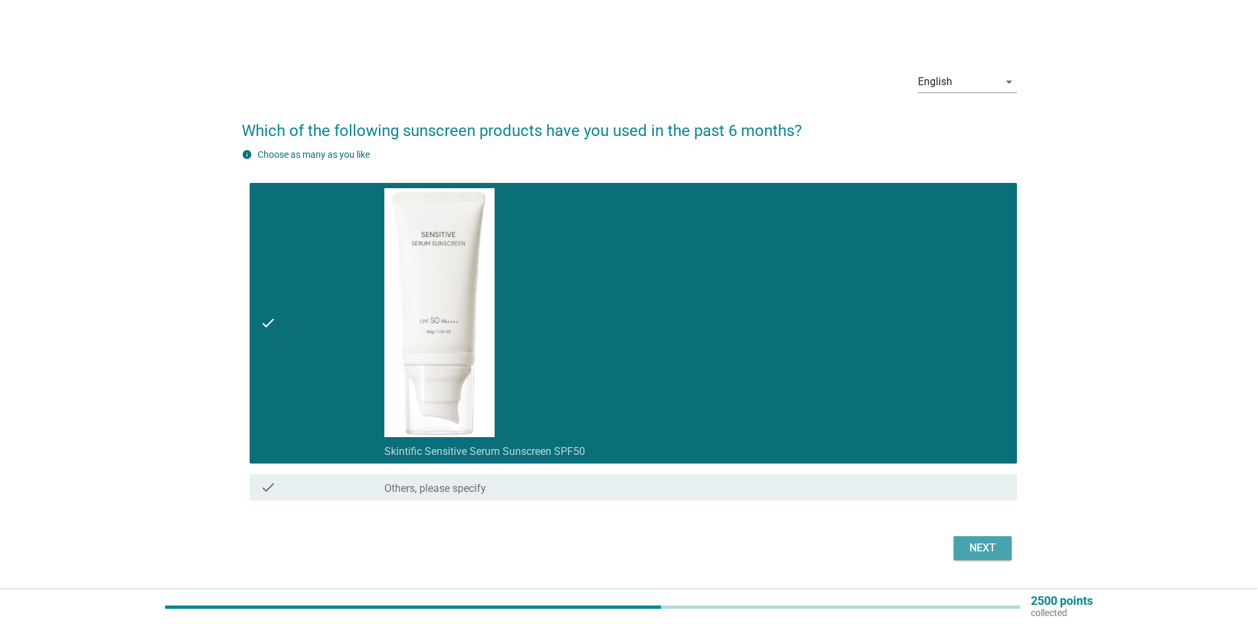
click at [979, 542] on div "Next" at bounding box center [982, 548] width 37 height 16
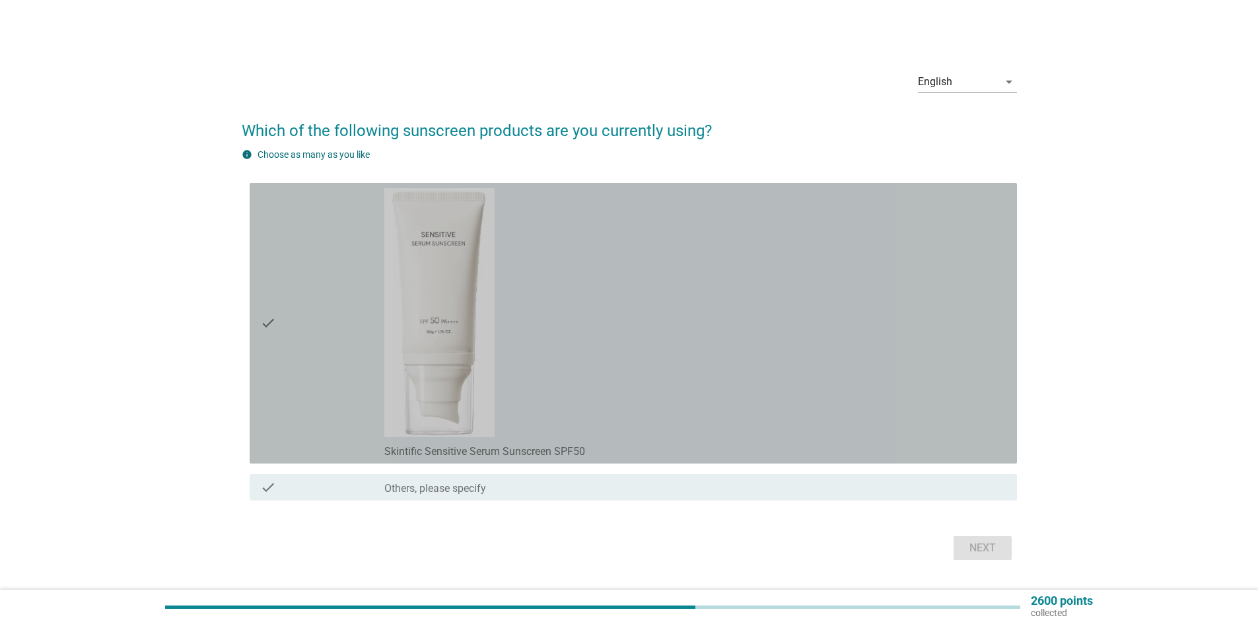
click at [847, 403] on div "check_box Skintific Sensitive Serum Sunscreen SPF50" at bounding box center [695, 323] width 622 height 270
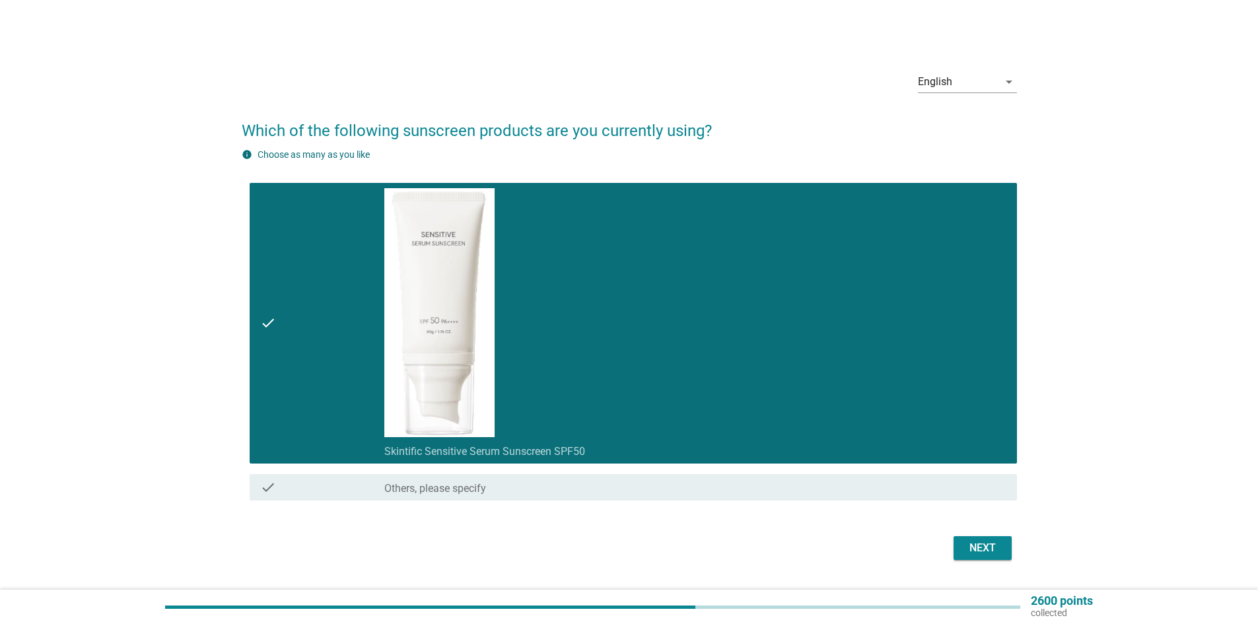
click at [980, 545] on div "Next" at bounding box center [982, 548] width 37 height 16
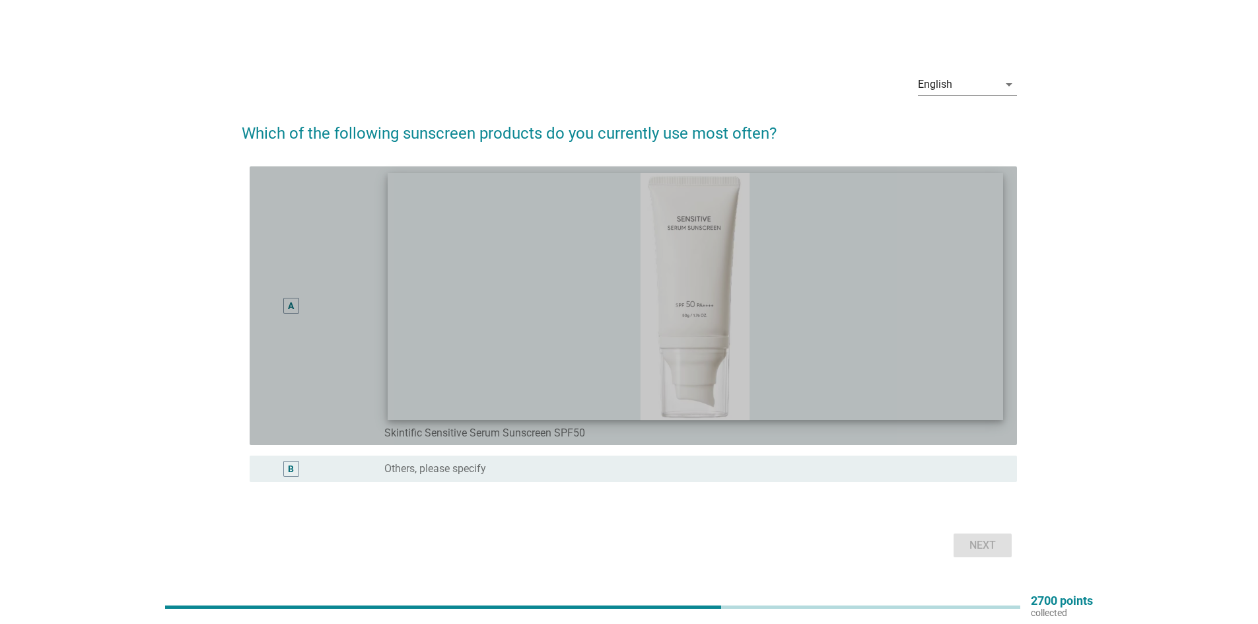
click at [916, 419] on img at bounding box center [695, 295] width 615 height 247
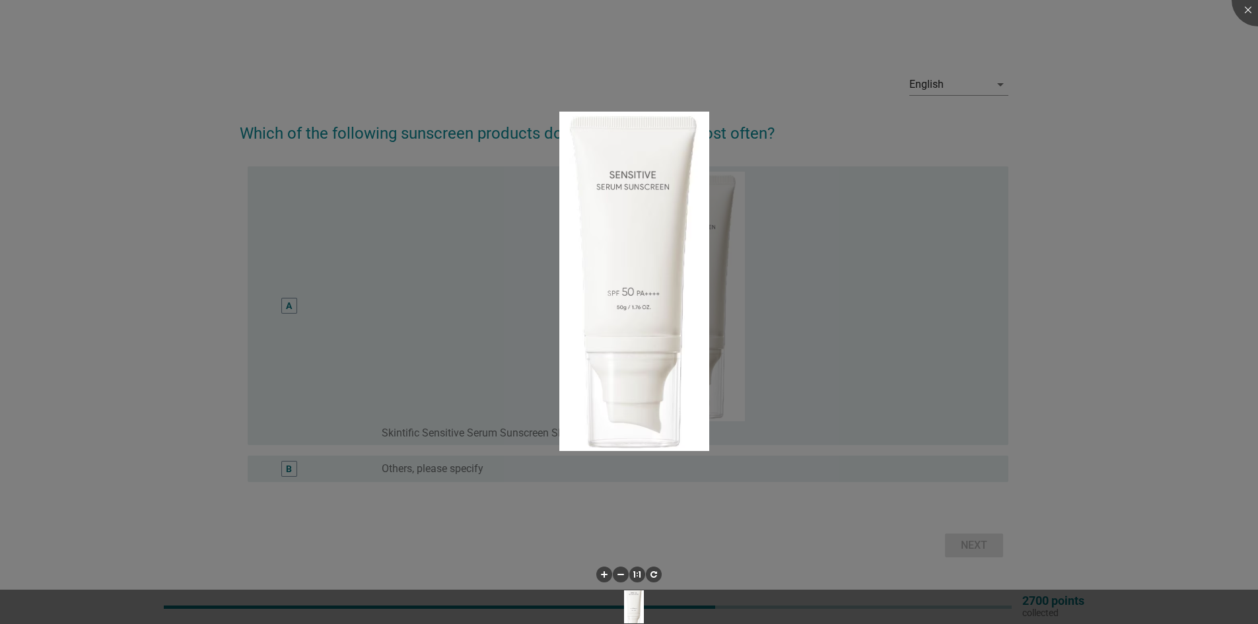
click at [891, 413] on div at bounding box center [629, 312] width 1258 height 624
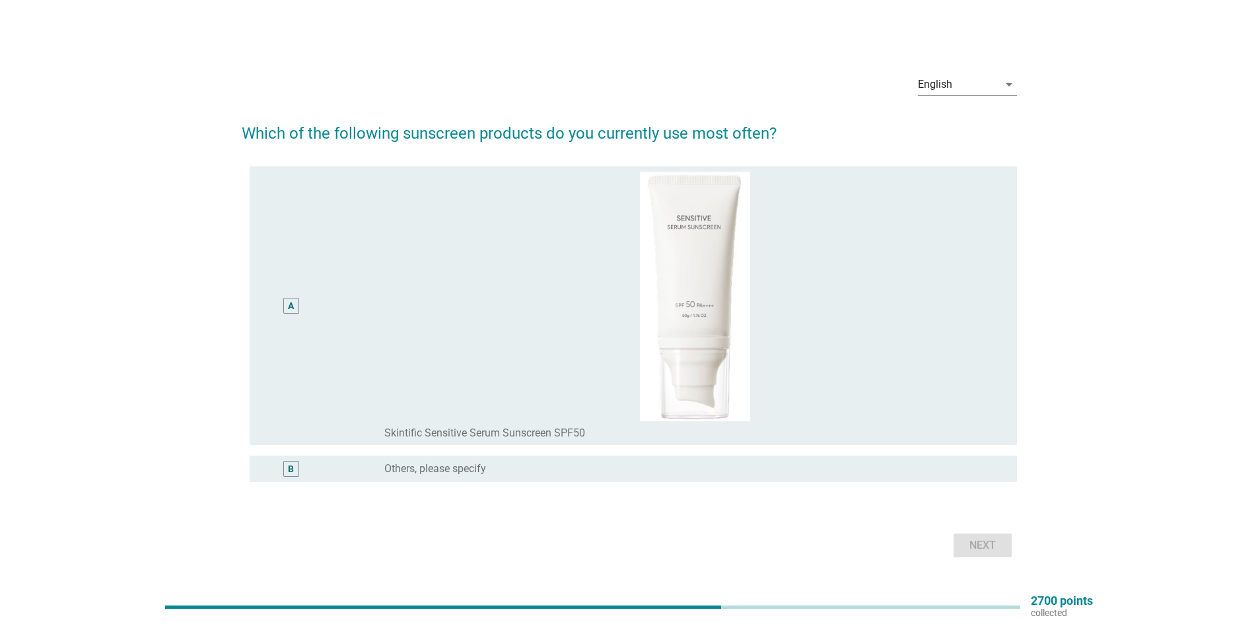
click at [284, 294] on div "A" at bounding box center [291, 306] width 62 height 268
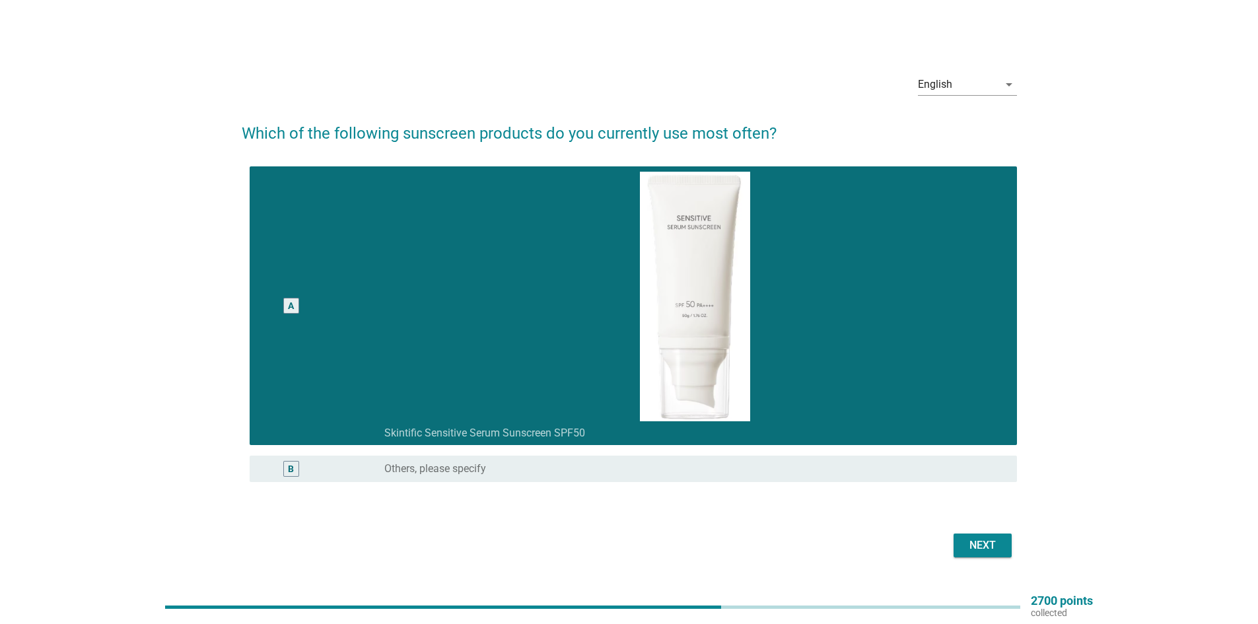
click at [976, 537] on div "Next" at bounding box center [982, 545] width 37 height 16
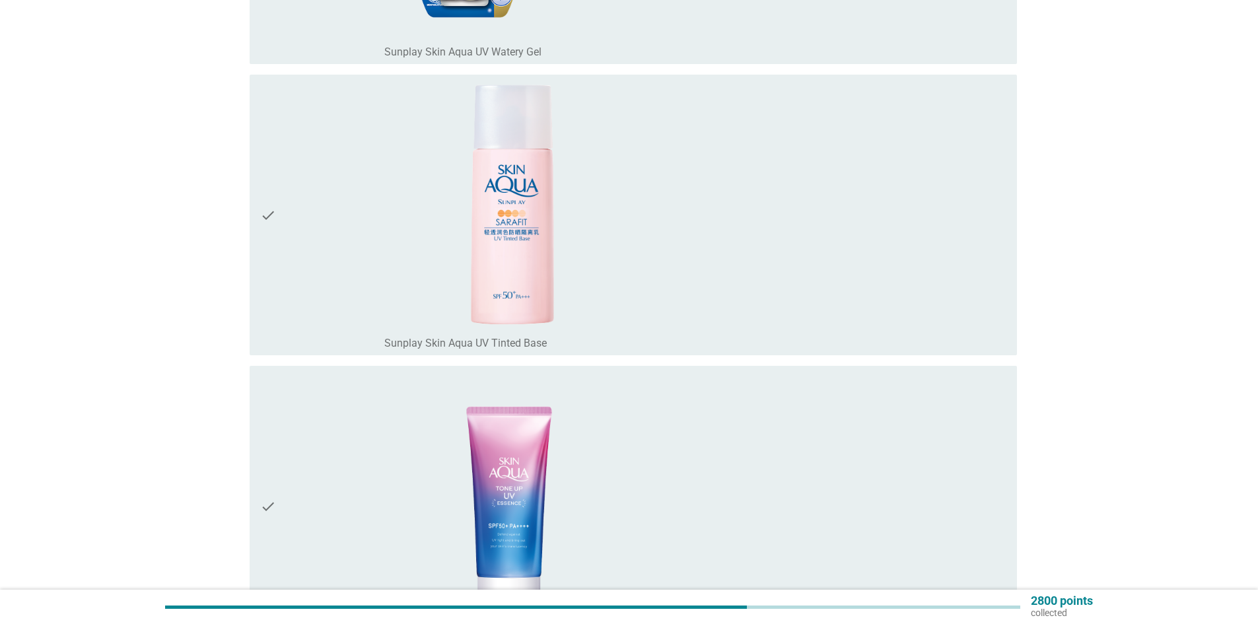
scroll to position [5679, 0]
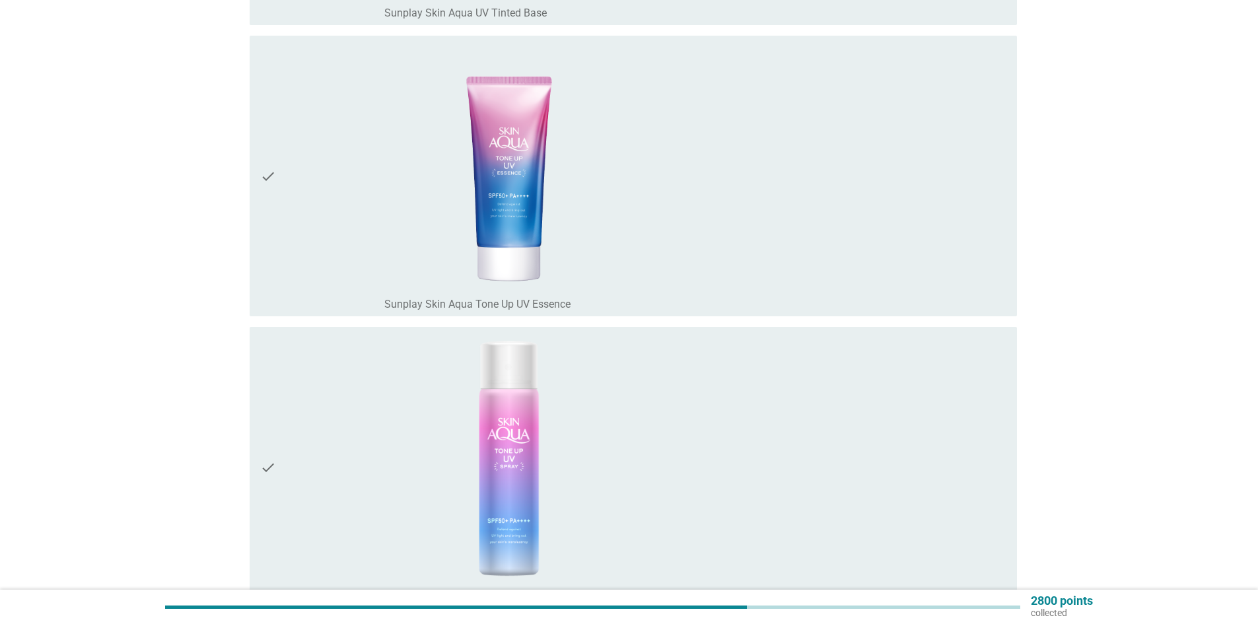
click at [742, 294] on div "check_box_outline_blank Sunplay Skin Aqua Tone Up UV Essence" at bounding box center [695, 176] width 622 height 270
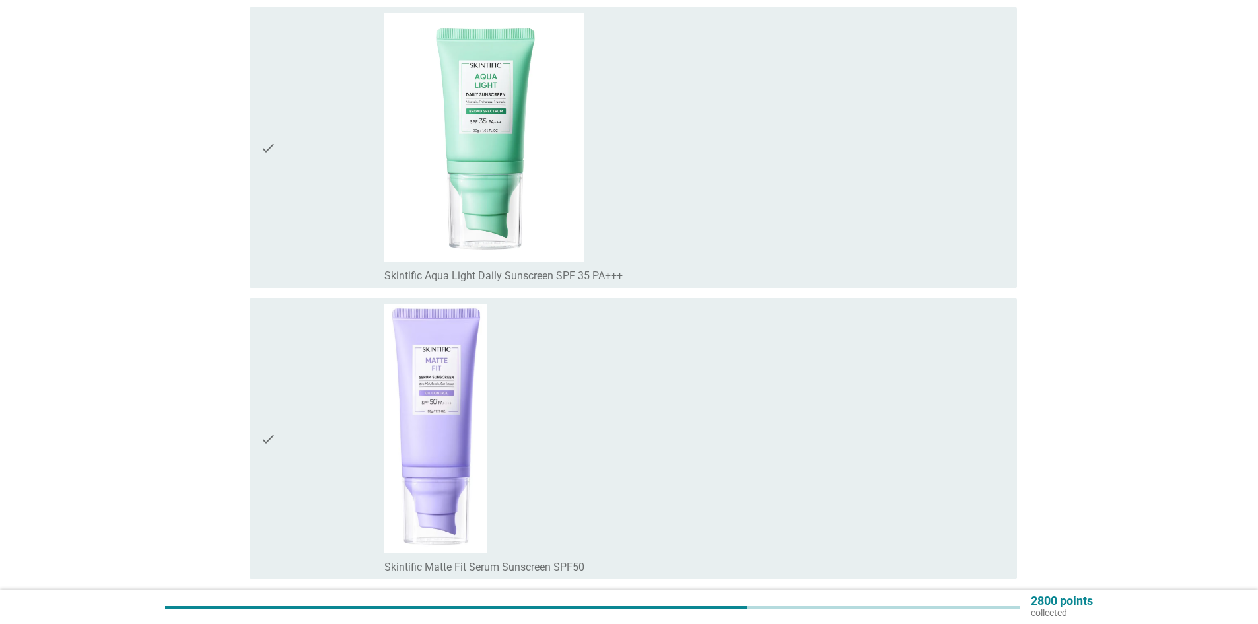
scroll to position [11772, 0]
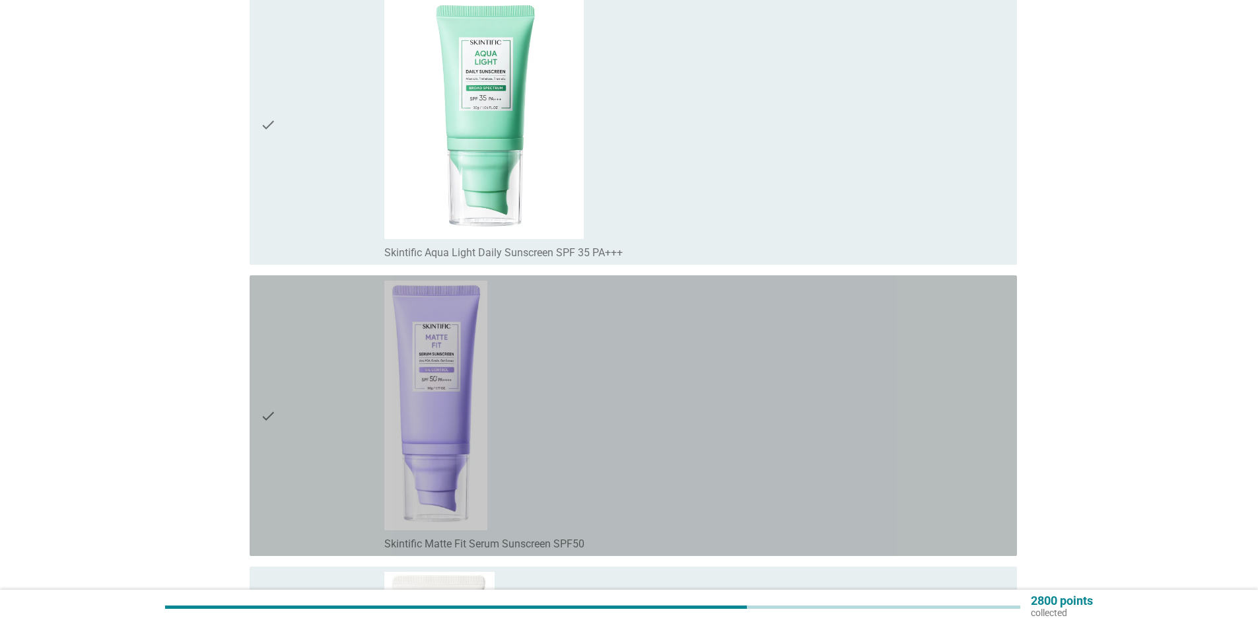
click at [319, 322] on div "check" at bounding box center [322, 416] width 124 height 270
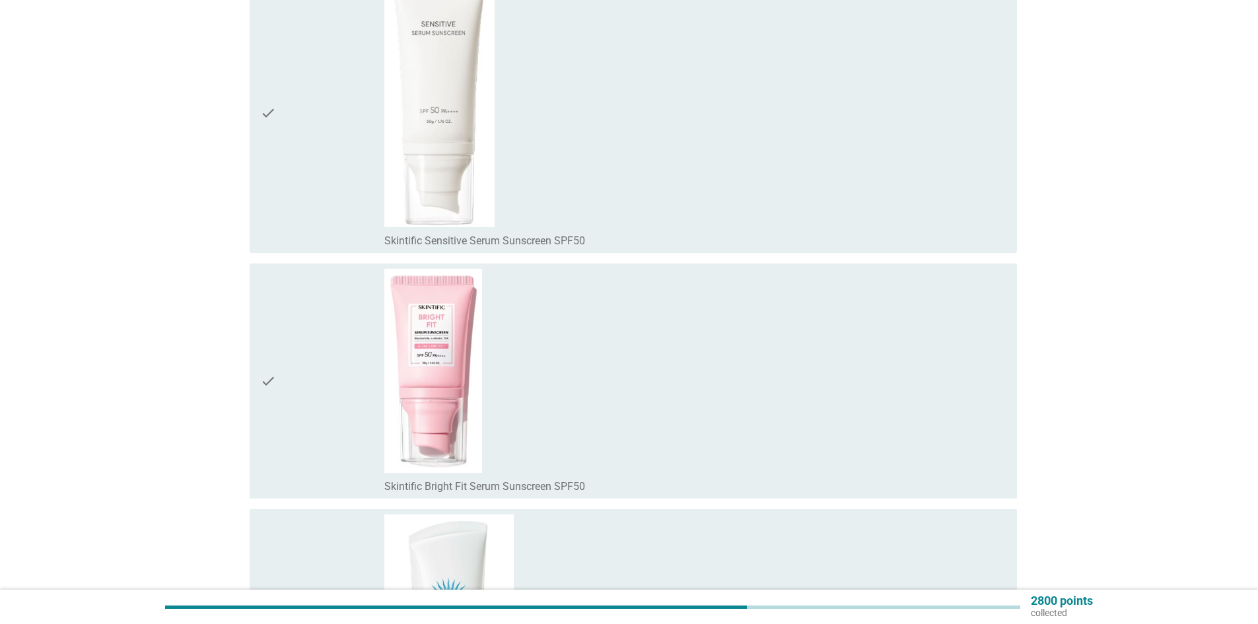
click at [334, 175] on div "check" at bounding box center [322, 113] width 124 height 270
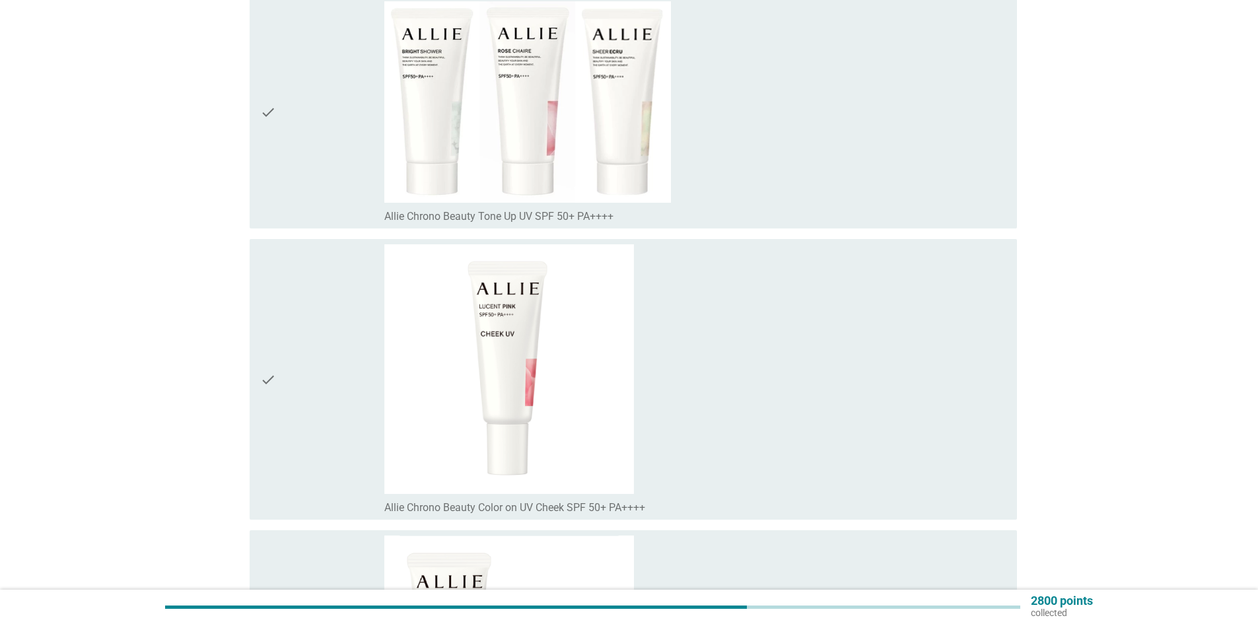
scroll to position [16175, 0]
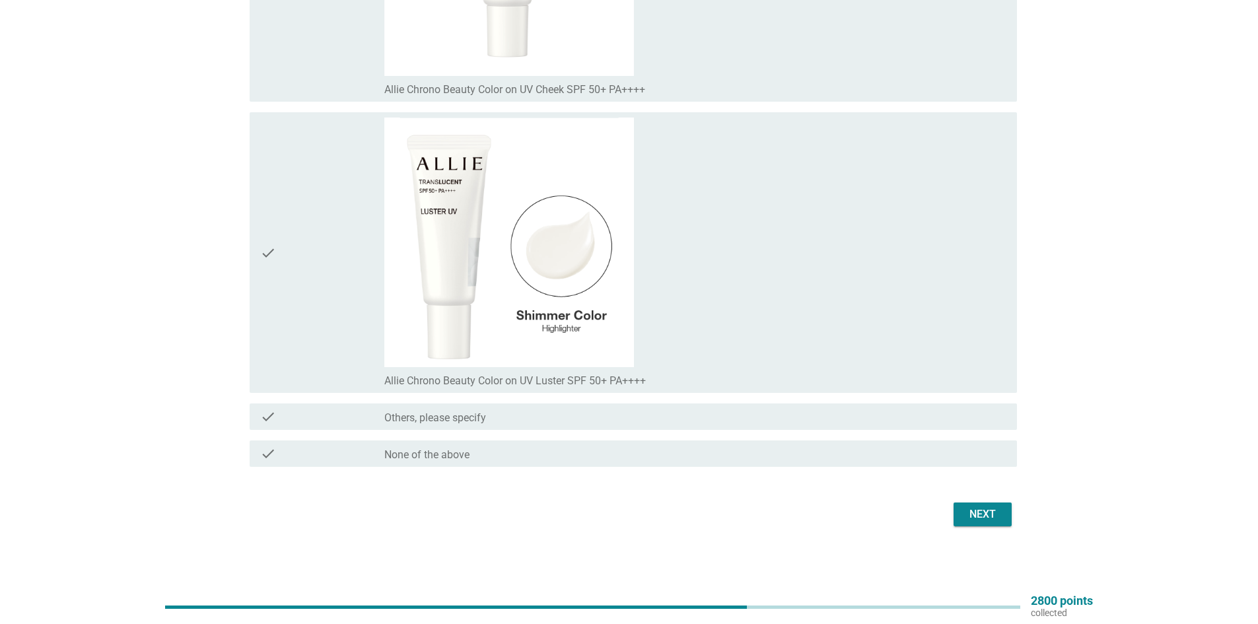
click at [981, 517] on div "Next" at bounding box center [982, 514] width 37 height 16
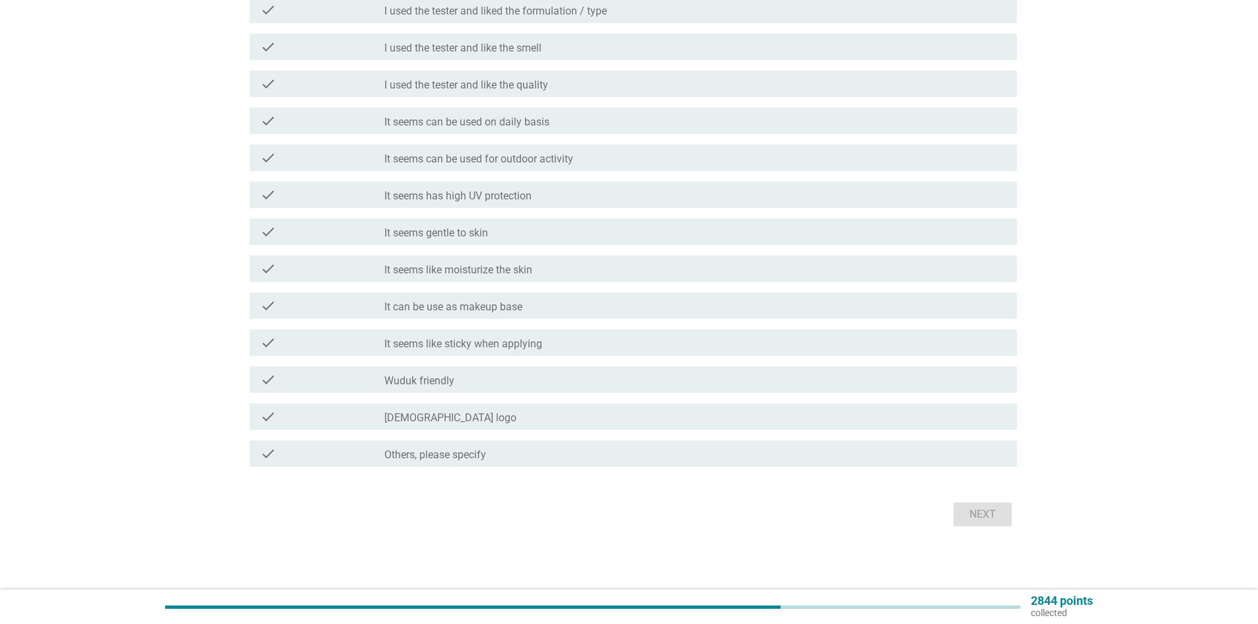
scroll to position [0, 0]
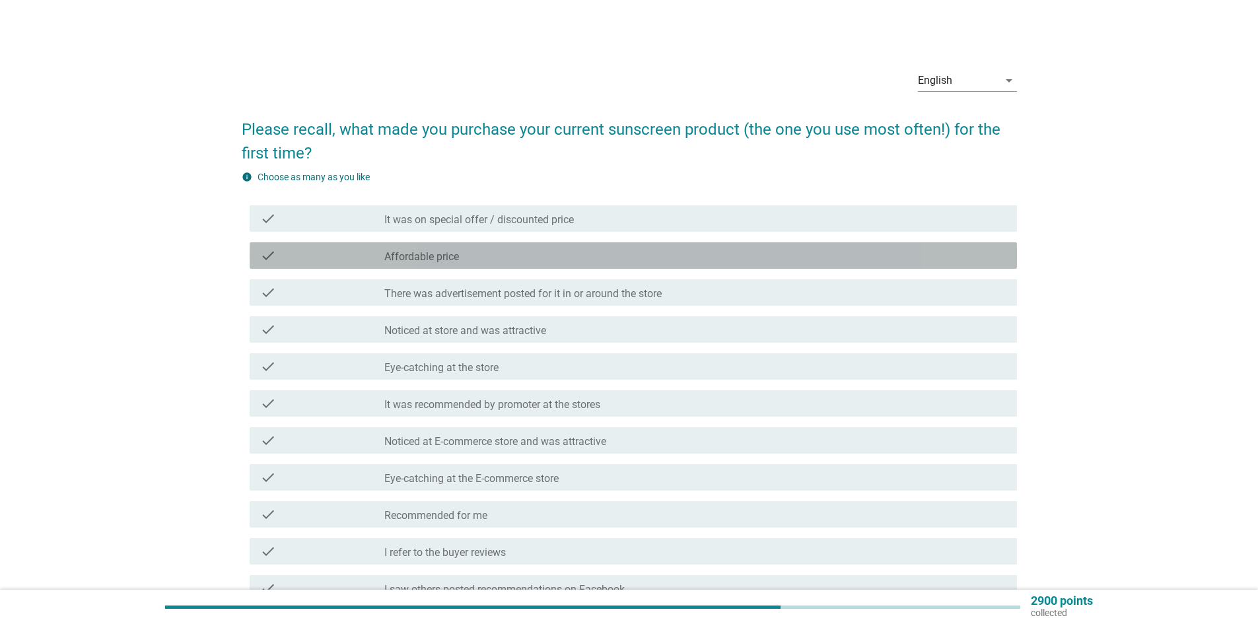
click at [459, 251] on label "Affordable price" at bounding box center [421, 256] width 75 height 13
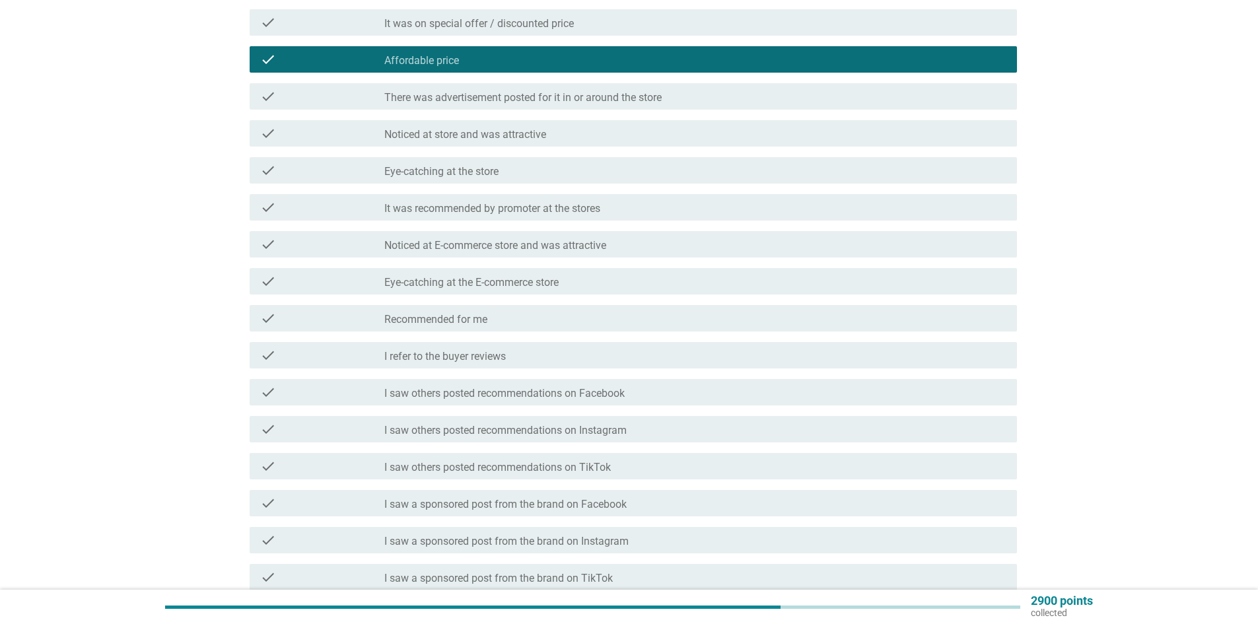
scroll to position [198, 0]
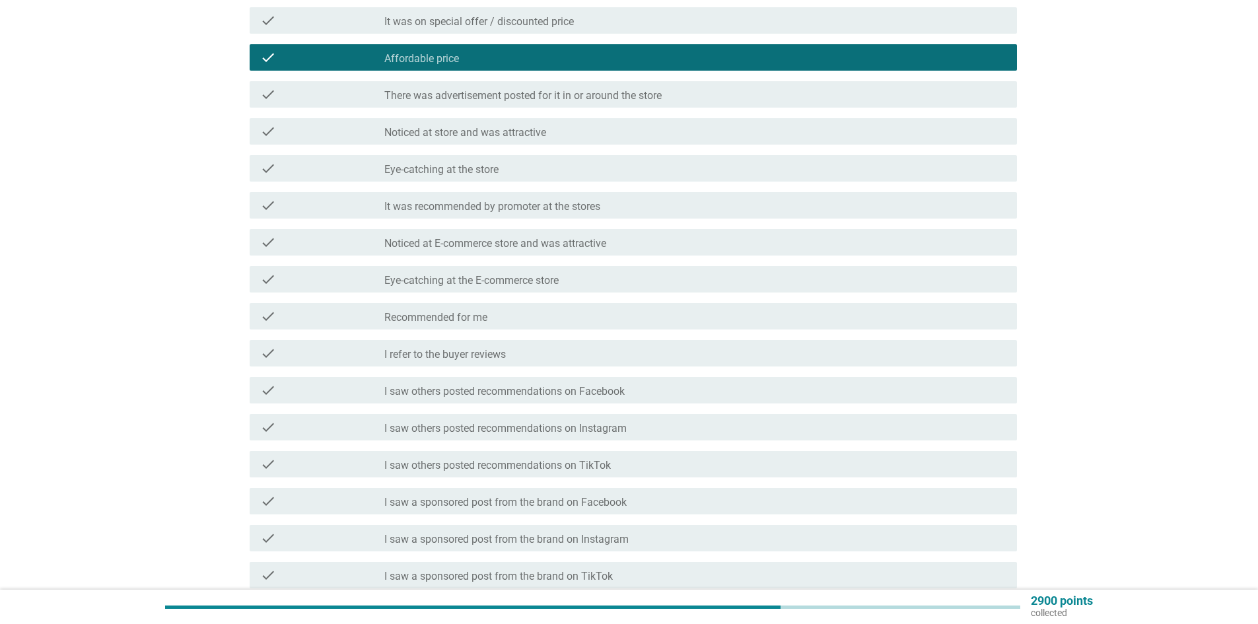
click at [637, 426] on div "check_box_outline_blank I saw others posted recommendations on Instagram" at bounding box center [695, 427] width 622 height 16
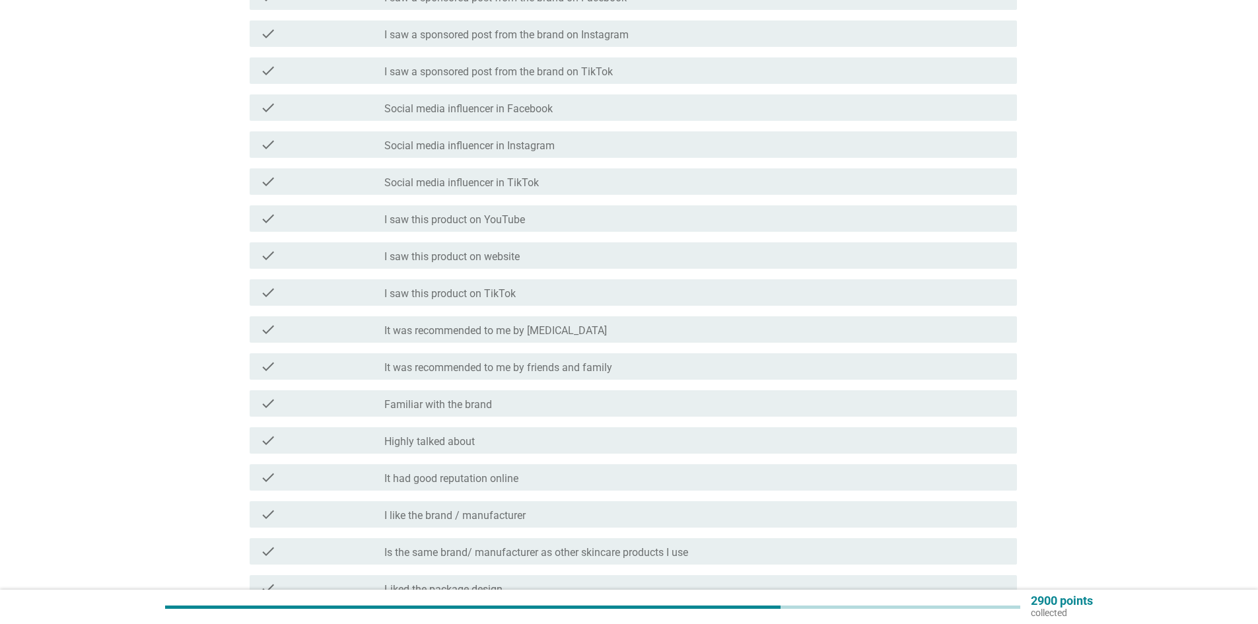
scroll to position [726, 0]
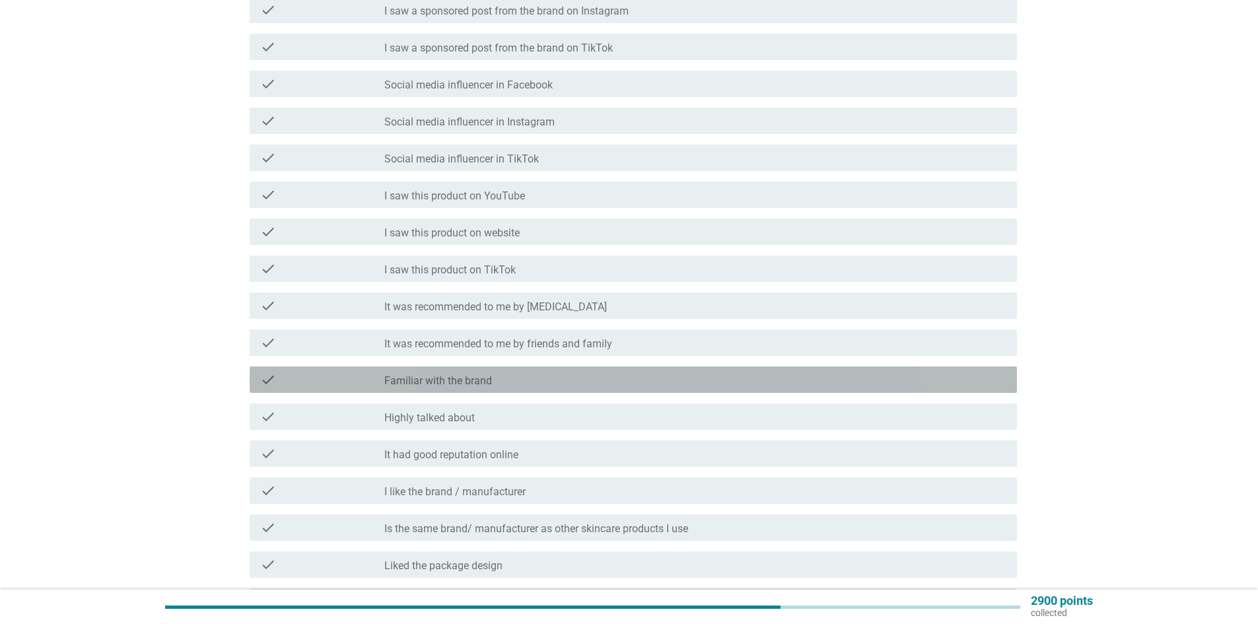
click at [544, 384] on div "check_box_outline_blank Familiar with the brand" at bounding box center [695, 380] width 622 height 16
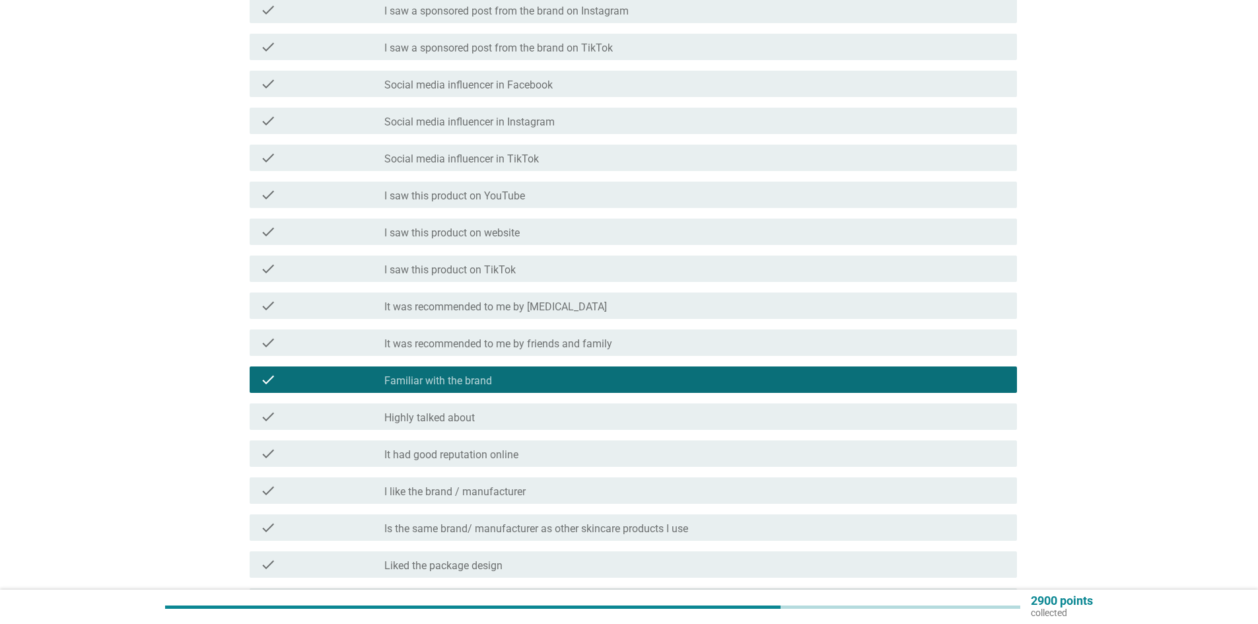
scroll to position [792, 0]
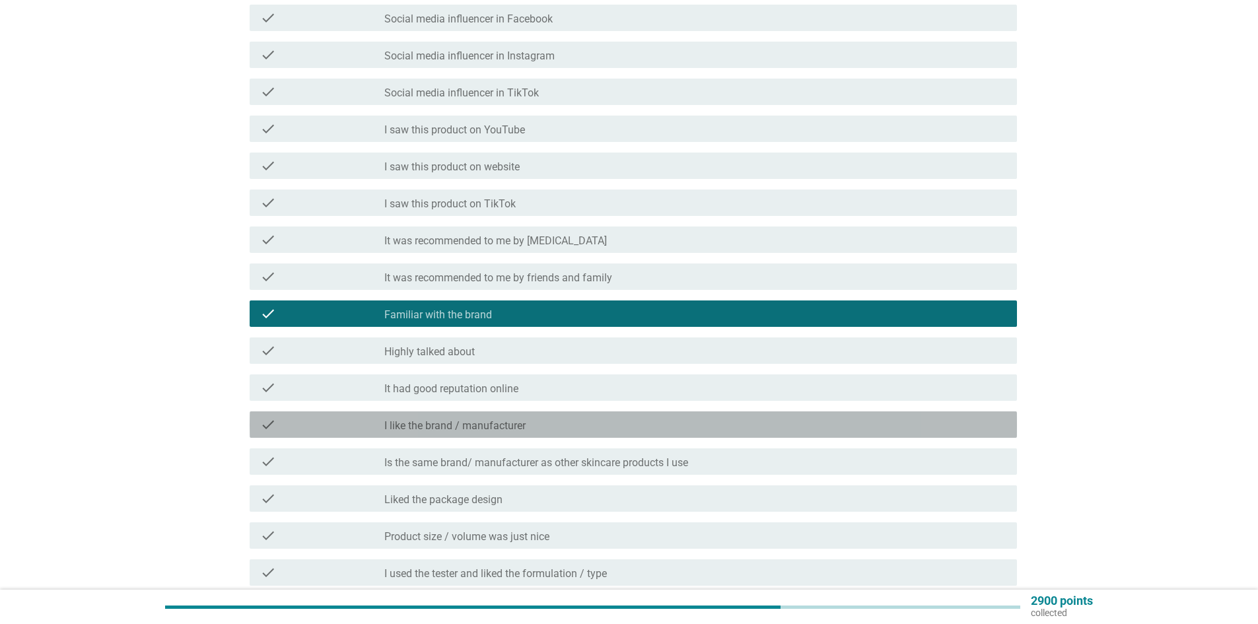
click at [495, 428] on label "I like the brand / manufacturer" at bounding box center [454, 425] width 141 height 13
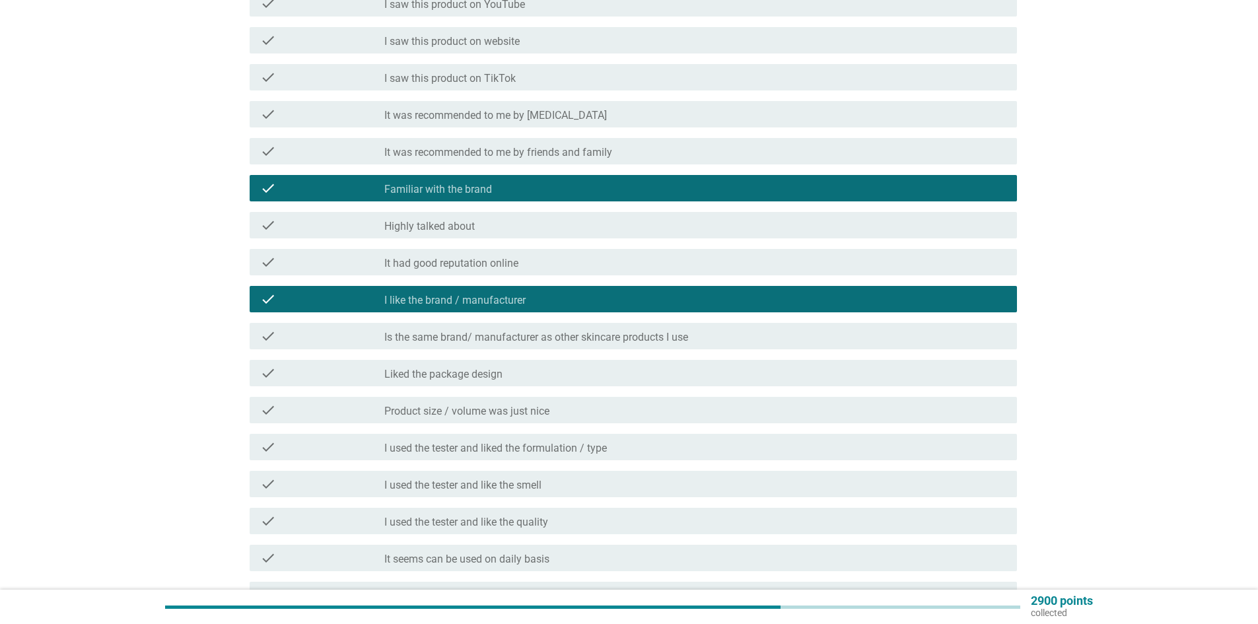
scroll to position [924, 0]
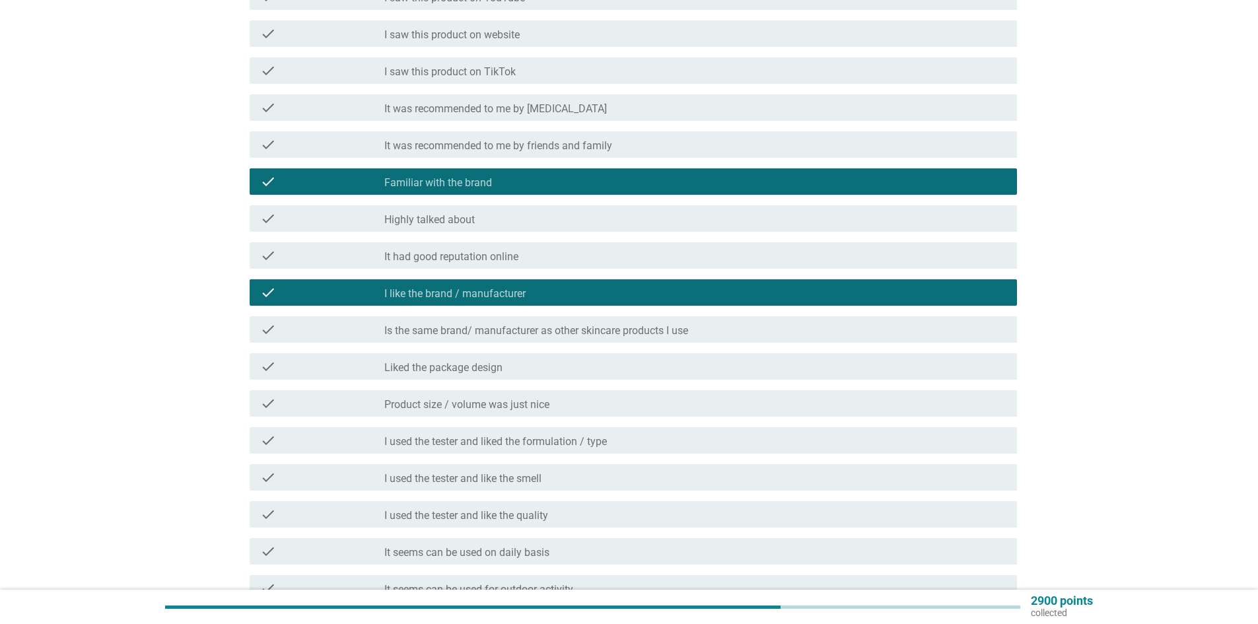
click at [493, 371] on label "Liked the package design" at bounding box center [443, 367] width 118 height 13
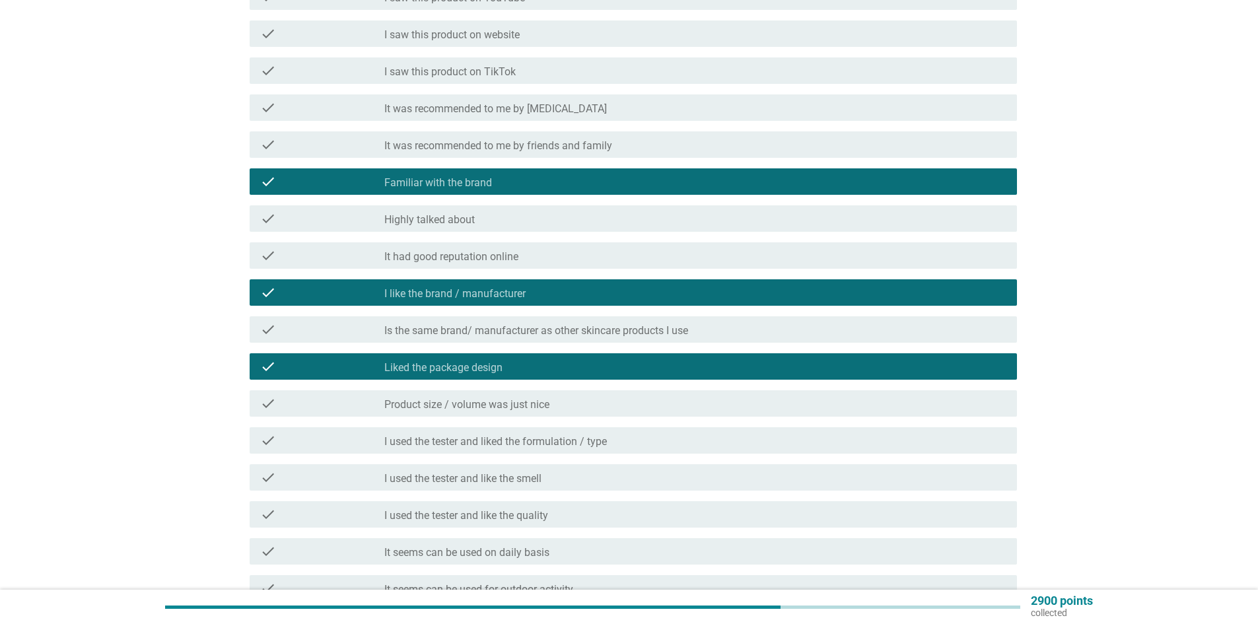
click at [493, 407] on label "Product size / volume was just nice" at bounding box center [466, 404] width 165 height 13
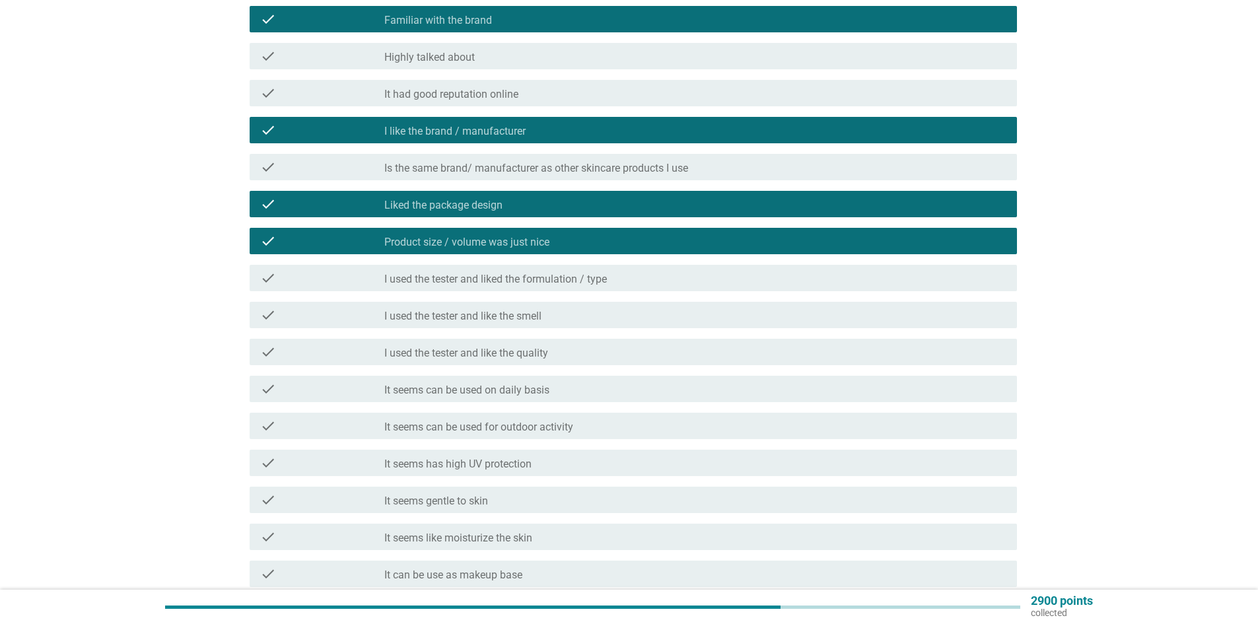
scroll to position [1123, 0]
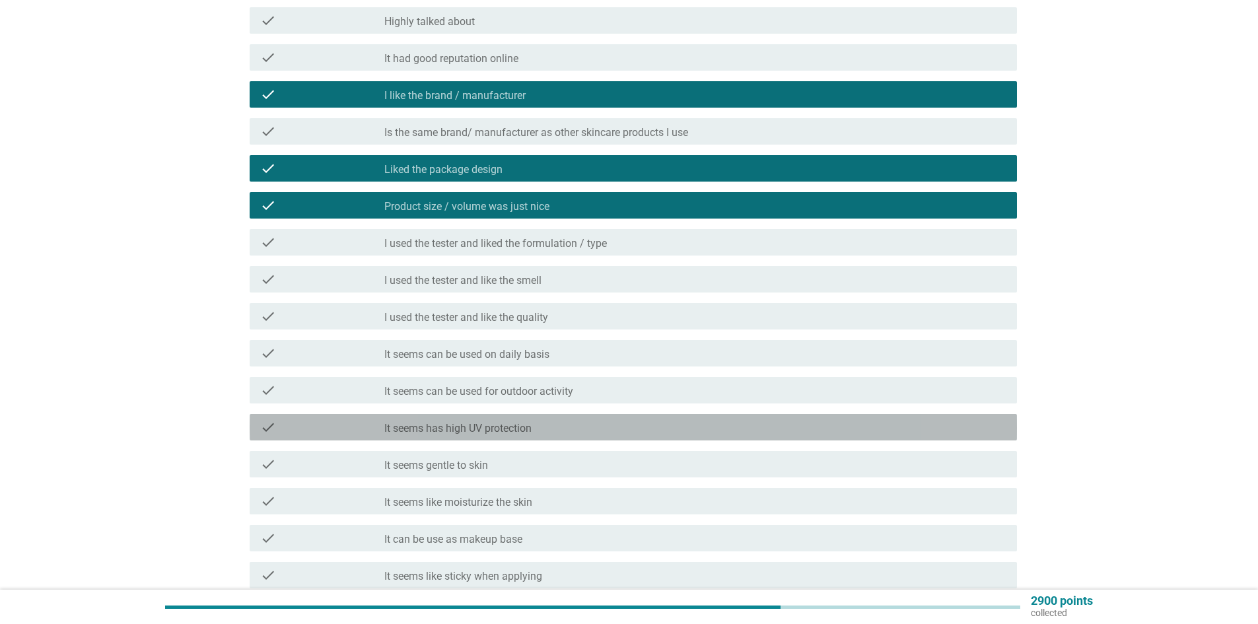
click at [461, 426] on label "It seems has high UV protection" at bounding box center [457, 428] width 147 height 13
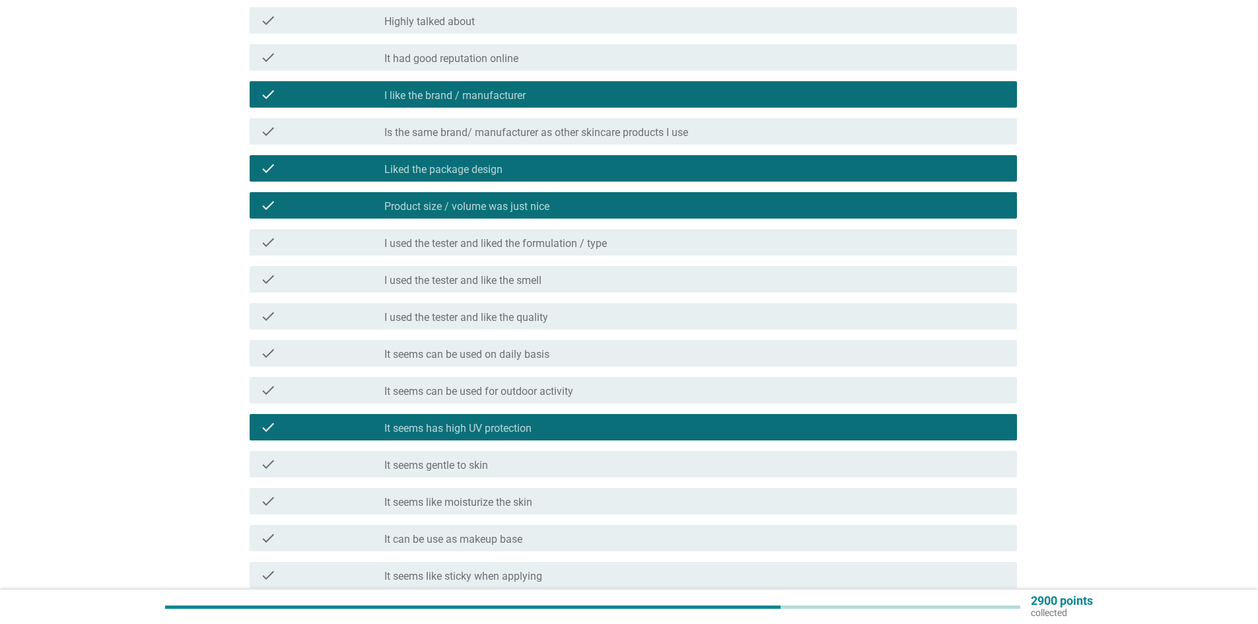
click at [462, 460] on label "It seems gentle to skin" at bounding box center [436, 465] width 104 height 13
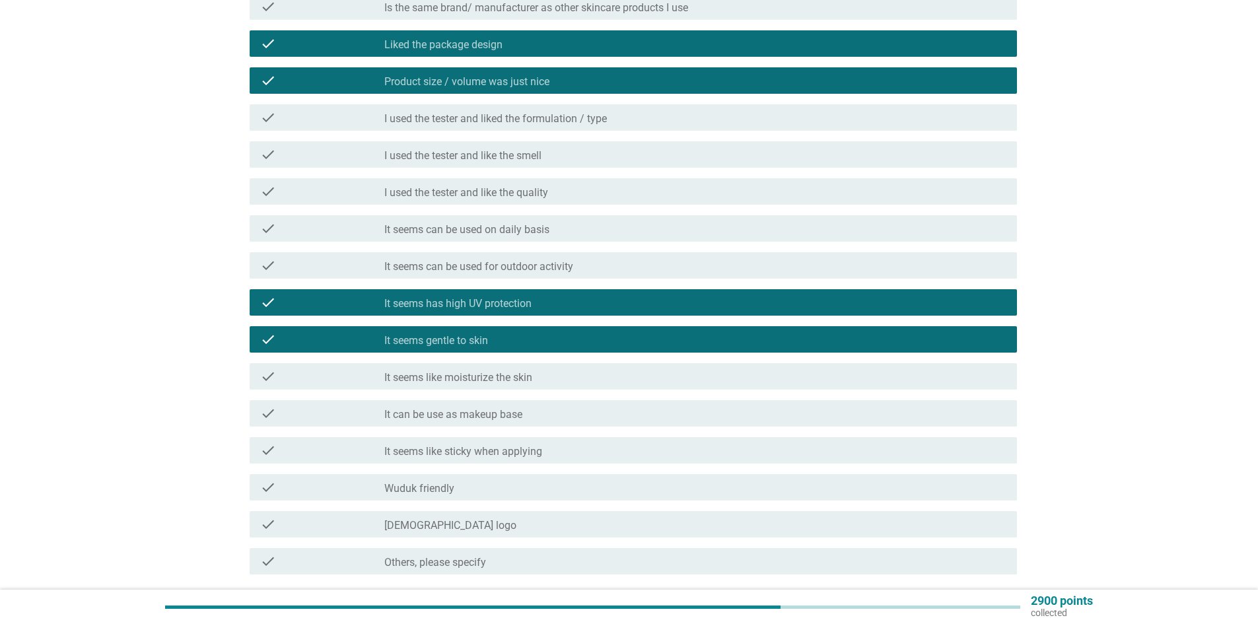
scroll to position [1255, 0]
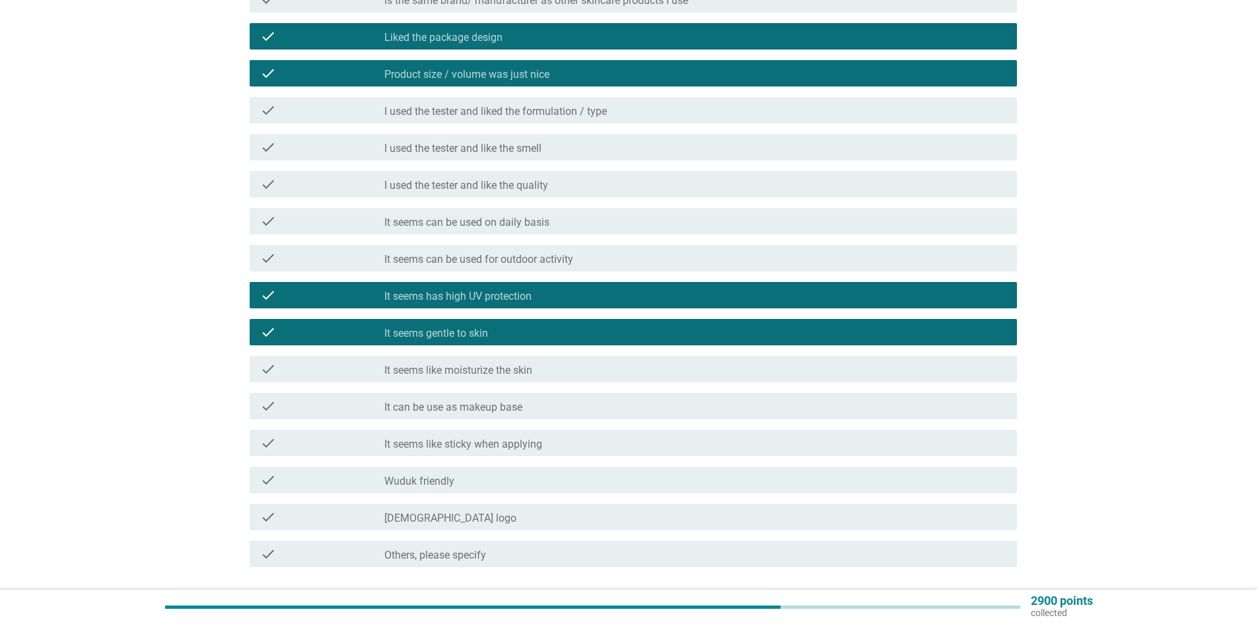
click at [481, 378] on div "check check_box_outline_blank It seems like moisturize the skin" at bounding box center [633, 369] width 767 height 26
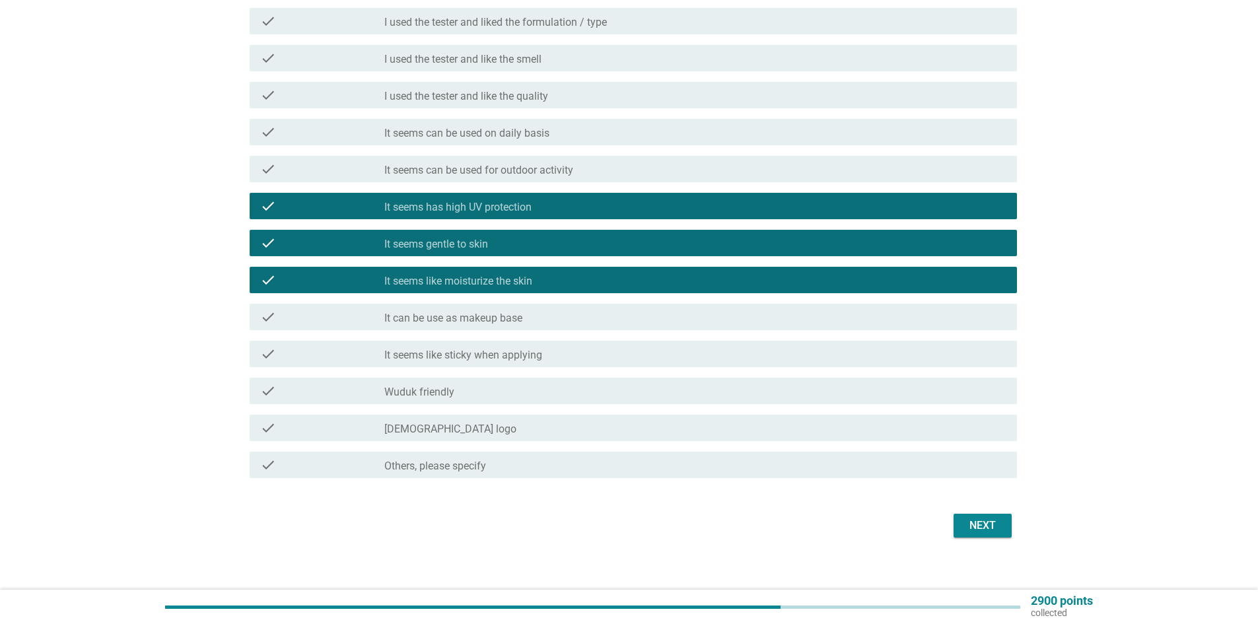
scroll to position [1355, 0]
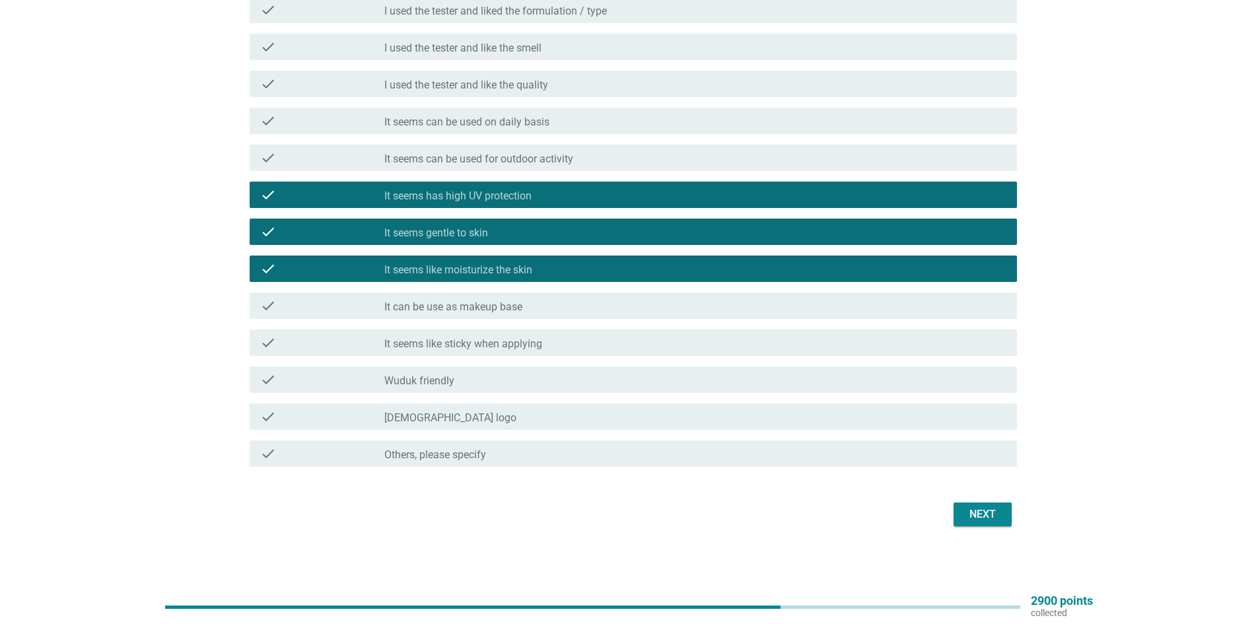
click at [966, 506] on button "Next" at bounding box center [982, 514] width 58 height 24
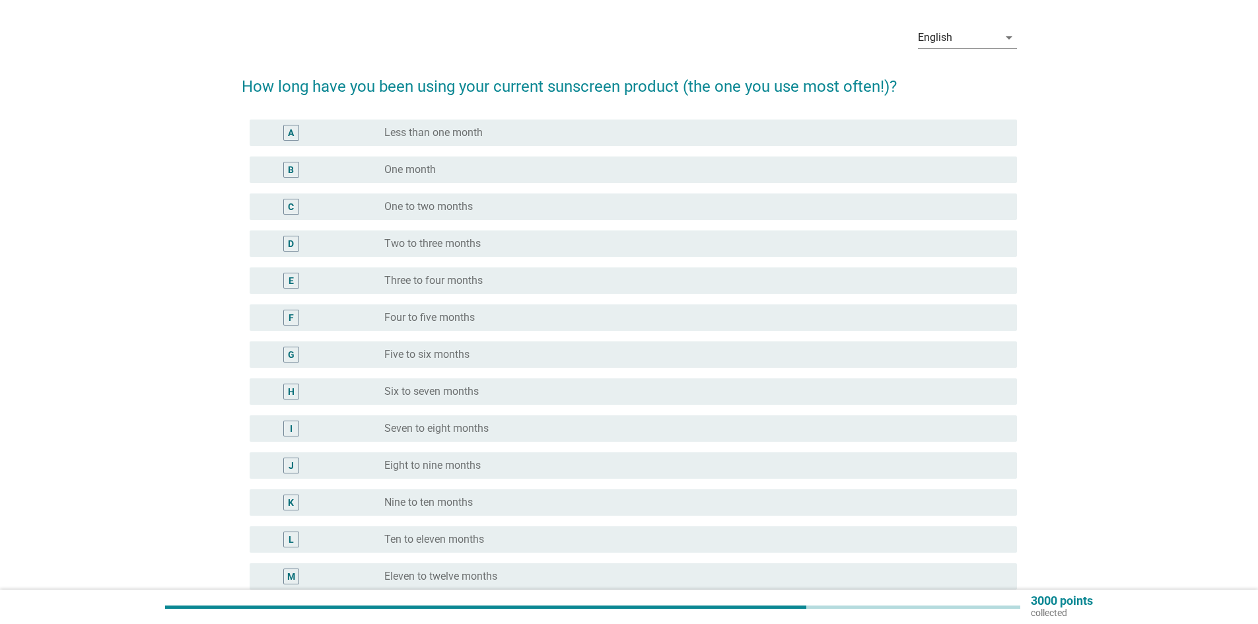
scroll to position [66, 0]
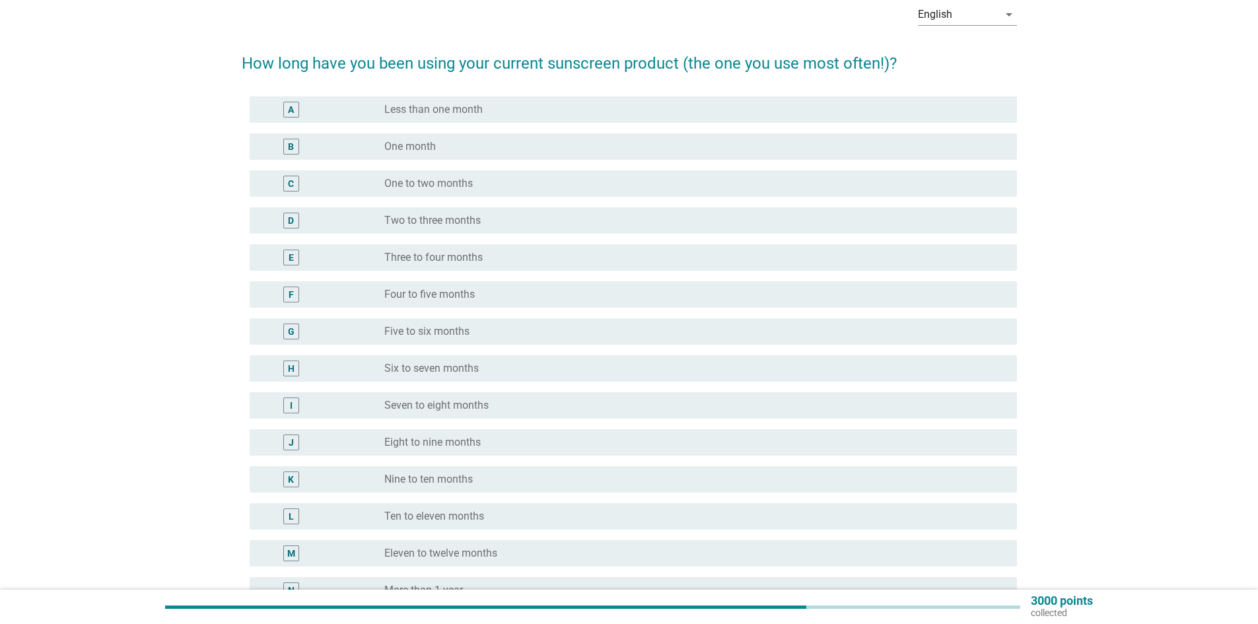
click at [308, 291] on div "F" at bounding box center [291, 295] width 62 height 16
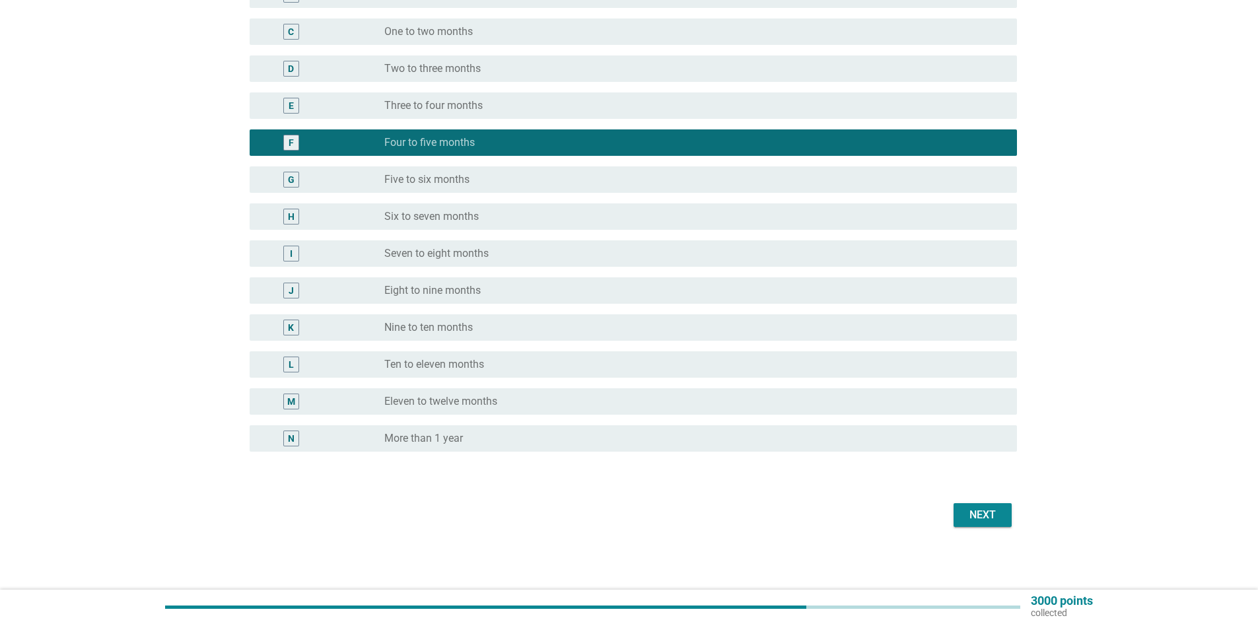
scroll to position [219, 0]
click at [976, 509] on div "Next" at bounding box center [982, 514] width 37 height 16
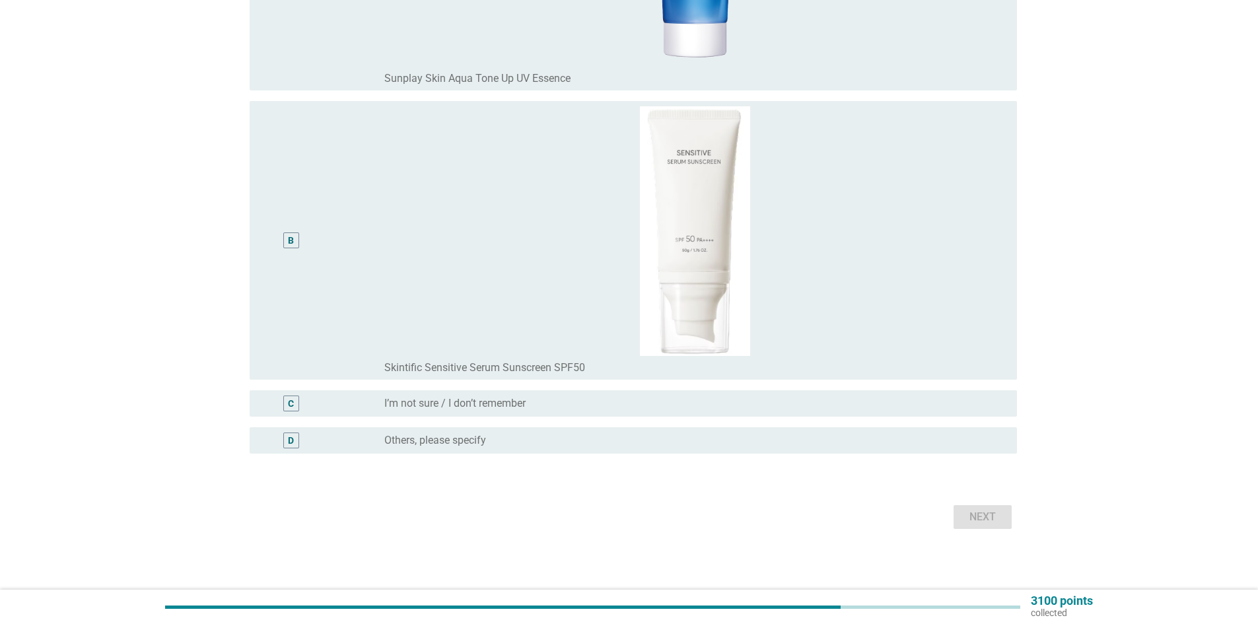
scroll to position [353, 0]
click at [427, 408] on div "radio_button_unchecked I’m not sure / I don’t remember" at bounding box center [695, 401] width 622 height 16
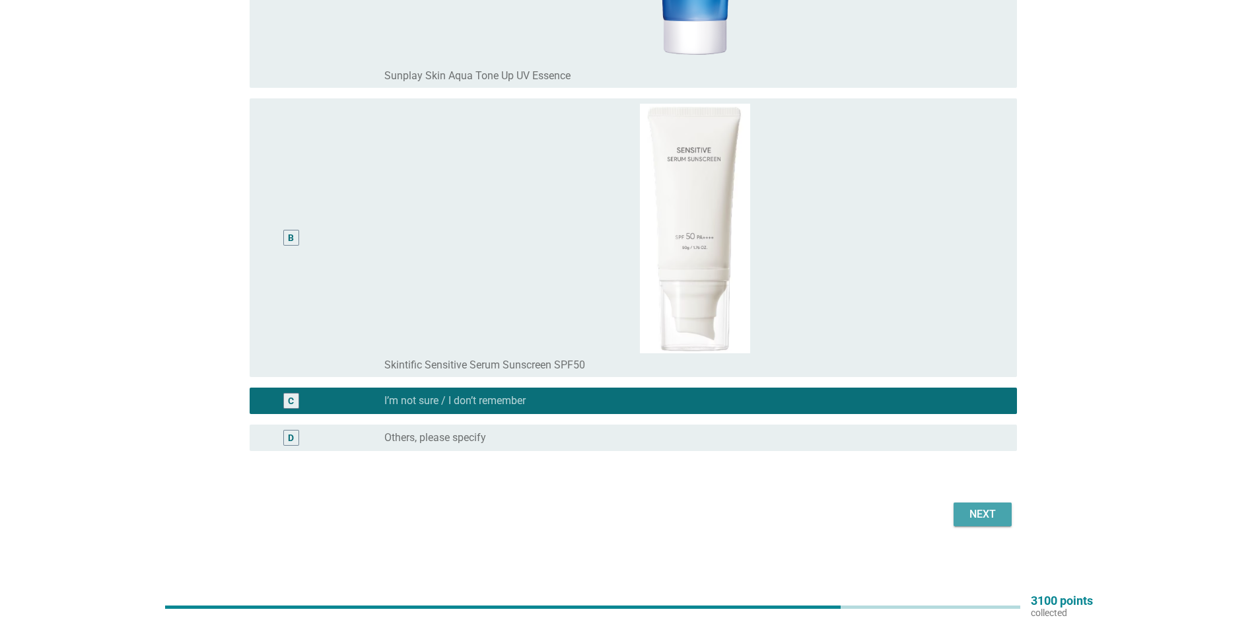
click at [994, 515] on div "Next" at bounding box center [982, 514] width 37 height 16
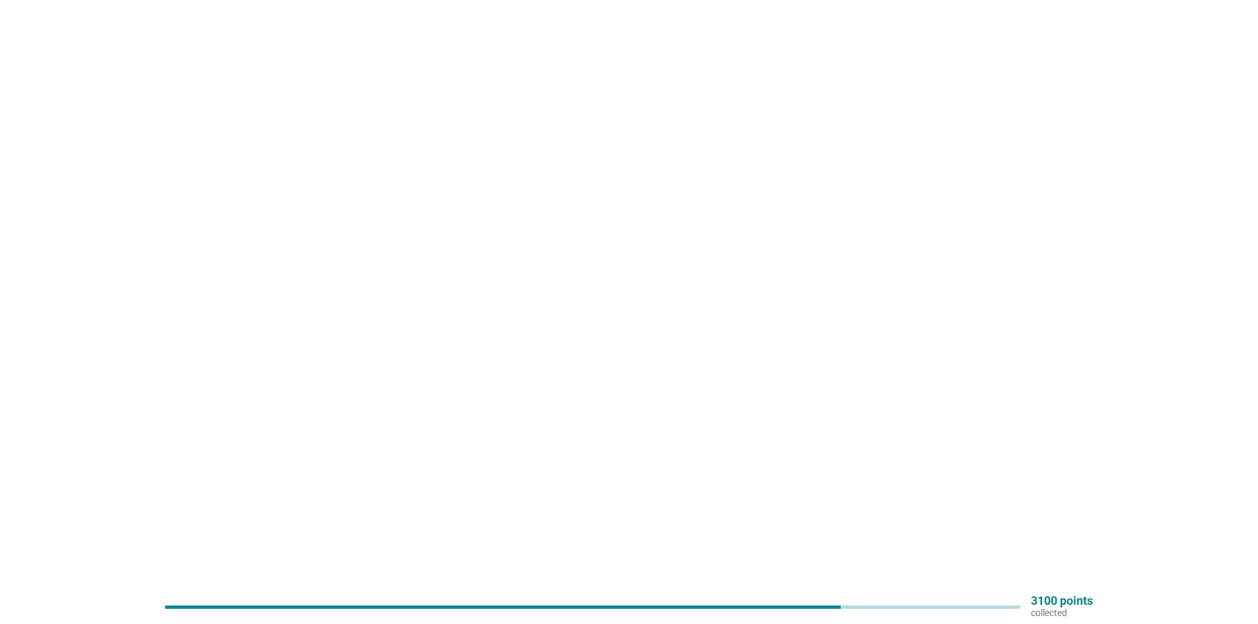
scroll to position [0, 0]
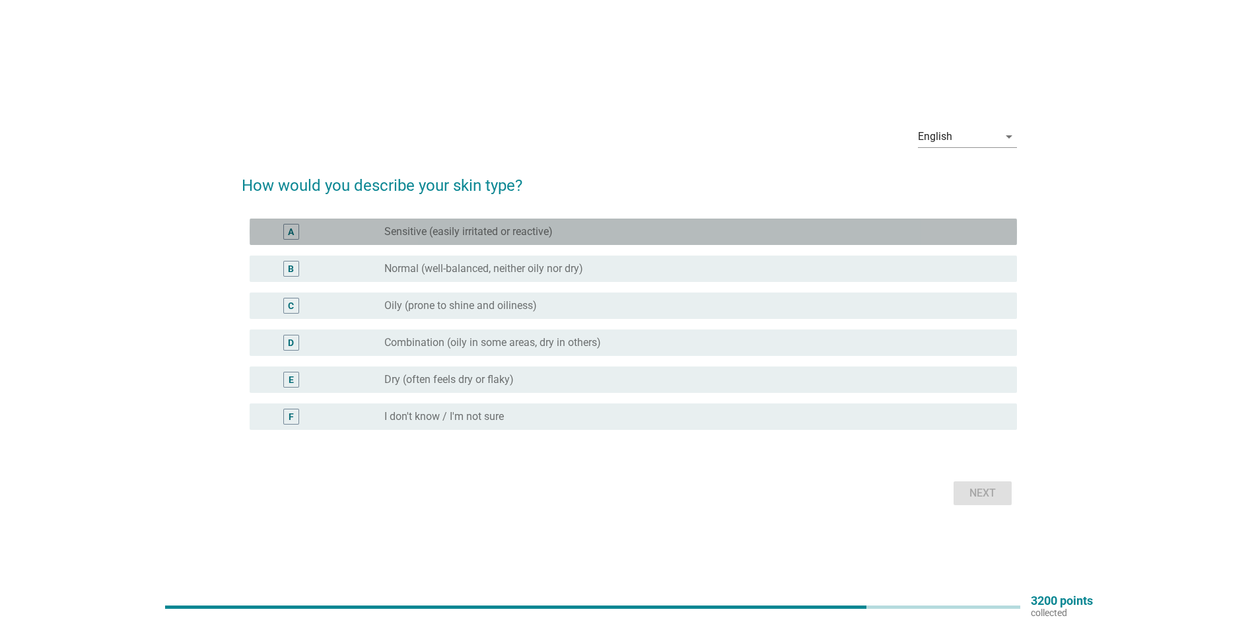
click at [329, 237] on div "A" at bounding box center [322, 232] width 124 height 16
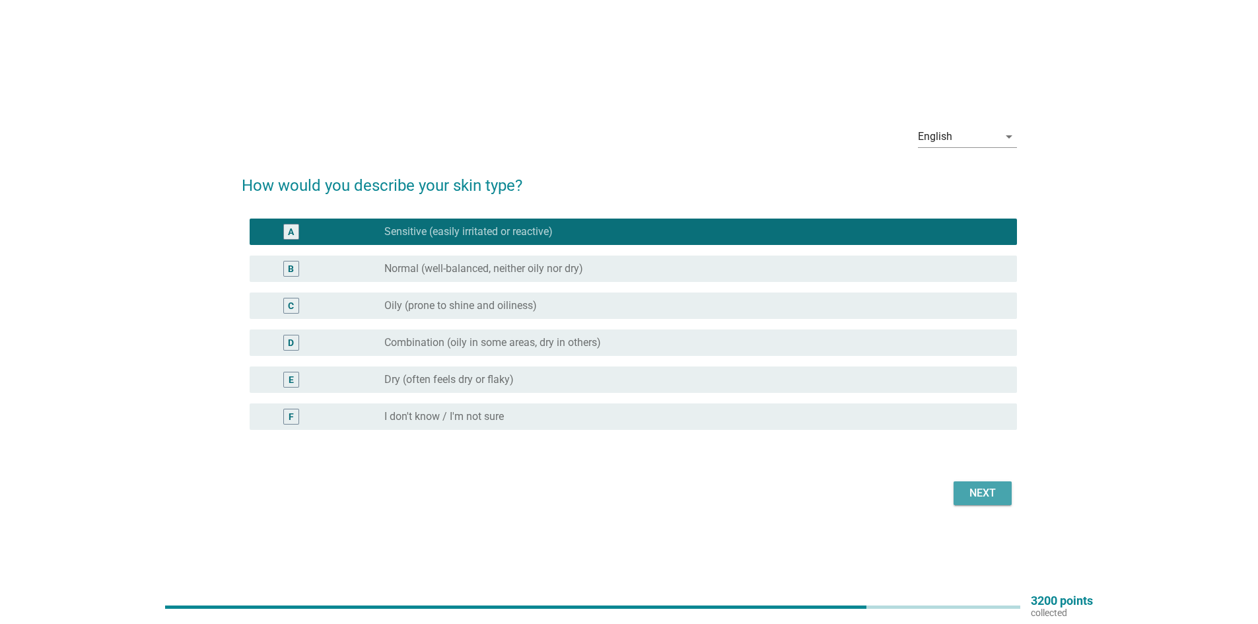
click at [955, 495] on button "Next" at bounding box center [982, 493] width 58 height 24
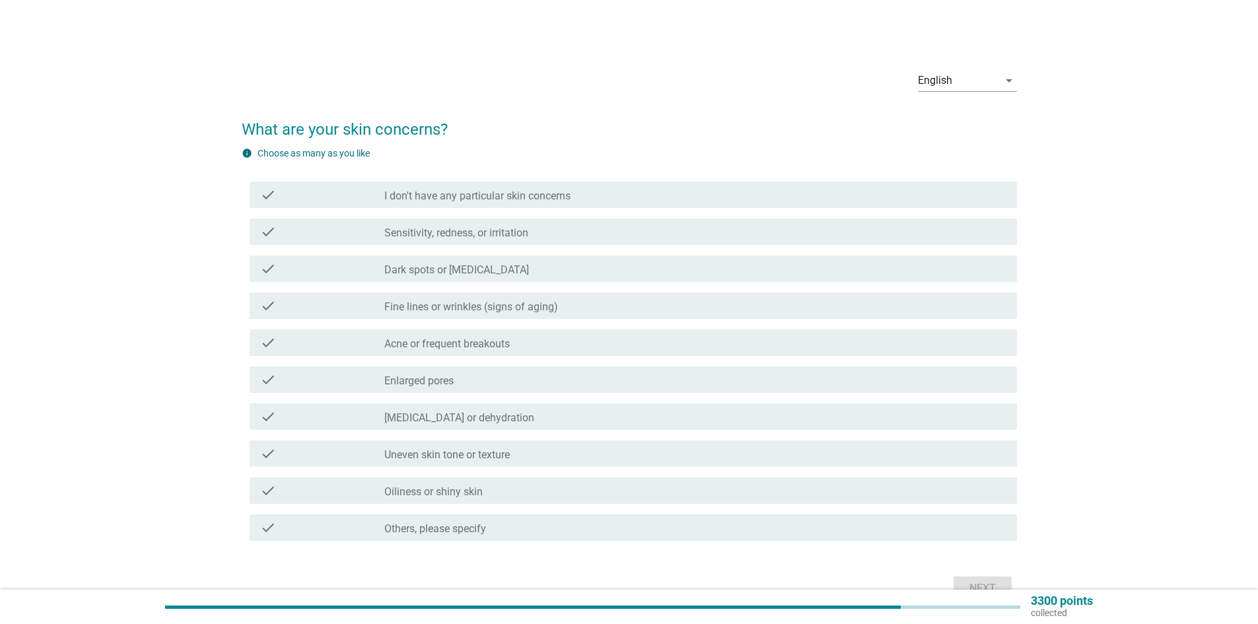
click at [341, 234] on div "check" at bounding box center [322, 232] width 124 height 16
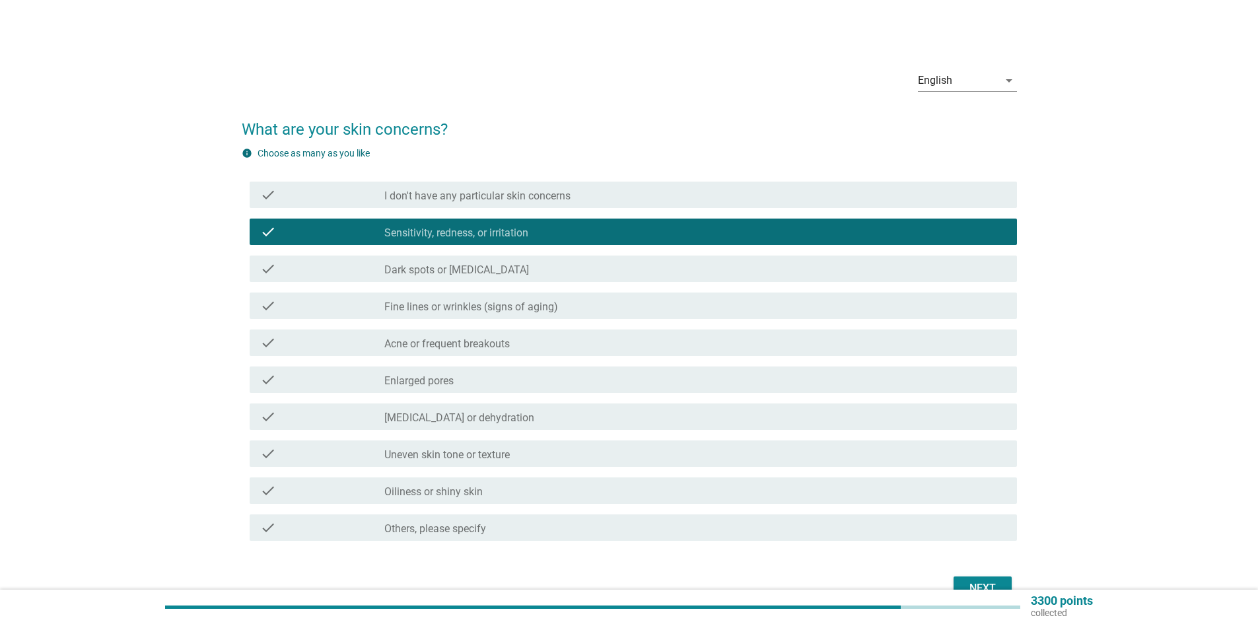
click at [331, 312] on div "check" at bounding box center [322, 306] width 124 height 16
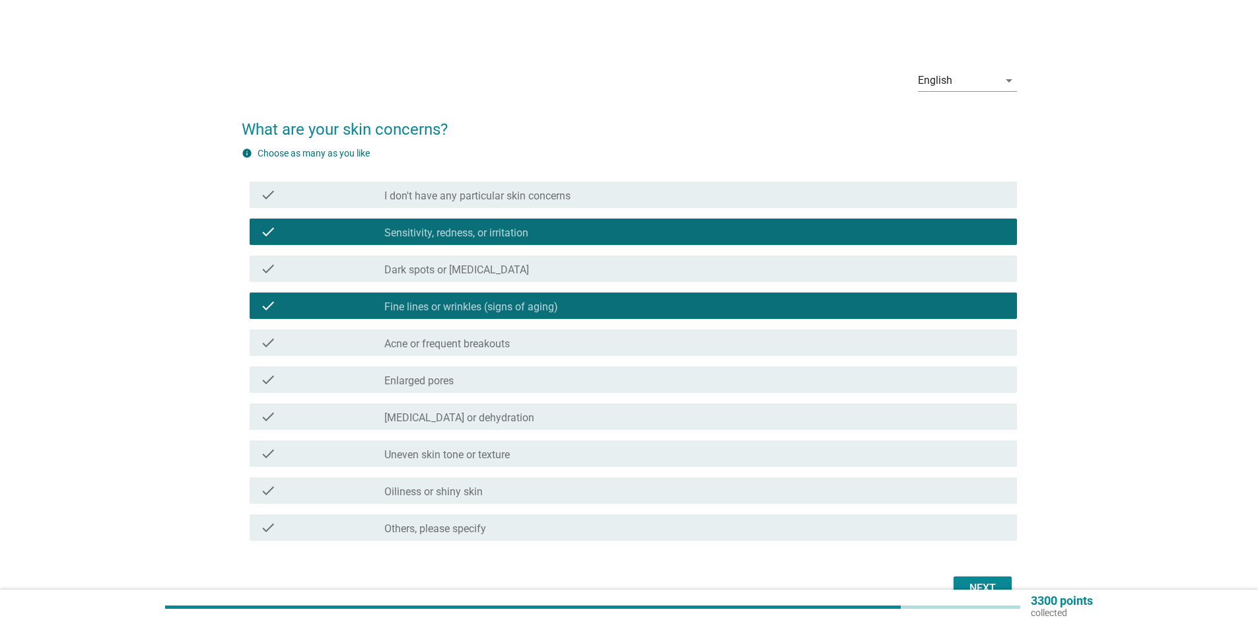
click at [326, 268] on div "check" at bounding box center [322, 269] width 124 height 16
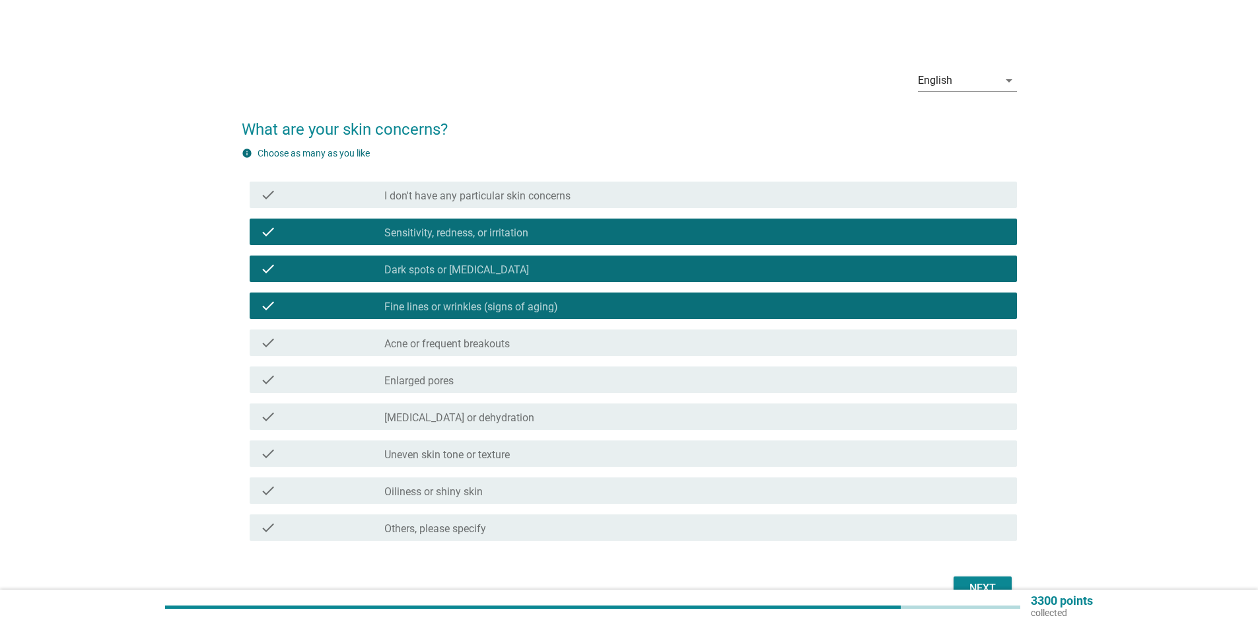
click at [320, 380] on div "check" at bounding box center [322, 380] width 124 height 16
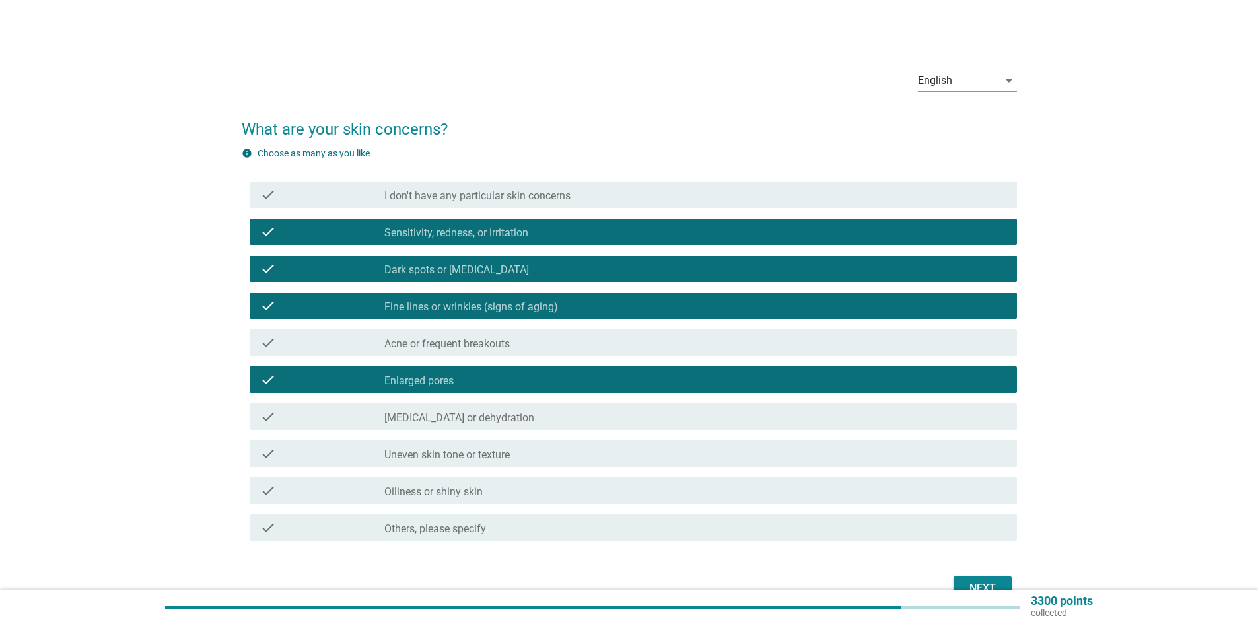
click at [331, 420] on div "check" at bounding box center [322, 417] width 124 height 16
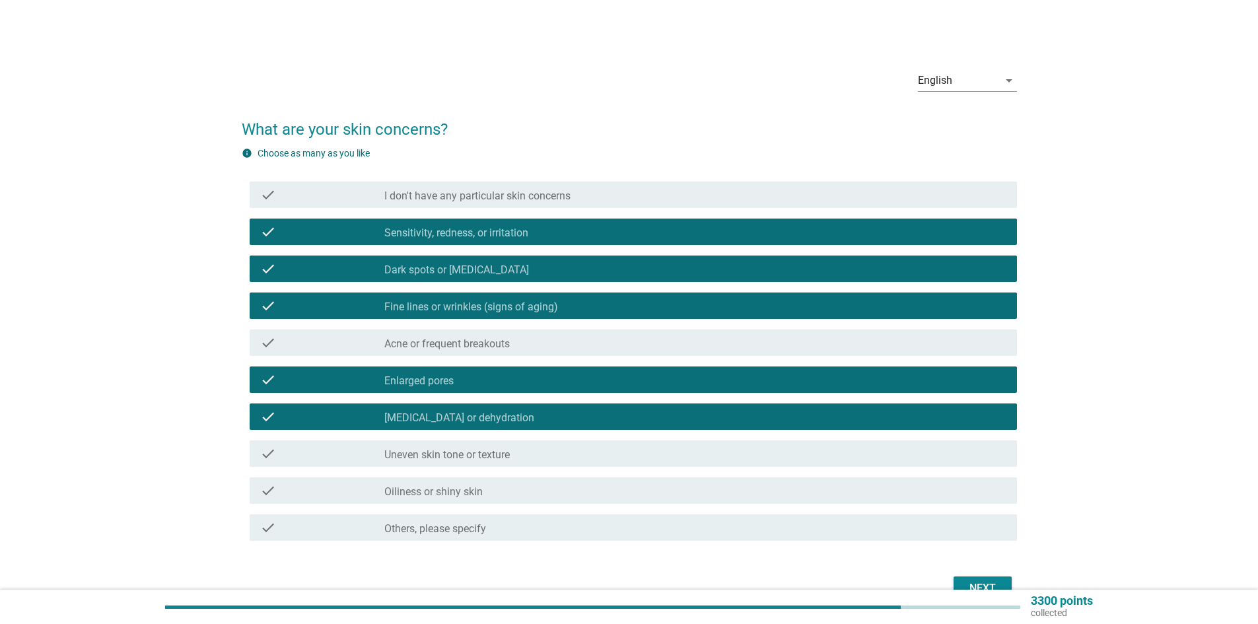
click at [337, 460] on div "check" at bounding box center [322, 454] width 124 height 16
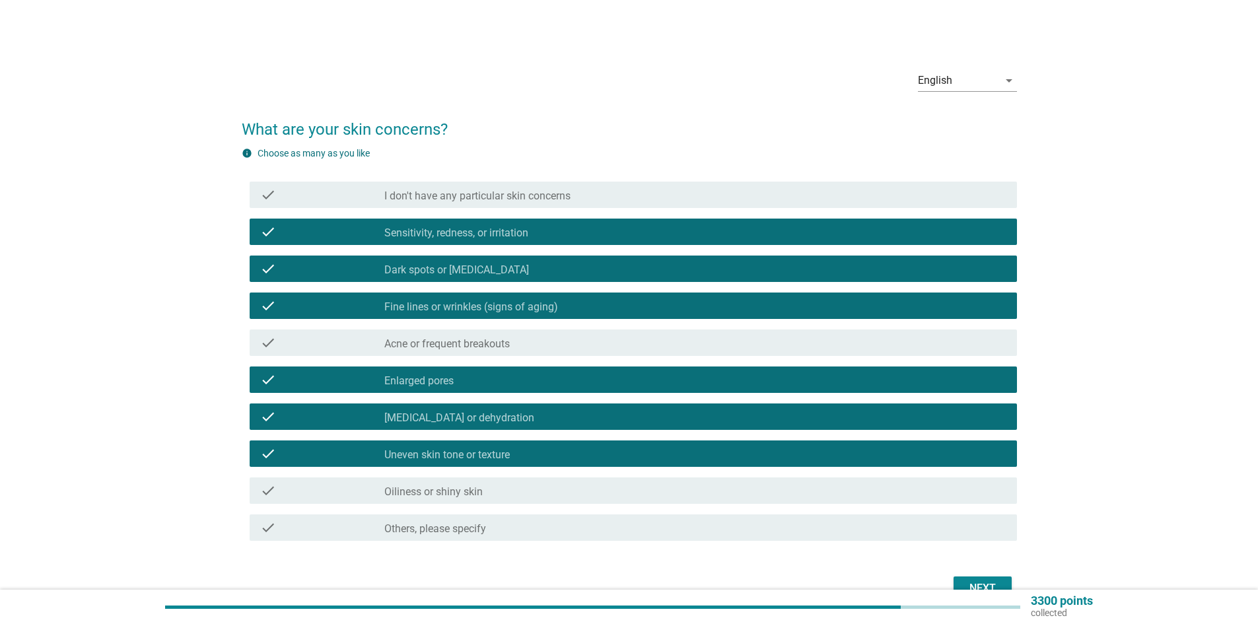
click at [341, 487] on div "check" at bounding box center [322, 491] width 124 height 16
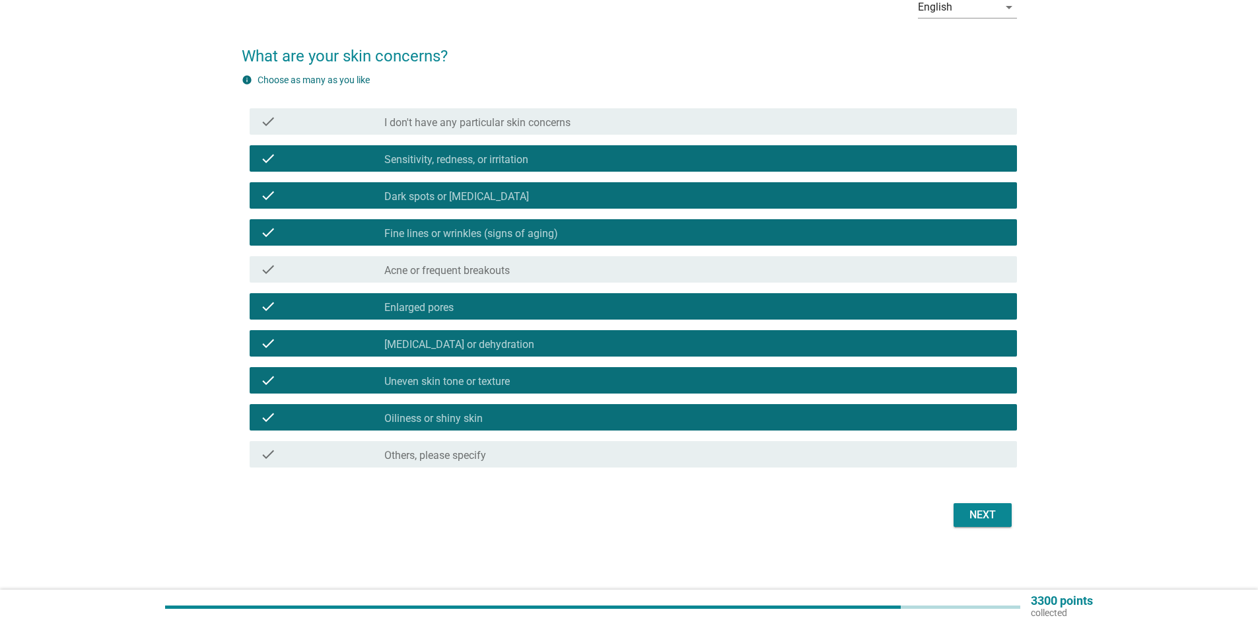
scroll to position [74, 0]
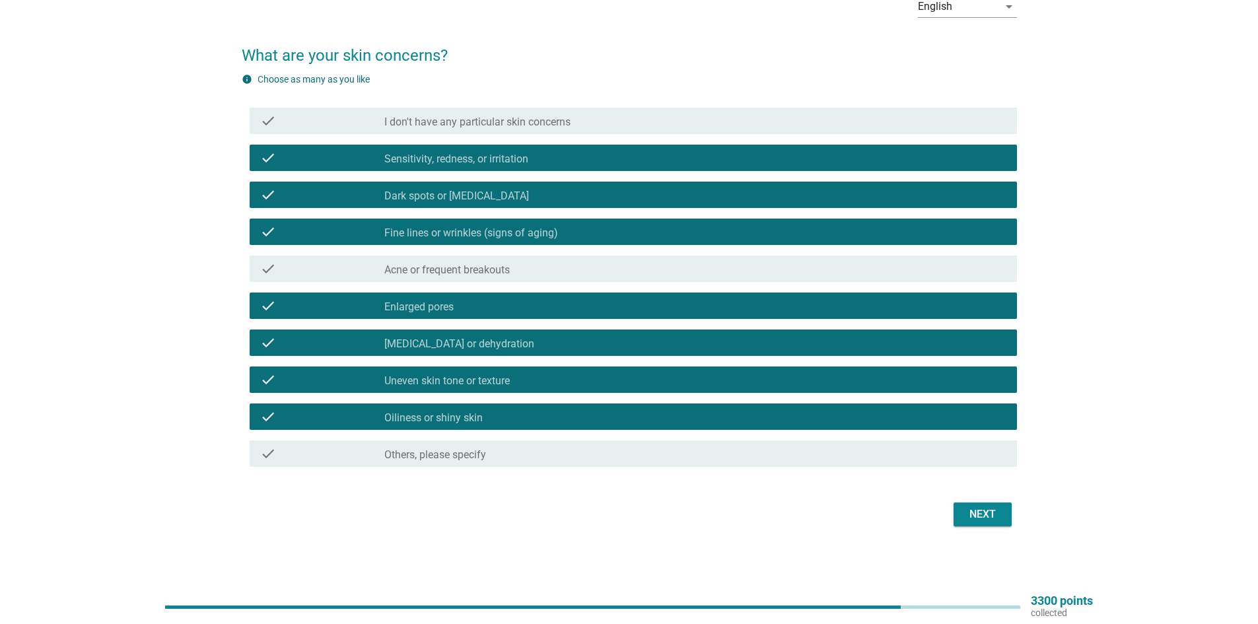
click at [975, 525] on button "Next" at bounding box center [982, 514] width 58 height 24
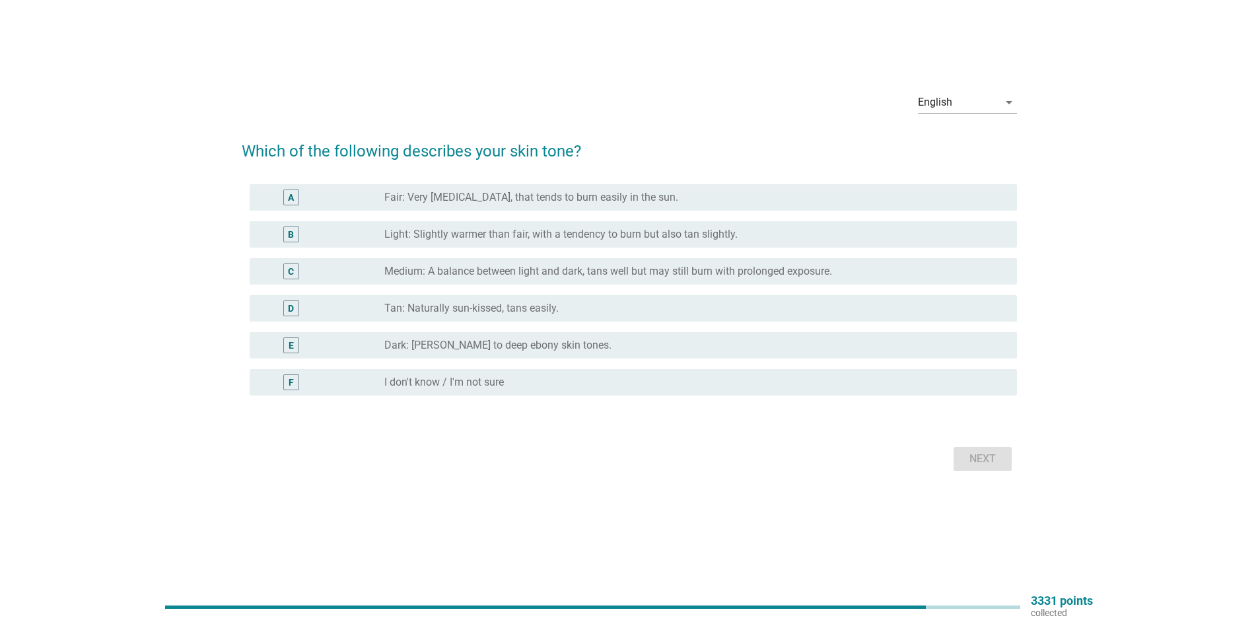
scroll to position [0, 0]
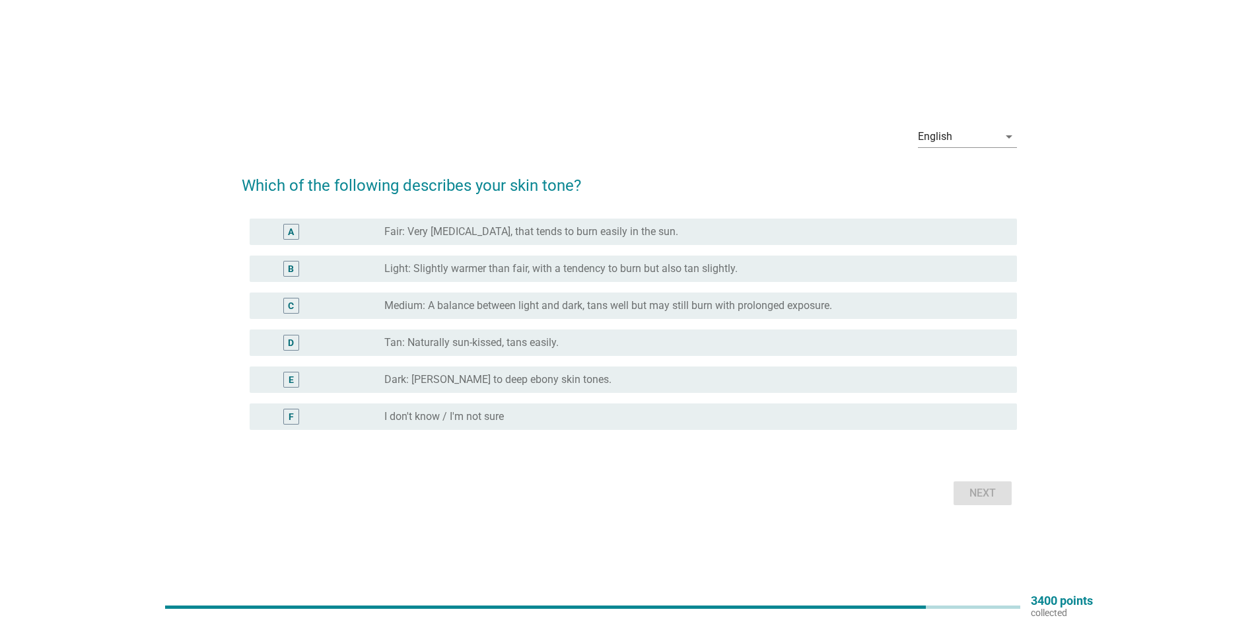
click at [483, 272] on label "Light: Slightly warmer than fair, with a tendency to burn but also tan slightly." at bounding box center [560, 268] width 353 height 13
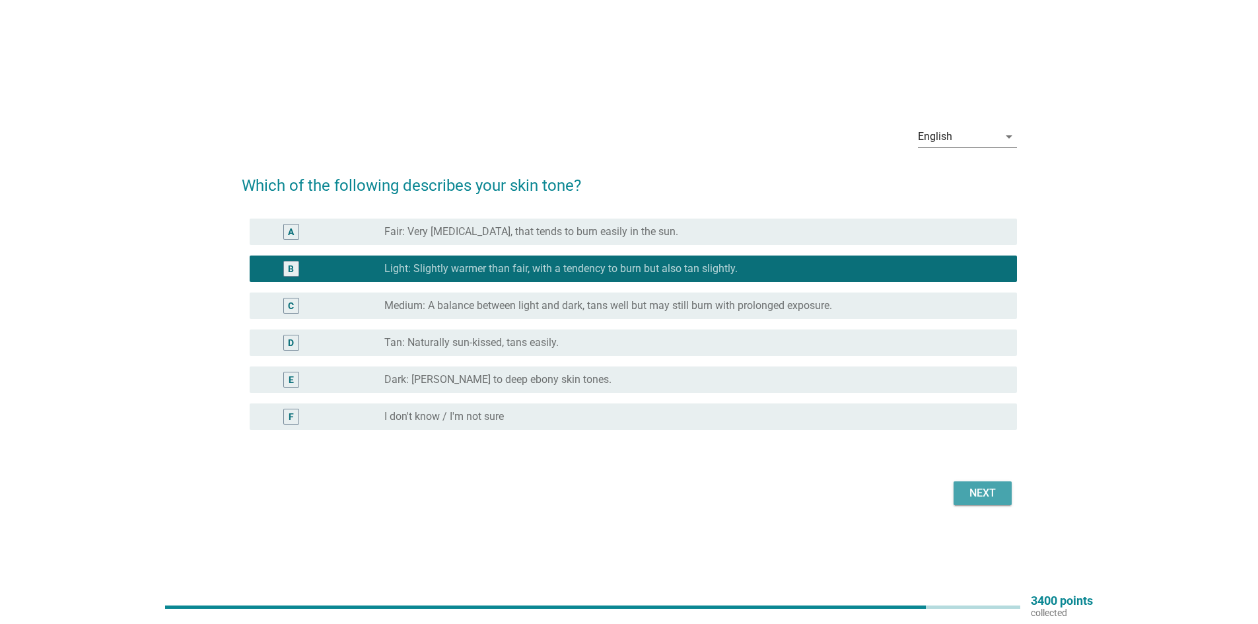
click at [969, 504] on button "Next" at bounding box center [982, 493] width 58 height 24
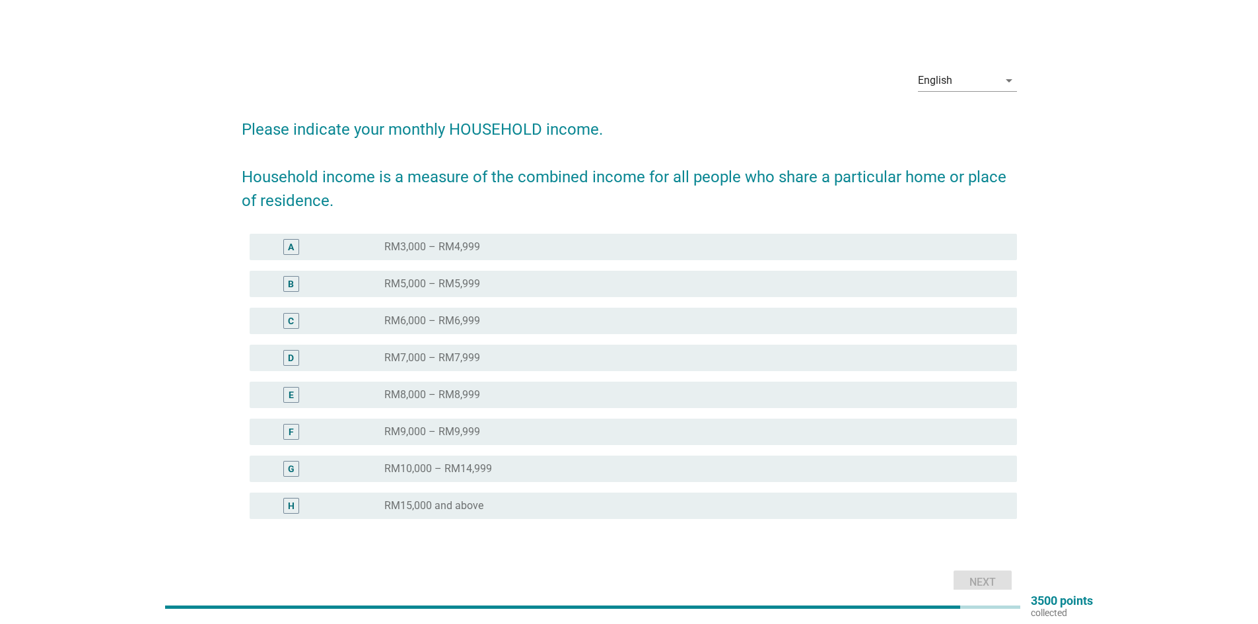
click at [461, 289] on label "RM5,000 – RM5,999" at bounding box center [432, 283] width 96 height 13
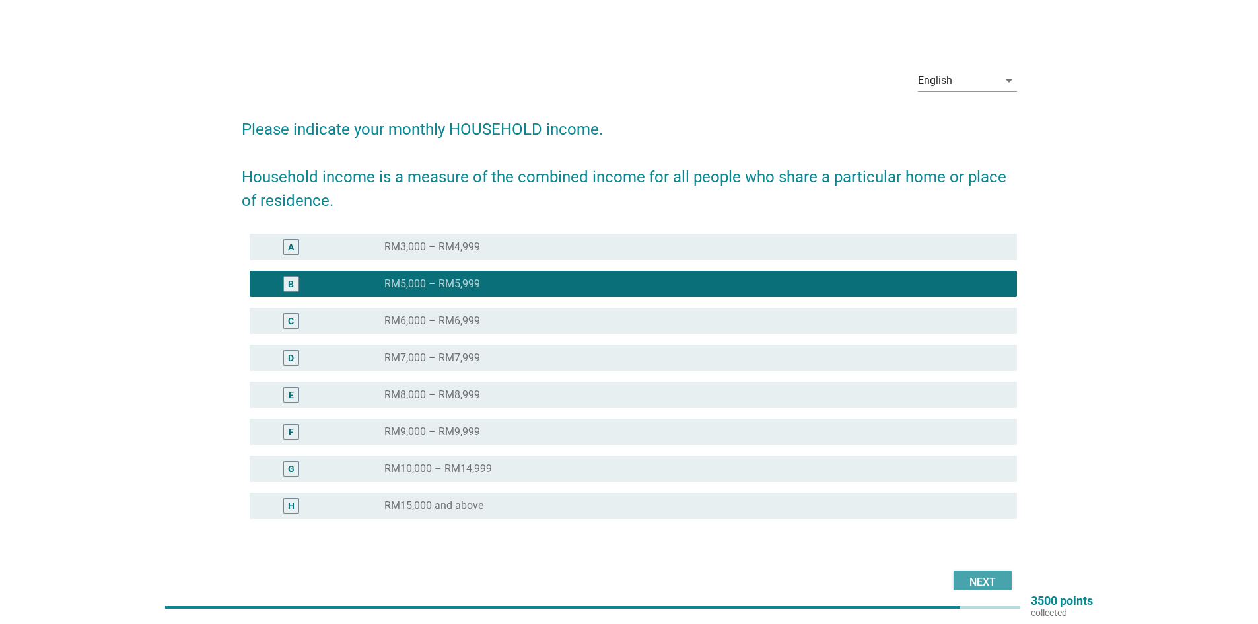
click at [977, 584] on div "Next" at bounding box center [982, 582] width 37 height 16
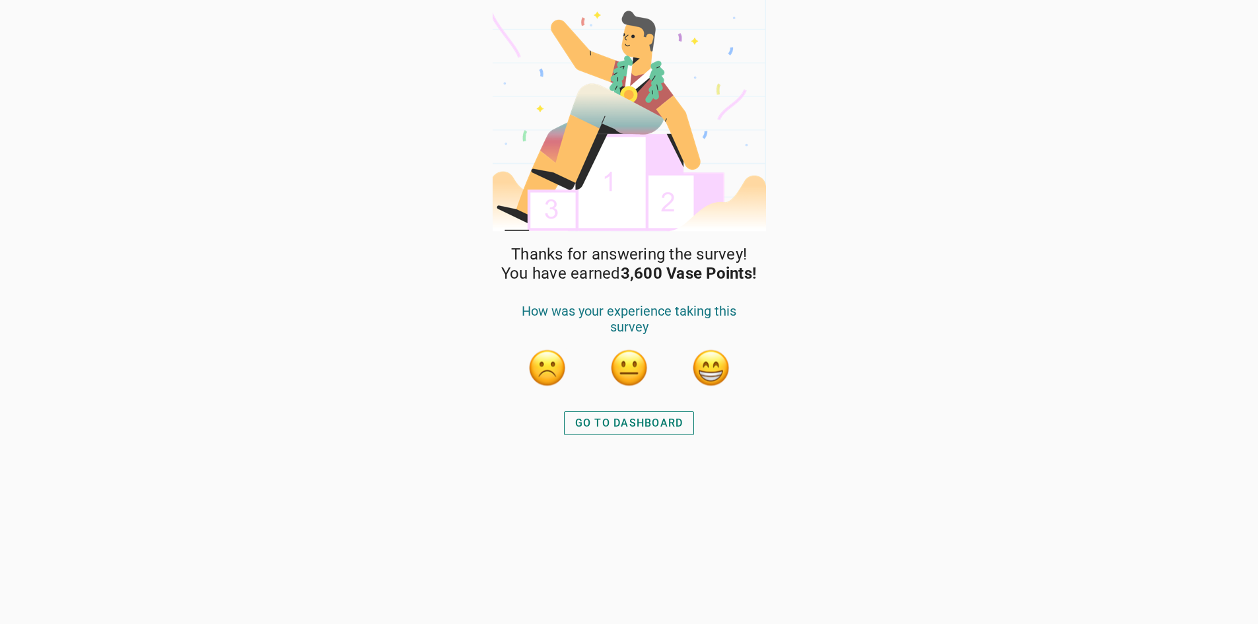
click at [674, 422] on div "GO TO DASHBOARD" at bounding box center [629, 423] width 108 height 16
